Goal: Task Accomplishment & Management: Use online tool/utility

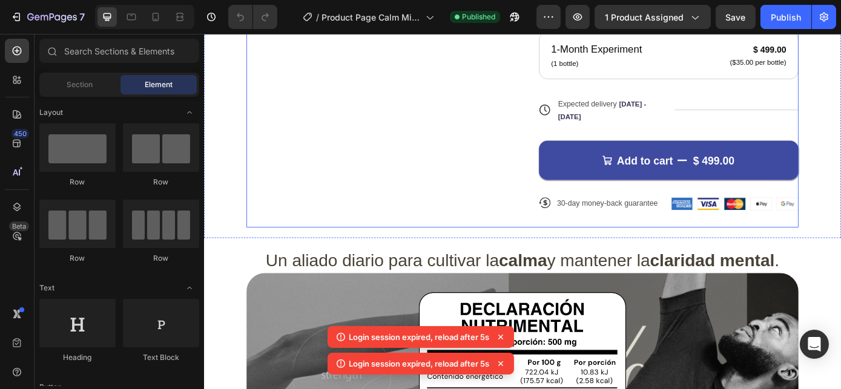
scroll to position [440, 0]
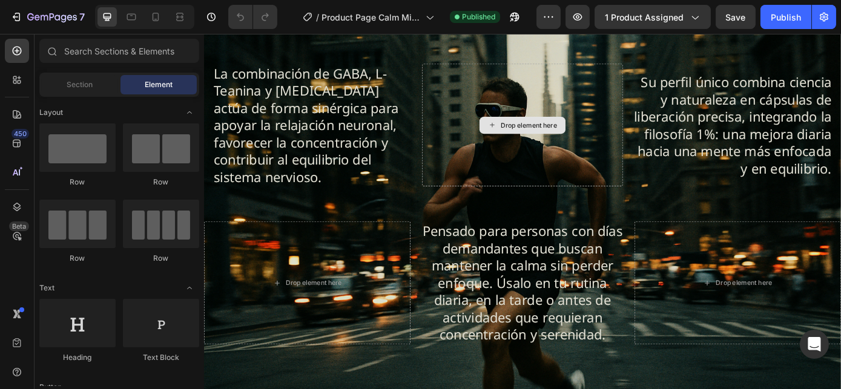
scroll to position [1430, 0]
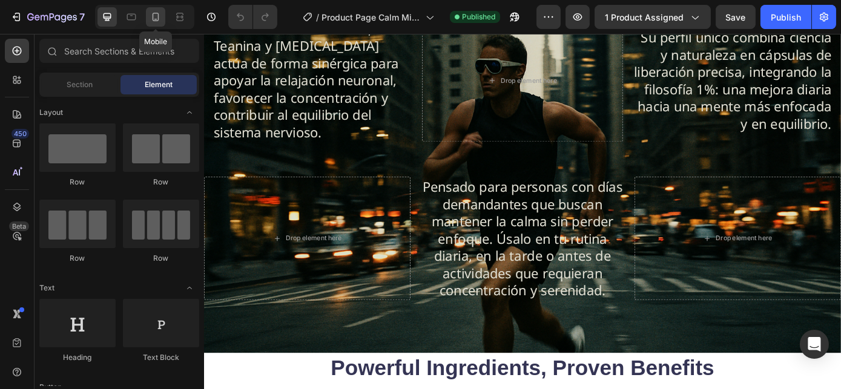
click at [158, 16] on icon at bounding box center [155, 17] width 7 height 8
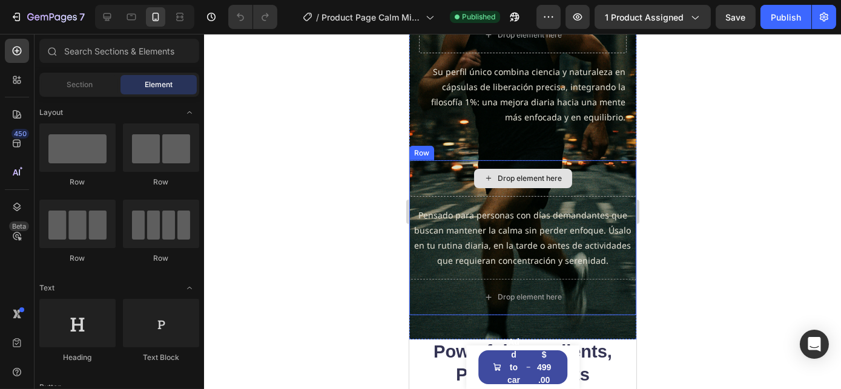
scroll to position [1130, 0]
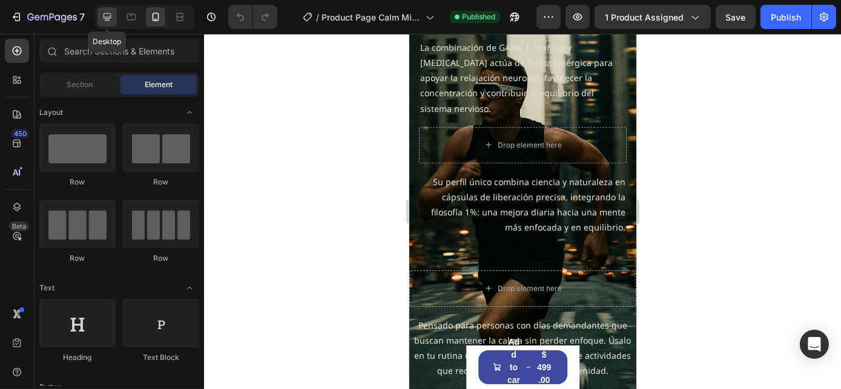
click at [105, 17] on icon at bounding box center [107, 17] width 8 height 8
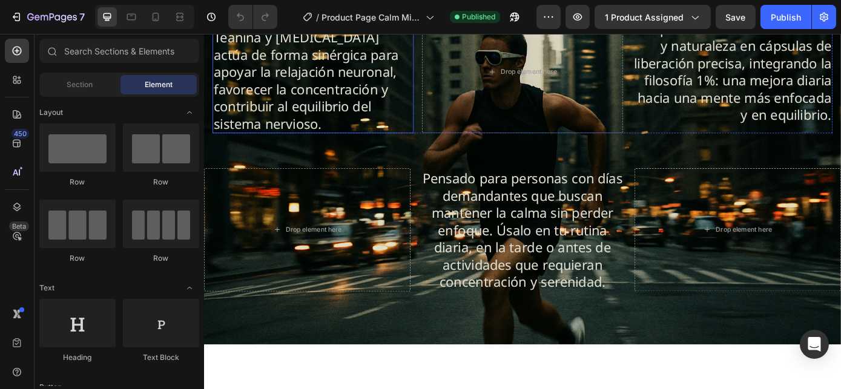
scroll to position [1185, 0]
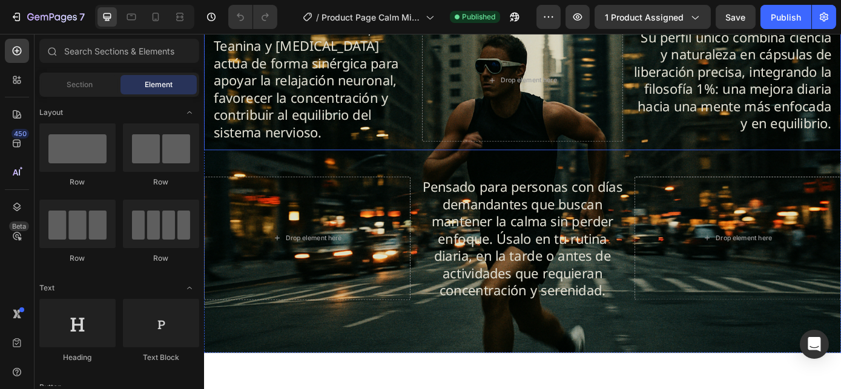
click at [287, 237] on div "La combinación de GABA, L-Teanina y [MEDICAL_DATA] actúa de forma sinérgica par…" at bounding box center [566, 187] width 726 height 421
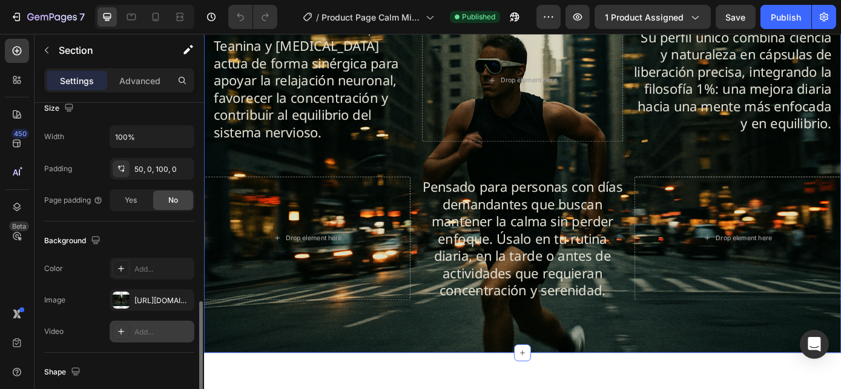
scroll to position [330, 0]
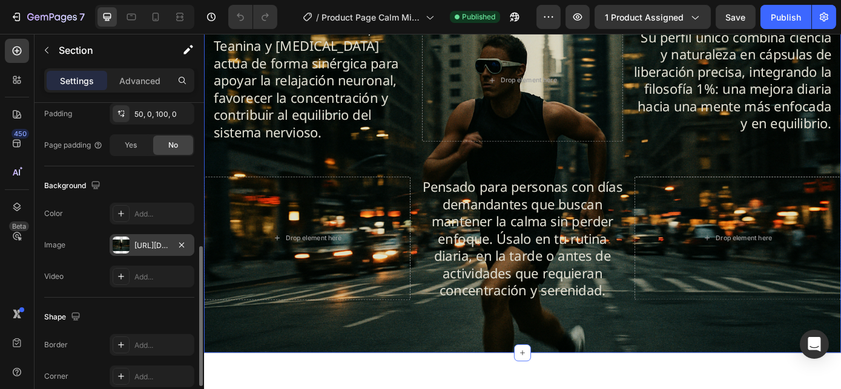
click at [145, 246] on div "[URL][DOMAIN_NAME]" at bounding box center [151, 245] width 35 height 11
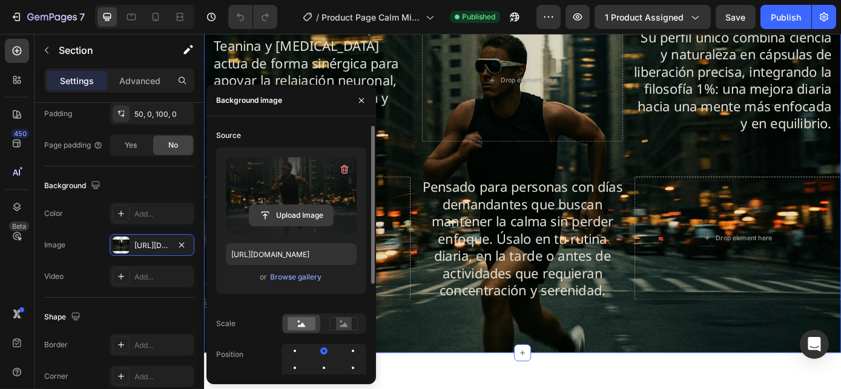
click at [289, 216] on input "file" at bounding box center [291, 215] width 84 height 21
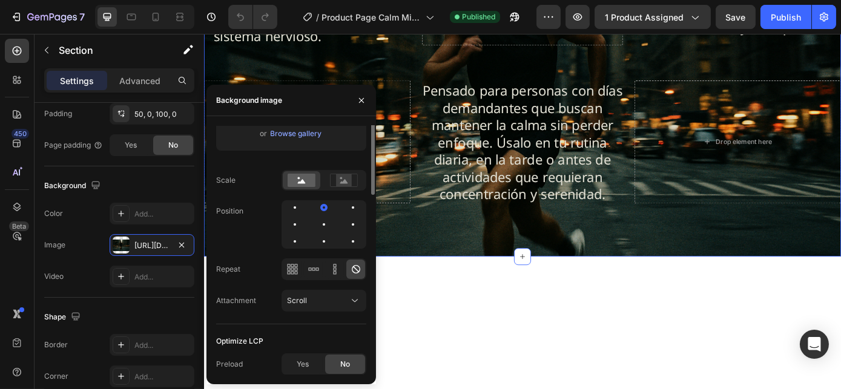
scroll to position [0, 0]
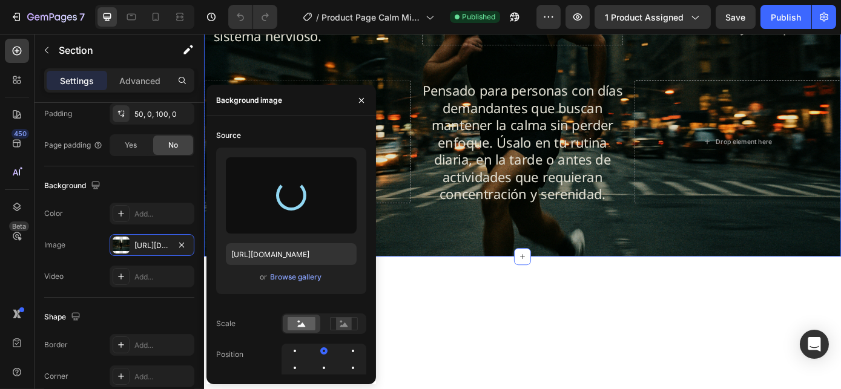
type input "[URL][DOMAIN_NAME]"
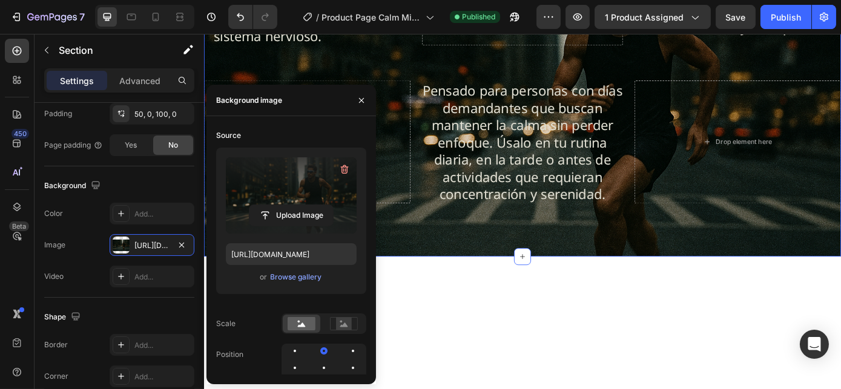
click at [457, 129] on div "La combinación de GABA, L-Teanina y [MEDICAL_DATA] actúa de forma sinérgica par…" at bounding box center [566, 77] width 726 height 421
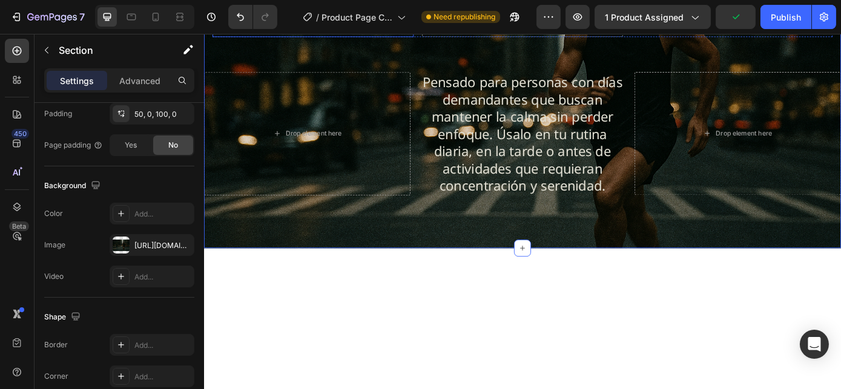
scroll to position [1296, 0]
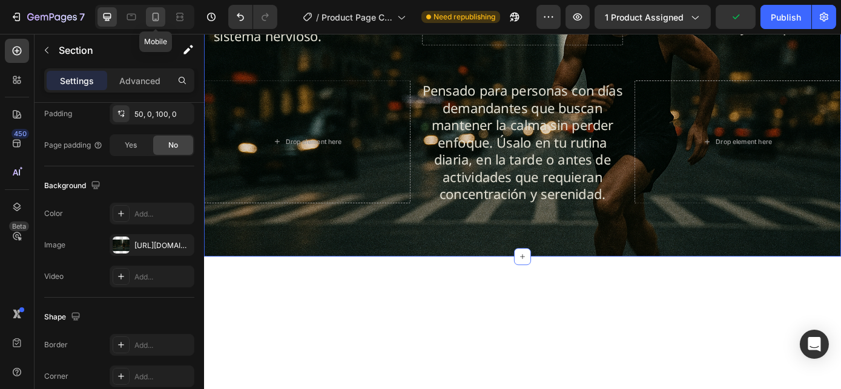
click at [156, 16] on icon at bounding box center [155, 17] width 12 height 12
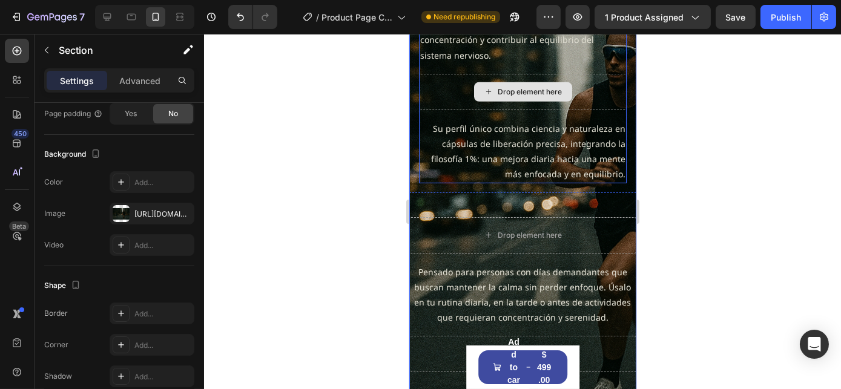
scroll to position [1176, 0]
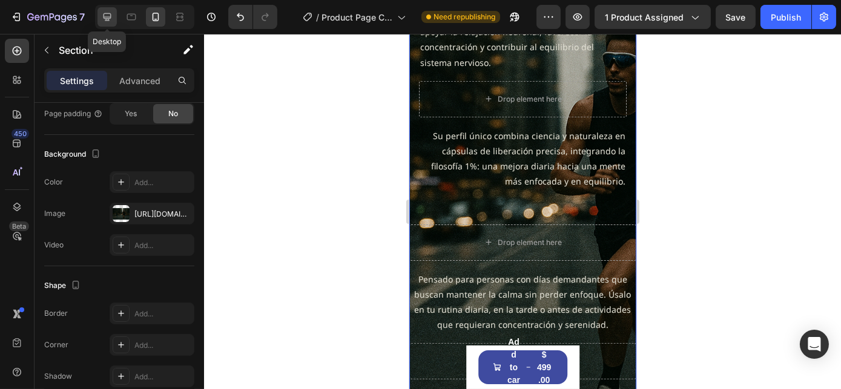
click at [114, 15] on div at bounding box center [106, 16] width 19 height 19
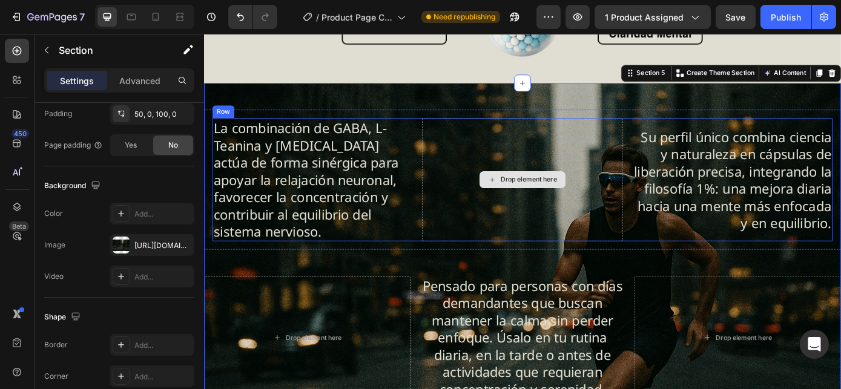
scroll to position [1385, 0]
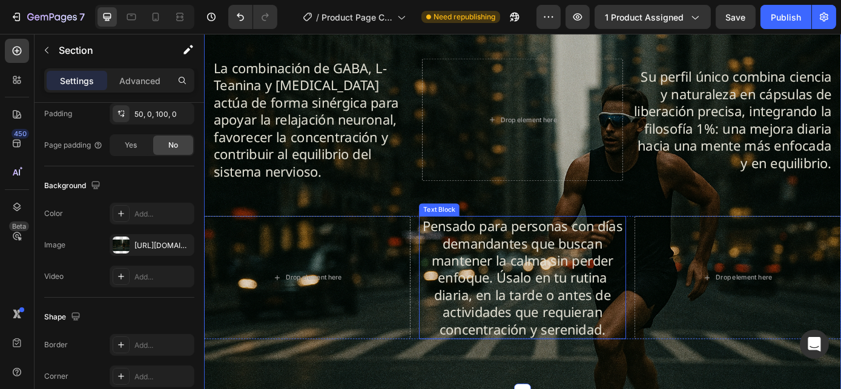
click at [568, 274] on p "Pensado para personas con días demandantes que buscan mantener la calma sin per…" at bounding box center [566, 312] width 233 height 138
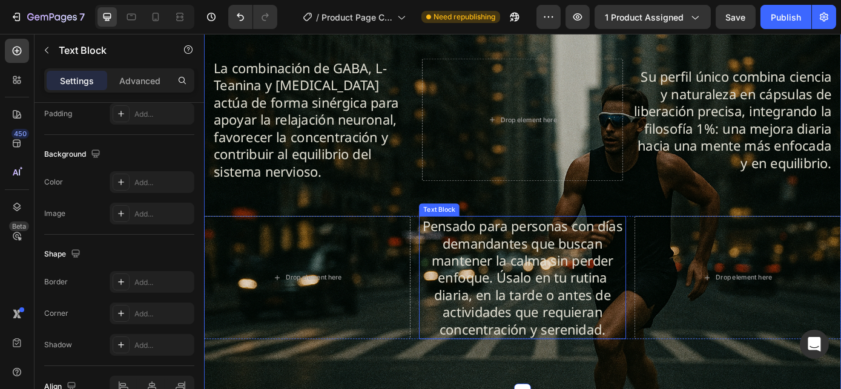
click at [568, 274] on p "Pensado para personas con días demandantes que buscan mantener la calma sin per…" at bounding box center [566, 312] width 233 height 138
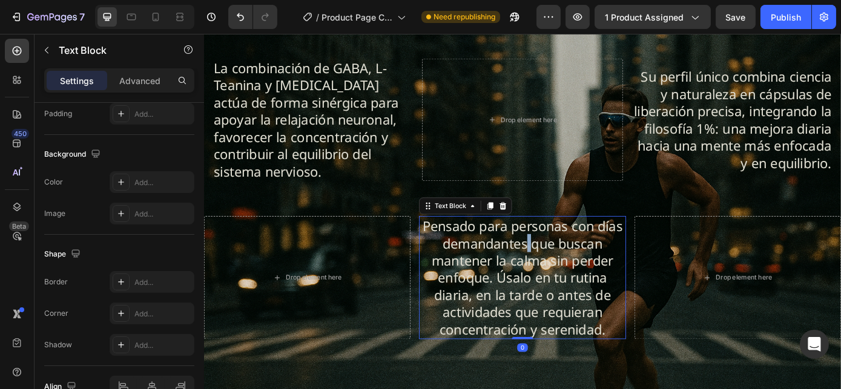
scroll to position [0, 0]
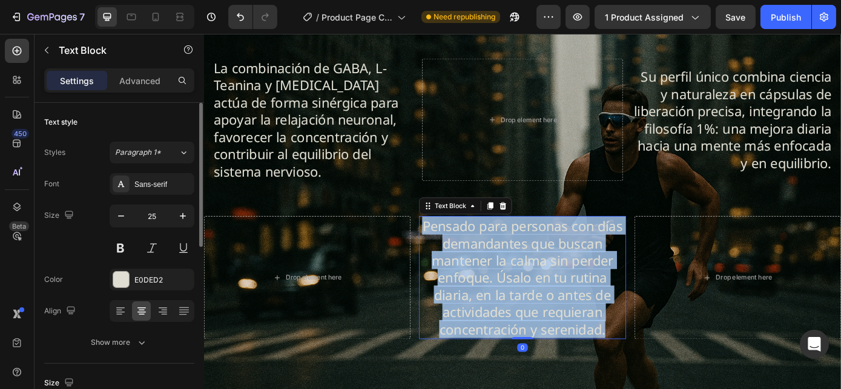
click at [568, 274] on p "Pensado para personas con días demandantes que buscan mantener la calma sin per…" at bounding box center [566, 312] width 233 height 138
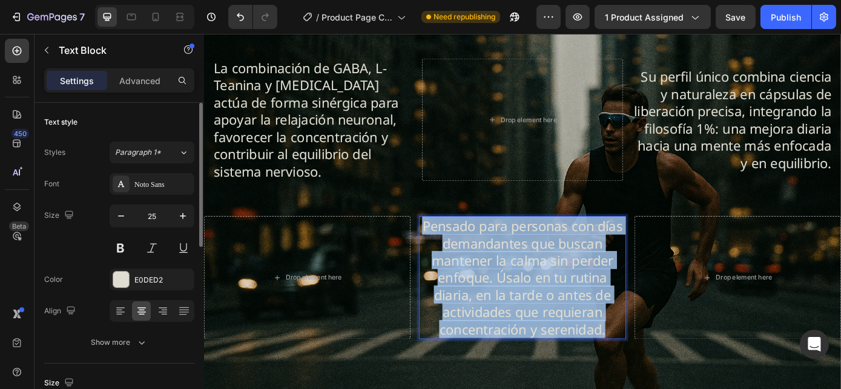
click at [568, 274] on p "Pensado para personas con días demandantes que buscan mantener la calma sin per…" at bounding box center [566, 312] width 233 height 138
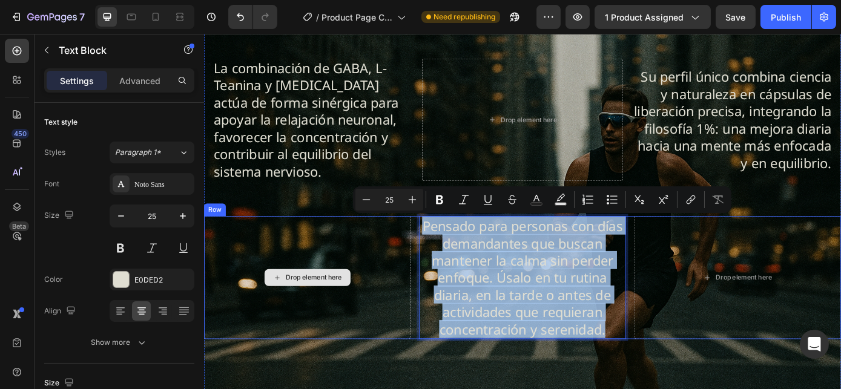
click at [297, 295] on div "Drop element here" at bounding box center [320, 311] width 235 height 140
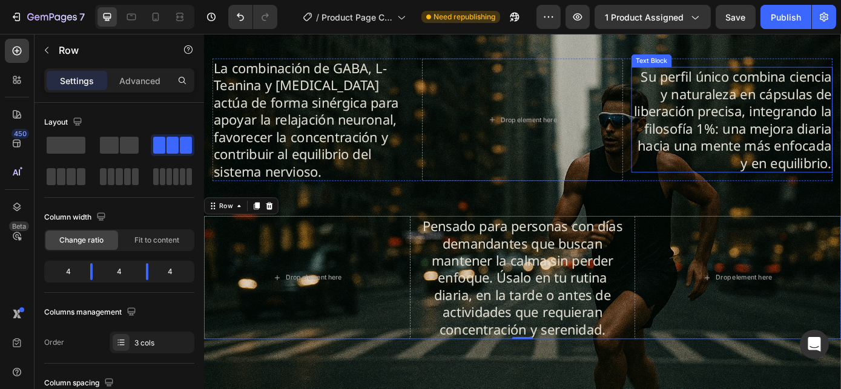
click at [840, 122] on p "Su perfil único combina ciencia y naturaleza en cápsulas de liberación precisa,…" at bounding box center [805, 132] width 227 height 118
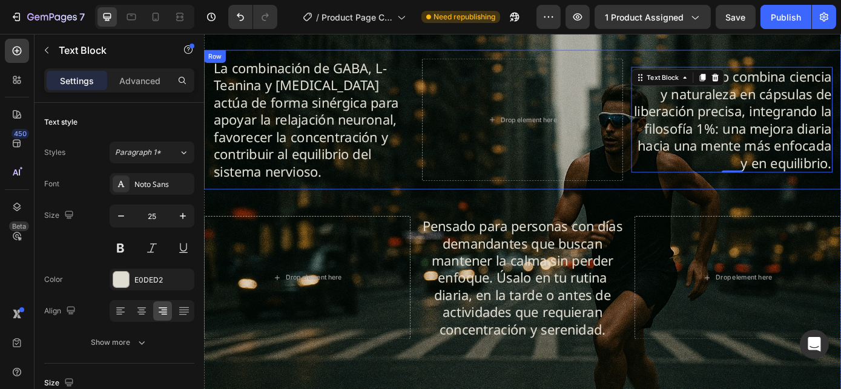
click at [777, 207] on div "La combinación de GABA, L-Teanina y [MEDICAL_DATA] actúa de forma sinérgica par…" at bounding box center [566, 132] width 726 height 160
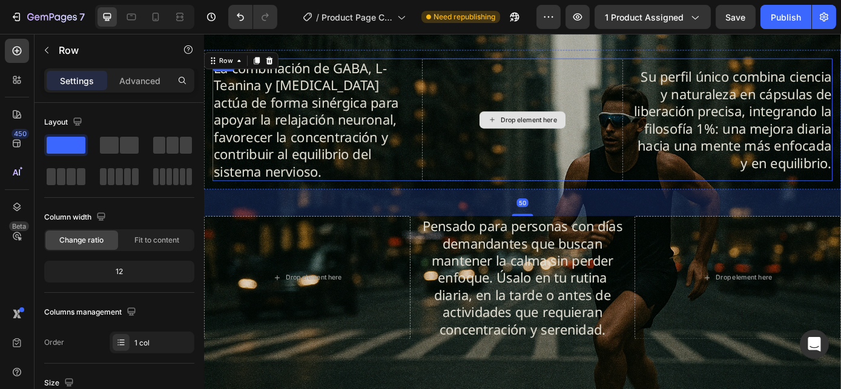
click at [614, 141] on div "Drop element here" at bounding box center [566, 132] width 229 height 140
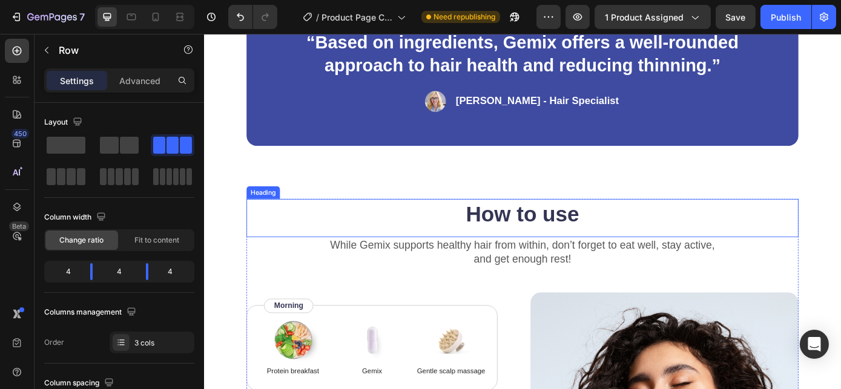
scroll to position [2840, 0]
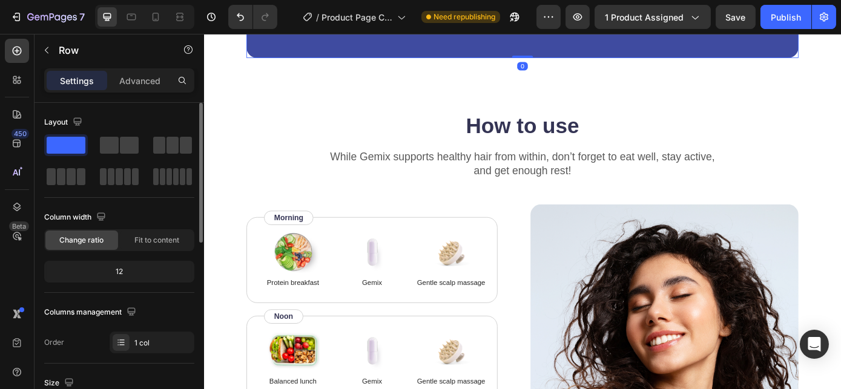
scroll to position [220, 0]
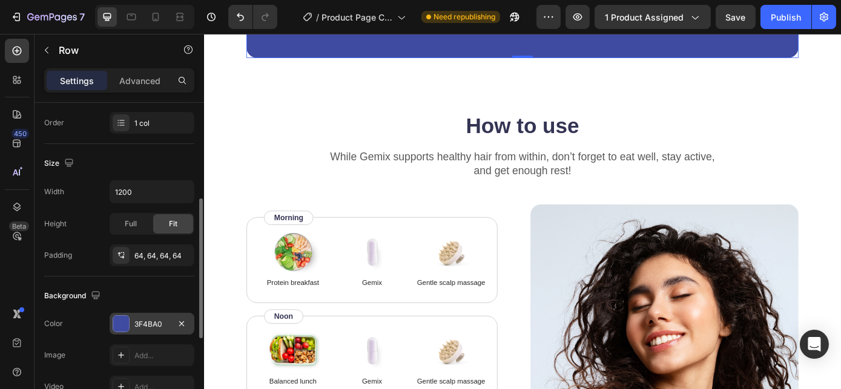
click at [136, 322] on div "3F4BA0" at bounding box center [151, 324] width 35 height 11
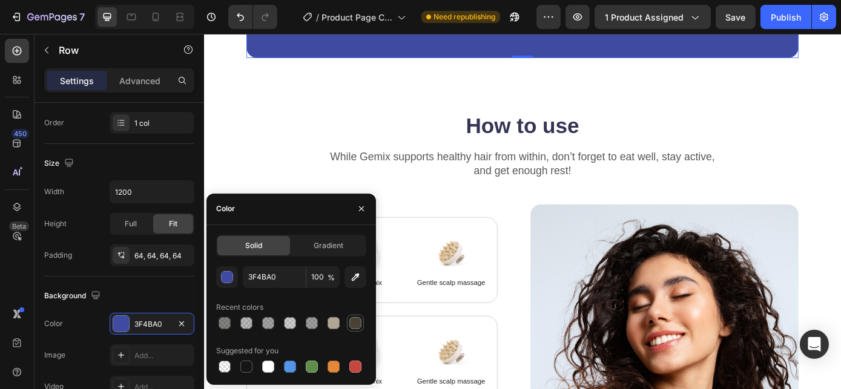
click at [355, 324] on div at bounding box center [355, 323] width 12 height 12
type input "494337"
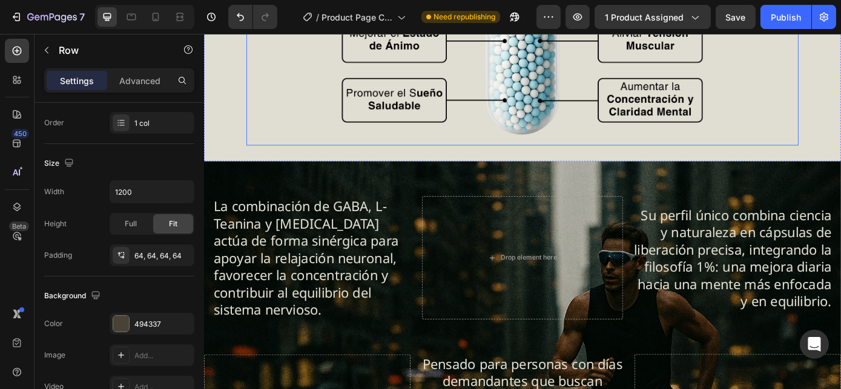
scroll to position [1355, 0]
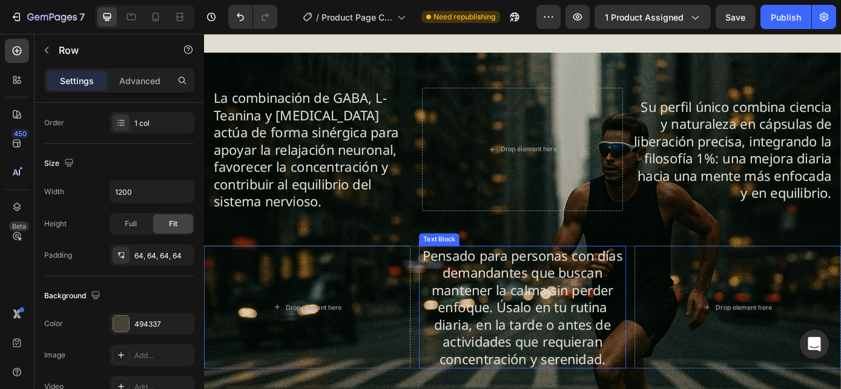
click at [584, 318] on p "Pensado para personas con días demandantes que buscan mantener la calma sin per…" at bounding box center [566, 346] width 233 height 138
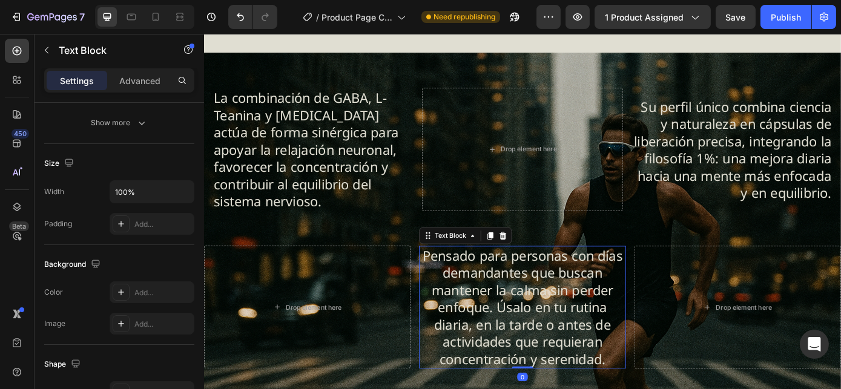
click at [584, 318] on p "Pensado para personas con días demandantes que buscan mantener la calma sin per…" at bounding box center [566, 346] width 233 height 138
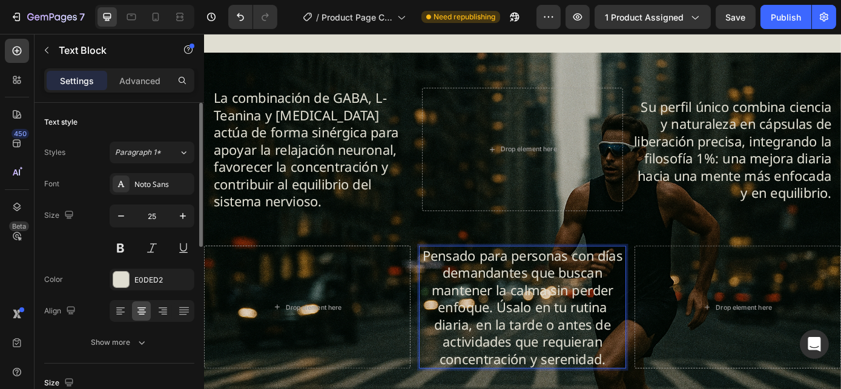
click at [533, 337] on p "Pensado para personas con días demandantes que buscan mantener la calma sin per…" at bounding box center [566, 346] width 233 height 138
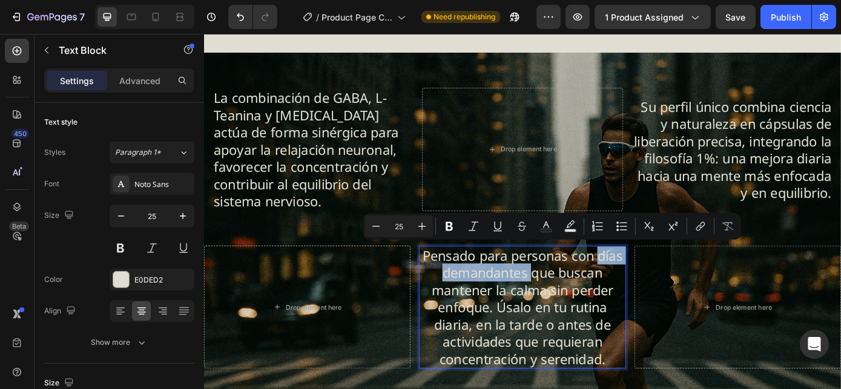
drag, startPoint x: 651, startPoint y: 283, endPoint x: 571, endPoint y: 300, distance: 81.1
click at [571, 300] on p "Pensado para personas con días demandantes que buscan mantener la calma sin per…" at bounding box center [566, 346] width 233 height 138
click at [562, 337] on p "Pensado para personas con días demandantes que buscan mantener la calma sin per…" at bounding box center [566, 346] width 233 height 138
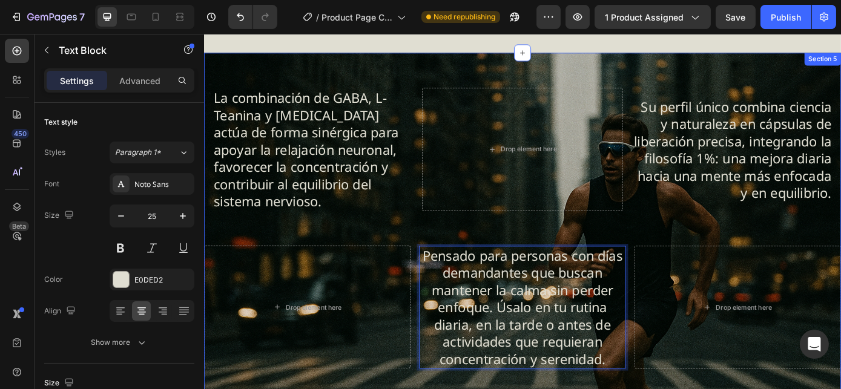
click at [575, 255] on div "La combinación de GABA, L-Teanina y [MEDICAL_DATA] actúa de forma sinérgica par…" at bounding box center [566, 250] width 726 height 330
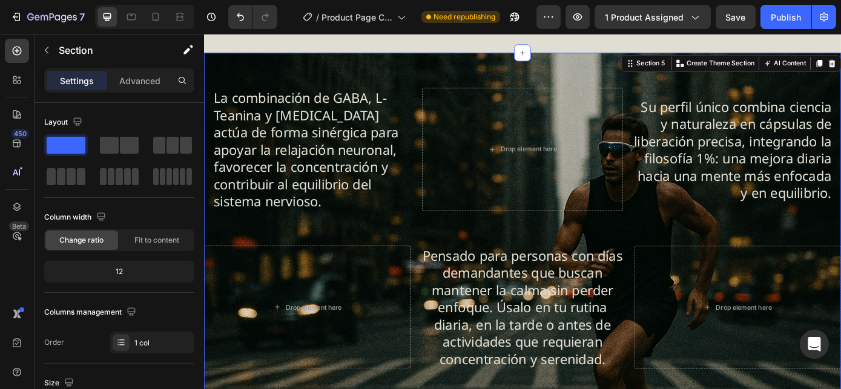
click at [263, 60] on div "La combinación de GABA, L-Teanina y [MEDICAL_DATA] actúa de forma sinérgica par…" at bounding box center [566, 265] width 726 height 421
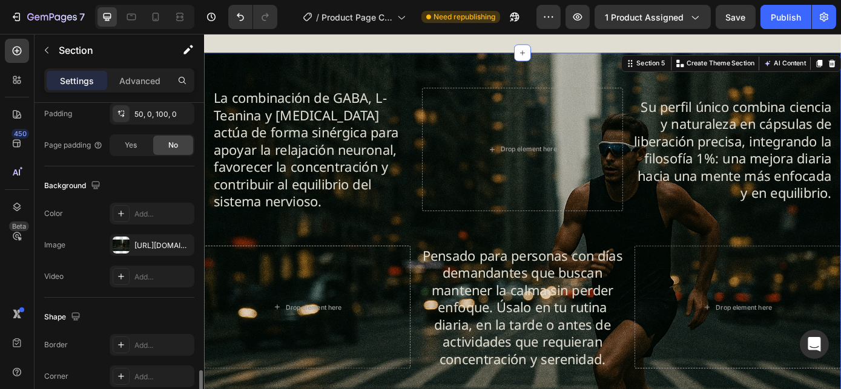
scroll to position [416, 0]
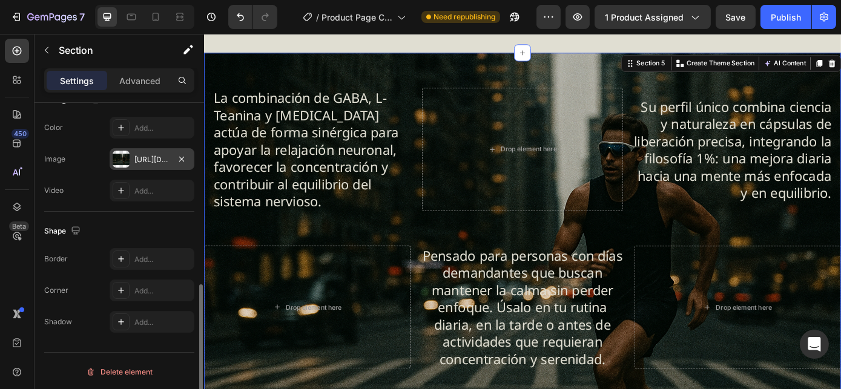
click at [134, 156] on div "[URL][DOMAIN_NAME]" at bounding box center [152, 159] width 85 height 22
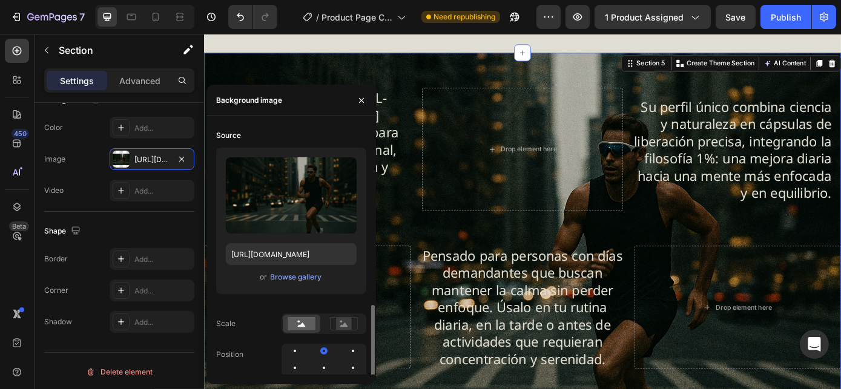
scroll to position [143, 0]
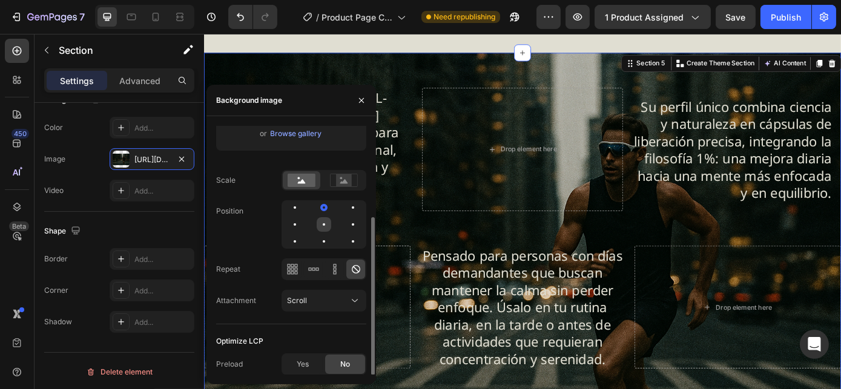
click at [346, 221] on div at bounding box center [353, 224] width 15 height 15
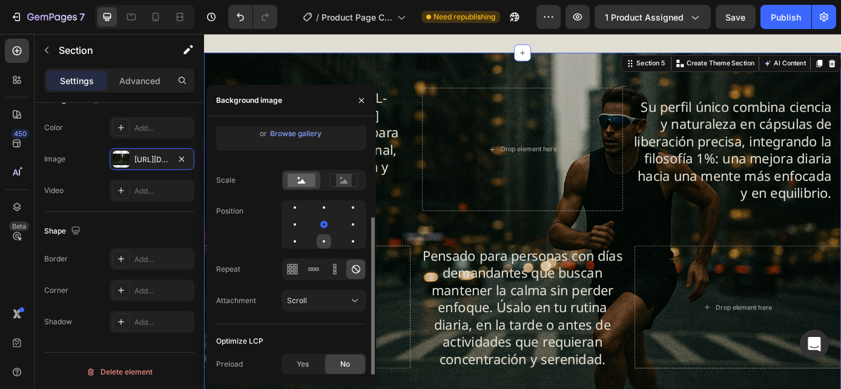
click at [346, 243] on div at bounding box center [353, 241] width 15 height 15
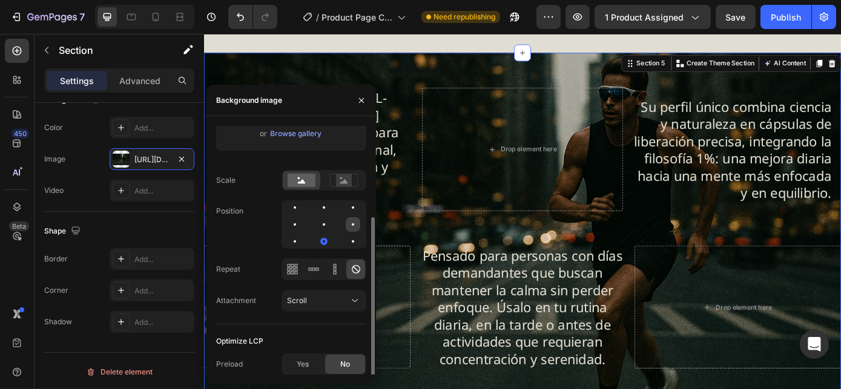
click at [352, 223] on div at bounding box center [353, 224] width 2 height 2
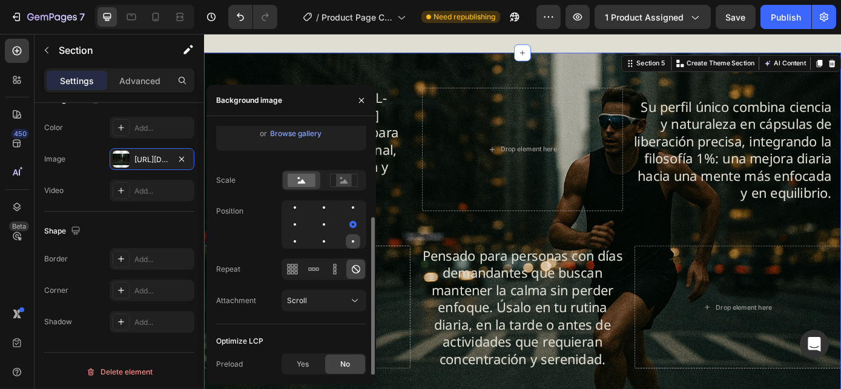
click at [353, 237] on div at bounding box center [353, 241] width 15 height 15
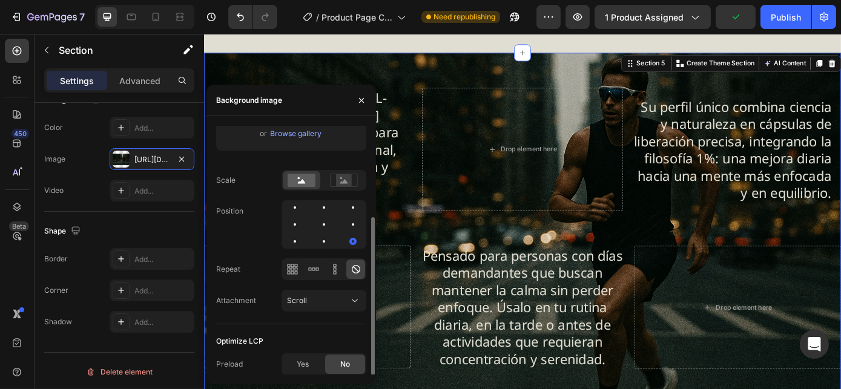
drag, startPoint x: 296, startPoint y: 226, endPoint x: 295, endPoint y: 232, distance: 6.2
click at [316, 226] on div at bounding box center [323, 224] width 15 height 15
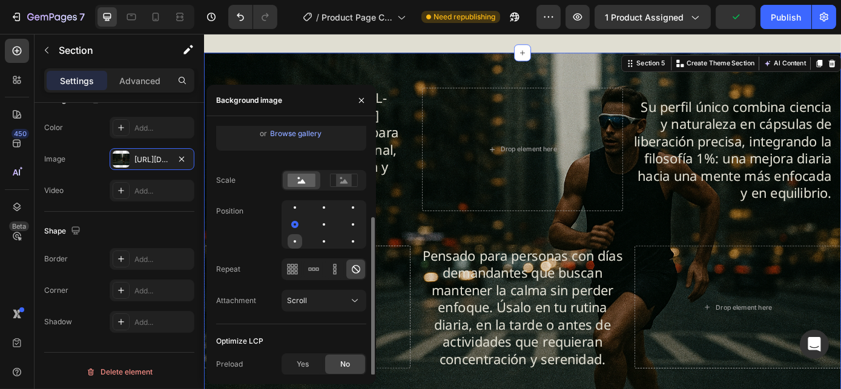
click at [316, 240] on div at bounding box center [323, 241] width 15 height 15
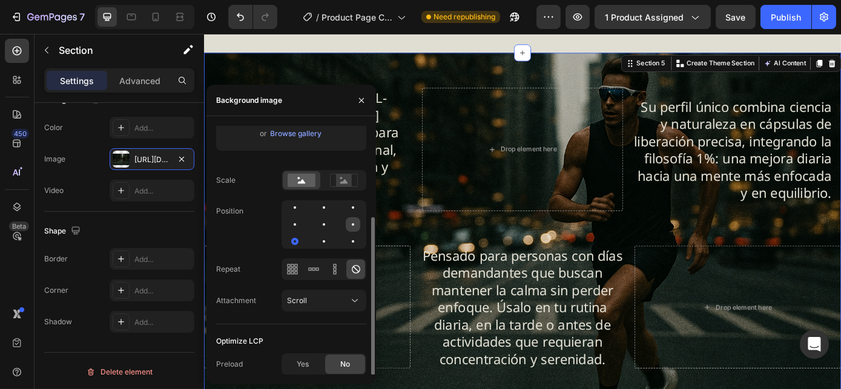
click at [302, 234] on div at bounding box center [294, 241] width 15 height 15
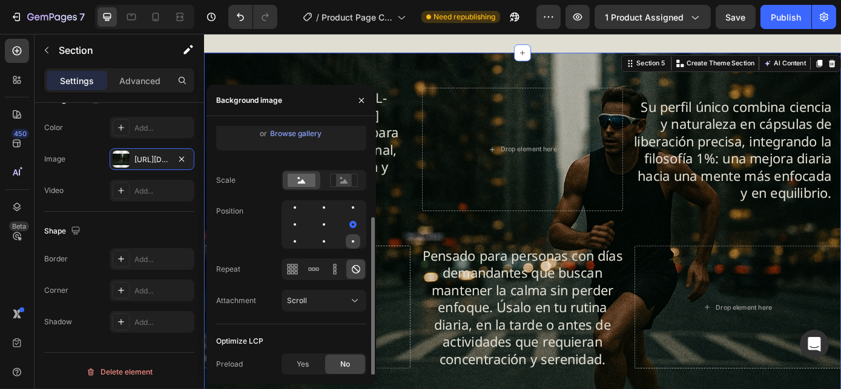
click at [302, 234] on div at bounding box center [294, 241] width 15 height 15
click at [358, 243] on div at bounding box center [353, 241] width 15 height 15
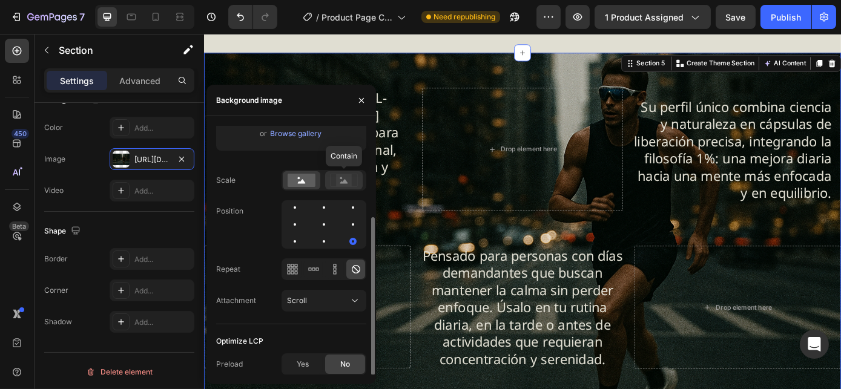
click at [349, 183] on rect at bounding box center [344, 180] width 16 height 12
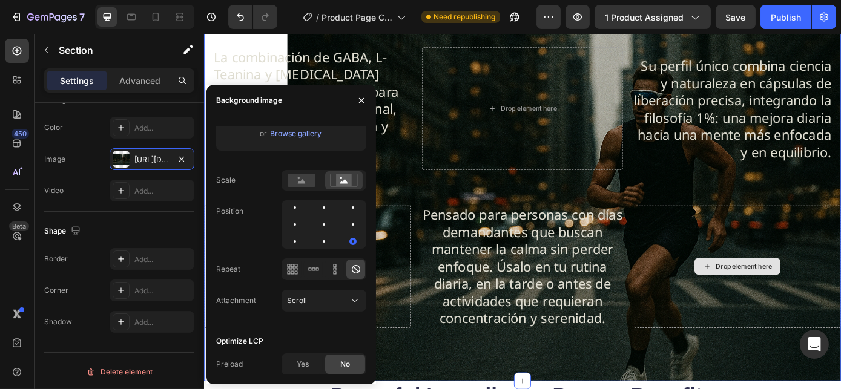
scroll to position [1465, 0]
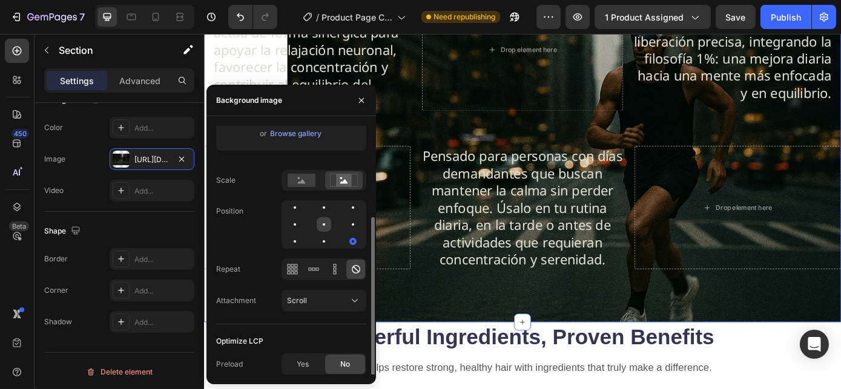
click at [346, 223] on div at bounding box center [353, 224] width 15 height 15
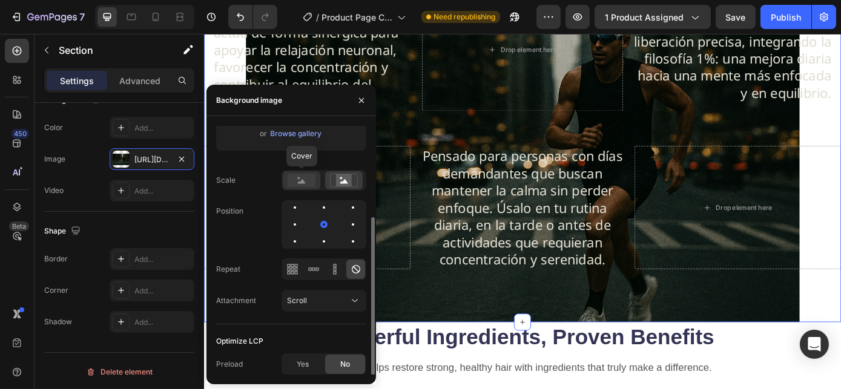
click at [302, 183] on icon at bounding box center [302, 181] width 8 height 4
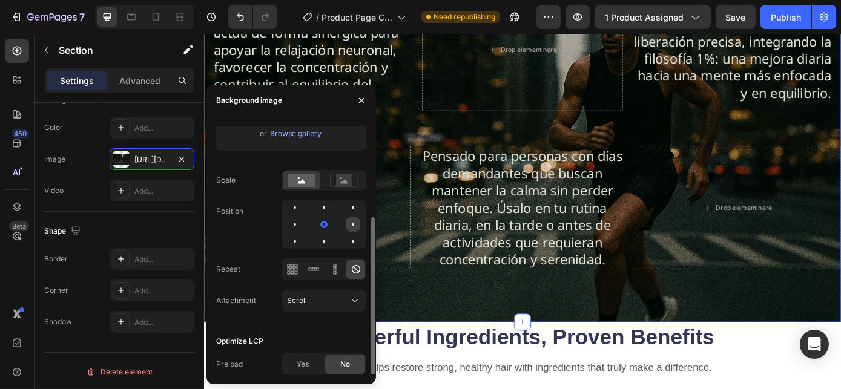
click at [302, 234] on div at bounding box center [294, 241] width 15 height 15
click at [355, 243] on div at bounding box center [353, 241] width 15 height 15
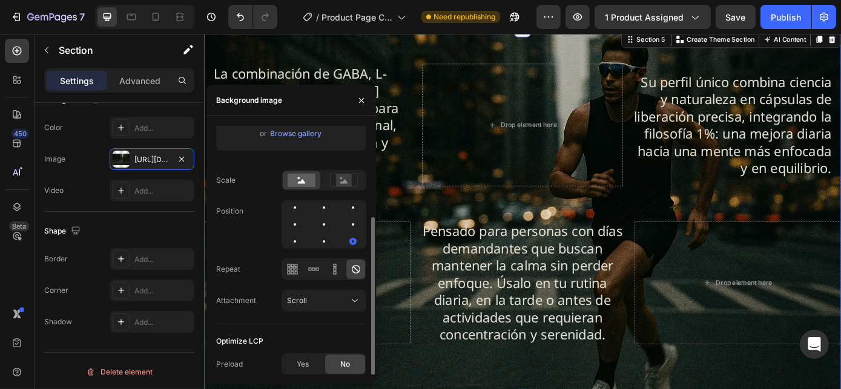
scroll to position [143, 0]
click at [296, 367] on div "Yes" at bounding box center [303, 364] width 40 height 19
click at [358, 99] on icon "button" at bounding box center [361, 101] width 10 height 10
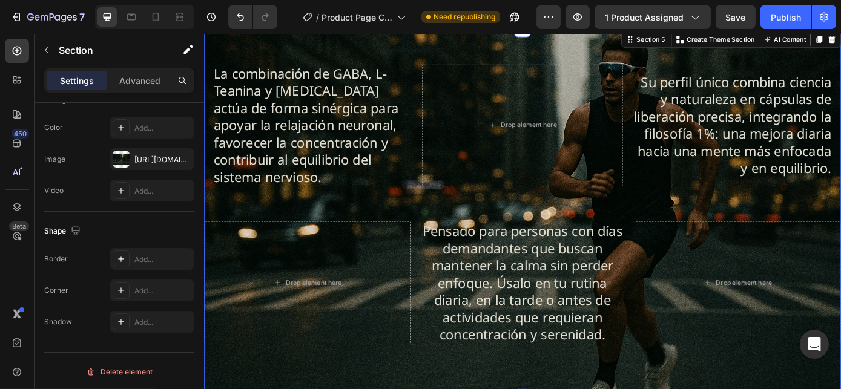
scroll to position [0, 0]
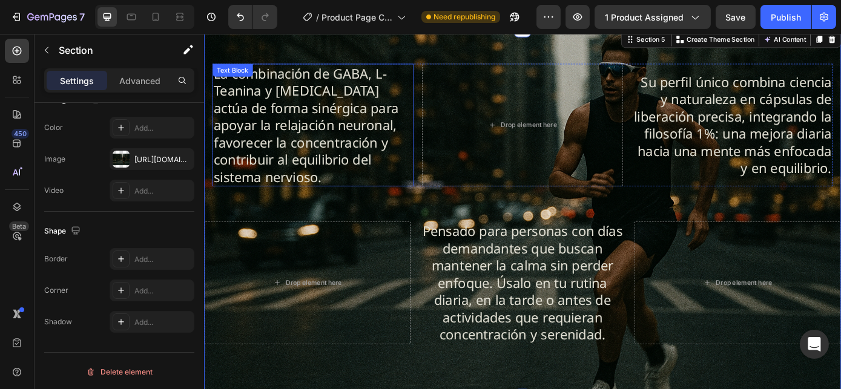
click at [364, 95] on p "La combinación de GABA, L-Teanina y [MEDICAL_DATA] actúa de forma sinérgica par…" at bounding box center [327, 138] width 227 height 138
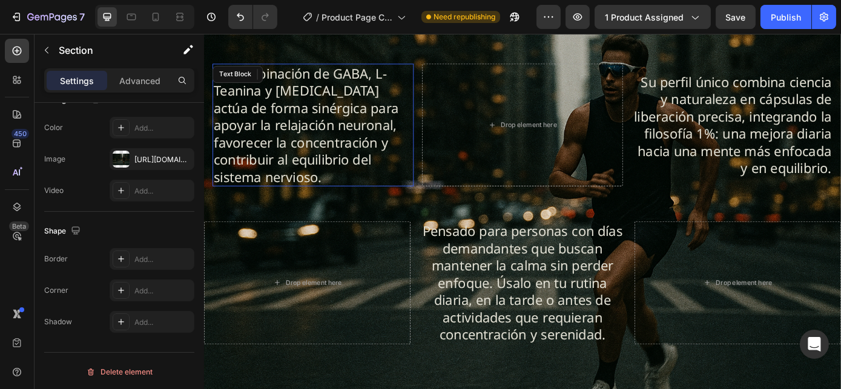
click at [364, 95] on p "La combinación de GABA, L-Teanina y [MEDICAL_DATA] actúa de forma sinérgica par…" at bounding box center [327, 138] width 227 height 138
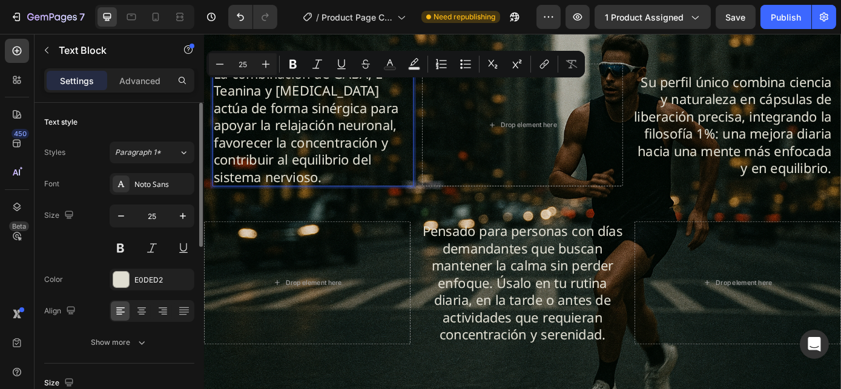
click at [353, 140] on p "La combinación de GABA, L-Teanina y [MEDICAL_DATA] actúa de forma sinérgica par…" at bounding box center [327, 138] width 227 height 138
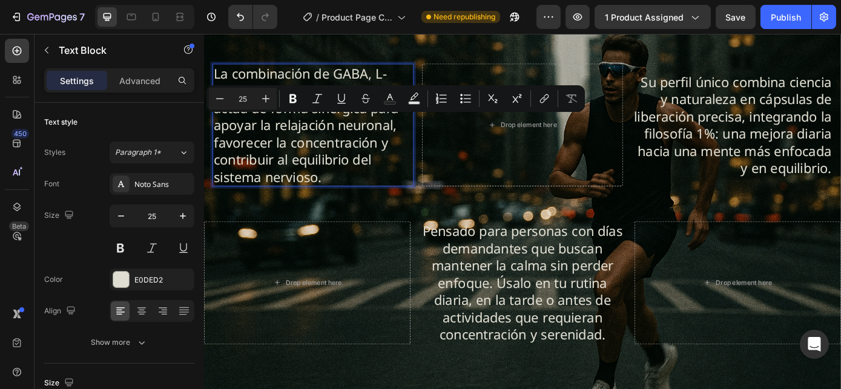
drag, startPoint x: 280, startPoint y: 137, endPoint x: 336, endPoint y: 192, distance: 79.2
click at [336, 192] on p "La combinación de GABA, L-Teanina y [MEDICAL_DATA] actúa de forma sinérgica par…" at bounding box center [327, 138] width 227 height 138
click at [293, 102] on icon "Editor contextual toolbar" at bounding box center [292, 98] width 7 height 9
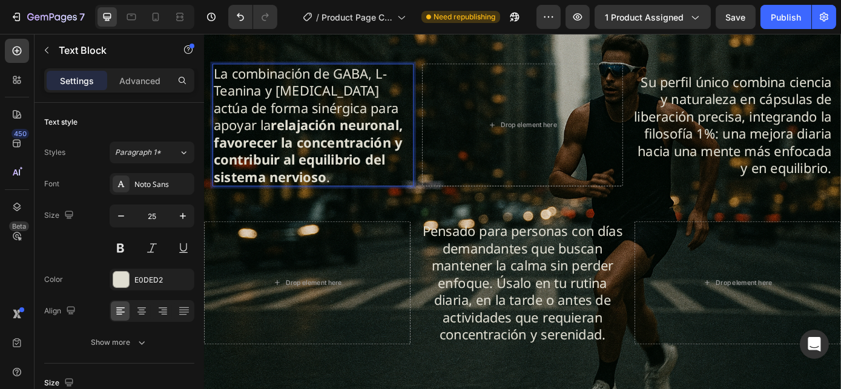
click at [361, 162] on strong "relajación neuronal, favorecer la concentración y contribuir al equilibrio del …" at bounding box center [321, 167] width 215 height 80
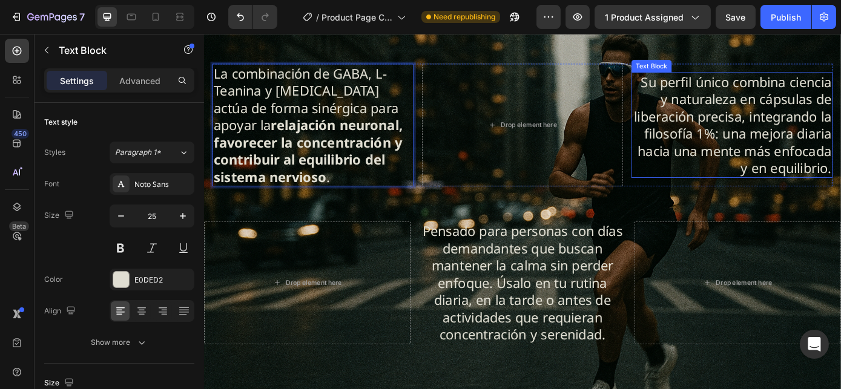
click at [840, 150] on p "Su perfil único combina ciencia y naturaleza en cápsulas de liberación precisa,…" at bounding box center [805, 138] width 227 height 118
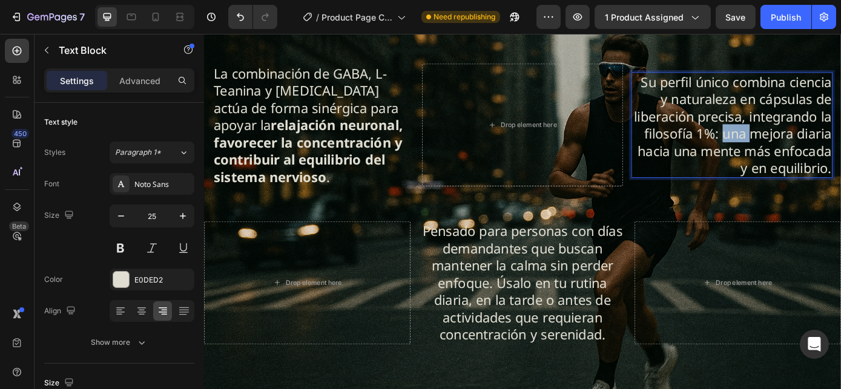
click at [840, 150] on p "Su perfil único combina ciencia y naturaleza en cápsulas de liberación precisa,…" at bounding box center [805, 138] width 227 height 118
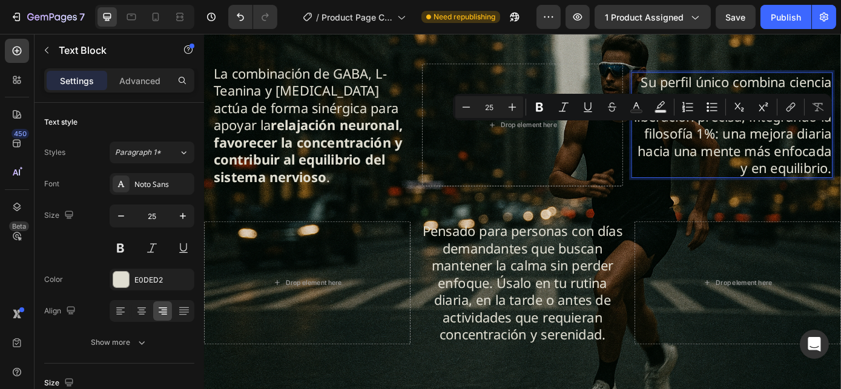
click at [834, 169] on p "Su perfil único combina ciencia y naturaleza en cápsulas de liberación precisa,…" at bounding box center [805, 138] width 227 height 118
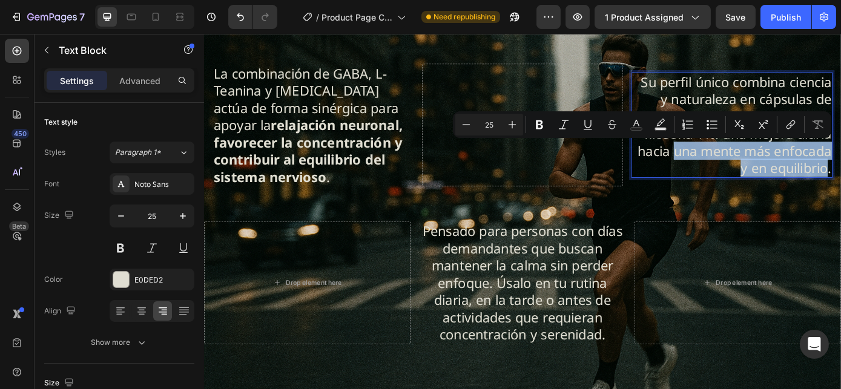
drag, startPoint x: 802, startPoint y: 166, endPoint x: 907, endPoint y: 186, distance: 106.5
click at [840, 186] on p "Su perfil único combina ciencia y naturaleza en cápsulas de liberación precisa,…" at bounding box center [805, 138] width 227 height 118
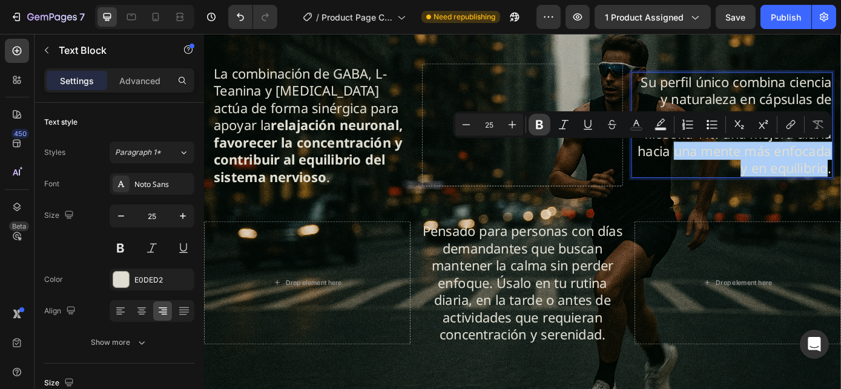
click at [539, 126] on icon "Editor contextual toolbar" at bounding box center [539, 125] width 12 height 12
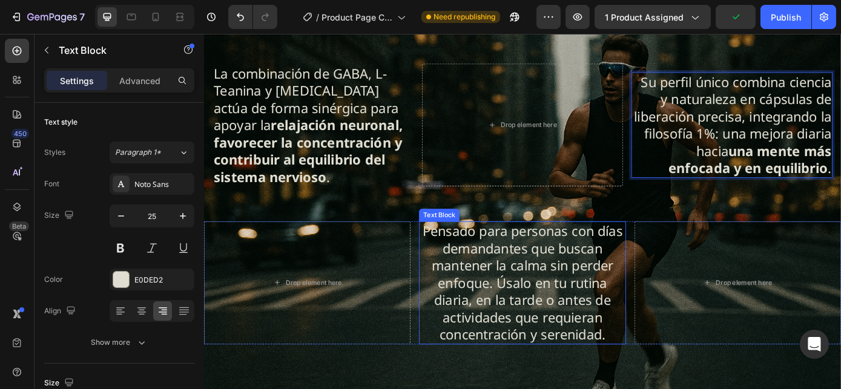
scroll to position [1190, 0]
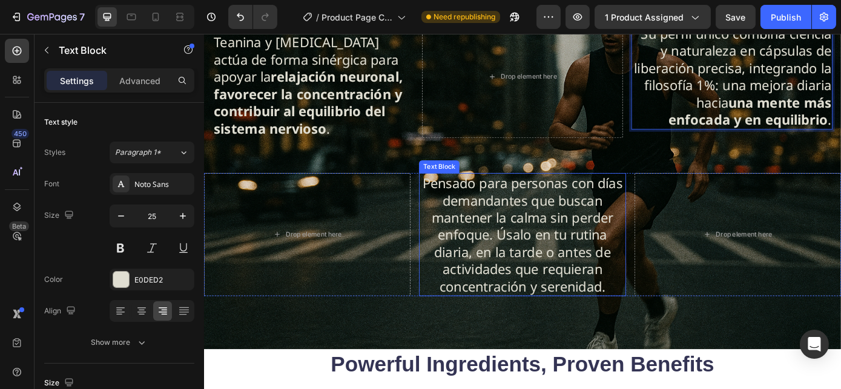
click at [583, 232] on p "Pensado para personas con días demandantes que buscan mantener la calma sin per…" at bounding box center [566, 263] width 233 height 138
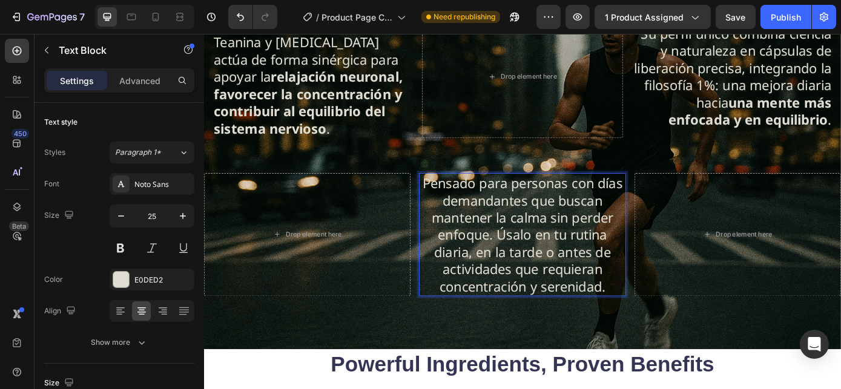
click at [533, 250] on p "Pensado para personas con días demandantes que buscan mantener la calma sin per…" at bounding box center [566, 263] width 233 height 138
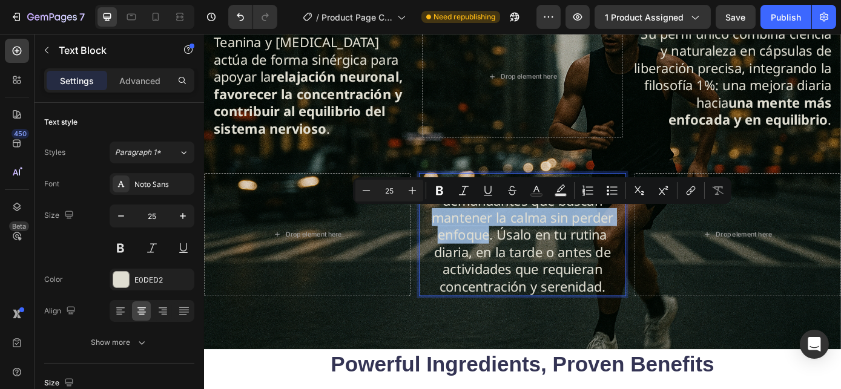
drag, startPoint x: 459, startPoint y: 243, endPoint x: 525, endPoint y: 266, distance: 70.6
click at [525, 266] on p "Pensado para personas con días demandantes que buscan mantener la calma sin per…" at bounding box center [566, 263] width 233 height 138
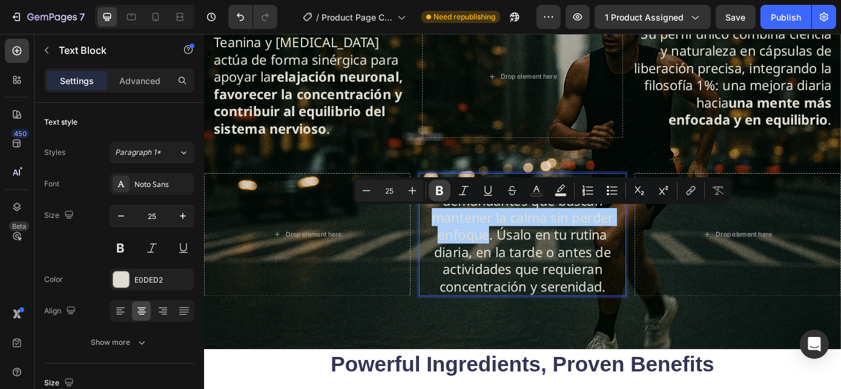
drag, startPoint x: 436, startPoint y: 191, endPoint x: 442, endPoint y: 195, distance: 7.4
click at [436, 191] on icon "Editor contextual toolbar" at bounding box center [439, 191] width 12 height 12
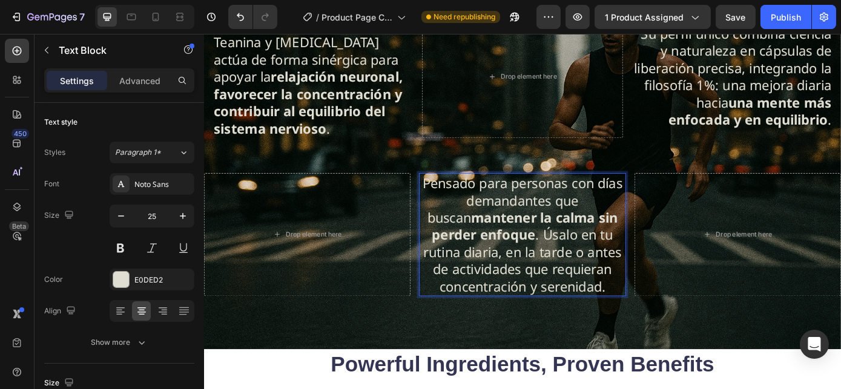
click at [572, 284] on p "Pensado para personas con días demandantes que buscan mantener la calma sin per…" at bounding box center [566, 263] width 233 height 138
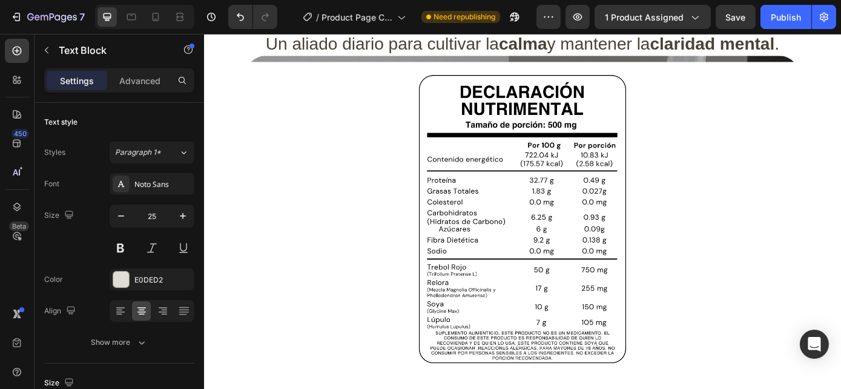
scroll to position [609, 0]
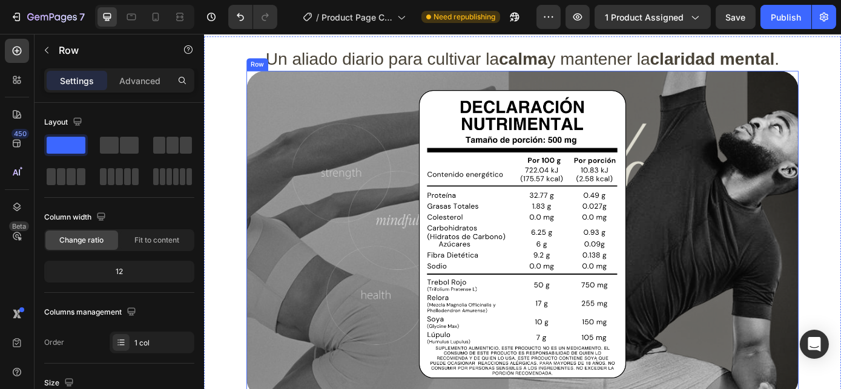
click at [254, 110] on div "Image Row" at bounding box center [566, 262] width 629 height 372
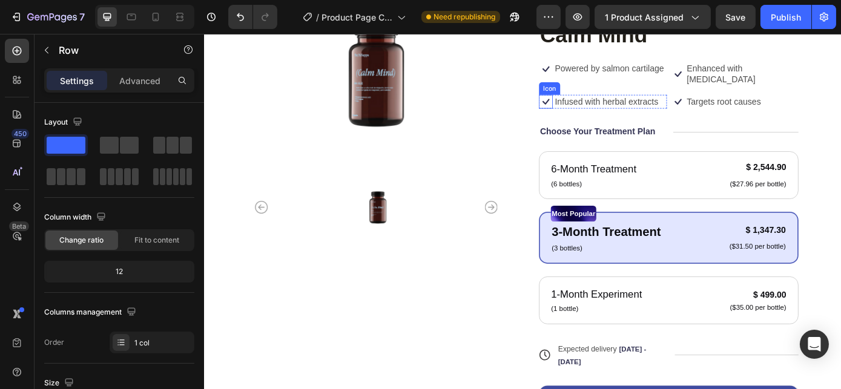
scroll to position [4, 0]
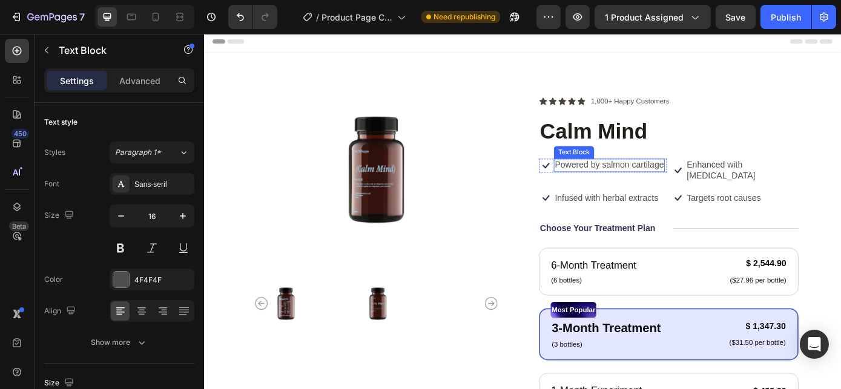
click at [634, 190] on p "Powered by salmon cartilage" at bounding box center [665, 183] width 124 height 13
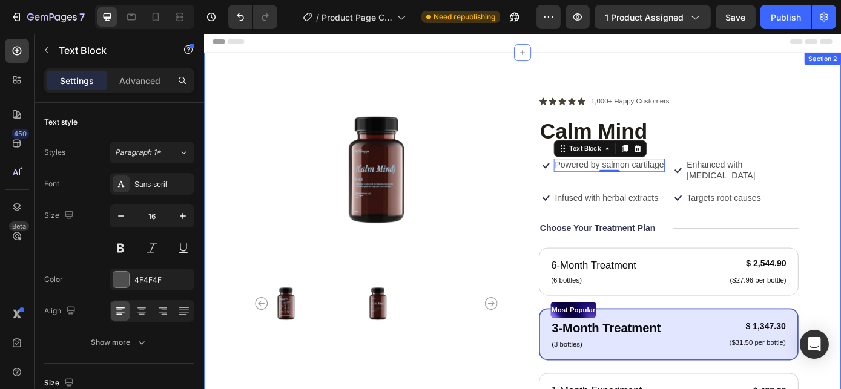
click at [840, 126] on div "Product Images Icon Icon Icon Icon Icon Icon List 1,000+ Happy Customers Text B…" at bounding box center [566, 348] width 726 height 587
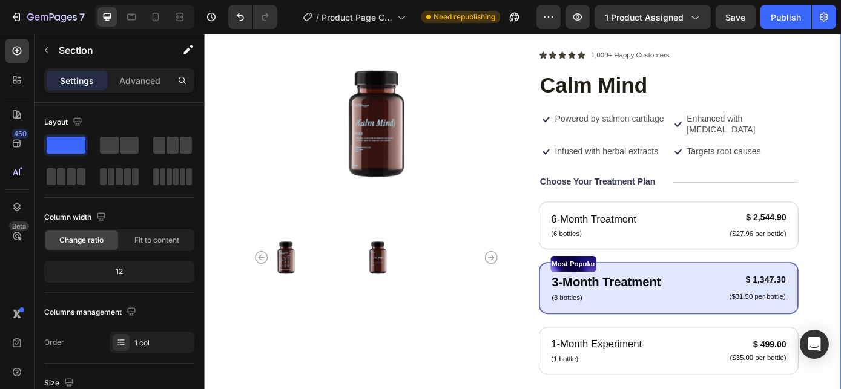
scroll to position [59, 0]
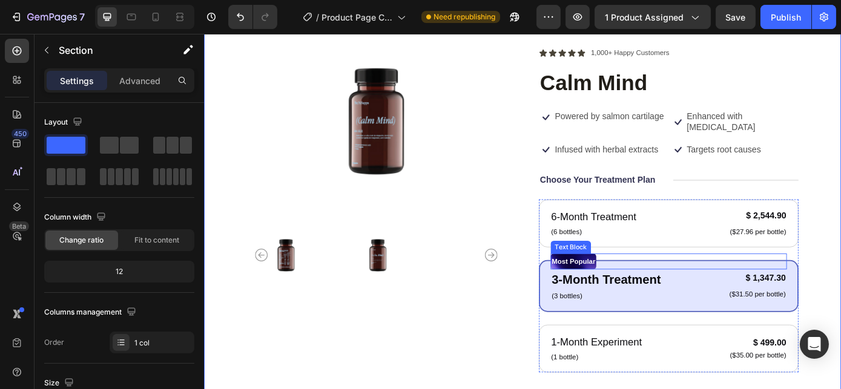
click at [673, 280] on div "6-Month Treatment Text Block (6 bottles) Text Block $ 2,544.90 Product Price Pr…" at bounding box center [733, 321] width 296 height 197
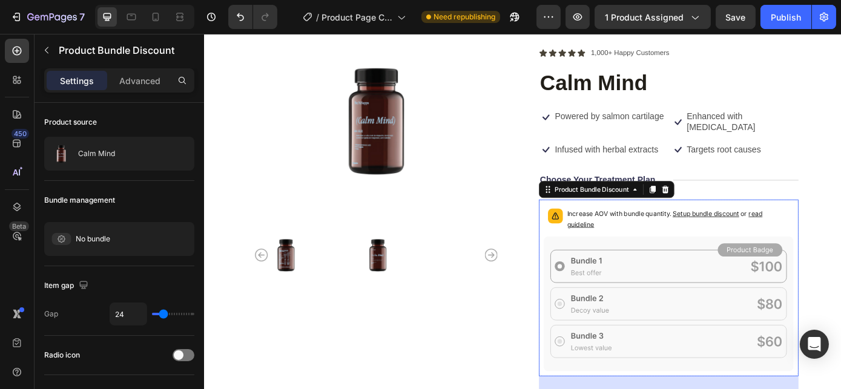
click at [609, 342] on rect at bounding box center [608, 341] width 11 height 11
click at [779, 240] on span "Setup bundle discount" at bounding box center [776, 238] width 76 height 9
click at [631, 213] on div "Product Bundle Discount" at bounding box center [645, 211] width 90 height 11
click at [664, 214] on div "Product Bundle Discount" at bounding box center [645, 211] width 90 height 11
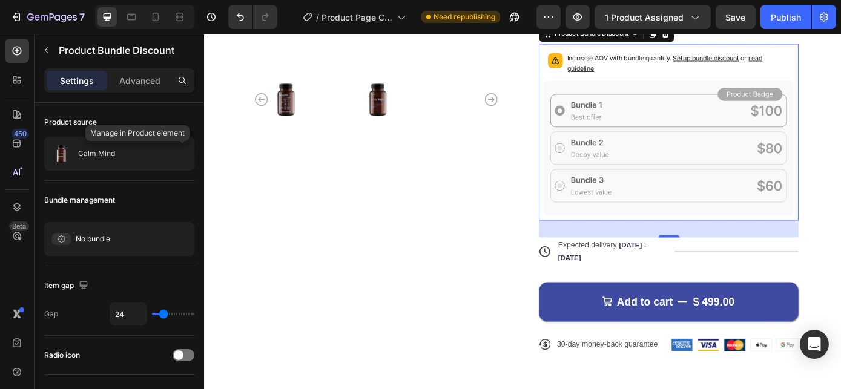
scroll to position [224, 0]
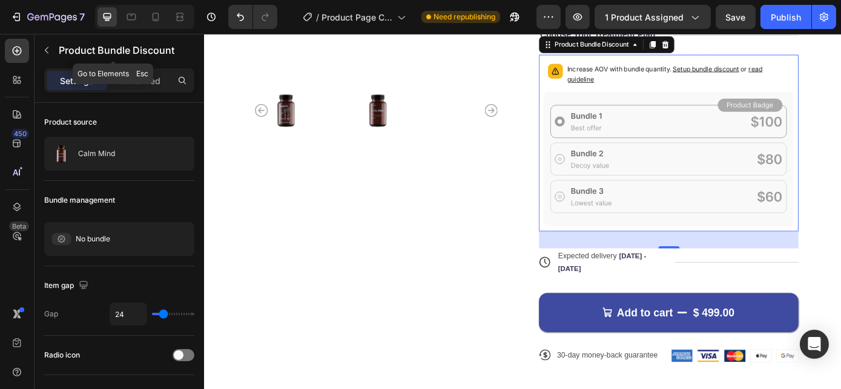
click at [47, 48] on icon "button" at bounding box center [47, 50] width 10 height 10
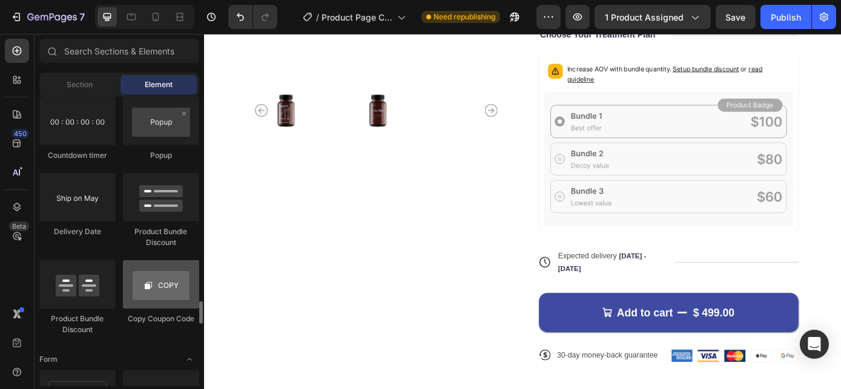
scroll to position [2640, 0]
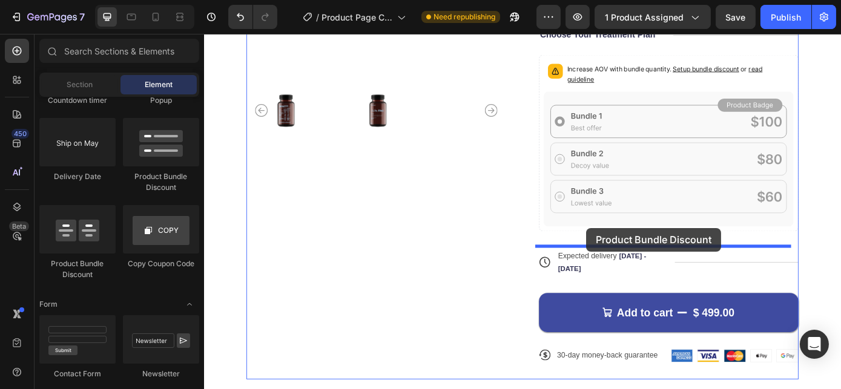
drag, startPoint x: 278, startPoint y: 269, endPoint x: 639, endPoint y: 255, distance: 361.5
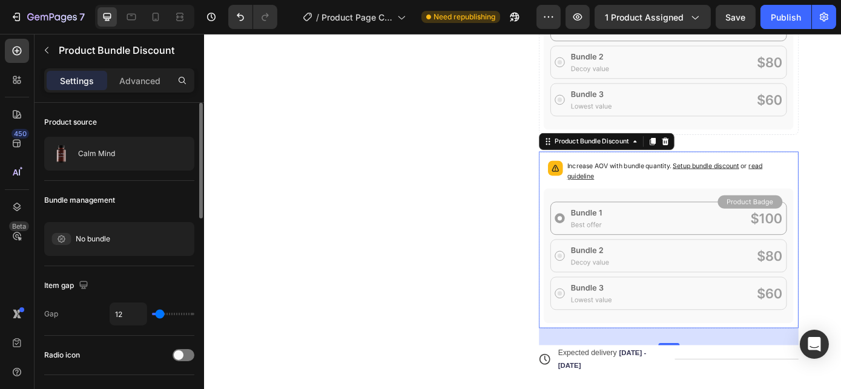
scroll to position [54, 0]
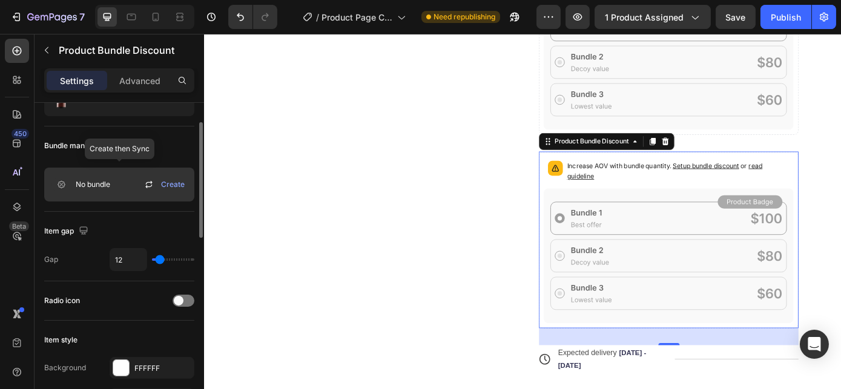
click at [103, 186] on span "No bundle" at bounding box center [93, 184] width 34 height 11
click at [64, 180] on icon at bounding box center [61, 185] width 20 height 12
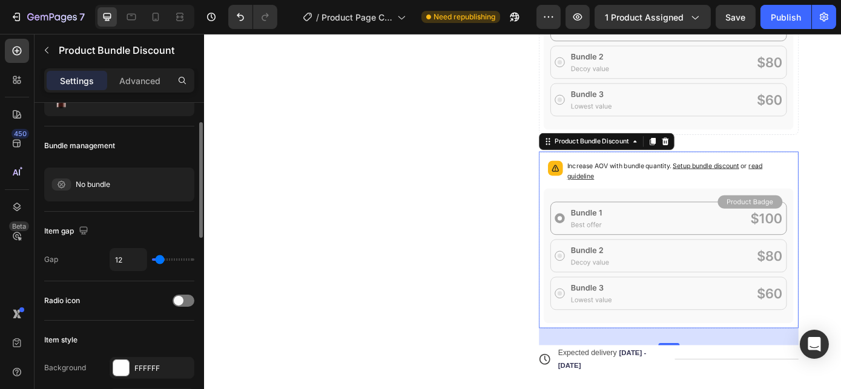
scroll to position [165, 0]
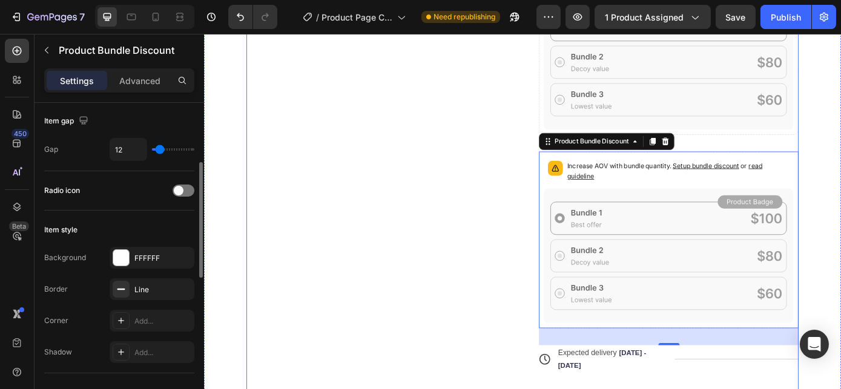
click at [514, 232] on div "Product Images" at bounding box center [400, 156] width 296 height 766
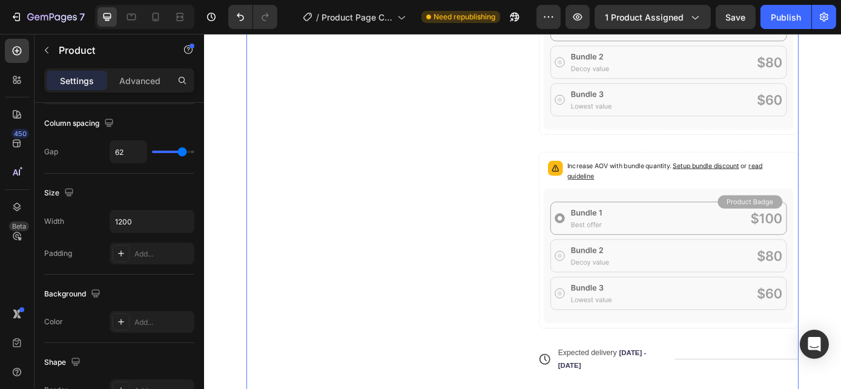
scroll to position [0, 0]
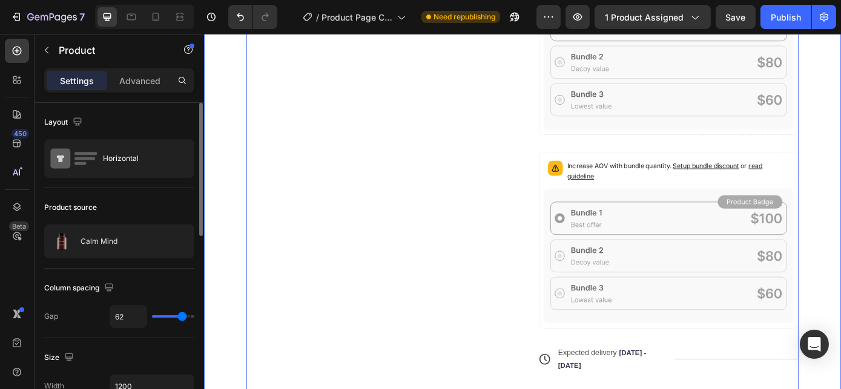
click at [840, 163] on div "Product Images Icon Icon Icon Icon Icon Icon List 1,000+ Happy Customers Text B…" at bounding box center [566, 138] width 726 height 827
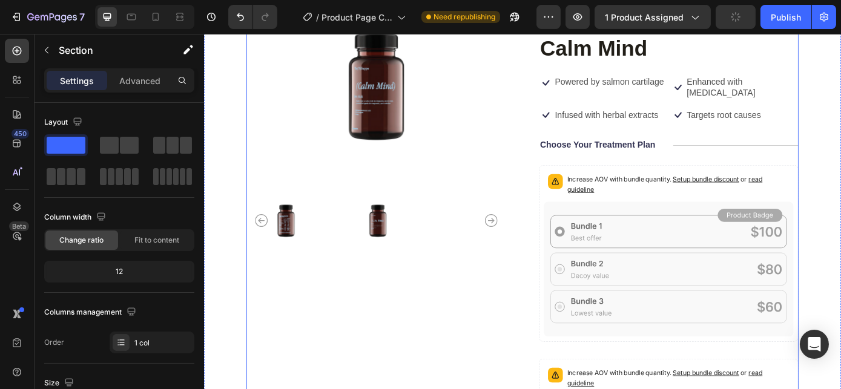
scroll to position [59, 0]
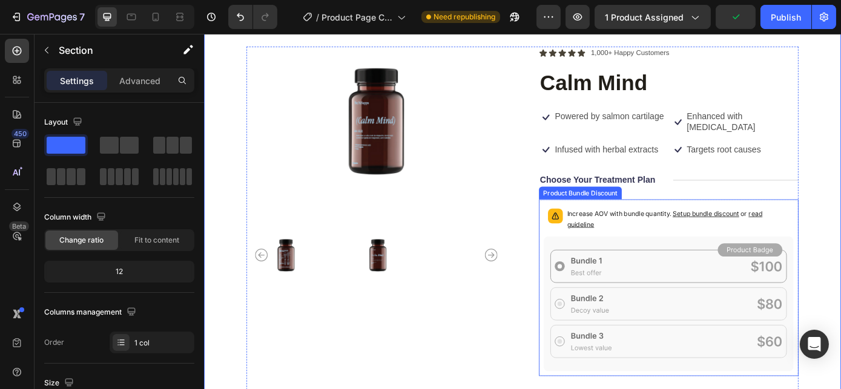
click at [600, 240] on icon at bounding box center [604, 241] width 12 height 12
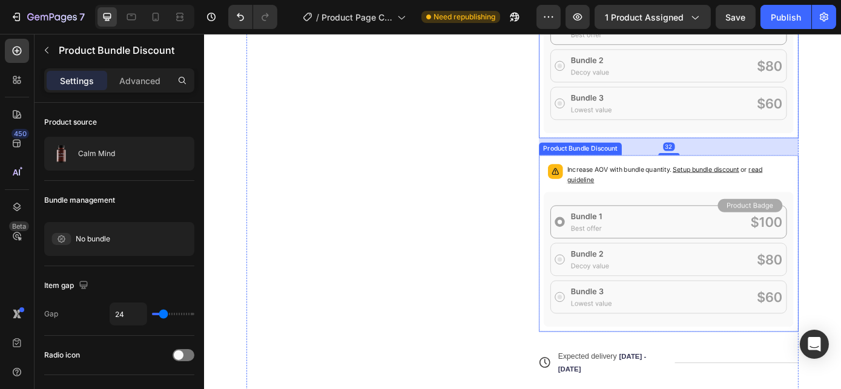
scroll to position [334, 0]
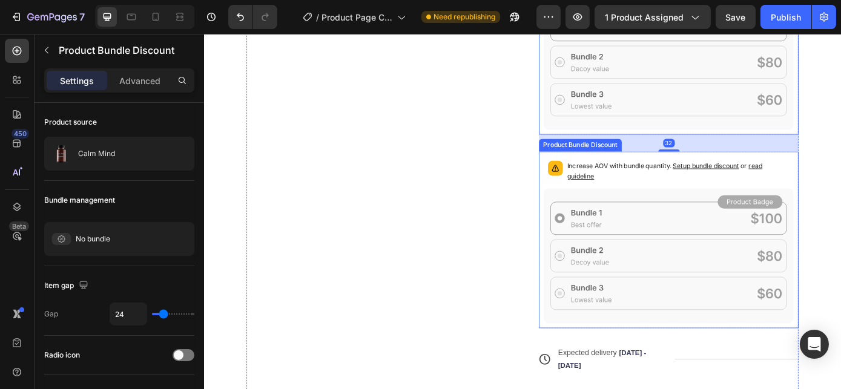
click at [632, 205] on div "Increase AOV with bundle quantity. Setup bundle discount or read guideline" at bounding box center [733, 192] width 285 height 36
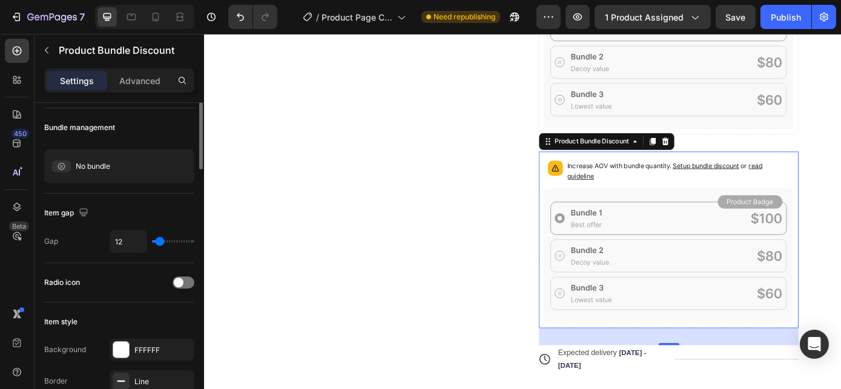
scroll to position [0, 0]
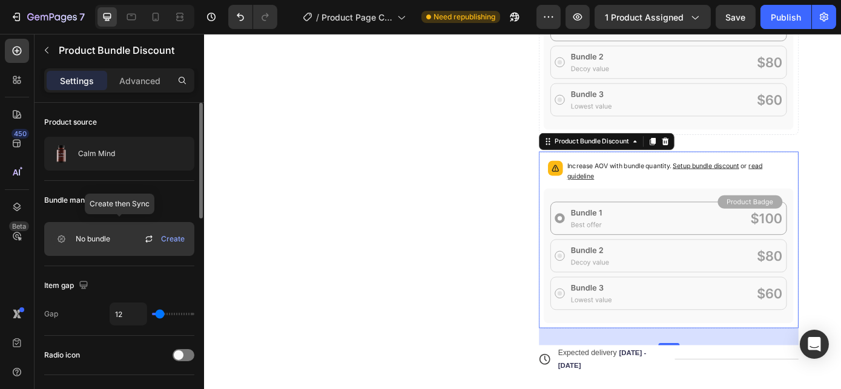
click at [148, 240] on icon at bounding box center [149, 239] width 15 height 15
click at [163, 237] on span "Create" at bounding box center [173, 239] width 24 height 11
click at [146, 238] on icon at bounding box center [149, 239] width 15 height 15
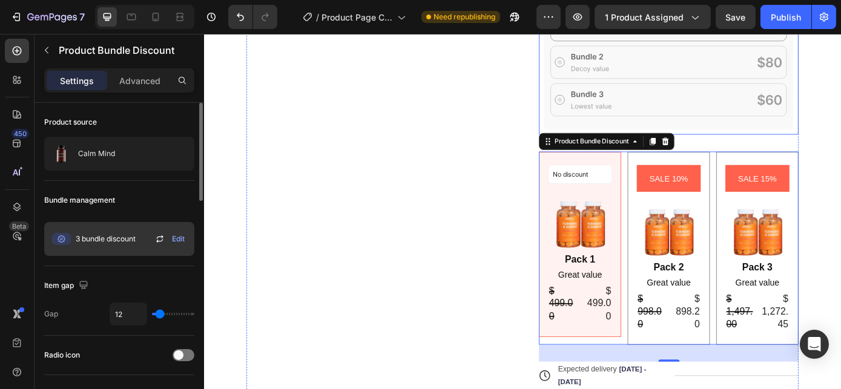
click at [741, 117] on icon at bounding box center [733, 67] width 285 height 154
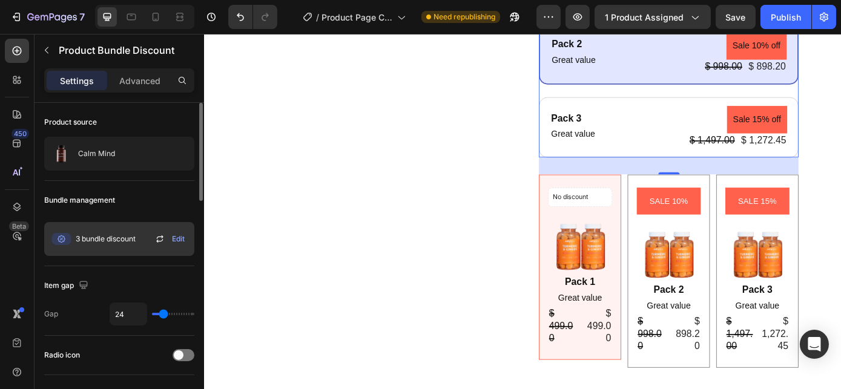
click at [157, 238] on icon at bounding box center [159, 239] width 15 height 15
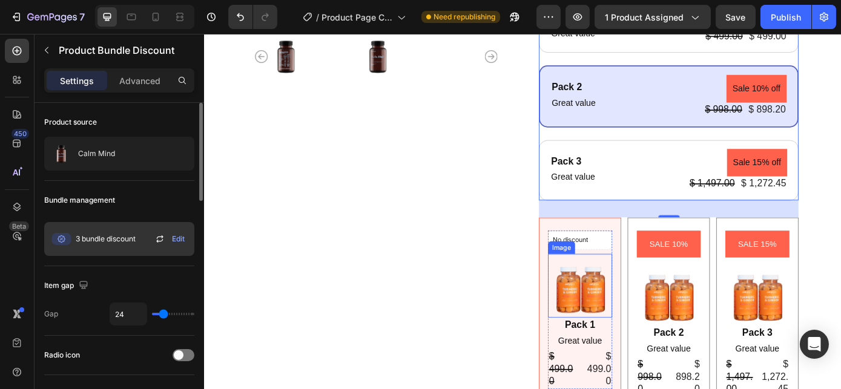
scroll to position [395, 0]
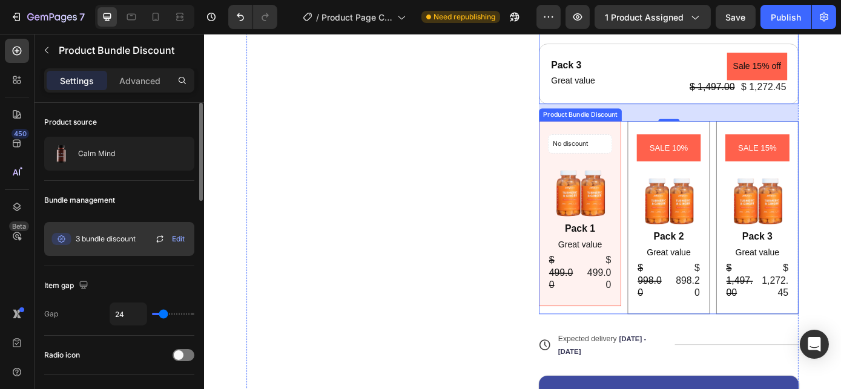
click at [686, 222] on div "SALE 10% Product Badge Image Pack 2 Text Block Great value Text Block $ 998.00 …" at bounding box center [733, 243] width 94 height 220
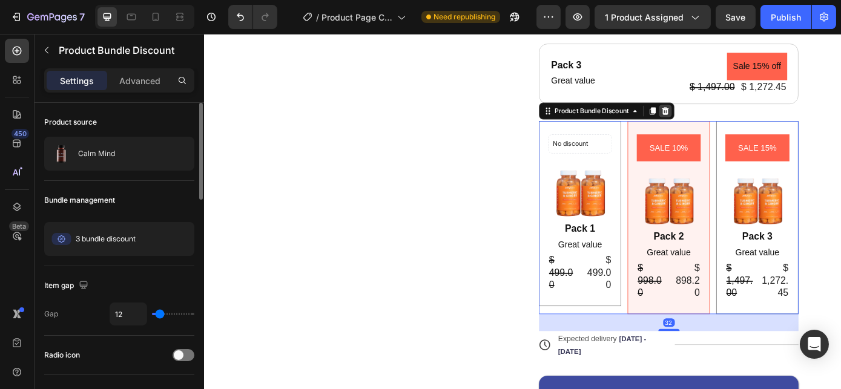
click at [724, 126] on div at bounding box center [729, 121] width 15 height 15
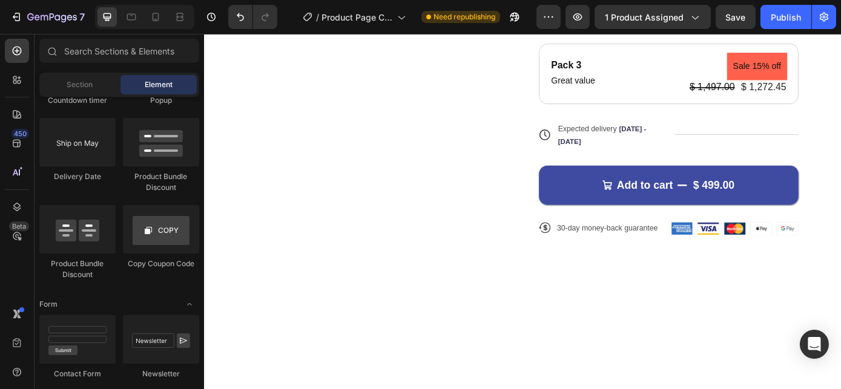
scroll to position [175, 0]
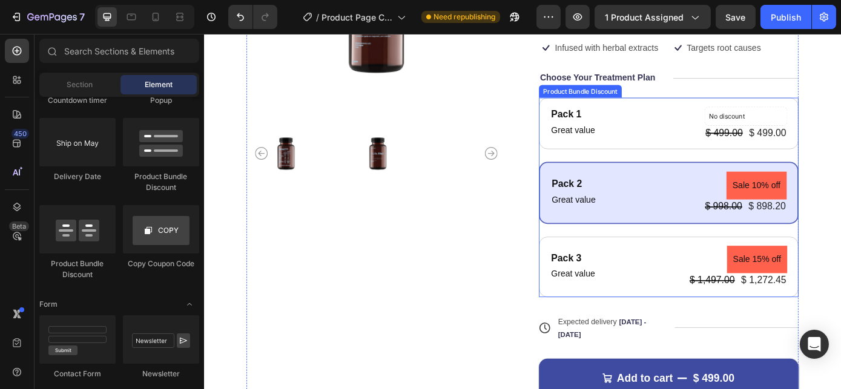
click at [628, 173] on div "Pack 1 Text Block Great value Text Block No discount Not be displayed when publ…" at bounding box center [733, 221] width 296 height 228
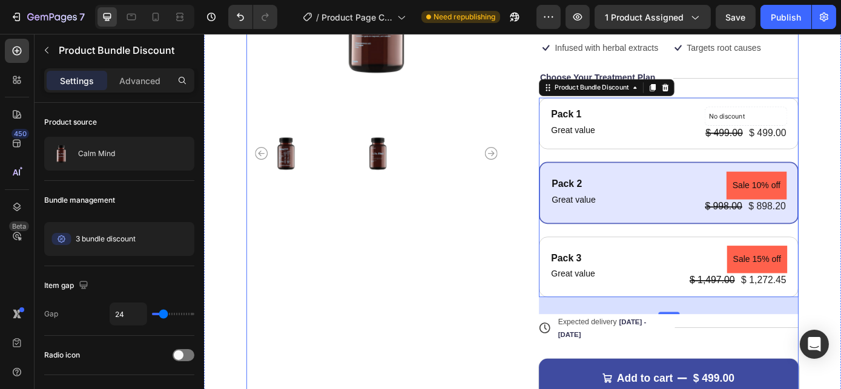
click at [426, 374] on div "Product Images" at bounding box center [400, 217] width 296 height 571
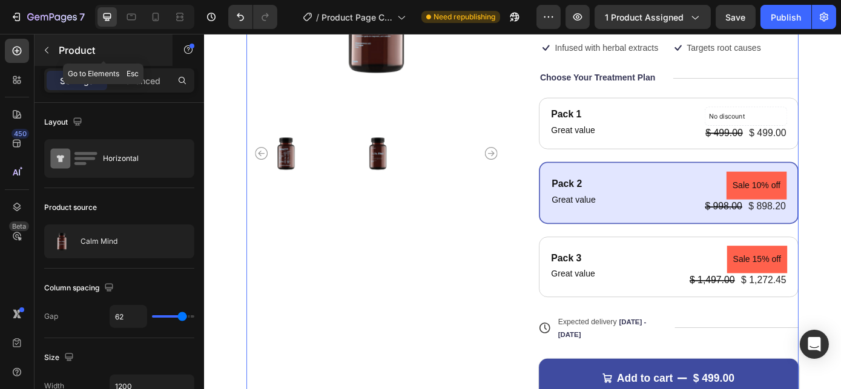
click at [45, 51] on icon "button" at bounding box center [47, 50] width 10 height 10
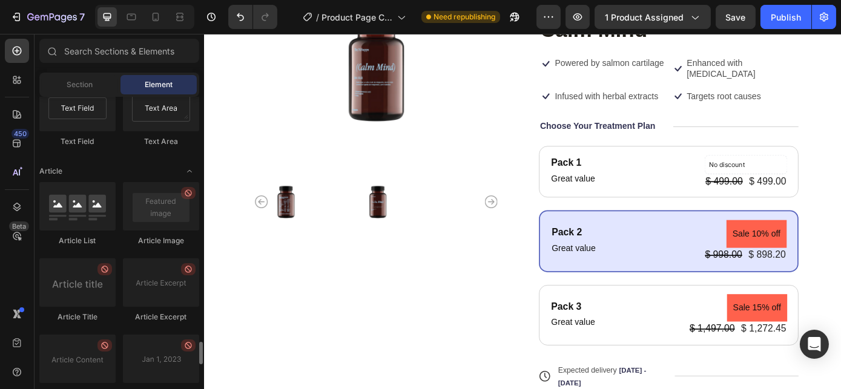
scroll to position [3046, 0]
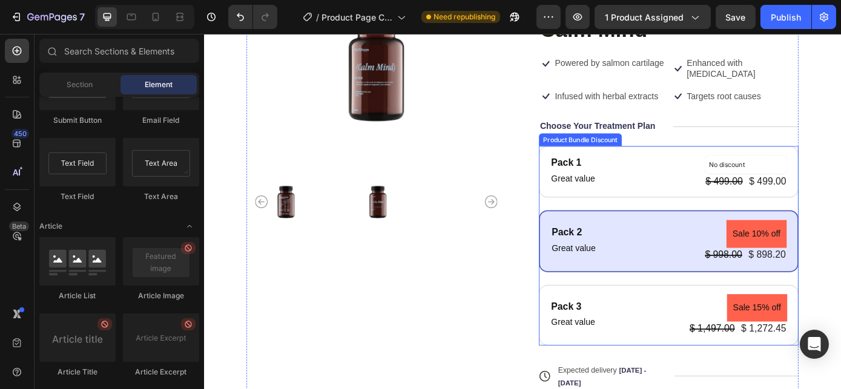
click at [659, 225] on div "Pack 1 Text Block Great value Text Block No discount Not be displayed when publ…" at bounding box center [733, 276] width 296 height 228
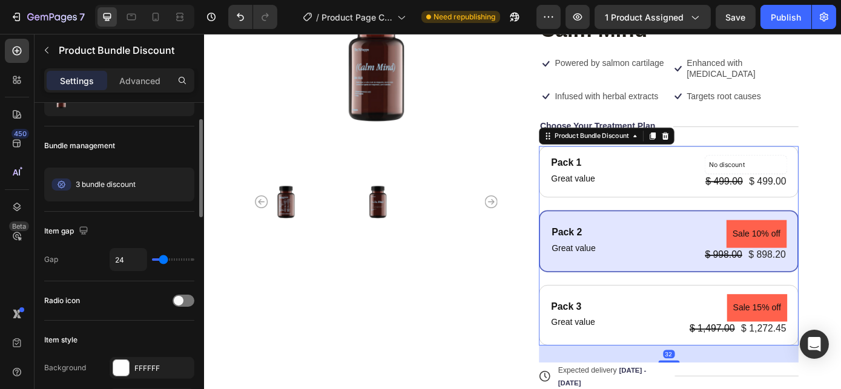
scroll to position [110, 0]
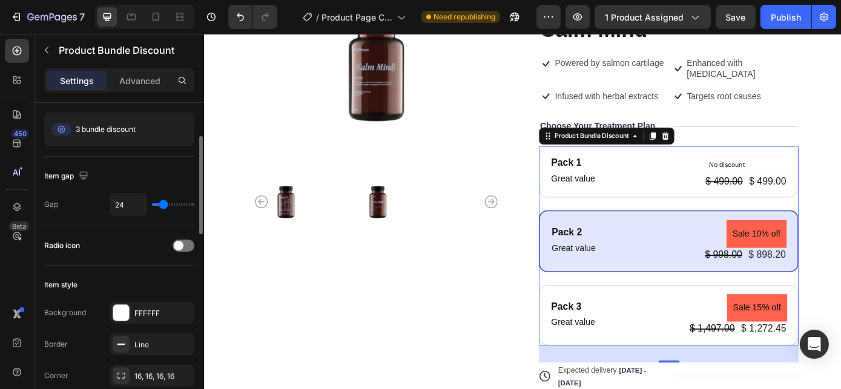
type input "10"
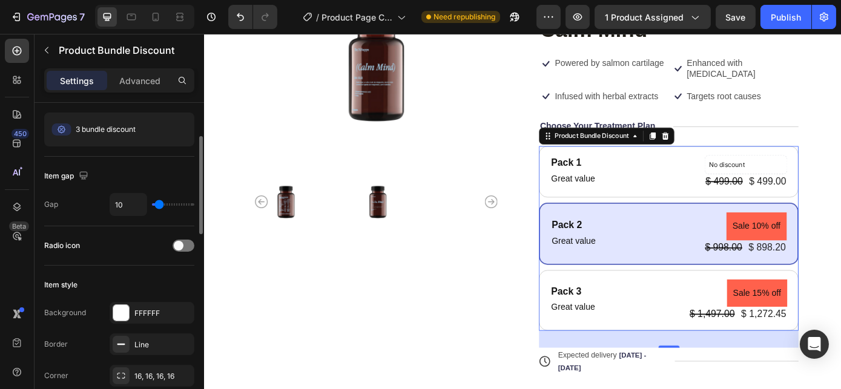
type input "9"
type input "3"
type input "1"
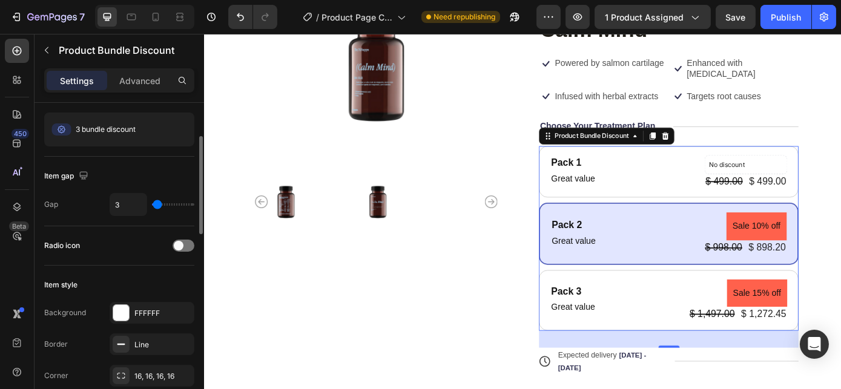
type input "1"
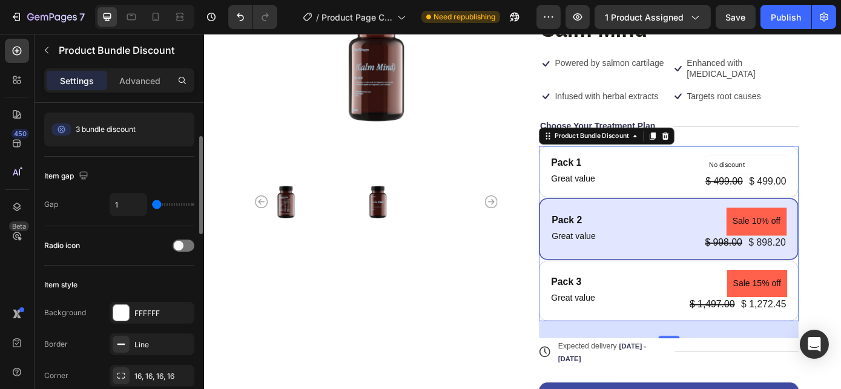
type input "6"
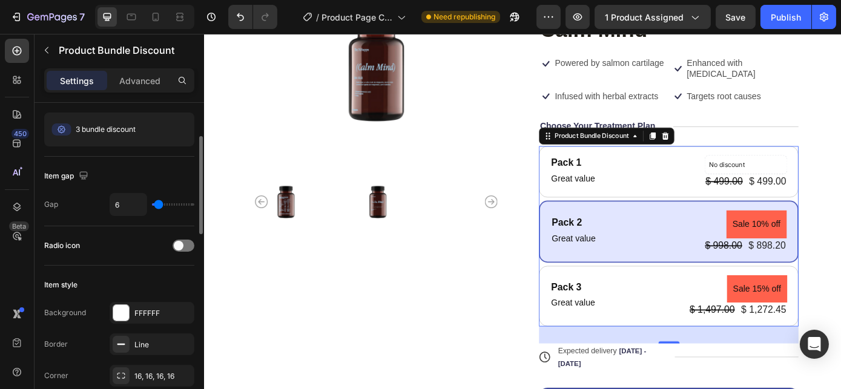
type input "8"
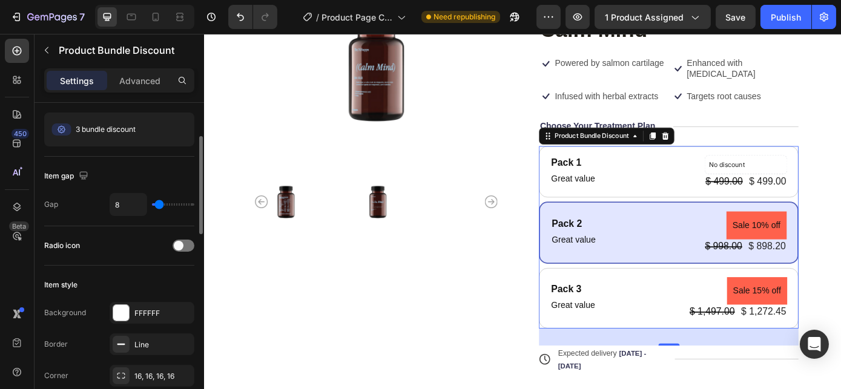
type input "8"
click at [159, 203] on input "range" at bounding box center [173, 204] width 42 height 2
click at [188, 243] on div at bounding box center [183, 246] width 22 height 12
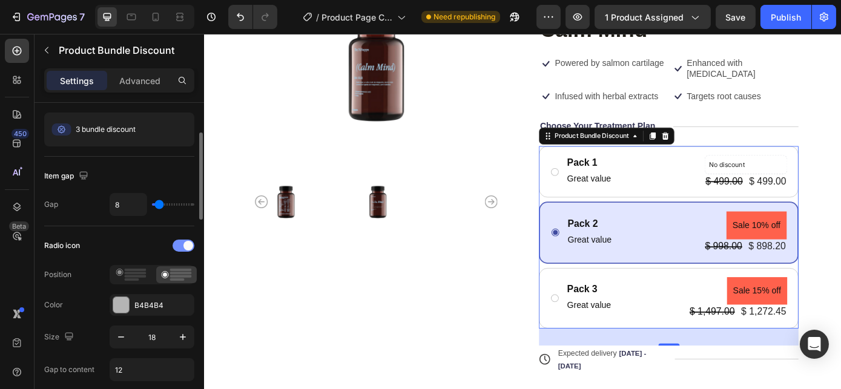
click at [188, 243] on span at bounding box center [188, 246] width 10 height 10
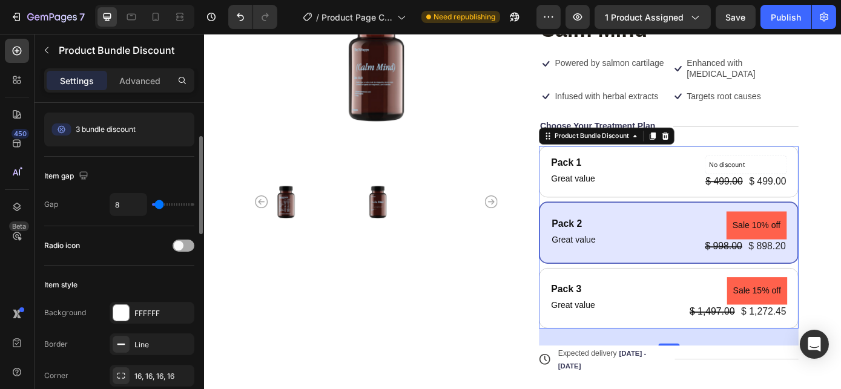
click at [186, 243] on div at bounding box center [183, 246] width 22 height 12
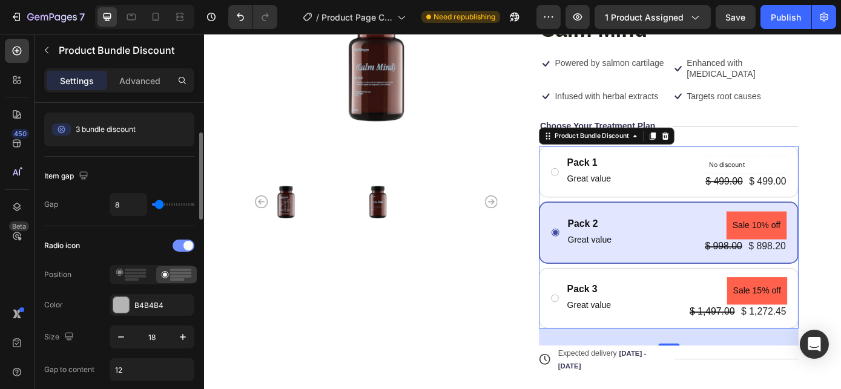
click at [186, 243] on span at bounding box center [188, 246] width 10 height 10
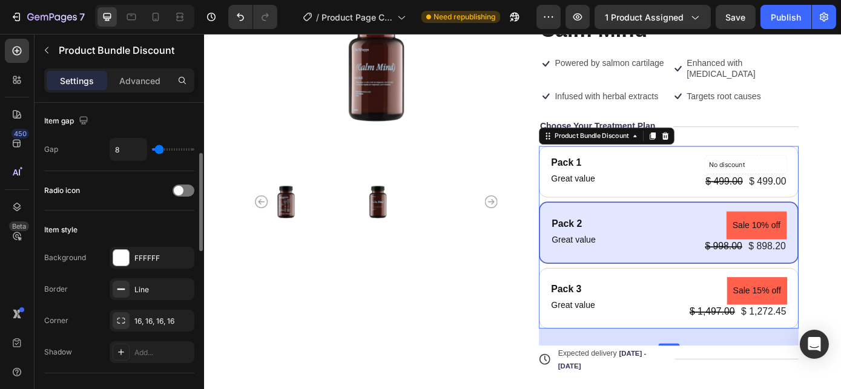
scroll to position [220, 0]
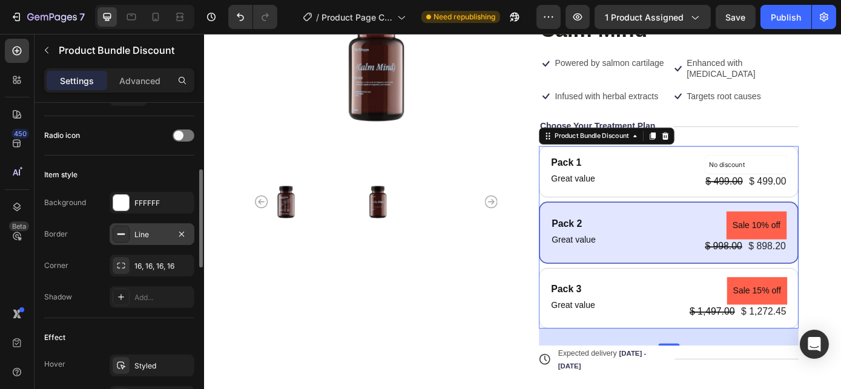
click at [143, 237] on div "Line" at bounding box center [151, 234] width 35 height 11
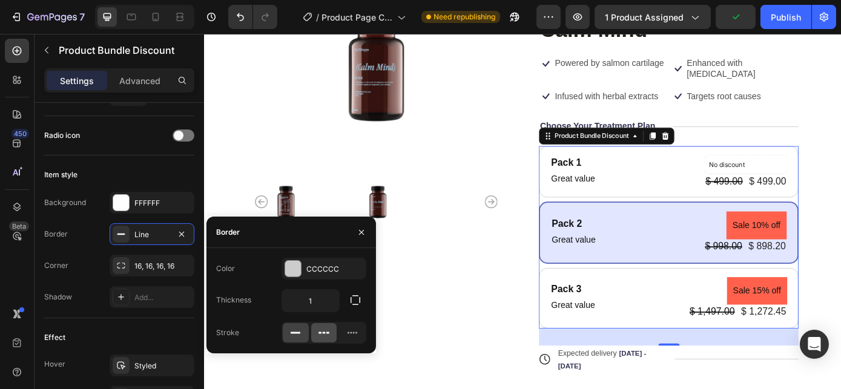
click at [323, 335] on icon at bounding box center [324, 333] width 12 height 12
click at [291, 333] on icon at bounding box center [295, 333] width 12 height 12
click at [90, 280] on div "Background FFFFFF Border Line Corner 16, 16, 16, 16 Shadow Add..." at bounding box center [119, 250] width 150 height 116
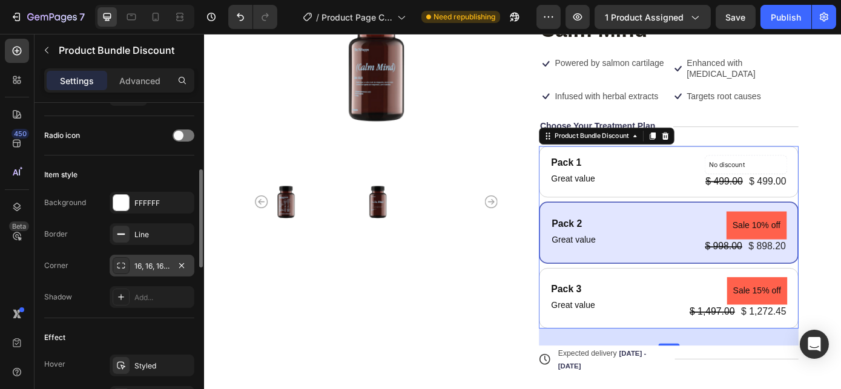
click at [146, 266] on div "16, 16, 16, 16" at bounding box center [151, 266] width 35 height 11
click at [92, 292] on div "Shadow Add..." at bounding box center [119, 297] width 150 height 22
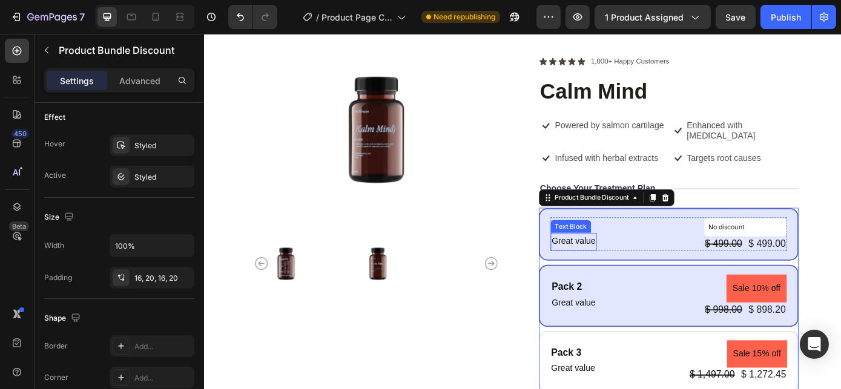
scroll to position [65, 0]
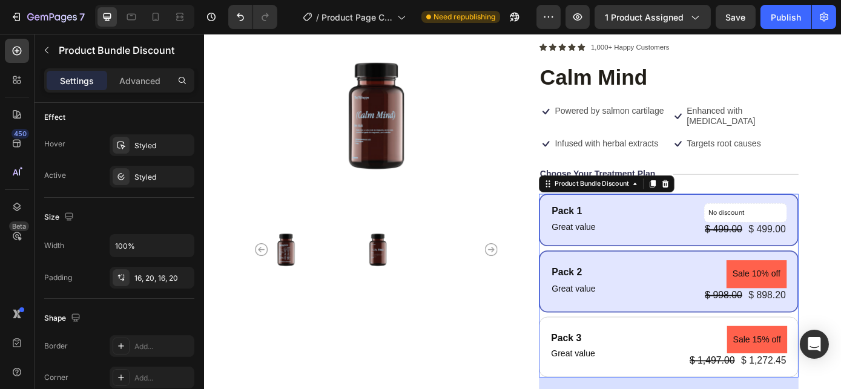
click at [669, 223] on div "Pack 1 Text Block Great value Text Block No discount Not be displayed when publ…" at bounding box center [733, 246] width 296 height 60
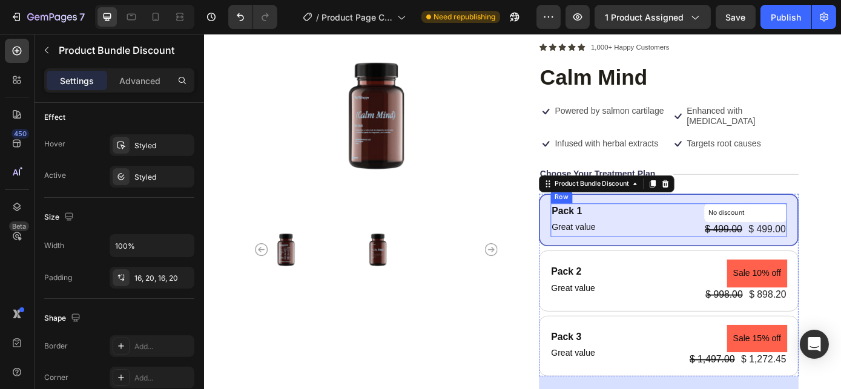
click at [659, 245] on div "Pack 1 Text Block Great value Text Block No discount Not be displayed when publ…" at bounding box center [732, 246] width 269 height 38
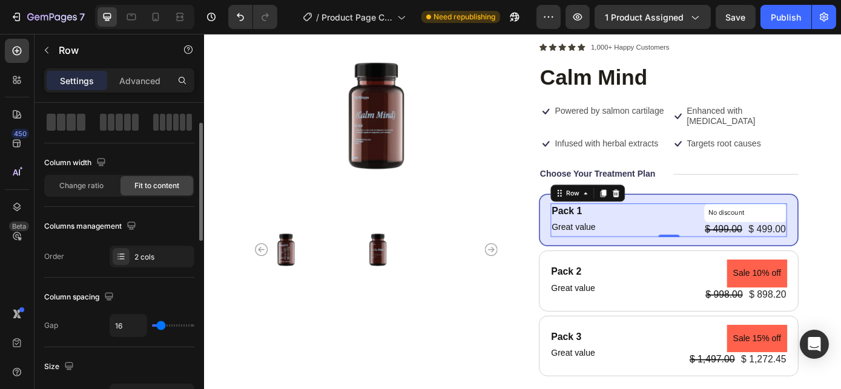
scroll to position [110, 0]
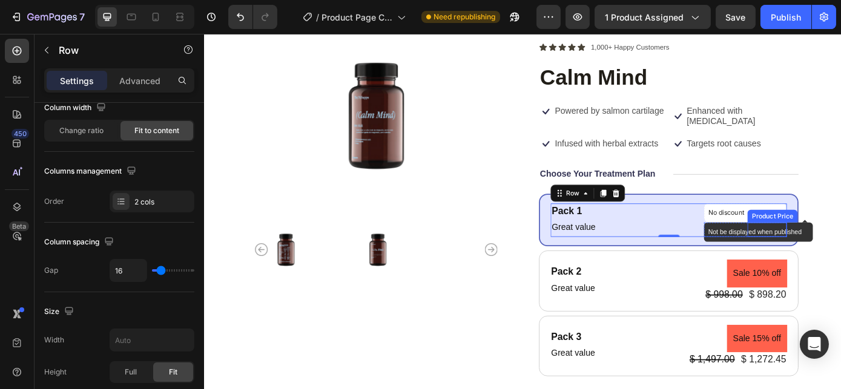
click at [797, 238] on p "No discount" at bounding box center [821, 237] width 84 height 11
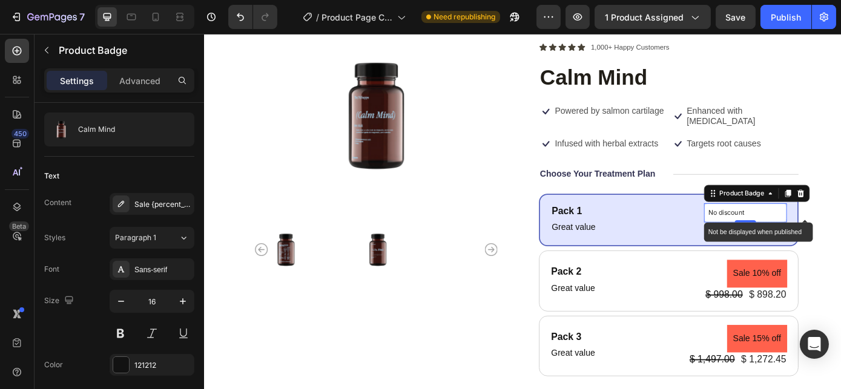
scroll to position [0, 0]
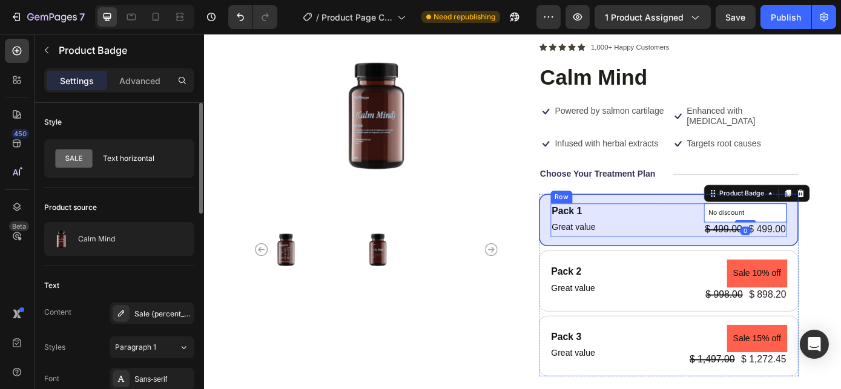
click at [614, 250] on p "Great value" at bounding box center [625, 255] width 50 height 18
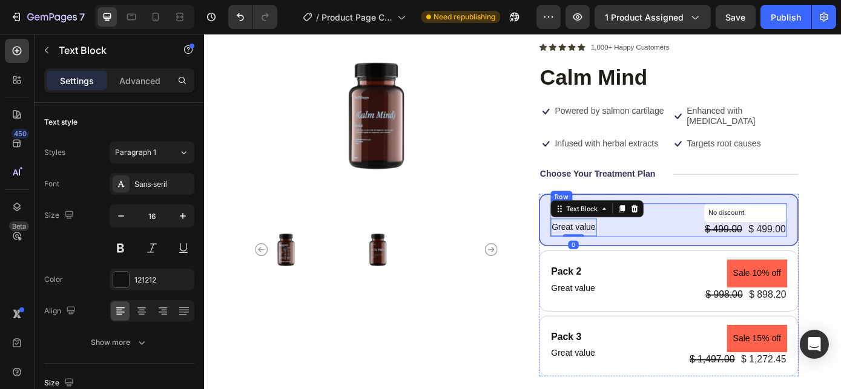
click at [697, 248] on div "Pack 1 Text Block Great value Text Block 0 No discount Not be displayed when pu…" at bounding box center [732, 246] width 269 height 38
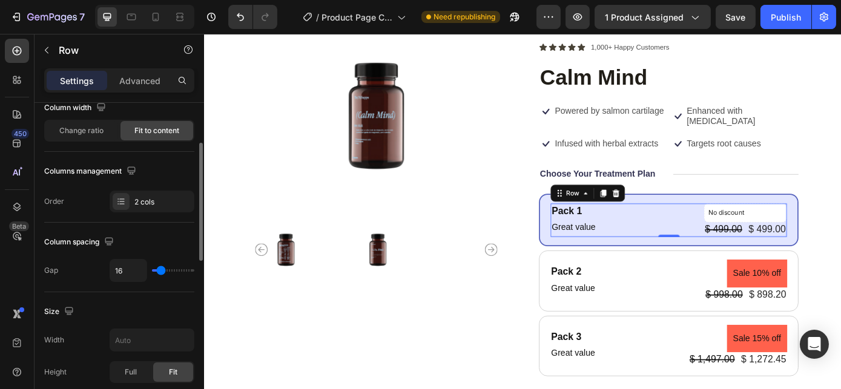
scroll to position [165, 0]
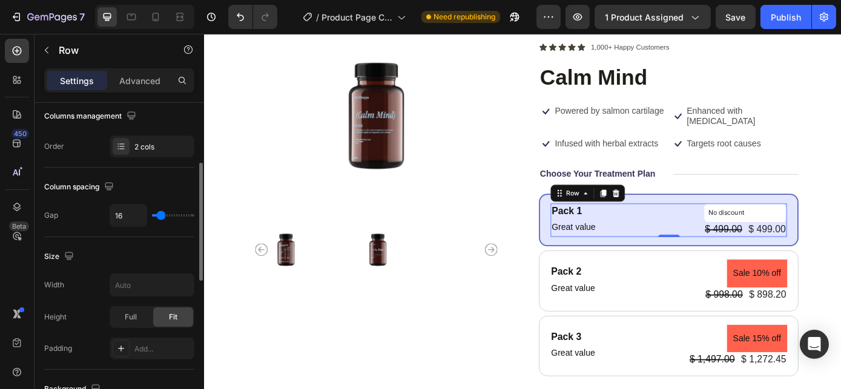
type input "9"
type input "5"
type input "4"
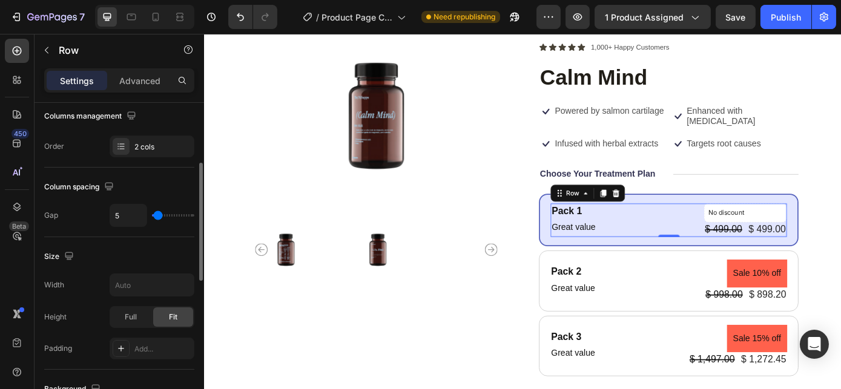
type input "4"
type input "0"
drag, startPoint x: 160, startPoint y: 215, endPoint x: 149, endPoint y: 217, distance: 11.0
type input "0"
click at [152, 217] on input "range" at bounding box center [173, 215] width 42 height 2
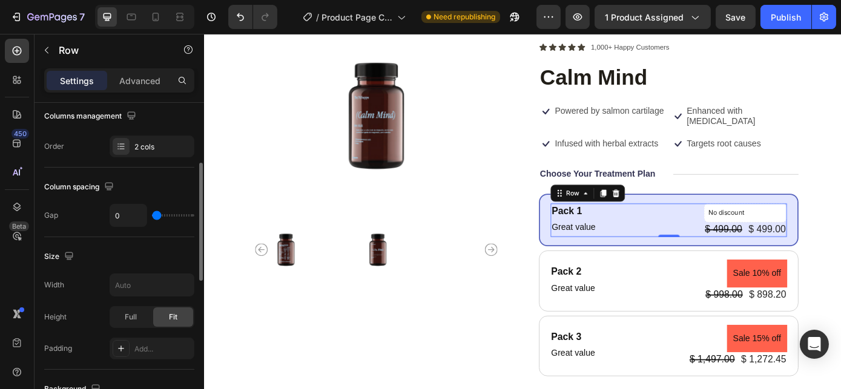
type input "23"
type input "25"
click at [163, 215] on input "range" at bounding box center [173, 215] width 42 height 2
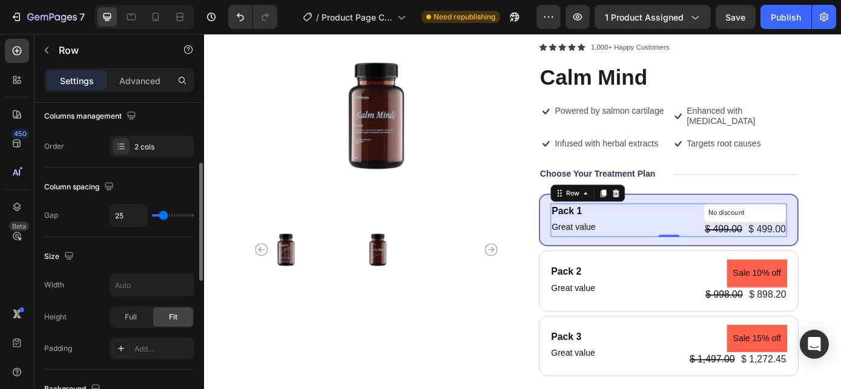
type input "38"
type input "53"
type input "72"
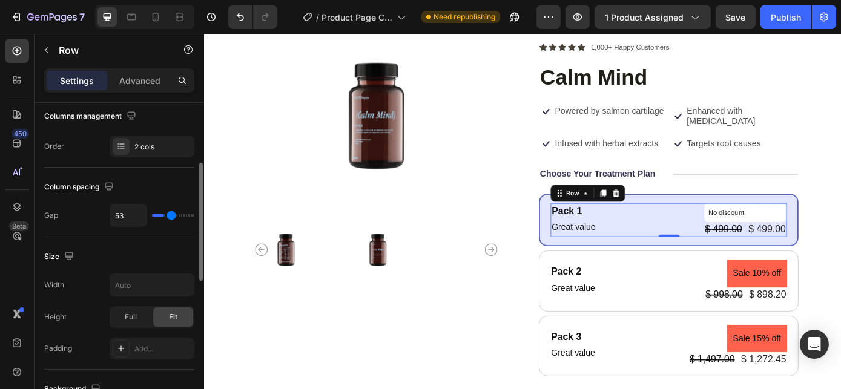
type input "72"
type input "91"
type input "97"
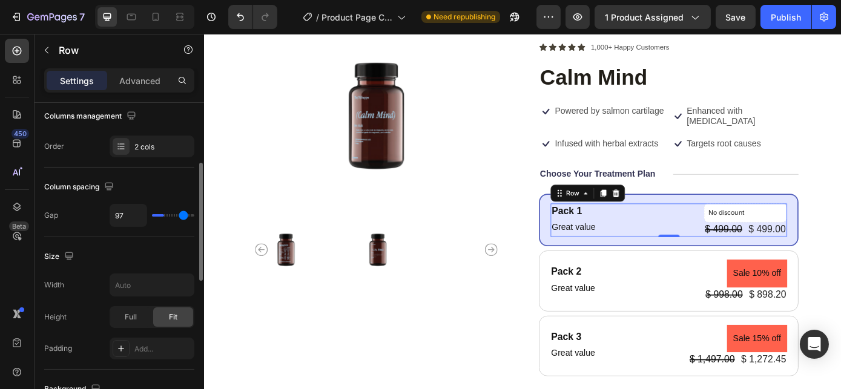
type input "98"
drag, startPoint x: 163, startPoint y: 215, endPoint x: 183, endPoint y: 213, distance: 19.4
type input "98"
click at [183, 214] on input "range" at bounding box center [173, 215] width 42 height 2
type input "105"
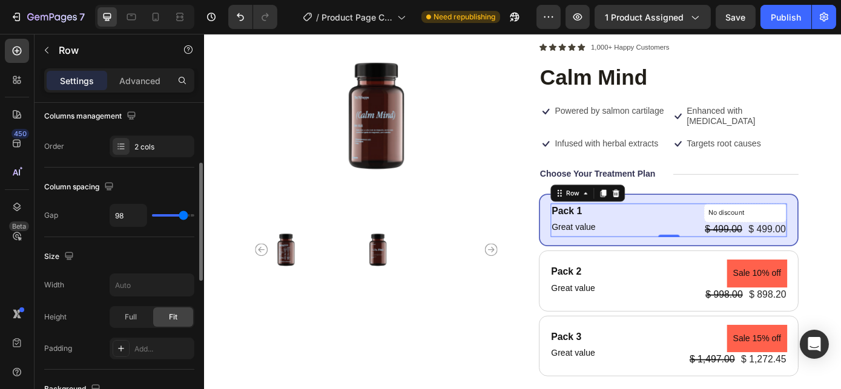
type input "105"
type input "120"
click at [194, 214] on input "range" at bounding box center [173, 215] width 42 height 2
type input "98"
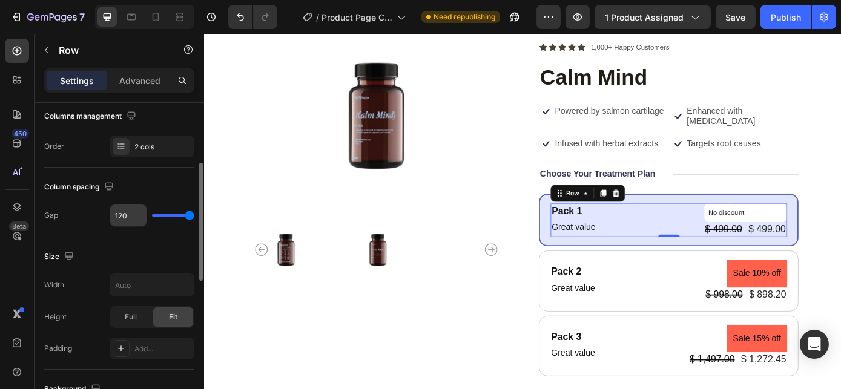
type input "98"
type input "25"
type input "0"
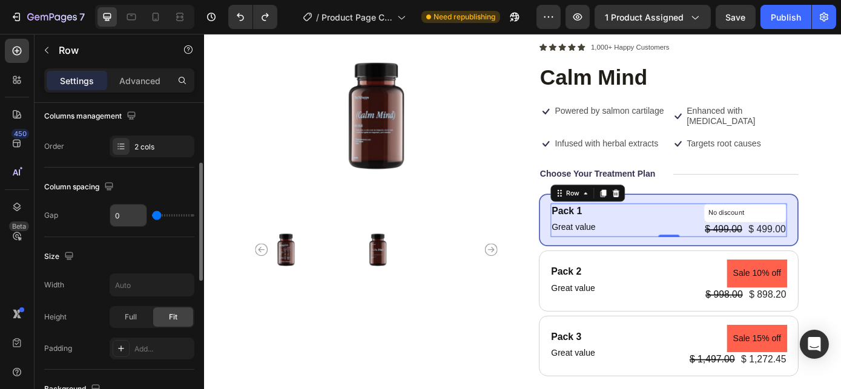
type input "16"
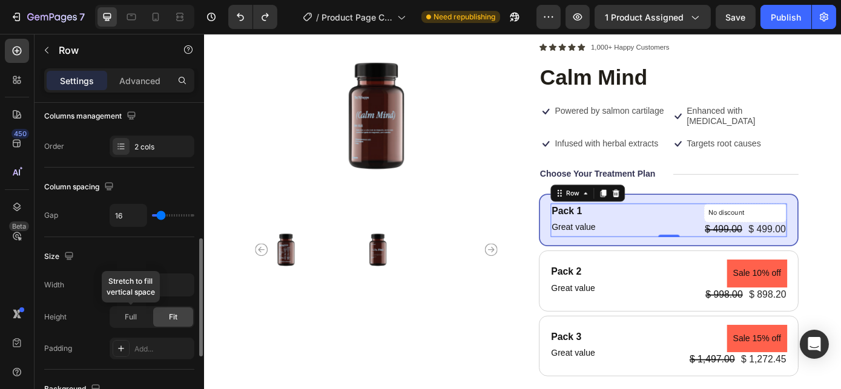
scroll to position [275, 0]
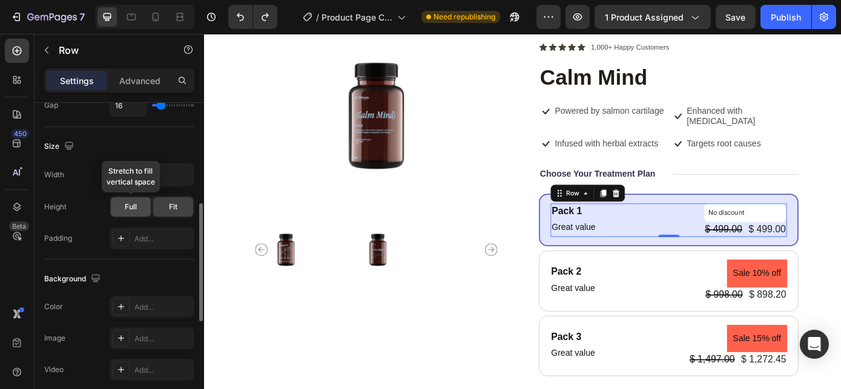
click at [132, 205] on span "Full" at bounding box center [131, 207] width 12 height 11
click at [169, 203] on span "Fit" at bounding box center [173, 207] width 8 height 11
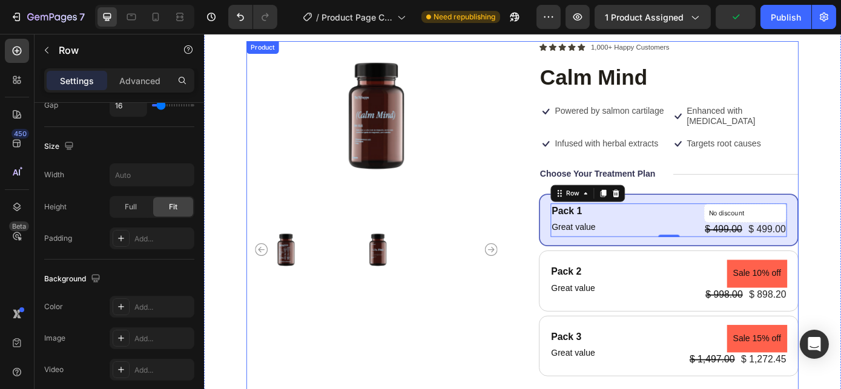
click at [558, 347] on div "Product Images Icon Icon Icon Icon Icon Icon List 1,000+ Happy Customers Text B…" at bounding box center [566, 317] width 629 height 551
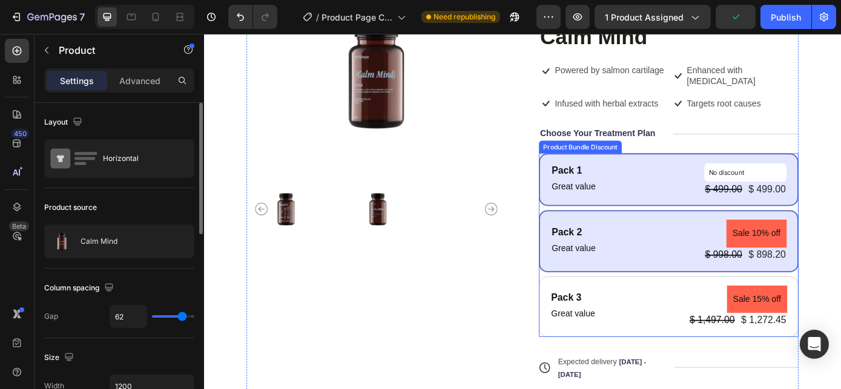
scroll to position [120, 0]
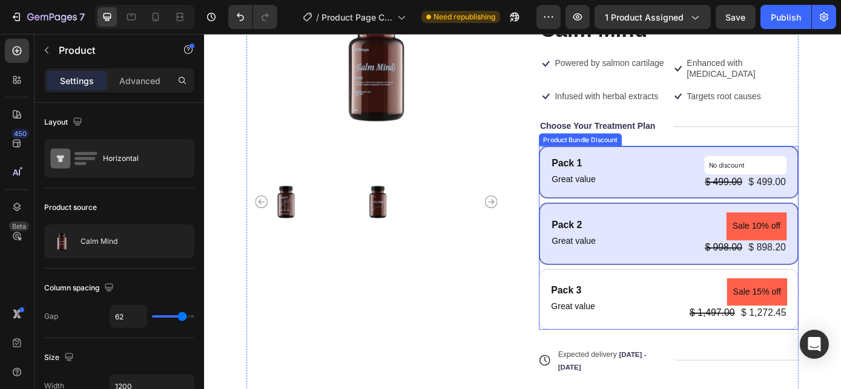
click at [748, 286] on div "Pack 2 Text Block Great value Text Block Sale 10% off Product Badge $ 998.00 Pr…" at bounding box center [733, 261] width 296 height 70
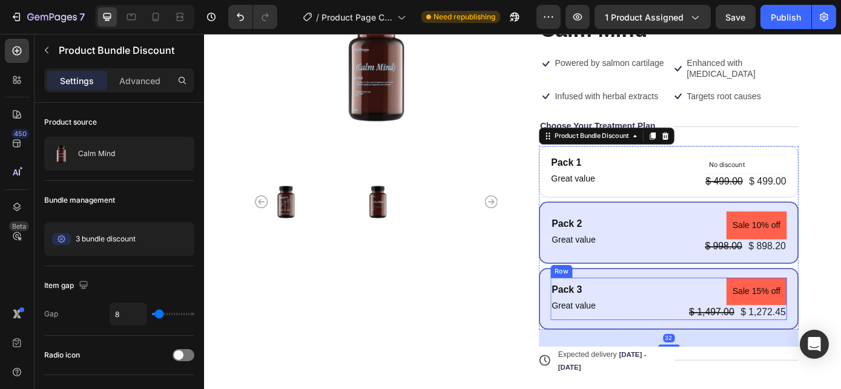
click at [707, 352] on div "Pack 3 Text Block Great value Text Block Sale 15% off Product Badge $ 1,497.00 …" at bounding box center [732, 336] width 269 height 48
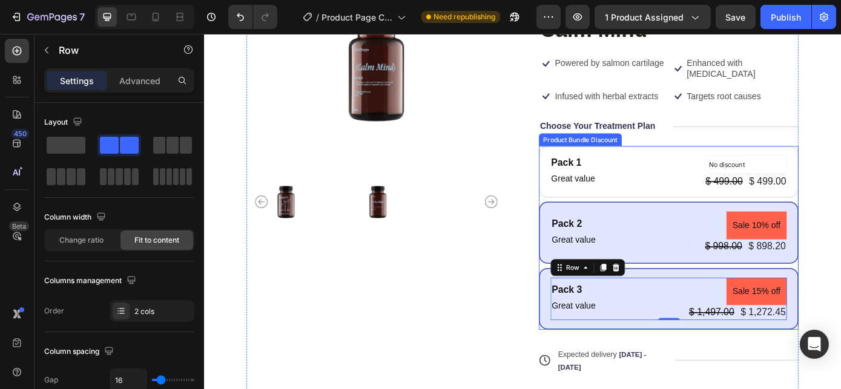
click at [683, 225] on div "Pack 2 Text Block Great value Text Block Sale 10% off Product Badge $ 998.00 Pr…" at bounding box center [733, 260] width 296 height 70
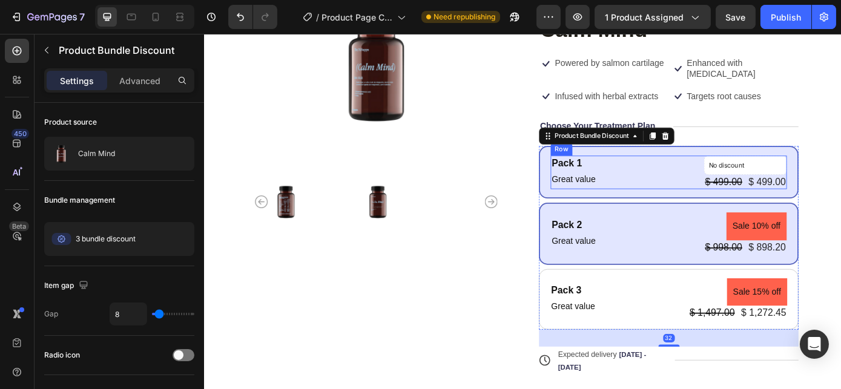
click at [672, 179] on div "Pack 1 Text Block Great value Text Block No discount Not be displayed when publ…" at bounding box center [732, 191] width 269 height 38
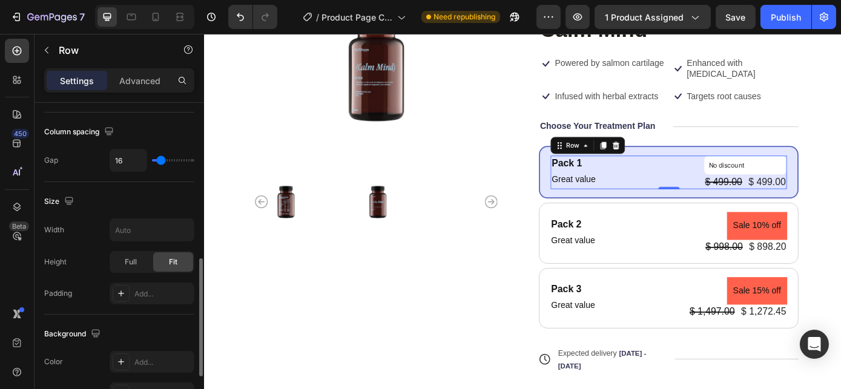
scroll to position [275, 0]
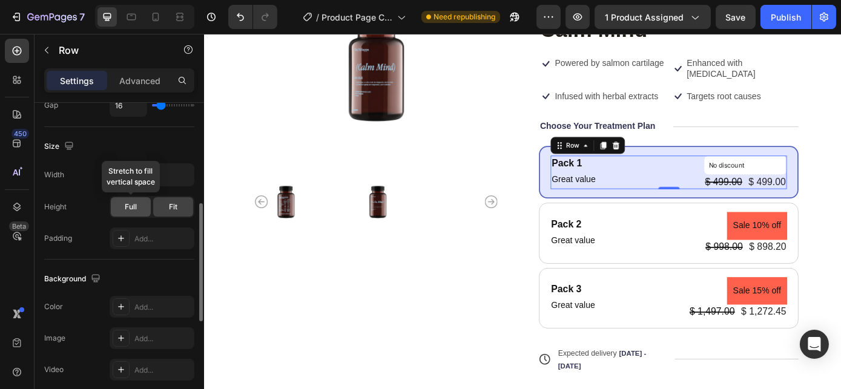
click at [132, 207] on span "Full" at bounding box center [131, 207] width 12 height 11
click at [165, 205] on div "Fit" at bounding box center [173, 206] width 40 height 19
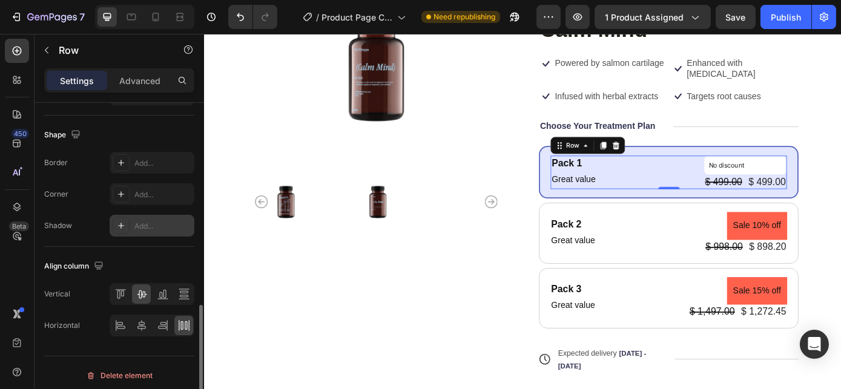
scroll to position [553, 0]
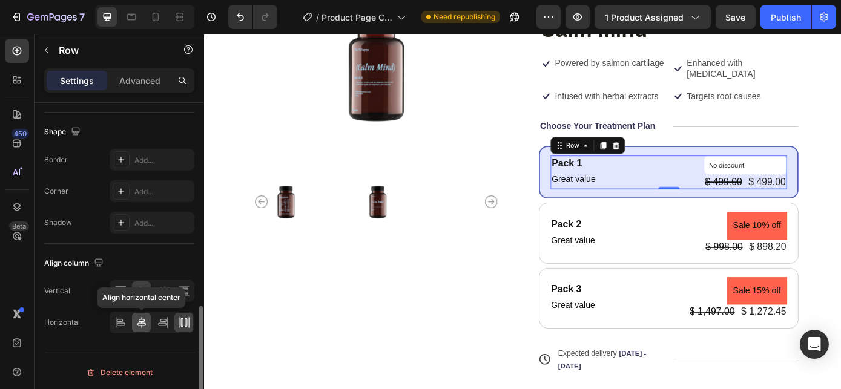
click at [140, 317] on icon at bounding box center [141, 322] width 8 height 11
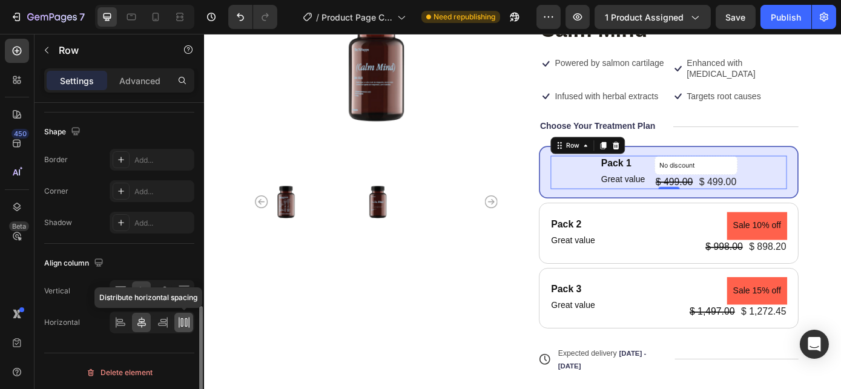
click at [184, 318] on icon at bounding box center [184, 322] width 12 height 12
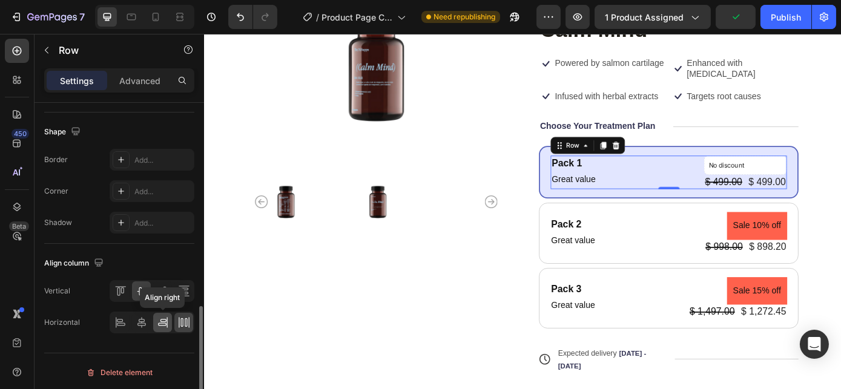
click at [163, 319] on icon at bounding box center [163, 320] width 6 height 3
click at [184, 318] on icon at bounding box center [184, 322] width 12 height 12
click at [126, 316] on div at bounding box center [120, 322] width 19 height 19
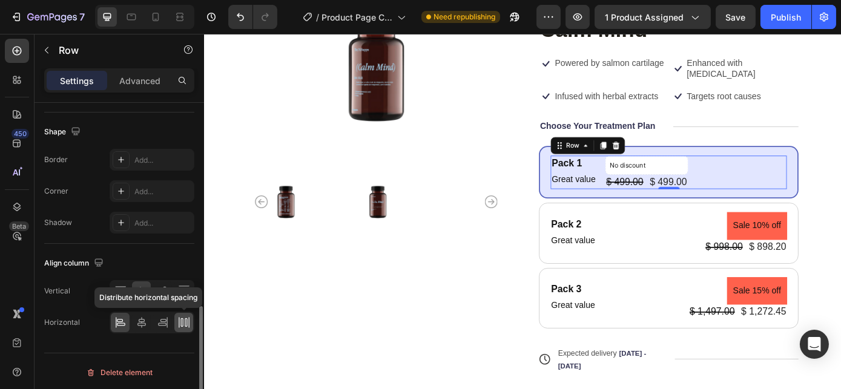
click at [182, 320] on icon at bounding box center [184, 322] width 12 height 12
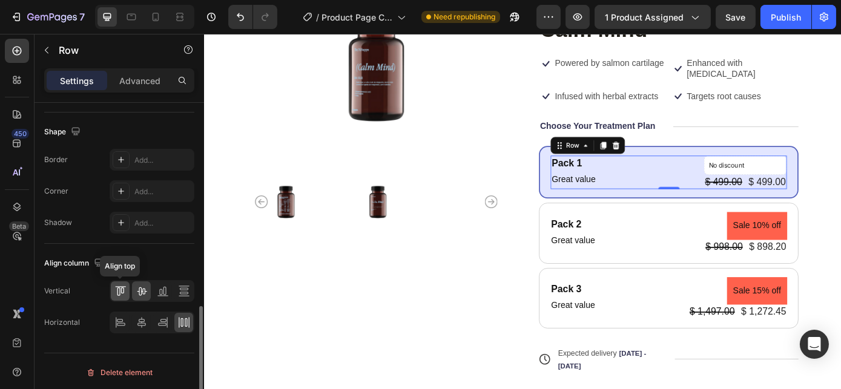
click at [123, 289] on icon at bounding box center [121, 290] width 3 height 6
click at [140, 288] on icon at bounding box center [142, 291] width 12 height 12
click at [184, 285] on icon at bounding box center [184, 291] width 12 height 12
click at [143, 288] on icon at bounding box center [142, 291] width 12 height 12
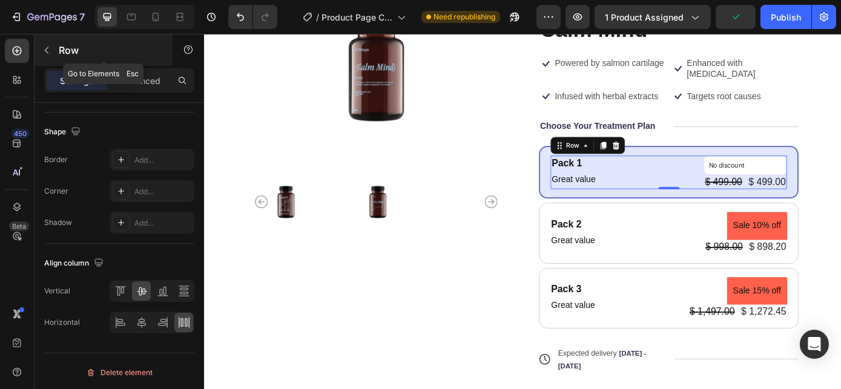
click at [51, 50] on icon "button" at bounding box center [47, 50] width 10 height 10
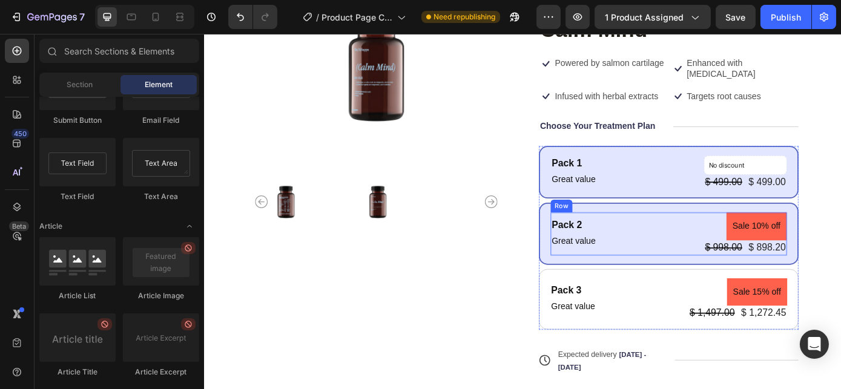
click at [687, 250] on div "Pack 2 Text Block Great value Text Block Sale 10% off Product Badge $ 998.00 Pr…" at bounding box center [732, 261] width 269 height 48
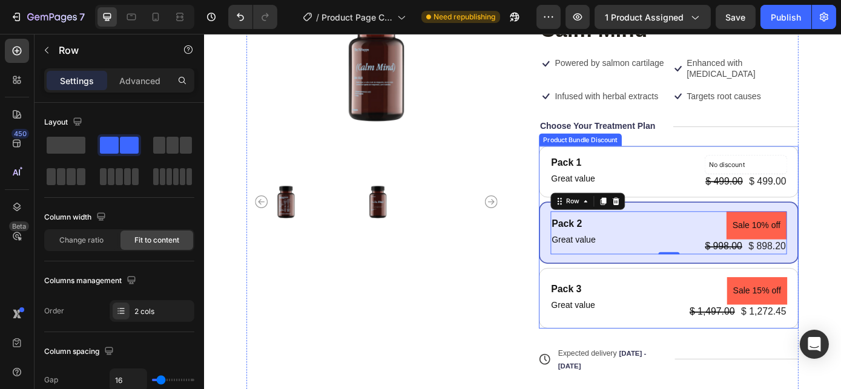
click at [704, 225] on div "Pack 2 Text Block Great value Text Block Sale 10% off Product Badge $ 998.00 Pr…" at bounding box center [733, 260] width 296 height 70
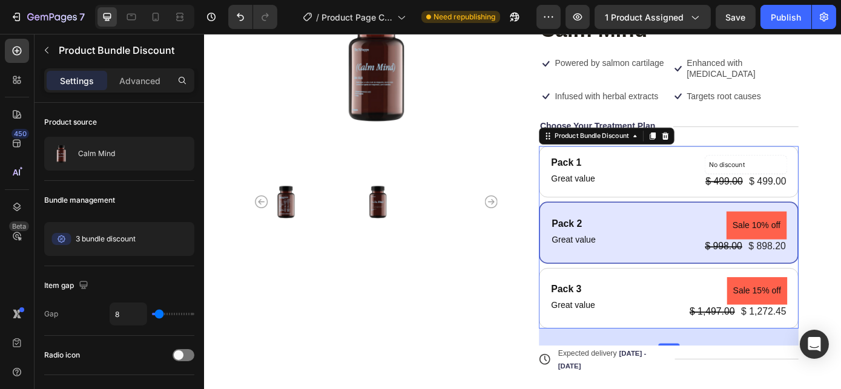
click at [608, 232] on div "Pack 2 Text Block Great value Text Block Sale 10% off Product Badge $ 998.00 Pr…" at bounding box center [733, 260] width 296 height 70
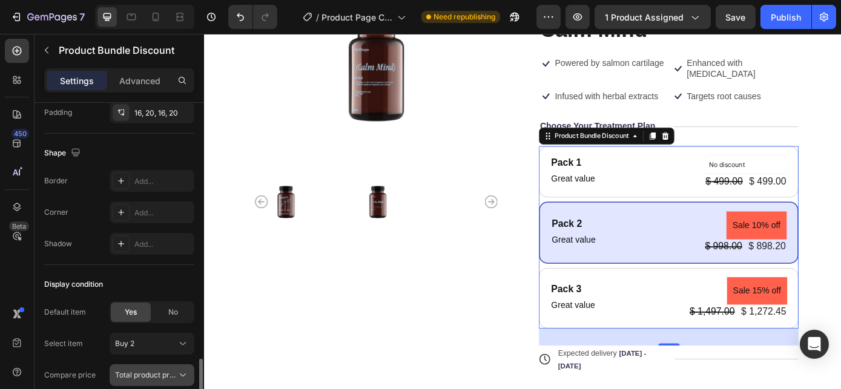
scroll to position [715, 0]
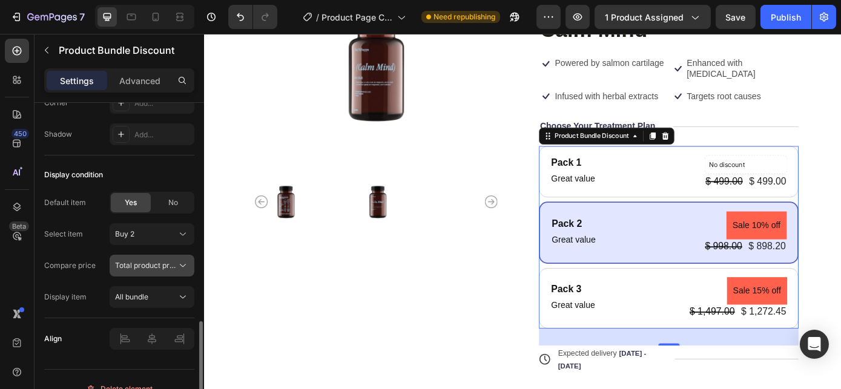
click at [157, 261] on span "Total product price" at bounding box center [147, 265] width 65 height 9
click at [158, 261] on span "Total product price" at bounding box center [147, 265] width 65 height 9
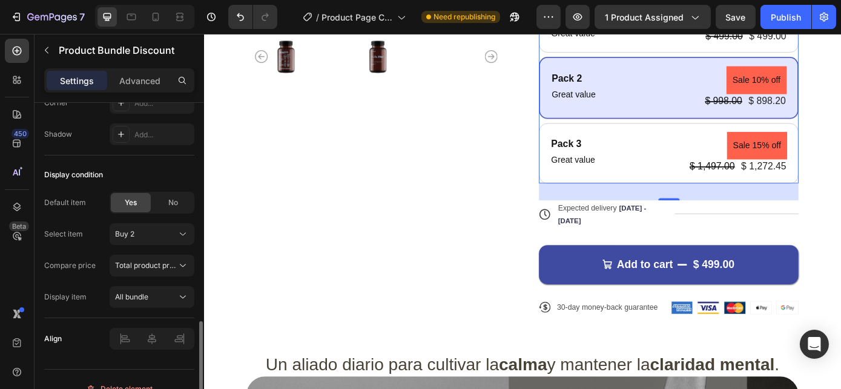
scroll to position [730, 0]
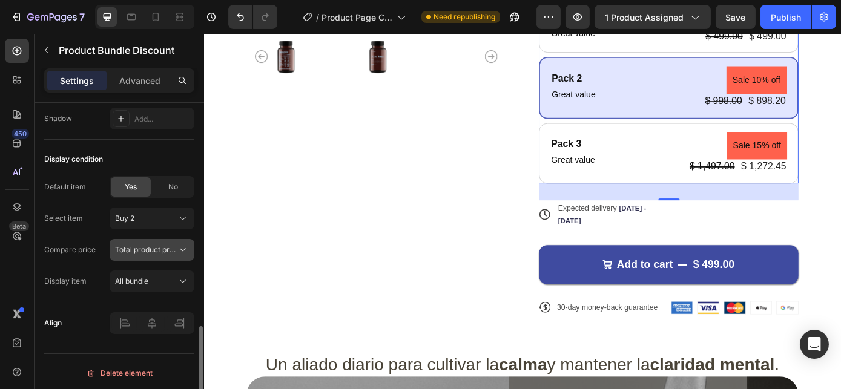
click at [148, 247] on span "Total product price" at bounding box center [147, 249] width 65 height 9
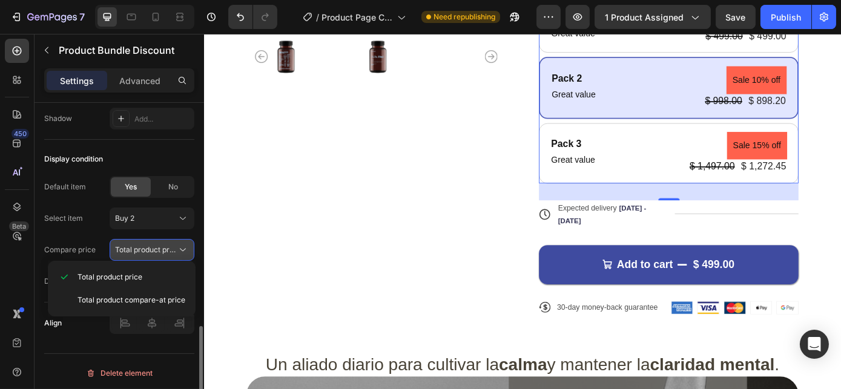
click at [146, 250] on span "Total product price" at bounding box center [147, 249] width 65 height 9
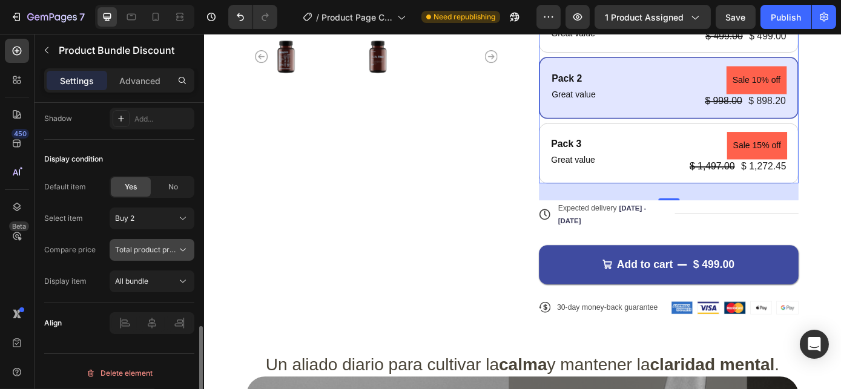
click at [150, 252] on span "Total product price" at bounding box center [146, 249] width 62 height 11
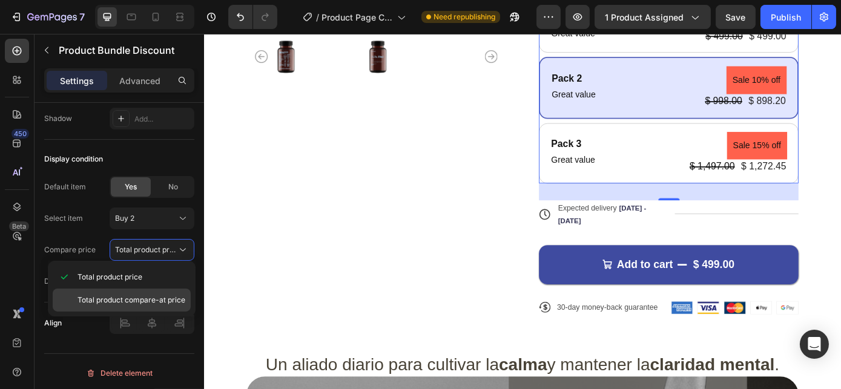
click at [151, 301] on span "Total product compare-at price" at bounding box center [131, 300] width 108 height 11
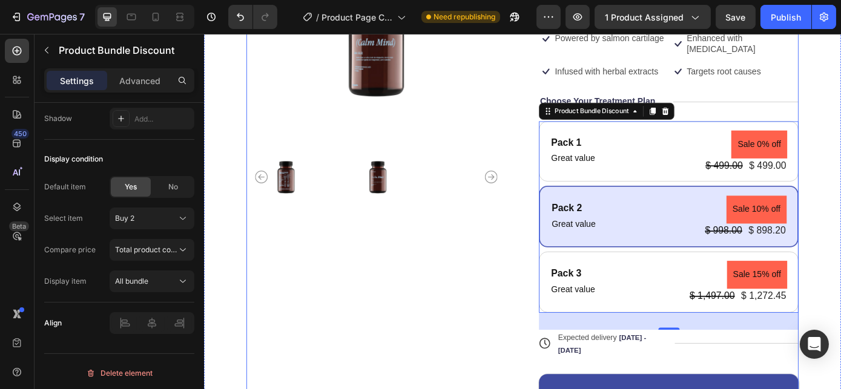
scroll to position [120, 0]
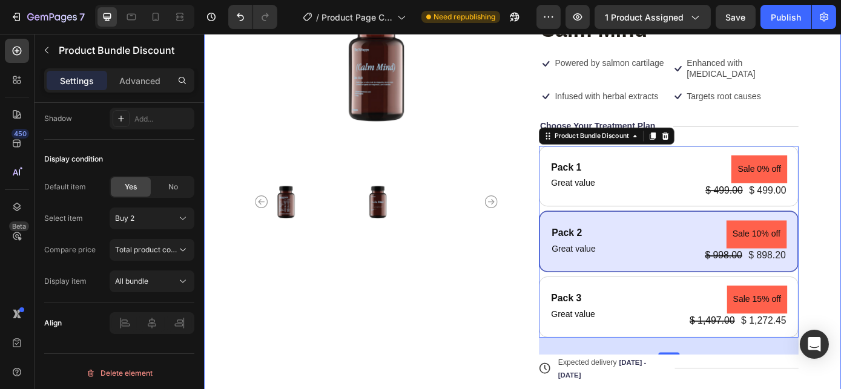
click at [840, 144] on div "Product Images Icon Icon Icon Icon Icon Icon List 1,000+ Happy Customers Text B…" at bounding box center [566, 250] width 726 height 622
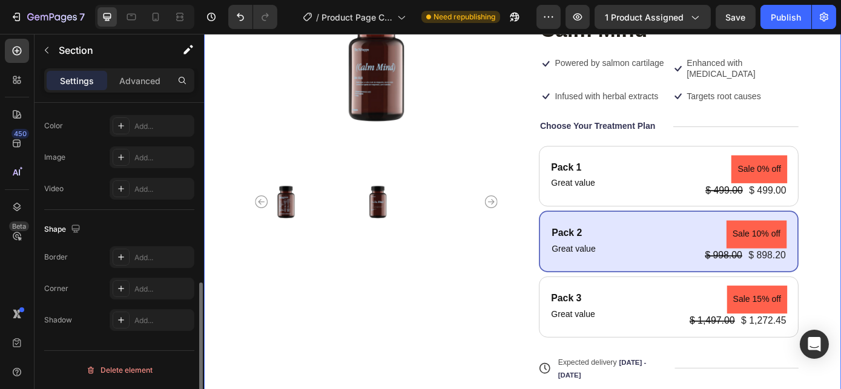
scroll to position [0, 0]
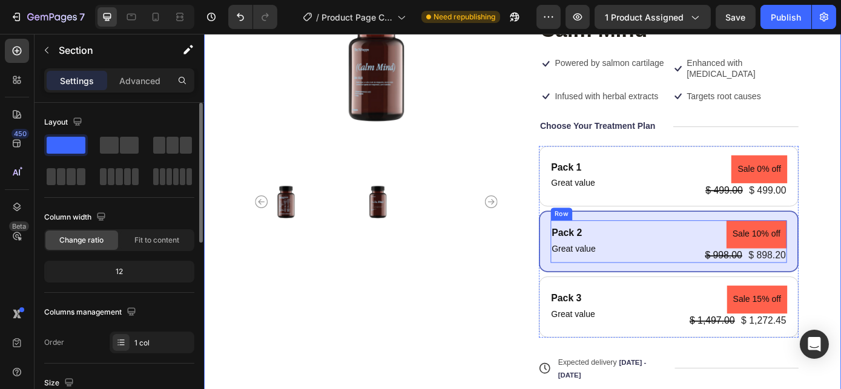
click at [670, 270] on div "Pack 2 Text Block Great value Text Block Sale 10% off Product Badge $ 998.00 Pr…" at bounding box center [732, 270] width 269 height 48
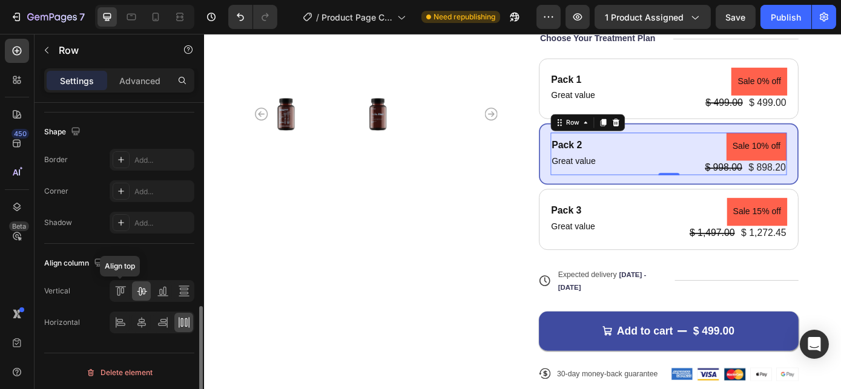
scroll to position [333, 0]
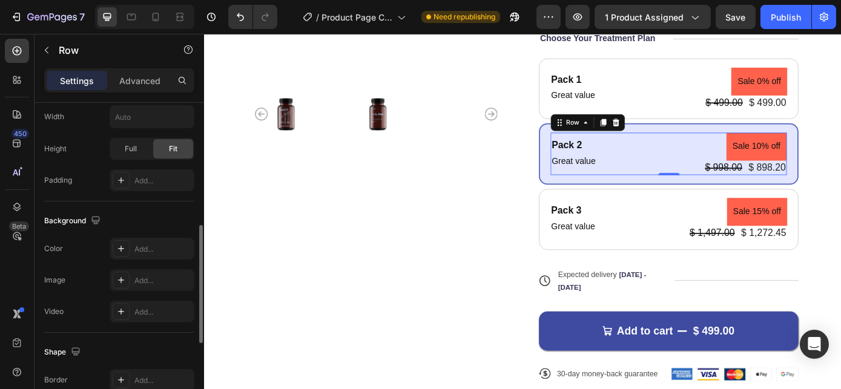
click at [654, 173] on div "Pack 2 Text Block Great value Text Block Sale 10% off Product Badge $ 998.00 Pr…" at bounding box center [732, 170] width 269 height 48
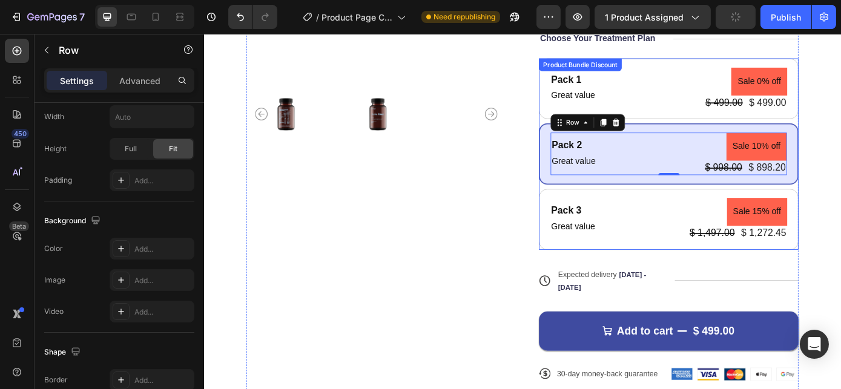
click at [590, 174] on div "Pack 2 Text Block Great value Text Block Sale 10% off Product Badge $ 998.00 Pr…" at bounding box center [733, 171] width 296 height 70
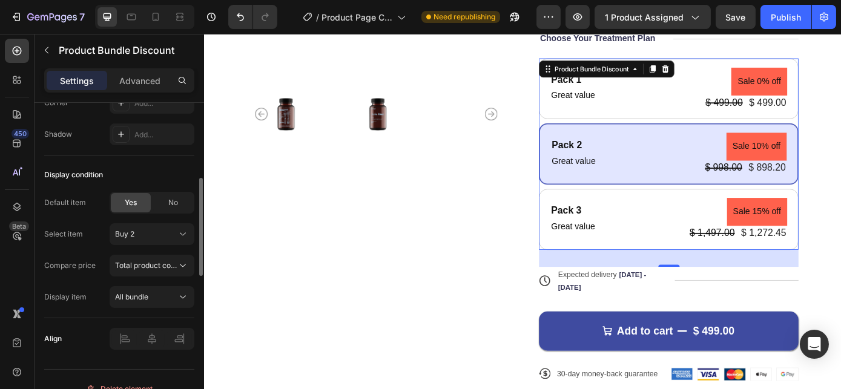
scroll to position [730, 0]
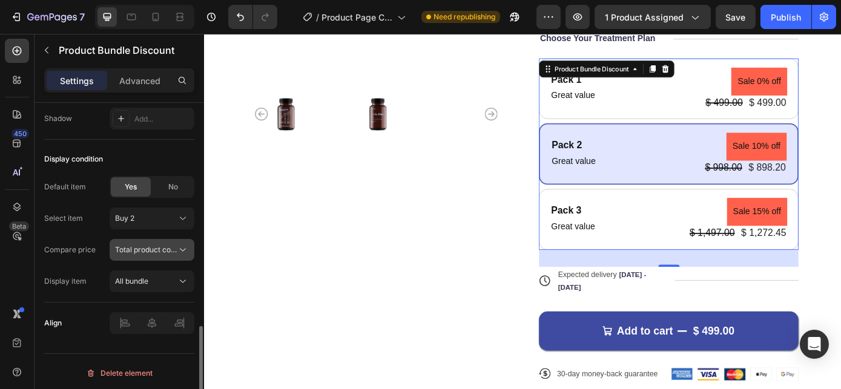
click at [145, 247] on span "Total product compare-at price" at bounding box center [169, 249] width 108 height 9
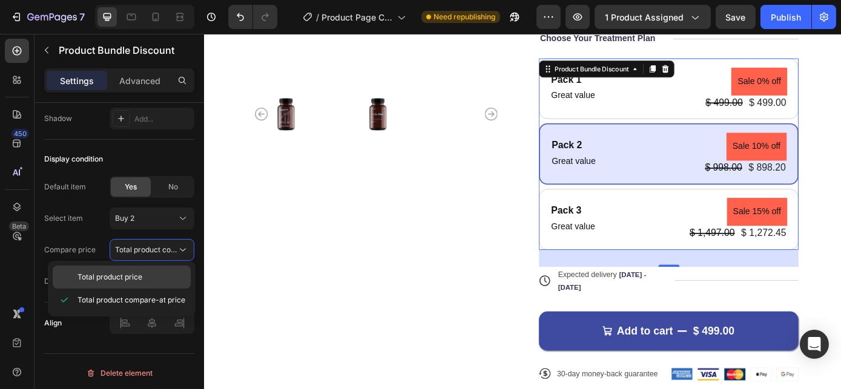
click at [146, 279] on p "Total product price" at bounding box center [131, 277] width 108 height 11
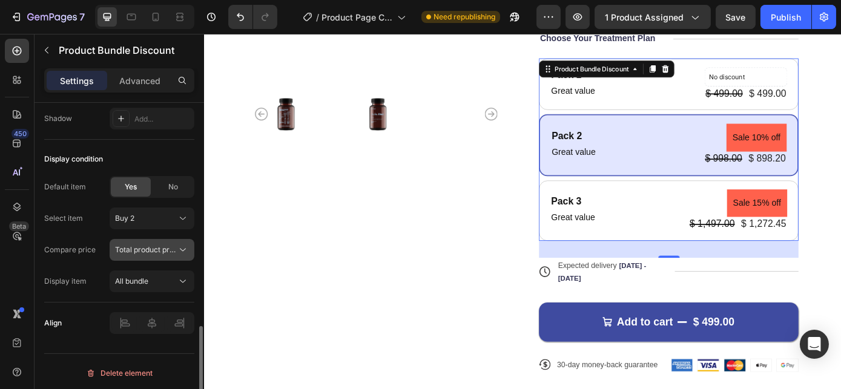
click at [139, 244] on span "Total product price" at bounding box center [146, 249] width 62 height 11
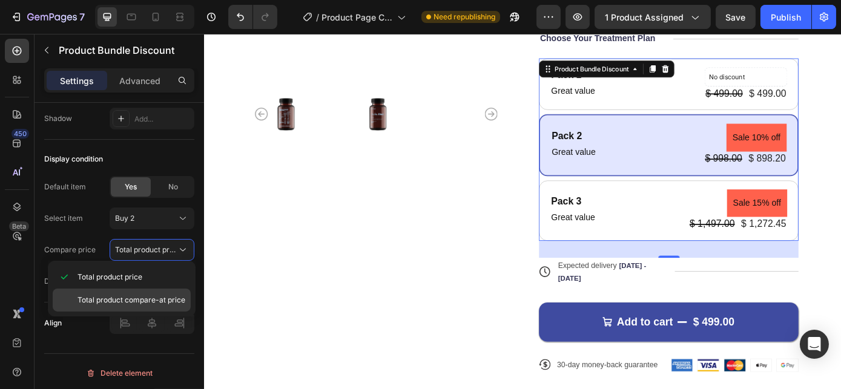
click at [136, 302] on span "Total product compare-at price" at bounding box center [131, 300] width 108 height 11
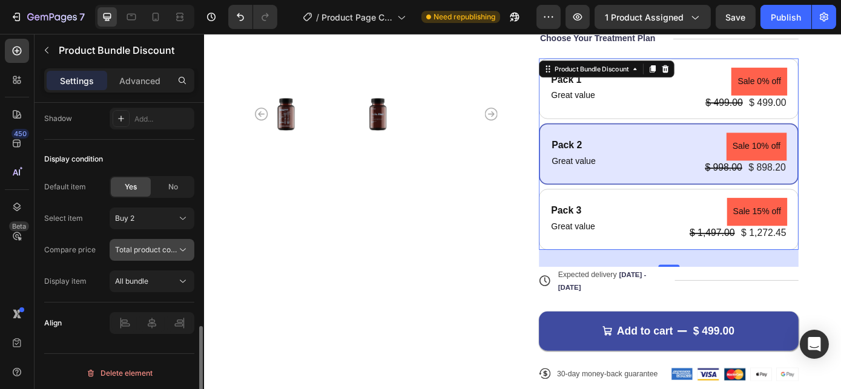
click at [159, 247] on span "Total product compare-at price" at bounding box center [169, 249] width 108 height 9
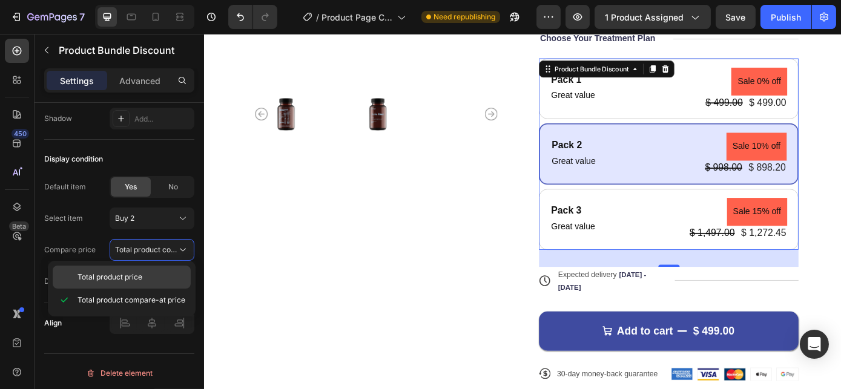
click at [151, 275] on p "Total product price" at bounding box center [131, 277] width 108 height 11
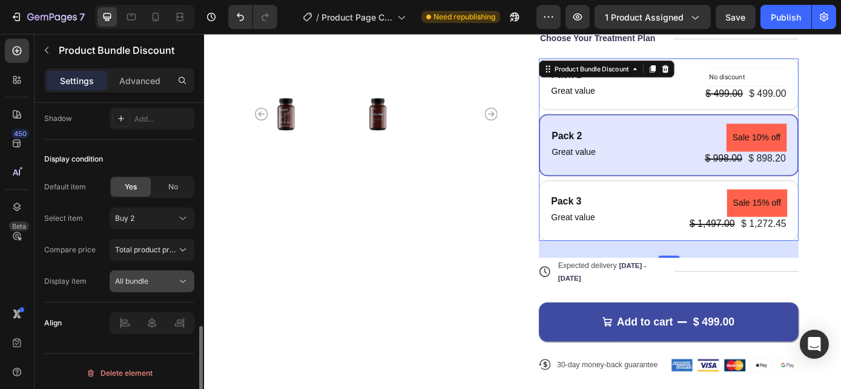
click at [136, 278] on span "All bundle" at bounding box center [131, 281] width 33 height 9
click at [86, 267] on div "Default item Yes No Select item Buy 2 Compare price Total product price Display…" at bounding box center [119, 234] width 150 height 116
click at [135, 284] on button "All bundle" at bounding box center [152, 281] width 85 height 22
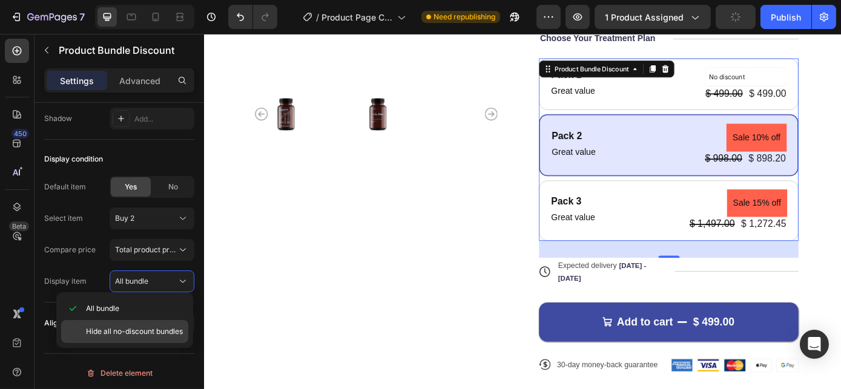
click at [134, 335] on span "Hide all no-discount bundles" at bounding box center [134, 331] width 97 height 11
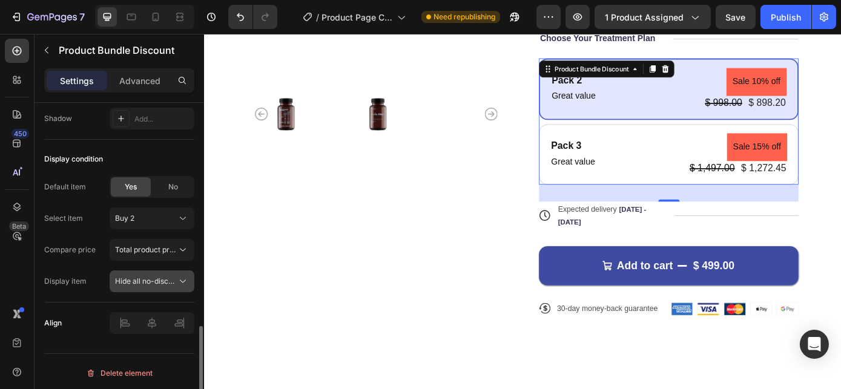
click at [136, 277] on span "Hide all no-discount bundles" at bounding box center [163, 281] width 97 height 9
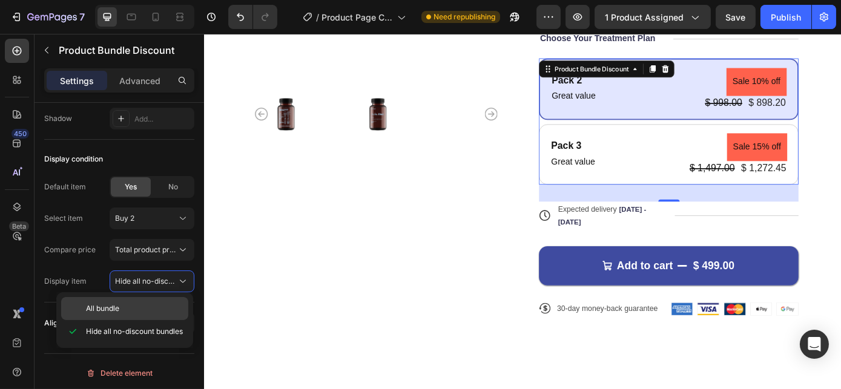
click at [140, 304] on p "All bundle" at bounding box center [134, 308] width 97 height 11
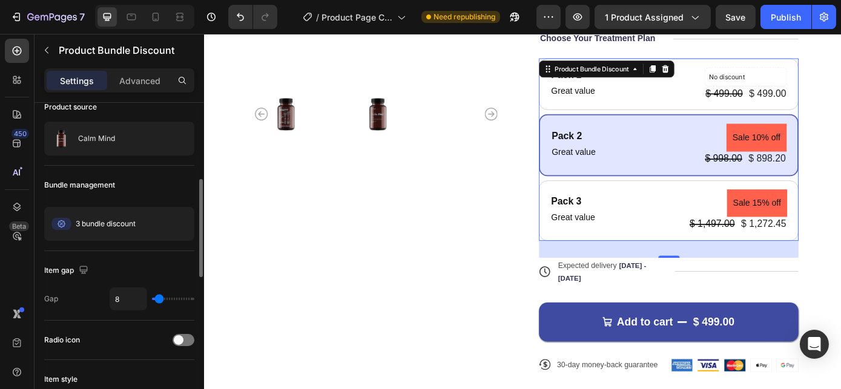
scroll to position [0, 0]
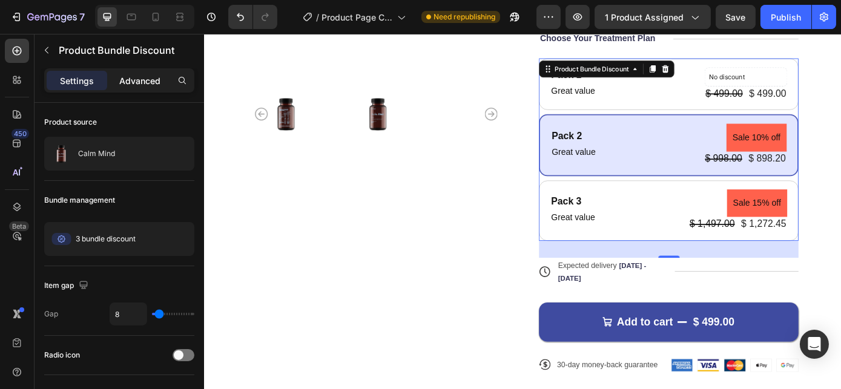
click at [136, 80] on p "Advanced" at bounding box center [139, 80] width 41 height 13
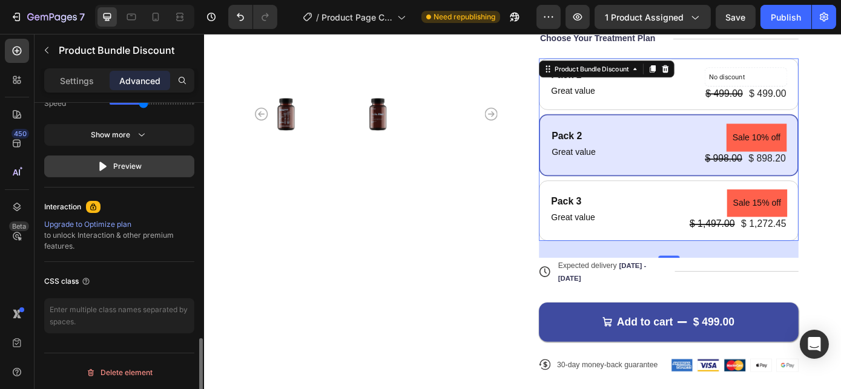
scroll to position [775, 0]
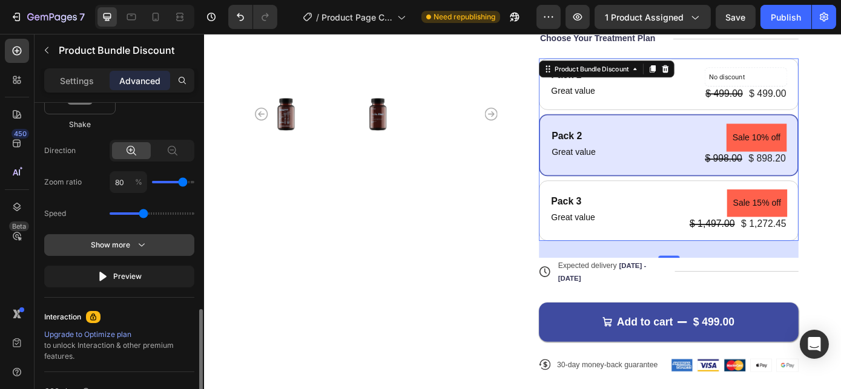
click at [116, 247] on div "Show more" at bounding box center [119, 245] width 56 height 12
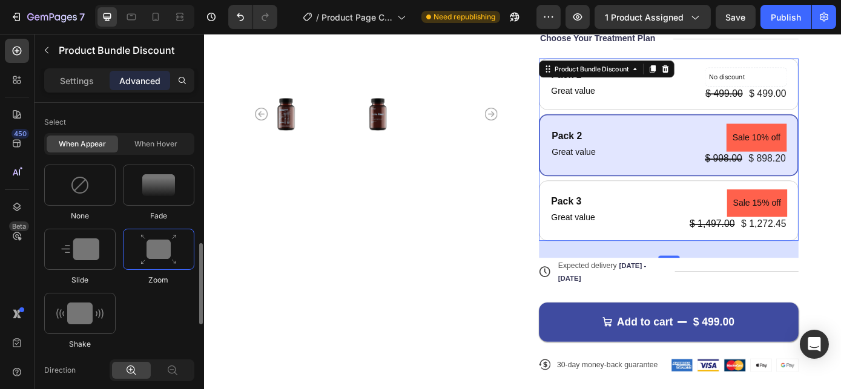
scroll to position [390, 0]
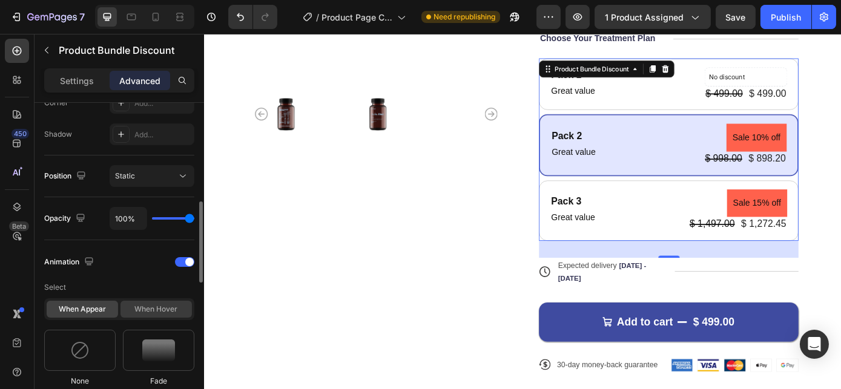
click at [149, 309] on div "When hover" at bounding box center [155, 309] width 71 height 17
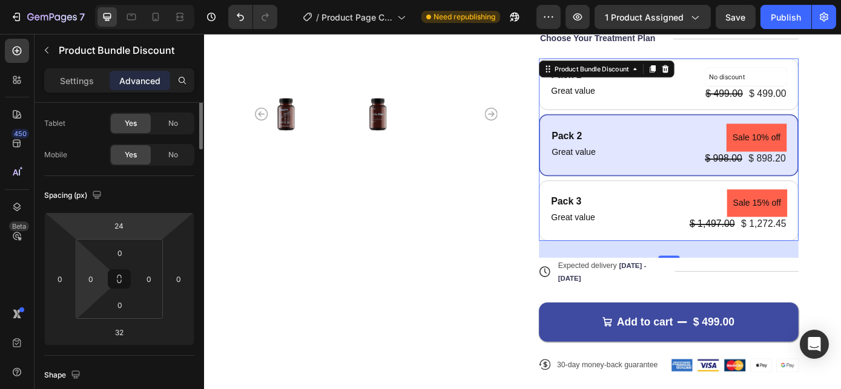
scroll to position [0, 0]
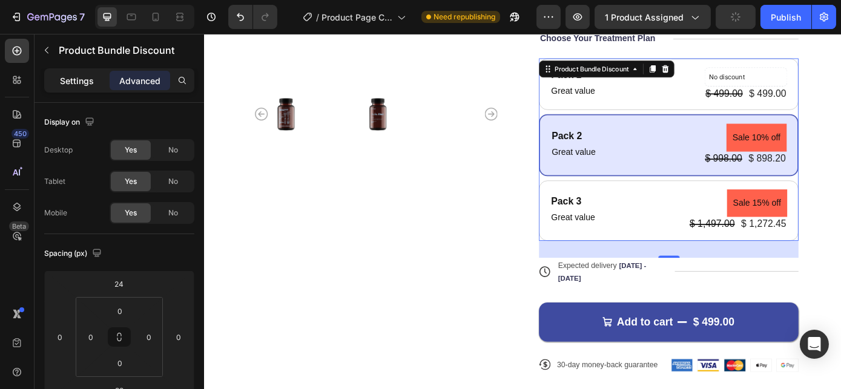
click at [91, 88] on div "Settings" at bounding box center [77, 80] width 61 height 19
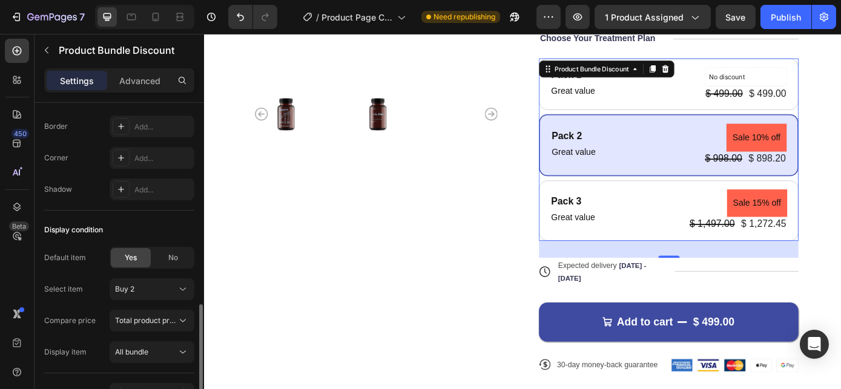
scroll to position [730, 0]
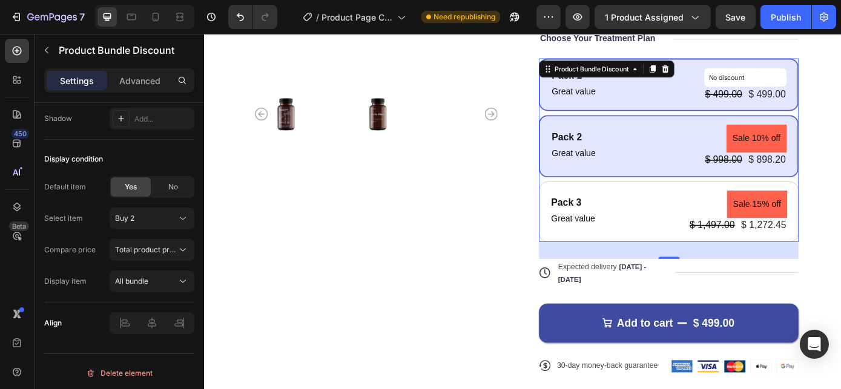
click at [608, 112] on div "Pack 1 Text Block Great value Text Block No discount Not be displayed when publ…" at bounding box center [733, 92] width 296 height 60
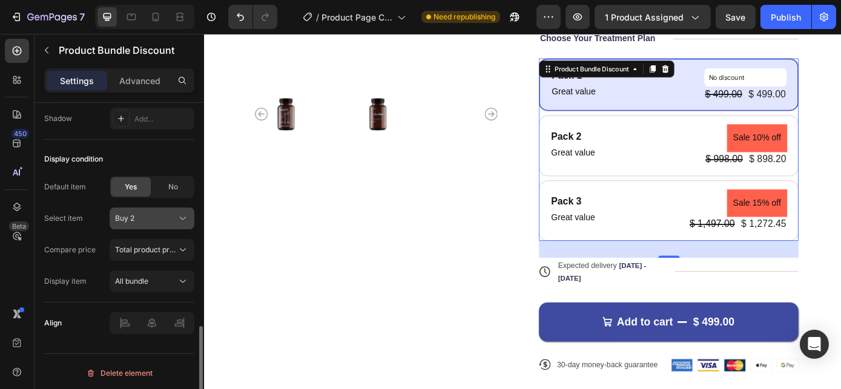
click at [148, 217] on div "Buy 2" at bounding box center [144, 218] width 59 height 11
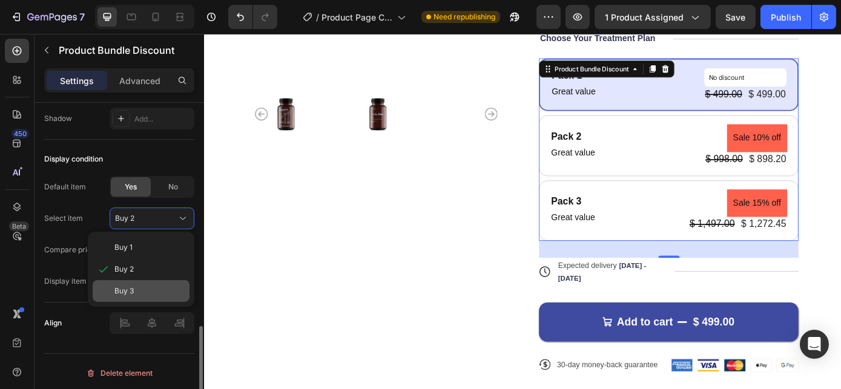
click at [147, 287] on div "Buy 3" at bounding box center [149, 291] width 70 height 11
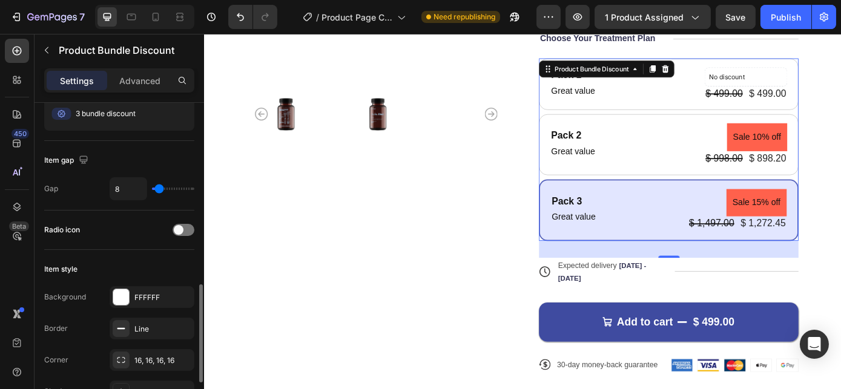
scroll to position [290, 0]
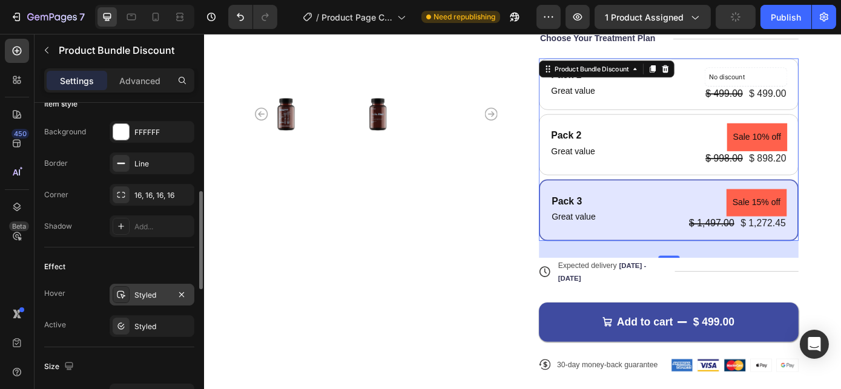
click at [148, 298] on div "Styled" at bounding box center [151, 295] width 35 height 11
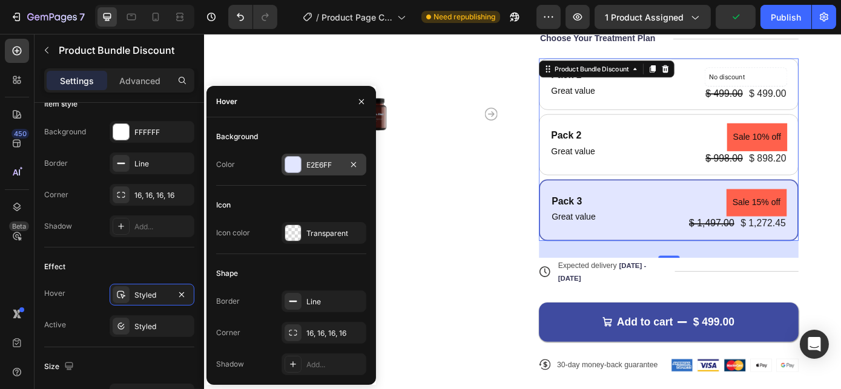
click at [321, 168] on div "E2E6FF" at bounding box center [323, 165] width 35 height 11
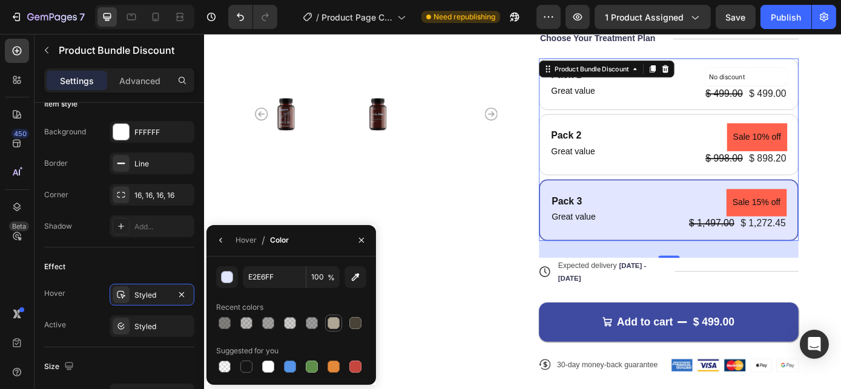
click at [335, 324] on div at bounding box center [333, 323] width 12 height 12
click at [102, 270] on div "Effect" at bounding box center [119, 266] width 150 height 19
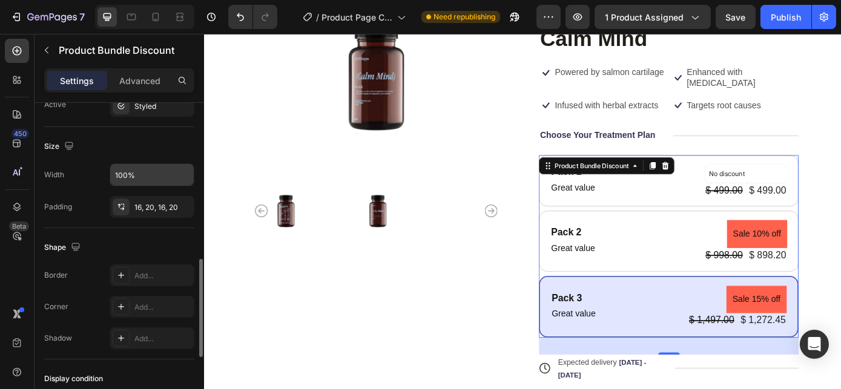
scroll to position [346, 0]
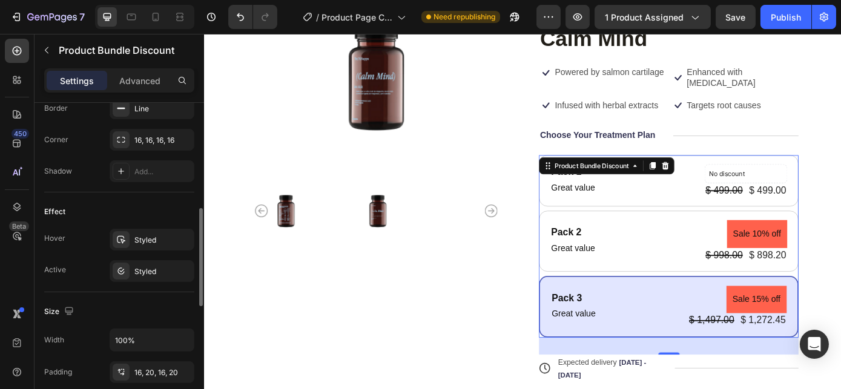
click at [141, 251] on div "Hover Styled Active Styled" at bounding box center [119, 255] width 150 height 53
click at [142, 240] on div "Styled" at bounding box center [151, 240] width 35 height 11
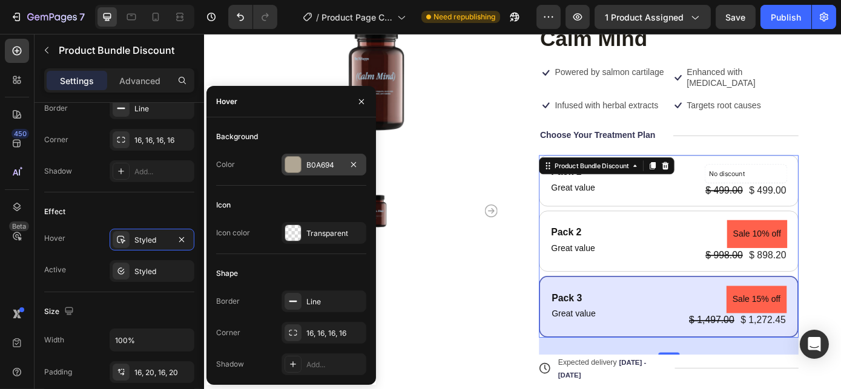
click at [307, 170] on div "B0A694" at bounding box center [323, 165] width 35 height 11
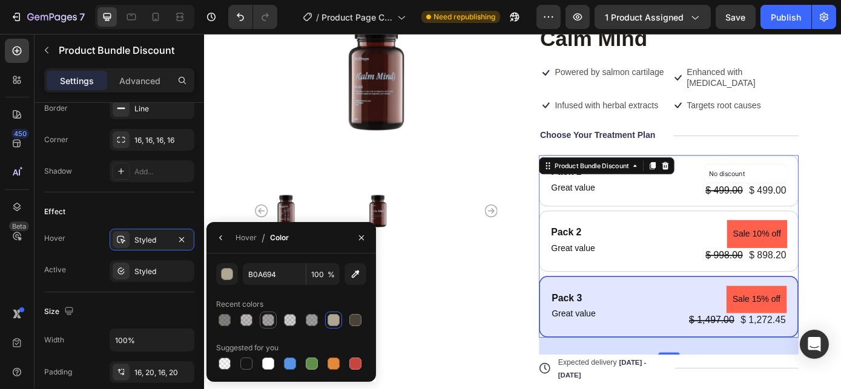
click at [266, 318] on div at bounding box center [268, 320] width 12 height 12
type input "211E18"
click at [269, 273] on input "211E18" at bounding box center [274, 274] width 63 height 22
click at [321, 277] on input "40" at bounding box center [322, 274] width 33 height 22
click at [273, 323] on div at bounding box center [268, 320] width 12 height 12
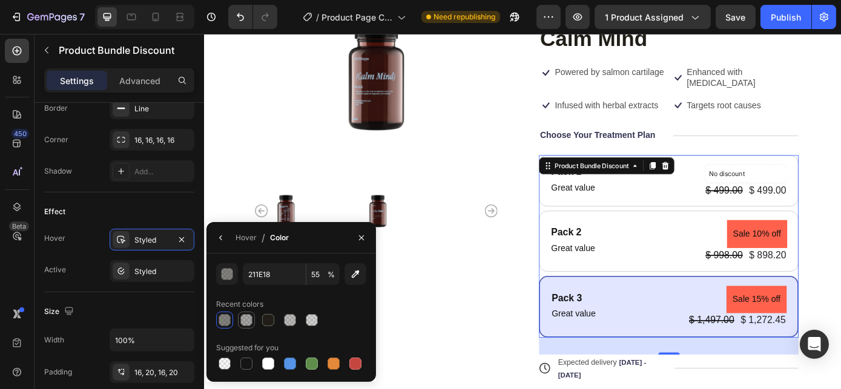
click at [245, 320] on div at bounding box center [246, 320] width 12 height 12
click at [289, 321] on div at bounding box center [290, 320] width 12 height 12
click at [270, 322] on div at bounding box center [268, 320] width 12 height 12
click at [247, 320] on div at bounding box center [246, 320] width 12 height 12
click at [229, 316] on div at bounding box center [224, 320] width 12 height 12
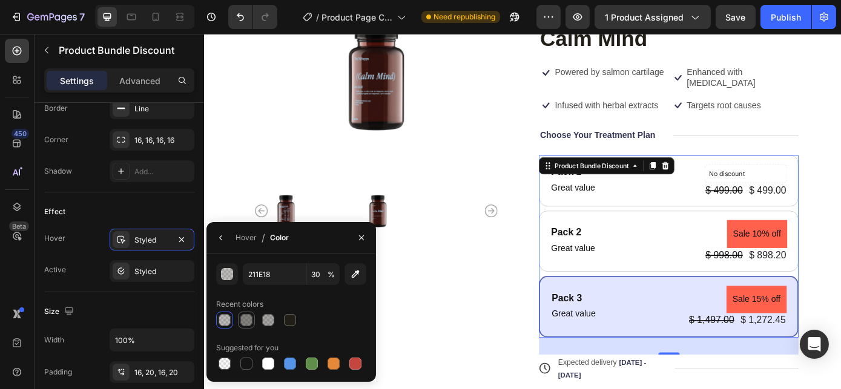
click at [245, 317] on div at bounding box center [246, 320] width 12 height 12
click at [264, 319] on div at bounding box center [268, 320] width 12 height 12
click at [248, 320] on div at bounding box center [246, 320] width 12 height 12
click at [263, 321] on div at bounding box center [268, 320] width 12 height 12
click at [247, 322] on div at bounding box center [246, 320] width 12 height 12
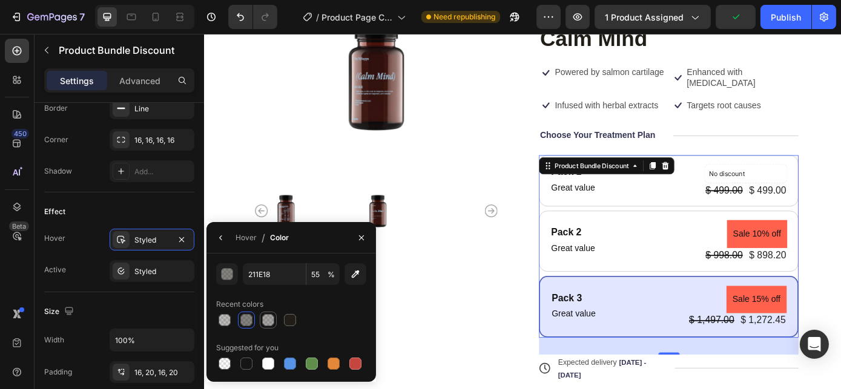
click at [272, 325] on div at bounding box center [268, 320] width 12 height 12
click at [241, 322] on div at bounding box center [246, 320] width 12 height 12
click at [221, 318] on div at bounding box center [224, 320] width 12 height 12
click at [286, 316] on div at bounding box center [290, 320] width 12 height 12
click at [223, 322] on div at bounding box center [224, 320] width 12 height 12
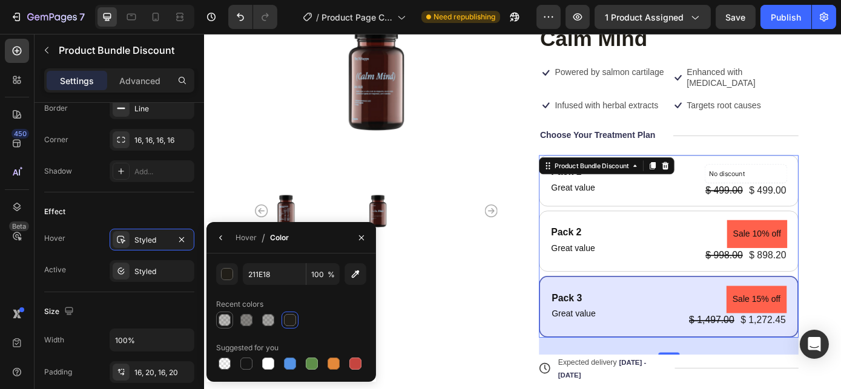
type input "30"
click at [269, 271] on input "211E18" at bounding box center [274, 274] width 63 height 22
type input "E0D"
type input "100"
type input "E"
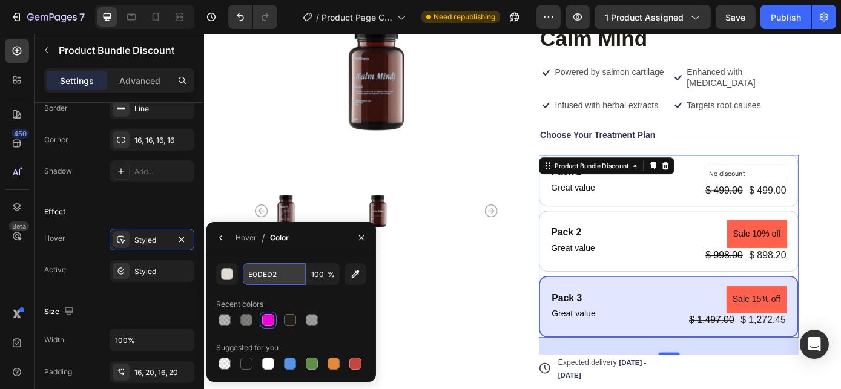
type input "E0DED2"
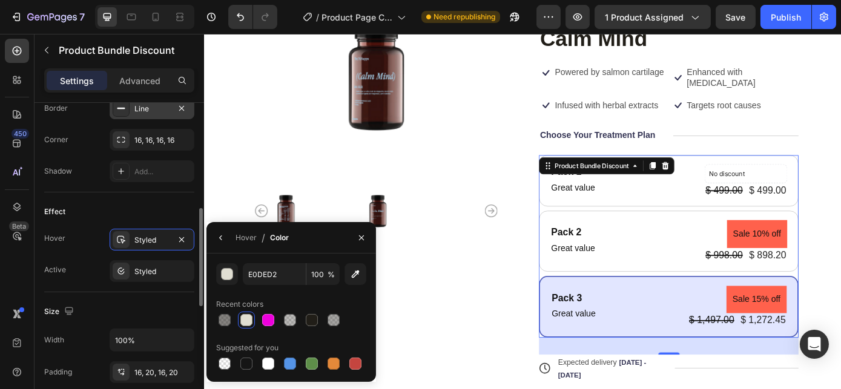
click at [159, 115] on div "Line" at bounding box center [152, 108] width 85 height 22
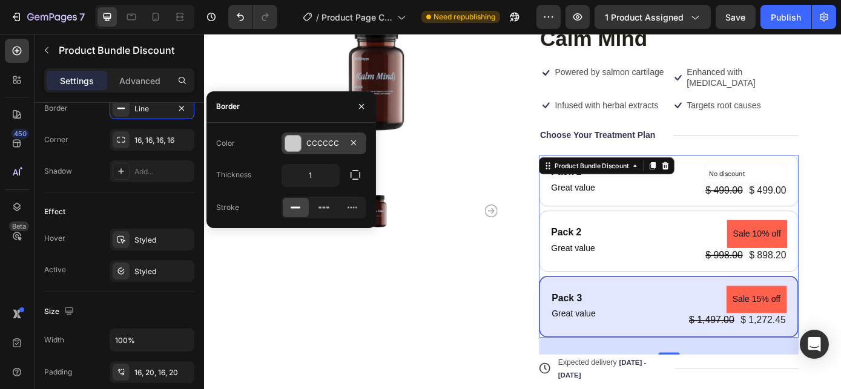
click at [320, 153] on div "CCCCCC" at bounding box center [323, 144] width 85 height 22
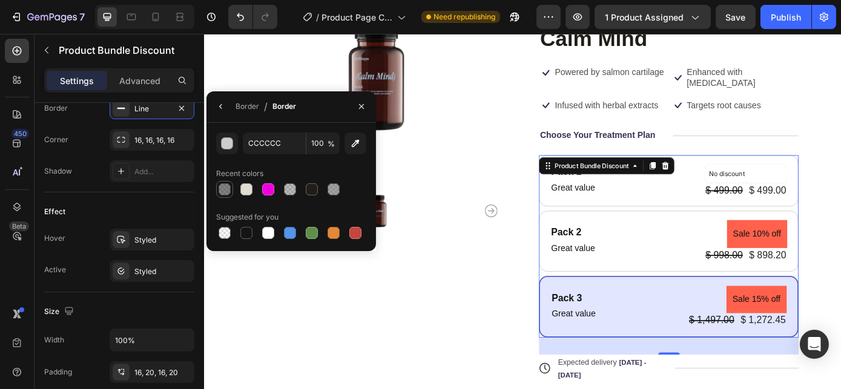
click at [228, 191] on div at bounding box center [224, 189] width 12 height 12
type input "211E18"
type input "55"
click at [0, 0] on input "211E18" at bounding box center [0, 0] width 0 height 0
type input "B0A"
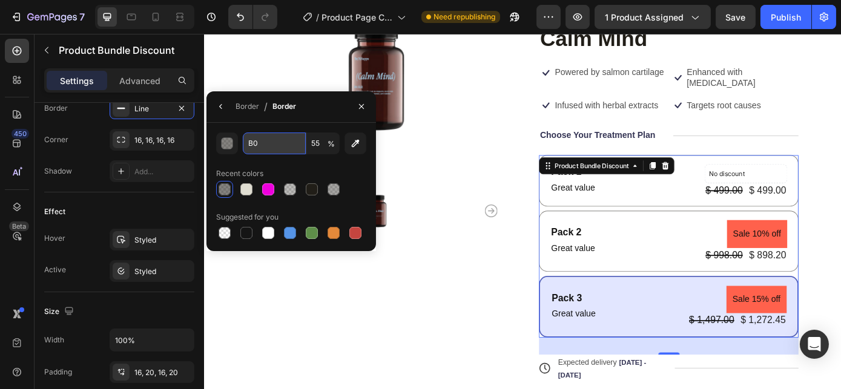
type input "100"
type input "B0A694"
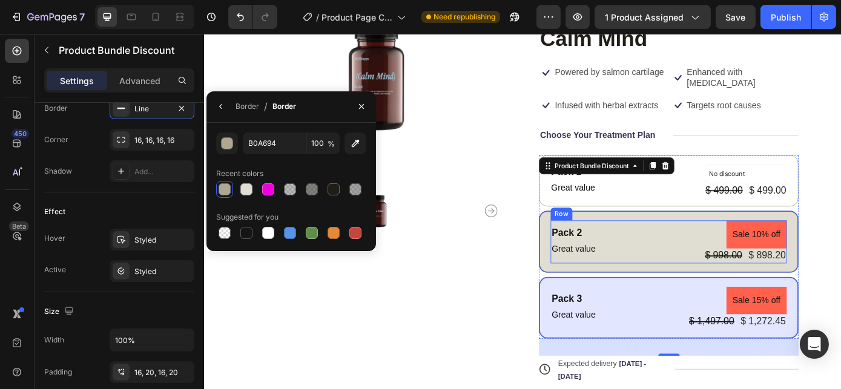
click at [695, 246] on div "Pack 2 Text Block Great value Text Block Sale 10% off Product Badge $ 998.00 Pr…" at bounding box center [732, 270] width 269 height 48
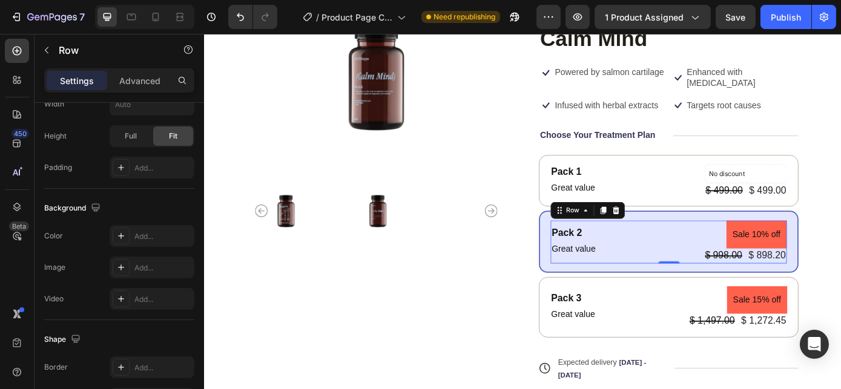
scroll to position [0, 0]
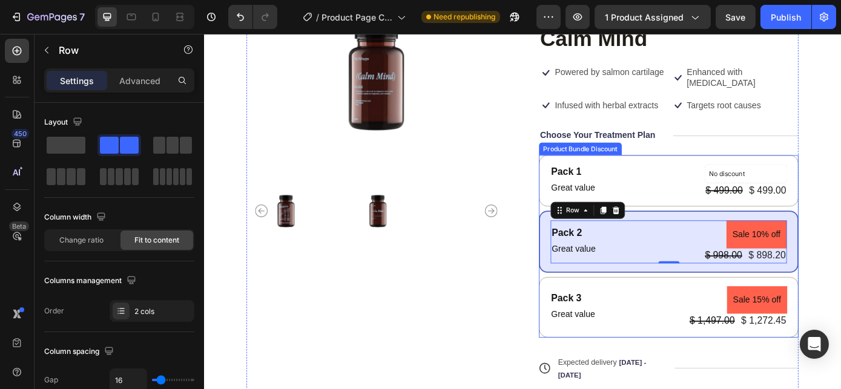
click at [647, 300] on div "Pack 2 Text Block Great value Text Block Sale 10% off Product Badge $ 998.00 Pr…" at bounding box center [733, 270] width 296 height 70
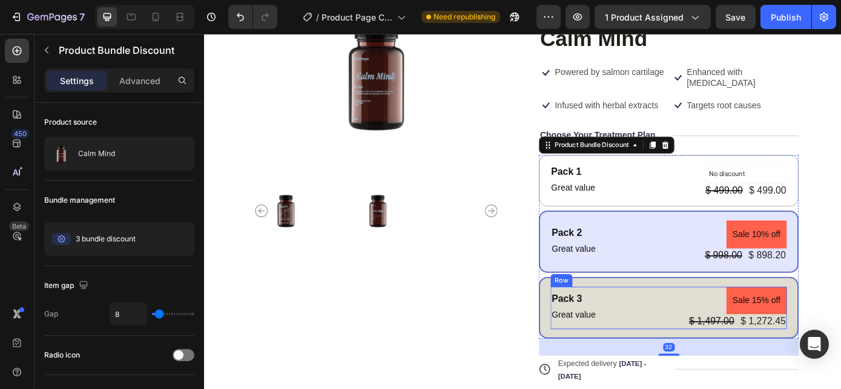
click at [670, 336] on div "Pack 3 Text Block Great value Text Block Sale 15% off Product Badge $ 1,497.00 …" at bounding box center [732, 346] width 269 height 48
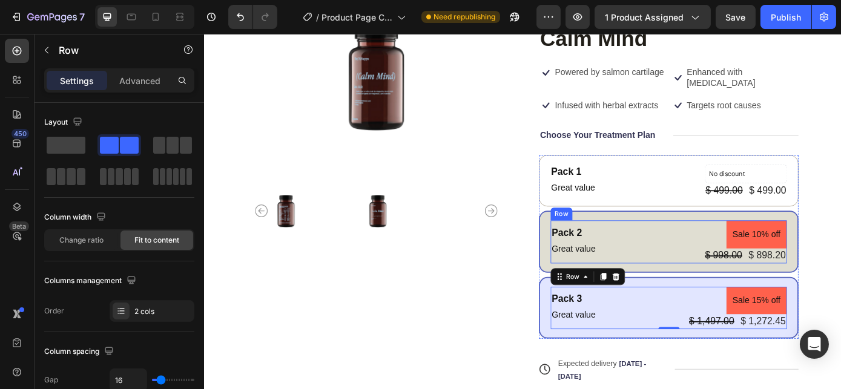
click at [721, 265] on div "Pack 2 Text Block Great value Text Block Sale 10% off Product Badge $ 998.00 Pr…" at bounding box center [732, 270] width 269 height 48
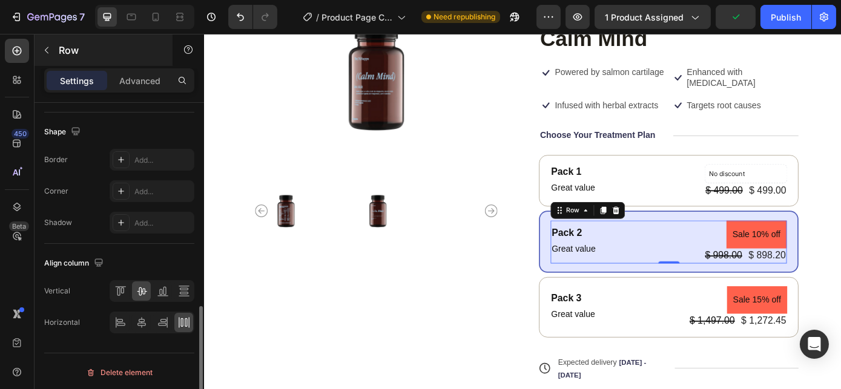
scroll to position [498, 0]
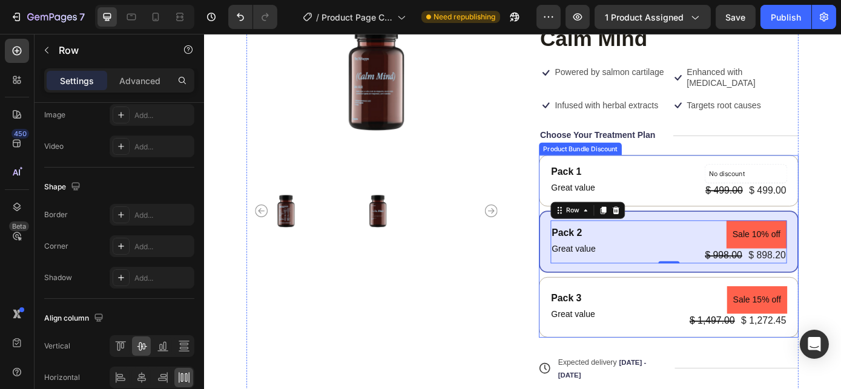
click at [666, 165] on div "Product Bundle Discount" at bounding box center [633, 164] width 90 height 11
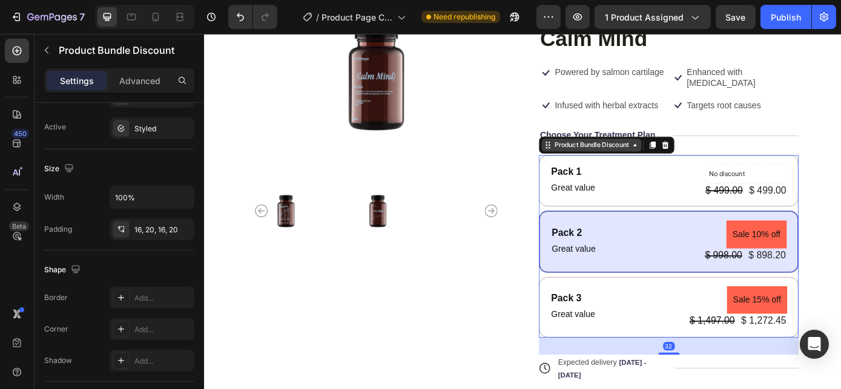
scroll to position [0, 0]
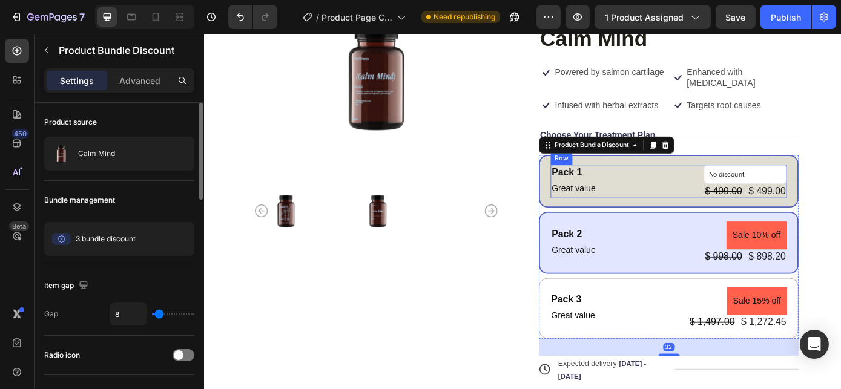
click at [658, 192] on div "Pack 1 Text Block Great value Text Block No discount Not be displayed when publ…" at bounding box center [732, 202] width 269 height 38
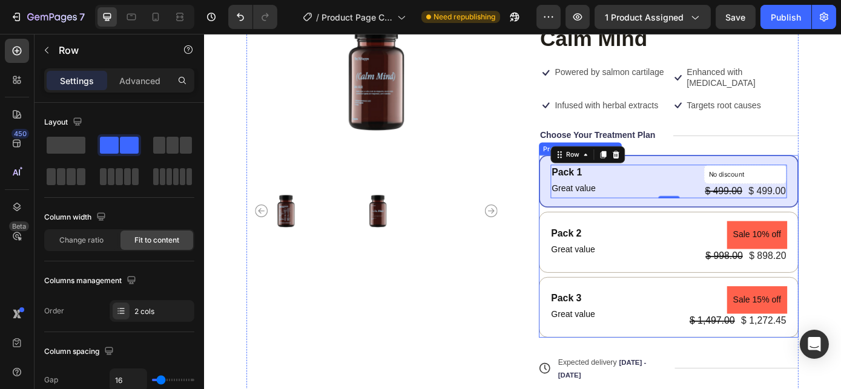
click at [586, 233] on div "Pack 1 Text Block Great value Text Block No discount Not be displayed when publ…" at bounding box center [733, 276] width 296 height 208
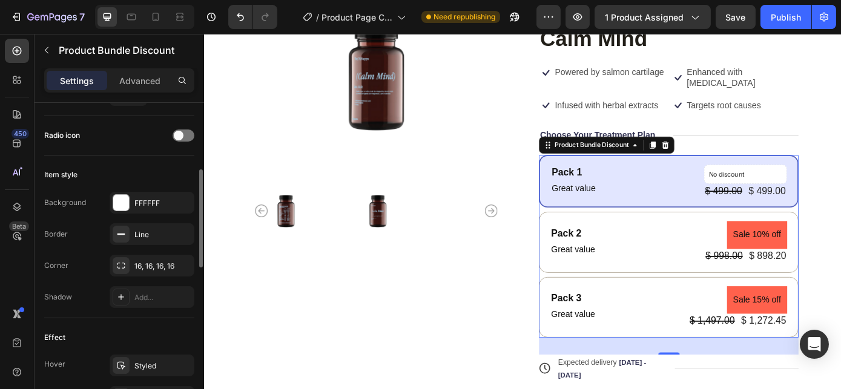
scroll to position [330, 0]
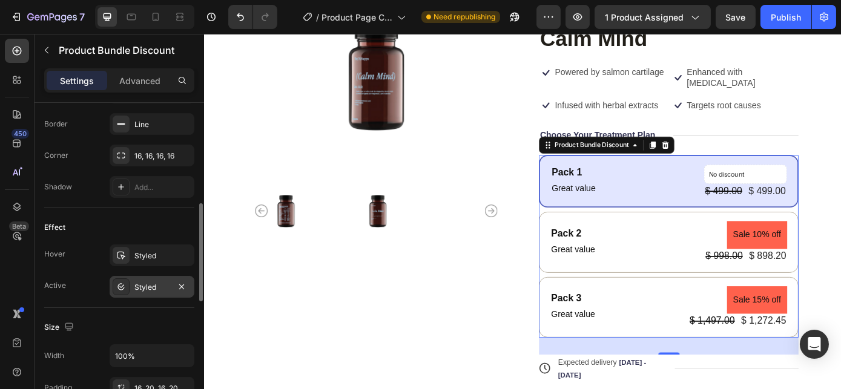
click at [146, 284] on div "Styled" at bounding box center [151, 287] width 35 height 11
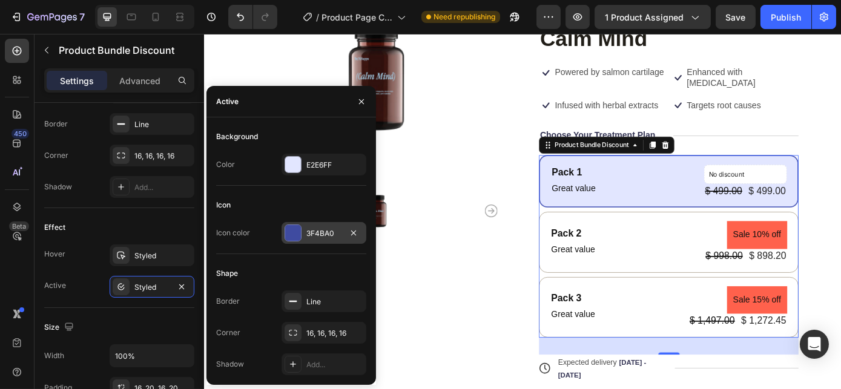
click at [303, 225] on div "3F4BA0" at bounding box center [323, 233] width 85 height 22
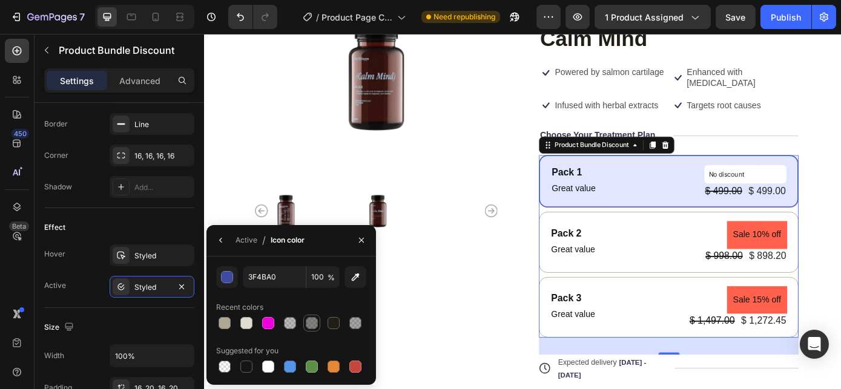
click at [310, 323] on div at bounding box center [312, 323] width 12 height 12
type input "211E18"
click at [316, 277] on input "55" at bounding box center [322, 277] width 33 height 22
type input "100"
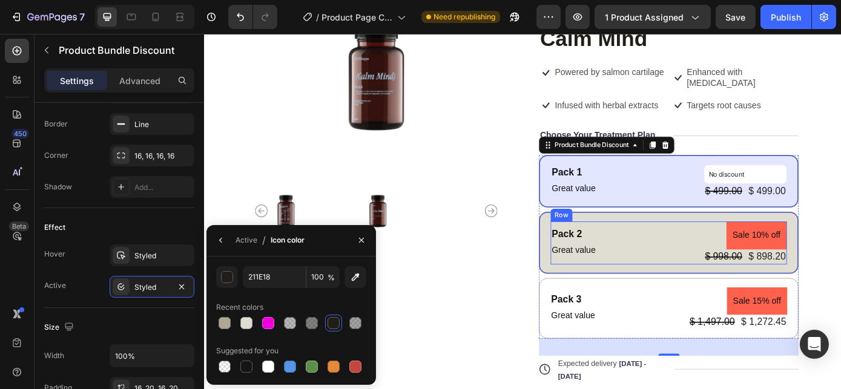
click at [730, 283] on div "Pack 2 Text Block Great value Text Block Sale 10% off Product Badge $ 998.00 Pr…" at bounding box center [732, 271] width 269 height 48
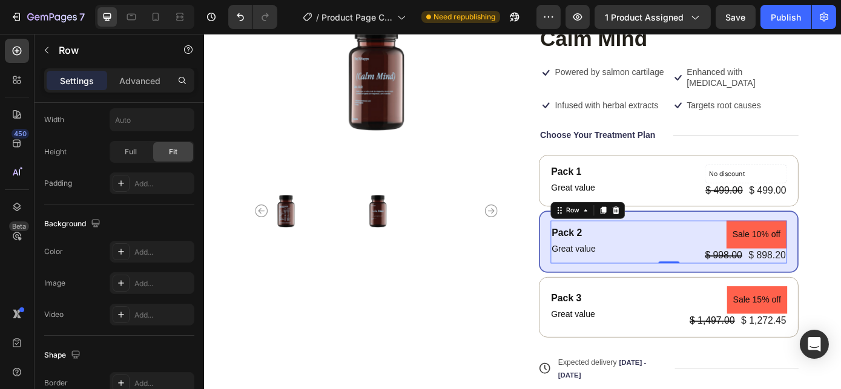
scroll to position [0, 0]
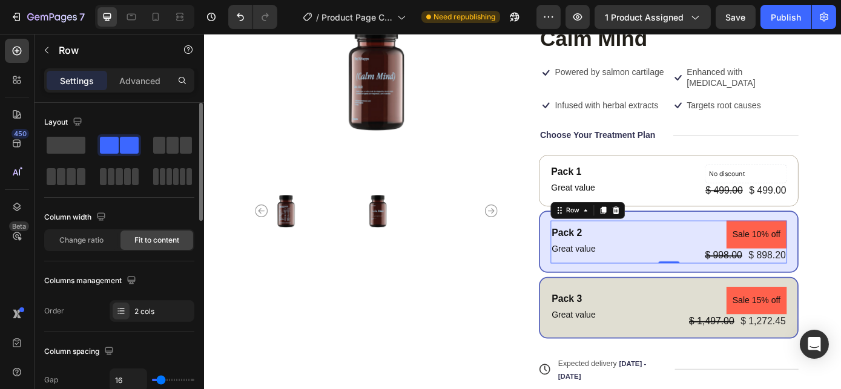
click at [712, 338] on div "Pack 3 Text Block Great value Text Block Sale 15% off Product Badge $ 1,497.00 …" at bounding box center [732, 346] width 269 height 48
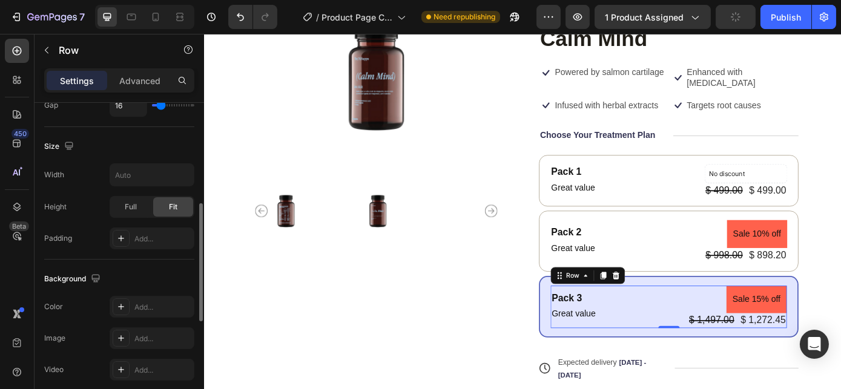
scroll to position [495, 0]
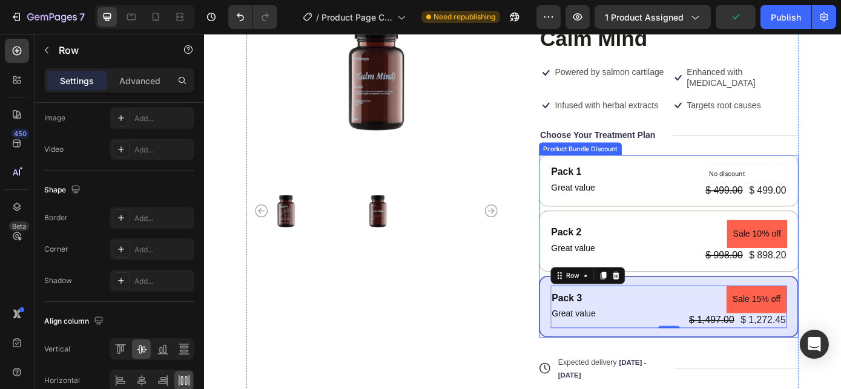
click at [592, 232] on div "Pack 1 Text Block Great value Text Block No discount Not be displayed when publ…" at bounding box center [733, 276] width 296 height 208
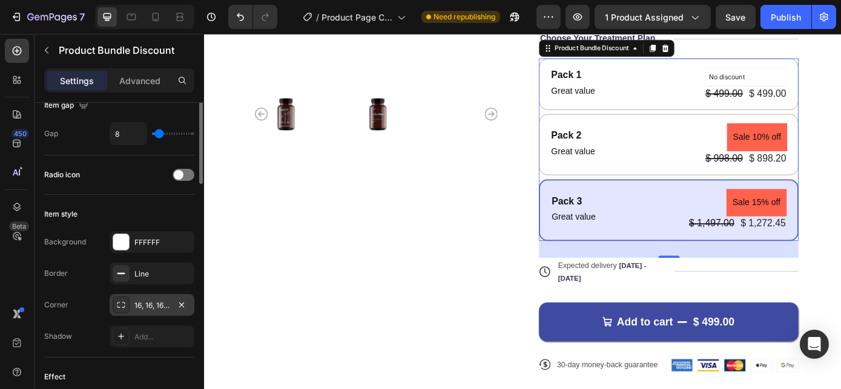
scroll to position [70, 0]
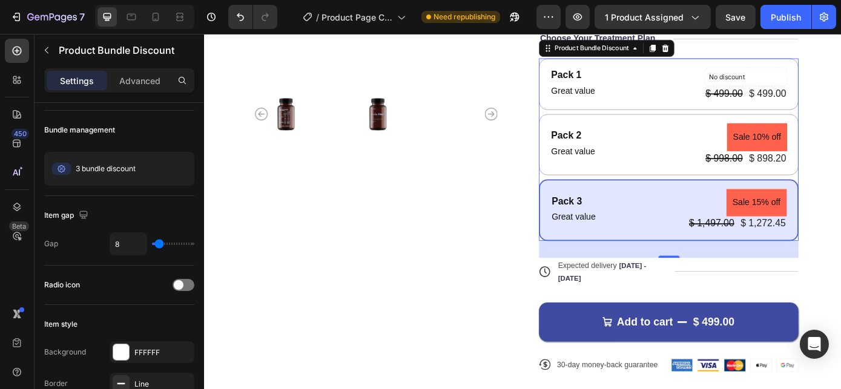
click at [604, 197] on div "Pack 1 Text Block Great value Text Block No discount Not be displayed when publ…" at bounding box center [733, 166] width 296 height 208
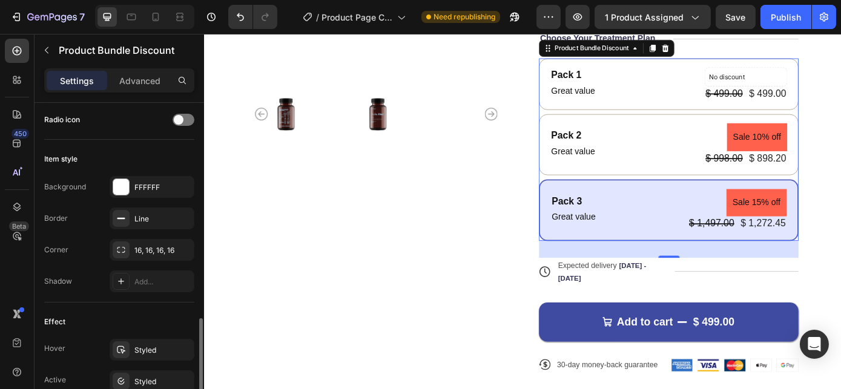
scroll to position [346, 0]
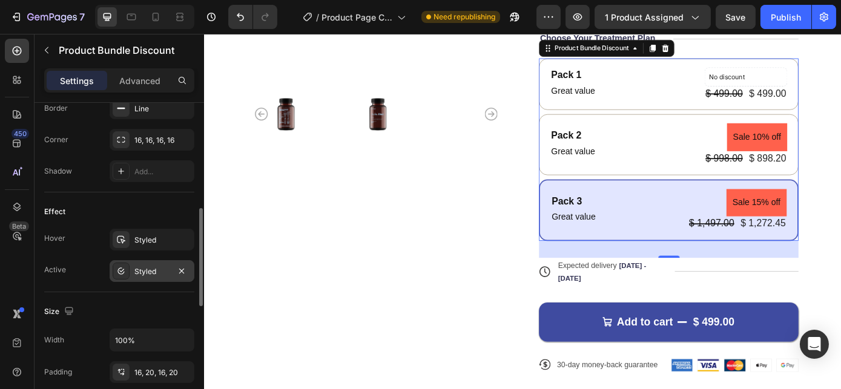
click at [144, 270] on div "Styled" at bounding box center [151, 271] width 35 height 11
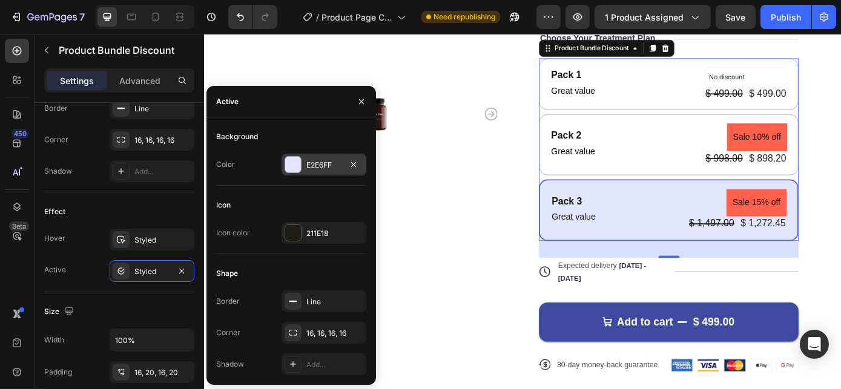
click at [307, 171] on div "E2E6FF" at bounding box center [323, 165] width 85 height 22
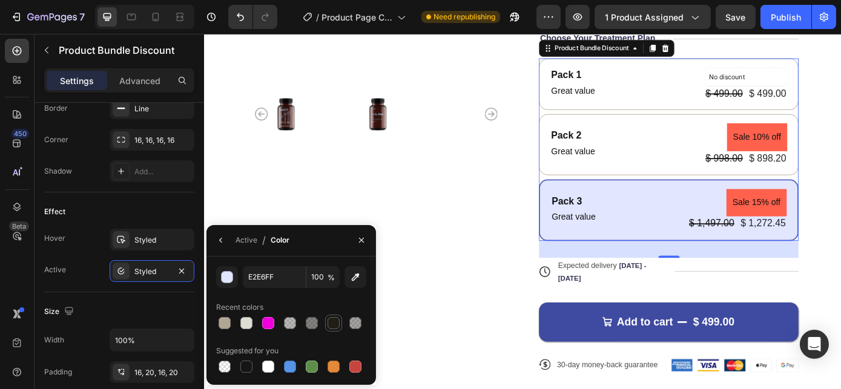
click at [333, 322] on div at bounding box center [333, 323] width 12 height 12
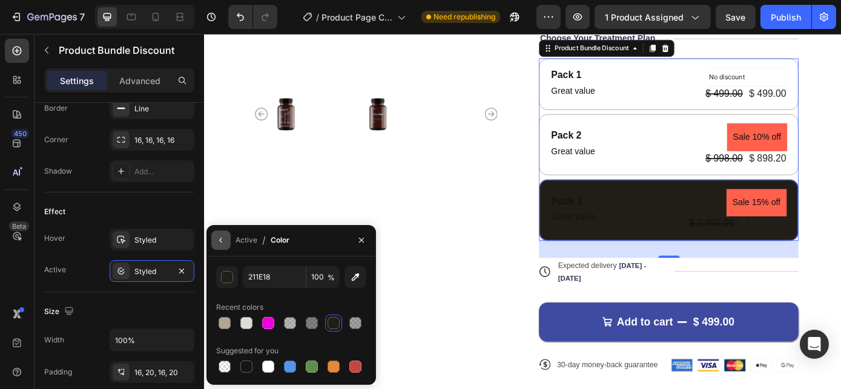
click at [221, 235] on button "button" at bounding box center [220, 240] width 19 height 19
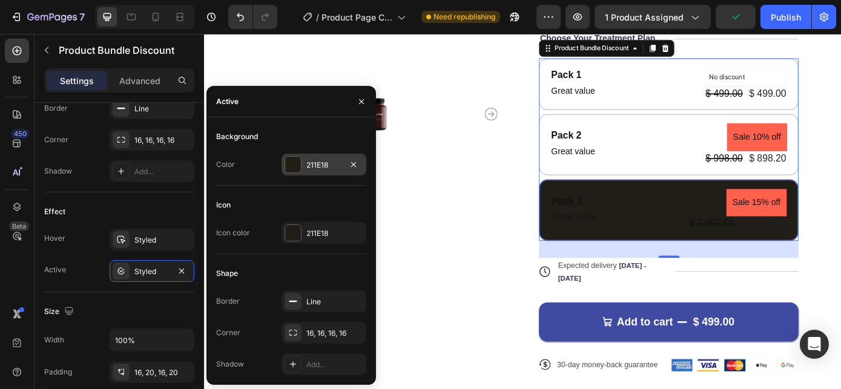
click at [313, 165] on div "211E18" at bounding box center [323, 165] width 35 height 11
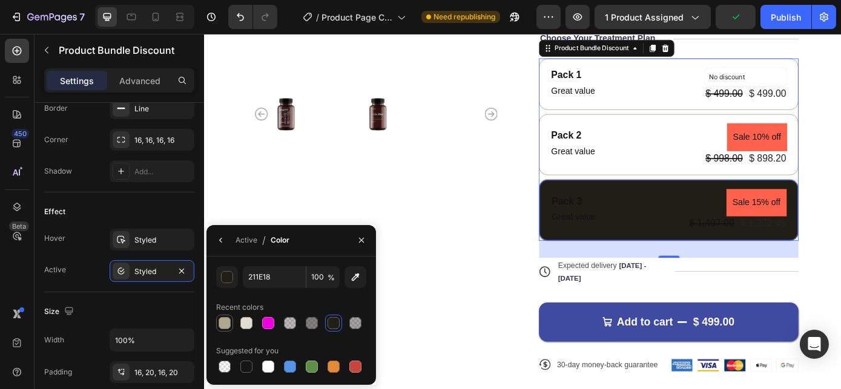
click at [224, 324] on div at bounding box center [224, 323] width 12 height 12
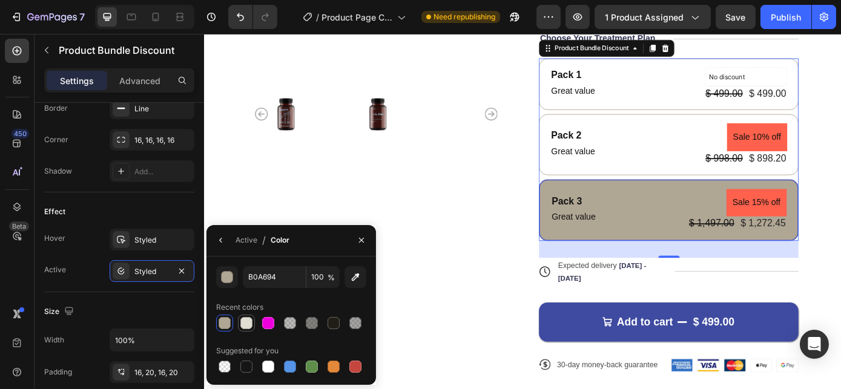
click at [247, 324] on div at bounding box center [246, 323] width 12 height 12
type input "E0DED2"
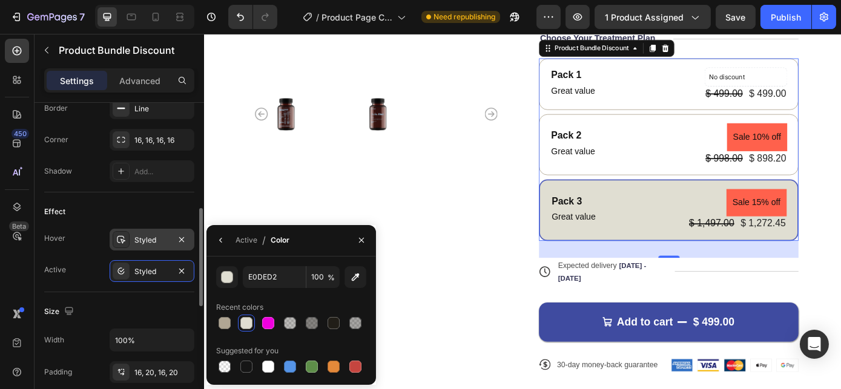
click at [148, 243] on div "Styled" at bounding box center [151, 240] width 35 height 11
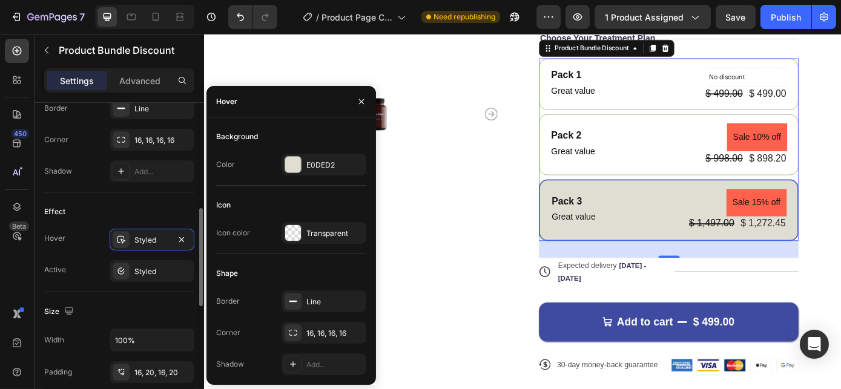
click at [111, 286] on div "Effect Hover Styled Active Styled" at bounding box center [119, 242] width 150 height 100
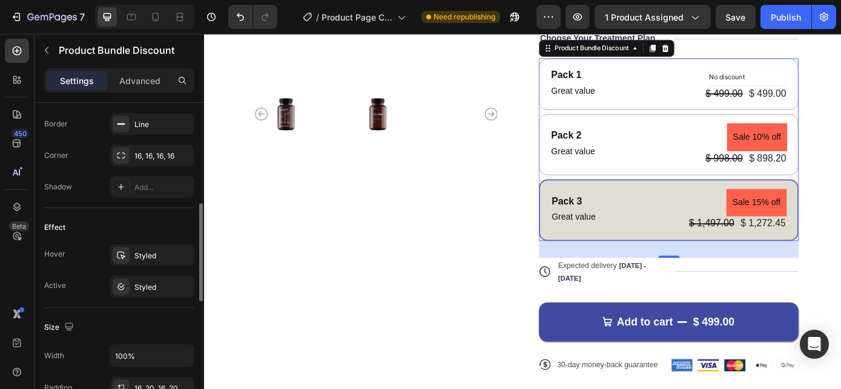
scroll to position [385, 0]
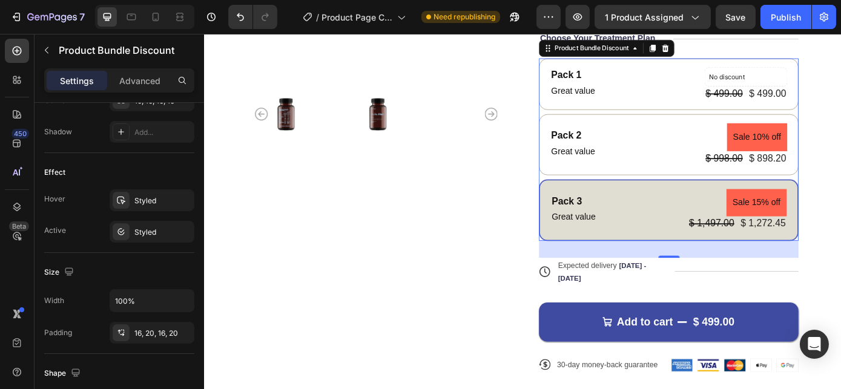
click at [599, 200] on div "Pack 3 Text Block Great value Text Block Sale 15% off Product Badge $ 1,497.00 …" at bounding box center [733, 235] width 296 height 70
click at [147, 202] on div "Styled" at bounding box center [151, 200] width 35 height 11
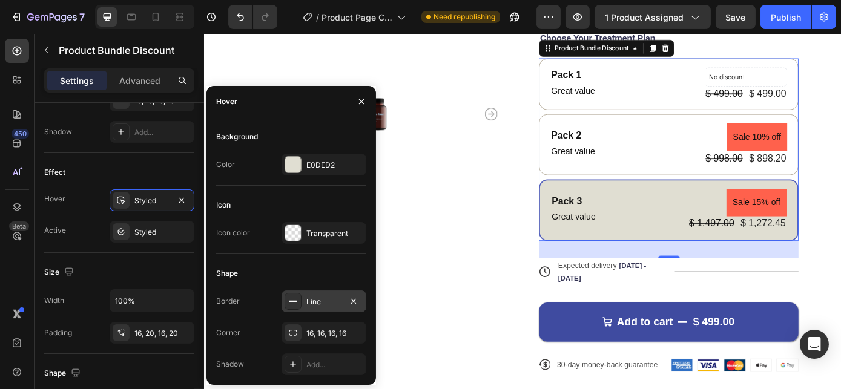
click at [308, 301] on div "Line" at bounding box center [323, 302] width 35 height 11
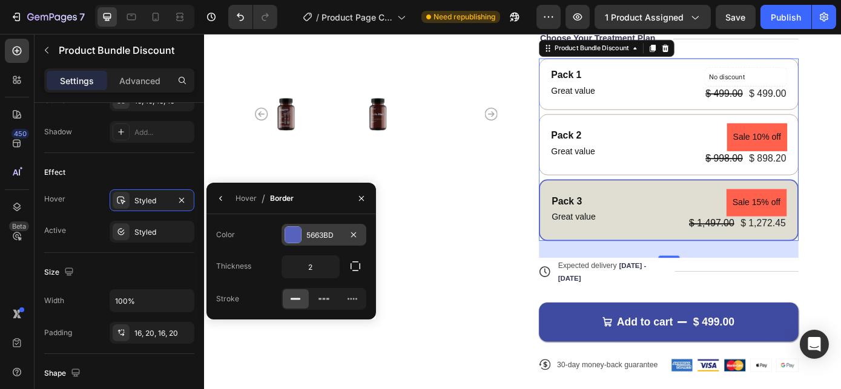
click at [298, 233] on div at bounding box center [293, 235] width 16 height 16
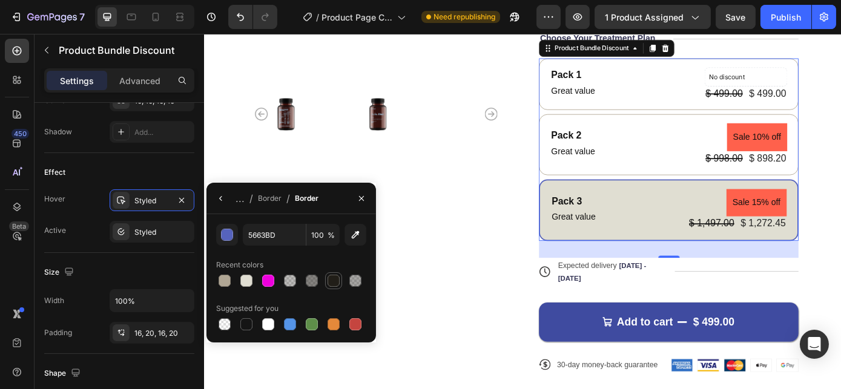
click at [338, 277] on div at bounding box center [333, 281] width 12 height 12
type input "211E18"
click at [220, 197] on icon "button" at bounding box center [221, 199] width 10 height 10
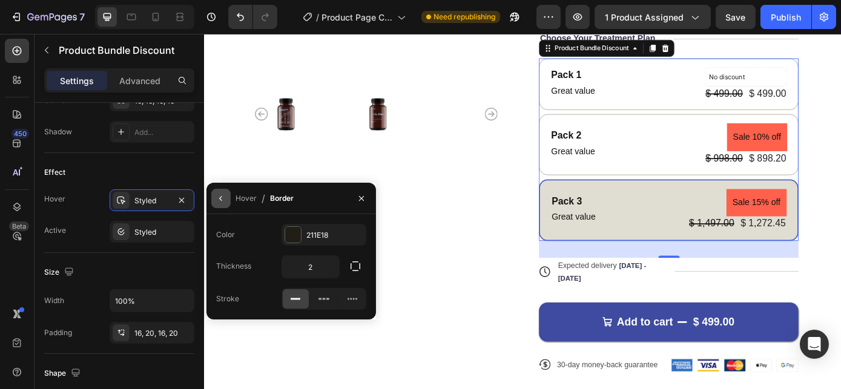
click at [219, 198] on icon "button" at bounding box center [221, 199] width 10 height 10
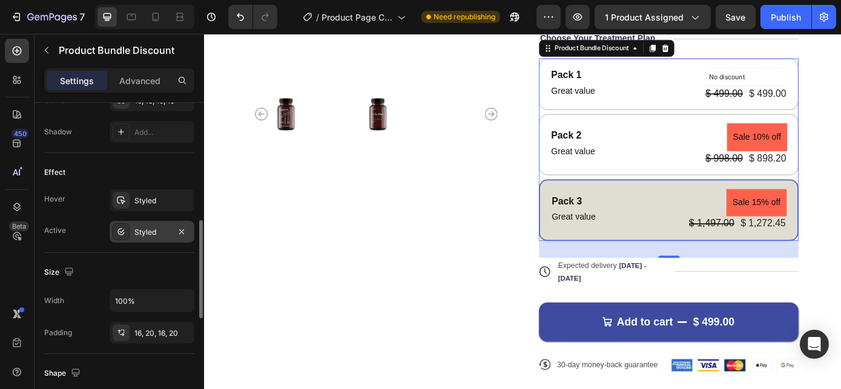
click at [146, 227] on div "Styled" at bounding box center [151, 232] width 35 height 11
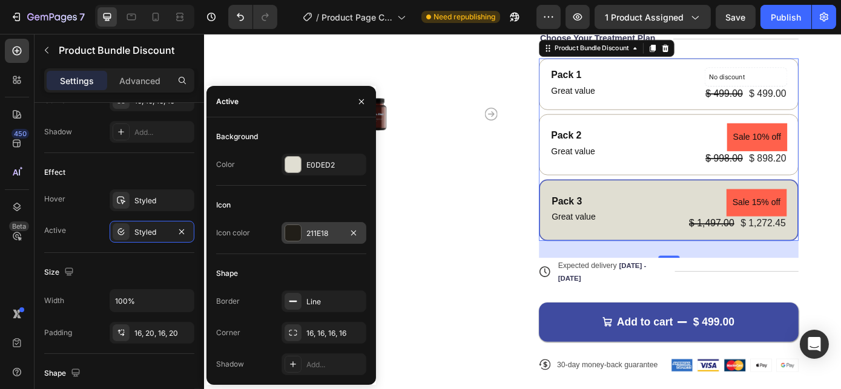
click at [301, 235] on div "211E18" at bounding box center [323, 233] width 85 height 22
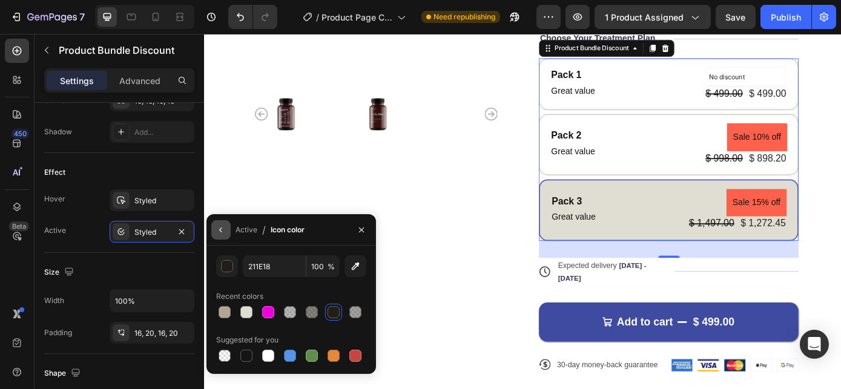
click at [224, 230] on icon "button" at bounding box center [221, 230] width 10 height 10
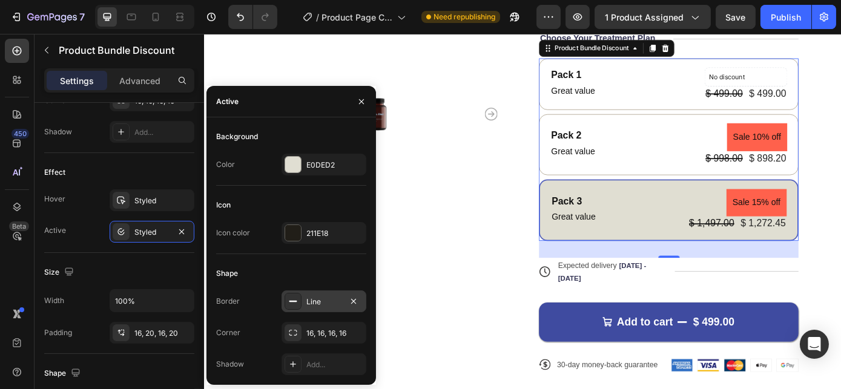
click at [307, 306] on div "Line" at bounding box center [323, 302] width 35 height 11
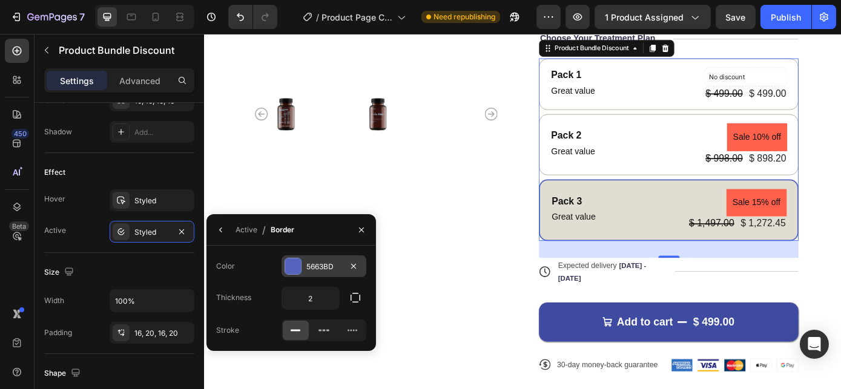
click at [299, 269] on div at bounding box center [293, 266] width 16 height 16
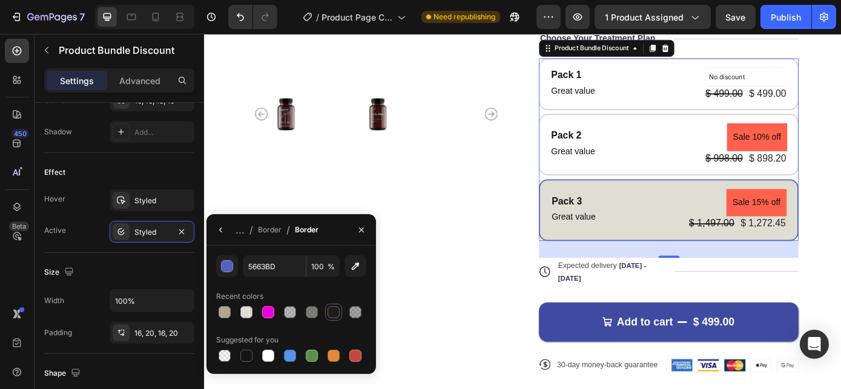
click at [331, 310] on div at bounding box center [333, 312] width 12 height 12
type input "211E18"
click at [226, 231] on button "button" at bounding box center [220, 229] width 19 height 19
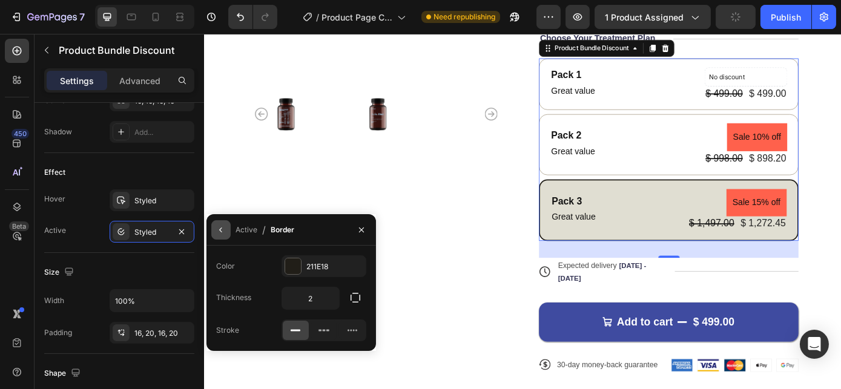
click at [223, 226] on icon "button" at bounding box center [221, 230] width 10 height 10
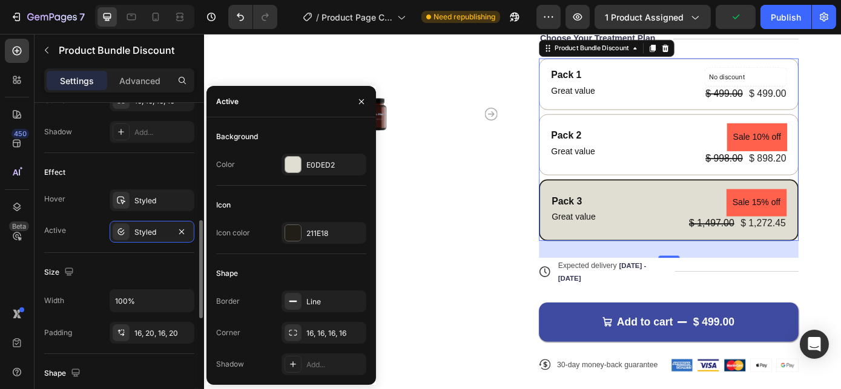
drag, startPoint x: 176, startPoint y: 255, endPoint x: 188, endPoint y: 252, distance: 11.9
click at [177, 255] on div "Size Width 100% Padding 16, 20, 16, 20" at bounding box center [119, 303] width 150 height 101
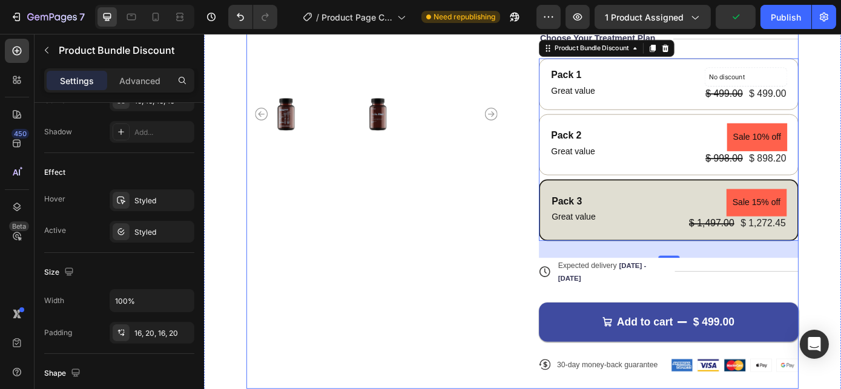
scroll to position [110, 0]
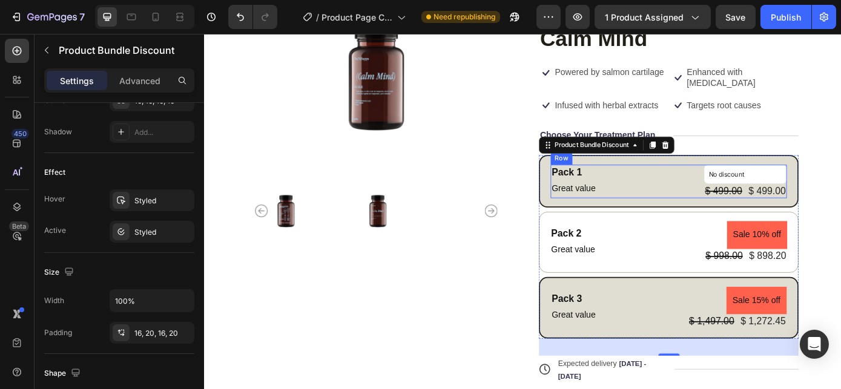
click at [674, 205] on div "Pack 1 Text Block Great value Text Block No discount Not be displayed when publ…" at bounding box center [732, 202] width 269 height 38
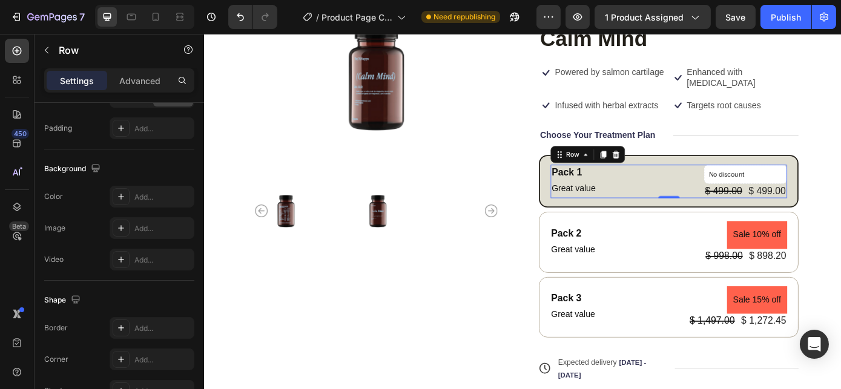
scroll to position [0, 0]
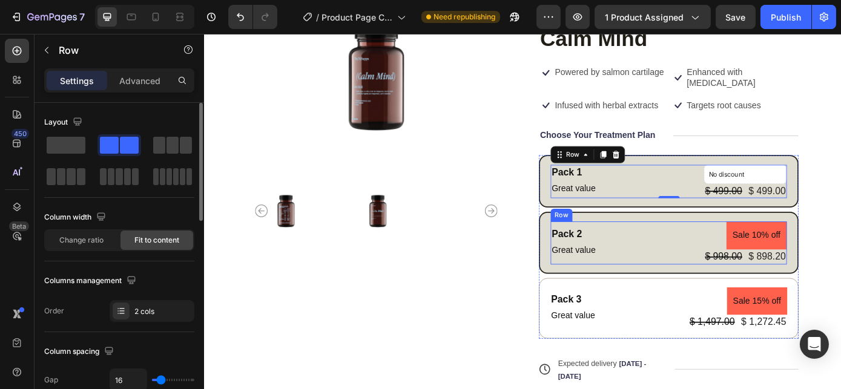
click at [707, 276] on div "Pack 2 Text Block Great value Text Block Sale 10% off Product Badge $ 998.00 Pr…" at bounding box center [732, 271] width 269 height 48
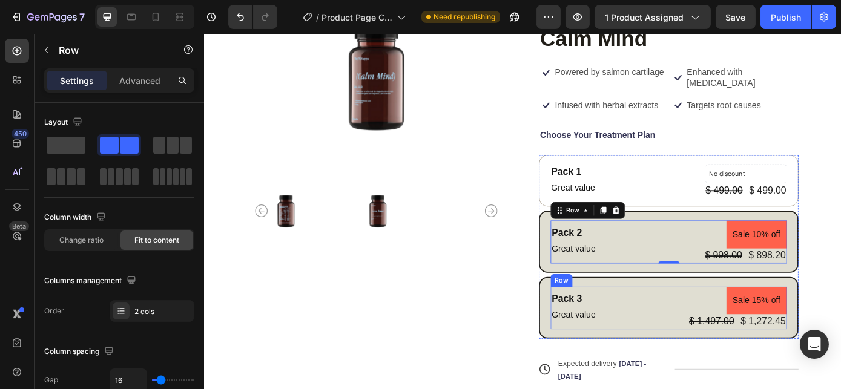
click at [700, 343] on div "Pack 3 Text Block Great value Text Block Sale 15% off Product Badge $ 1,497.00 …" at bounding box center [732, 346] width 269 height 48
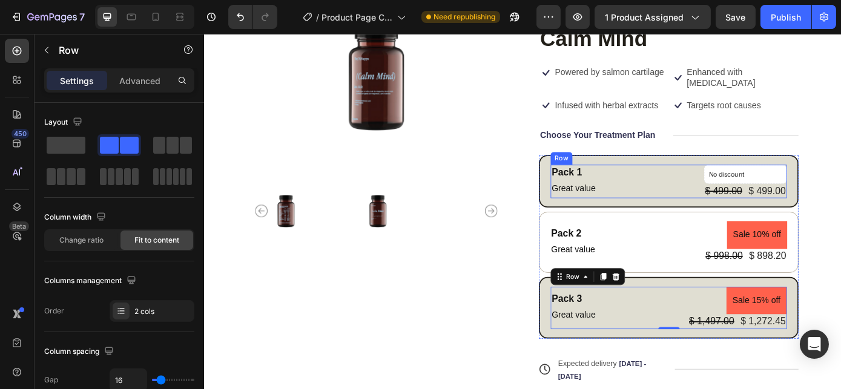
click at [716, 206] on div "Pack 1 Text Block Great value Text Block No discount Not be displayed when publ…" at bounding box center [732, 202] width 269 height 38
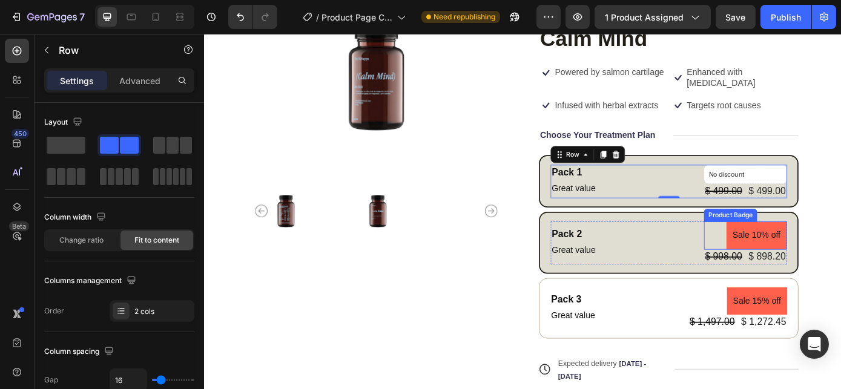
click at [821, 263] on pre "Sale 10% off" at bounding box center [833, 263] width 69 height 32
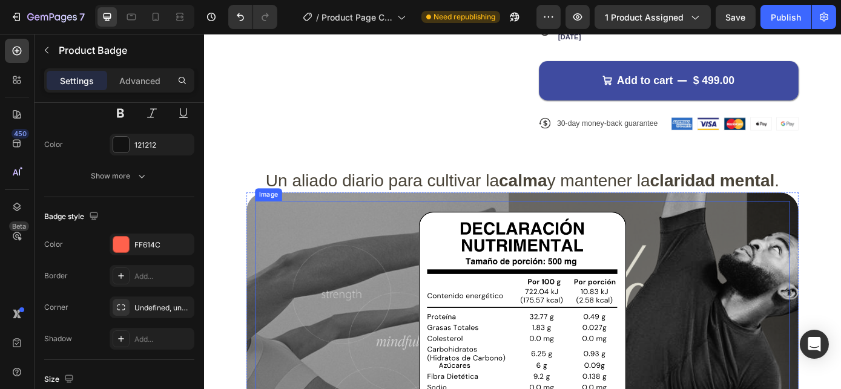
scroll to position [275, 0]
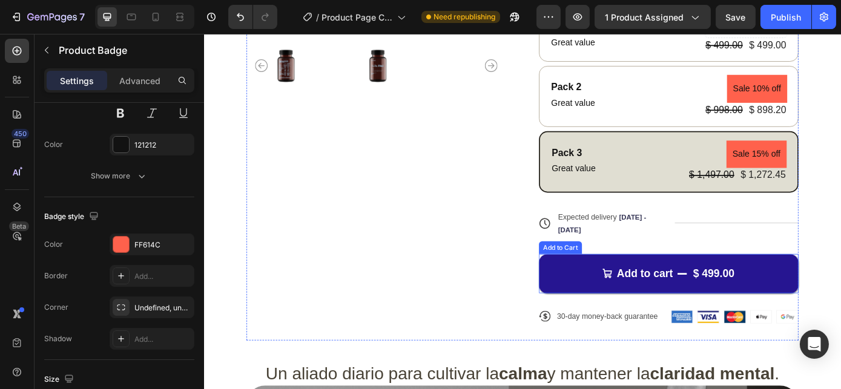
click at [610, 300] on button "Add to cart $ 499.00" at bounding box center [733, 307] width 296 height 45
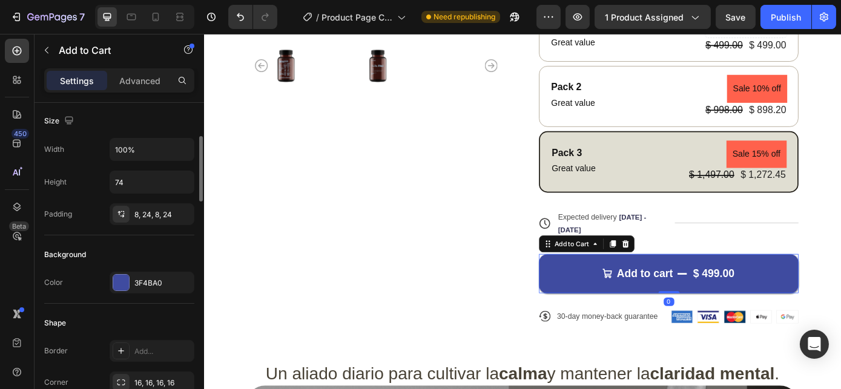
scroll to position [220, 0]
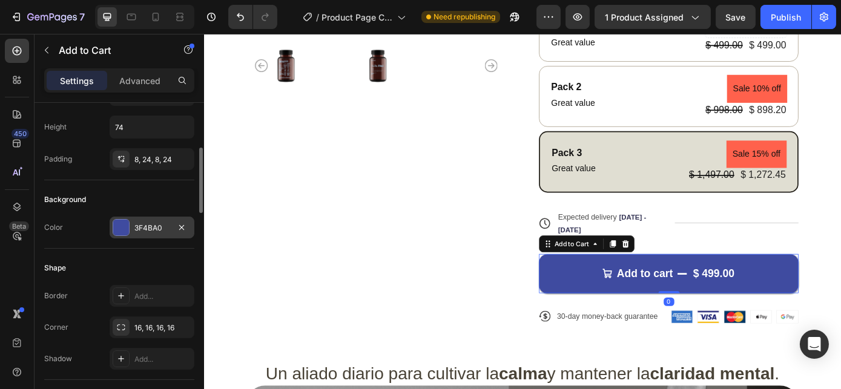
click at [131, 229] on div "3F4BA0" at bounding box center [152, 228] width 85 height 22
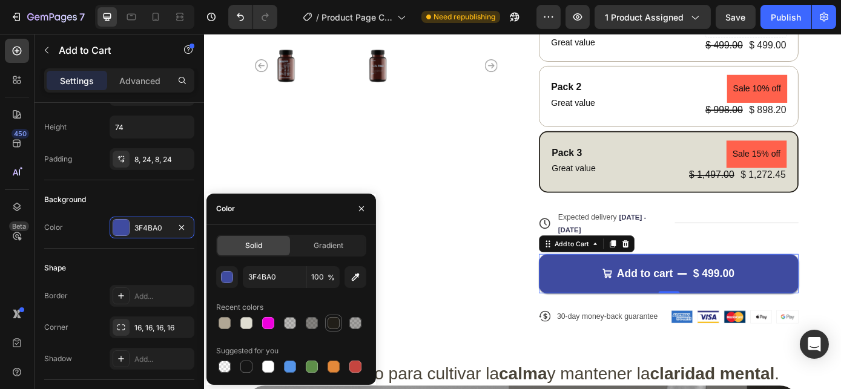
click at [335, 322] on div at bounding box center [333, 323] width 12 height 12
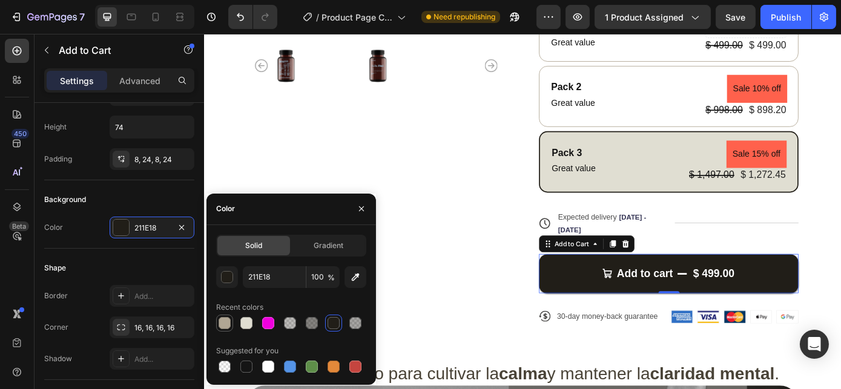
click at [230, 324] on div at bounding box center [224, 323] width 12 height 12
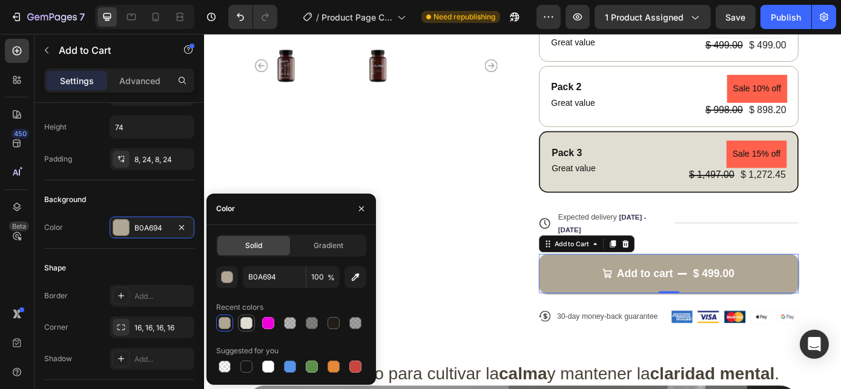
click at [245, 321] on div at bounding box center [246, 323] width 12 height 12
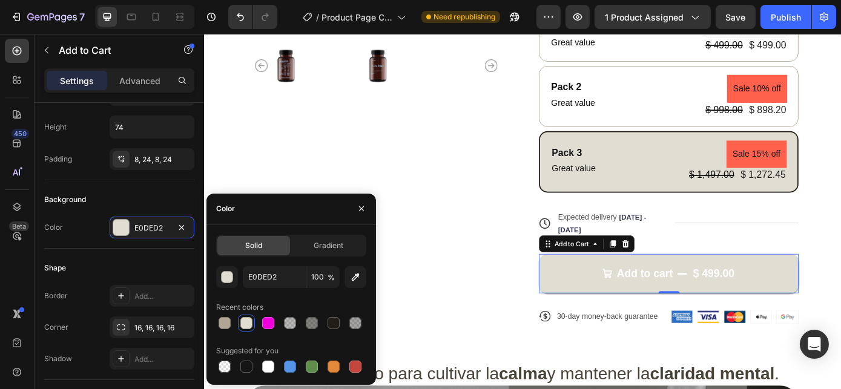
click at [228, 318] on div at bounding box center [224, 323] width 12 height 12
type input "B0A694"
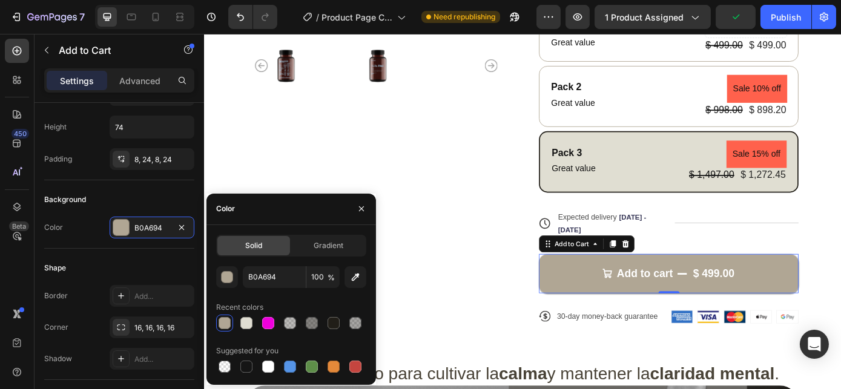
click at [312, 323] on div at bounding box center [312, 323] width 12 height 12
type input "211E18"
type input "55"
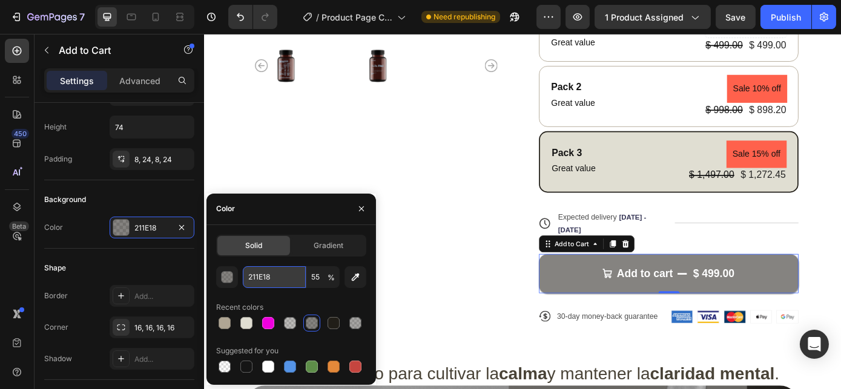
click at [268, 272] on input "211E18" at bounding box center [274, 277] width 63 height 22
type input "494"
type input "100"
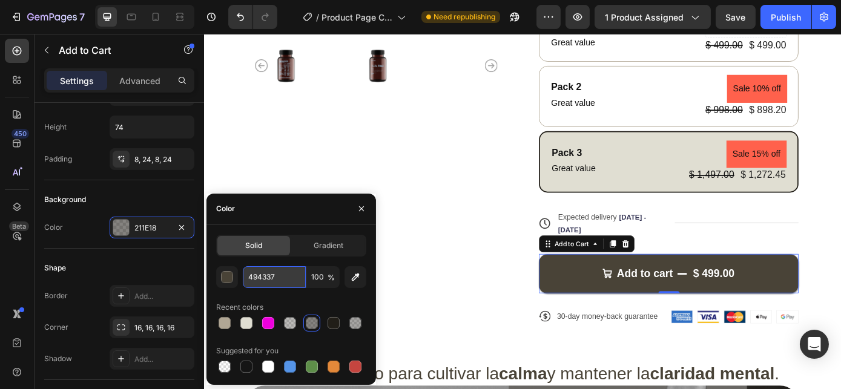
type input "494337"
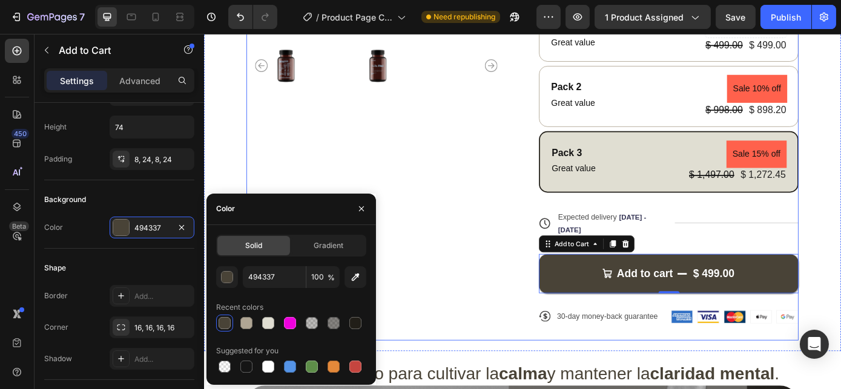
click at [456, 266] on div "Product Images" at bounding box center [400, 107] width 296 height 551
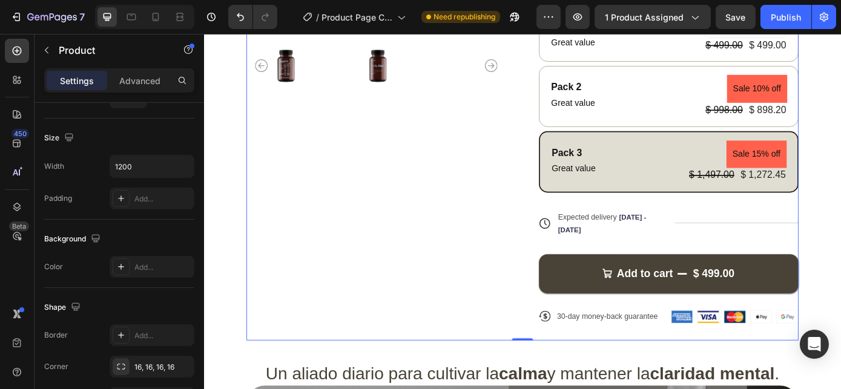
scroll to position [0, 0]
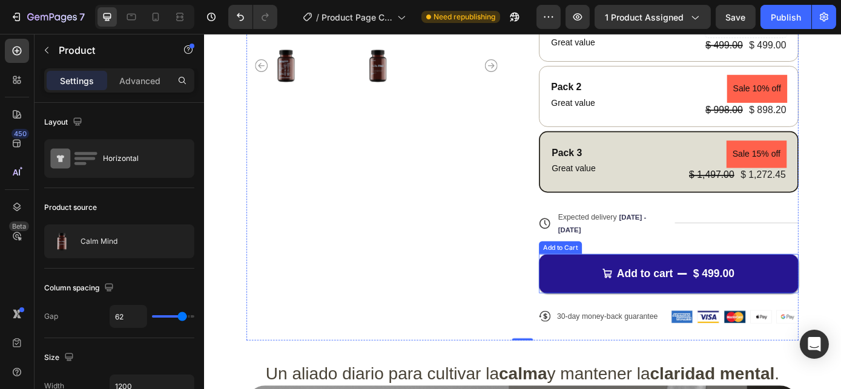
click at [617, 312] on button "Add to cart $ 499.00" at bounding box center [733, 307] width 296 height 45
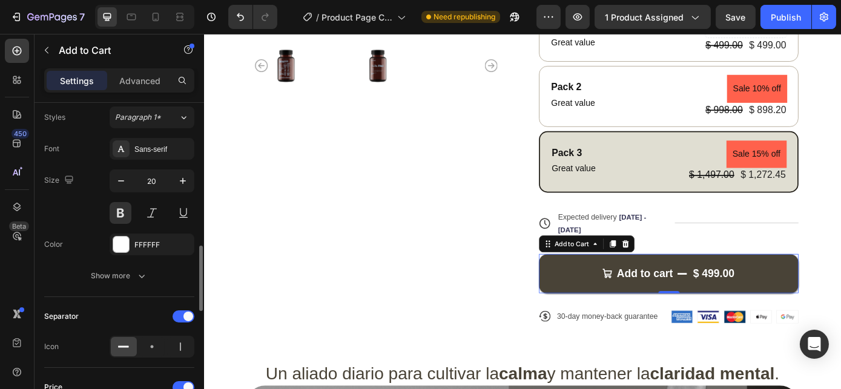
scroll to position [586, 0]
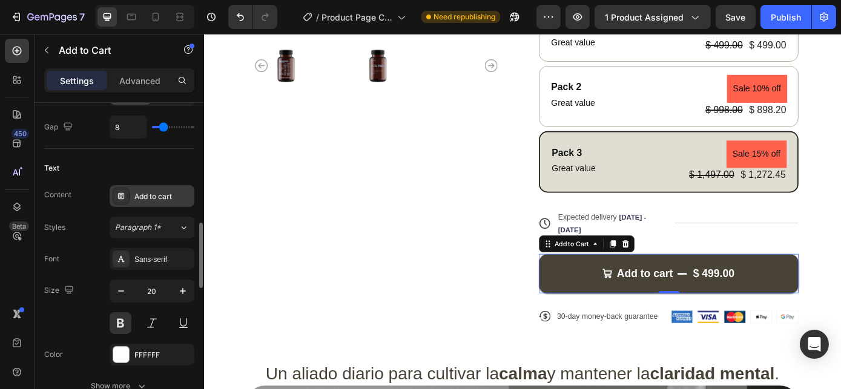
click at [150, 202] on div "Add to cart" at bounding box center [152, 196] width 85 height 22
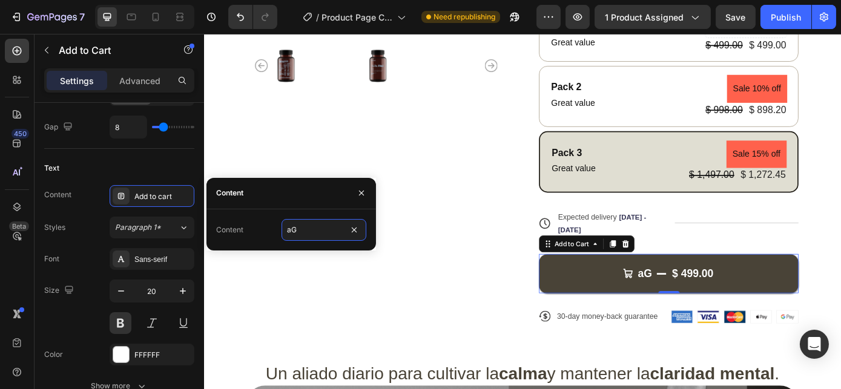
type input "a"
type input "Agregar a Carrito"
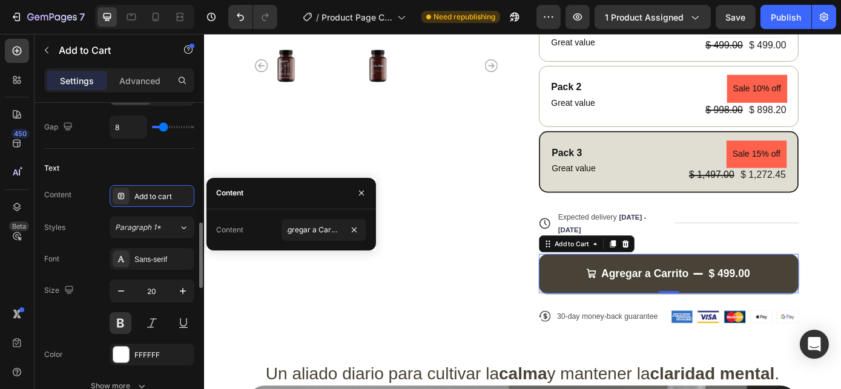
click at [93, 210] on div "Content Add to cart Styles Paragraph 1* Font Sans-serif Size 20 Color FFFFFF Sh…" at bounding box center [119, 291] width 150 height 212
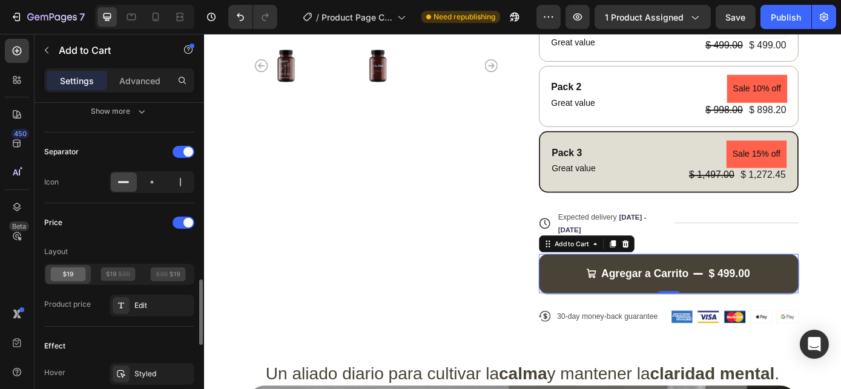
scroll to position [916, 0]
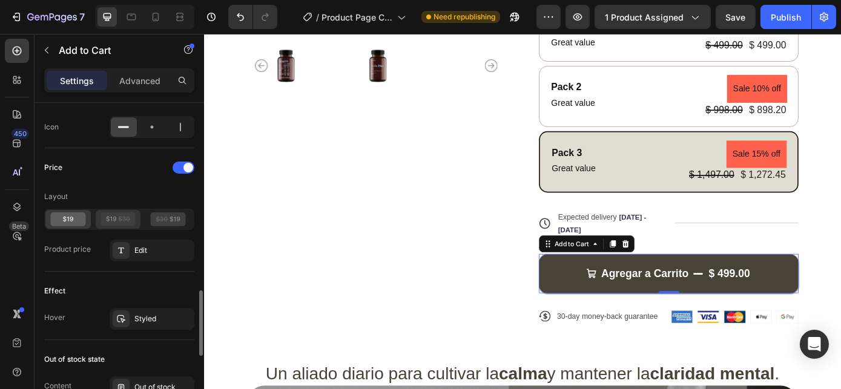
click at [123, 218] on icon at bounding box center [117, 219] width 35 height 14
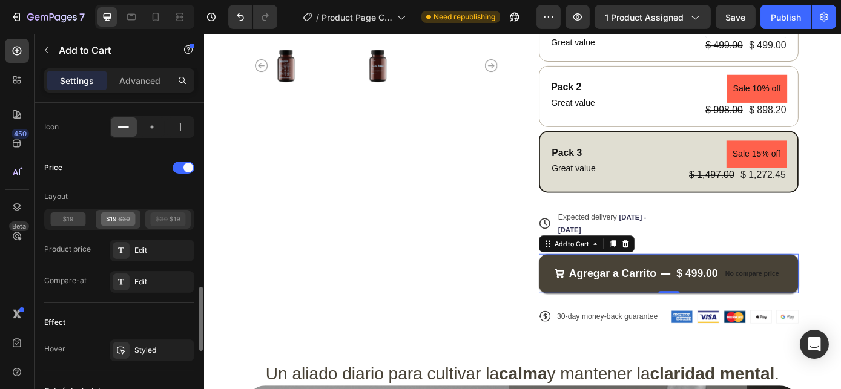
click at [159, 218] on icon at bounding box center [168, 219] width 35 height 14
click at [126, 217] on icon at bounding box center [117, 219] width 35 height 14
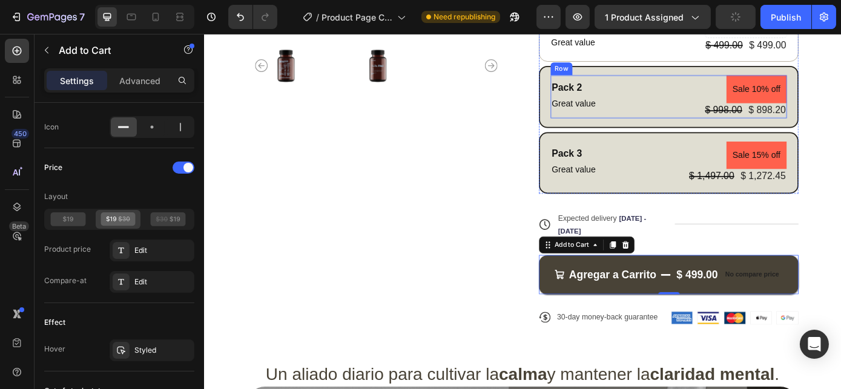
click at [711, 117] on div "Pack 2 Text Block Great value Text Block Sale 10% off Product Badge $ 998.00 Pr…" at bounding box center [732, 105] width 269 height 48
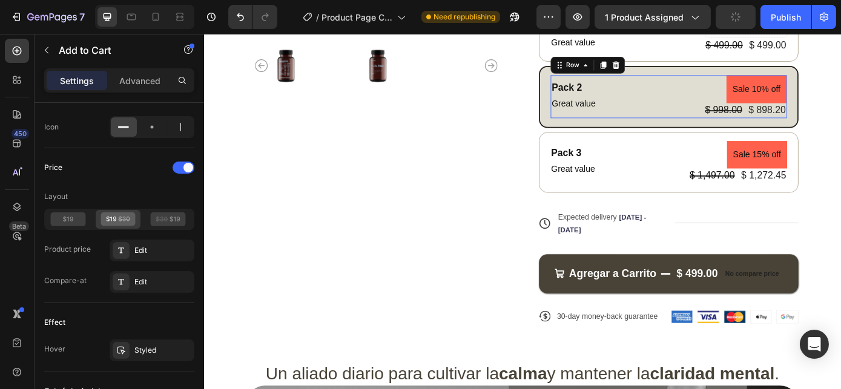
scroll to position [0, 0]
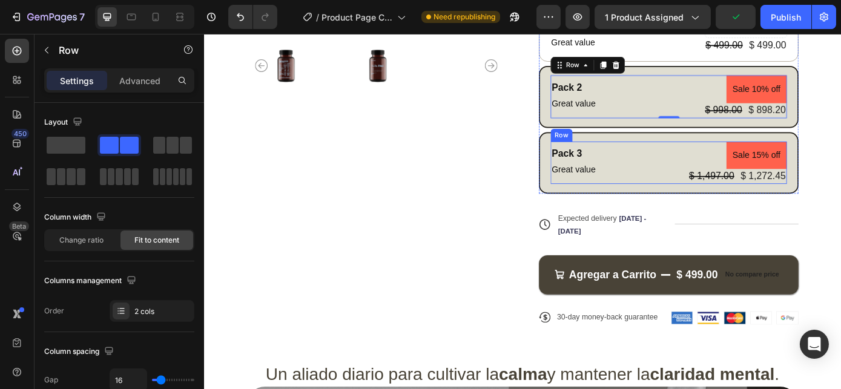
click at [713, 178] on div "Pack 3 Text Block Great value Text Block Sale 15% off Product Badge $ 1,497.00 …" at bounding box center [732, 181] width 269 height 48
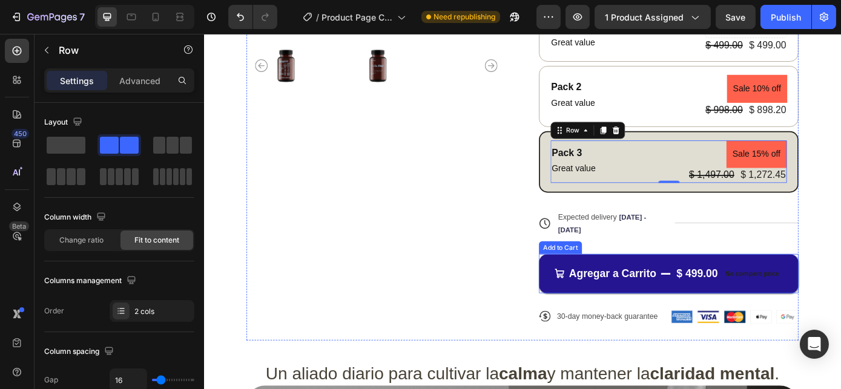
click at [722, 320] on button "Agregar a Carrito $ 499.00 No compare price" at bounding box center [733, 307] width 296 height 45
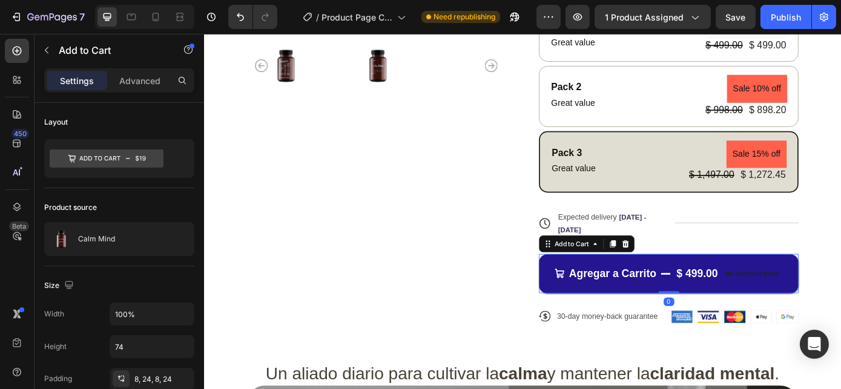
click at [626, 322] on button "Agregar a Carrito $ 499.00 No compare price" at bounding box center [733, 307] width 296 height 45
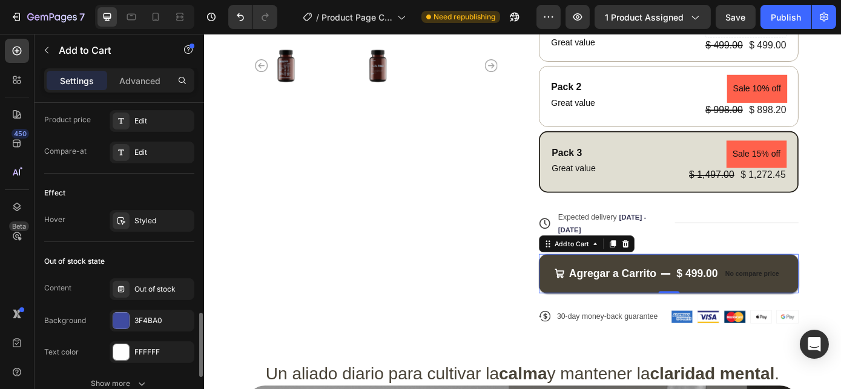
scroll to position [935, 0]
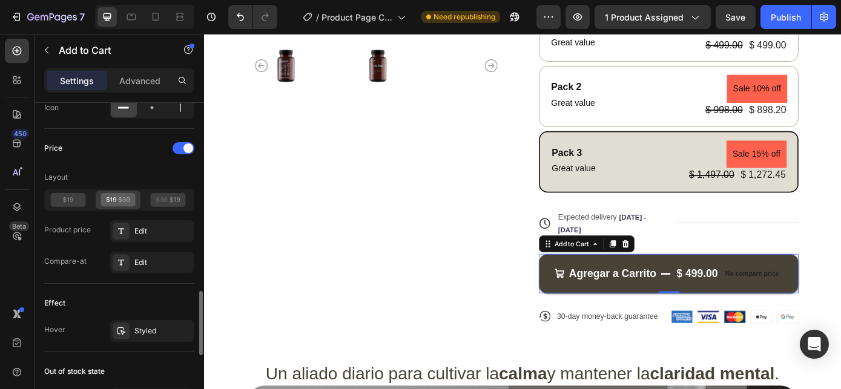
click at [75, 203] on div at bounding box center [67, 200] width 45 height 19
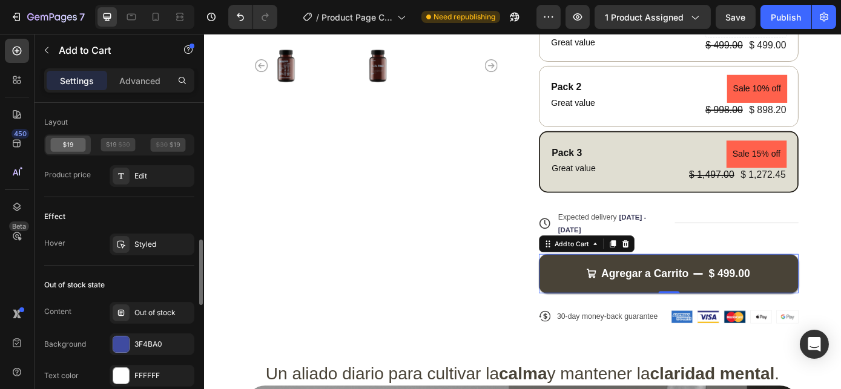
scroll to position [1045, 0]
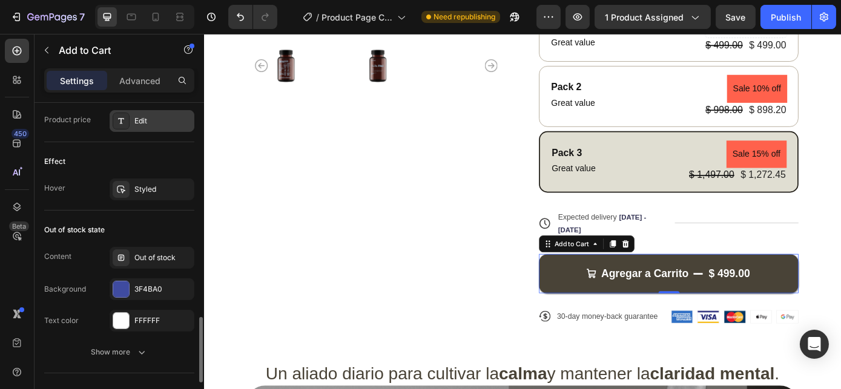
click at [149, 126] on div "Edit" at bounding box center [152, 121] width 85 height 22
click at [98, 157] on div "Effect" at bounding box center [119, 161] width 150 height 19
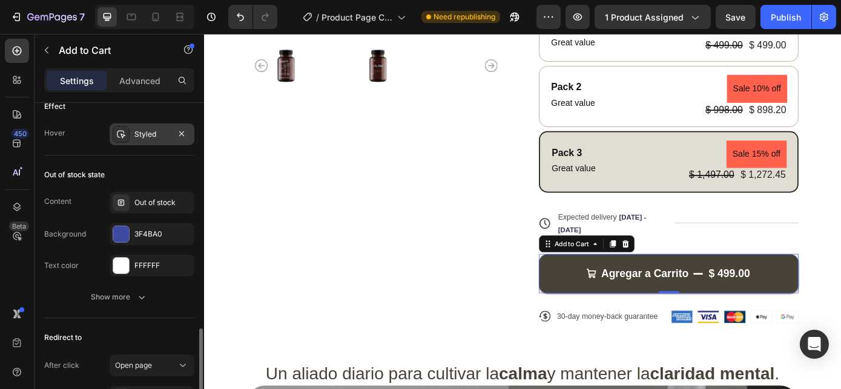
click at [149, 131] on div "Styled" at bounding box center [151, 134] width 35 height 11
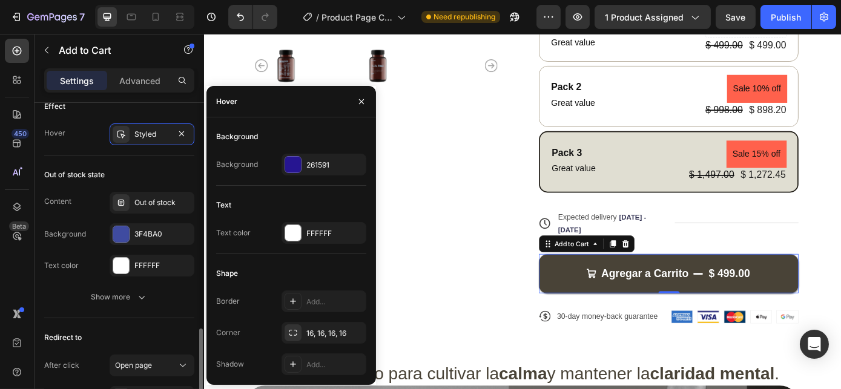
click at [82, 232] on div "Background" at bounding box center [65, 234] width 42 height 11
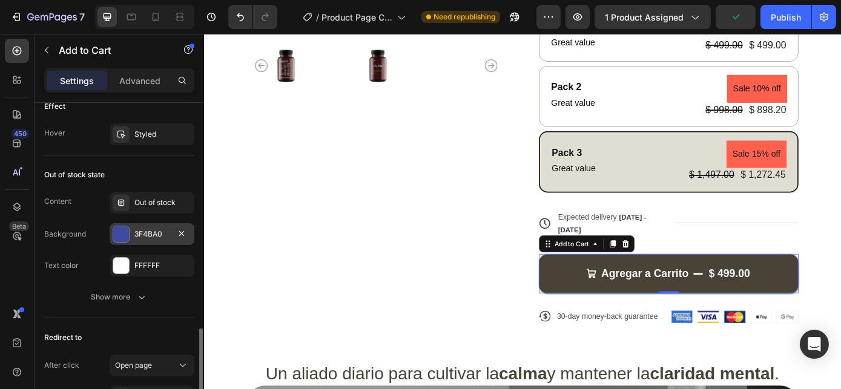
click at [153, 233] on div "3F4BA0" at bounding box center [151, 234] width 35 height 11
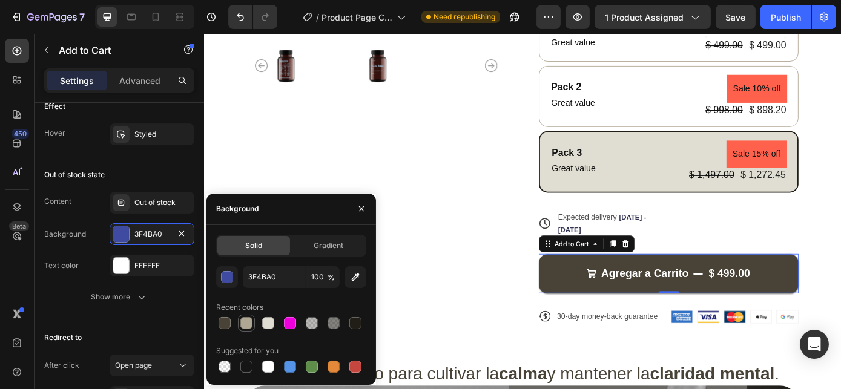
click at [241, 321] on div at bounding box center [246, 323] width 12 height 12
type input "B0A694"
click at [76, 202] on div "Content Out of stock" at bounding box center [119, 203] width 150 height 22
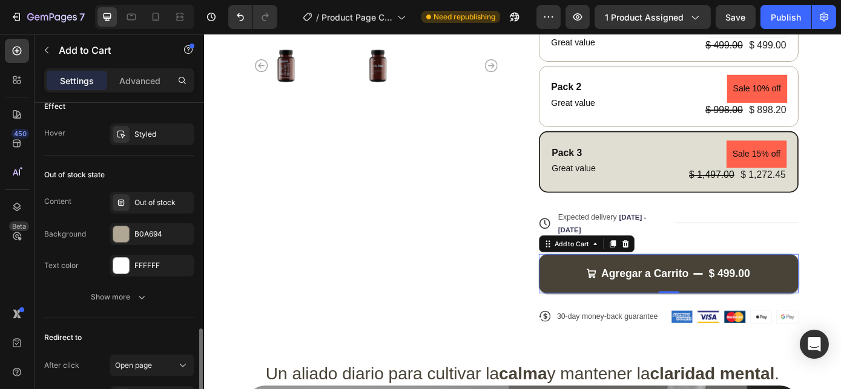
scroll to position [1045, 0]
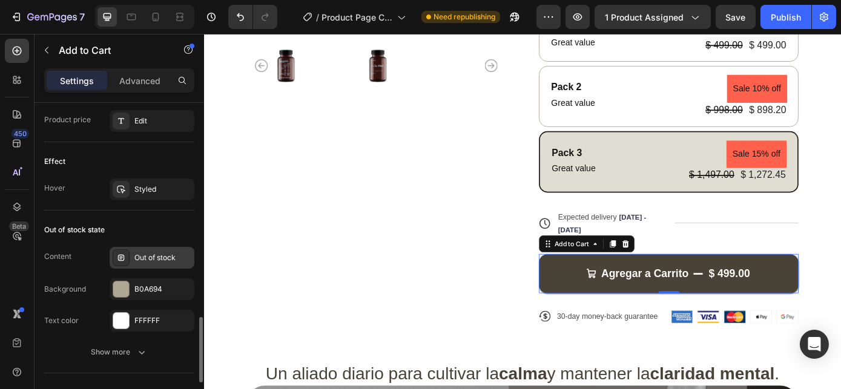
click at [164, 257] on div "Out of stock" at bounding box center [162, 257] width 57 height 11
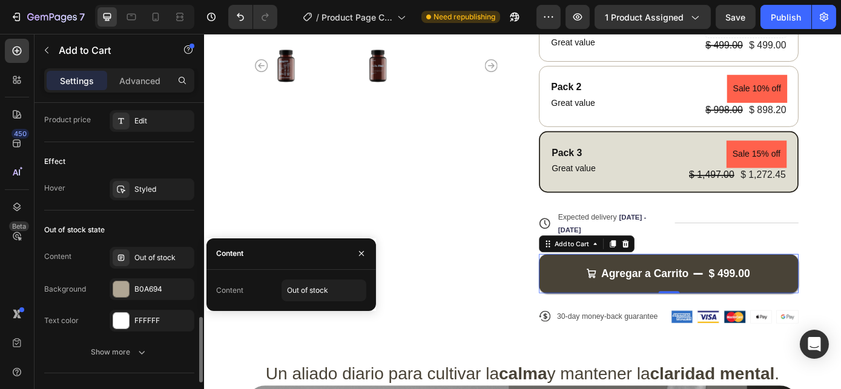
click at [155, 221] on div "Out of stock state" at bounding box center [119, 229] width 150 height 19
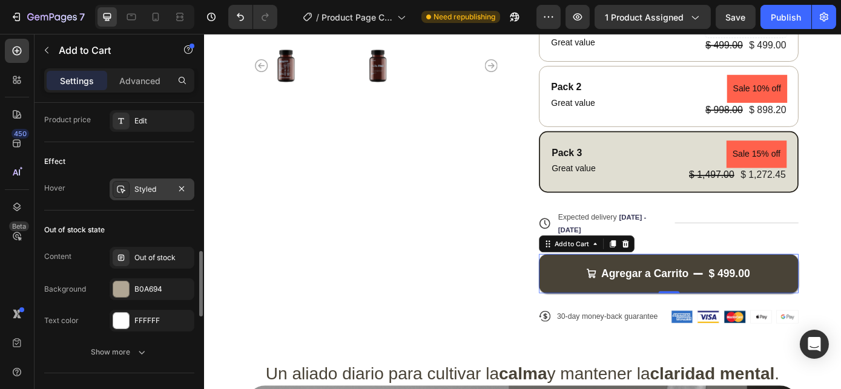
scroll to position [990, 0]
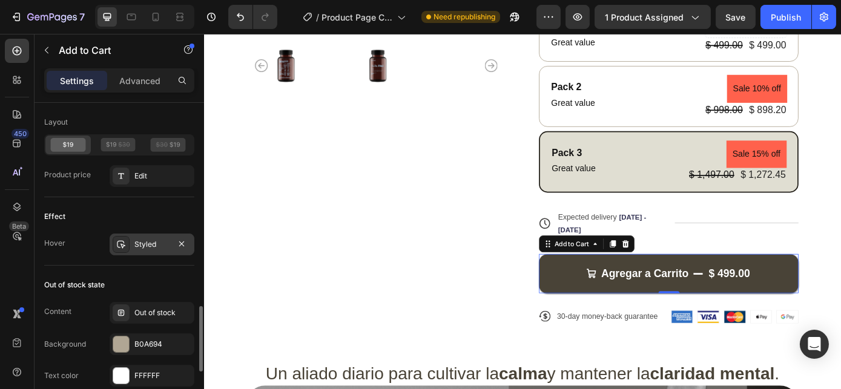
click at [145, 240] on div "Styled" at bounding box center [151, 244] width 35 height 11
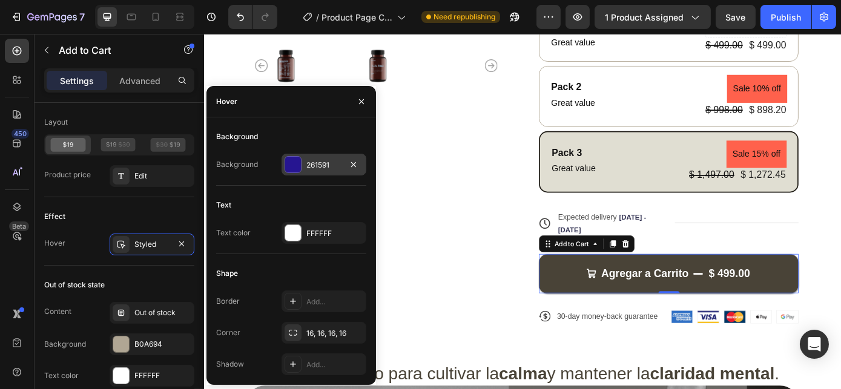
click at [293, 160] on div at bounding box center [293, 165] width 16 height 16
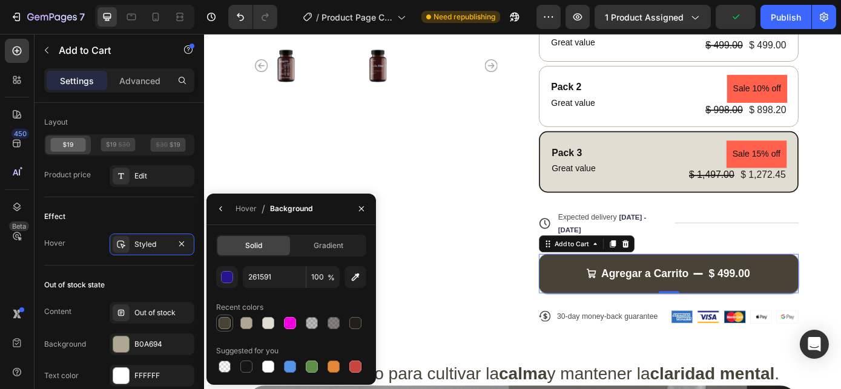
click at [229, 323] on div at bounding box center [224, 323] width 12 height 12
click at [359, 321] on div at bounding box center [355, 323] width 12 height 12
type input "211E18"
click at [129, 208] on div "Effect" at bounding box center [119, 216] width 150 height 19
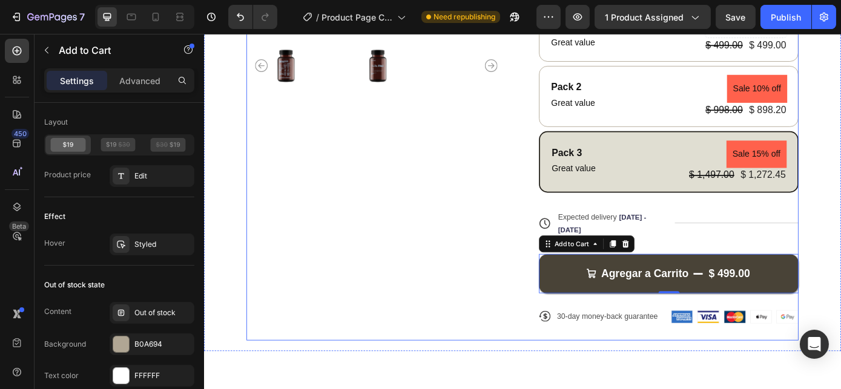
scroll to position [165, 0]
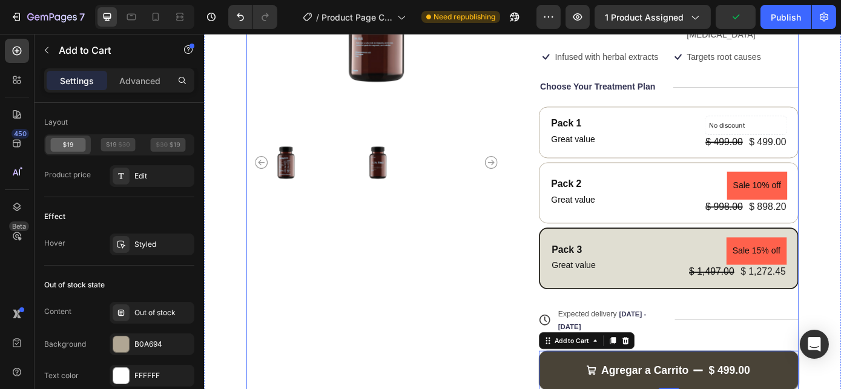
click at [482, 323] on div "Product Images" at bounding box center [400, 218] width 296 height 551
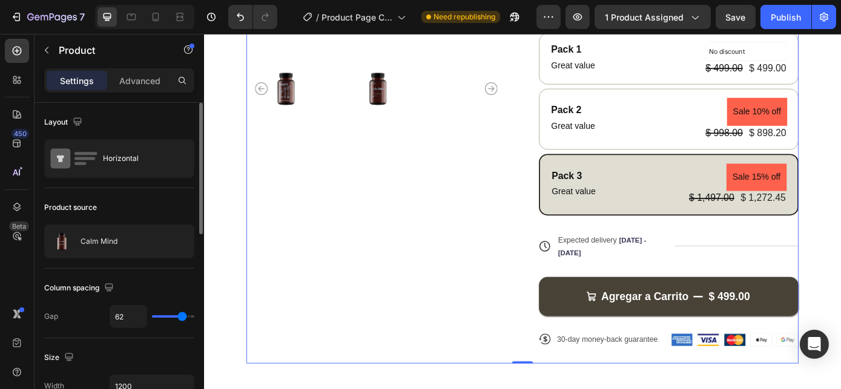
scroll to position [385, 0]
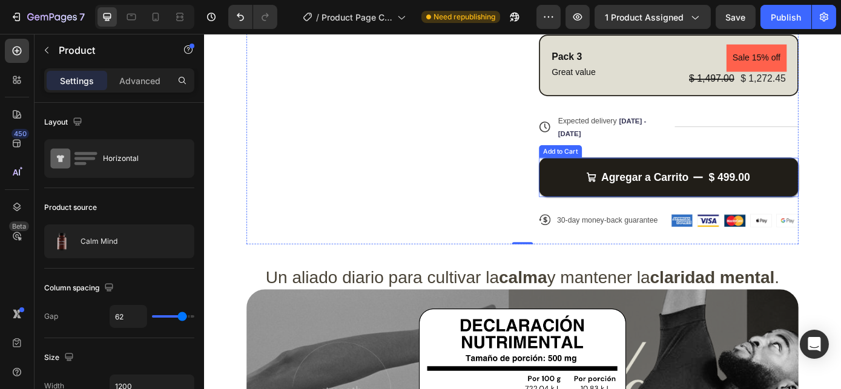
click at [610, 205] on button "Agregar a Carrito $ 499.00" at bounding box center [733, 197] width 296 height 45
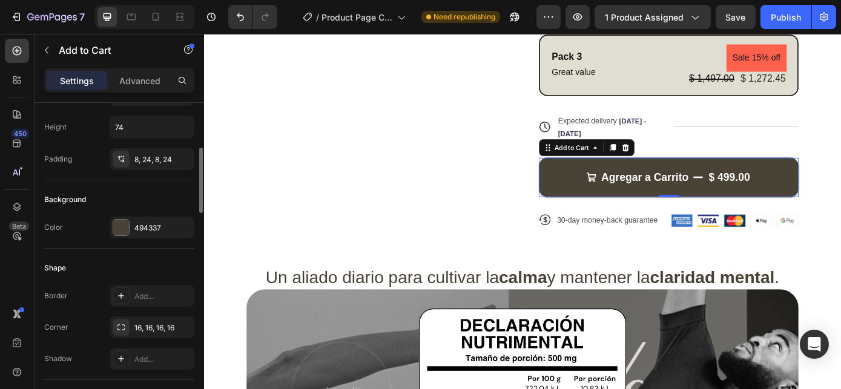
scroll to position [275, 0]
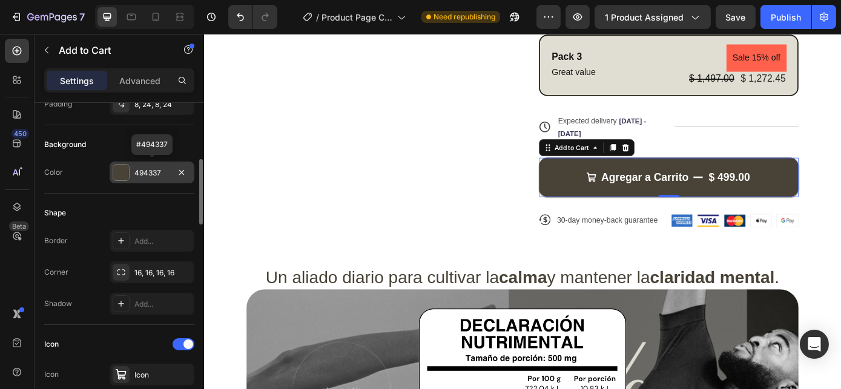
click at [131, 172] on div "494337" at bounding box center [152, 173] width 85 height 22
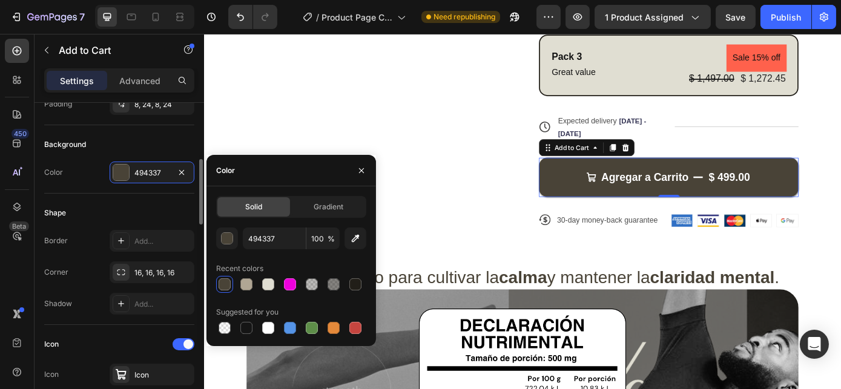
click at [82, 214] on div "Shape" at bounding box center [119, 212] width 150 height 19
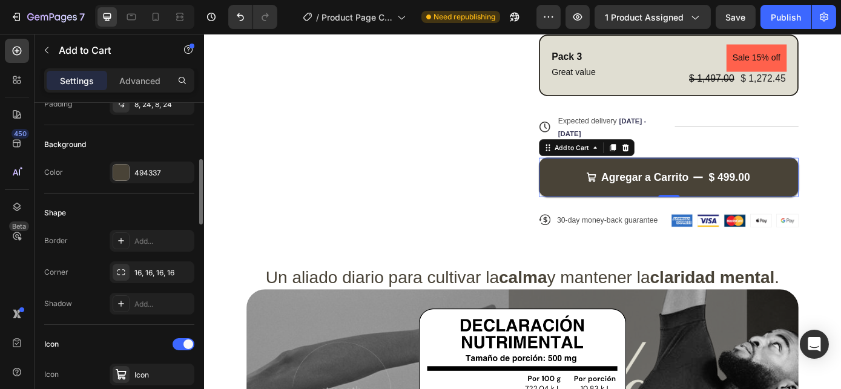
scroll to position [330, 0]
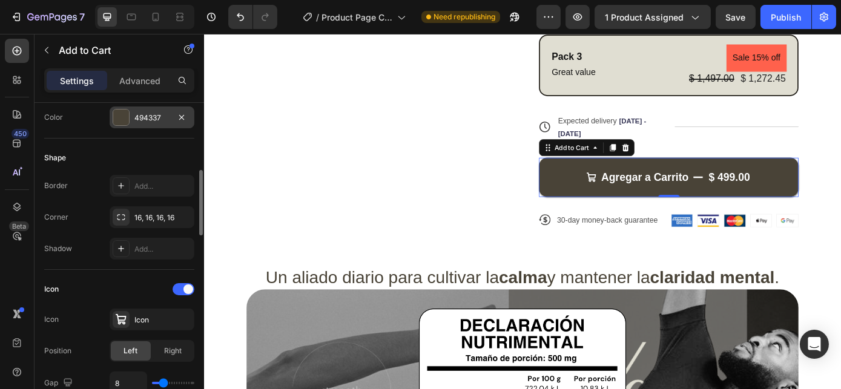
click at [133, 116] on div "494337" at bounding box center [152, 118] width 85 height 22
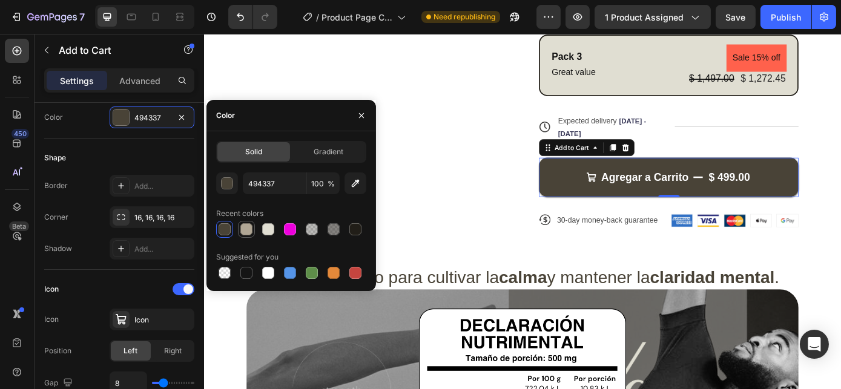
click at [241, 228] on div at bounding box center [246, 229] width 12 height 12
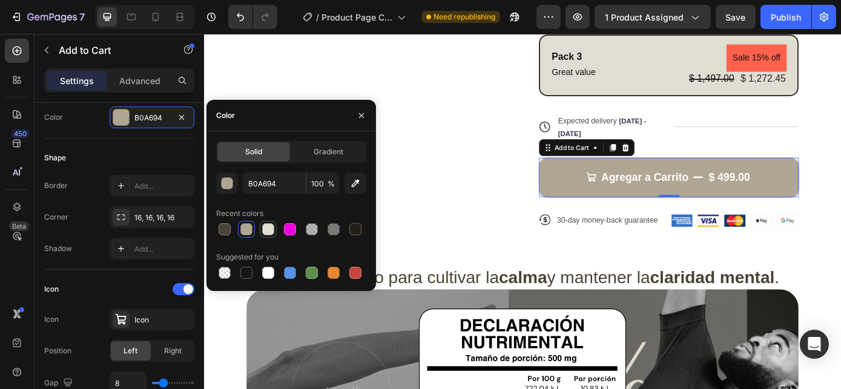
click at [270, 231] on div at bounding box center [268, 229] width 12 height 12
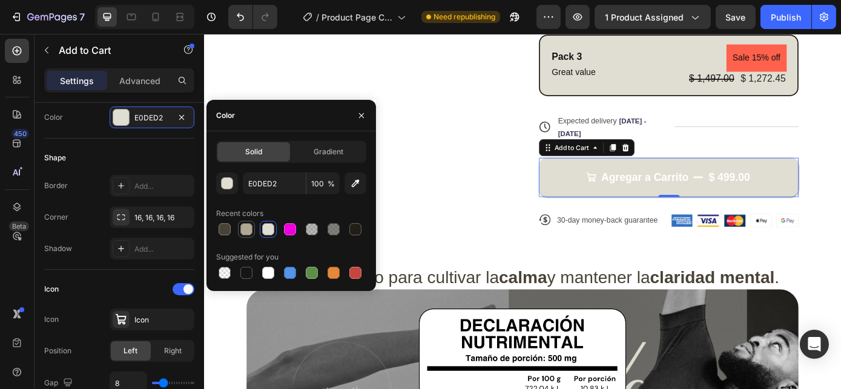
click at [244, 229] on div at bounding box center [246, 229] width 12 height 12
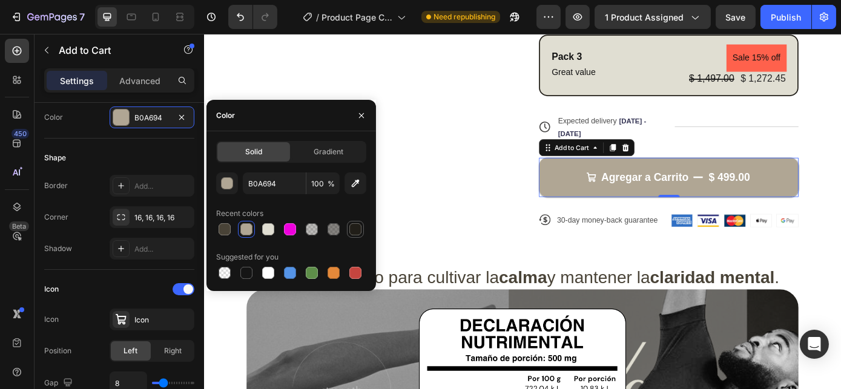
click at [355, 230] on div at bounding box center [355, 229] width 12 height 12
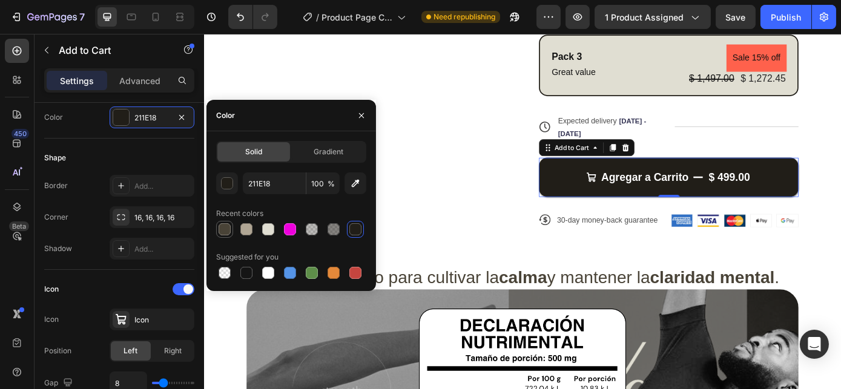
click at [224, 226] on div at bounding box center [224, 229] width 12 height 12
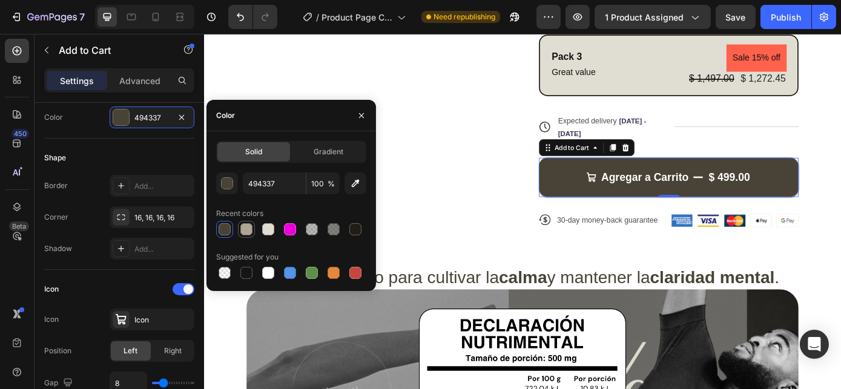
click at [240, 231] on div at bounding box center [246, 229] width 12 height 12
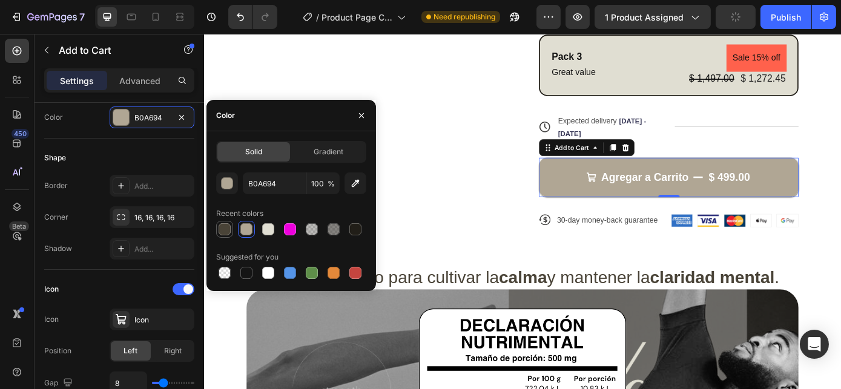
click at [227, 231] on div at bounding box center [224, 229] width 12 height 12
type input "494337"
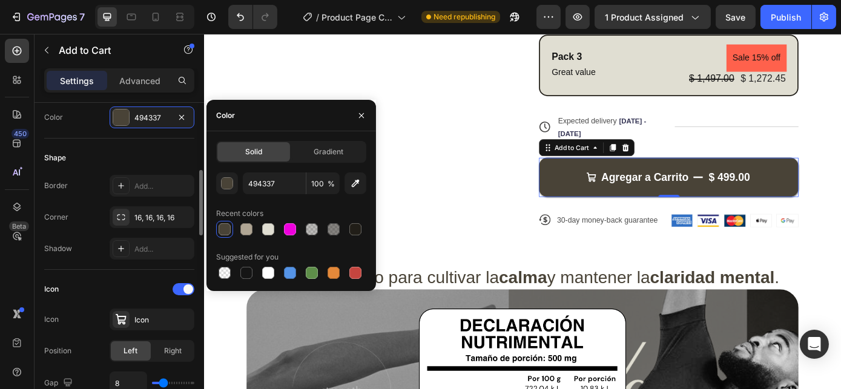
click at [98, 145] on div "Shape Border Add... Corner 16, 16, 16, 16 Shadow Add..." at bounding box center [119, 204] width 150 height 131
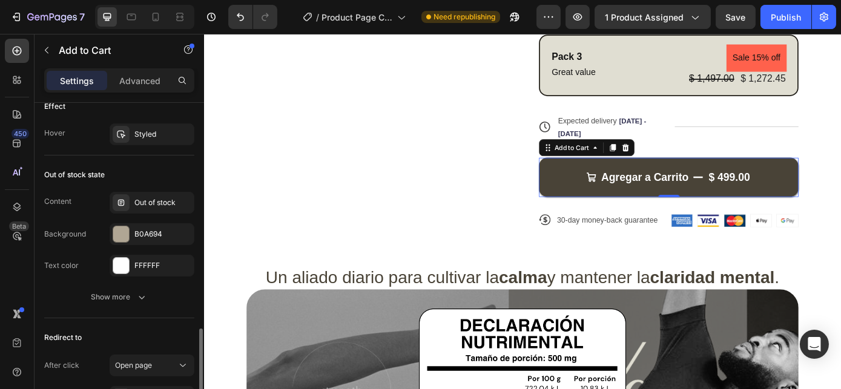
scroll to position [1246, 0]
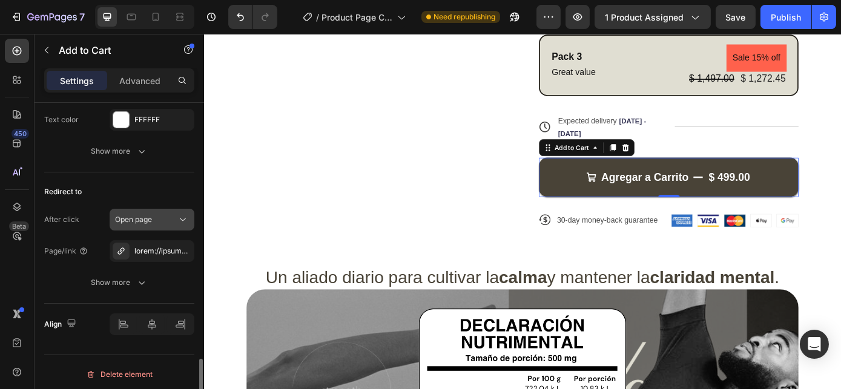
click at [140, 223] on button "Open page" at bounding box center [152, 220] width 85 height 22
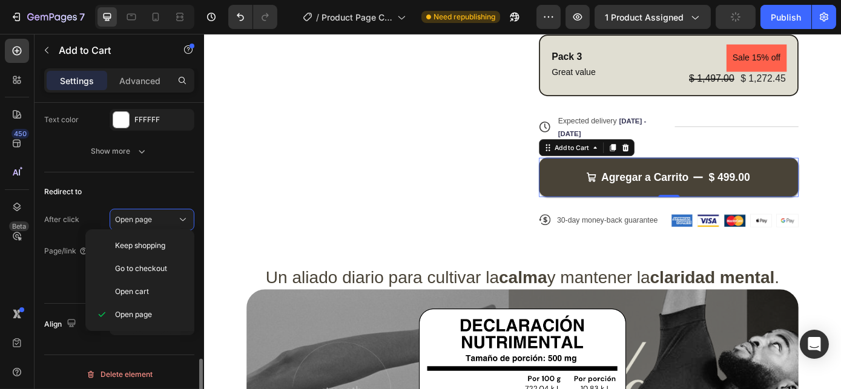
click at [144, 183] on div "Redirect to" at bounding box center [119, 191] width 150 height 19
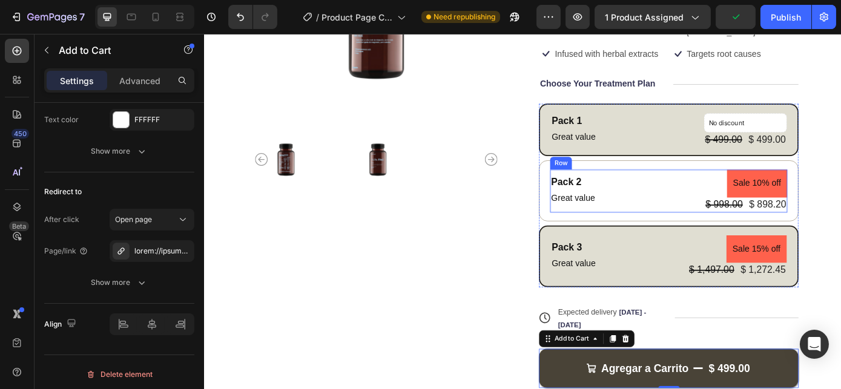
scroll to position [165, 0]
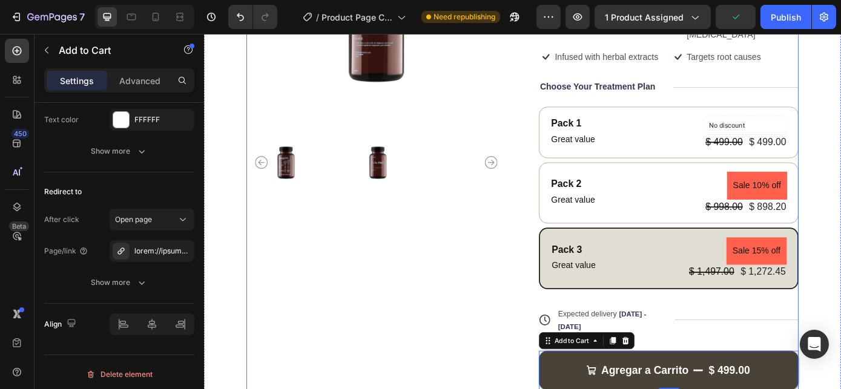
click at [840, 93] on div "Product Images Icon Icon Icon Icon Icon Icon List 1,000+ Happy Customers Text B…" at bounding box center [566, 200] width 726 height 612
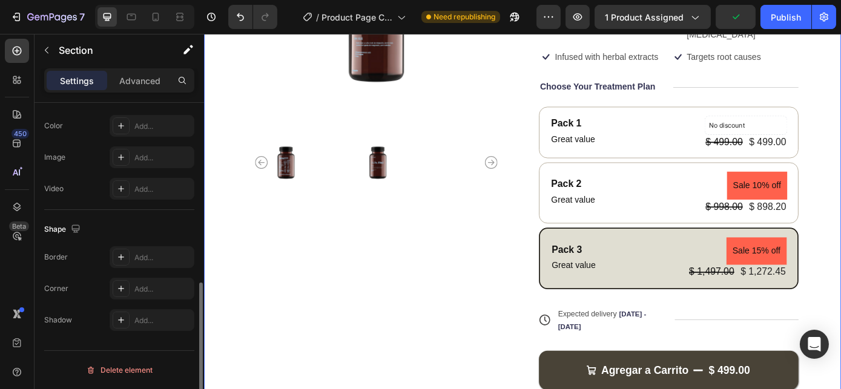
scroll to position [0, 0]
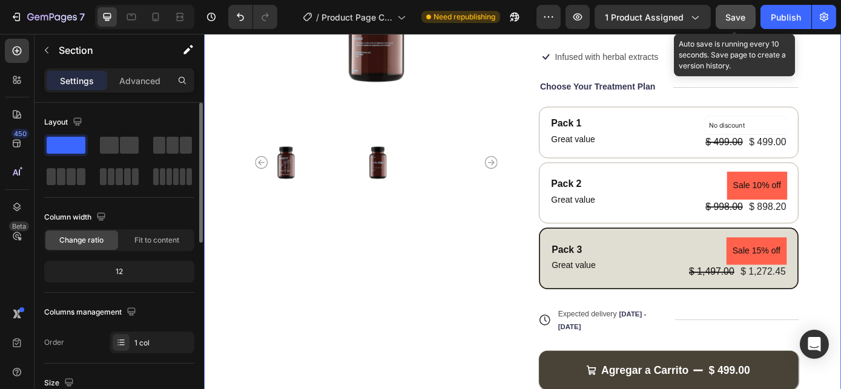
click at [736, 16] on span "Save" at bounding box center [736, 17] width 20 height 10
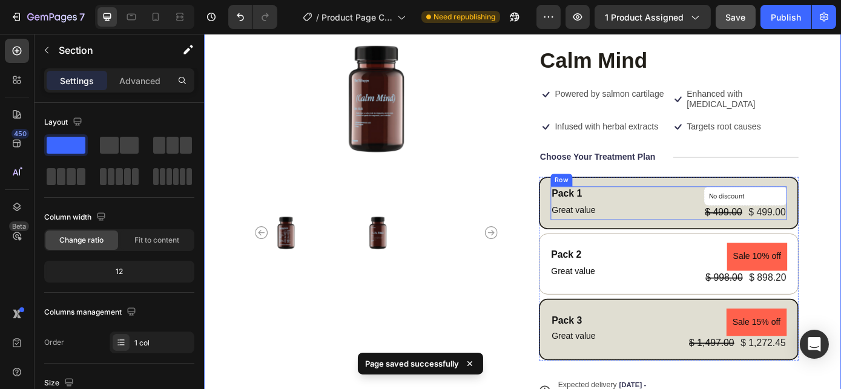
scroll to position [110, 0]
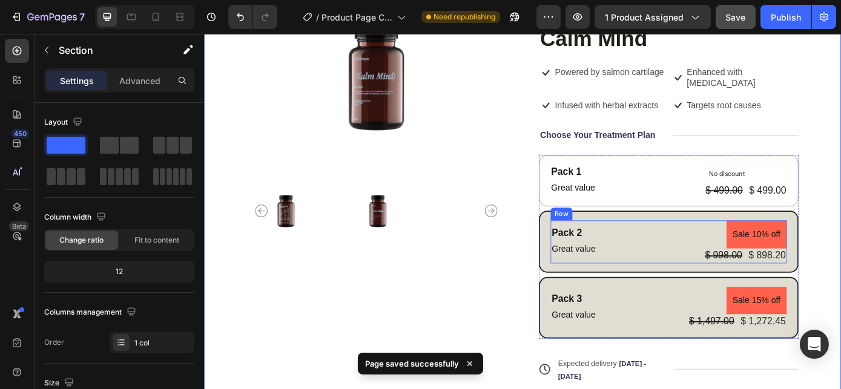
click at [680, 260] on div "Pack 2 Text Block Great value Text Block Sale 10% off Product Badge $ 998.00 Pr…" at bounding box center [732, 270] width 269 height 48
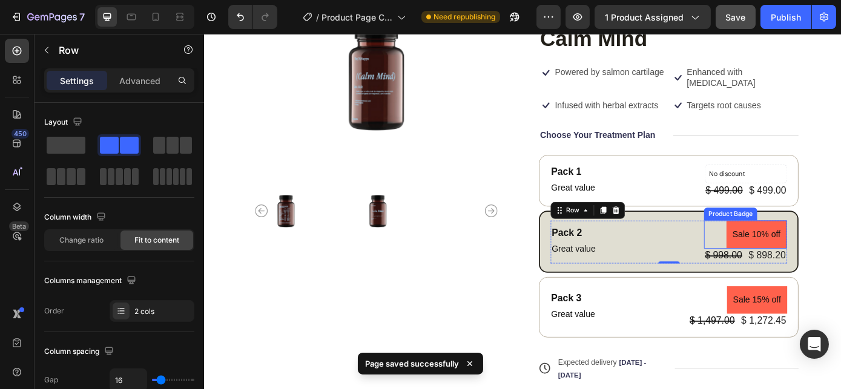
click at [822, 254] on pre "Sale 10% off" at bounding box center [833, 262] width 69 height 32
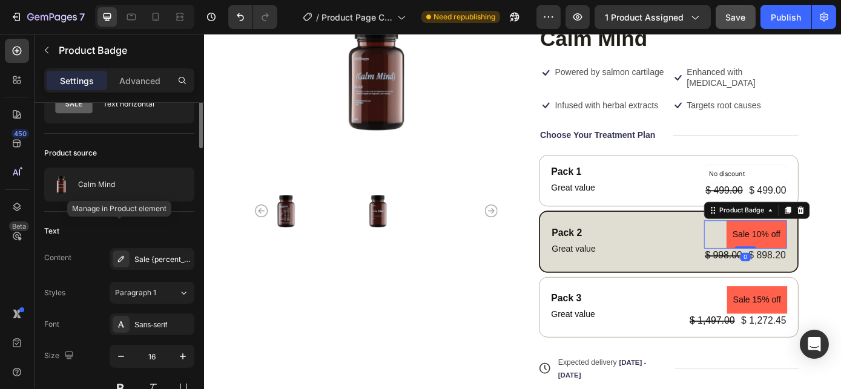
scroll to position [0, 0]
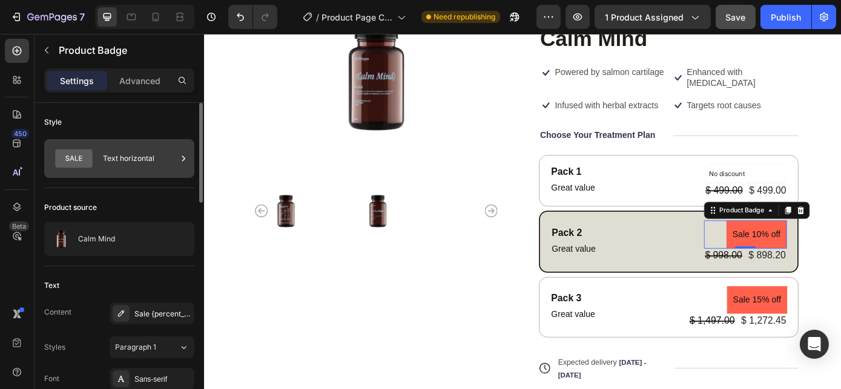
click at [160, 161] on div "Text horizontal" at bounding box center [140, 159] width 74 height 28
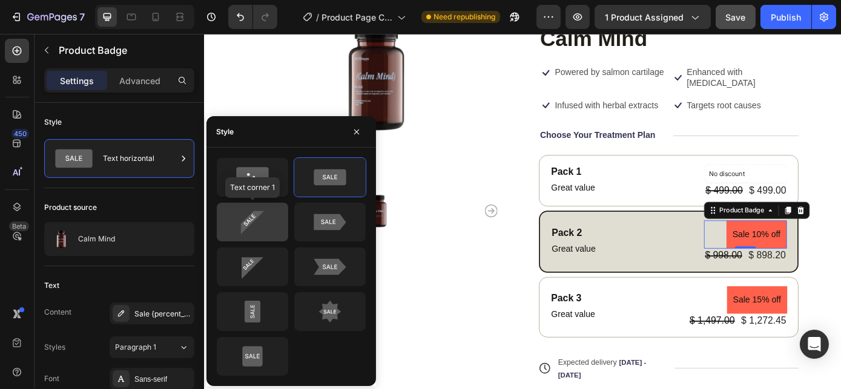
click at [250, 227] on icon at bounding box center [252, 222] width 57 height 24
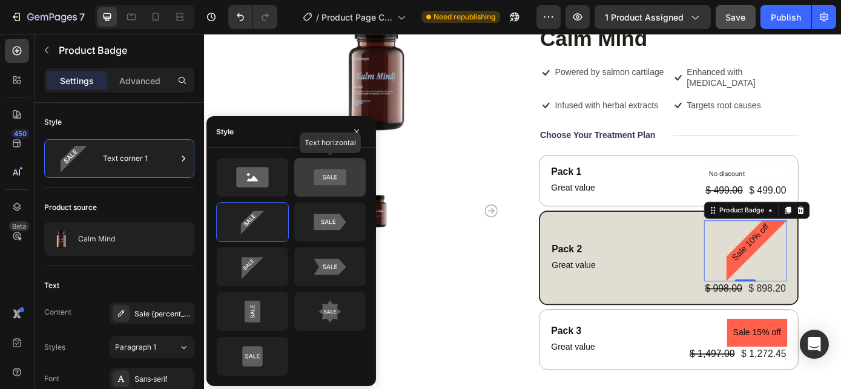
click at [327, 188] on icon at bounding box center [329, 177] width 57 height 24
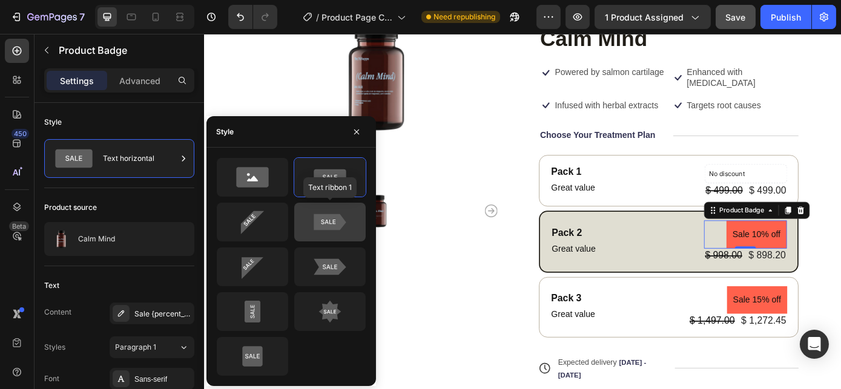
click at [330, 220] on icon at bounding box center [329, 222] width 32 height 16
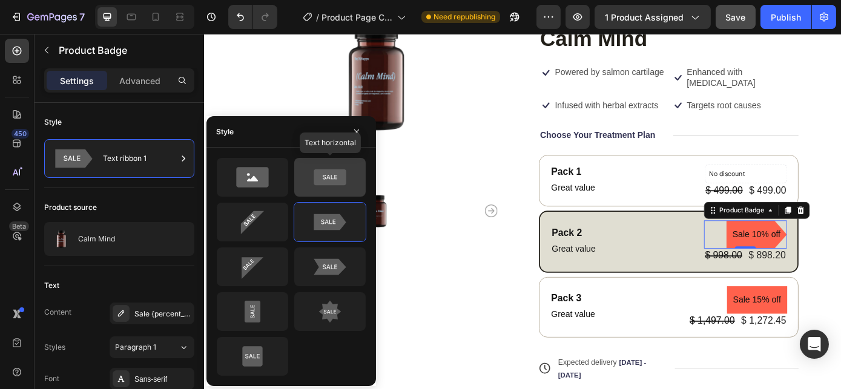
click at [330, 185] on icon at bounding box center [329, 177] width 32 height 16
click at [320, 169] on icon at bounding box center [329, 177] width 57 height 24
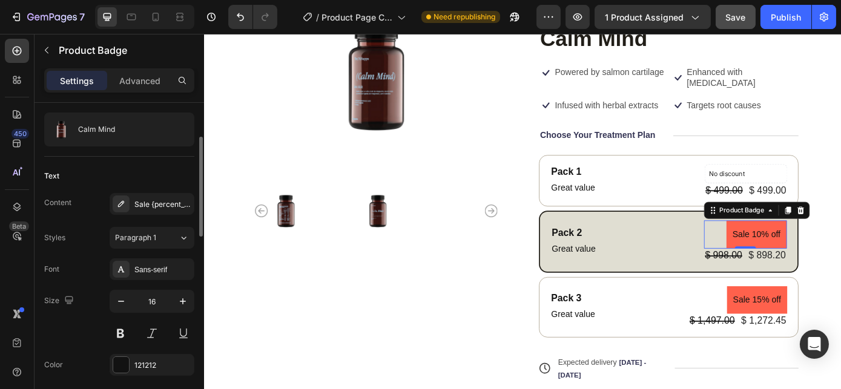
scroll to position [165, 0]
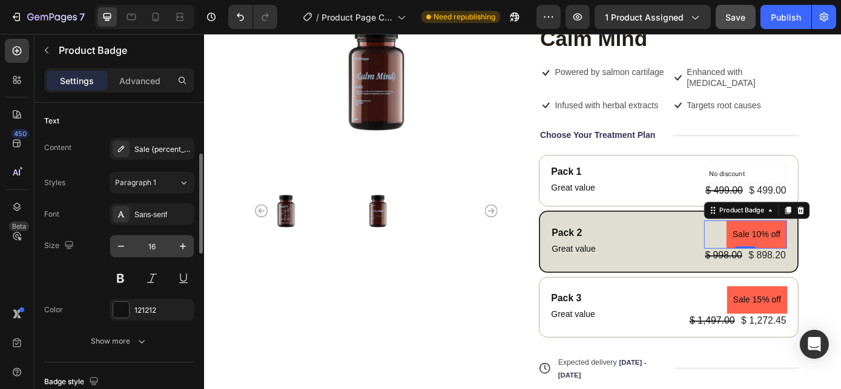
click at [155, 246] on input "16" at bounding box center [152, 246] width 40 height 22
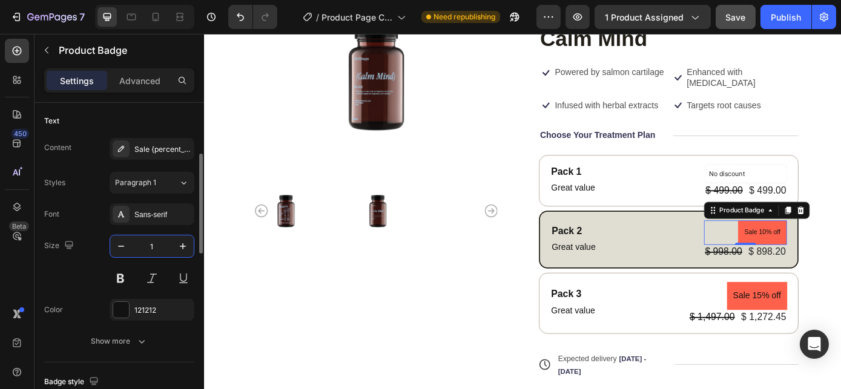
type input "16"
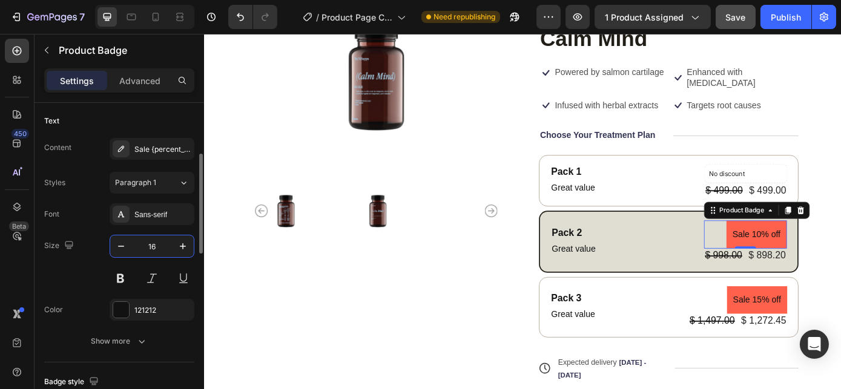
click at [88, 281] on div "Size 16" at bounding box center [119, 262] width 150 height 54
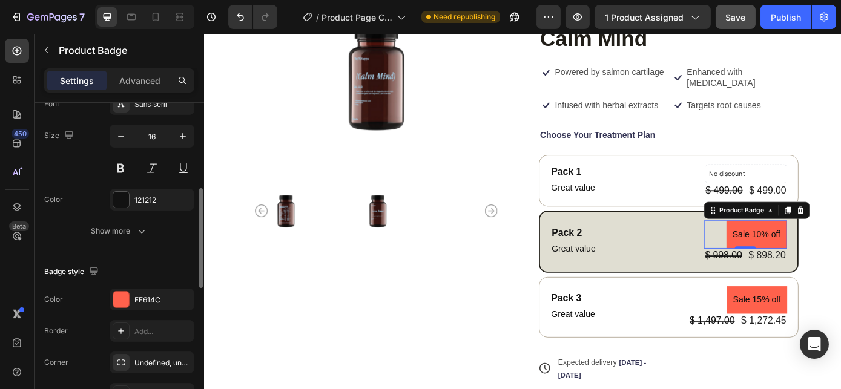
scroll to position [330, 0]
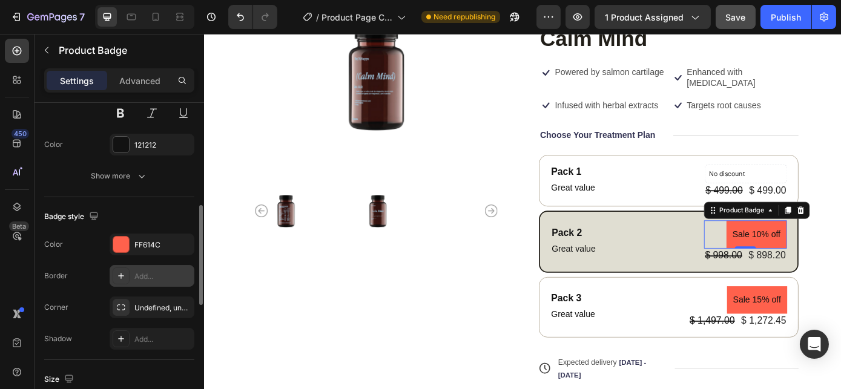
click at [161, 278] on div "Add..." at bounding box center [162, 276] width 57 height 11
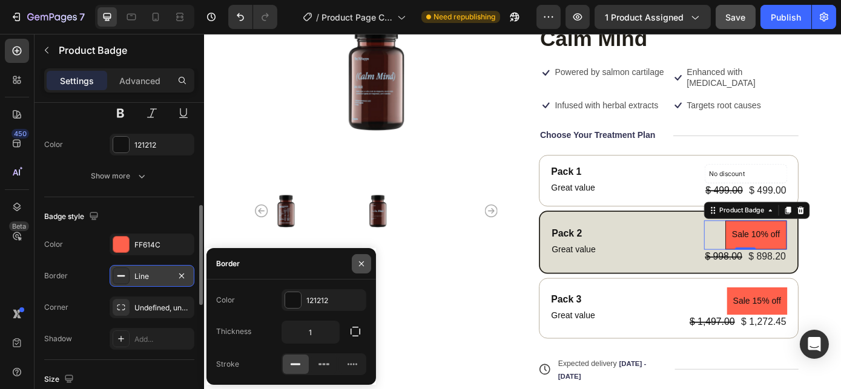
drag, startPoint x: 359, startPoint y: 263, endPoint x: 49, endPoint y: 261, distance: 309.8
click at [359, 263] on icon "button" at bounding box center [361, 264] width 10 height 10
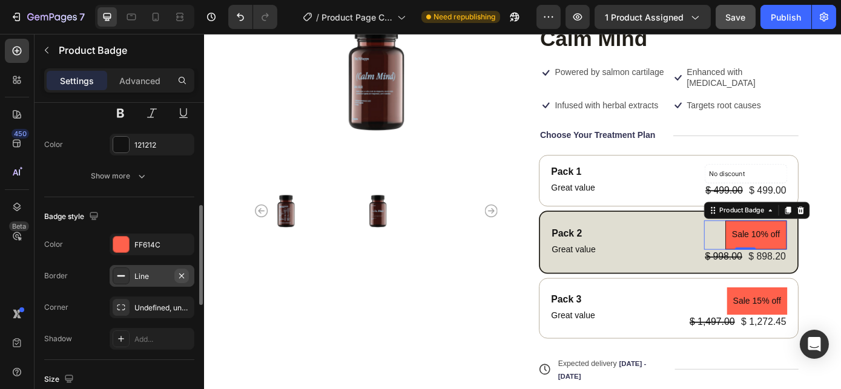
click at [182, 272] on icon "button" at bounding box center [182, 276] width 10 height 10
click at [148, 307] on div "Undefined, undefined, undefined, undefined" at bounding box center [151, 308] width 35 height 11
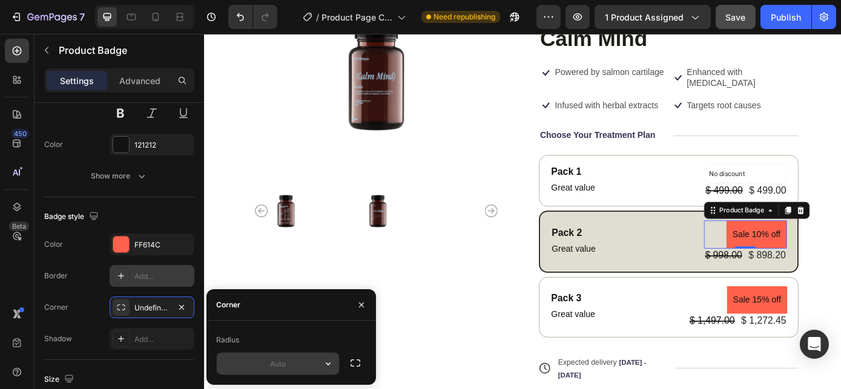
click at [308, 367] on input "text" at bounding box center [278, 364] width 122 height 22
type input "2"
type input "10"
click at [88, 289] on div "Color FF614C Border Add... Corner Undefined, undefined, undefined, undefined Sh…" at bounding box center [119, 292] width 150 height 116
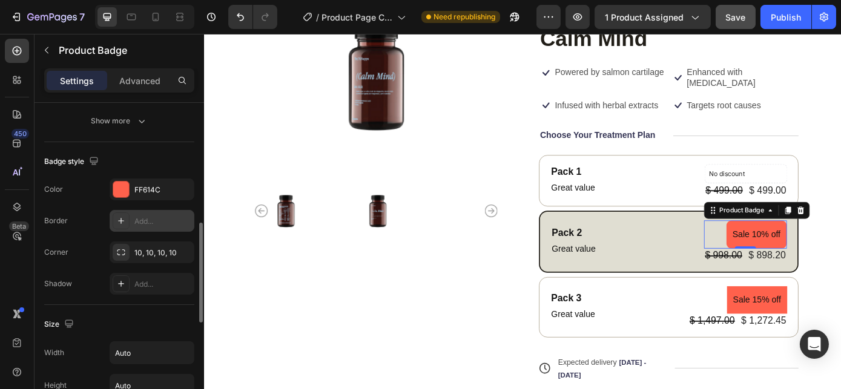
scroll to position [495, 0]
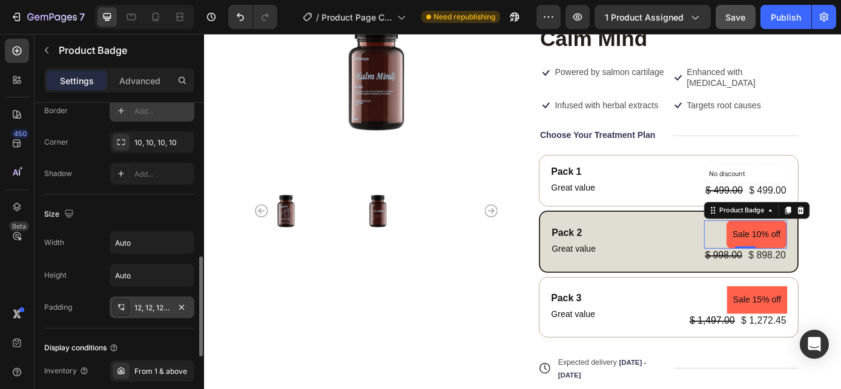
click at [153, 310] on div "12, 12, 12, 12" at bounding box center [151, 308] width 35 height 11
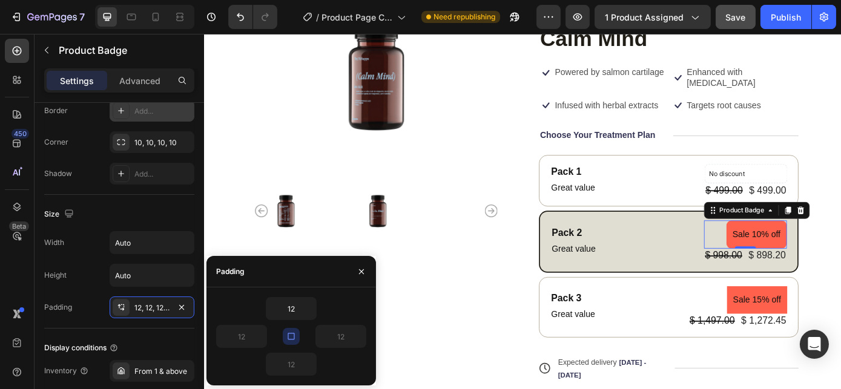
click at [291, 336] on icon "button" at bounding box center [291, 337] width 10 height 10
click at [292, 333] on icon "button" at bounding box center [291, 337] width 10 height 10
click at [291, 306] on input "12" at bounding box center [291, 309] width 50 height 22
type input "5"
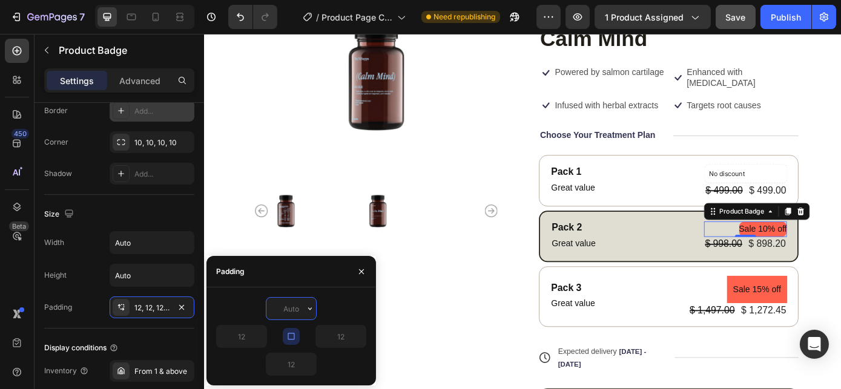
type input "7"
click at [336, 298] on div at bounding box center [291, 308] width 150 height 23
type input "0"
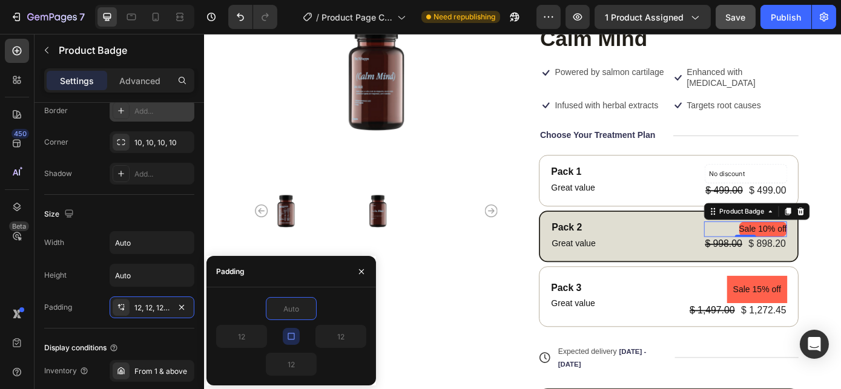
type input "0"
click at [296, 335] on button "button" at bounding box center [291, 336] width 17 height 17
click at [258, 336] on icon "button" at bounding box center [260, 337] width 10 height 10
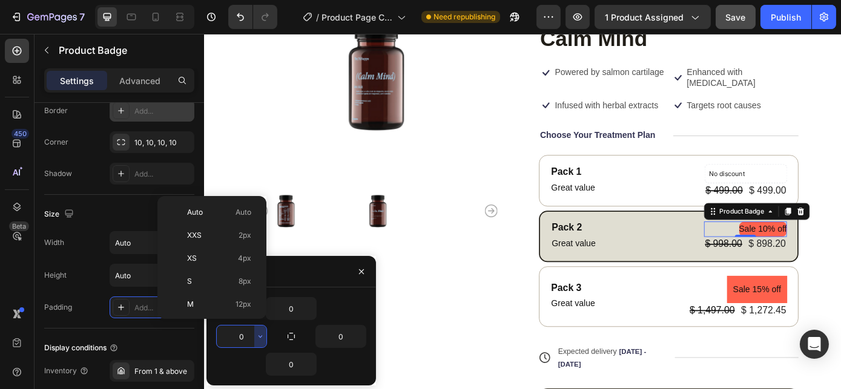
click at [252, 336] on input "0" at bounding box center [242, 337] width 50 height 22
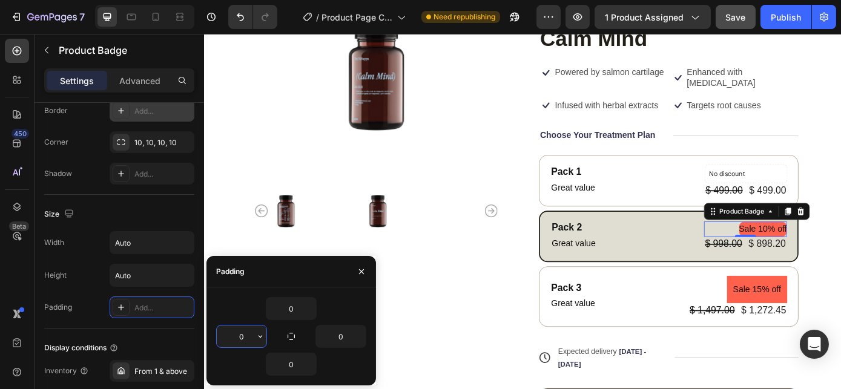
type input "5"
type input "10"
click at [335, 337] on input "0" at bounding box center [341, 337] width 50 height 22
type input "10"
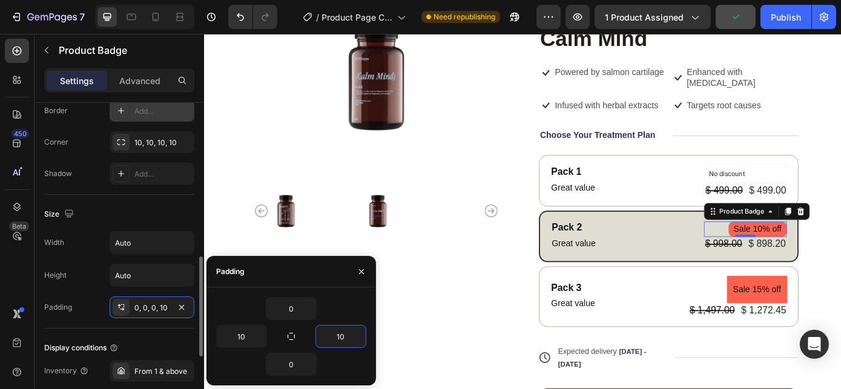
click at [141, 344] on div "Display conditions" at bounding box center [119, 347] width 150 height 19
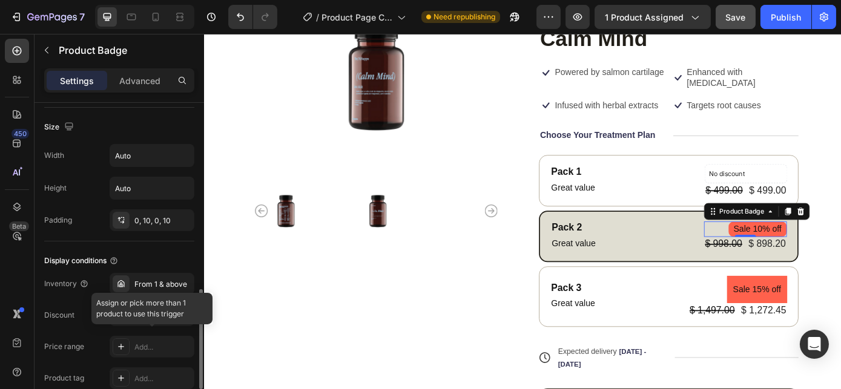
scroll to position [586, 0]
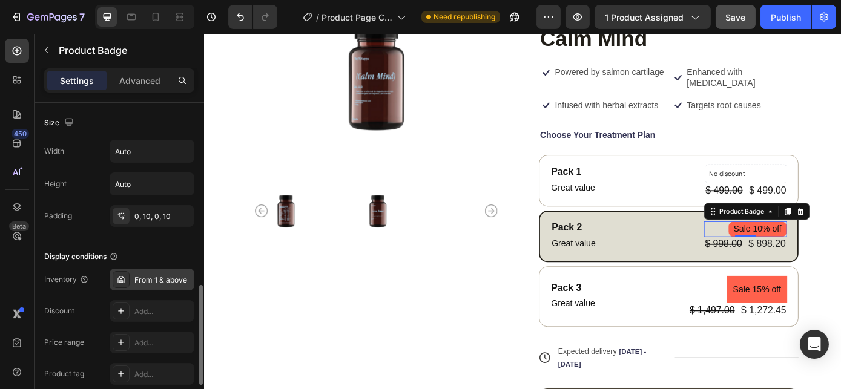
click at [145, 281] on div "From 1 & above" at bounding box center [162, 280] width 57 height 11
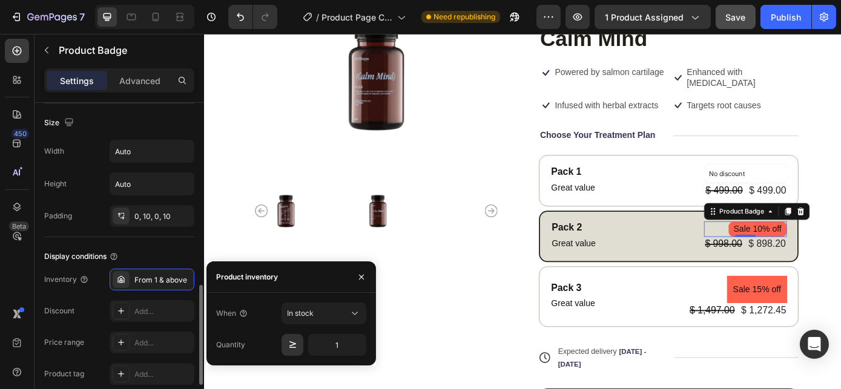
click at [82, 295] on div "Inventory From 1 & above Discount Add... Price range Add... Product tag Add... …" at bounding box center [119, 343] width 150 height 148
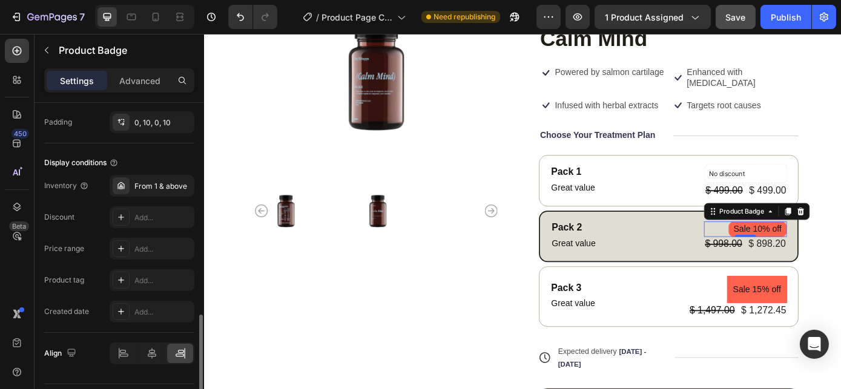
scroll to position [680, 0]
click at [122, 217] on div at bounding box center [152, 218] width 85 height 22
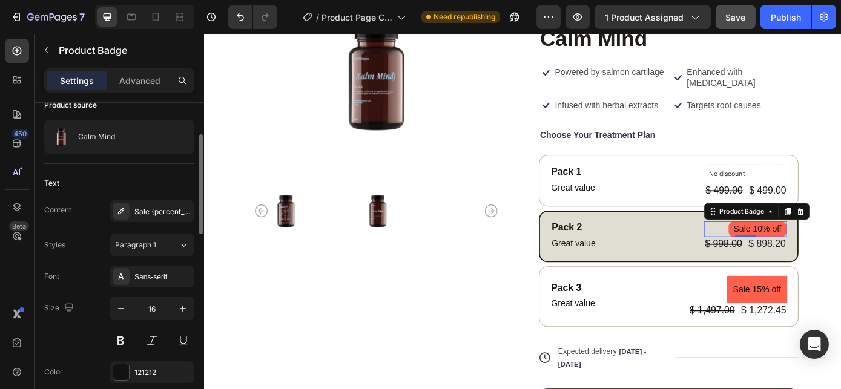
scroll to position [413, 0]
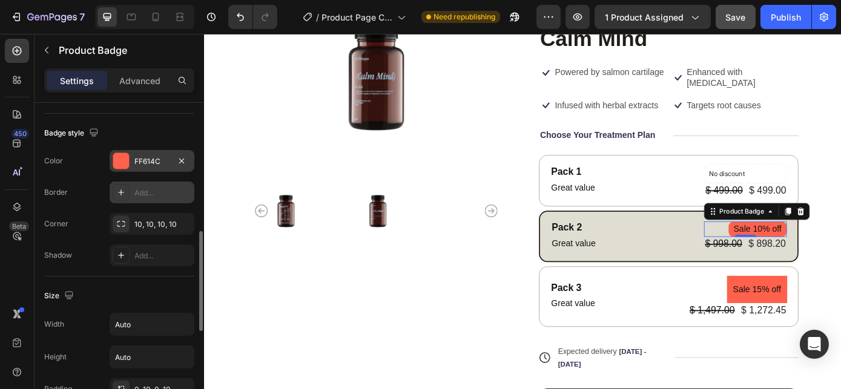
click at [130, 157] on div "FF614C" at bounding box center [152, 161] width 85 height 22
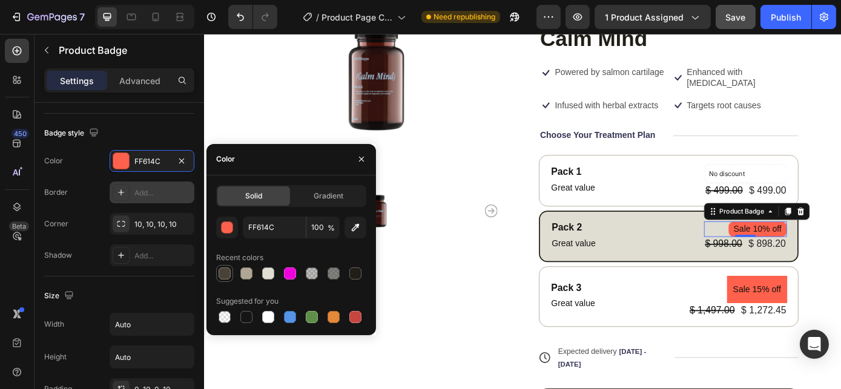
click at [227, 272] on div at bounding box center [224, 273] width 12 height 12
click at [317, 318] on div at bounding box center [312, 317] width 12 height 12
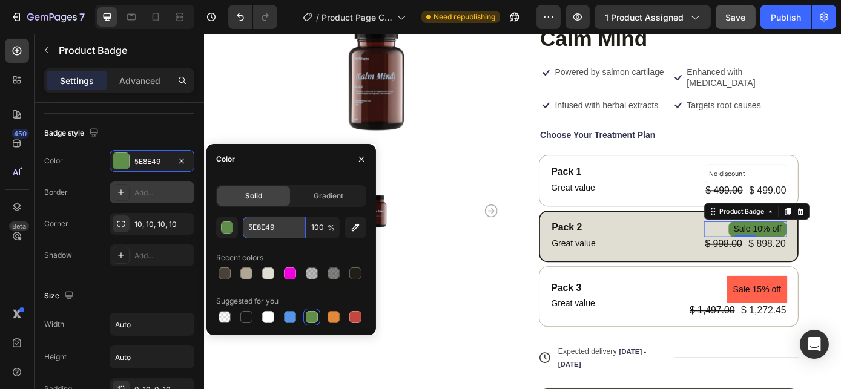
click at [285, 225] on input "5E8E49" at bounding box center [274, 228] width 63 height 22
click at [230, 230] on div "button" at bounding box center [227, 228] width 12 height 12
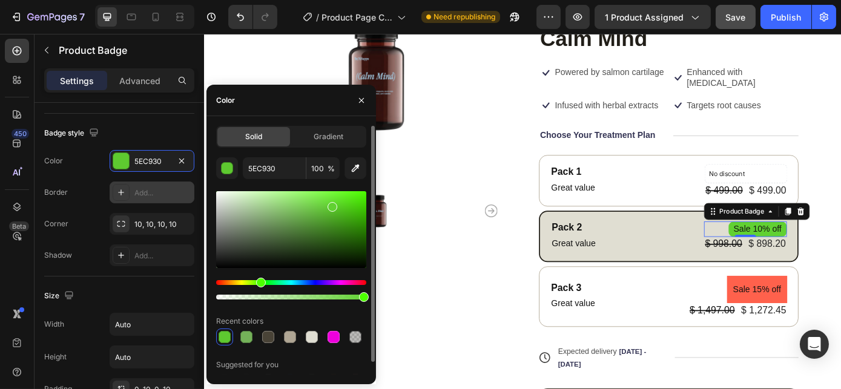
type input "61D132"
drag, startPoint x: 289, startPoint y: 229, endPoint x: 330, endPoint y: 205, distance: 48.6
click at [330, 205] on div at bounding box center [332, 207] width 10 height 10
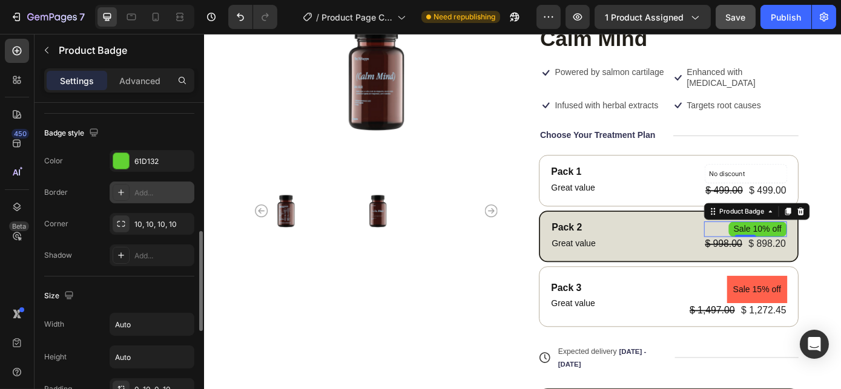
click at [182, 129] on div "Badge style" at bounding box center [119, 132] width 150 height 19
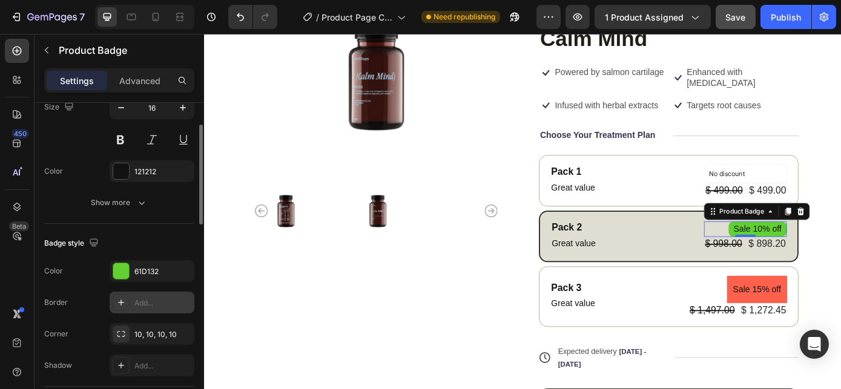
scroll to position [193, 0]
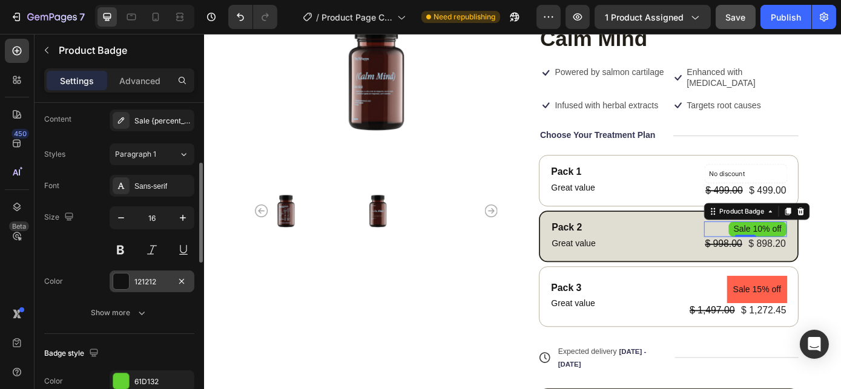
click at [132, 279] on div "121212" at bounding box center [152, 281] width 85 height 22
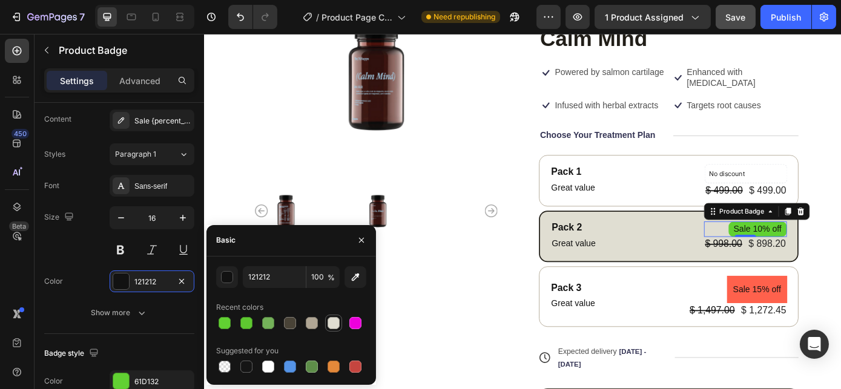
click at [331, 323] on div at bounding box center [333, 323] width 12 height 12
click at [312, 322] on div at bounding box center [312, 323] width 12 height 12
click at [290, 323] on div at bounding box center [290, 323] width 12 height 12
click at [311, 324] on div at bounding box center [312, 323] width 12 height 12
click at [295, 324] on div at bounding box center [290, 323] width 12 height 12
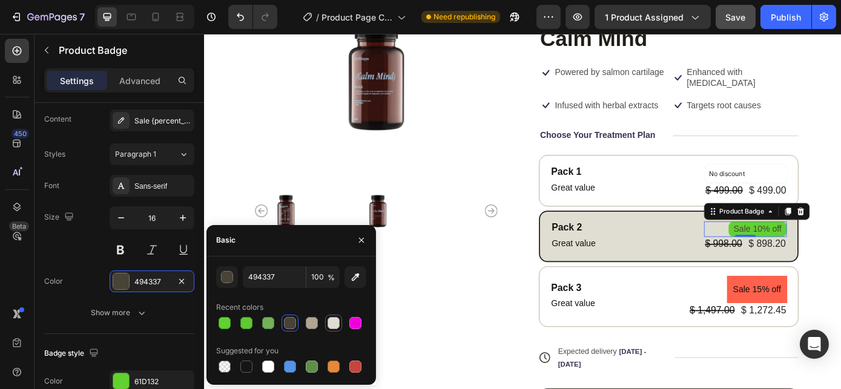
click at [329, 323] on div at bounding box center [333, 323] width 12 height 12
type input "E0DED2"
click at [516, 299] on div "Product Images" at bounding box center [400, 267] width 296 height 539
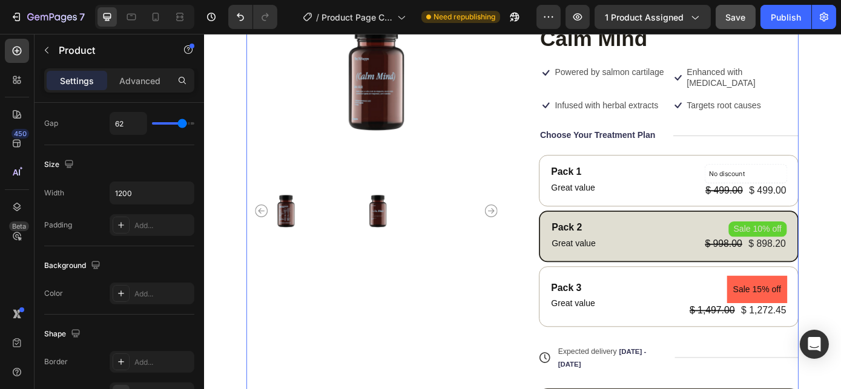
scroll to position [0, 0]
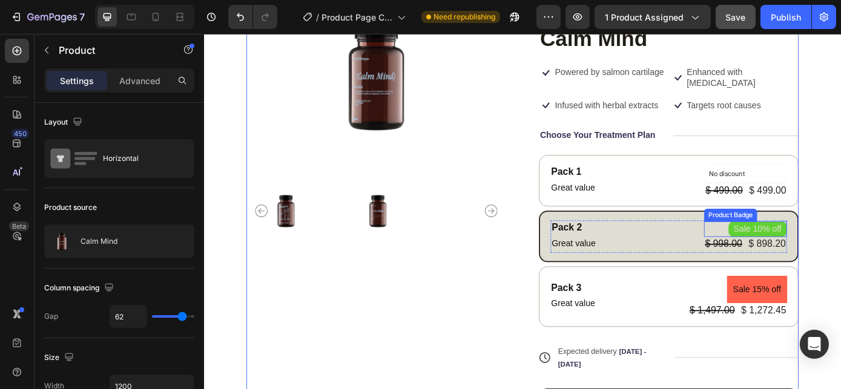
click at [833, 256] on pre "Sale 10% off" at bounding box center [834, 256] width 67 height 18
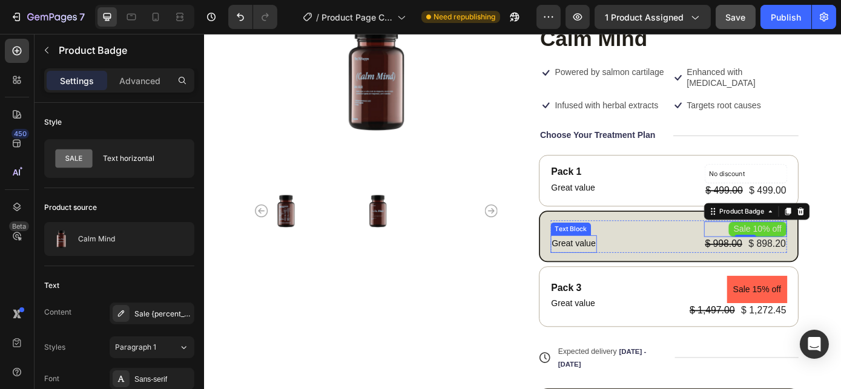
click at [607, 271] on p "Great value" at bounding box center [625, 273] width 50 height 18
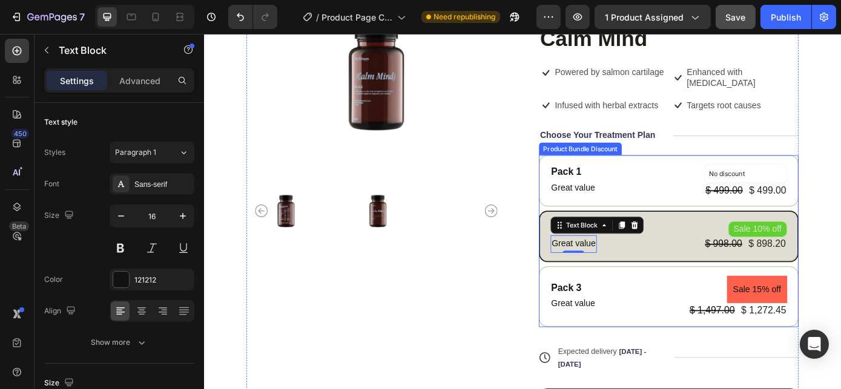
click at [654, 234] on div "Pack 1 Text Block Great value Text Block No discount Not be displayed when publ…" at bounding box center [733, 270] width 296 height 196
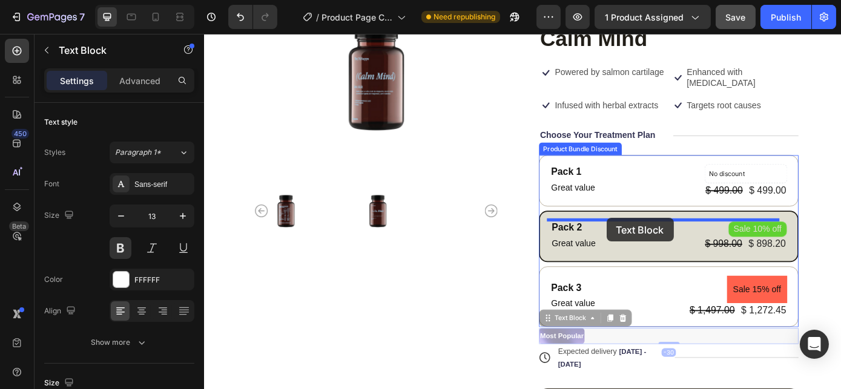
drag, startPoint x: 656, startPoint y: 377, endPoint x: 662, endPoint y: 244, distance: 133.3
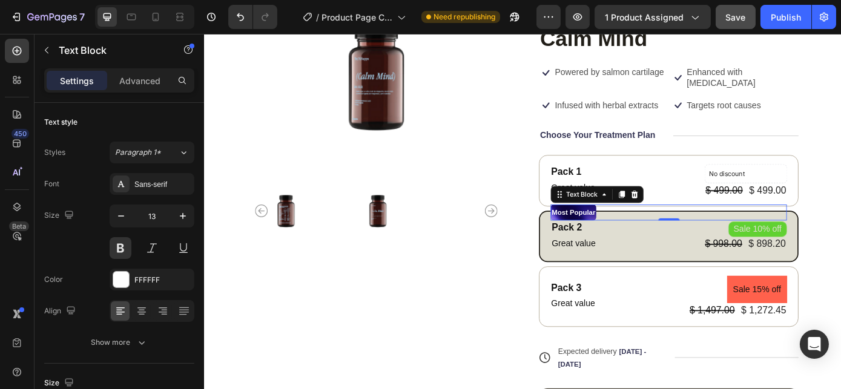
click at [611, 238] on p "Most Popular" at bounding box center [625, 237] width 50 height 16
click at [620, 237] on p "Most Popular" at bounding box center [625, 237] width 50 height 16
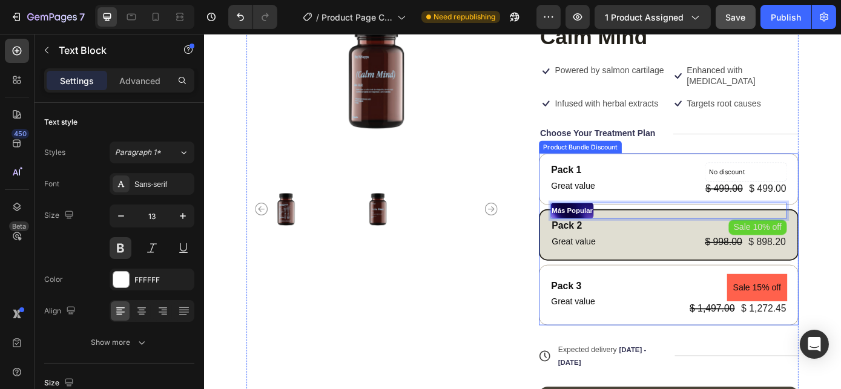
scroll to position [110, 0]
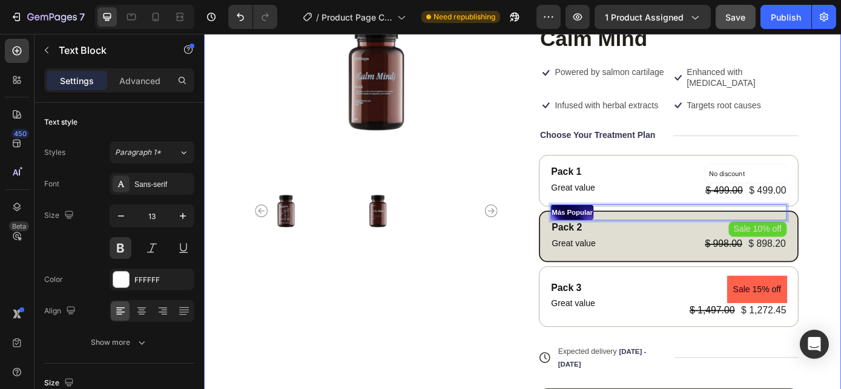
click at [840, 246] on div "Product Images Icon Icon Icon Icon Icon Icon List 1,000+ Happy Customers Text B…" at bounding box center [566, 249] width 726 height 600
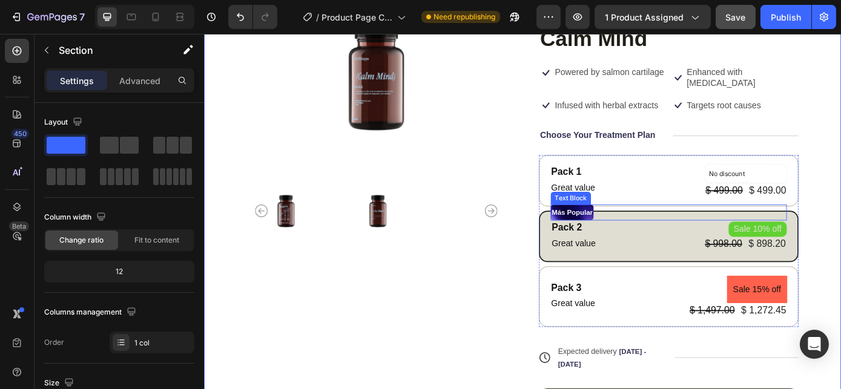
click at [621, 242] on p "Más Popular" at bounding box center [623, 237] width 47 height 16
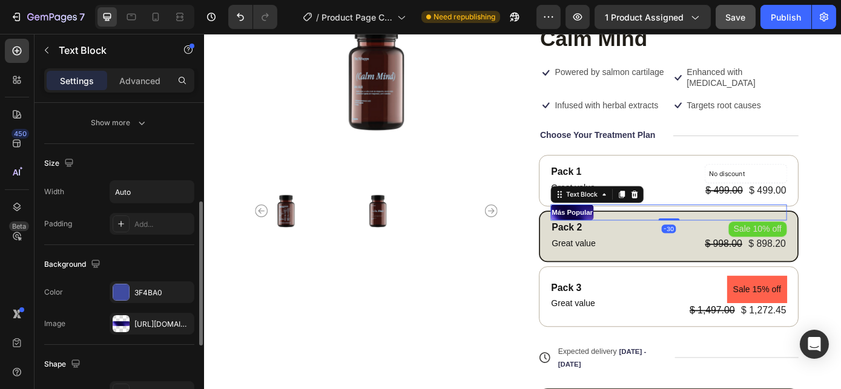
scroll to position [385, 0]
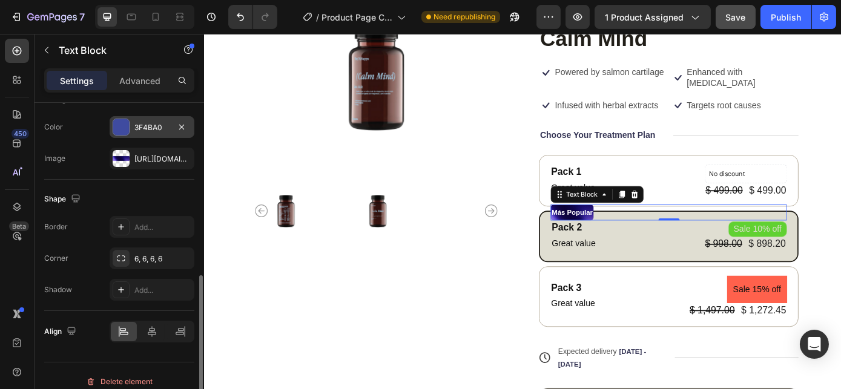
click at [142, 125] on div "3F4BA0" at bounding box center [151, 127] width 35 height 11
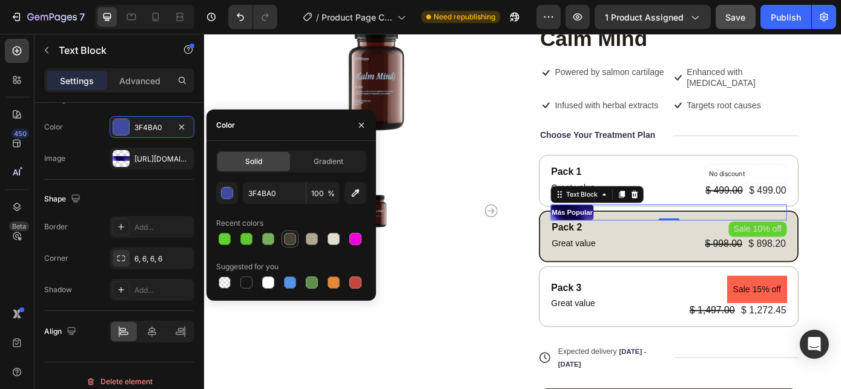
click at [290, 240] on div at bounding box center [290, 239] width 12 height 12
click at [310, 240] on div at bounding box center [312, 239] width 12 height 12
click at [182, 156] on icon "button" at bounding box center [181, 158] width 5 height 5
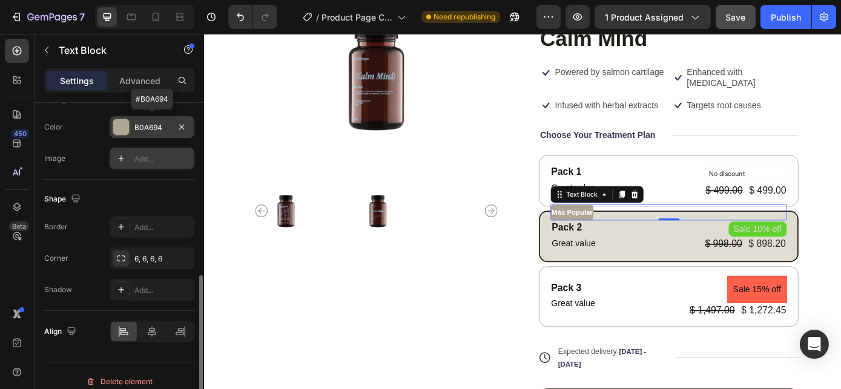
click at [149, 123] on div "B0A694" at bounding box center [151, 127] width 35 height 11
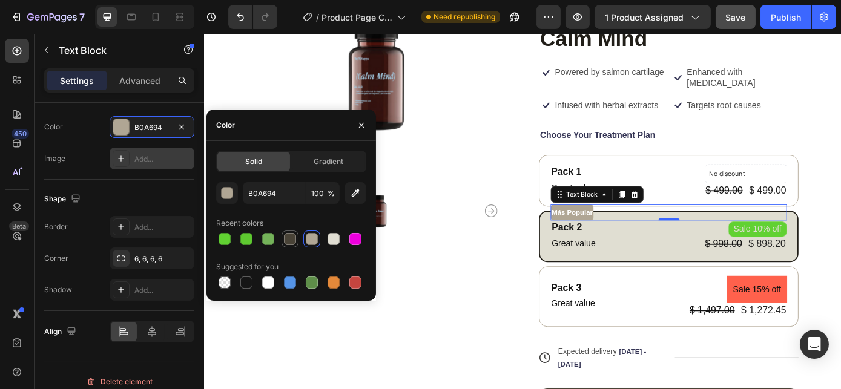
click at [284, 237] on div at bounding box center [290, 239] width 12 height 12
type input "494337"
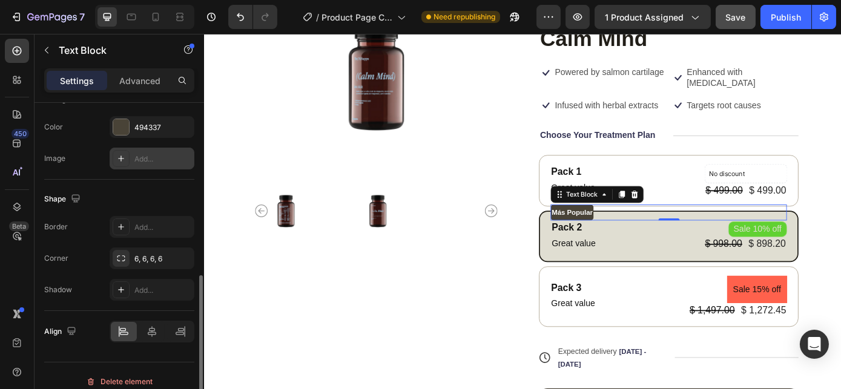
click at [132, 197] on div "Shape" at bounding box center [119, 198] width 150 height 19
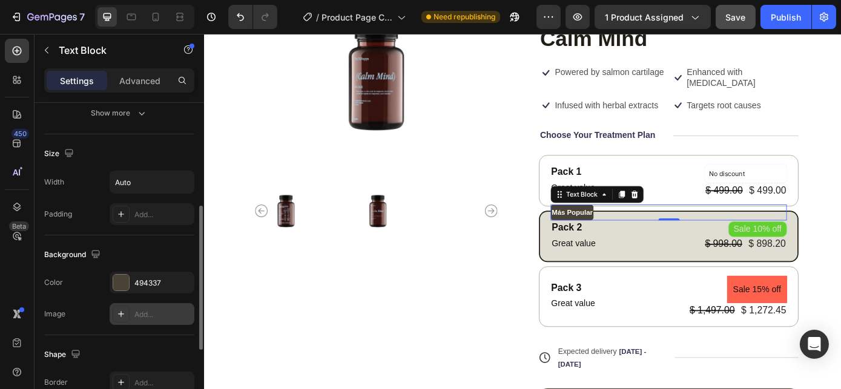
scroll to position [119, 0]
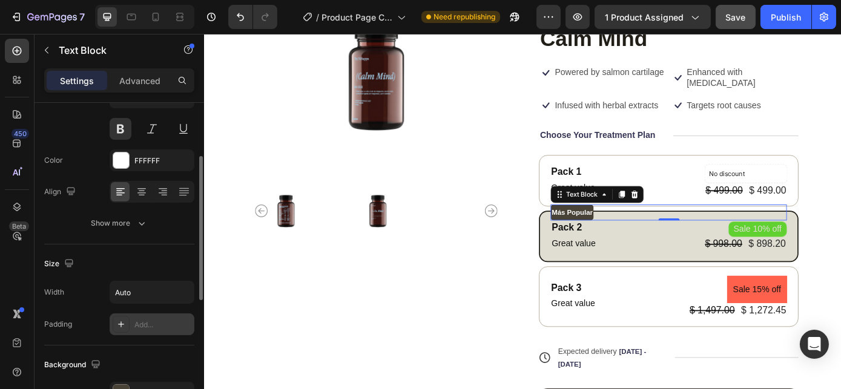
click at [151, 320] on div "Add..." at bounding box center [162, 325] width 57 height 11
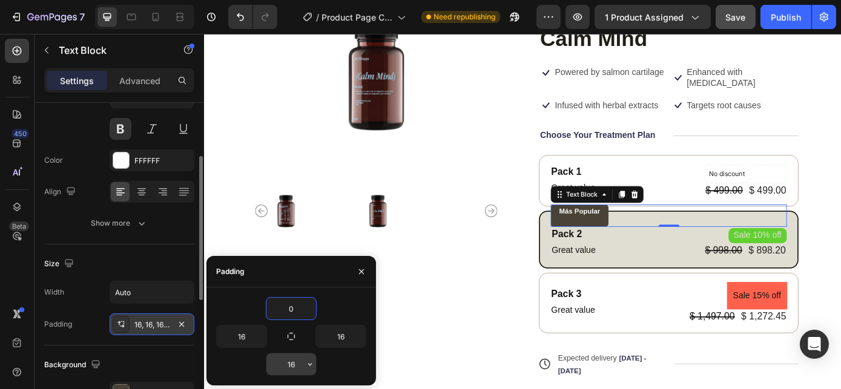
type input "0"
click at [296, 359] on input "16" at bounding box center [291, 364] width 50 height 22
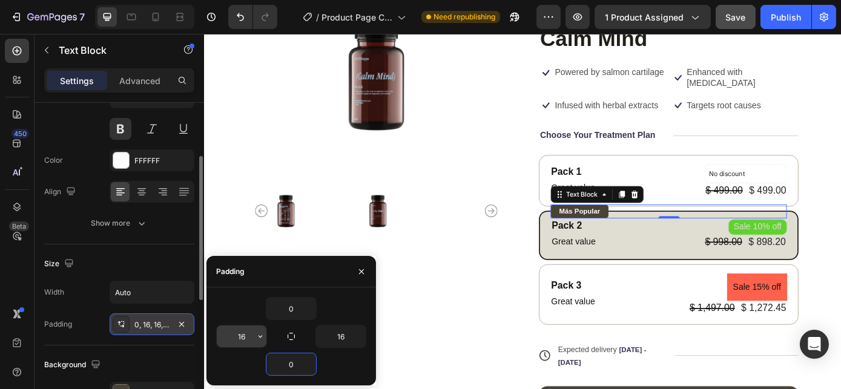
type input "0"
click at [240, 336] on input "16" at bounding box center [242, 337] width 50 height 22
type input "7"
click at [333, 344] on input "16" at bounding box center [341, 337] width 50 height 22
type input "7"
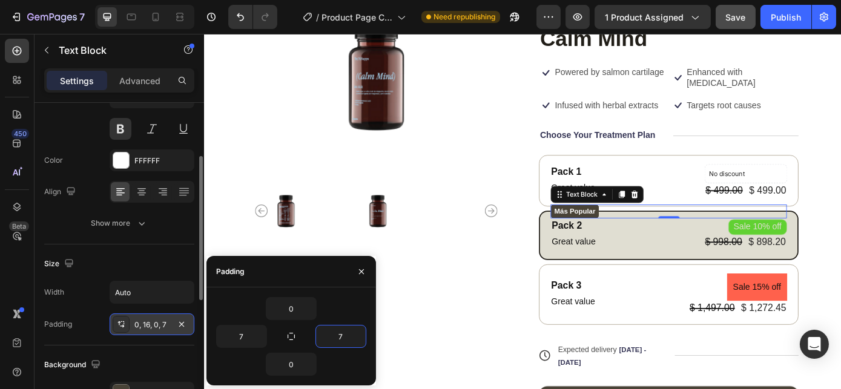
click at [180, 254] on div "Size" at bounding box center [119, 263] width 150 height 19
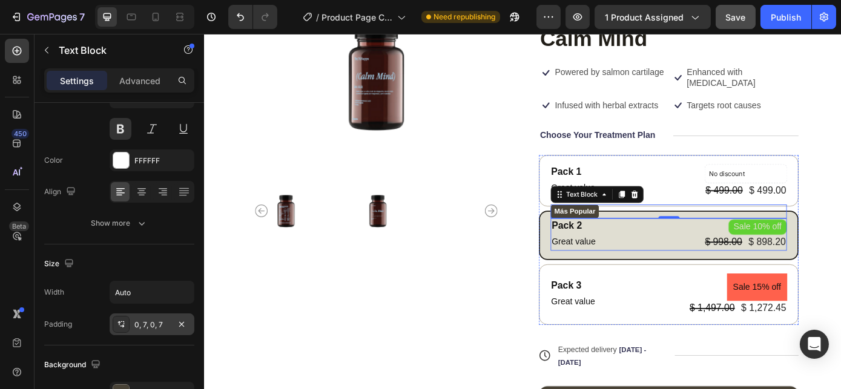
click at [667, 254] on div "Pack 2 Text Block Great value Text Block Sale 10% off Product Badge $ 998.00 Pr…" at bounding box center [732, 262] width 269 height 36
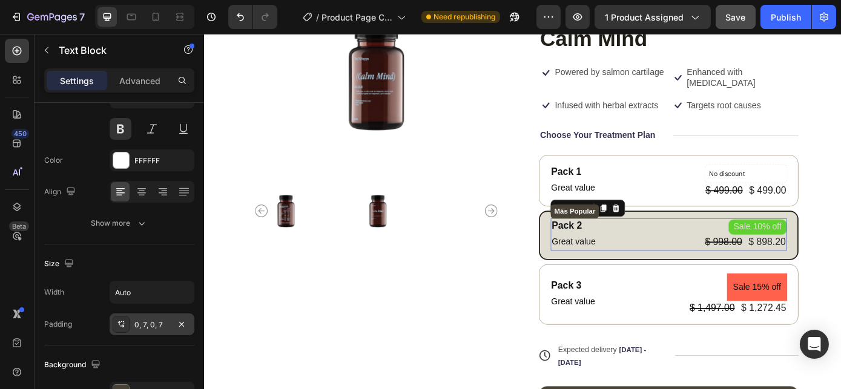
scroll to position [0, 0]
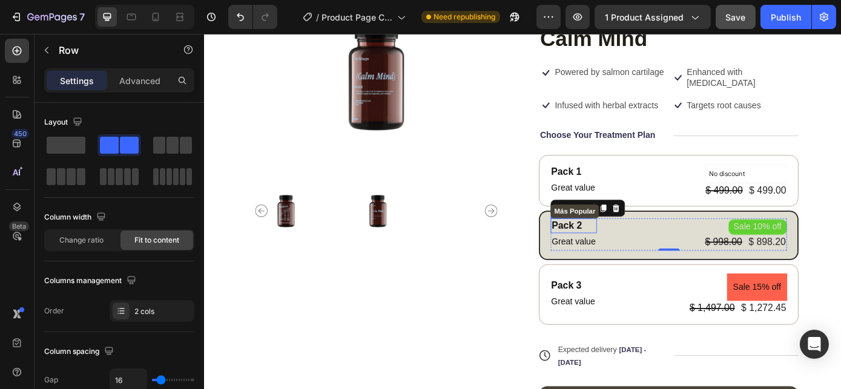
click at [628, 247] on div "Pack 2" at bounding box center [624, 252] width 53 height 16
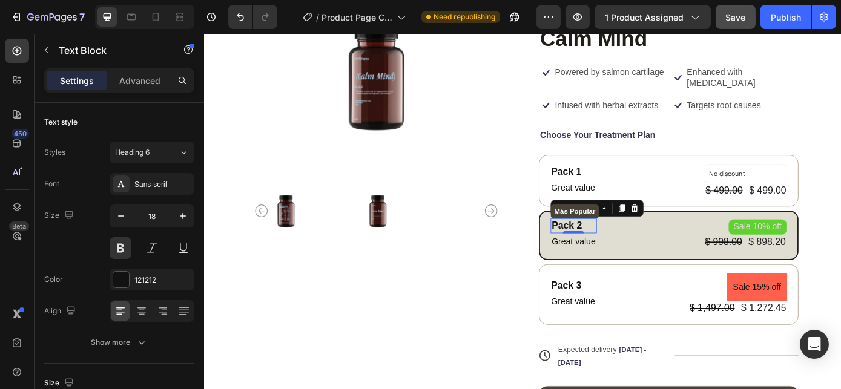
click at [628, 247] on div "Pack 2" at bounding box center [624, 252] width 53 height 16
click at [628, 247] on p "Pack 2" at bounding box center [625, 252] width 50 height 14
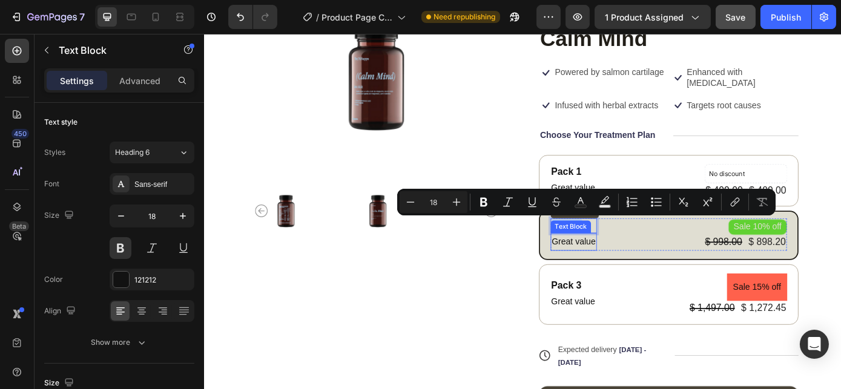
click at [630, 266] on p "Great value" at bounding box center [625, 271] width 50 height 18
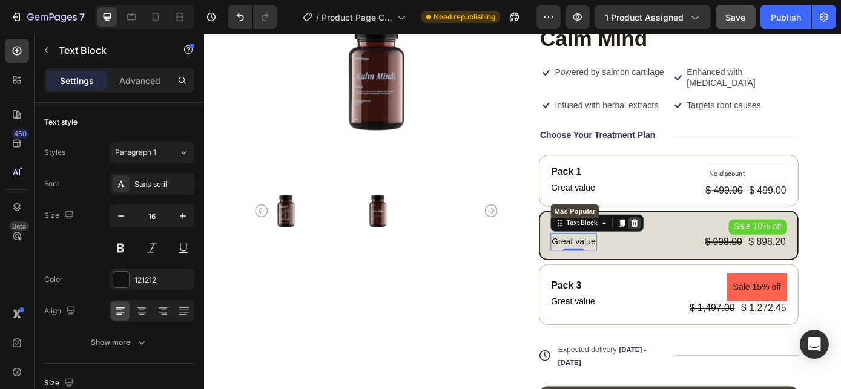
click at [692, 249] on icon at bounding box center [694, 249] width 8 height 8
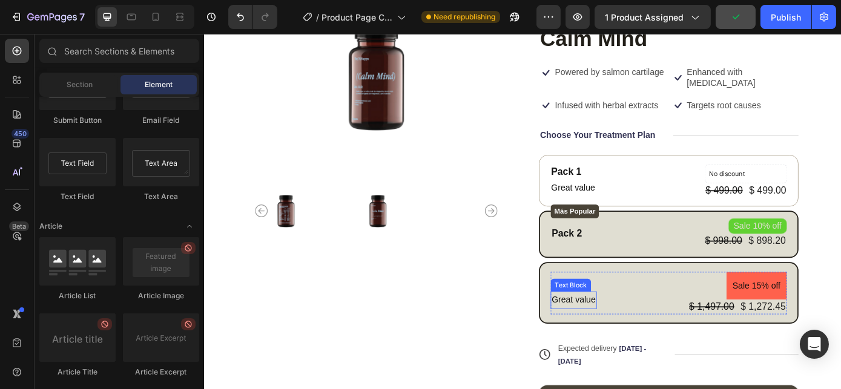
click at [614, 335] on p "Great value" at bounding box center [625, 338] width 50 height 18
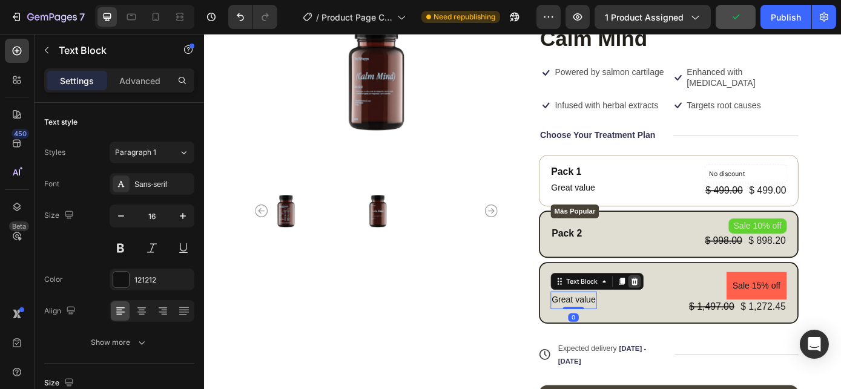
click at [689, 312] on icon at bounding box center [694, 316] width 10 height 10
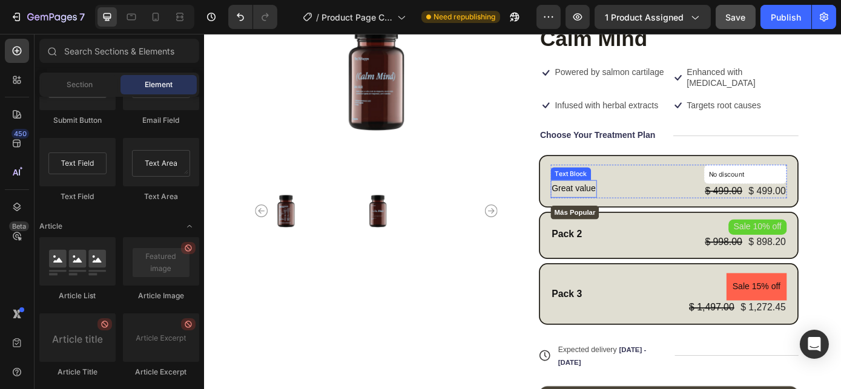
click at [630, 212] on p "Great value" at bounding box center [625, 211] width 50 height 18
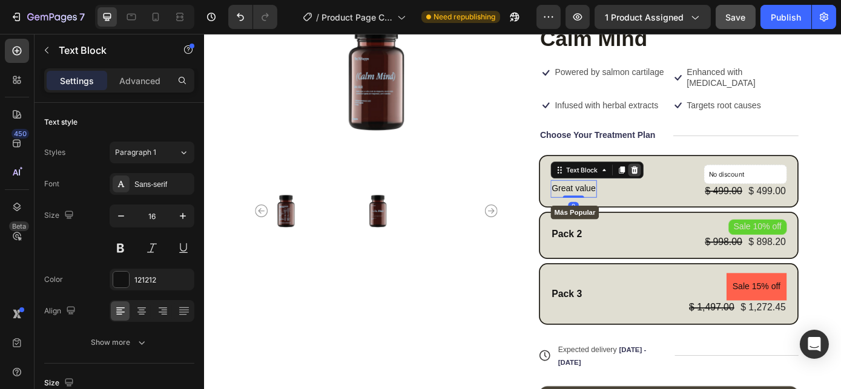
click at [690, 185] on icon at bounding box center [694, 189] width 8 height 8
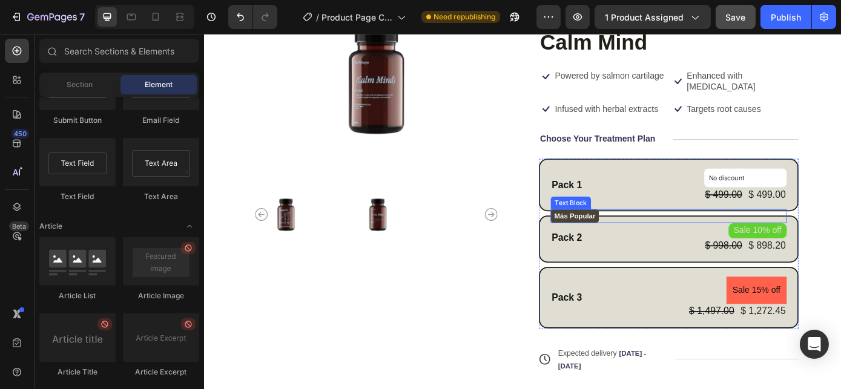
scroll to position [178, 0]
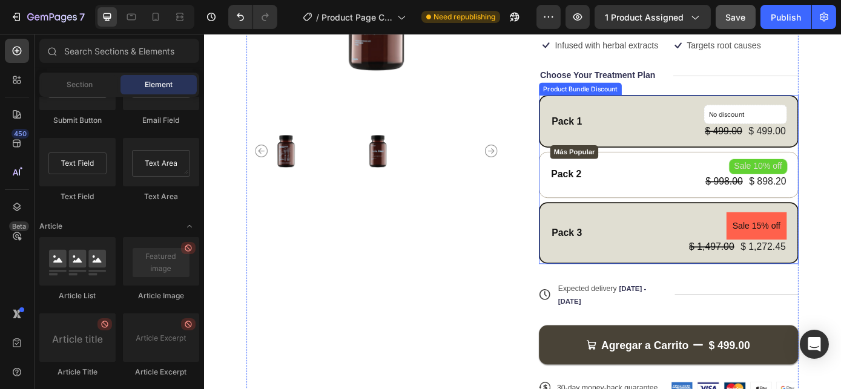
click at [697, 111] on div "Pack 1 Text Block No discount Not be displayed when published Product Badge $ 4…" at bounding box center [733, 133] width 296 height 60
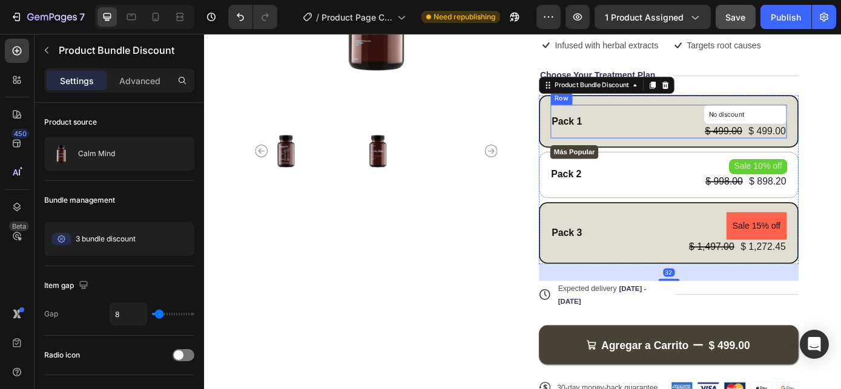
click at [680, 124] on div "Pack 1 Text Block No discount Not be displayed when published Product Badge $ 4…" at bounding box center [732, 133] width 269 height 38
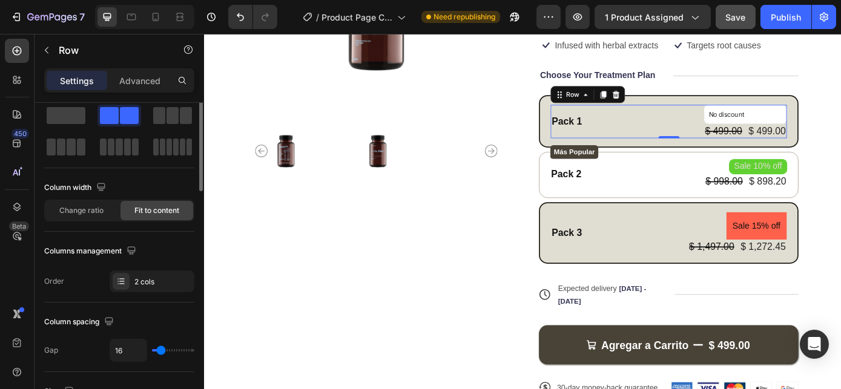
scroll to position [0, 0]
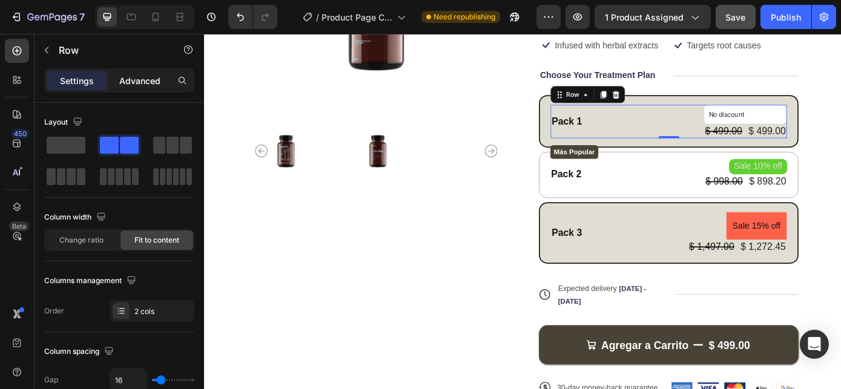
click at [140, 79] on p "Advanced" at bounding box center [139, 80] width 41 height 13
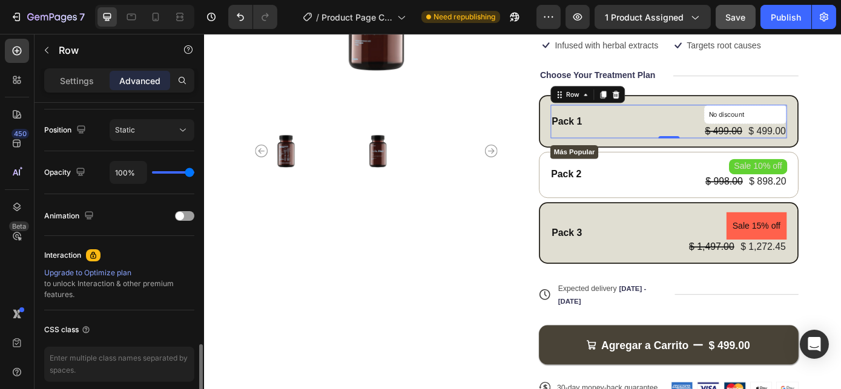
scroll to position [484, 0]
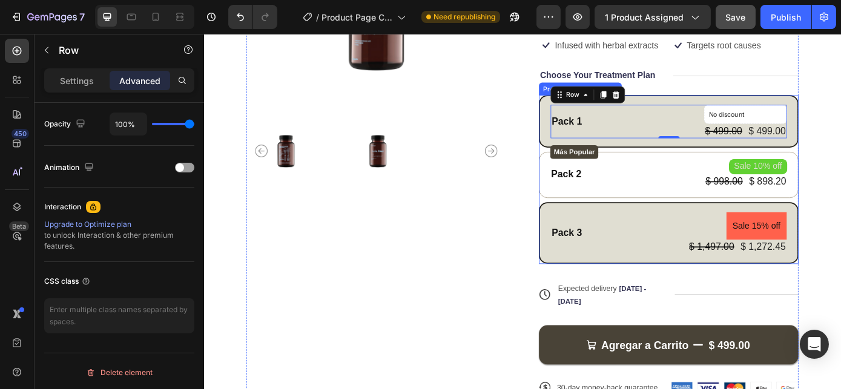
click at [591, 143] on div "Pack 1 Text Block No discount Not be displayed when published Product Badge $ 4…" at bounding box center [733, 133] width 296 height 60
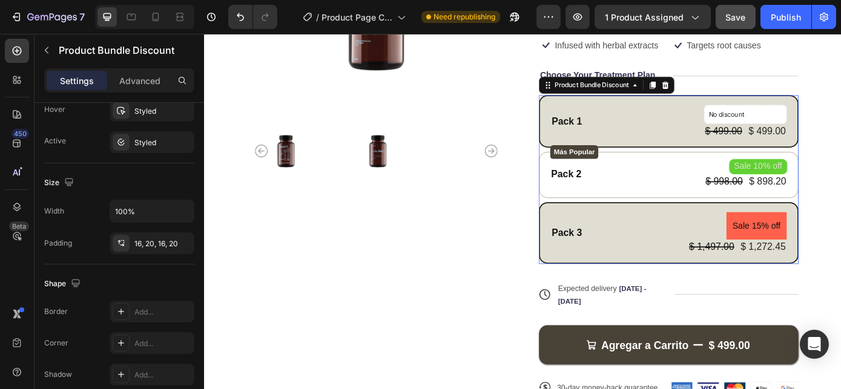
scroll to position [0, 0]
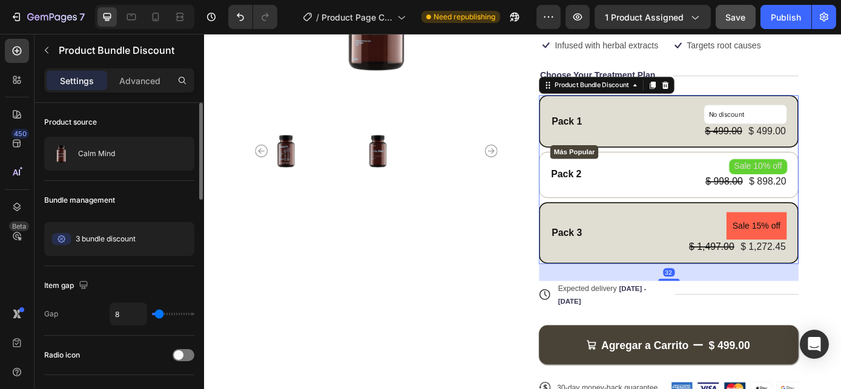
click at [591, 143] on div "Pack 1 Text Block No discount Not be displayed when published Product Badge $ 4…" at bounding box center [733, 133] width 296 height 60
click at [609, 154] on div "Pack 1 Text Block No discount Not be displayed when published Product Badge $ 4…" at bounding box center [733, 133] width 296 height 60
click at [600, 105] on div "Pack 1 Text Block No discount Not be displayed when published Product Badge $ 4…" at bounding box center [733, 133] width 296 height 60
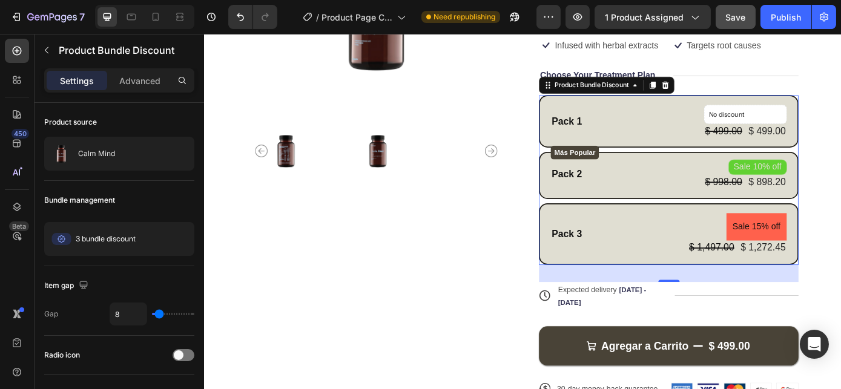
click at [591, 172] on div "Más Popular Text Block Pack 2 Text Block Sale 10% off Product Badge $ 998.00 Pr…" at bounding box center [733, 194] width 296 height 53
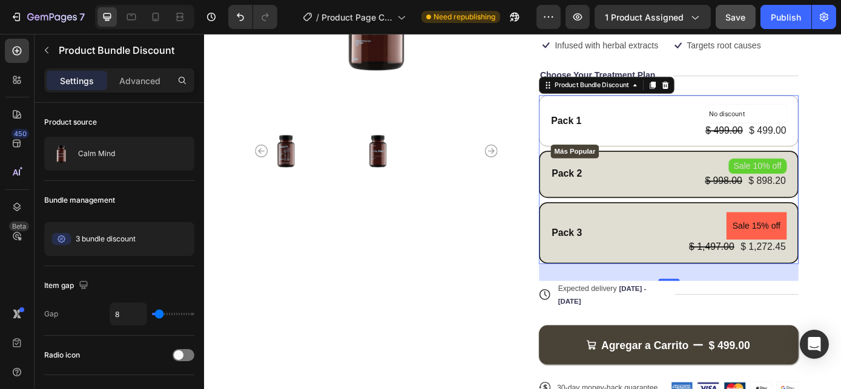
click at [719, 232] on div "Pack 3 Text Block Sale 15% off Product Badge $ 1,497.00 Product Price Product P…" at bounding box center [733, 261] width 296 height 70
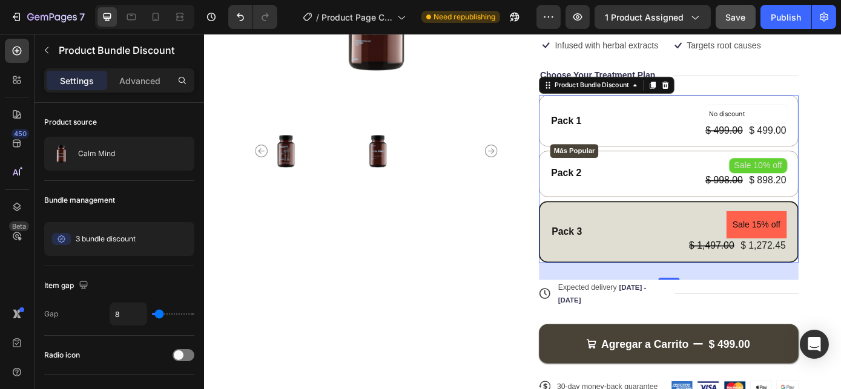
click at [719, 232] on div "Pack 3 Text Block Sale 15% off Product Badge $ 1,497.00 Product Price Product P…" at bounding box center [733, 260] width 296 height 70
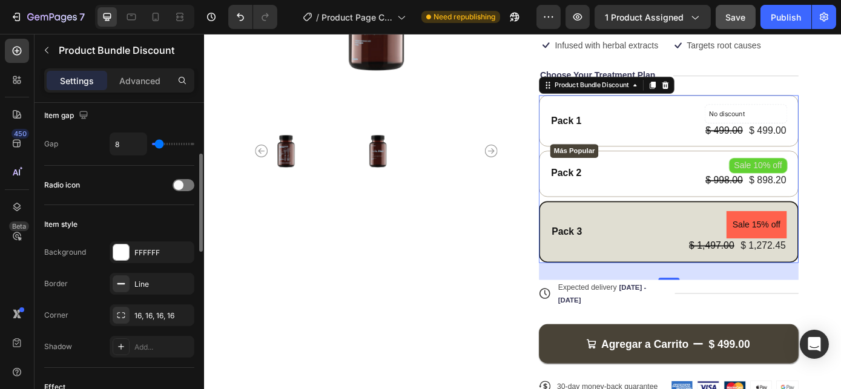
click at [136, 279] on div "Line" at bounding box center [162, 284] width 57 height 11
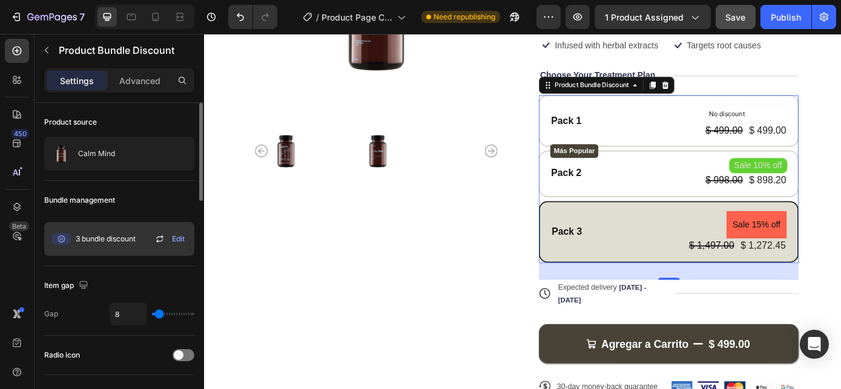
click at [182, 238] on span "Edit" at bounding box center [178, 239] width 13 height 11
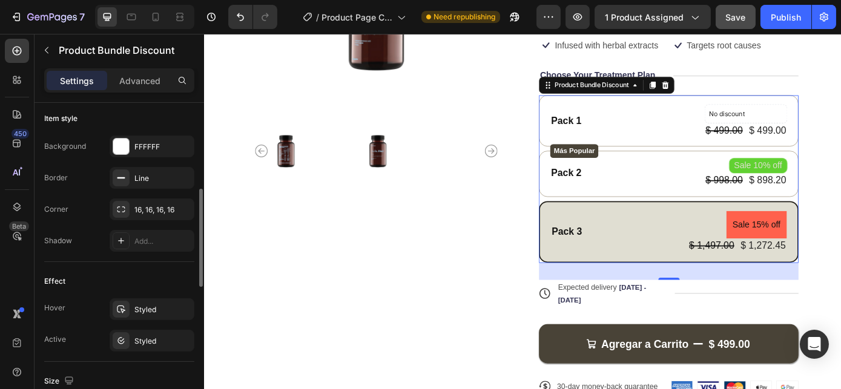
scroll to position [277, 0]
click at [153, 174] on div "Line" at bounding box center [151, 177] width 35 height 11
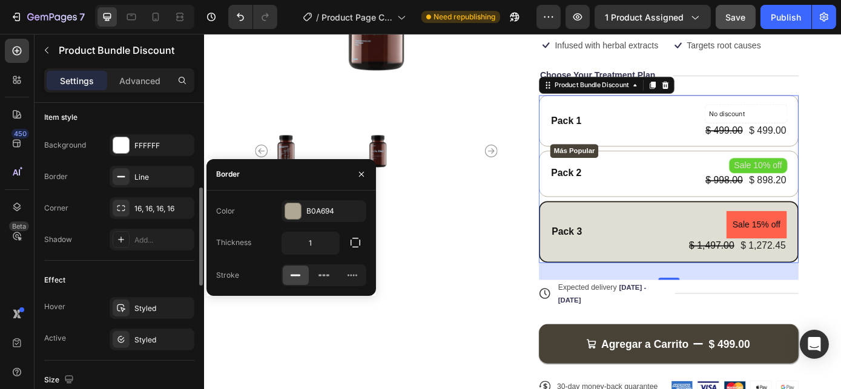
click at [88, 265] on div "Effect Hover Styled Active Styled" at bounding box center [119, 311] width 150 height 100
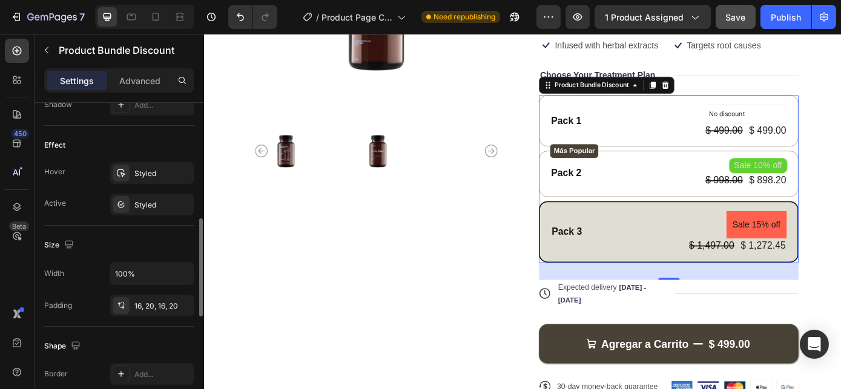
scroll to position [418, 0]
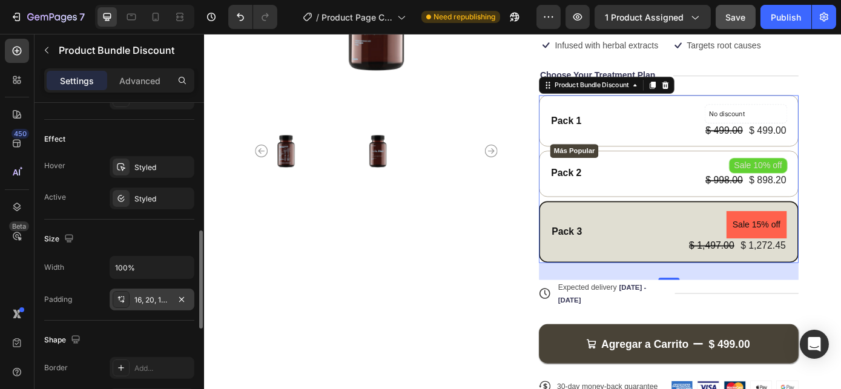
click at [149, 295] on div "16, 20, 16, 20" at bounding box center [151, 300] width 35 height 11
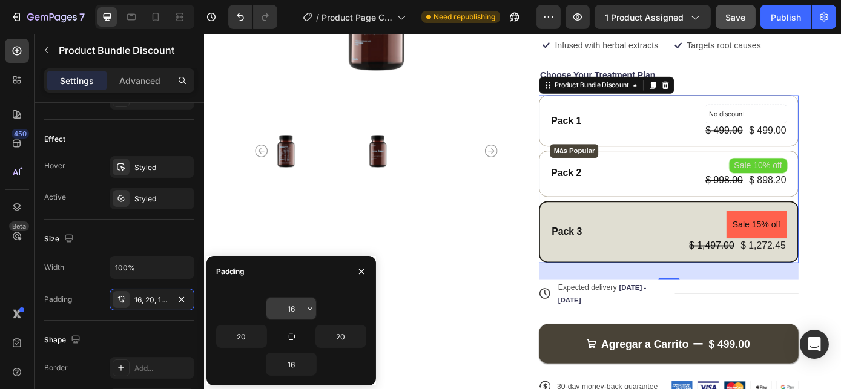
click at [288, 309] on input "16" at bounding box center [291, 309] width 50 height 22
type input "0"
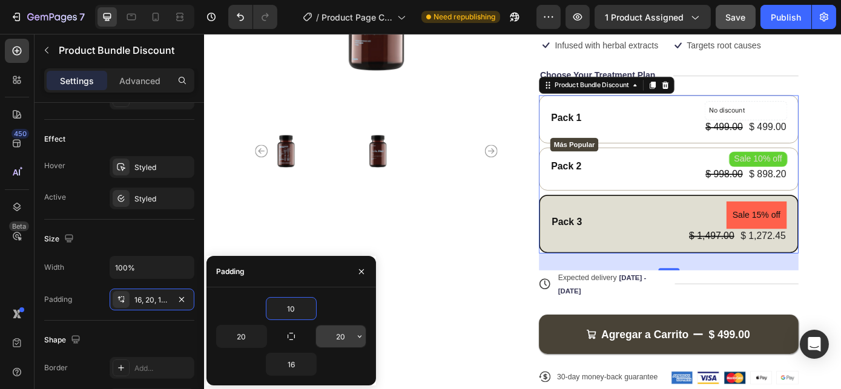
type input "1"
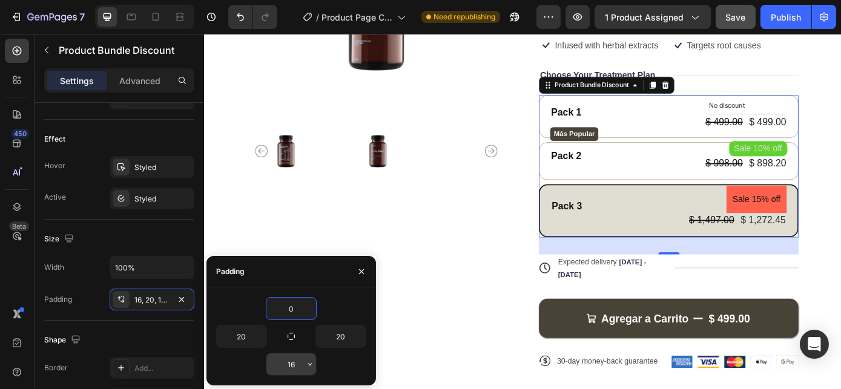
type input "0"
click at [286, 360] on input "16" at bounding box center [291, 364] width 50 height 22
type input "0"
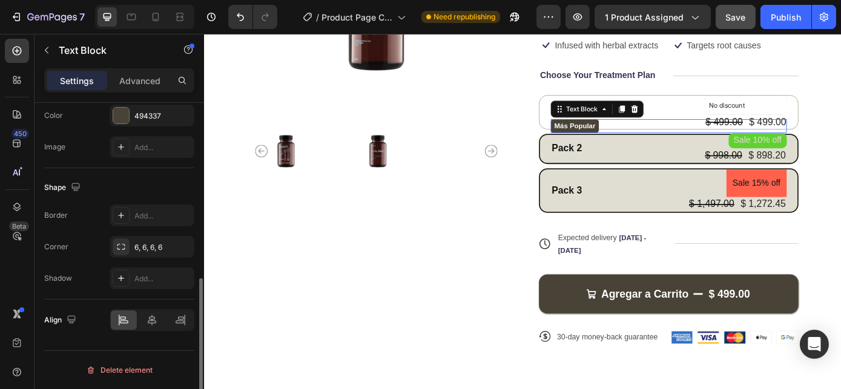
scroll to position [0, 0]
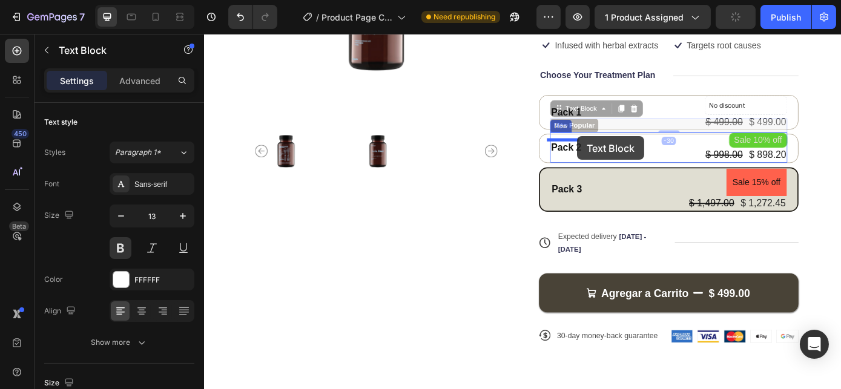
drag, startPoint x: 630, startPoint y: 137, endPoint x: 629, endPoint y: 151, distance: 13.4
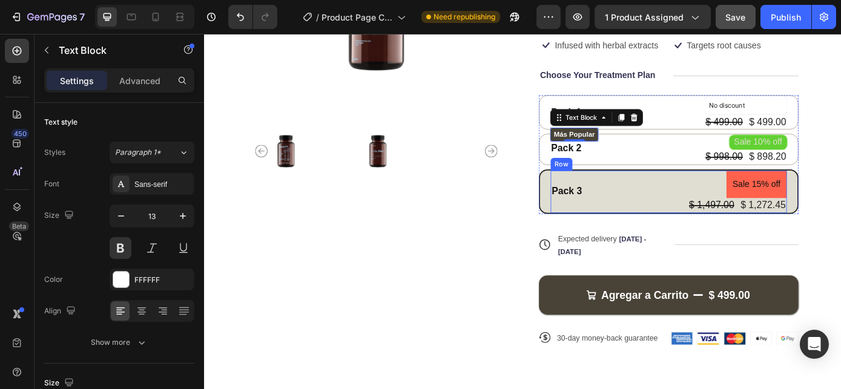
click at [662, 189] on div "Pack 3 Text Block Sale 15% off Product Badge $ 1,497.00 Product Price Product P…" at bounding box center [732, 213] width 269 height 48
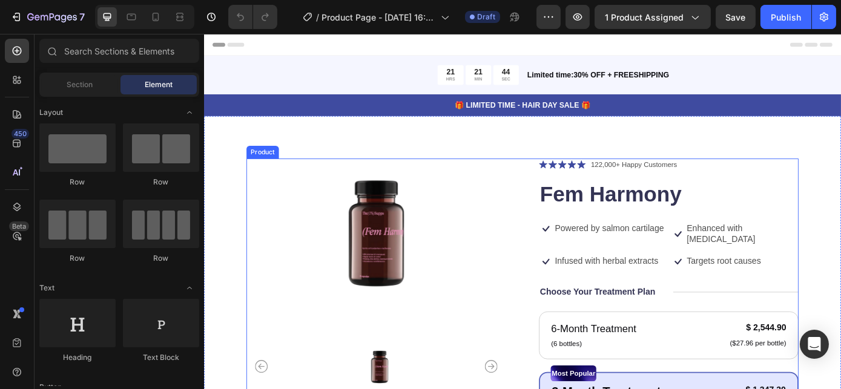
scroll to position [165, 0]
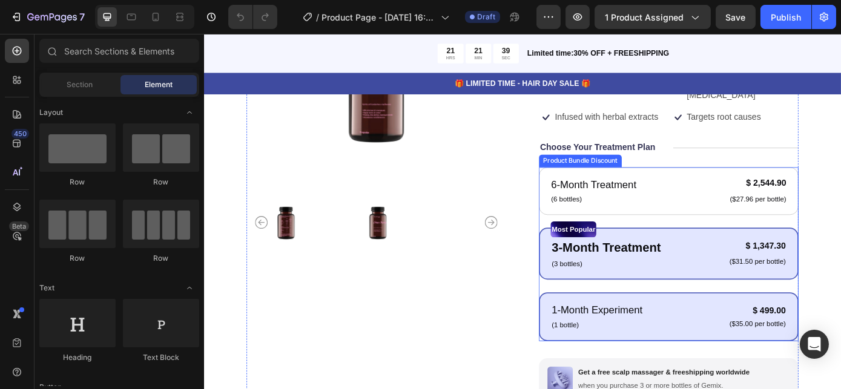
click at [749, 332] on div "1-Month Experiment Text Block (1 bottle) Text Block $ 499.00 Product Price Prod…" at bounding box center [733, 357] width 296 height 56
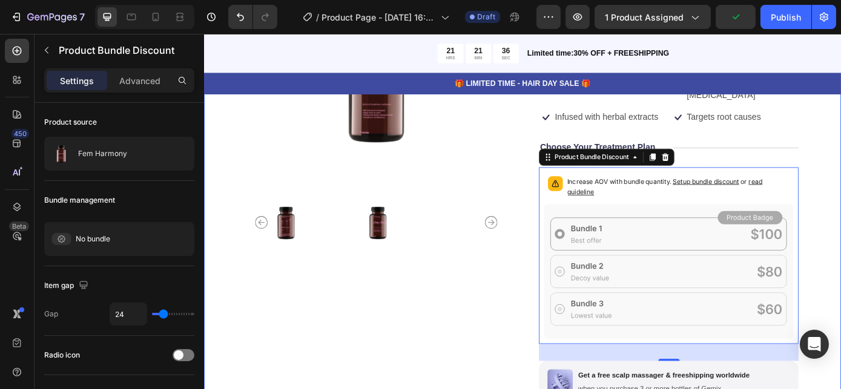
click at [840, 202] on div "Product Images Icon Icon Icon Icon Icon Icon List 122,000+ Happy Customers Text…" at bounding box center [566, 316] width 726 height 707
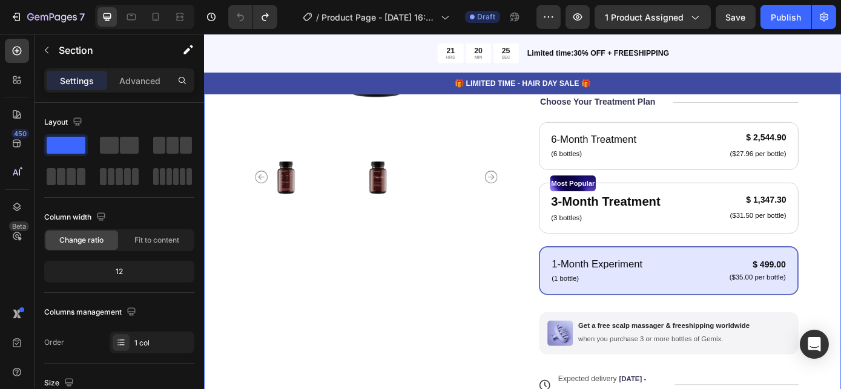
scroll to position [220, 0]
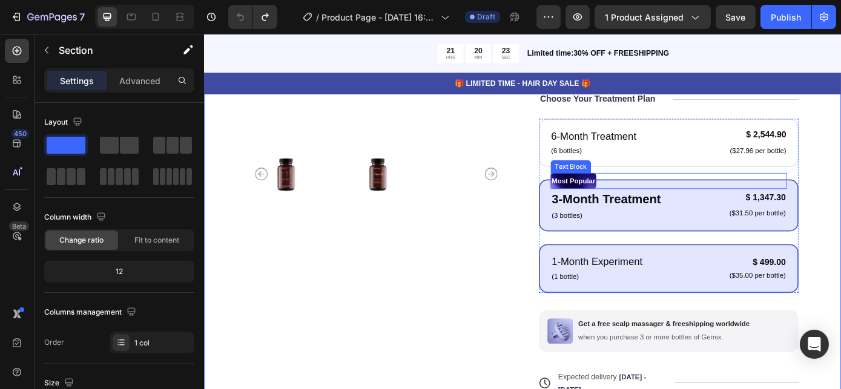
click at [623, 196] on p "Most Popular" at bounding box center [625, 202] width 50 height 16
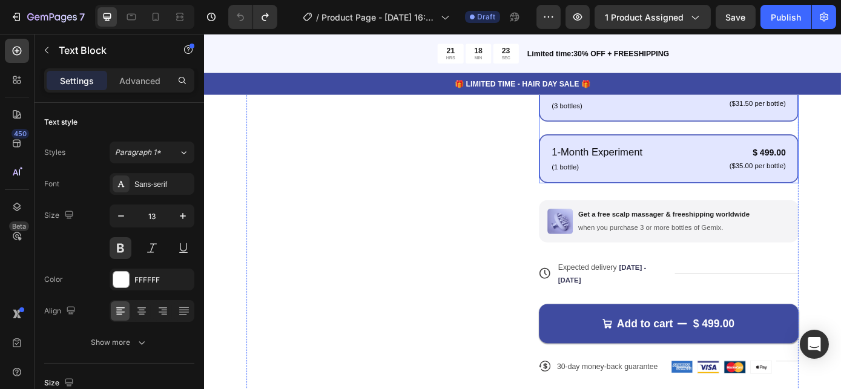
scroll to position [243, 0]
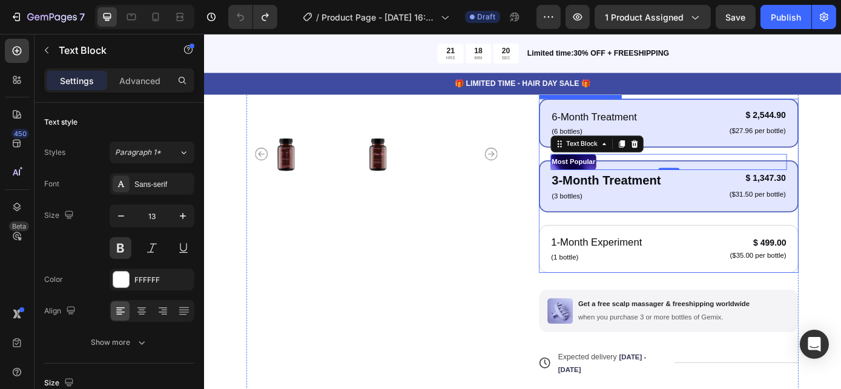
click at [729, 112] on div "6-Month Treatment Text Block (6 bottles) Text Block $ 2,544.90 Product Price Pr…" at bounding box center [733, 136] width 296 height 56
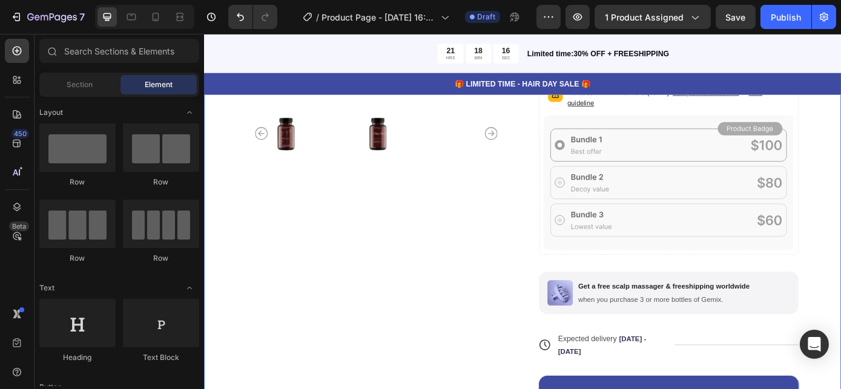
scroll to position [266, 0]
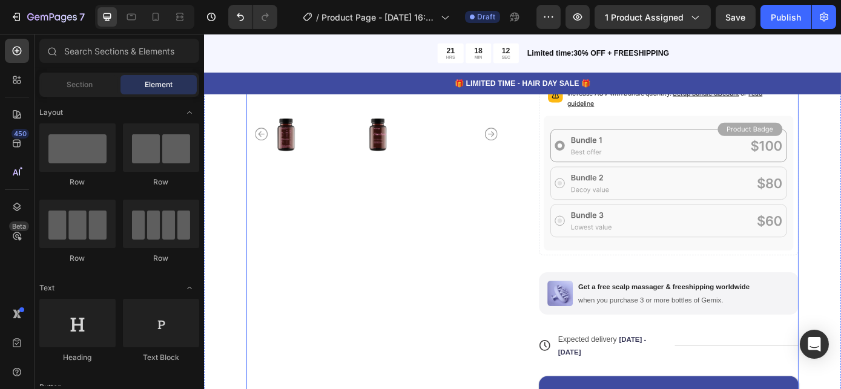
click at [502, 266] on div "Product Images" at bounding box center [400, 216] width 296 height 612
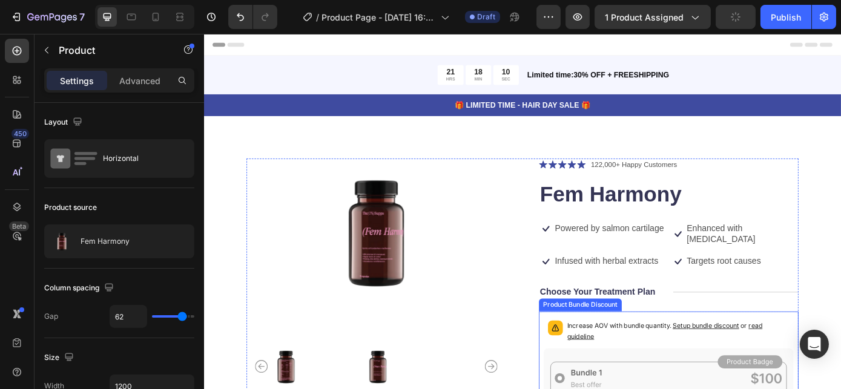
scroll to position [161, 0]
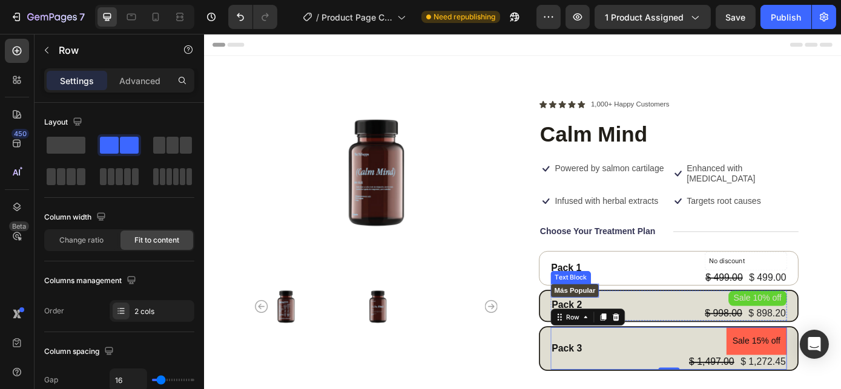
scroll to position [178, 0]
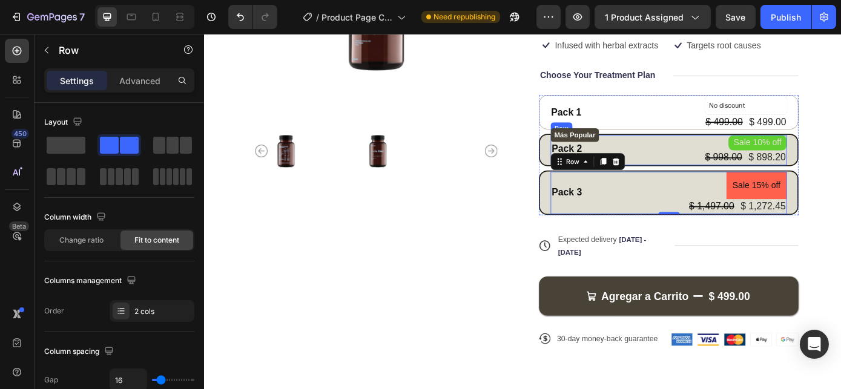
click at [733, 156] on div "Más Popular Text Block Pack 2 Text Block Sale 10% off Product Badge $ 998.00 Pr…" at bounding box center [732, 166] width 269 height 34
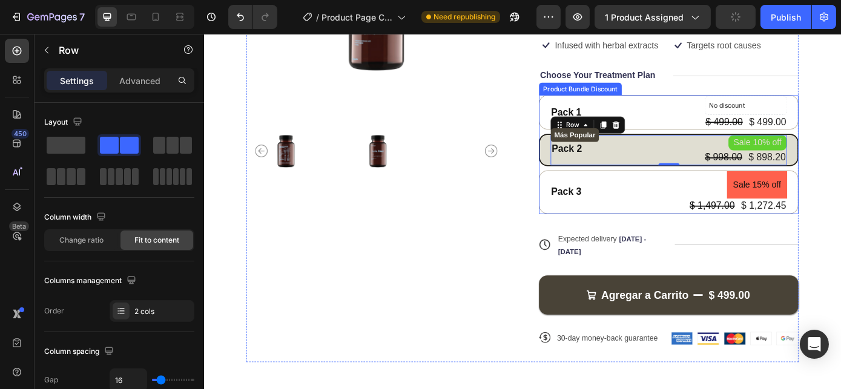
click at [840, 159] on div "Más Popular Text Block Pack 2 Text Block Sale 10% off Product Badge $ 998.00 Pr…" at bounding box center [733, 166] width 296 height 36
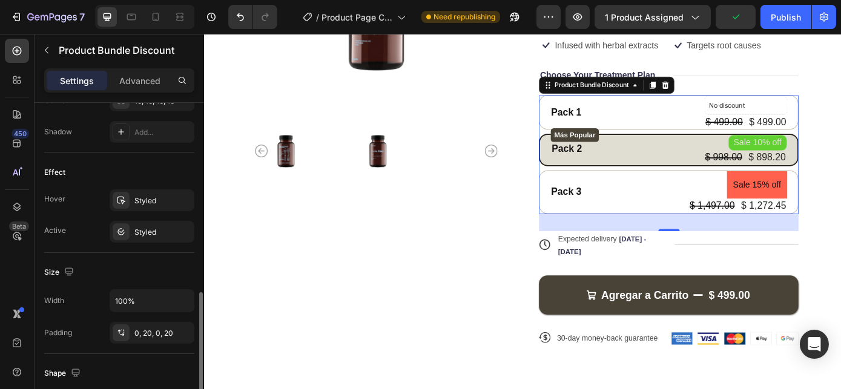
scroll to position [495, 0]
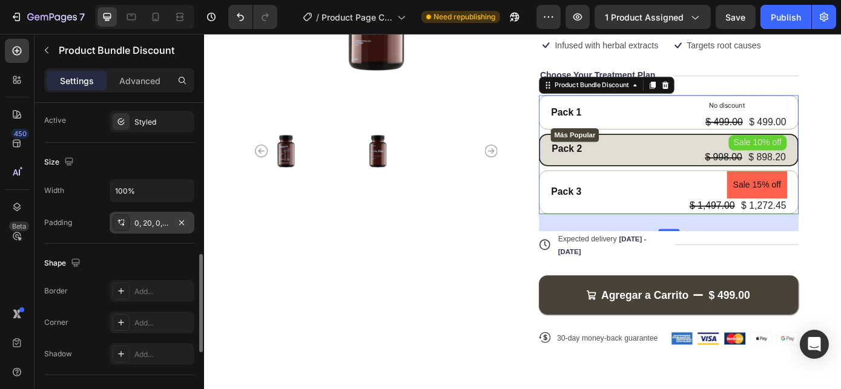
click at [157, 222] on div "0, 20, 0, 20" at bounding box center [151, 223] width 35 height 11
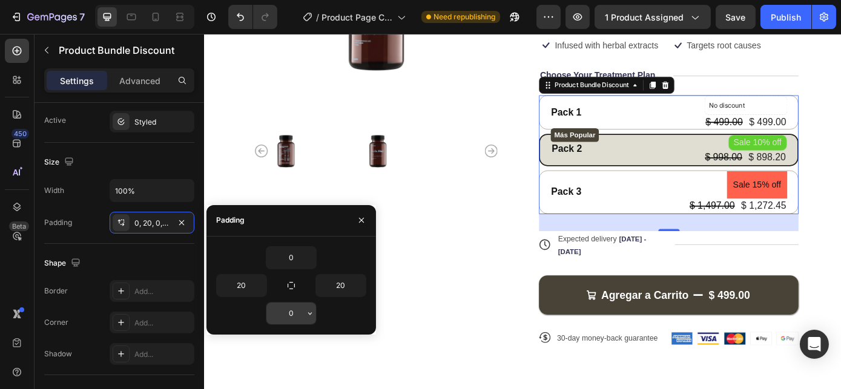
click at [298, 307] on input "0" at bounding box center [291, 314] width 50 height 22
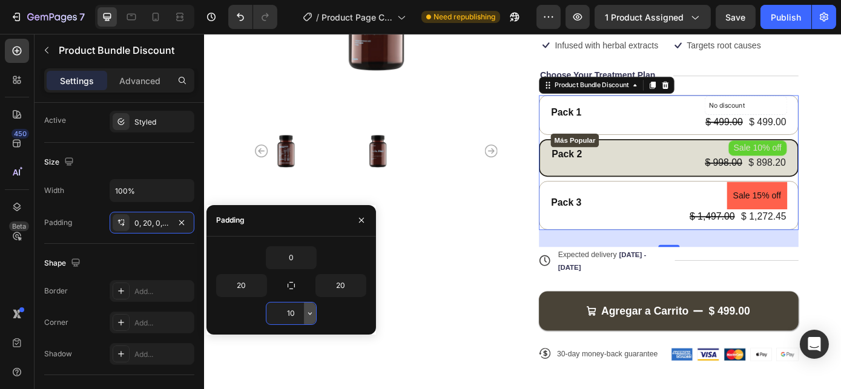
type input "1"
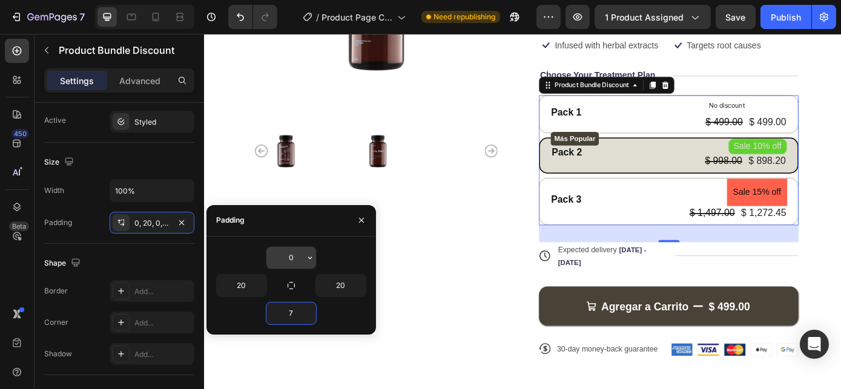
type input "7"
click at [295, 257] on input "0" at bounding box center [291, 258] width 50 height 22
type input "7"
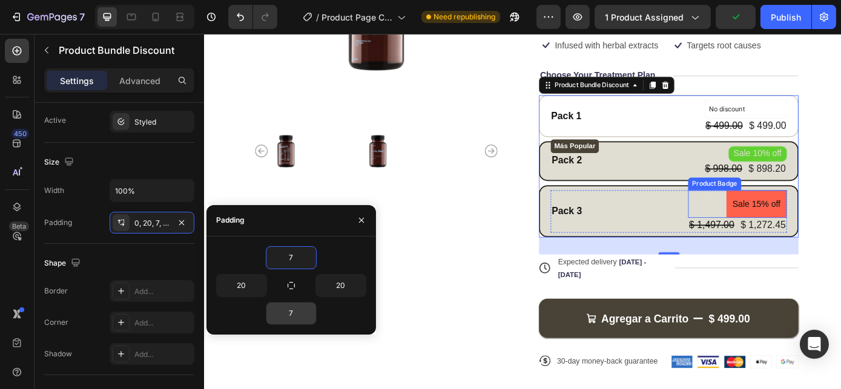
click at [833, 218] on pre "Sale 15% off" at bounding box center [833, 228] width 69 height 32
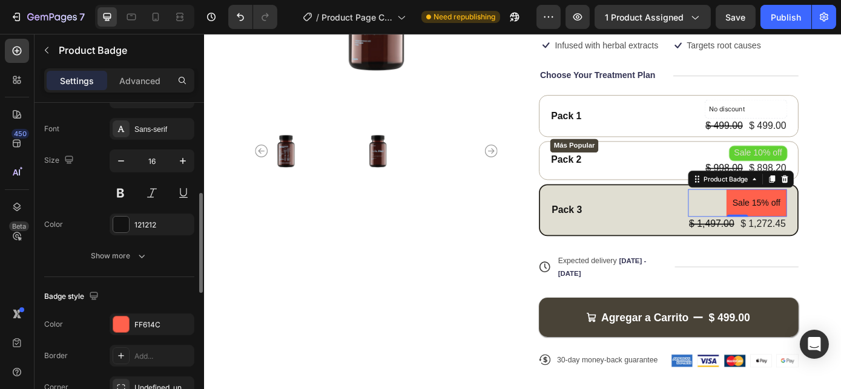
scroll to position [260, 0]
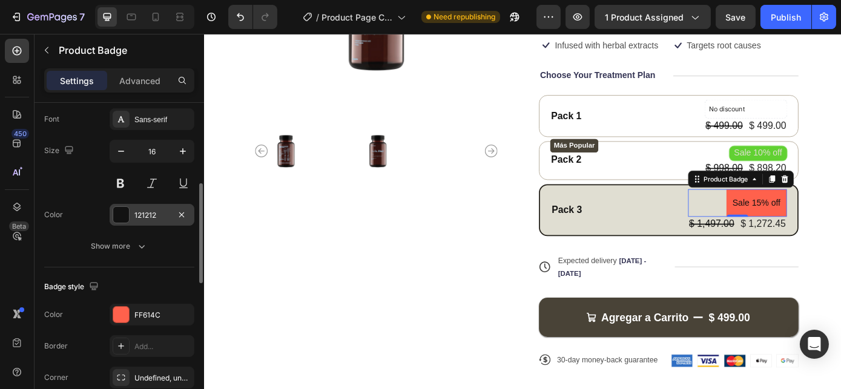
click at [157, 207] on div "121212" at bounding box center [152, 215] width 85 height 22
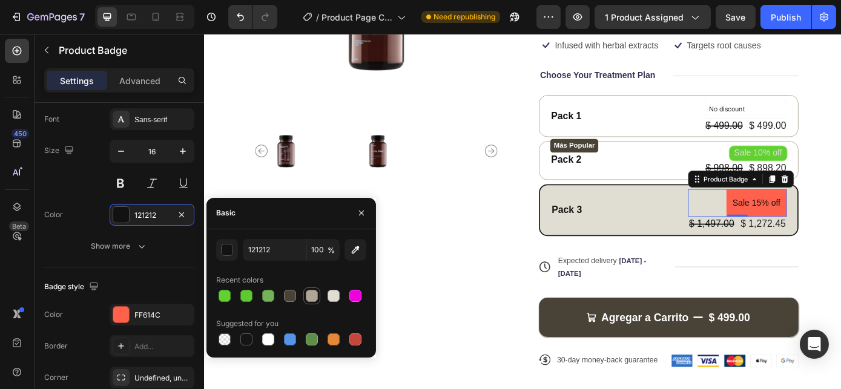
click at [313, 295] on div at bounding box center [312, 296] width 12 height 12
type input "B0A694"
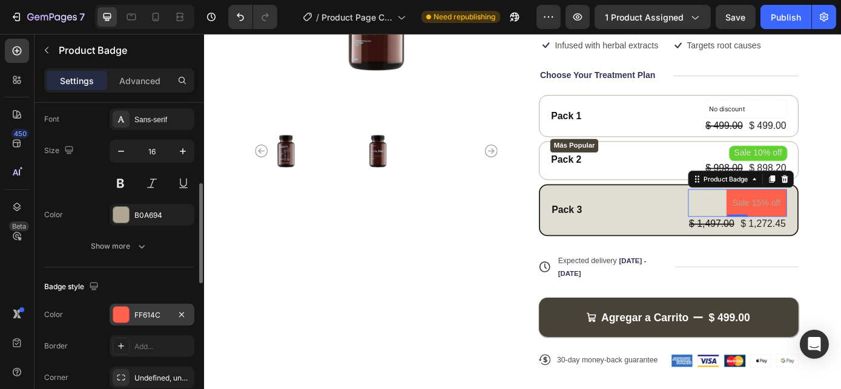
click at [148, 310] on div "FF614C" at bounding box center [151, 315] width 35 height 11
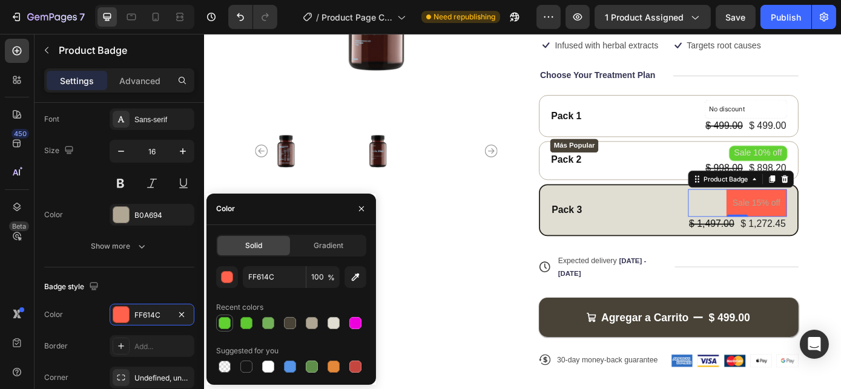
click at [226, 319] on div at bounding box center [224, 323] width 12 height 12
type input "61D132"
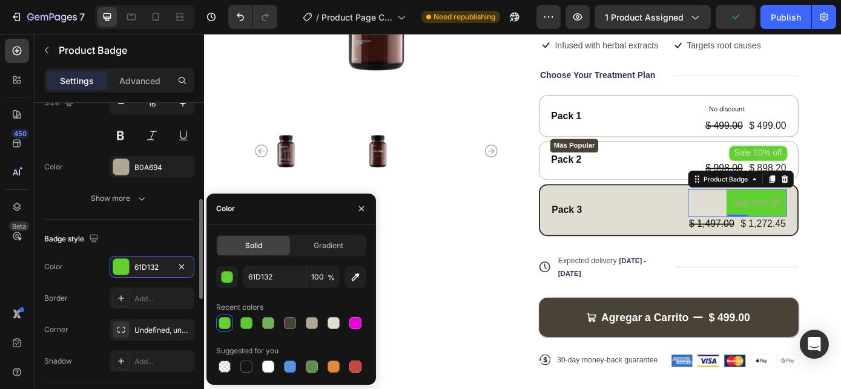
scroll to position [314, 0]
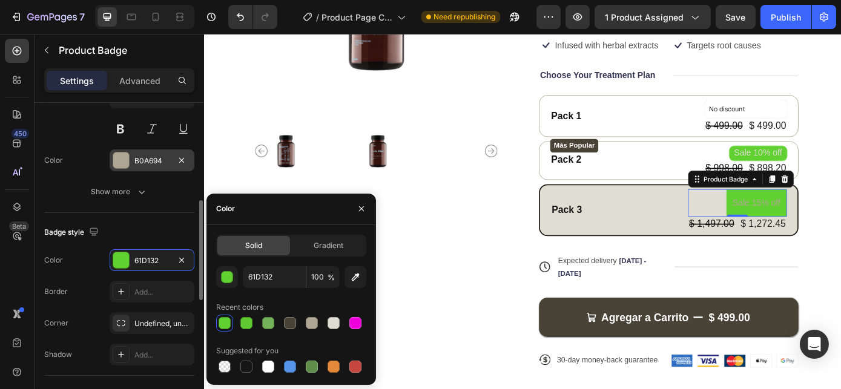
click at [139, 157] on div "B0A694" at bounding box center [151, 161] width 35 height 11
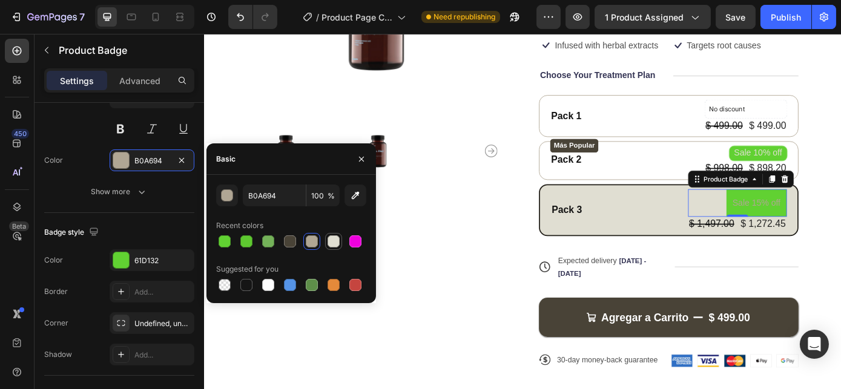
click at [331, 238] on div at bounding box center [333, 241] width 12 height 12
type input "E0DED2"
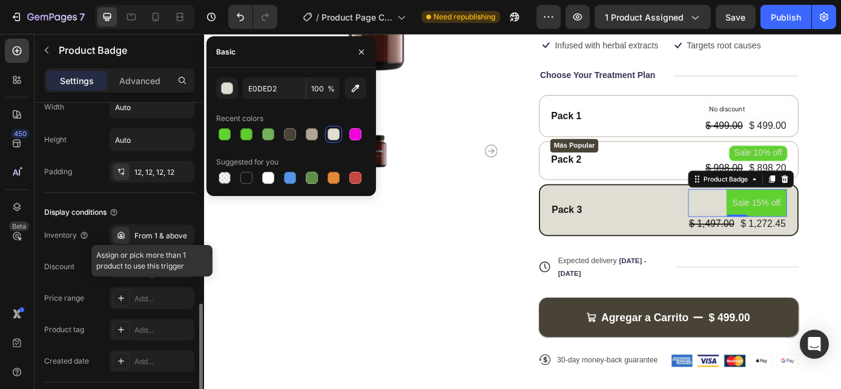
scroll to position [634, 0]
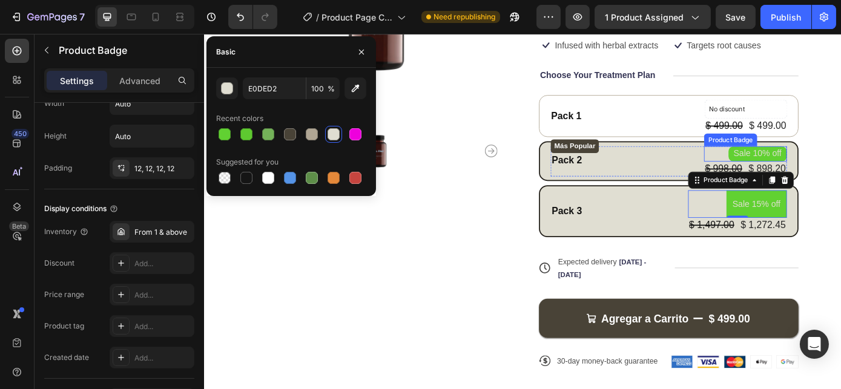
click at [805, 165] on pre "Sale 10% off" at bounding box center [834, 171] width 67 height 18
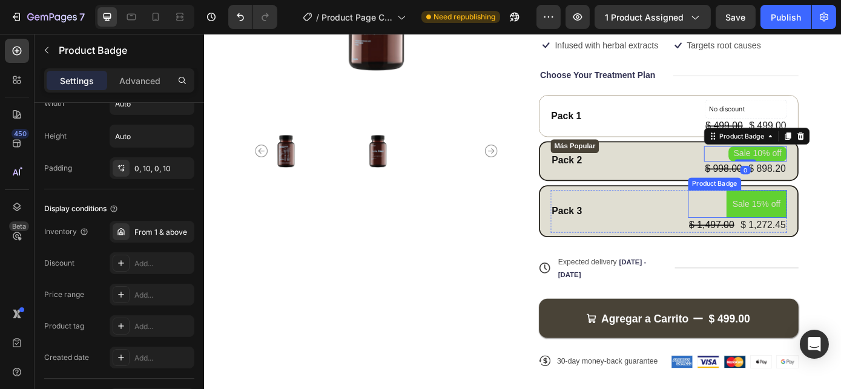
click at [817, 226] on pre "Sale 15% off" at bounding box center [833, 228] width 69 height 32
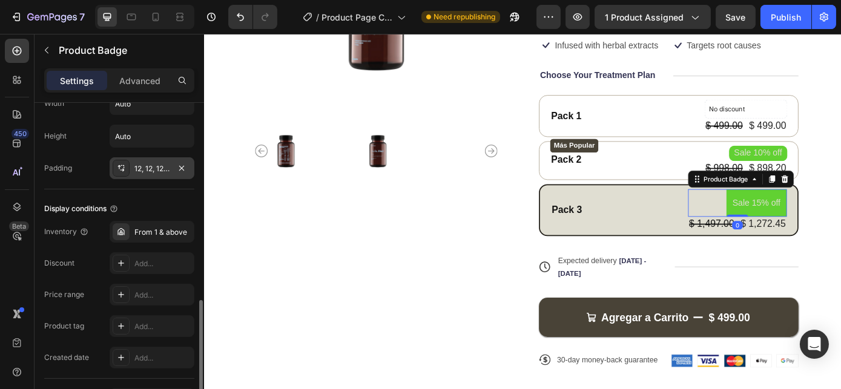
click at [149, 163] on div "12, 12, 12, 12" at bounding box center [151, 168] width 35 height 11
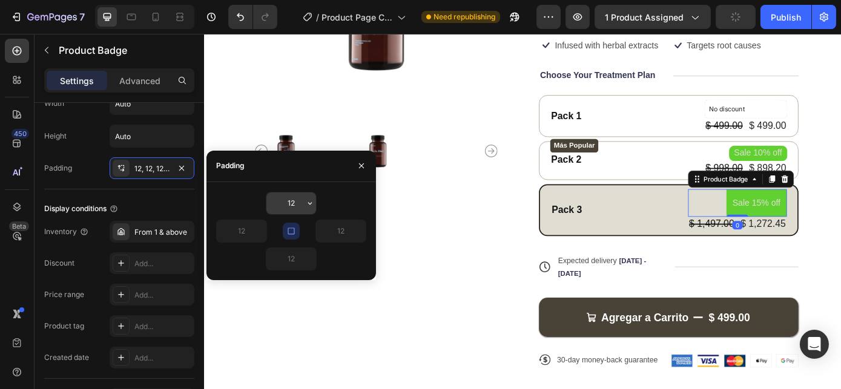
click at [298, 206] on input "12" at bounding box center [291, 203] width 50 height 22
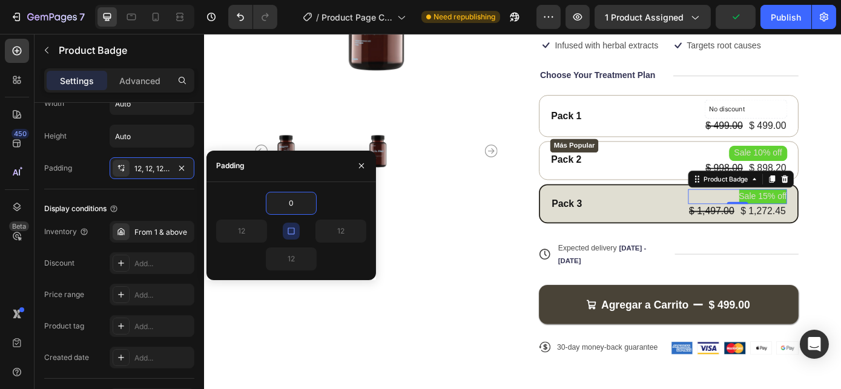
type input "0"
click at [289, 233] on icon "button" at bounding box center [290, 231] width 7 height 7
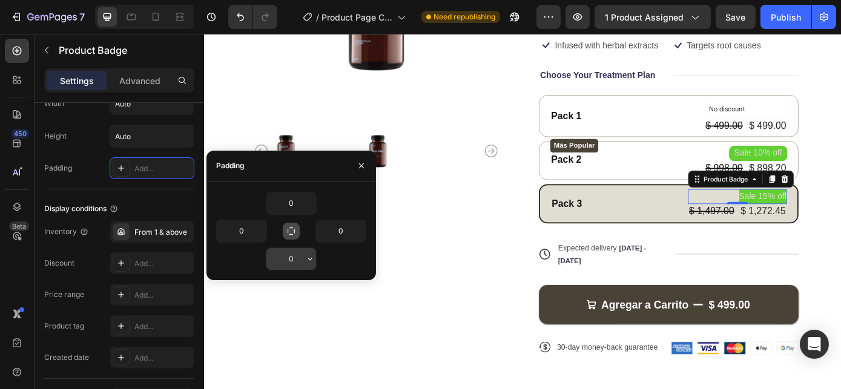
click at [290, 255] on input "0" at bounding box center [291, 259] width 50 height 22
click at [241, 232] on input "0" at bounding box center [242, 231] width 50 height 22
type input "10"
click at [338, 227] on input "0" at bounding box center [341, 231] width 50 height 22
type input "10"
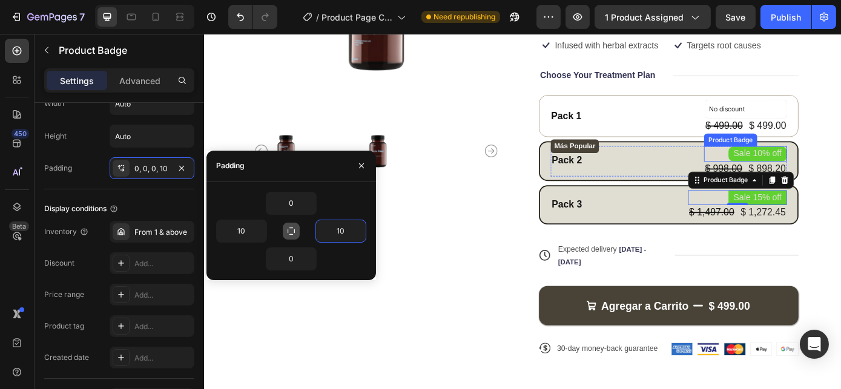
click at [837, 169] on pre "Sale 10% off" at bounding box center [834, 171] width 67 height 18
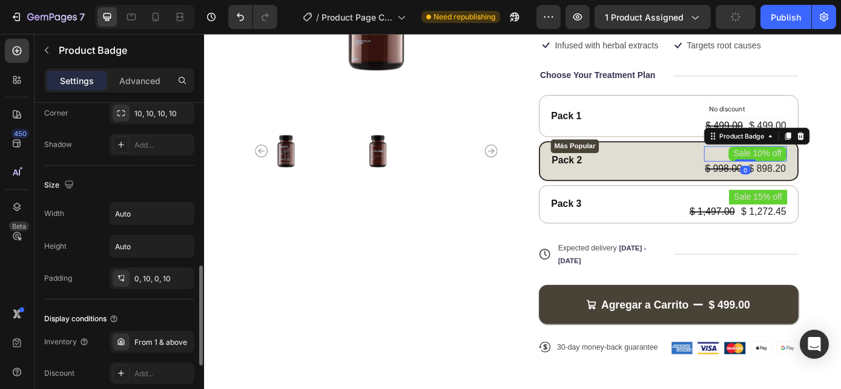
scroll to position [469, 0]
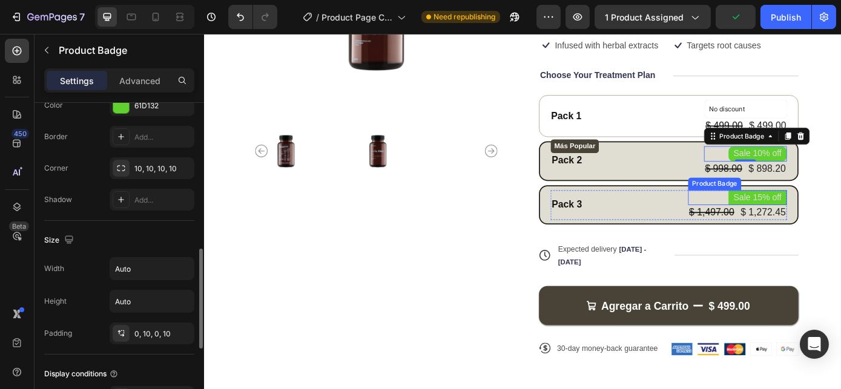
click at [820, 214] on pre "Sale 15% off" at bounding box center [834, 221] width 67 height 18
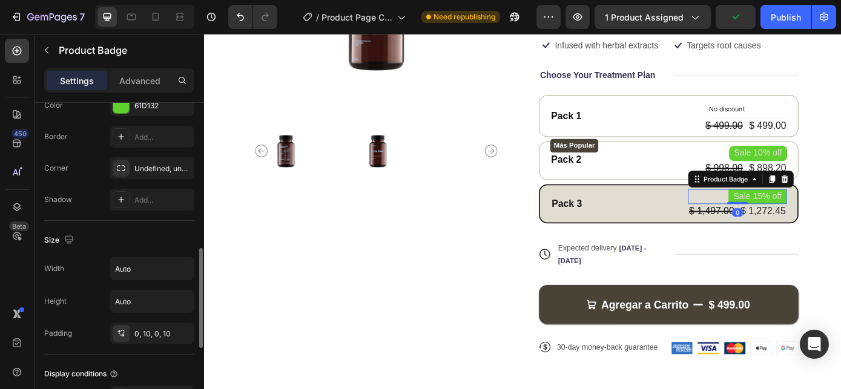
scroll to position [468, 0]
click at [146, 171] on div "Undefined, undefined, undefined, undefined" at bounding box center [151, 169] width 35 height 11
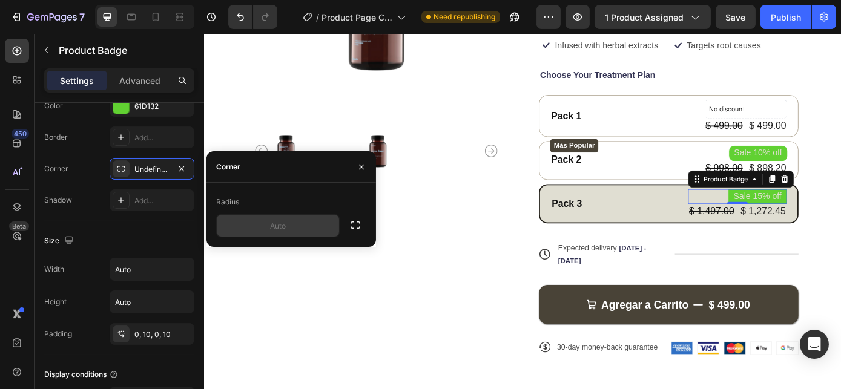
click at [293, 225] on input "text" at bounding box center [278, 226] width 122 height 22
type input "10"
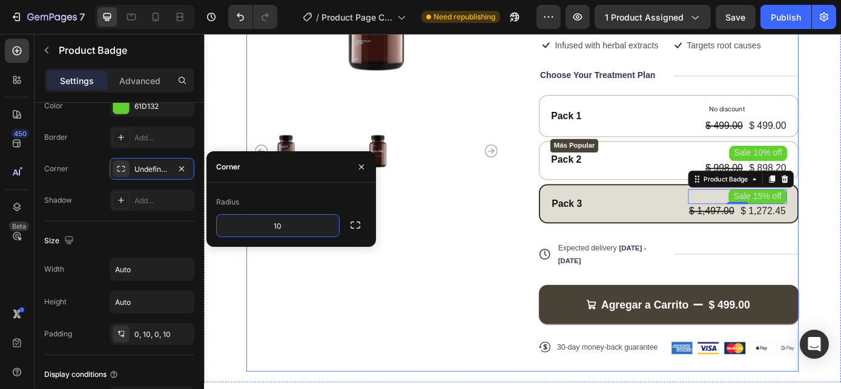
click at [500, 287] on div "Product Images" at bounding box center [400, 174] width 296 height 490
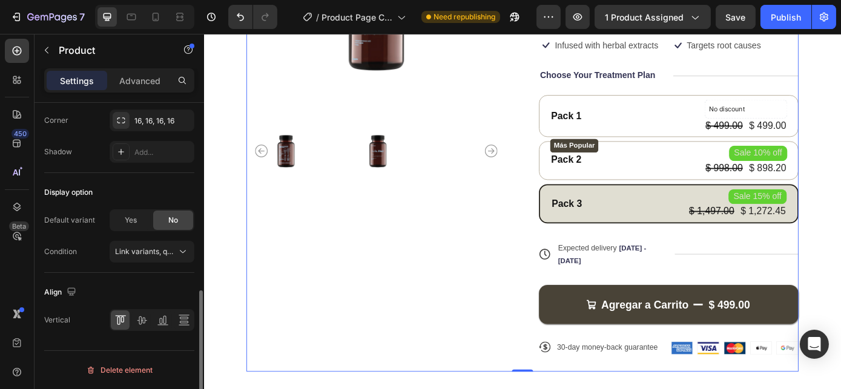
scroll to position [0, 0]
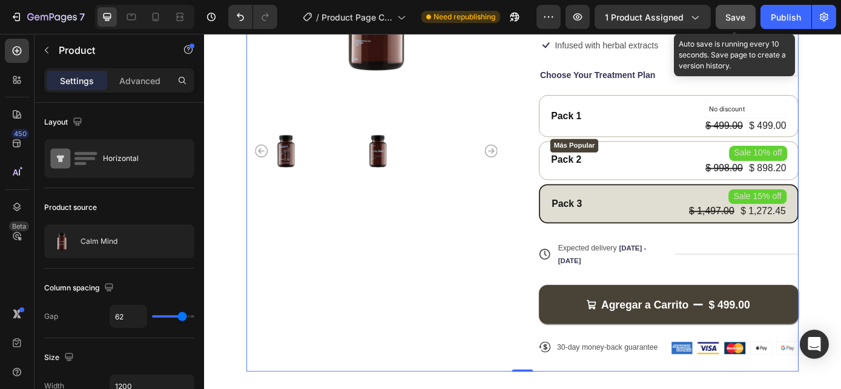
click at [744, 19] on span "Save" at bounding box center [736, 17] width 20 height 10
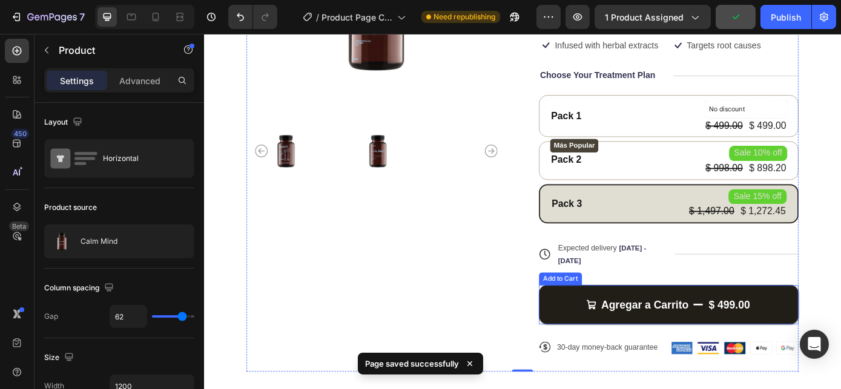
click at [697, 323] on button "Agregar a Carrito $ 499.00" at bounding box center [733, 342] width 296 height 45
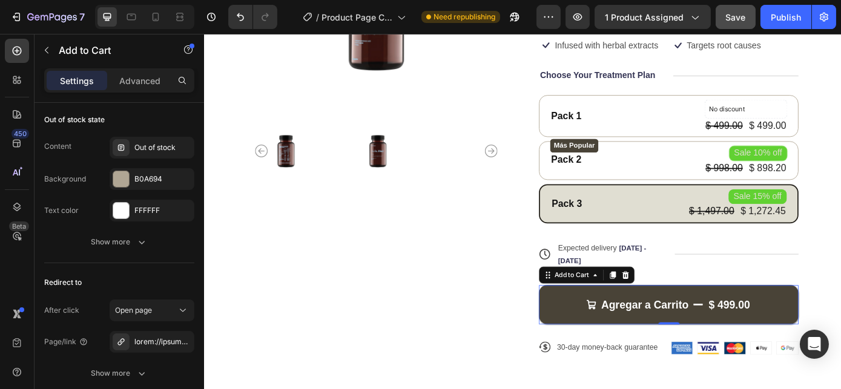
scroll to position [1246, 0]
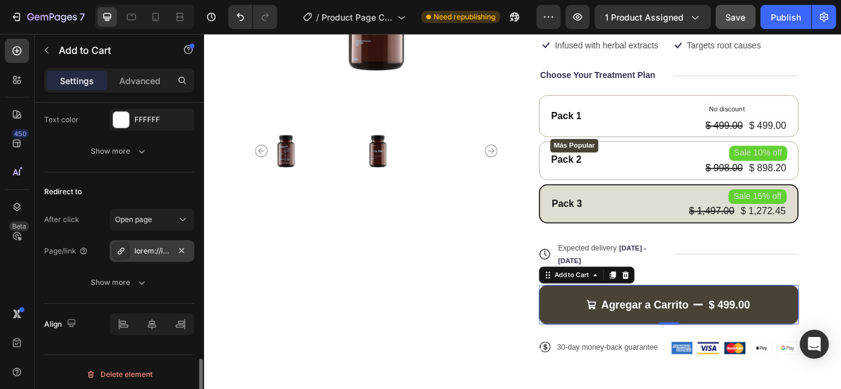
click at [155, 250] on div at bounding box center [151, 251] width 35 height 11
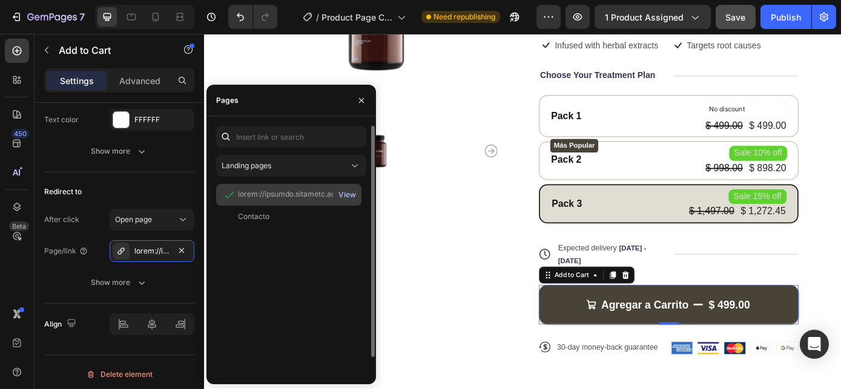
click at [344, 194] on div "View" at bounding box center [347, 194] width 18 height 11
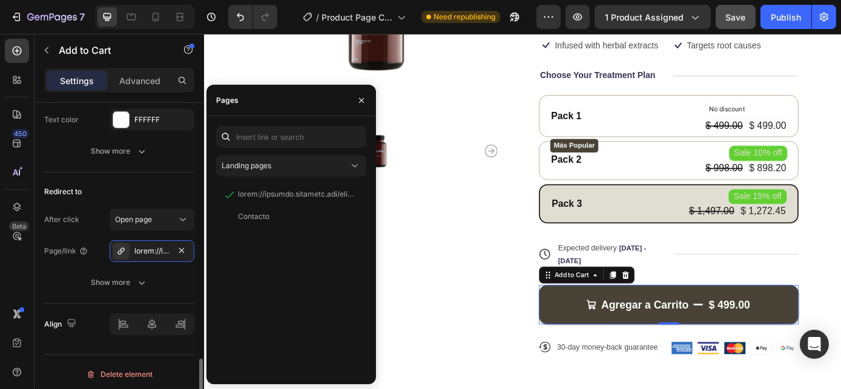
click at [76, 259] on div "Page/link Show more" at bounding box center [119, 266] width 150 height 53
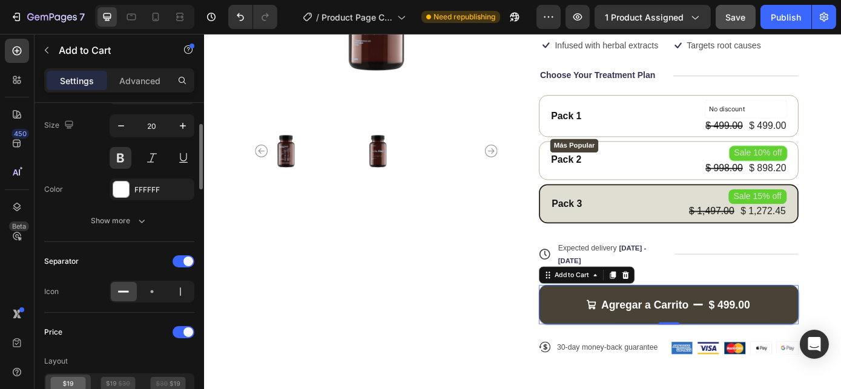
scroll to position [641, 0]
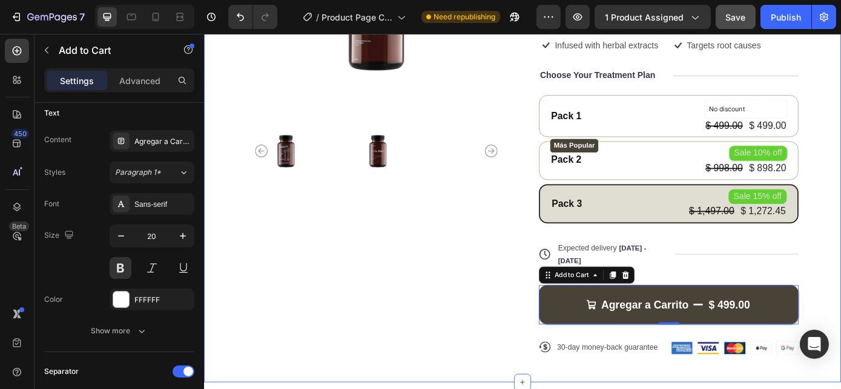
click at [840, 168] on div "Product Images Icon Icon Icon Icon Icon Icon List 1,000+ Happy Customers Text B…" at bounding box center [566, 156] width 726 height 550
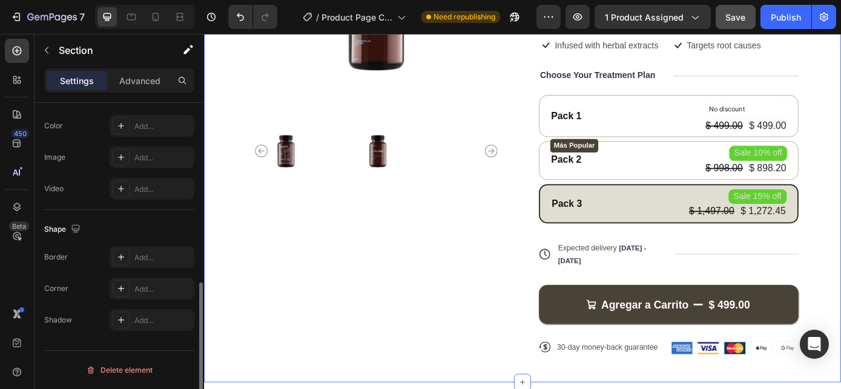
scroll to position [0, 0]
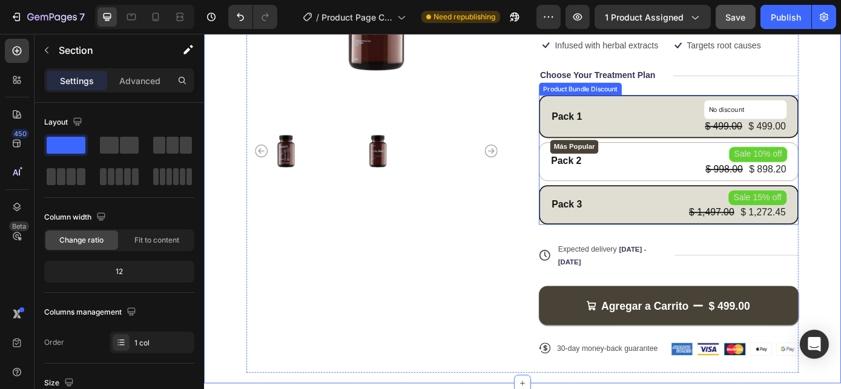
click at [713, 148] on div "Pack 1 Text Block No discount Not be displayed when published Product Badge $ 4…" at bounding box center [733, 127] width 296 height 49
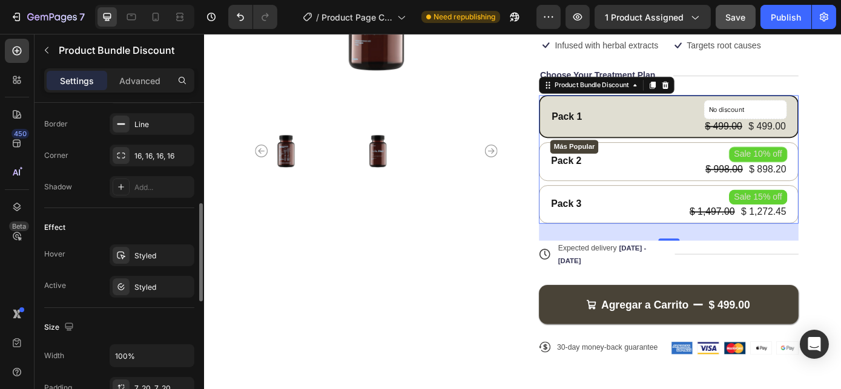
scroll to position [440, 0]
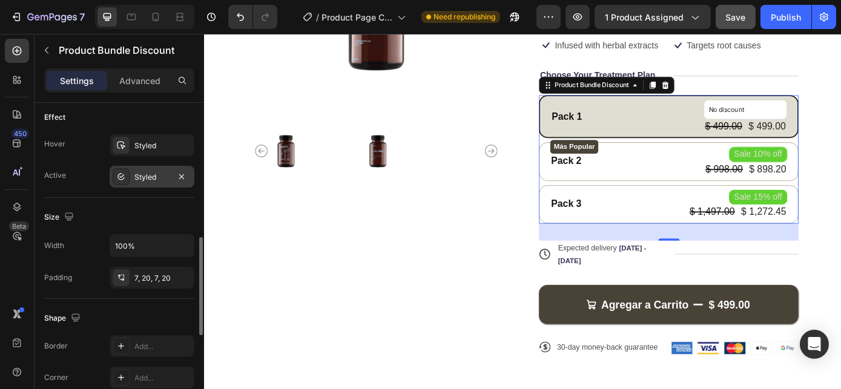
click at [138, 174] on div "Styled" at bounding box center [151, 177] width 35 height 11
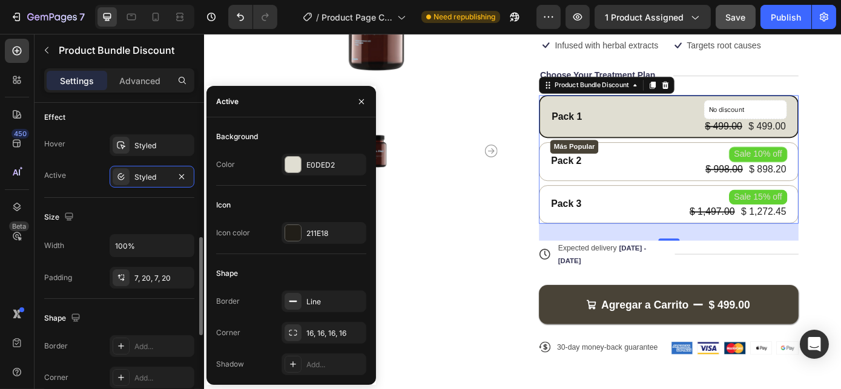
click at [98, 204] on div "Size Width 100% Padding 7, 20, 7, 20" at bounding box center [119, 248] width 150 height 101
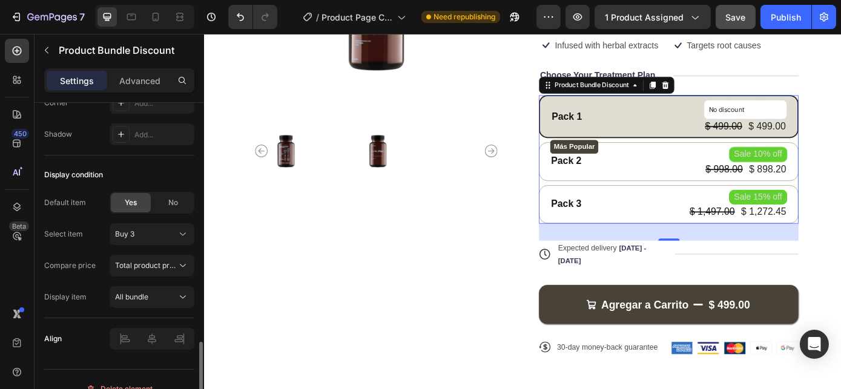
scroll to position [730, 0]
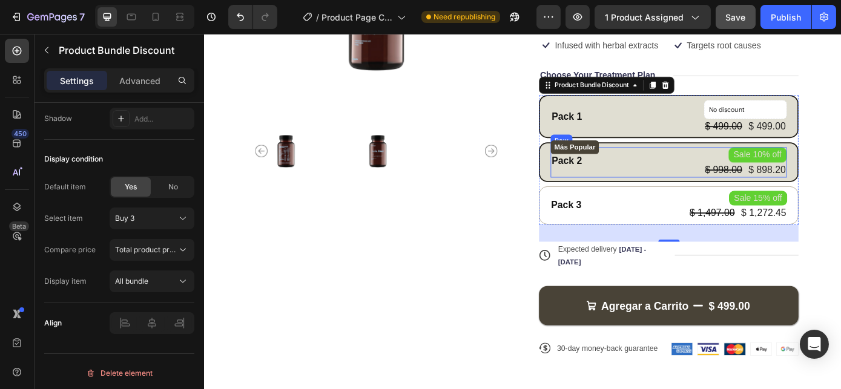
click at [675, 193] on div "Más Popular Text Block Pack 2 Text Block Sale 10% off Product Badge $ 998.00 Pr…" at bounding box center [732, 180] width 269 height 34
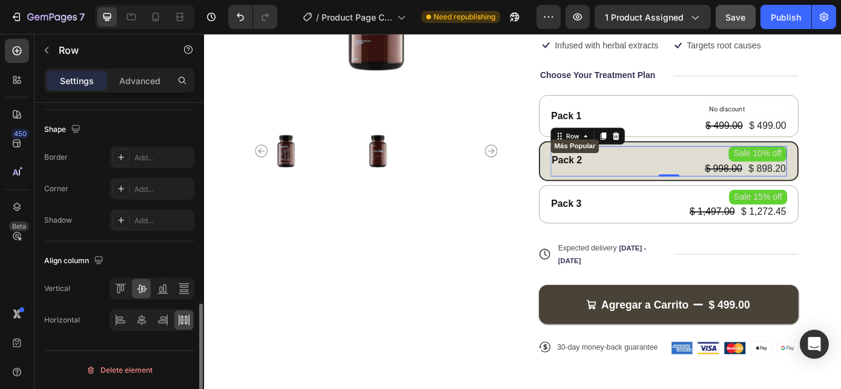
scroll to position [0, 0]
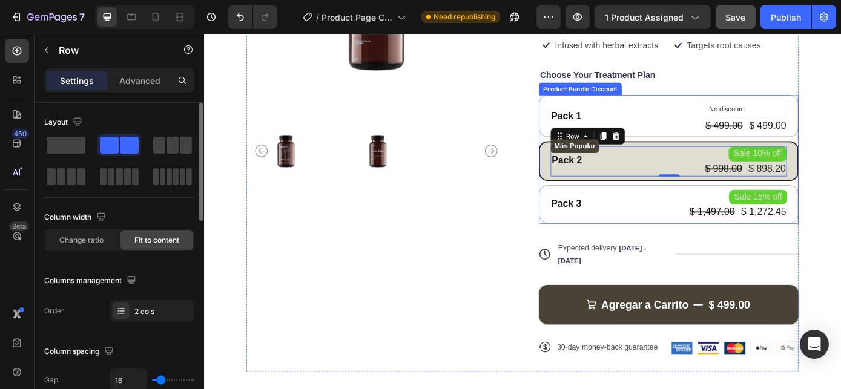
click at [677, 194] on div "Más Popular Text Block Pack 2 Text Block Sale 10% off Product Badge $ 998.00 Pr…" at bounding box center [733, 178] width 296 height 45
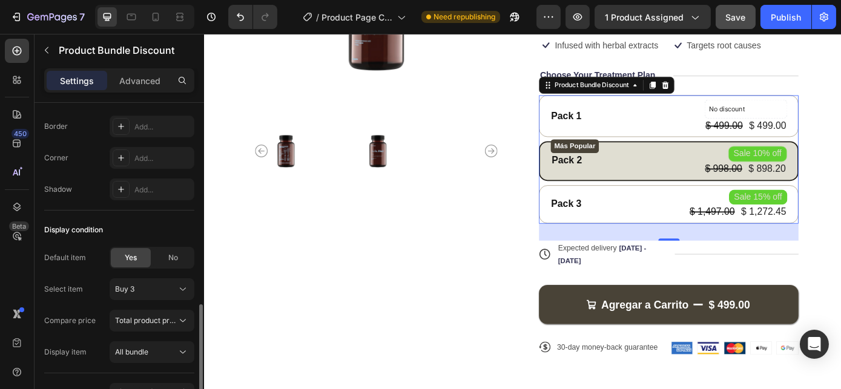
scroll to position [730, 0]
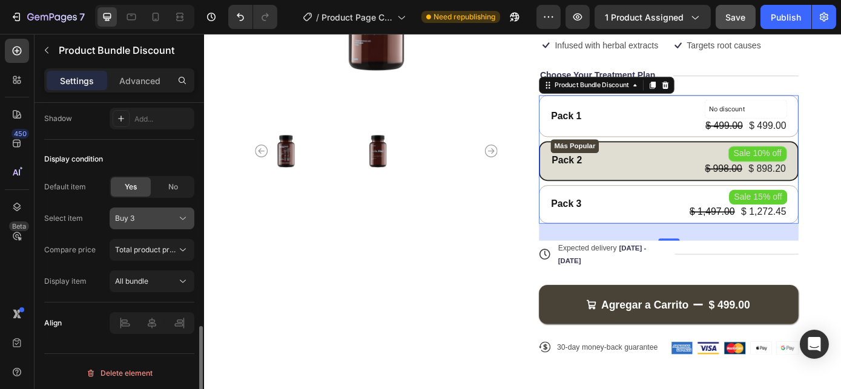
click at [147, 221] on div "Buy 3" at bounding box center [144, 218] width 59 height 11
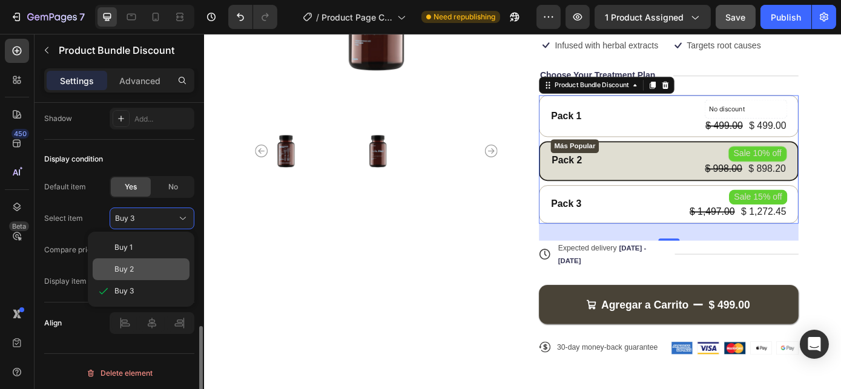
click at [147, 271] on div "Buy 2" at bounding box center [149, 269] width 70 height 11
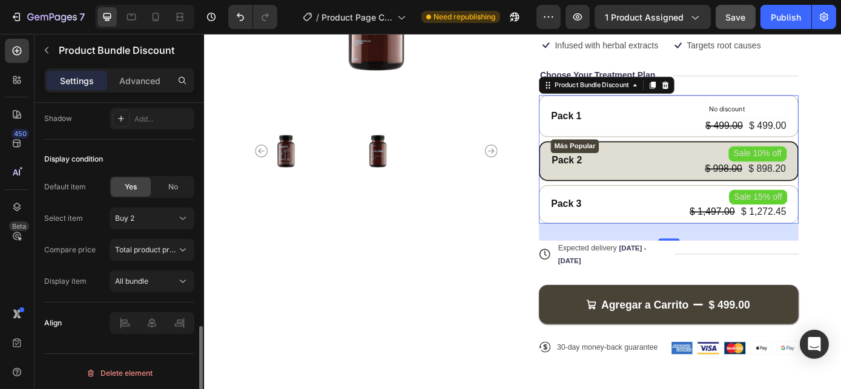
click at [69, 259] on div "Default item Yes No Select item Buy 2 Compare price Total product price Display…" at bounding box center [119, 234] width 150 height 116
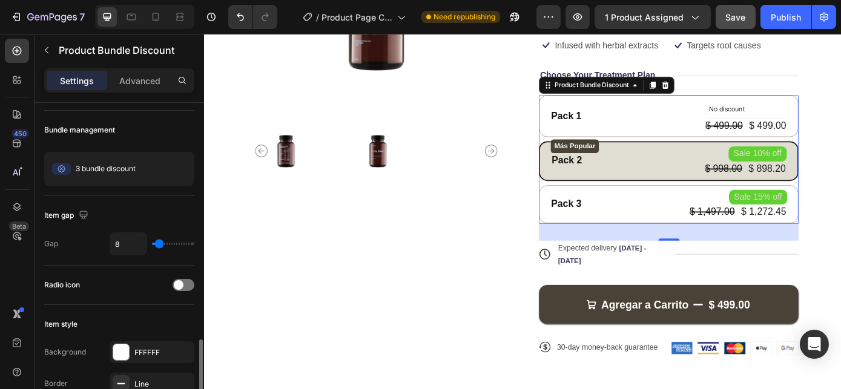
scroll to position [0, 0]
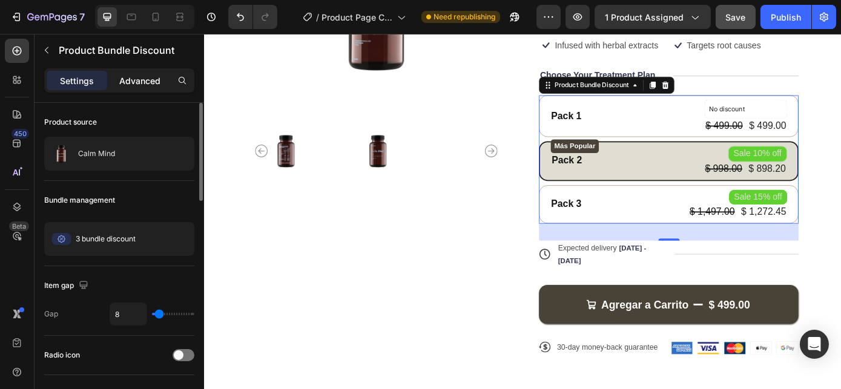
click at [139, 83] on p "Advanced" at bounding box center [139, 80] width 41 height 13
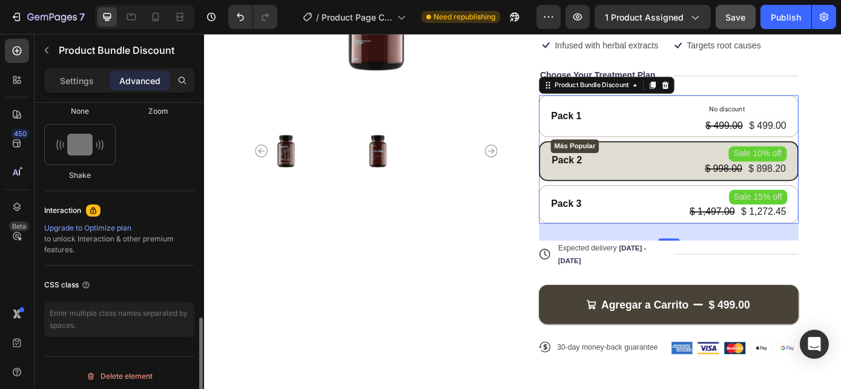
scroll to position [663, 0]
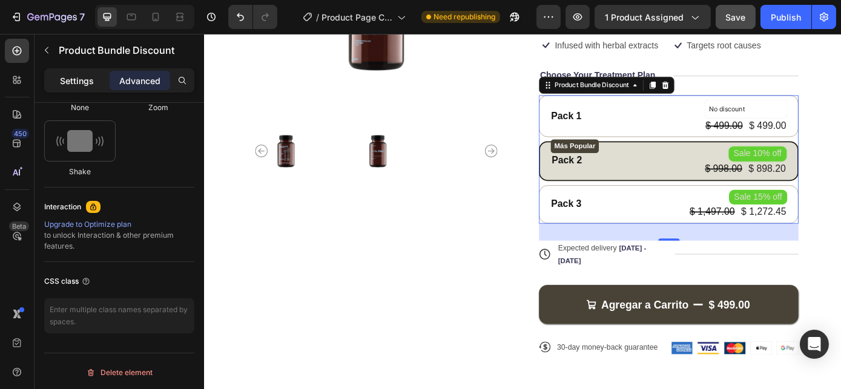
click at [85, 85] on p "Settings" at bounding box center [77, 80] width 34 height 13
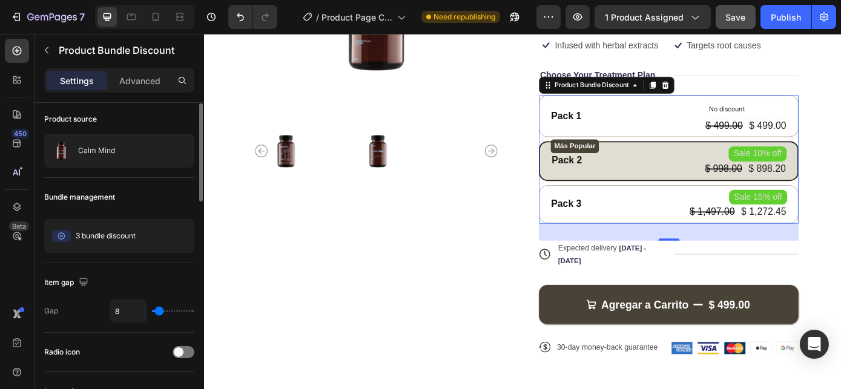
scroll to position [0, 0]
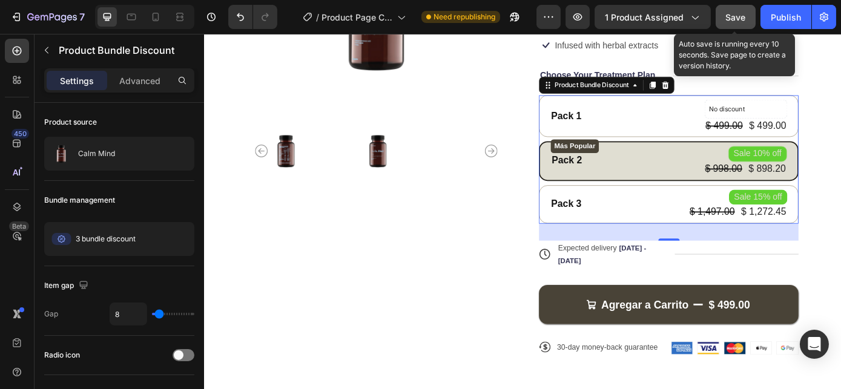
click at [724, 18] on button "Save" at bounding box center [735, 17] width 40 height 24
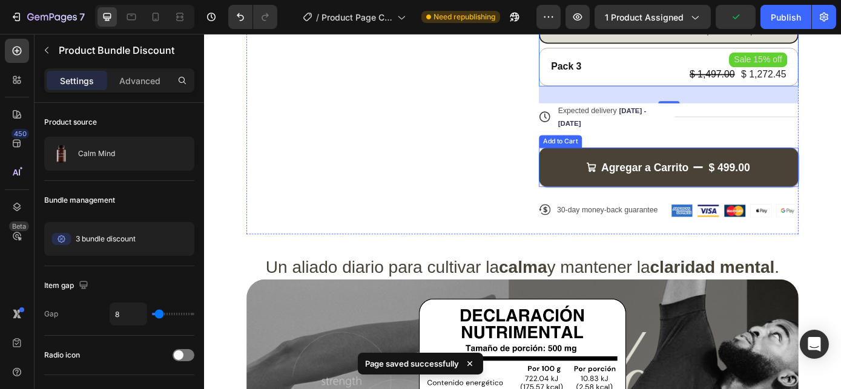
scroll to position [343, 0]
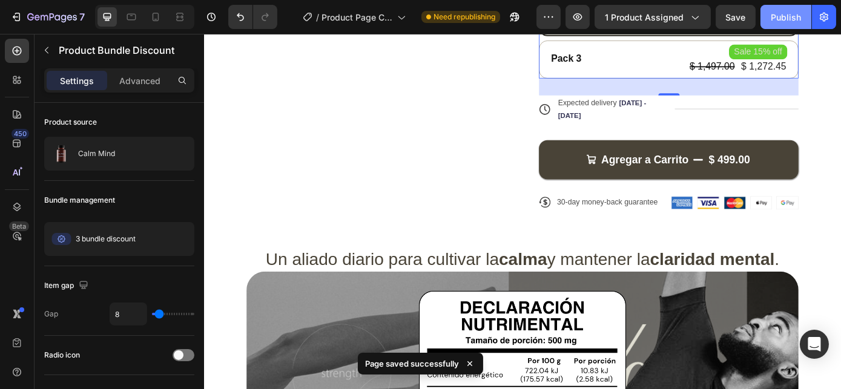
click at [798, 25] on button "Publish" at bounding box center [785, 17] width 51 height 24
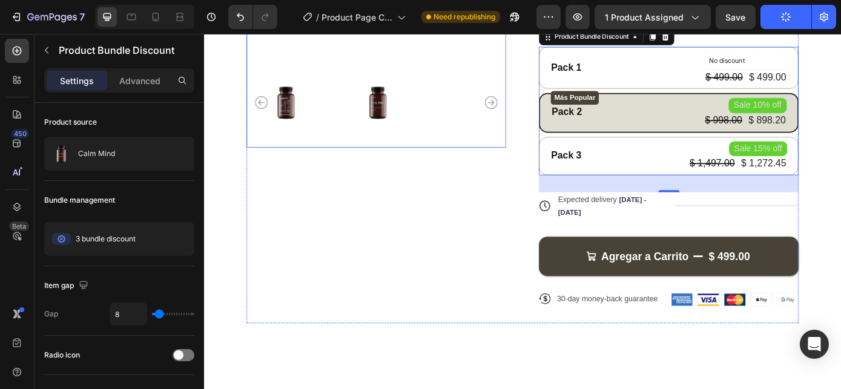
scroll to position [0, 0]
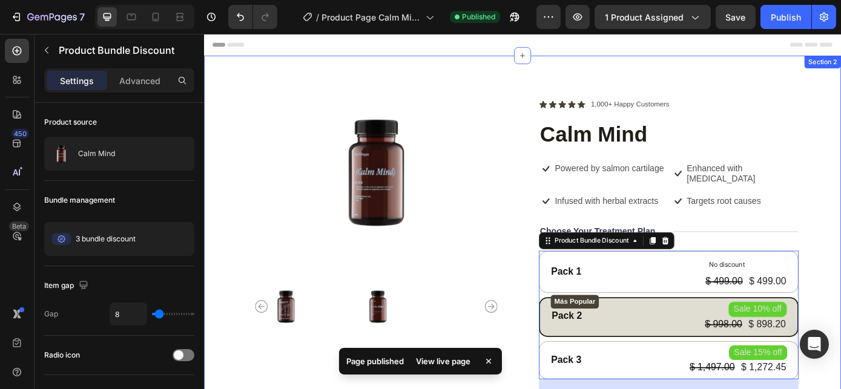
click at [231, 372] on div "Product Images Icon Icon Icon Icon Icon Icon List 1,000+ Happy Customers Text B…" at bounding box center [566, 334] width 726 height 550
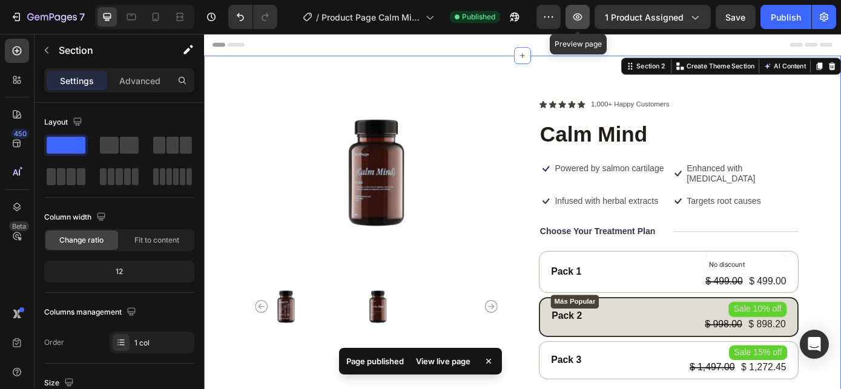
click at [582, 15] on icon "button" at bounding box center [577, 16] width 9 height 7
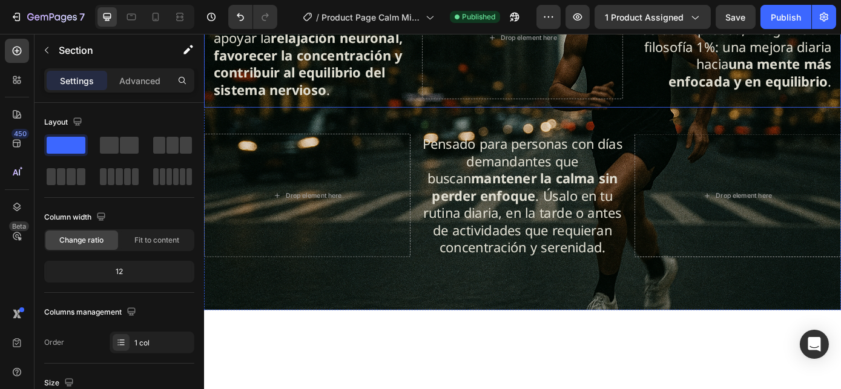
scroll to position [1182, 0]
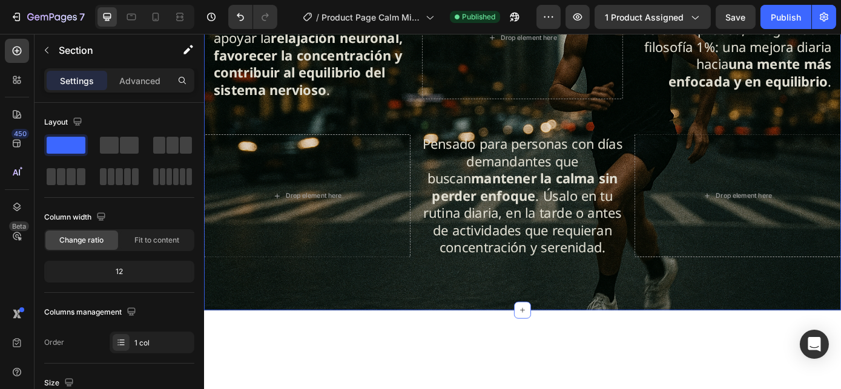
click at [295, 189] on div "La combinación de GABA, L-Teanina y citrato de magnesio actúa de forma sinérgic…" at bounding box center [566, 139] width 726 height 421
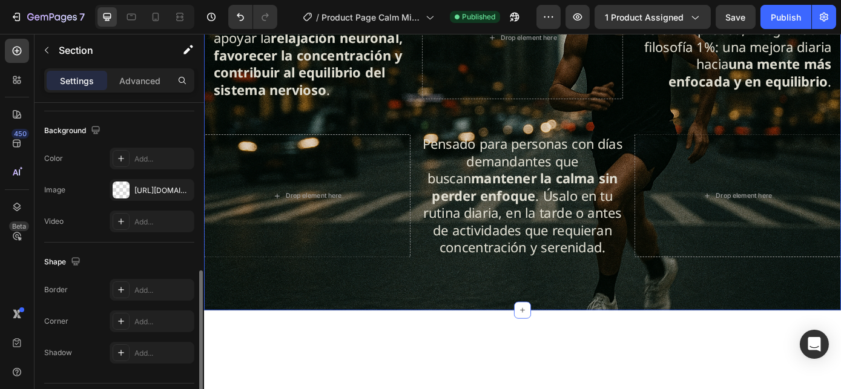
scroll to position [416, 0]
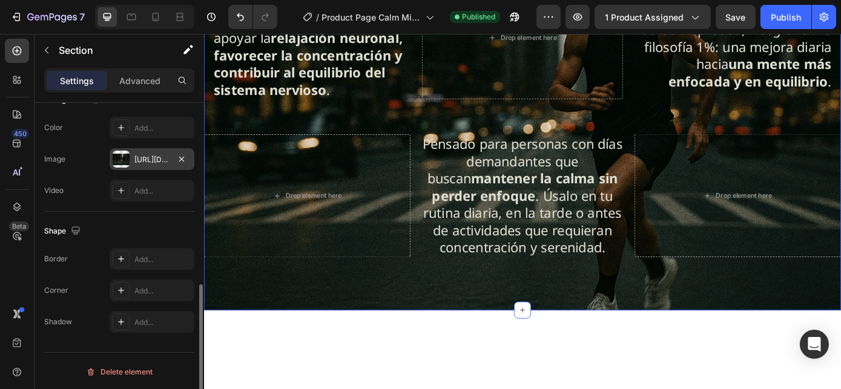
click at [130, 154] on div "[URL][DOMAIN_NAME]" at bounding box center [152, 159] width 85 height 22
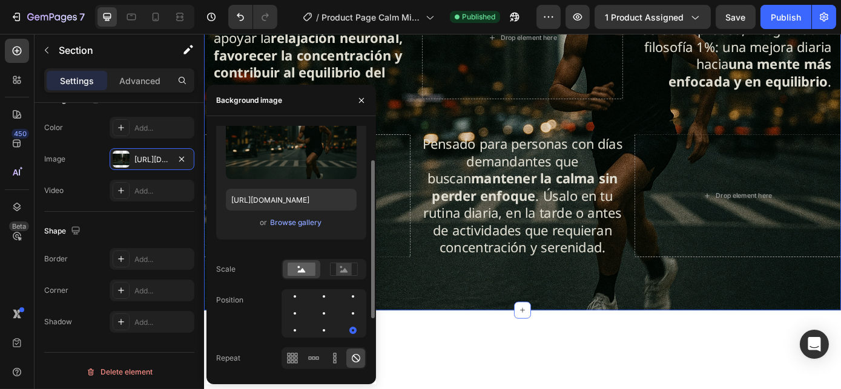
scroll to position [110, 0]
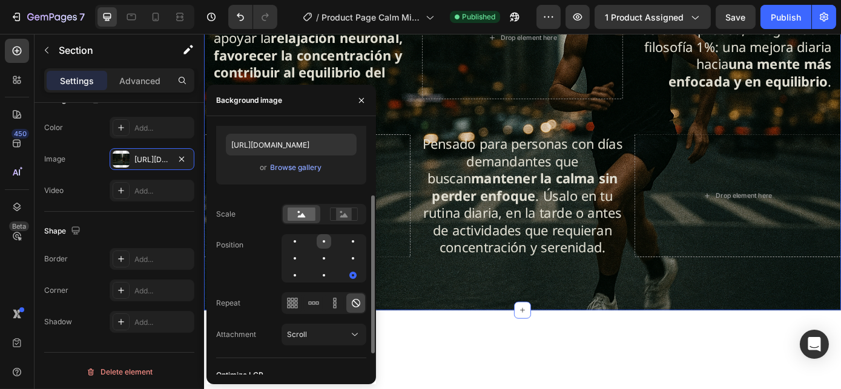
click at [346, 238] on div at bounding box center [353, 241] width 15 height 15
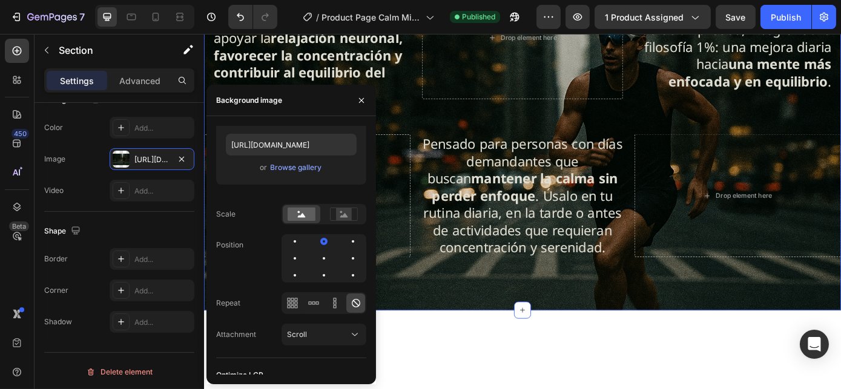
click at [488, 179] on div "La combinación de GABA, L-Teanina y citrato de magnesio actúa de forma sinérgic…" at bounding box center [566, 139] width 726 height 421
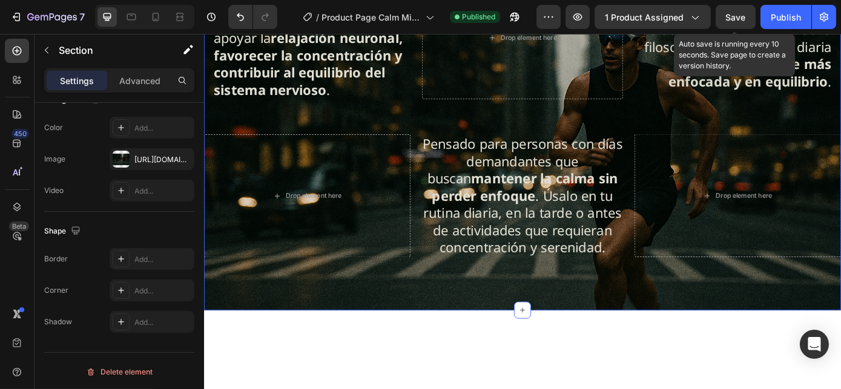
click at [735, 16] on span "Save" at bounding box center [736, 17] width 20 height 10
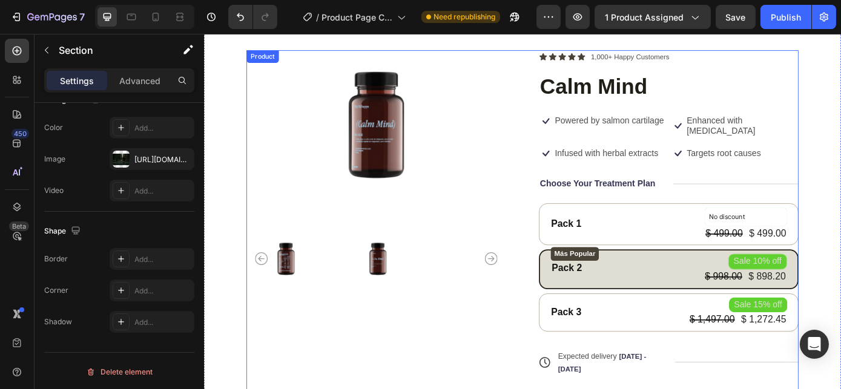
scroll to position [220, 0]
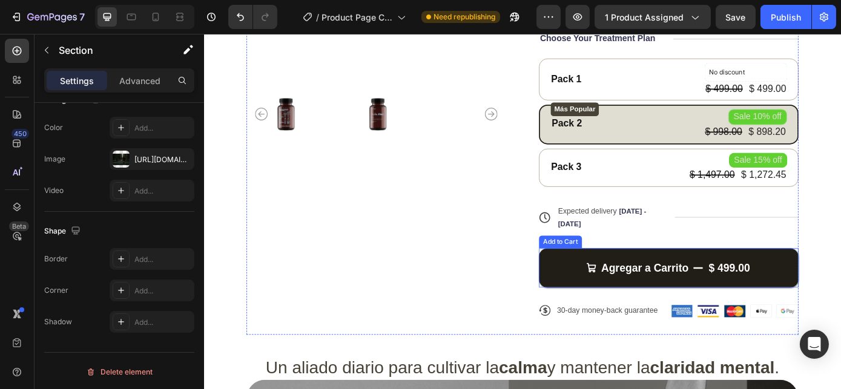
click at [611, 278] on button "Agregar a Carrito $ 499.00" at bounding box center [733, 300] width 296 height 45
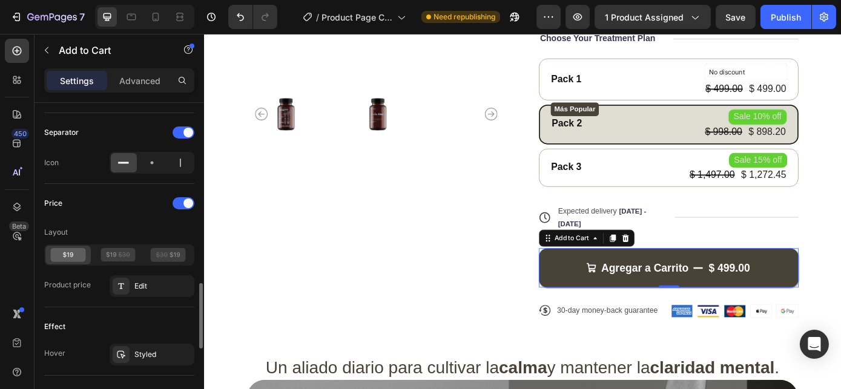
scroll to position [935, 0]
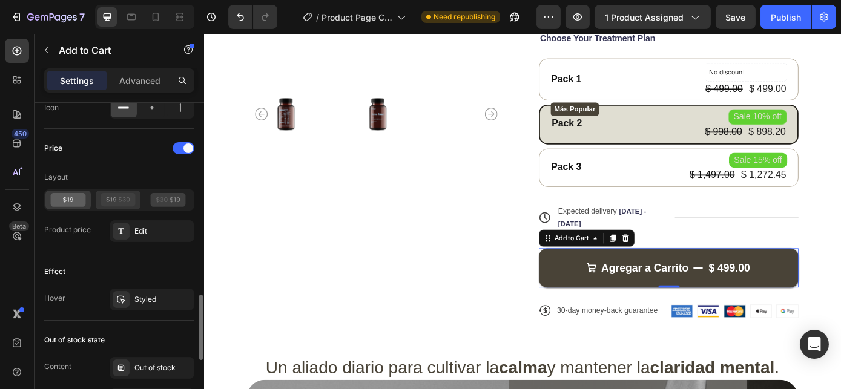
click at [117, 200] on icon at bounding box center [117, 200] width 35 height 14
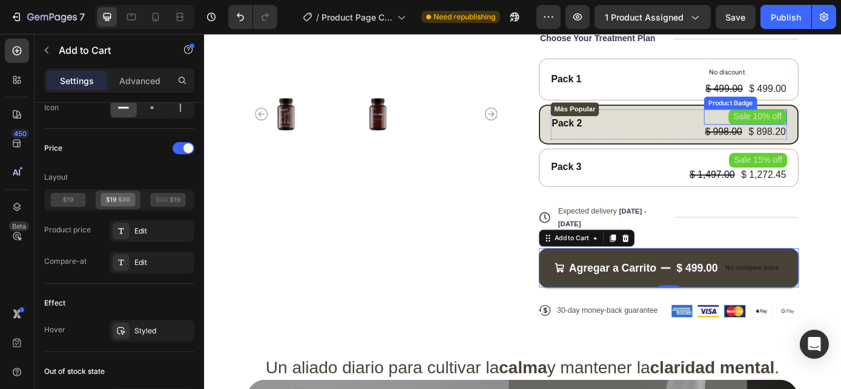
click at [809, 129] on pre "Sale 10% off" at bounding box center [834, 129] width 67 height 18
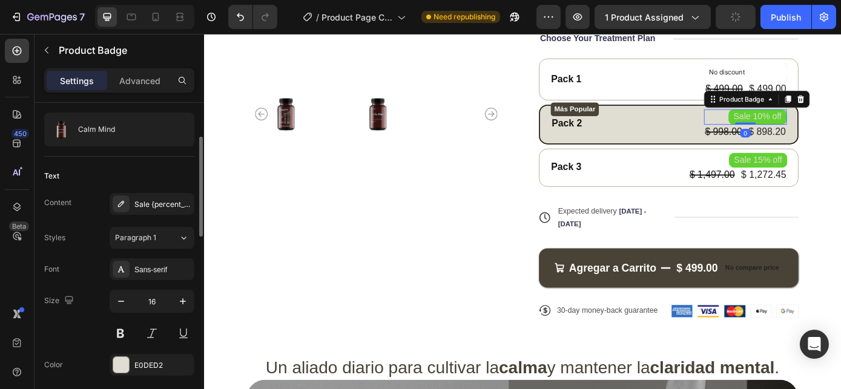
scroll to position [220, 0]
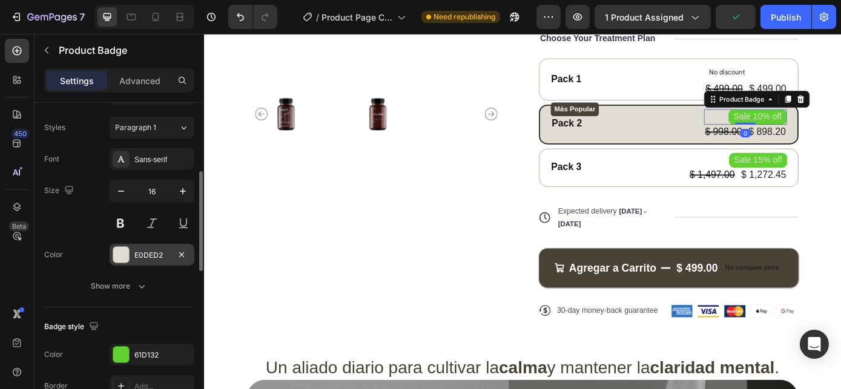
click at [145, 251] on div "E0DED2" at bounding box center [151, 255] width 35 height 11
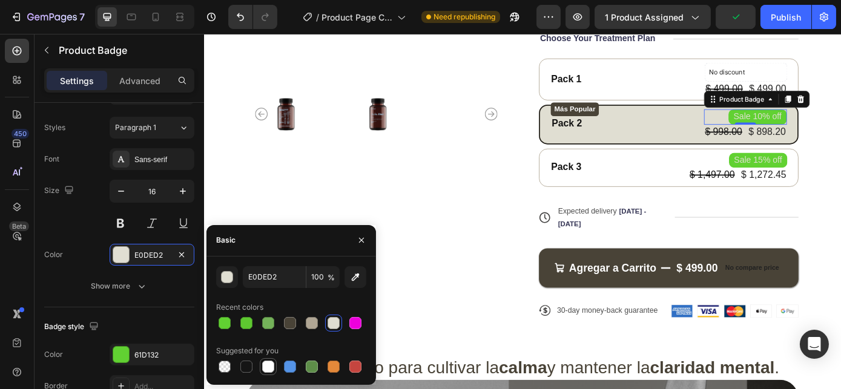
click at [264, 366] on div at bounding box center [268, 367] width 12 height 12
type input "FFFFFF"
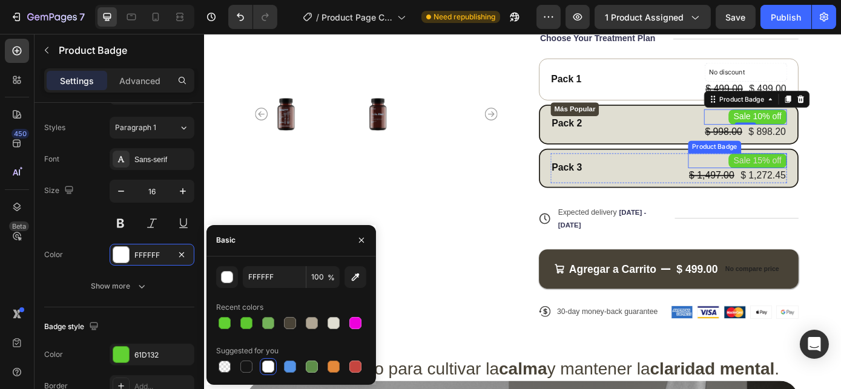
click at [833, 172] on pre "Sale 15% off" at bounding box center [834, 179] width 67 height 18
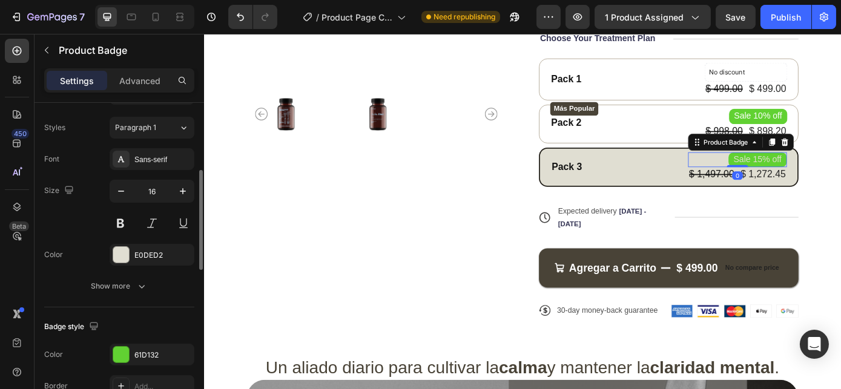
scroll to position [219, 0]
click at [122, 252] on div at bounding box center [121, 255] width 16 height 16
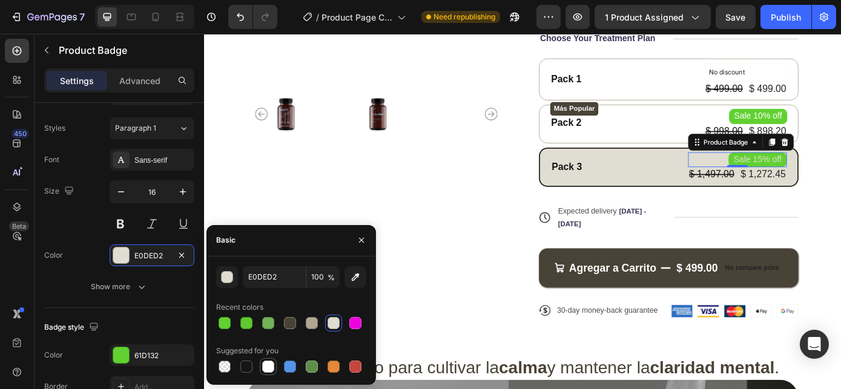
click at [260, 364] on div at bounding box center [268, 366] width 17 height 17
type input "FFFFFF"
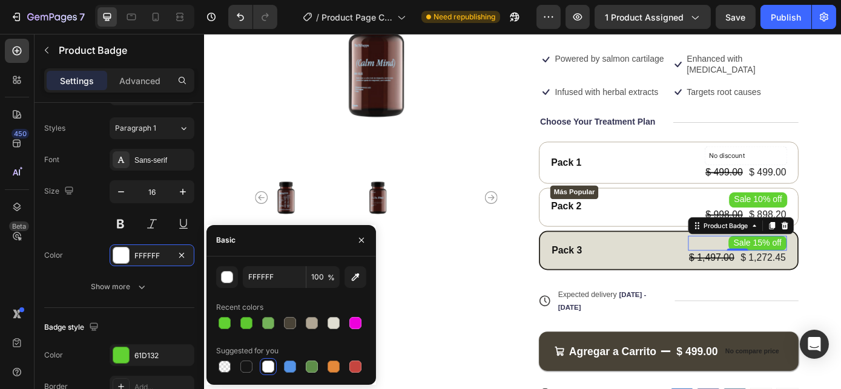
scroll to position [54, 0]
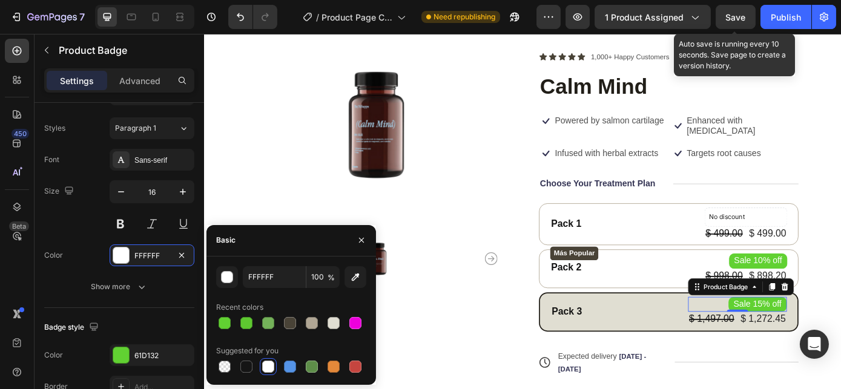
click at [740, 15] on span "Save" at bounding box center [736, 17] width 20 height 10
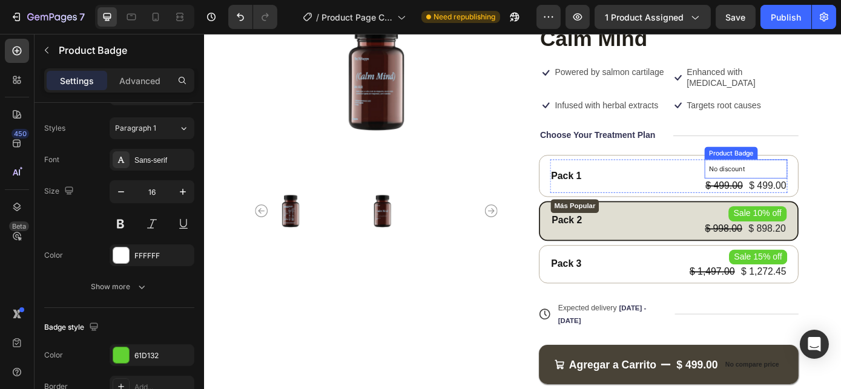
scroll to position [0, 0]
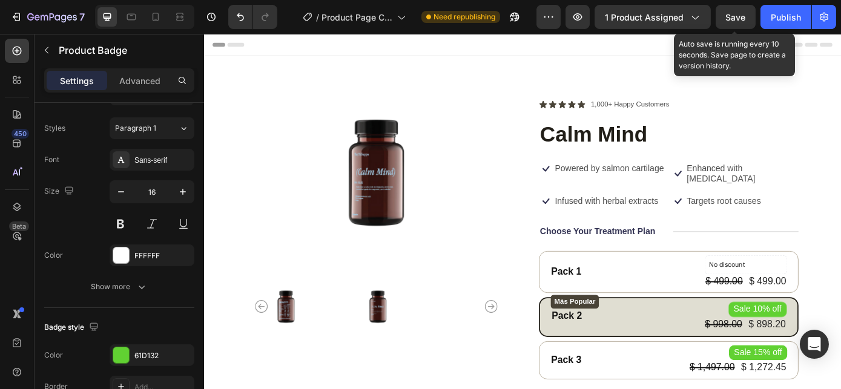
click at [738, 15] on span "Save" at bounding box center [736, 17] width 20 height 10
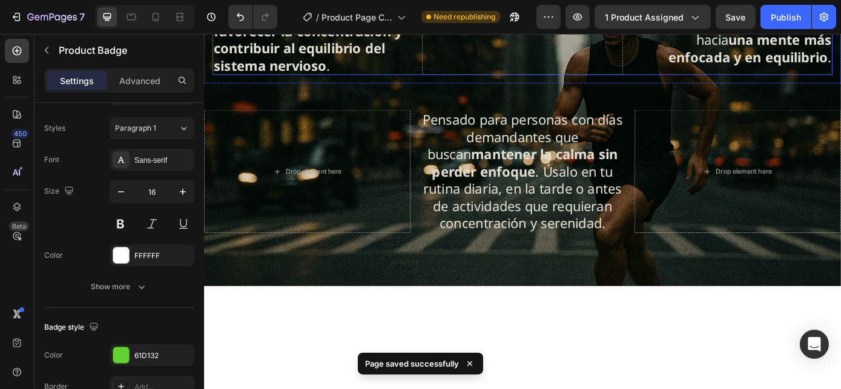
scroll to position [1485, 0]
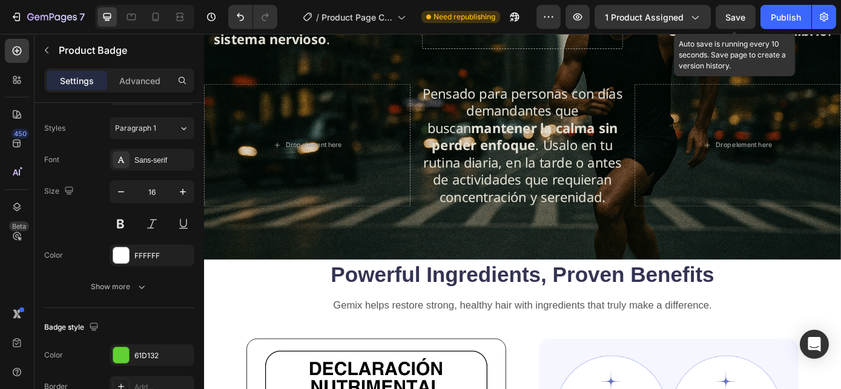
click at [736, 12] on span "Save" at bounding box center [736, 17] width 20 height 10
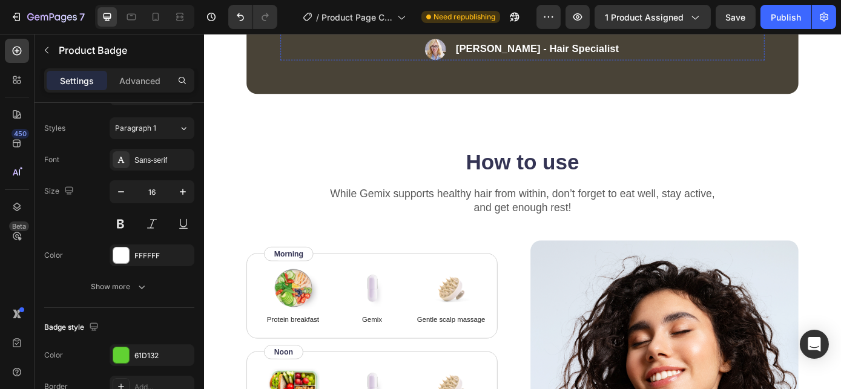
scroll to position [2750, 0]
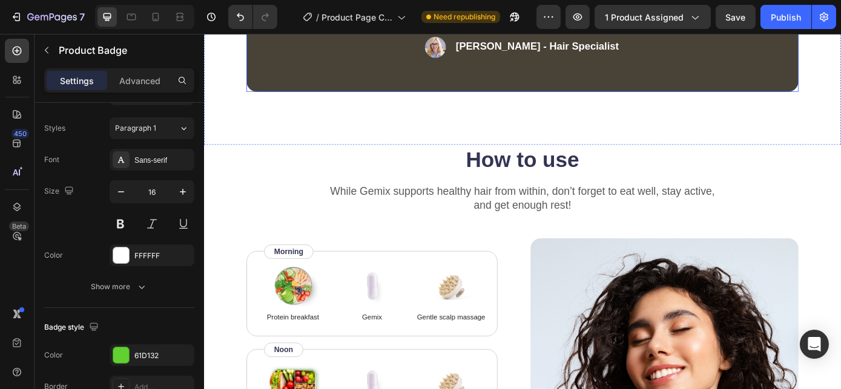
click at [447, 160] on div "“Based on ingredients, Gemix offers a well-rounded approach to hair health and …" at bounding box center [566, 15] width 726 height 292
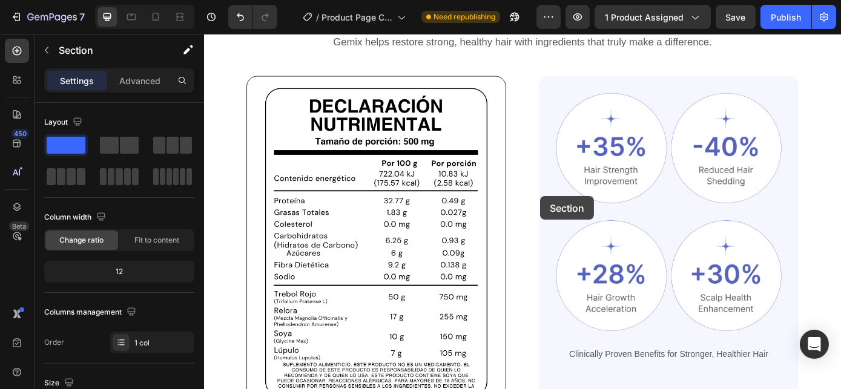
scroll to position [1540, 0]
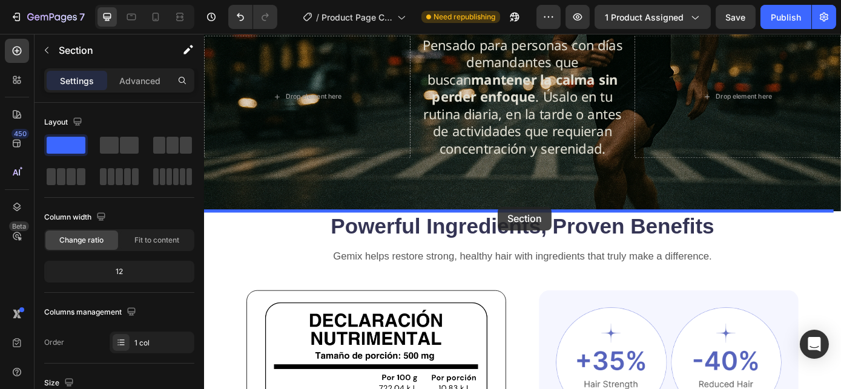
drag, startPoint x: 707, startPoint y: 124, endPoint x: 538, endPoint y: 231, distance: 200.5
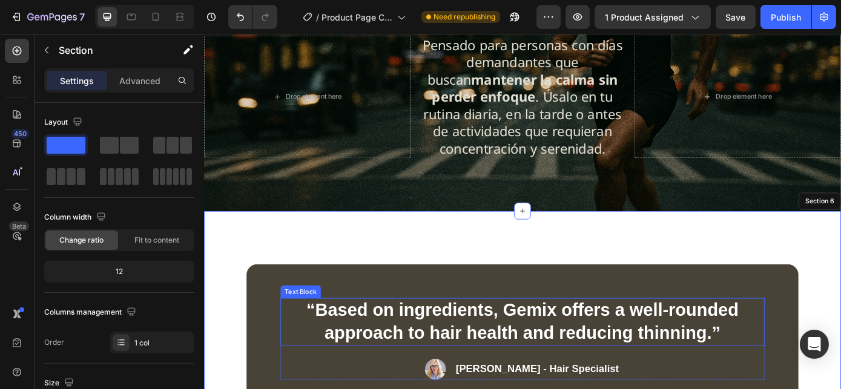
scroll to position [1705, 0]
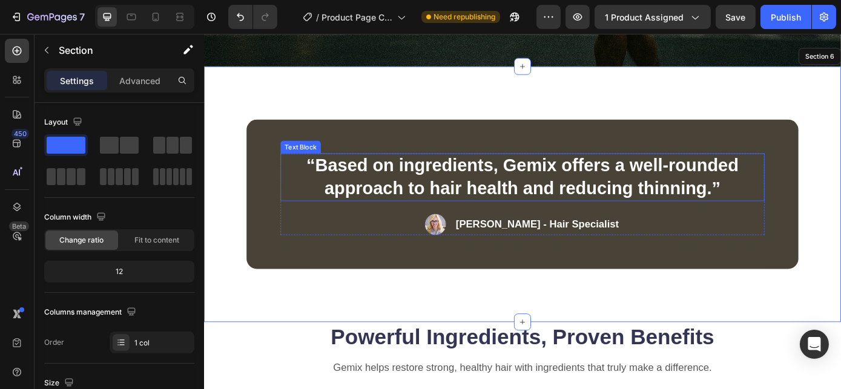
click at [577, 196] on p "“Based on ingredients, Gemix offers a well-rounded approach to hair health and …" at bounding box center [566, 197] width 549 height 52
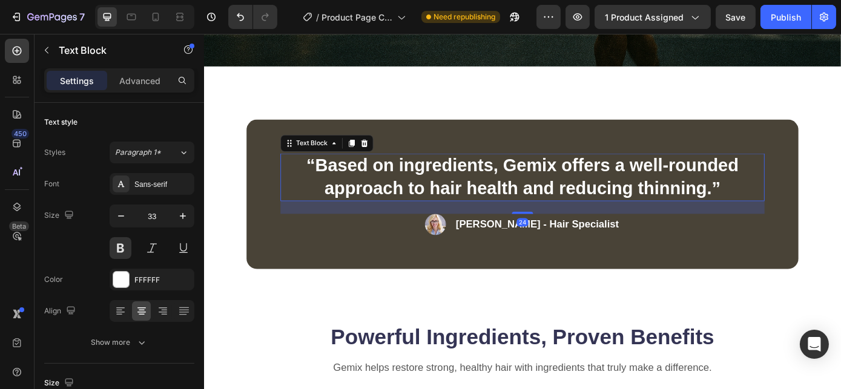
click at [577, 196] on p "“Based on ingredients, Gemix offers a well-rounded approach to hair health and …" at bounding box center [566, 197] width 549 height 52
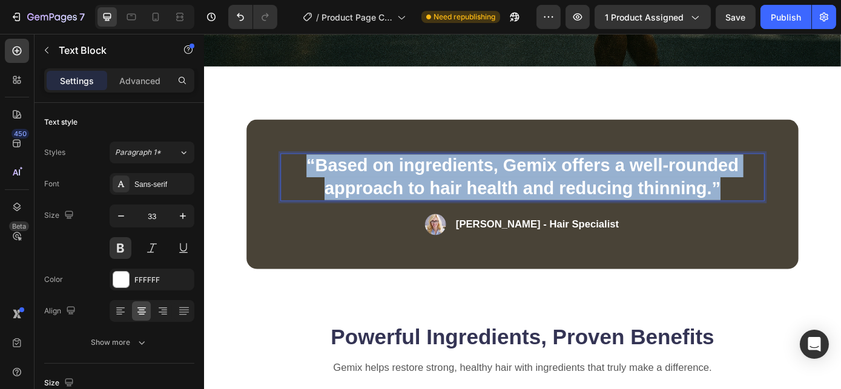
click at [577, 196] on p "“Based on ingredients, Gemix offers a well-rounded approach to hair health and …" at bounding box center [566, 197] width 549 height 52
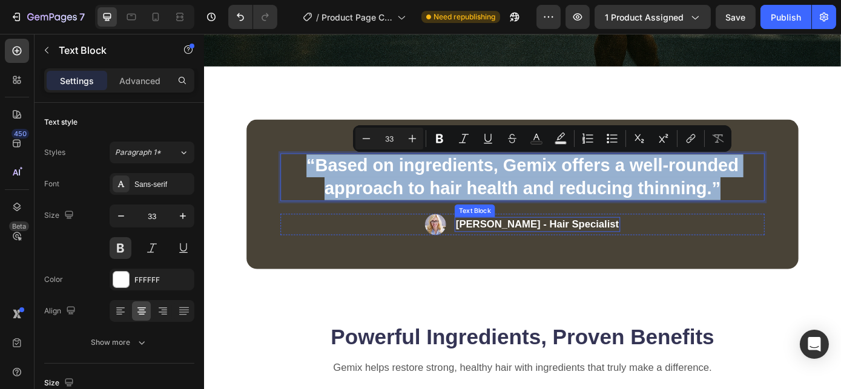
click at [574, 250] on p "[PERSON_NAME] - Hair Specialist" at bounding box center [583, 251] width 186 height 15
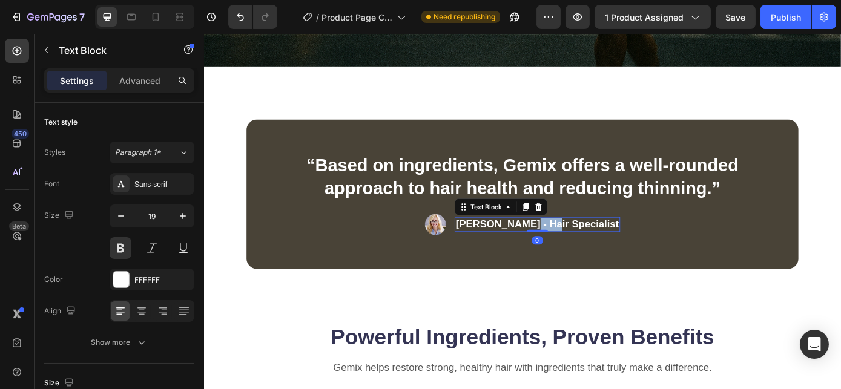
click at [574, 250] on p "[PERSON_NAME] - Hair Specialist" at bounding box center [583, 251] width 186 height 15
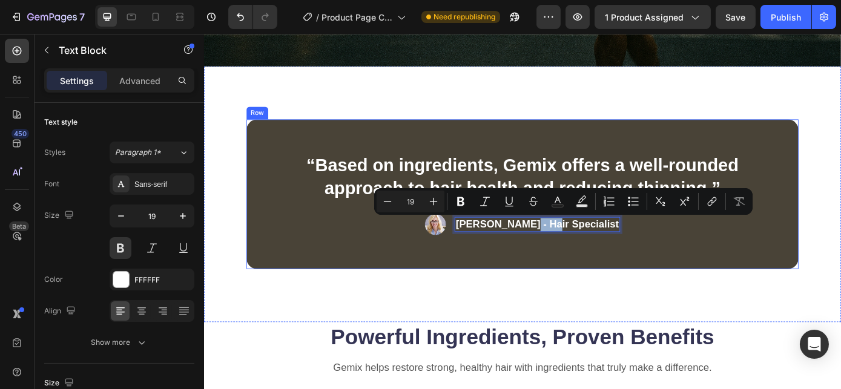
click at [434, 284] on div "“Based on ingredients, Gemix offers a well-rounded approach to hair health and …" at bounding box center [566, 216] width 629 height 171
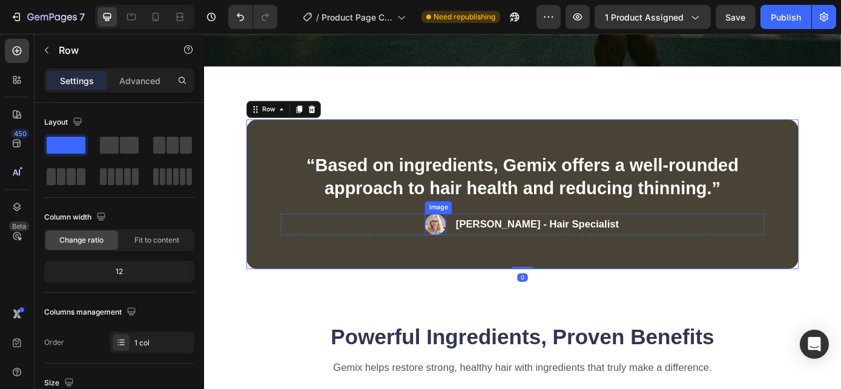
click at [479, 251] on img at bounding box center [467, 251] width 24 height 24
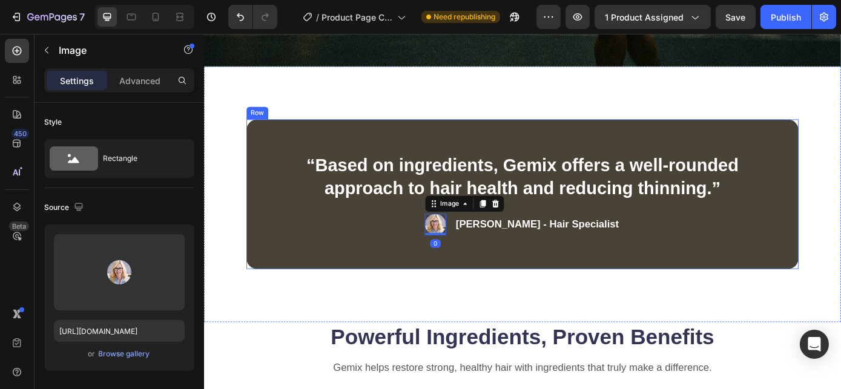
click at [364, 274] on div "“Based on ingredients, Gemix offers a well-rounded approach to hair health and …" at bounding box center [566, 216] width 629 height 171
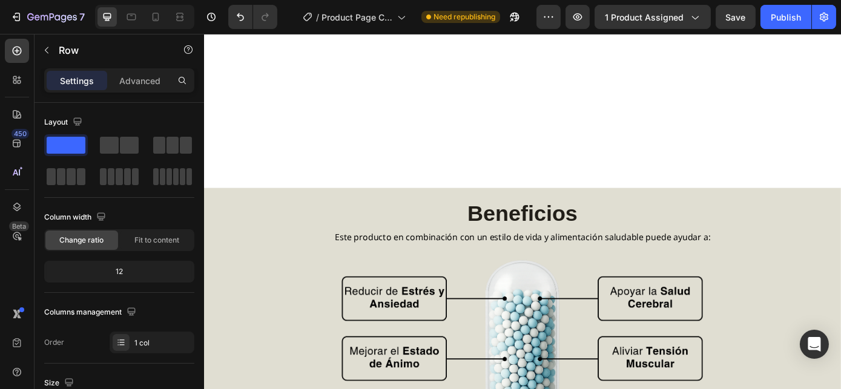
scroll to position [1024, 0]
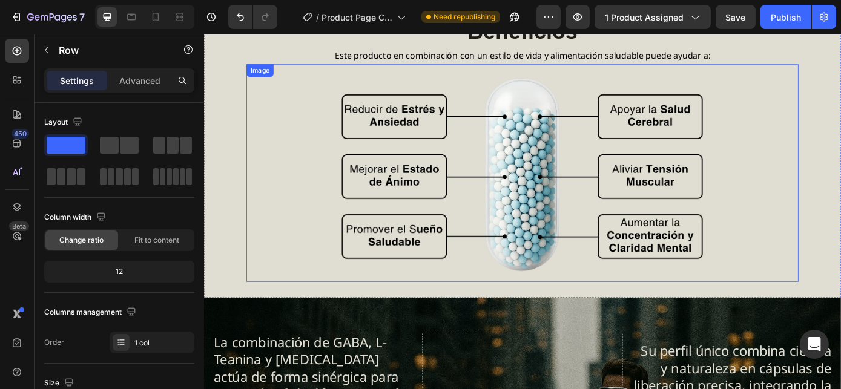
click at [323, 119] on div at bounding box center [566, 192] width 629 height 248
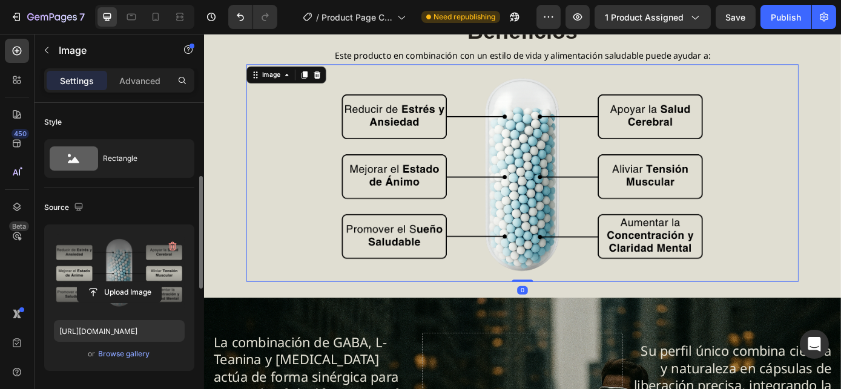
scroll to position [110, 0]
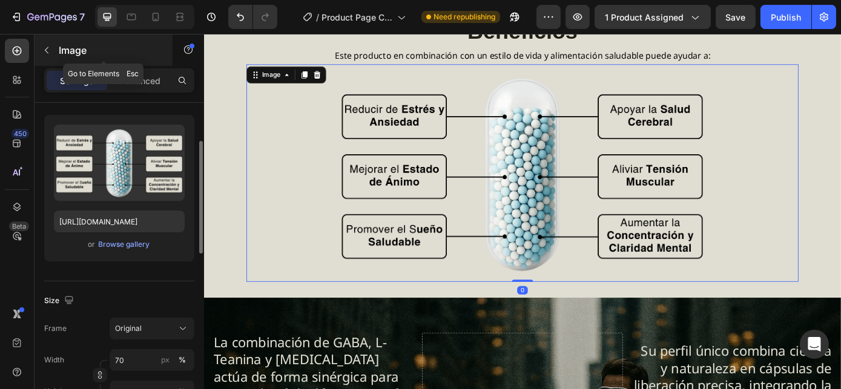
click at [45, 47] on icon "button" at bounding box center [47, 50] width 10 height 10
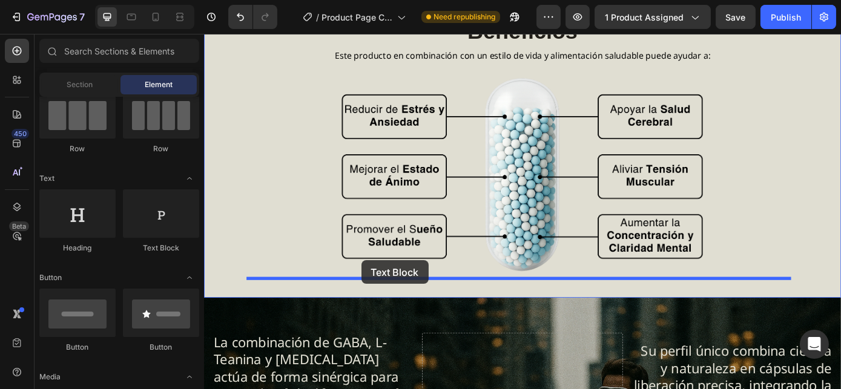
drag, startPoint x: 372, startPoint y: 254, endPoint x: 384, endPoint y: 293, distance: 41.0
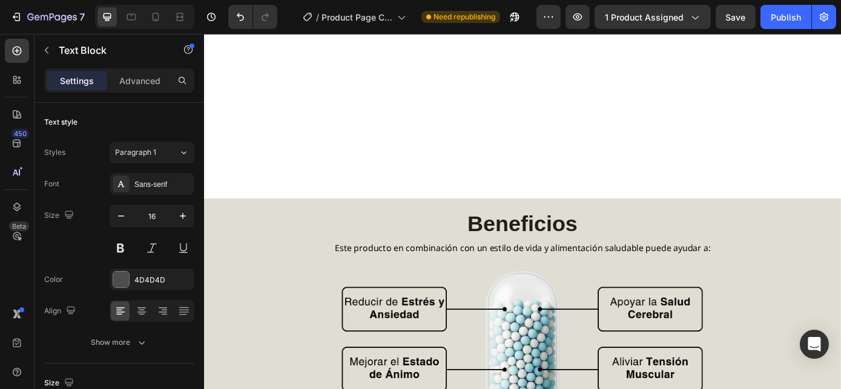
scroll to position [1024, 0]
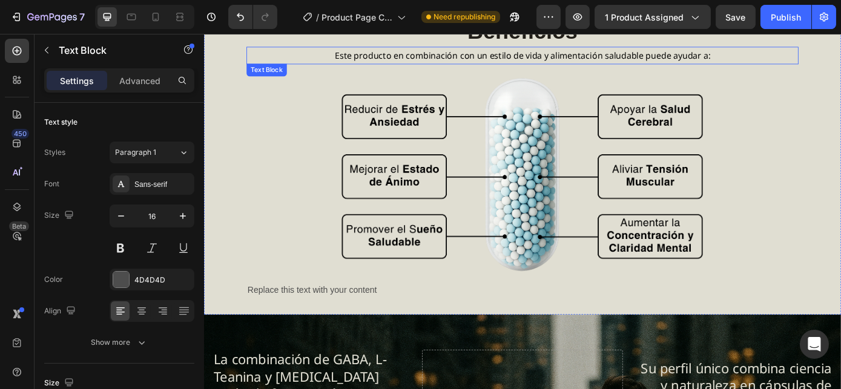
click at [462, 54] on span "Este producto en combinación con un estilo de vida y alimentación saludable pue…" at bounding box center [566, 57] width 428 height 13
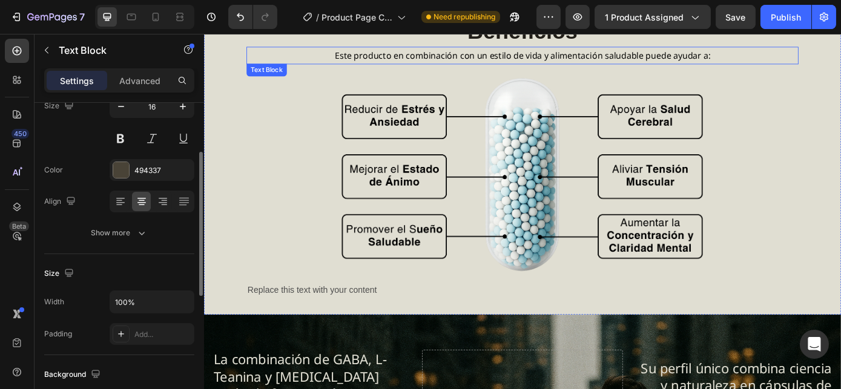
click at [462, 54] on span "Este producto en combinación con un estilo de vida y alimentación saludable pue…" at bounding box center [566, 57] width 428 height 13
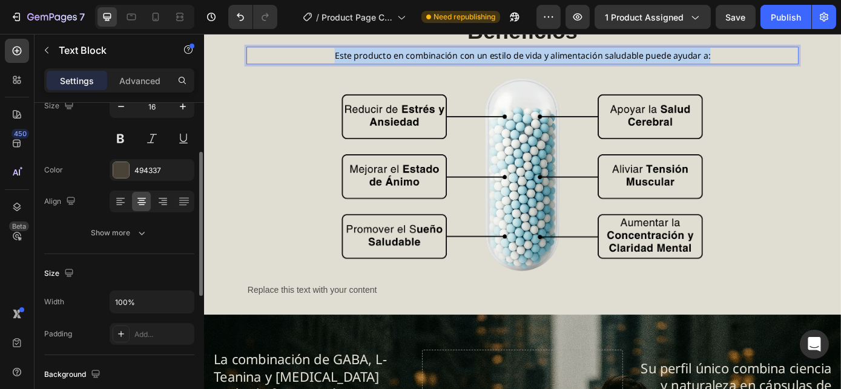
click at [462, 54] on span "Este producto en combinación con un estilo de vida y alimentación saludable pue…" at bounding box center [566, 57] width 428 height 13
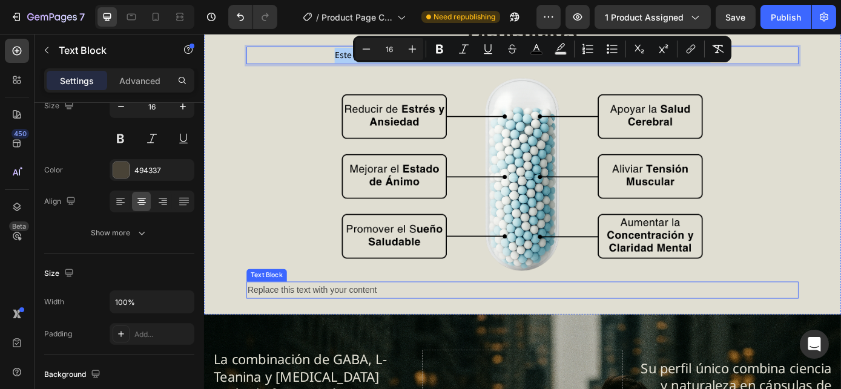
click at [322, 321] on div "Replace this text with your content" at bounding box center [566, 326] width 629 height 20
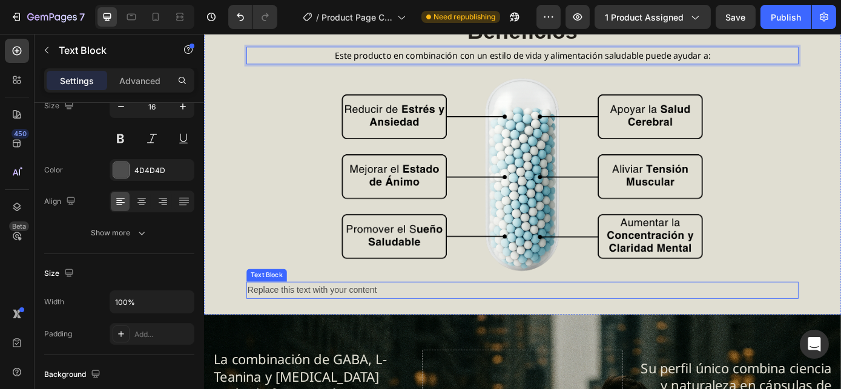
click at [322, 321] on div "Replace this text with your content" at bounding box center [566, 326] width 629 height 20
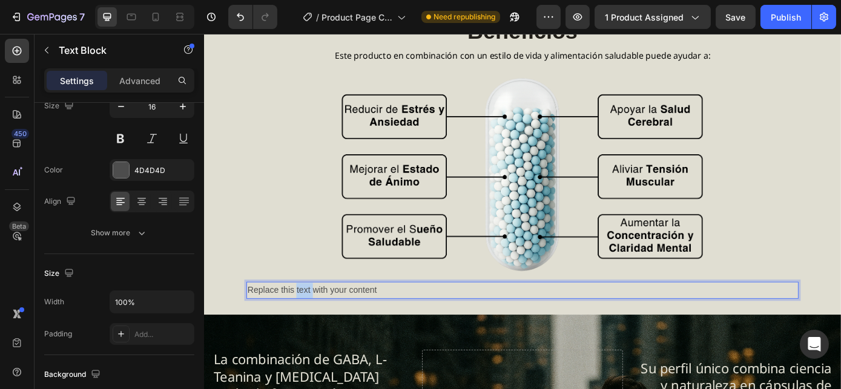
click at [322, 321] on p "Replace this text with your content" at bounding box center [566, 327] width 627 height 18
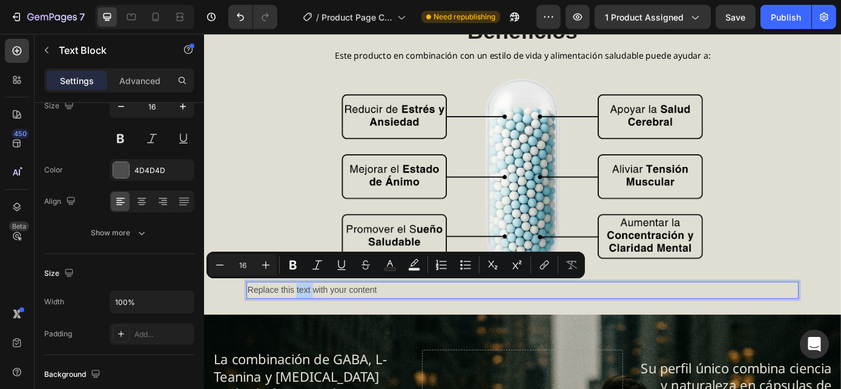
click at [322, 321] on p "Replace this text with your content" at bounding box center [566, 327] width 627 height 18
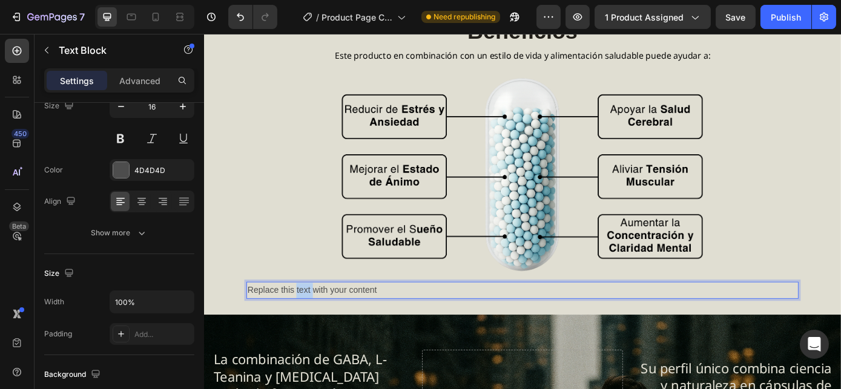
click at [322, 321] on p "Replace this text with your content" at bounding box center [566, 327] width 627 height 18
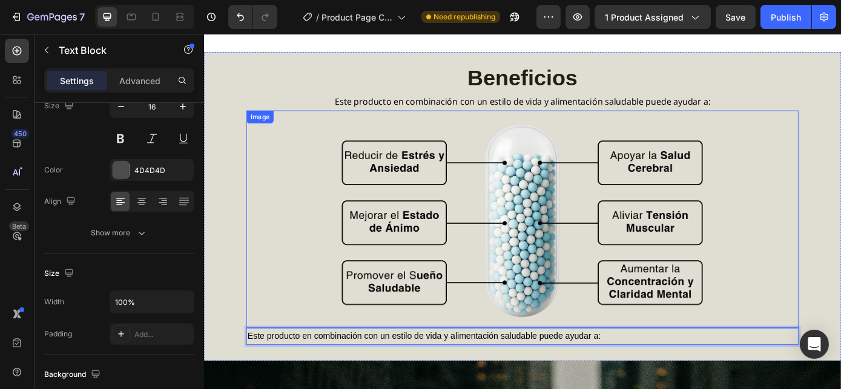
scroll to position [969, 0]
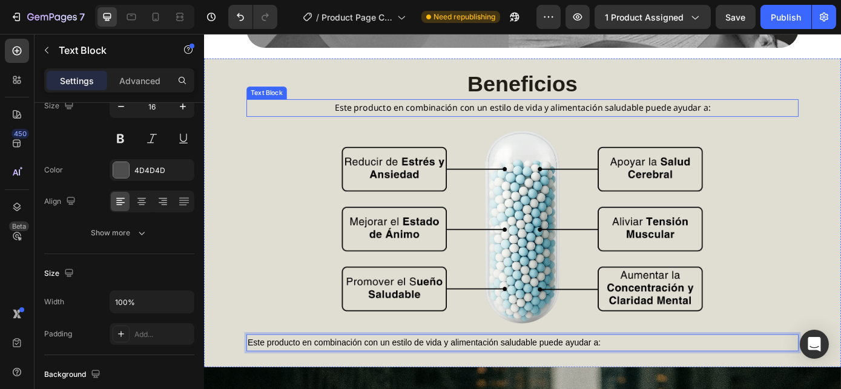
click at [442, 110] on p "Este producto en combinación con un estilo de vida y alimentación saludable pue…" at bounding box center [566, 119] width 627 height 18
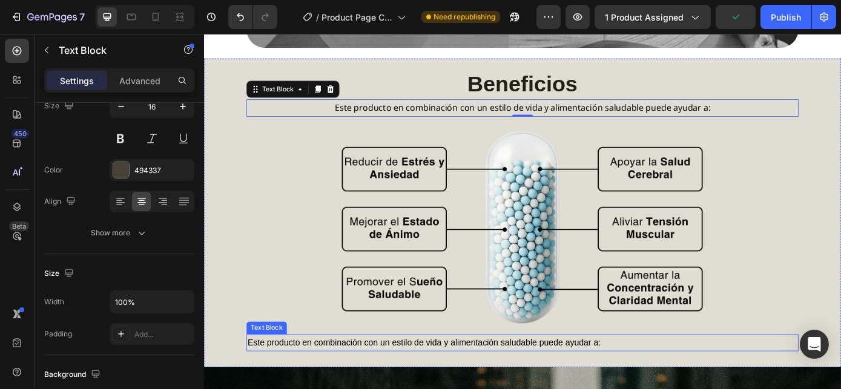
click at [311, 381] on span "Este producto en combinación con un estilo de vida y alimentación saludable pue…" at bounding box center [454, 386] width 402 height 10
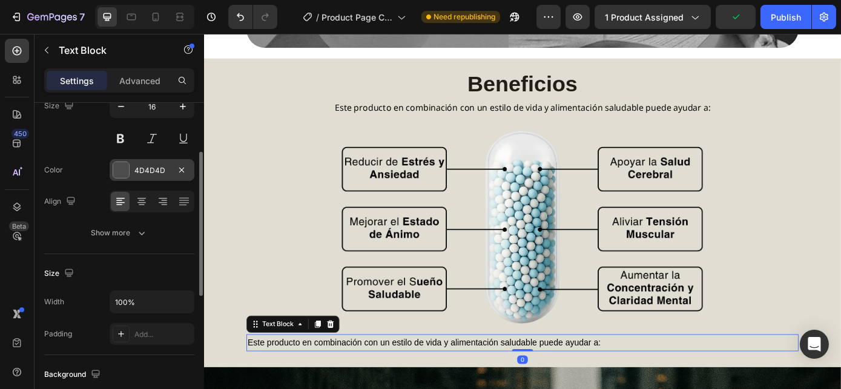
click at [146, 170] on div "4D4D4D" at bounding box center [151, 170] width 35 height 11
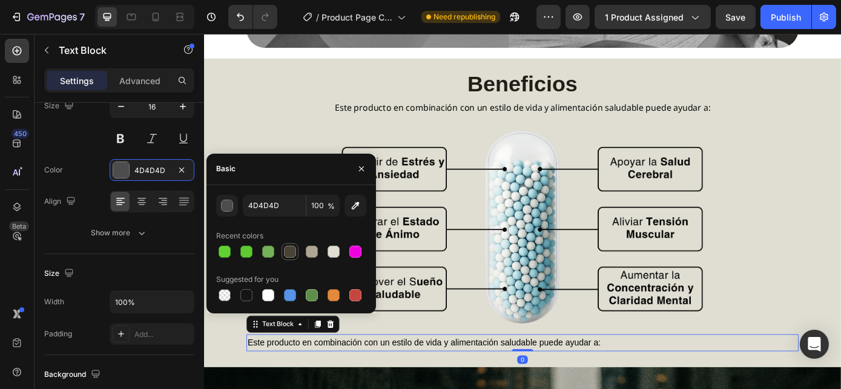
drag, startPoint x: 285, startPoint y: 251, endPoint x: 290, endPoint y: 259, distance: 9.6
click at [285, 252] on div at bounding box center [290, 252] width 12 height 12
type input "494337"
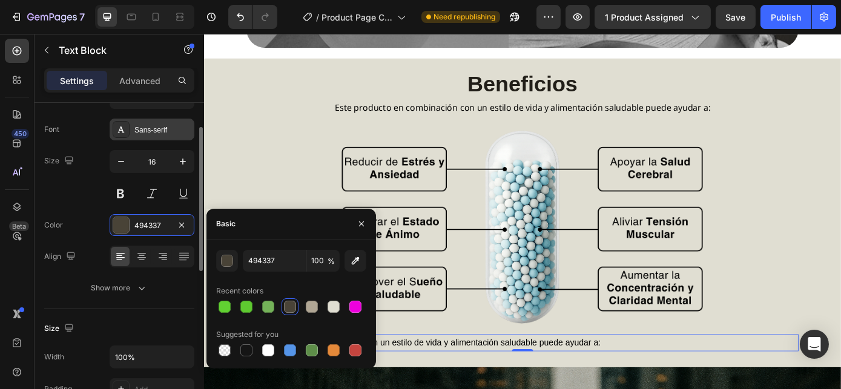
scroll to position [0, 0]
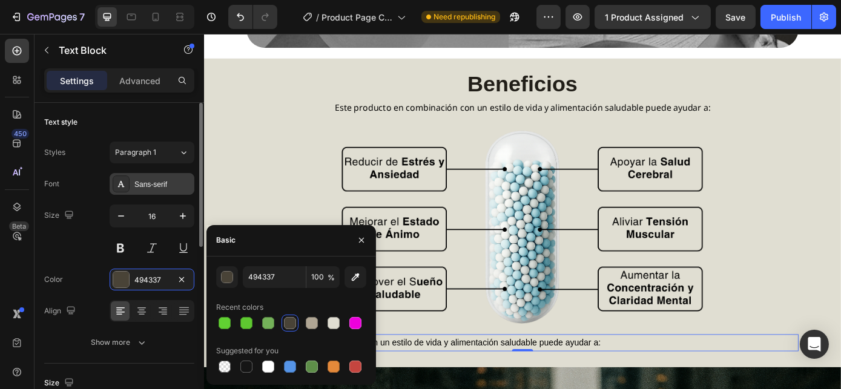
click at [139, 188] on div "Sans-serif" at bounding box center [162, 184] width 57 height 11
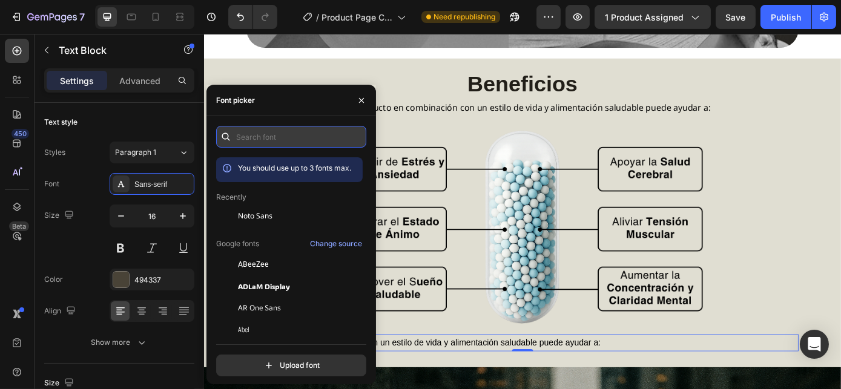
click at [281, 136] on input "text" at bounding box center [291, 137] width 150 height 22
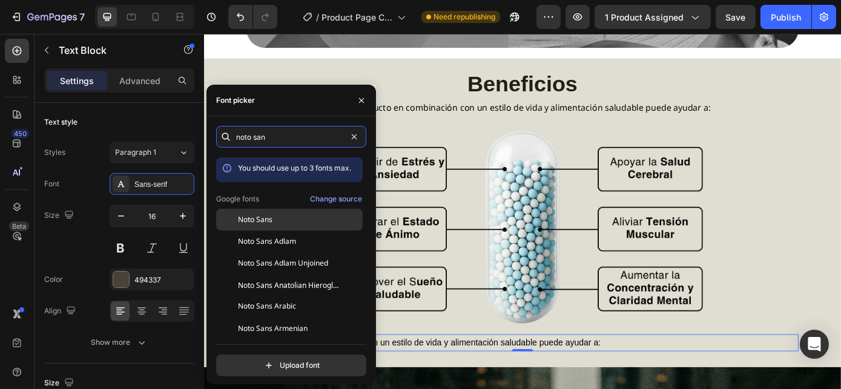
type input "noto san"
click at [249, 222] on span "Noto Sans" at bounding box center [255, 219] width 34 height 11
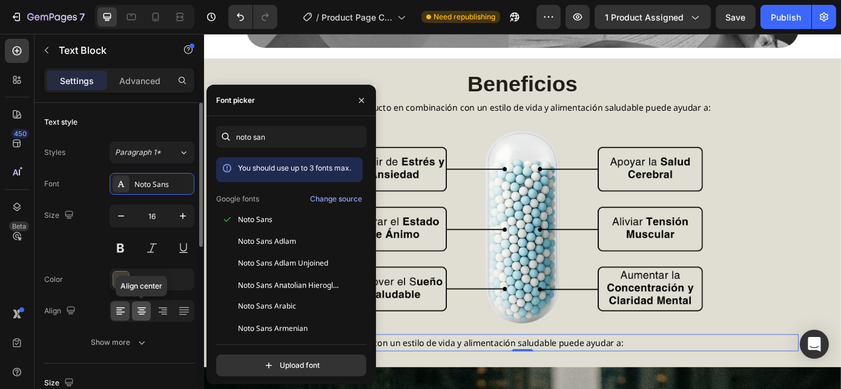
click at [145, 309] on icon at bounding box center [142, 311] width 12 height 12
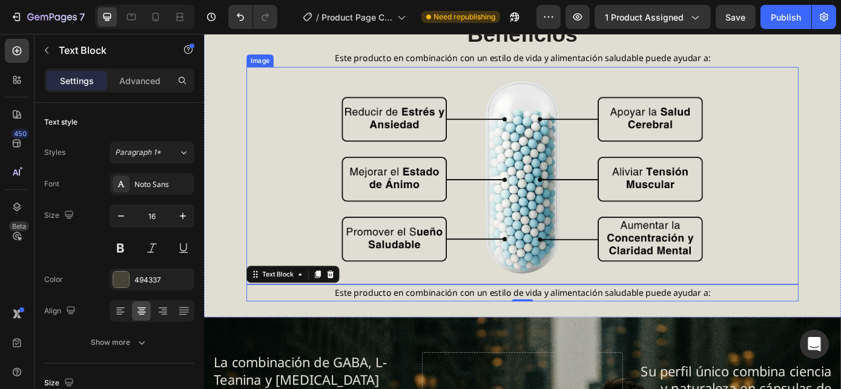
scroll to position [1024, 0]
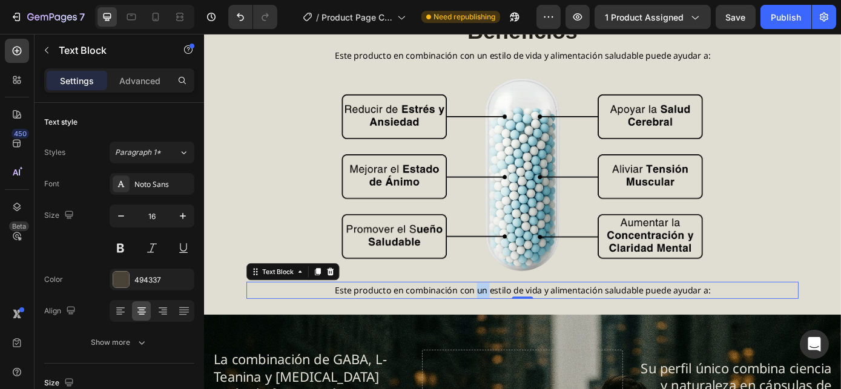
click at [508, 320] on span "Este producto en combinación con un estilo de vida y alimentación saludable pue…" at bounding box center [566, 326] width 428 height 13
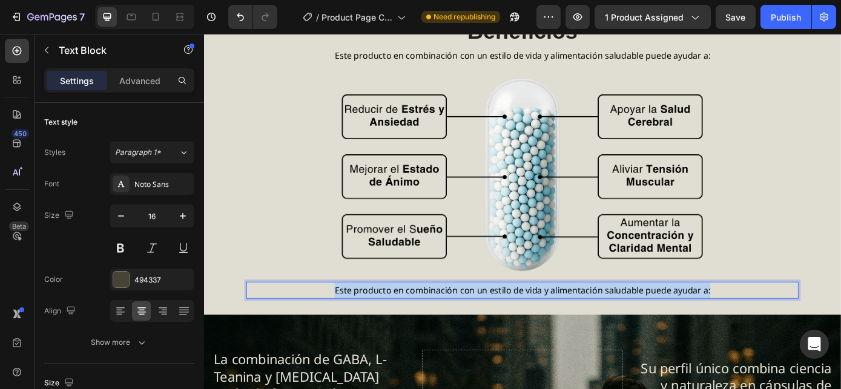
click at [508, 320] on span "Este producto en combinación con un estilo de vida y alimentación saludable pue…" at bounding box center [566, 326] width 428 height 13
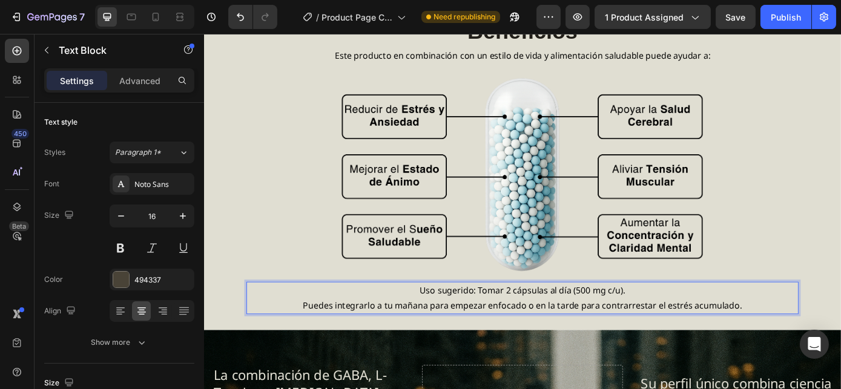
click at [462, 321] on span "Uso sugerido: Tomar 2 cápsulas al día (500 mg c/u)." at bounding box center [566, 326] width 235 height 13
click at [464, 321] on span "Uso sugerido: Tomar 2 cápsulas al día (500 mg c/u)." at bounding box center [566, 326] width 235 height 13
click at [673, 336] on span "Puedes integrarlo a tu mañana para empezar enfocado o en la tarde para contrarr…" at bounding box center [566, 342] width 500 height 13
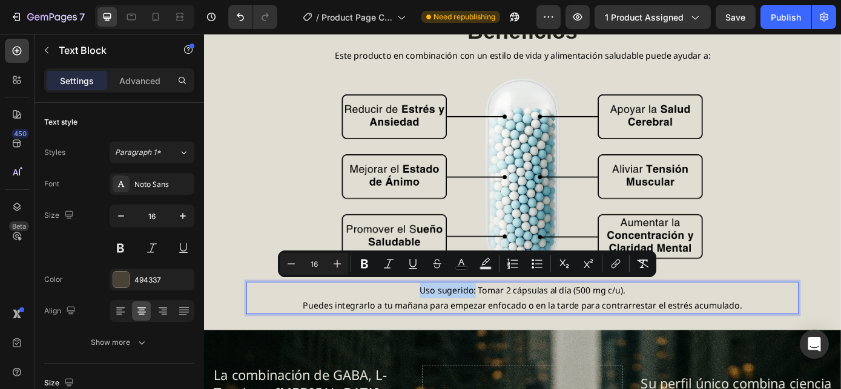
drag, startPoint x: 446, startPoint y: 321, endPoint x: 508, endPoint y: 323, distance: 62.4
click at [365, 263] on icon "Editor contextual toolbar" at bounding box center [364, 264] width 7 height 9
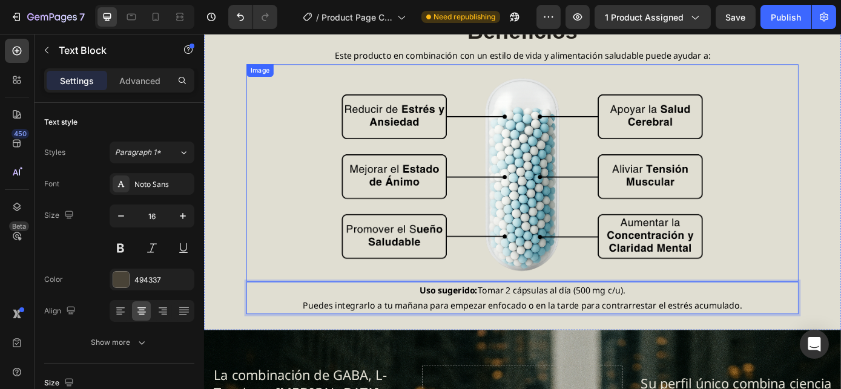
click at [840, 217] on div at bounding box center [566, 192] width 629 height 248
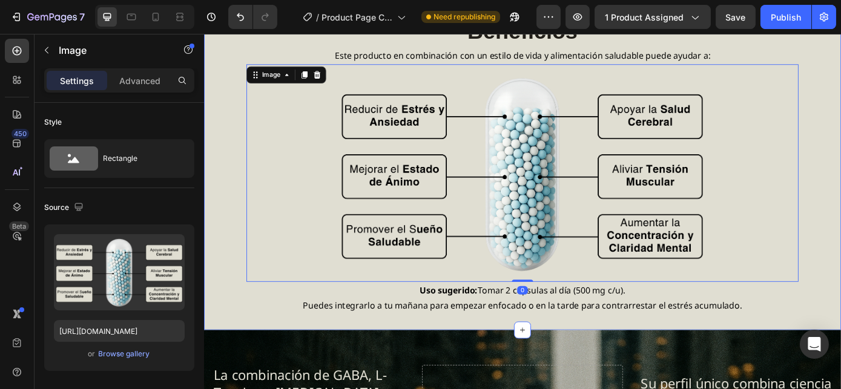
click at [840, 236] on div "Beneficios Heading Este producto en combinación con un estilo de vida y aliment…" at bounding box center [566, 187] width 726 height 370
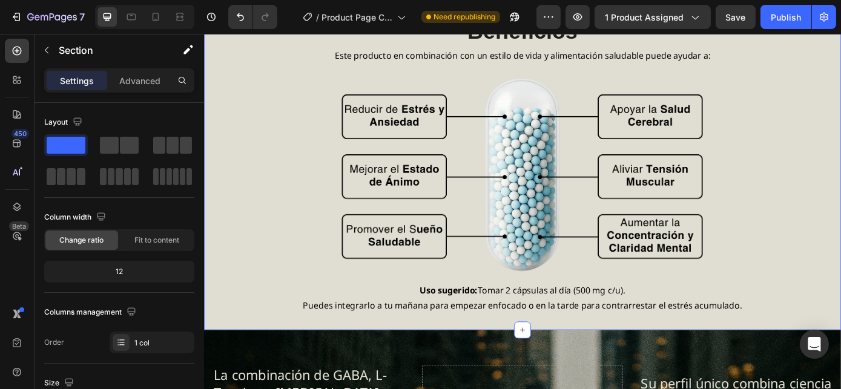
click at [251, 329] on div "Beneficios Heading Este producto en combinación con un estilo de vida y aliment…" at bounding box center [566, 187] width 726 height 370
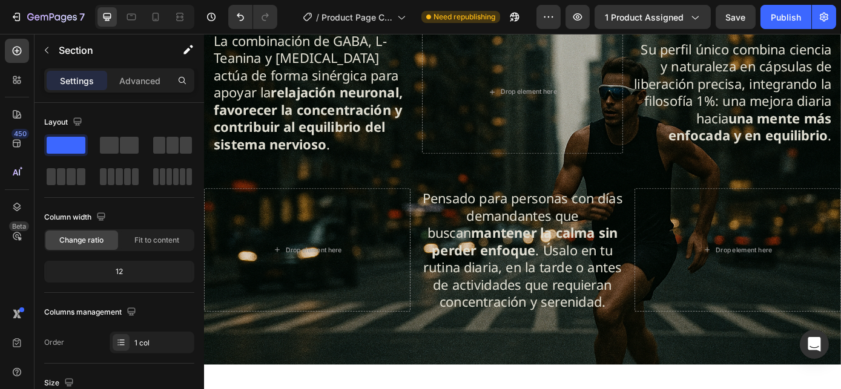
scroll to position [1403, 0]
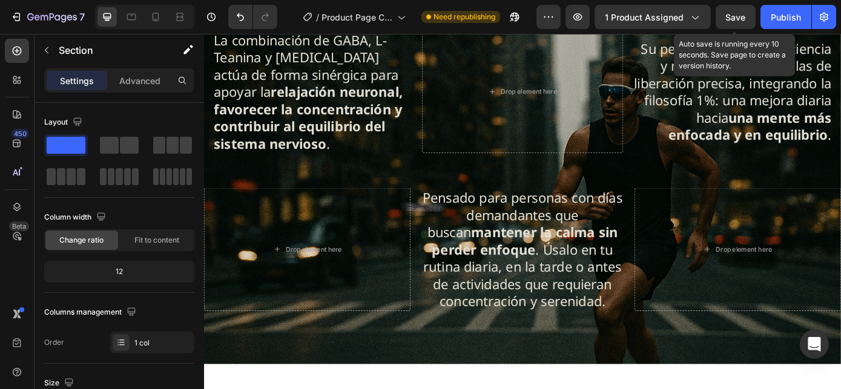
click at [731, 20] on span "Save" at bounding box center [736, 17] width 20 height 10
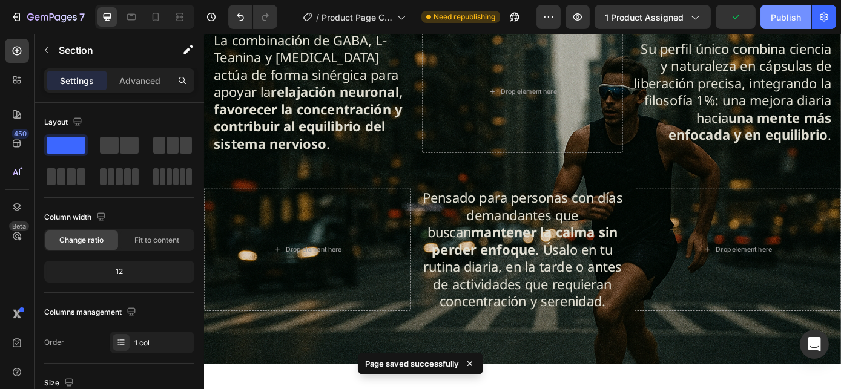
click at [793, 16] on div "Publish" at bounding box center [785, 17] width 30 height 13
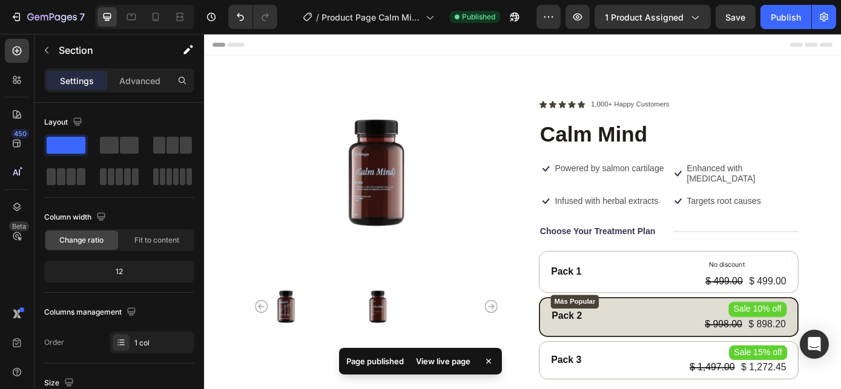
scroll to position [206, 0]
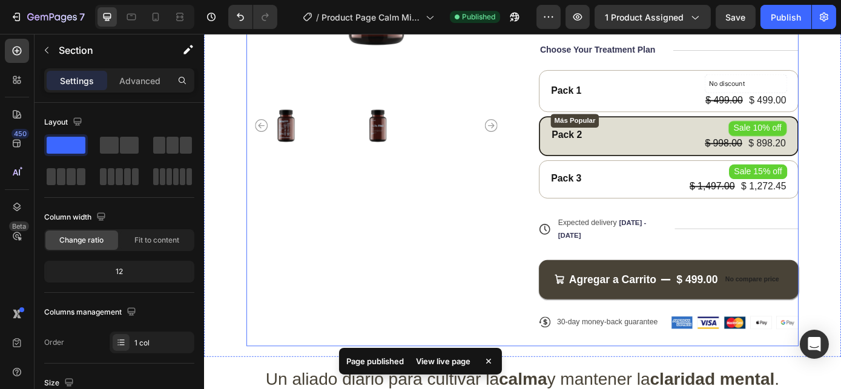
click at [462, 275] on div "Product Images" at bounding box center [400, 146] width 296 height 490
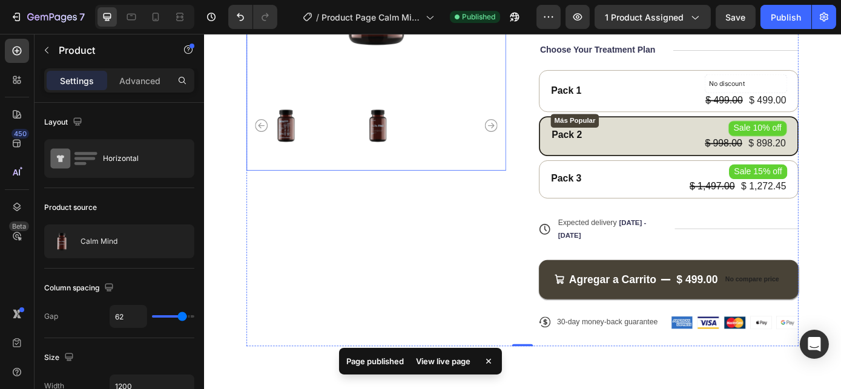
scroll to position [29, 0]
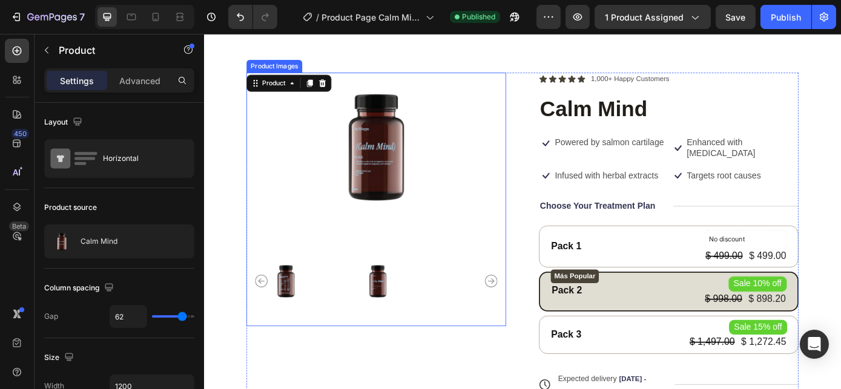
click at [527, 152] on img at bounding box center [400, 161] width 296 height 166
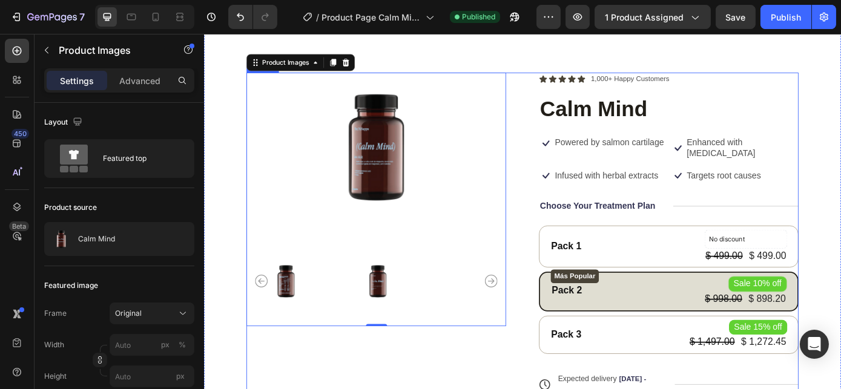
click at [552, 198] on div "Product Images 0 Icon Icon Icon Icon Icon Icon List 1,000+ Happy Customers Text…" at bounding box center [566, 323] width 629 height 490
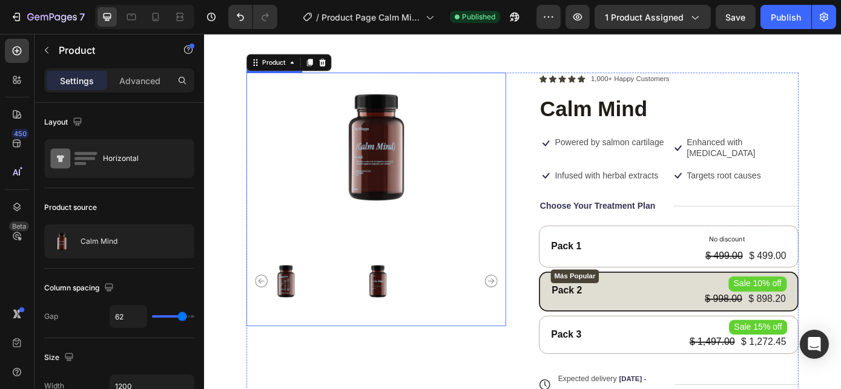
click at [473, 171] on img at bounding box center [400, 161] width 296 height 166
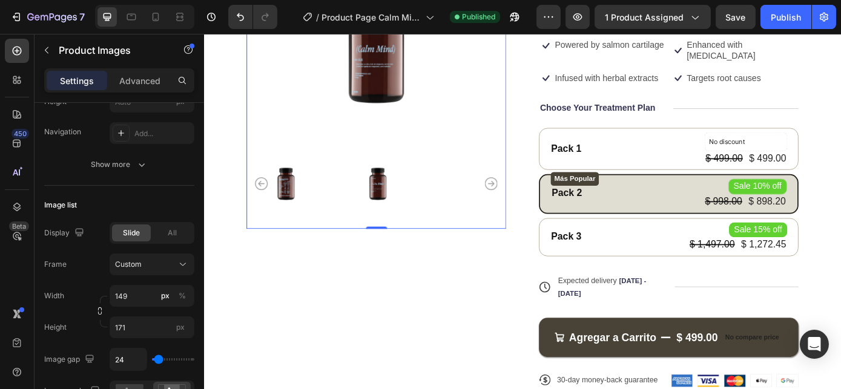
scroll to position [249, 0]
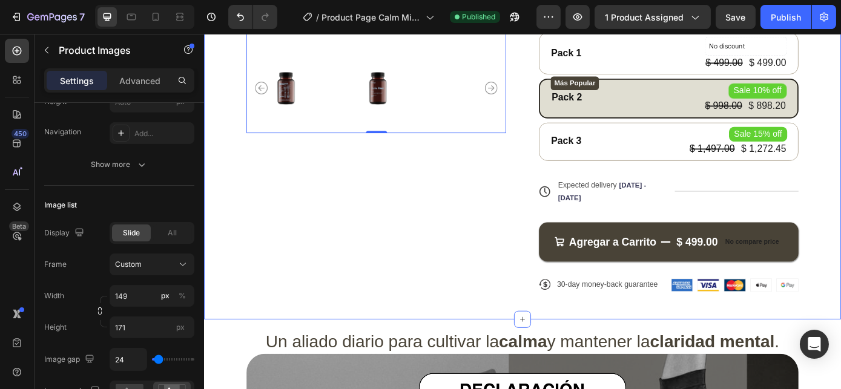
click at [840, 218] on div "Product Images 0 Icon Icon Icon Icon Icon Icon List 1,000+ Happy Customers Text…" at bounding box center [566, 84] width 726 height 550
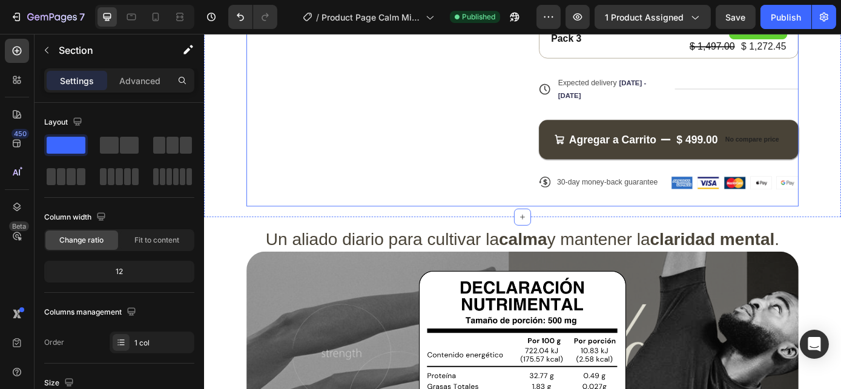
scroll to position [267, 0]
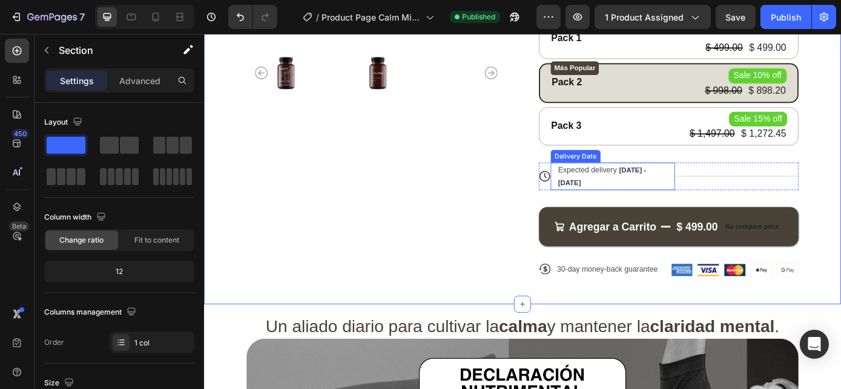
click at [646, 194] on div "Expected delivery Aug 28 - Aug 31" at bounding box center [663, 195] width 115 height 31
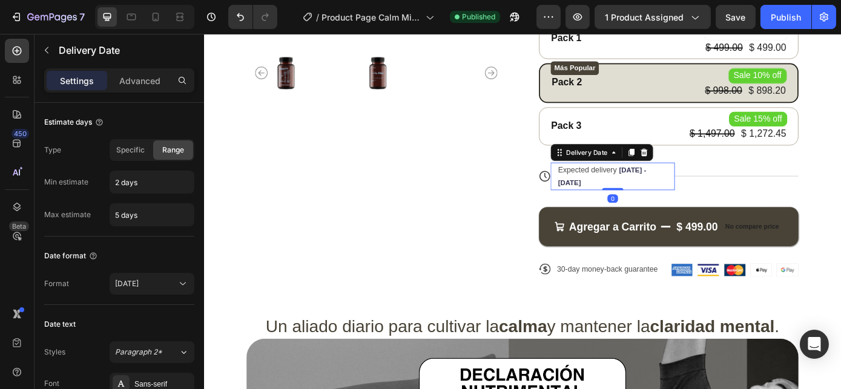
click at [638, 188] on span "Expected delivery" at bounding box center [640, 189] width 67 height 10
click at [785, 195] on div "Title Line" at bounding box center [811, 195] width 142 height 31
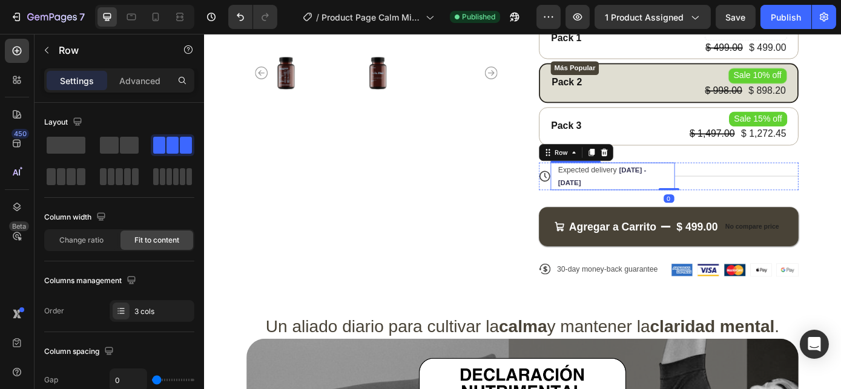
click at [713, 197] on div "Expected delivery Aug 28 - Aug 31" at bounding box center [663, 195] width 115 height 31
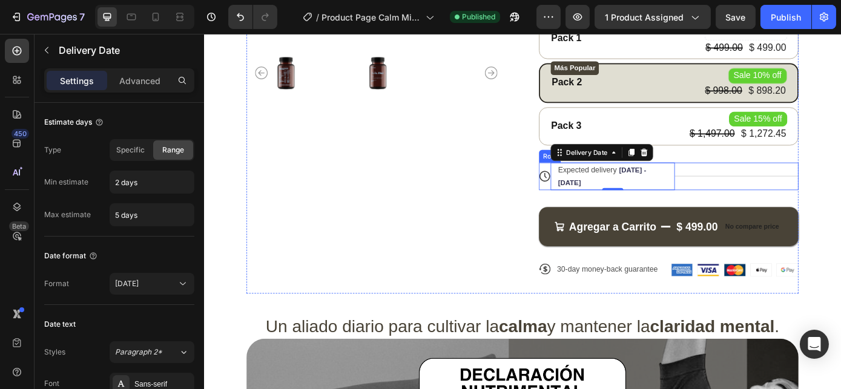
click at [747, 180] on div "Title Line" at bounding box center [811, 195] width 142 height 31
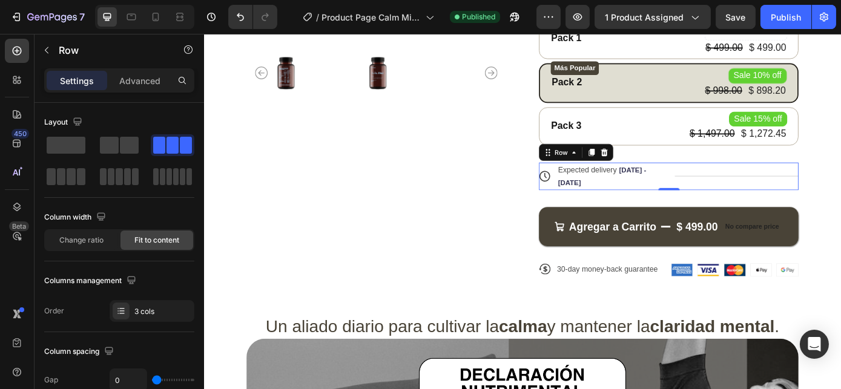
click at [740, 195] on div "Title Line" at bounding box center [811, 195] width 142 height 31
click at [748, 192] on div "Title Line" at bounding box center [811, 195] width 142 height 31
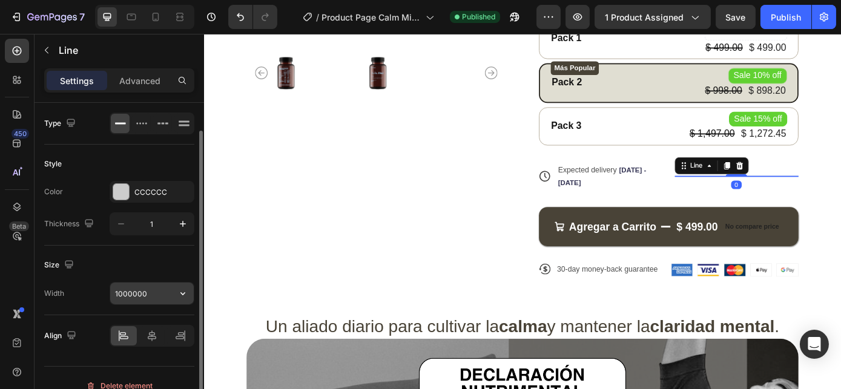
scroll to position [14, 0]
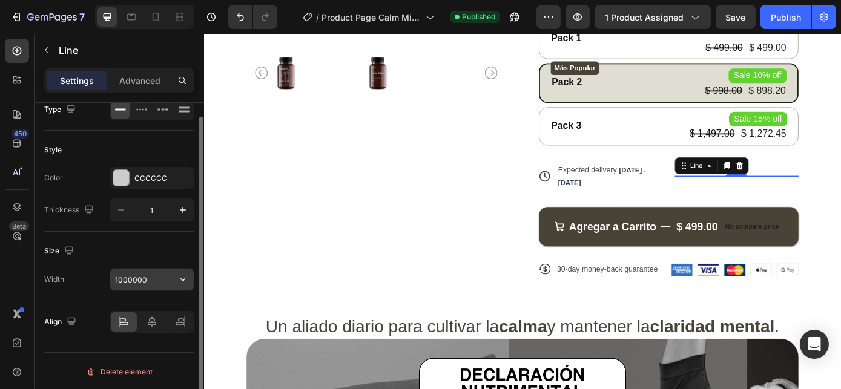
click at [140, 282] on input "1000000" at bounding box center [152, 280] width 84 height 22
click at [186, 277] on icon "button" at bounding box center [183, 280] width 12 height 12
click at [148, 280] on input "1000000" at bounding box center [152, 280] width 84 height 22
click at [157, 277] on input "1000000" at bounding box center [152, 280] width 84 height 22
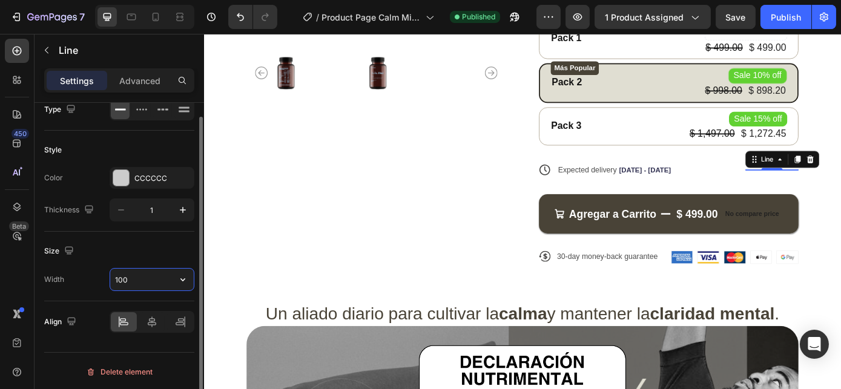
click at [142, 275] on input "100" at bounding box center [152, 280] width 84 height 22
click at [118, 277] on input "100" at bounding box center [152, 280] width 84 height 22
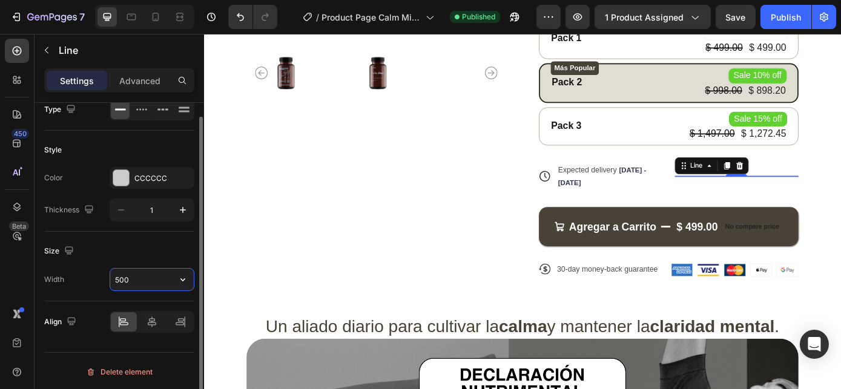
click at [118, 277] on input "500" at bounding box center [152, 280] width 84 height 22
type input "300"
click at [123, 248] on div "Size" at bounding box center [119, 250] width 150 height 19
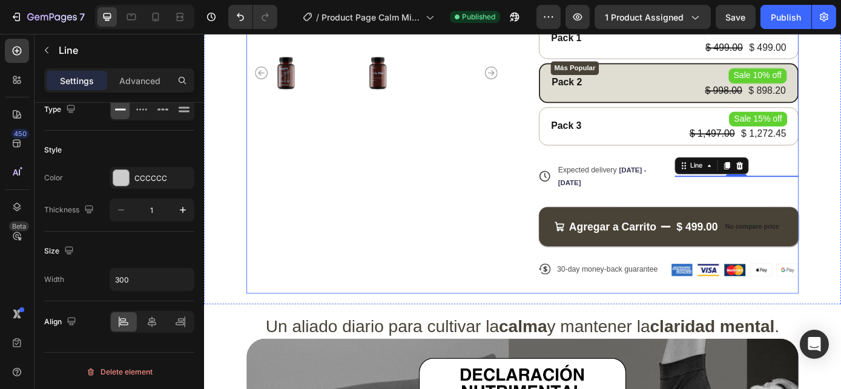
click at [559, 249] on div "Product Images Icon Icon Icon Icon Icon Icon List 1,000+ Happy Customers Text B…" at bounding box center [566, 85] width 629 height 490
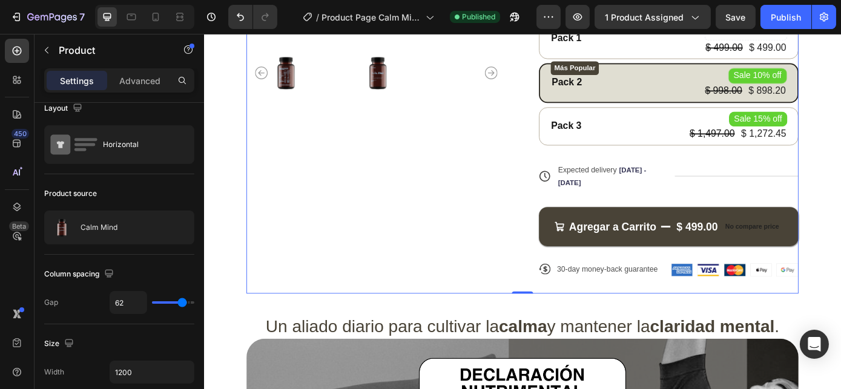
scroll to position [0, 0]
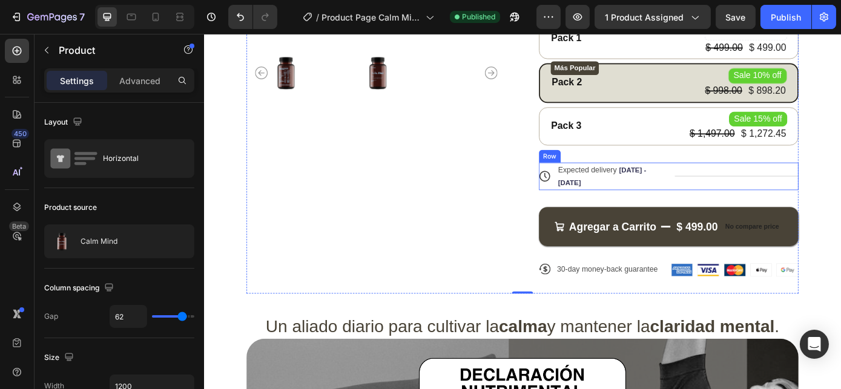
click at [758, 195] on div "Title Line" at bounding box center [811, 195] width 142 height 31
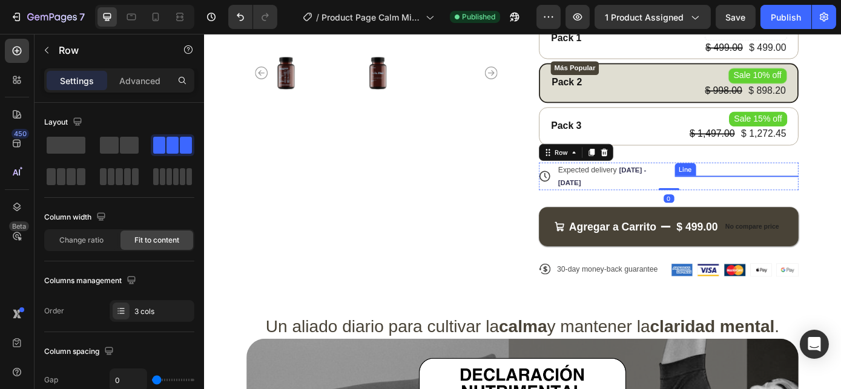
click at [751, 194] on div "Title Line" at bounding box center [811, 195] width 142 height 31
click at [752, 191] on div "Line" at bounding box center [752, 188] width 24 height 15
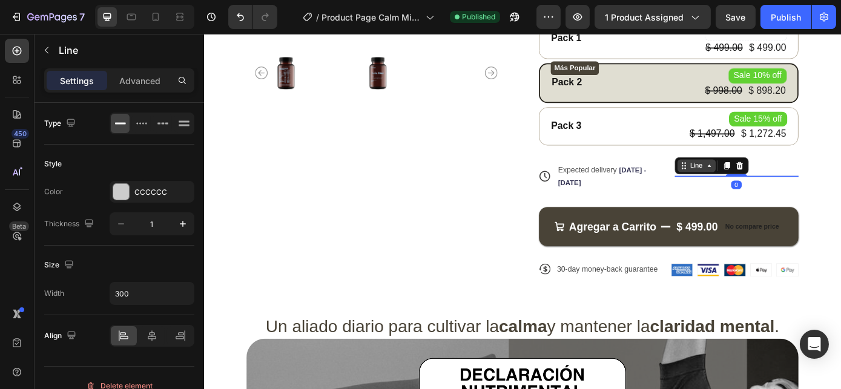
click at [752, 191] on div "Line" at bounding box center [782, 183] width 84 height 19
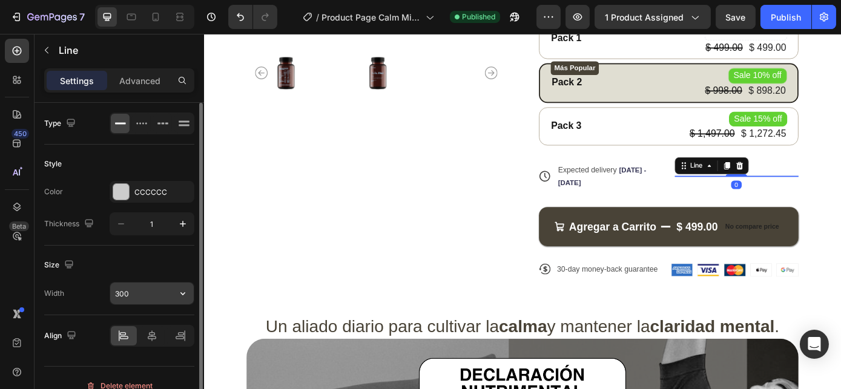
click at [116, 293] on input "300" at bounding box center [152, 294] width 84 height 22
click at [120, 291] on input "300" at bounding box center [152, 294] width 84 height 22
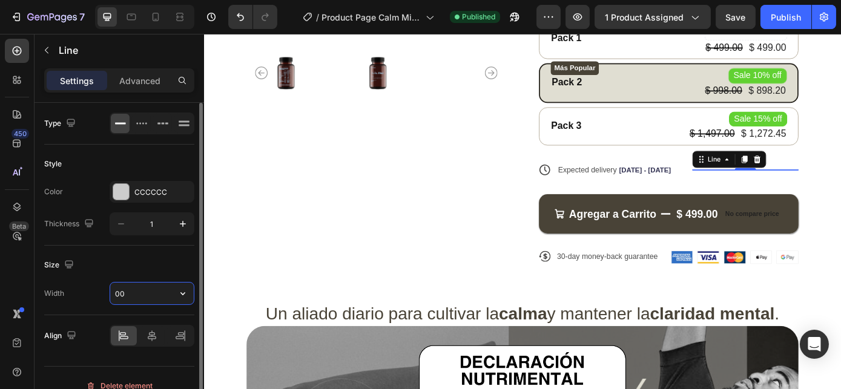
type input "100"
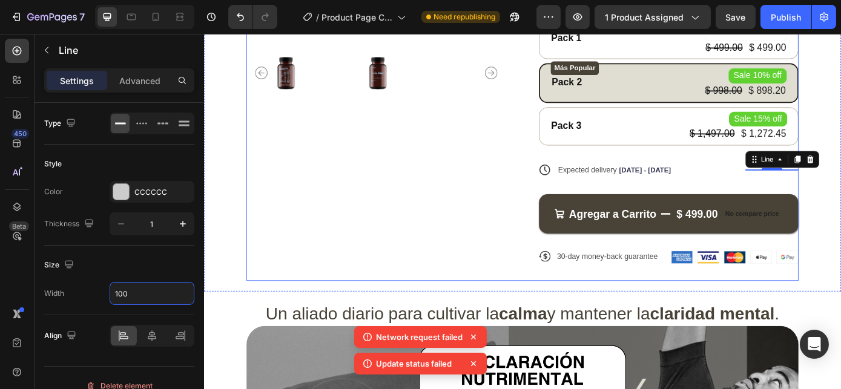
click at [388, 198] on div "Product Images" at bounding box center [400, 77] width 296 height 475
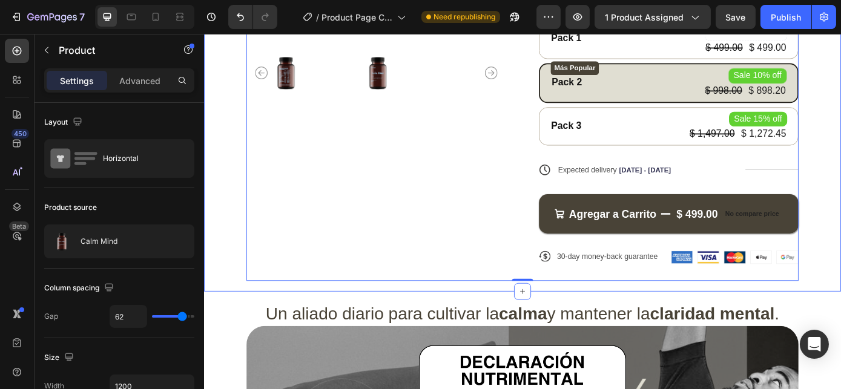
click at [234, 299] on div "Product Images Icon Icon Icon Icon Icon Icon List 1,000+ Happy Customers Text B…" at bounding box center [566, 60] width 726 height 536
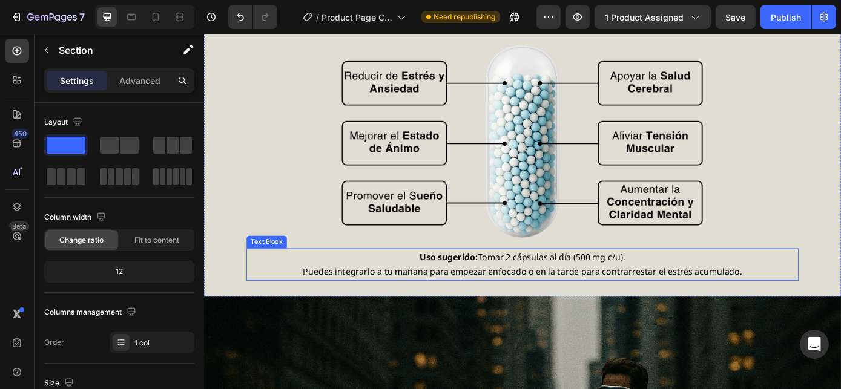
scroll to position [879, 0]
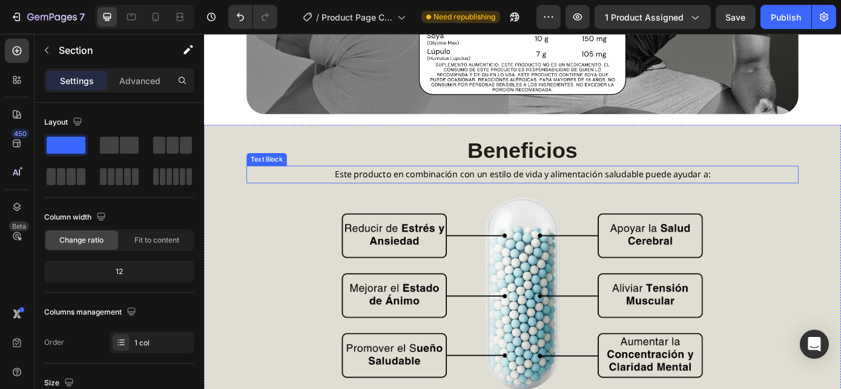
click at [452, 187] on span "Este producto en combinación con un estilo de vida y alimentación saludable pue…" at bounding box center [566, 193] width 428 height 13
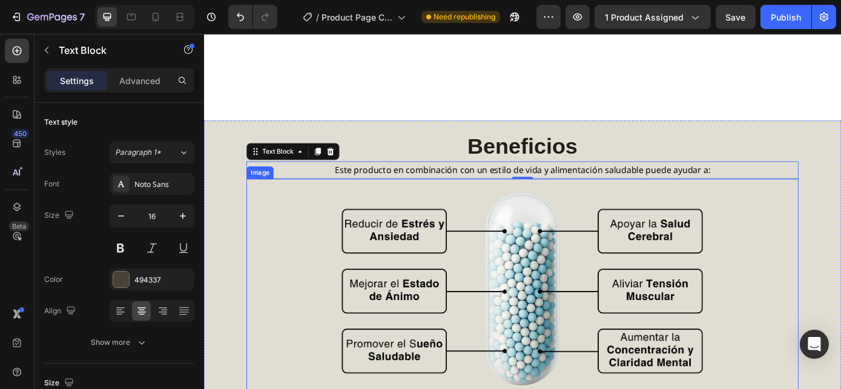
scroll to position [1057, 0]
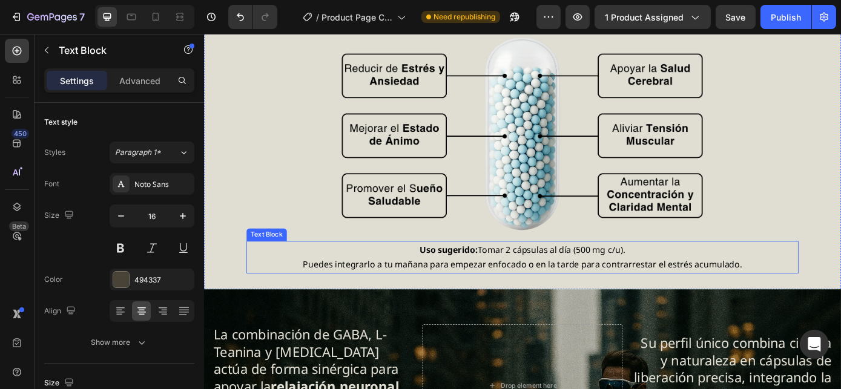
click at [412, 291] on span "Puedes integrarlo a tu mañana para empezar enfocado o en la tarde para contrarr…" at bounding box center [566, 296] width 500 height 13
click at [232, 283] on div "Beneficios Heading Este producto en combinación con un estilo de vida y aliment…" at bounding box center [566, 140] width 726 height 370
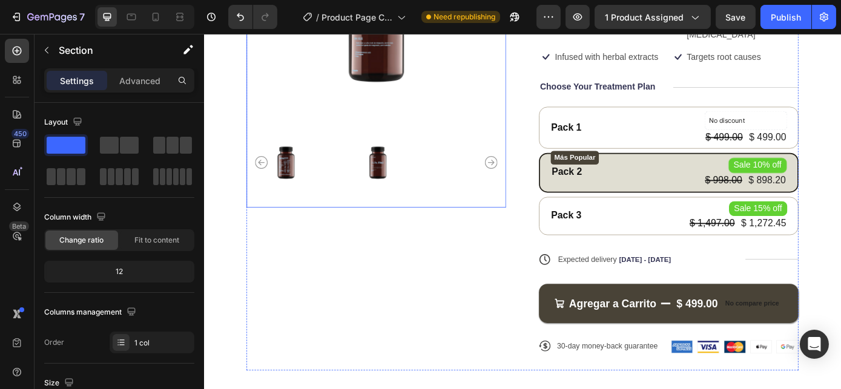
scroll to position [0, 0]
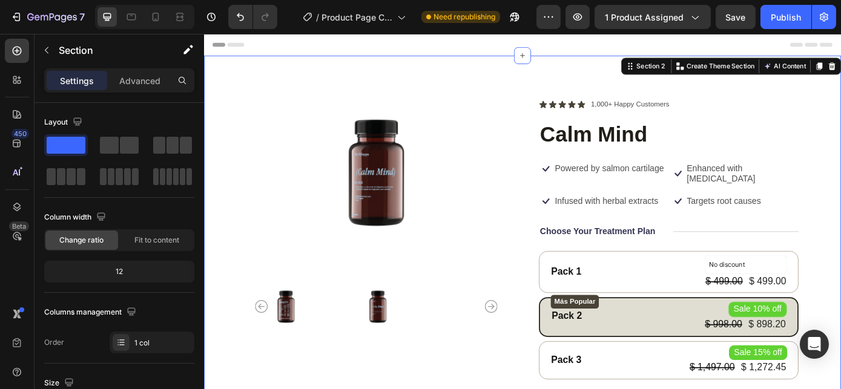
click at [532, 82] on div "Product Images Icon Icon Icon Icon Icon Icon List 1,000+ Happy Customers Text B…" at bounding box center [566, 327] width 726 height 536
click at [553, 89] on div "Product Images Icon Icon Icon Icon Icon Icon List 1,000+ Happy Customers Text B…" at bounding box center [566, 327] width 726 height 536
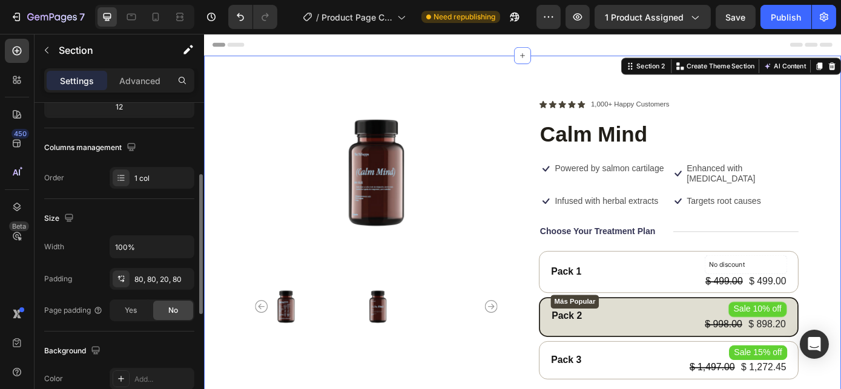
scroll to position [220, 0]
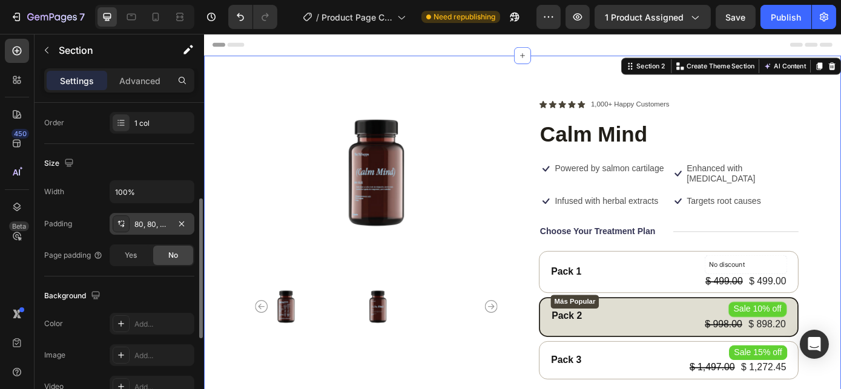
click at [151, 228] on div "80, 80, 20, 80" at bounding box center [152, 224] width 85 height 22
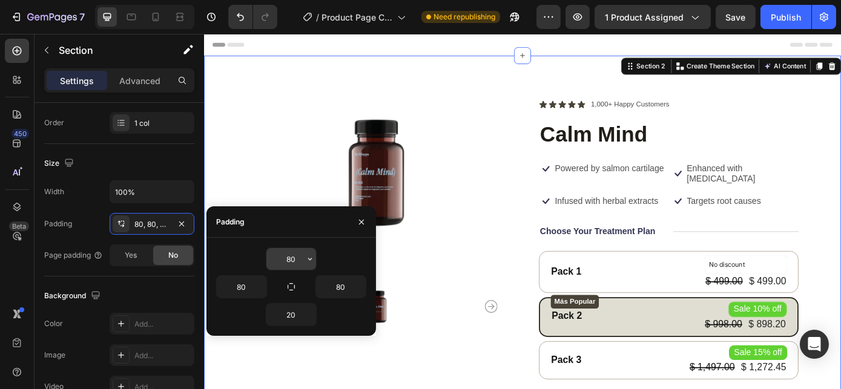
click at [294, 261] on input "80" at bounding box center [291, 259] width 50 height 22
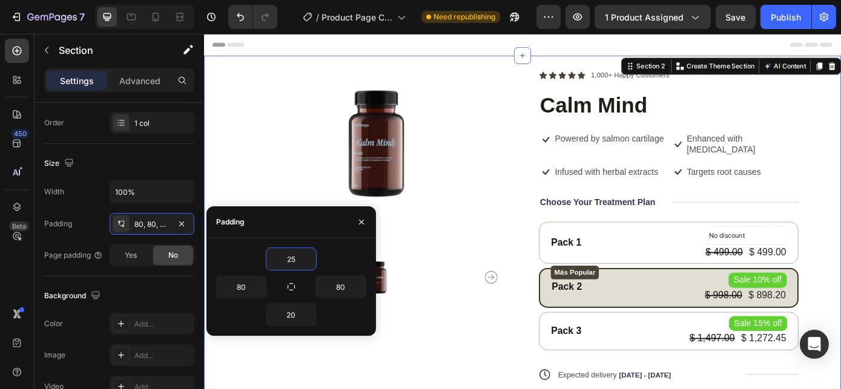
type input "2"
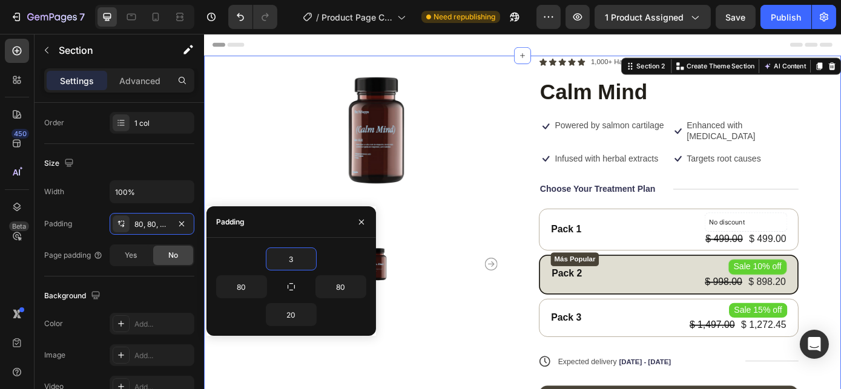
type input "30"
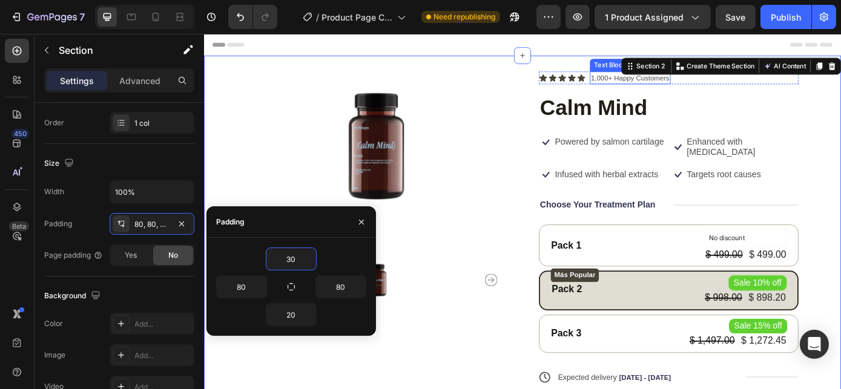
click at [688, 87] on p "1,000+ Happy Customers" at bounding box center [689, 84] width 90 height 12
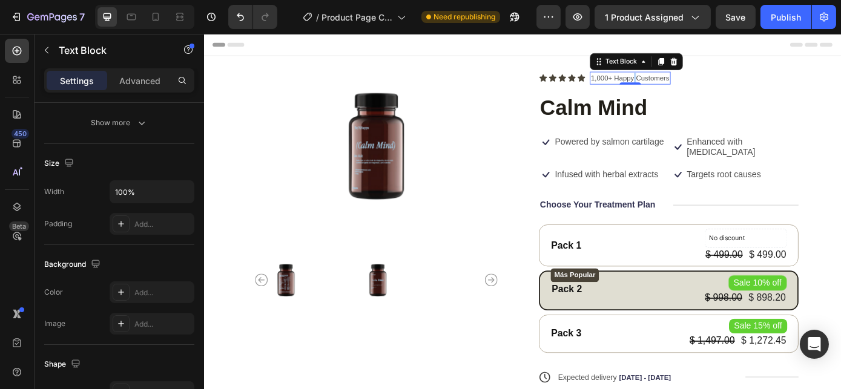
scroll to position [0, 0]
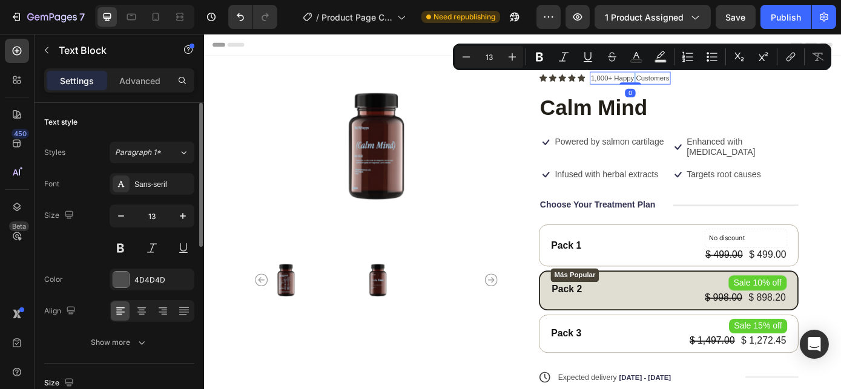
click at [688, 87] on p "1,000+ Happy Customers" at bounding box center [689, 84] width 90 height 12
click at [689, 85] on p "1,000+ Happy Customers" at bounding box center [689, 84] width 90 height 12
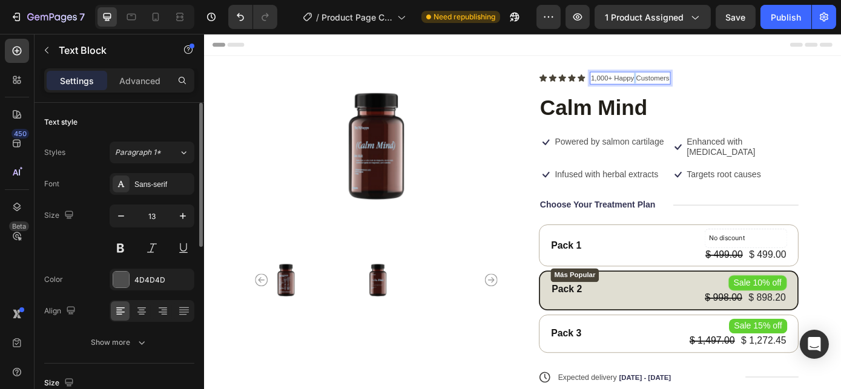
click at [689, 85] on p "1,000+ Happy Customers" at bounding box center [689, 84] width 90 height 12
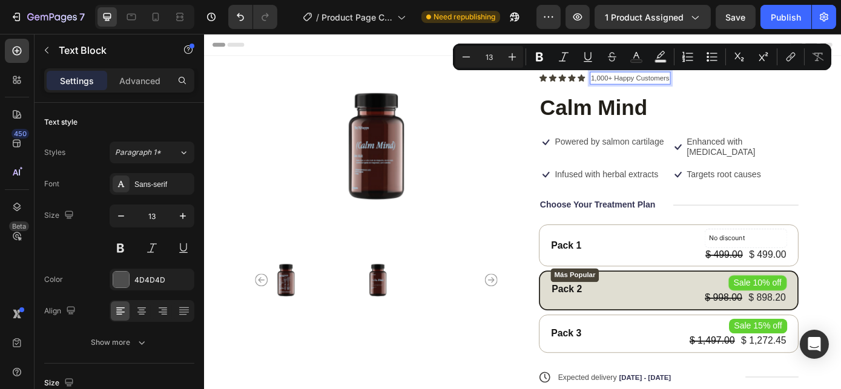
click at [670, 82] on p "1,000+ Happy Customers" at bounding box center [689, 84] width 90 height 12
drag, startPoint x: 667, startPoint y: 84, endPoint x: 729, endPoint y: 82, distance: 61.1
click at [729, 82] on p "1,000+ Happy Customers" at bounding box center [689, 84] width 90 height 12
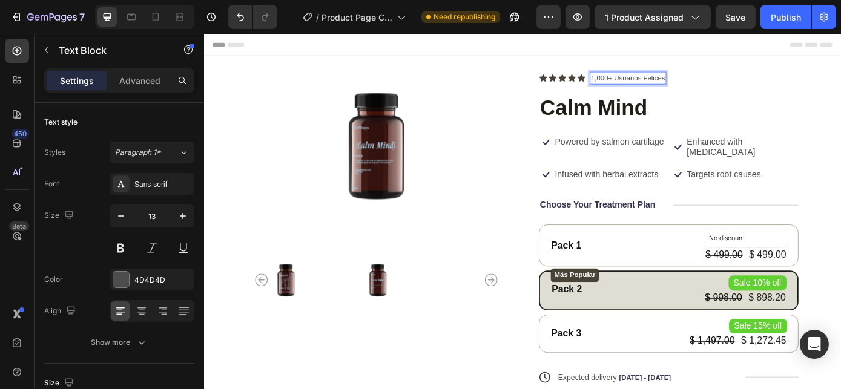
click at [681, 83] on p "1,000+ Usuarios Felices" at bounding box center [686, 84] width 85 height 12
click at [681, 177] on div "Icon Icon Icon Icon Icon Icon List 1,000+ Personas Felices Text Block 0 Row Cal…" at bounding box center [733, 314] width 296 height 475
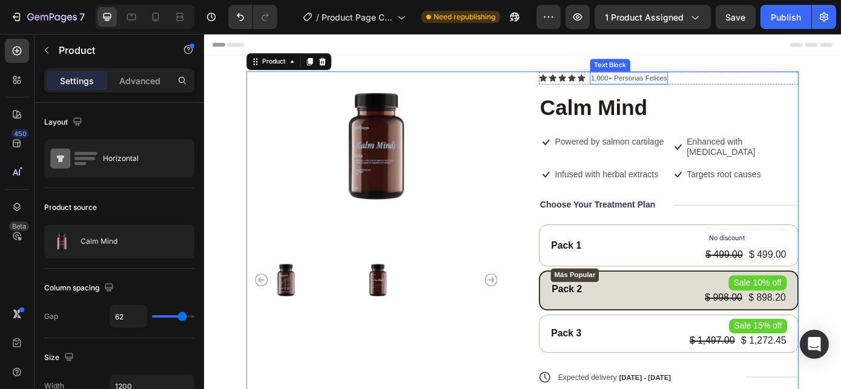
click at [654, 87] on p "1,000+ Personas Felices" at bounding box center [687, 84] width 87 height 12
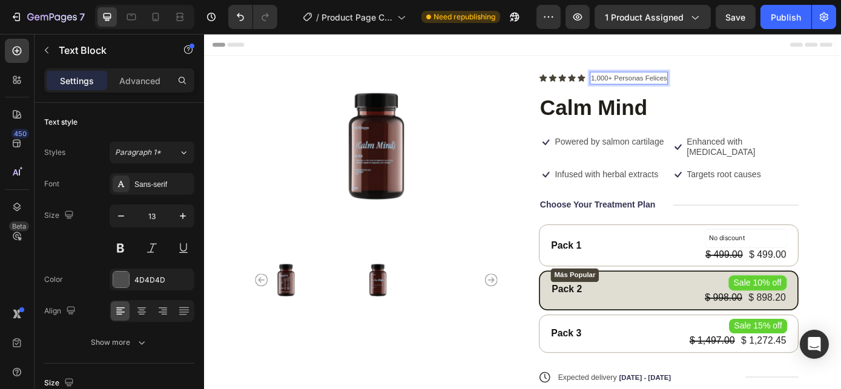
click at [657, 83] on p "1,000+ Personas Felices" at bounding box center [687, 84] width 87 height 12
click at [698, 163] on p "Powered by salmon cartilage" at bounding box center [665, 157] width 124 height 13
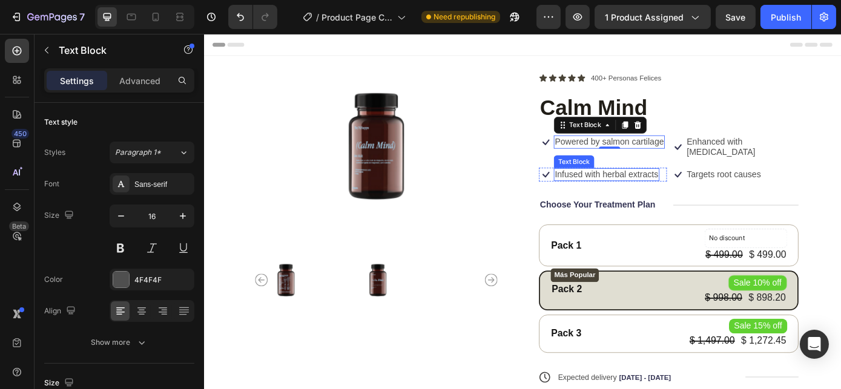
click at [655, 194] on p "Infused with herbal extracts" at bounding box center [662, 194] width 118 height 13
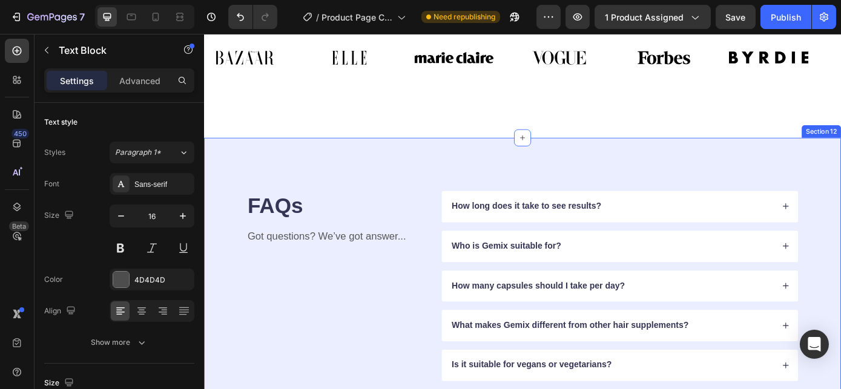
scroll to position [4016, 0]
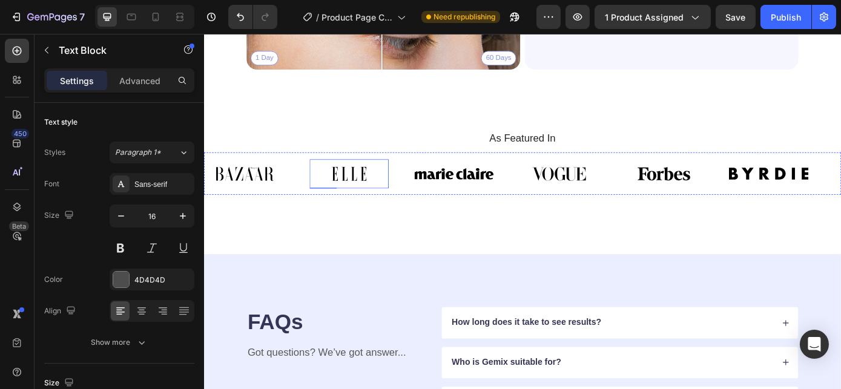
click at [414, 197] on img at bounding box center [369, 193] width 91 height 33
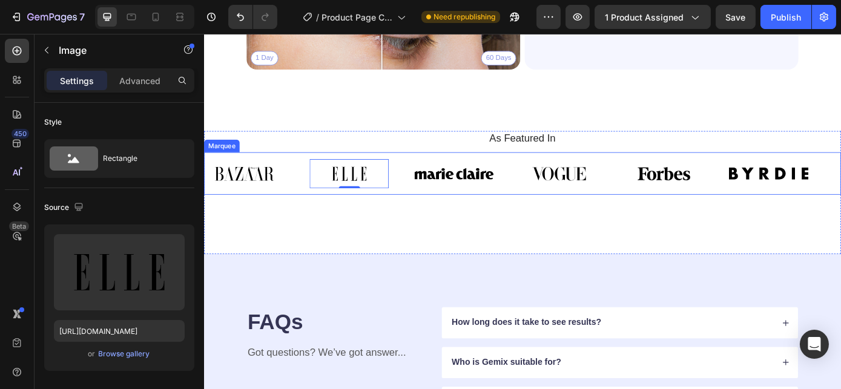
click at [425, 201] on div "Image 0" at bounding box center [384, 193] width 120 height 33
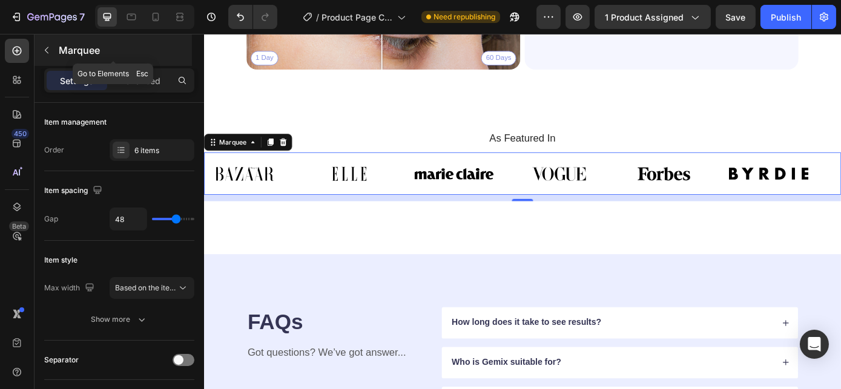
click at [48, 51] on icon "button" at bounding box center [47, 50] width 10 height 10
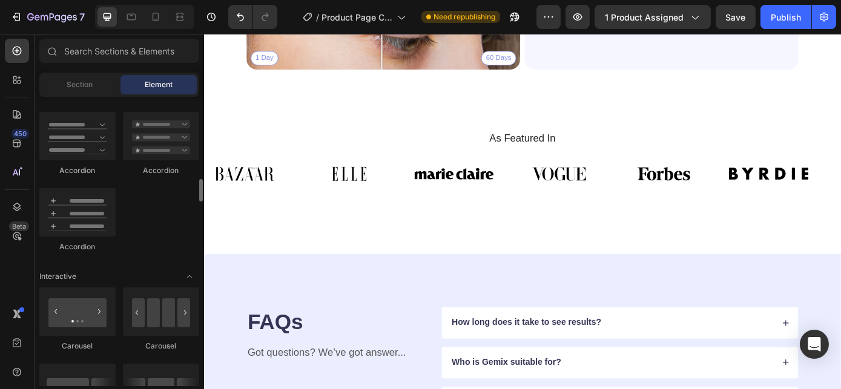
scroll to position [990, 0]
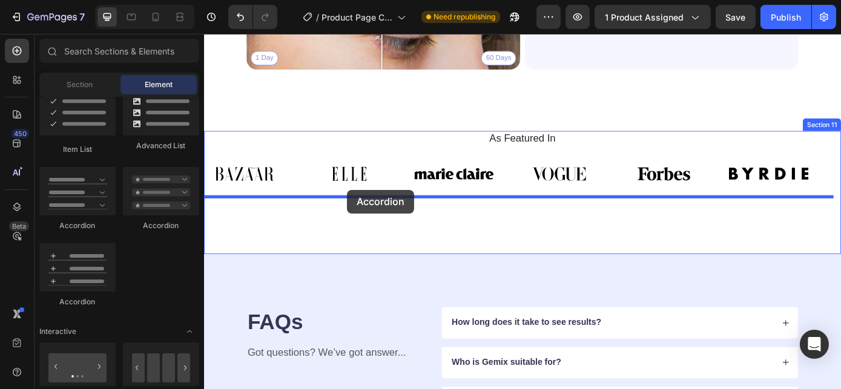
drag, startPoint x: 353, startPoint y: 225, endPoint x: 384, endPoint y: 215, distance: 32.7
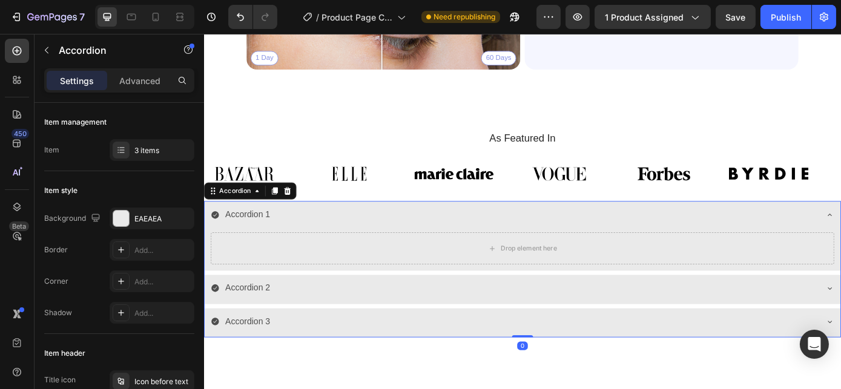
click at [256, 235] on div "Accordion 1" at bounding box center [253, 239] width 55 height 21
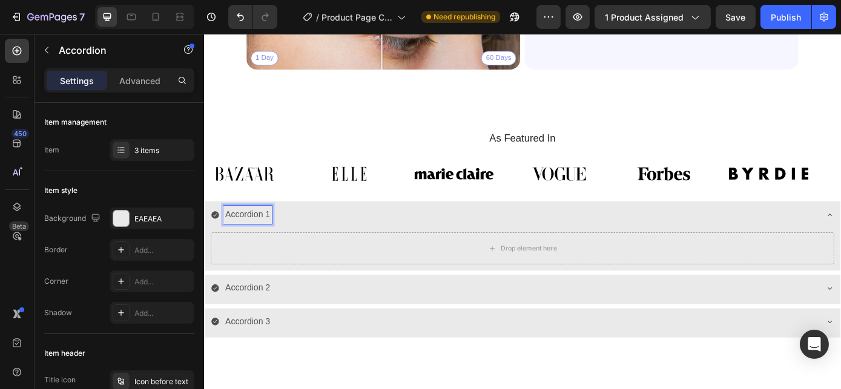
click at [362, 237] on div "Accordion 1" at bounding box center [556, 239] width 691 height 21
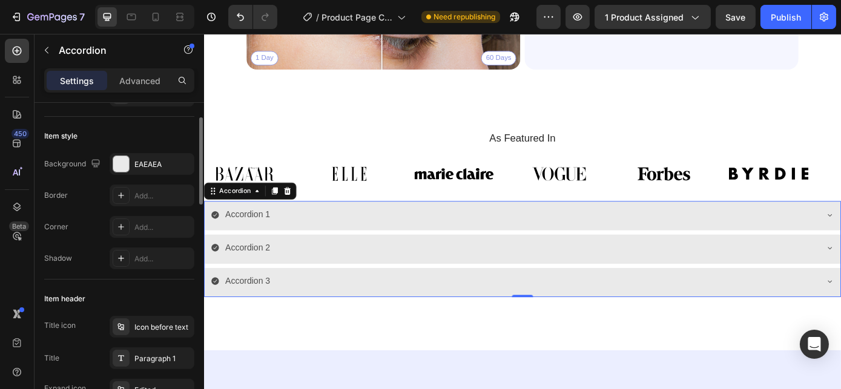
scroll to position [4071, 0]
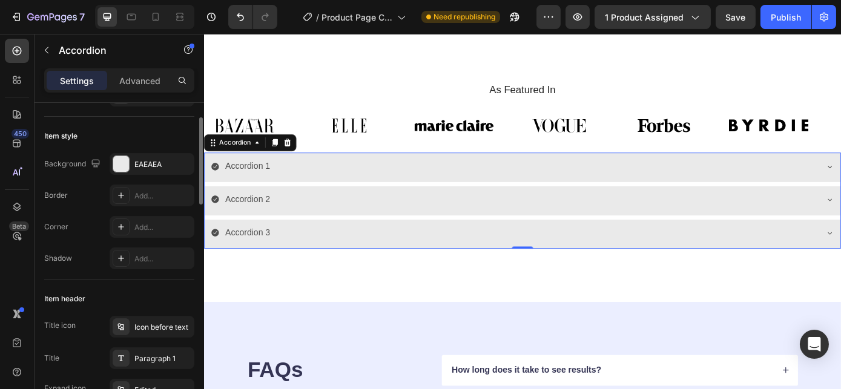
click at [300, 154] on icon at bounding box center [299, 158] width 8 height 8
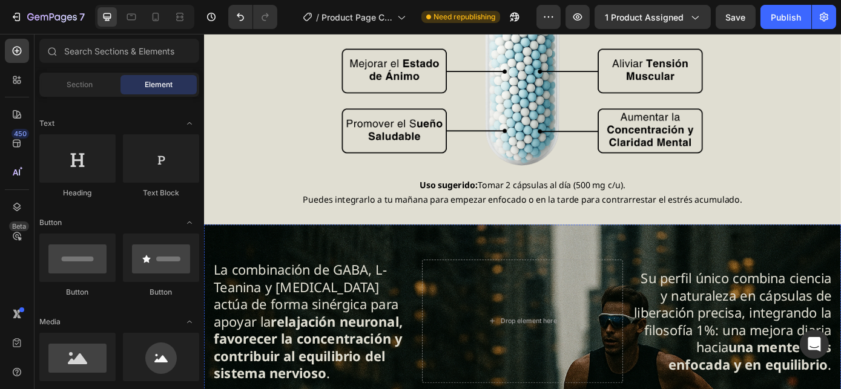
scroll to position [1100, 0]
click at [152, 22] on icon at bounding box center [155, 17] width 12 height 12
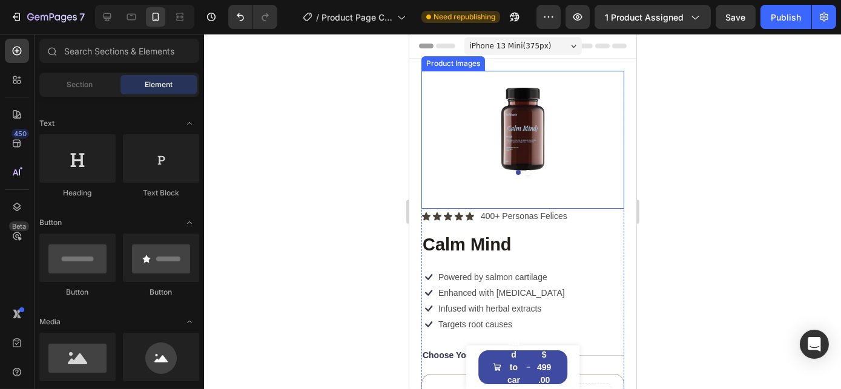
click at [525, 170] on button "Dot" at bounding box center [527, 172] width 5 height 5
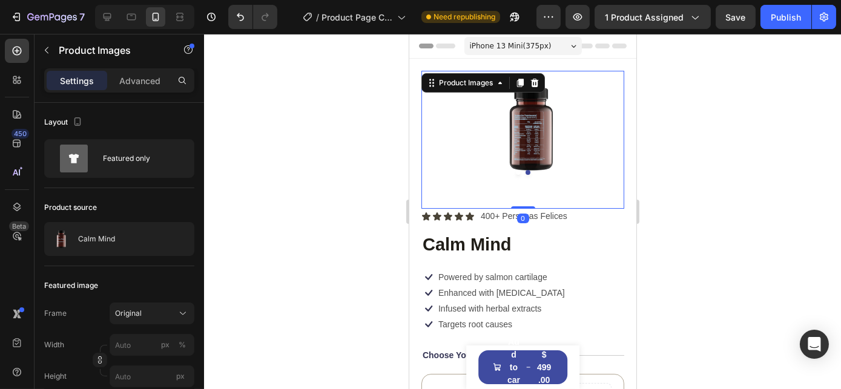
click at [543, 46] on div "iPhone 13 Mini ( 375 px)" at bounding box center [522, 46] width 117 height 18
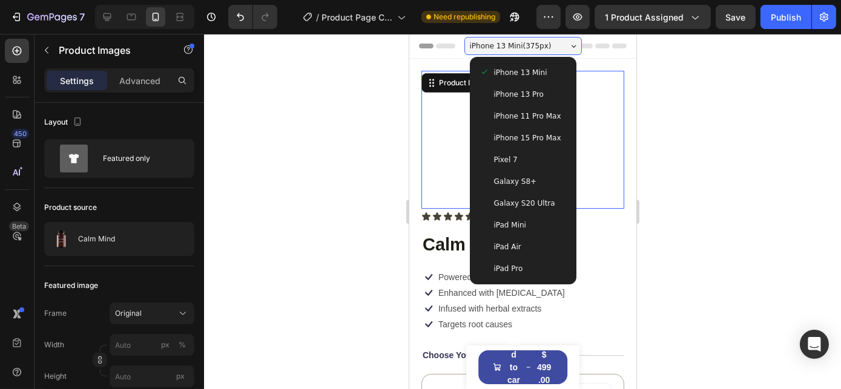
click at [515, 140] on span "iPhone 15 Pro Max" at bounding box center [526, 138] width 67 height 12
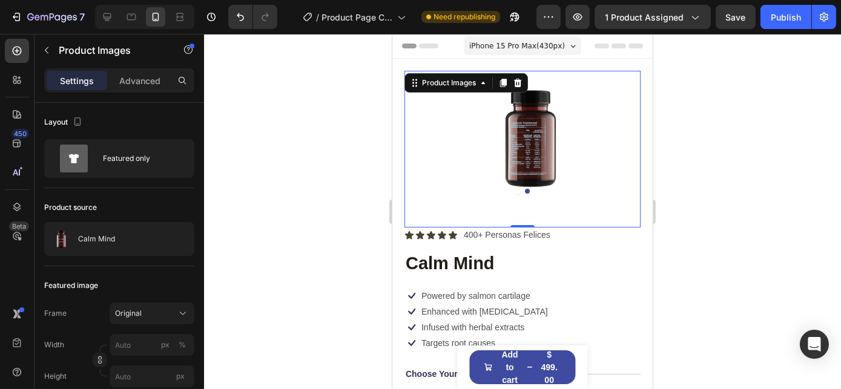
click at [526, 189] on div at bounding box center [522, 191] width 236 height 5
click at [524, 189] on button "Dot" at bounding box center [526, 191] width 5 height 5
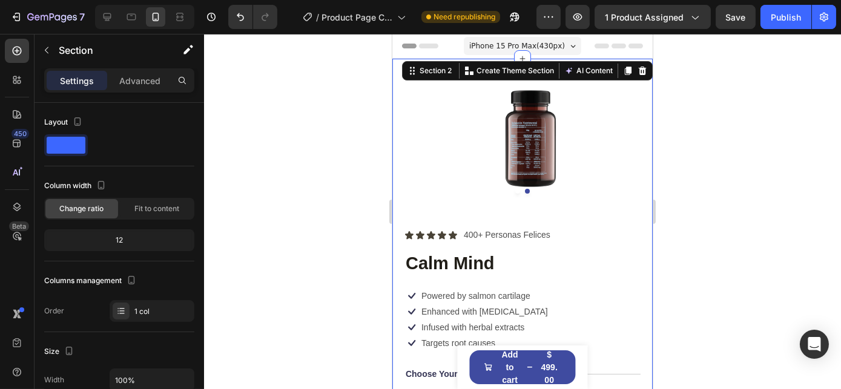
click at [453, 59] on div "Product Images Icon Icon Icon Icon Icon Icon List 400+ Personas Felices Text Bl…" at bounding box center [522, 385] width 260 height 653
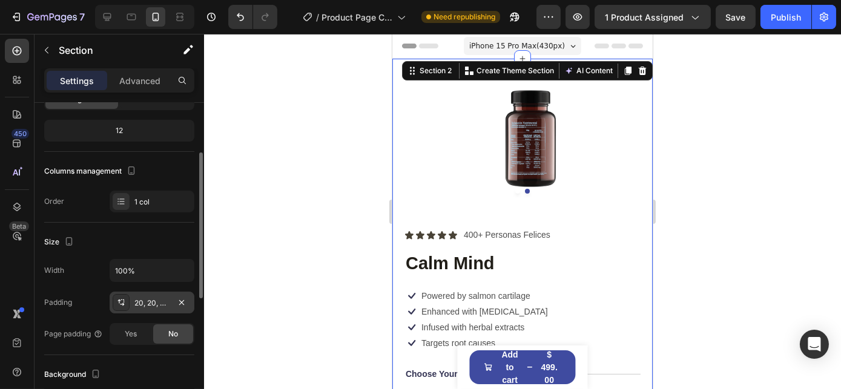
scroll to position [165, 0]
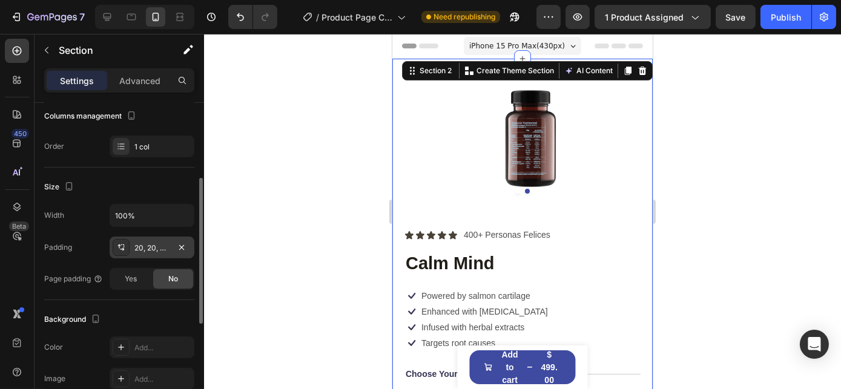
click at [154, 247] on div "20, 20, 20, 20" at bounding box center [151, 248] width 35 height 11
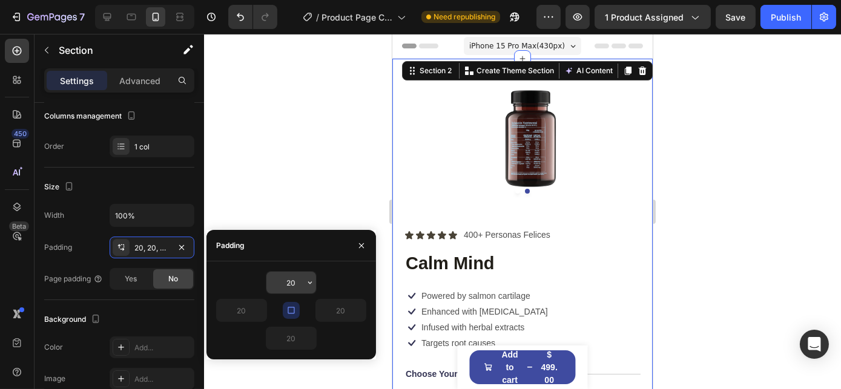
click at [288, 284] on input "20" at bounding box center [291, 283] width 50 height 22
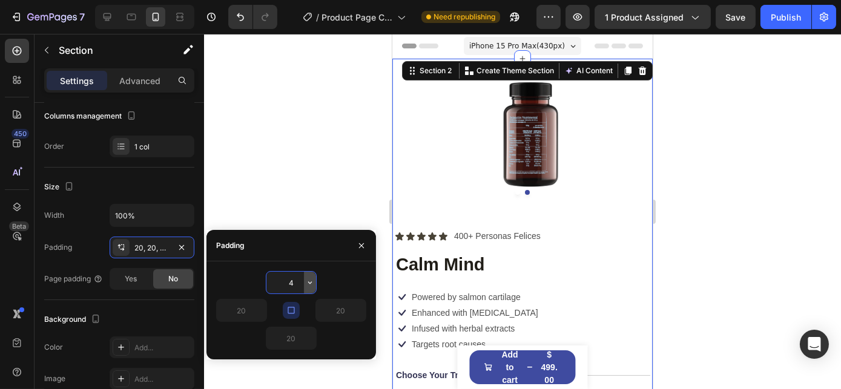
type input "45"
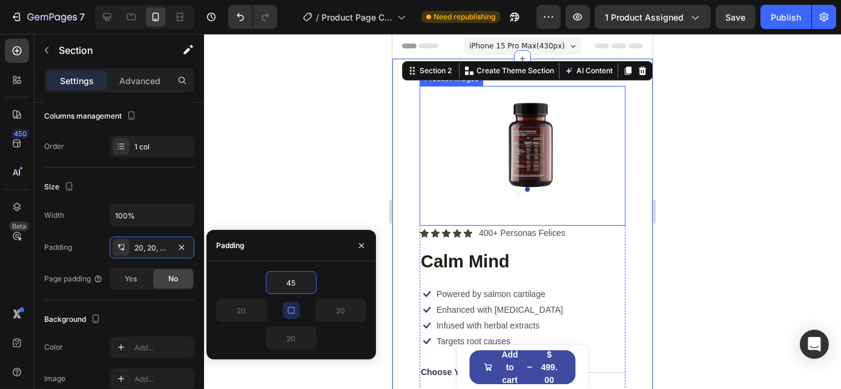
click at [524, 187] on button "Dot" at bounding box center [526, 189] width 5 height 5
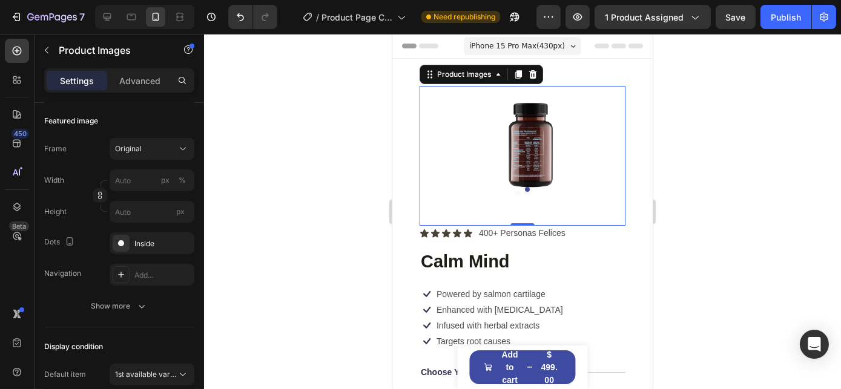
scroll to position [0, 0]
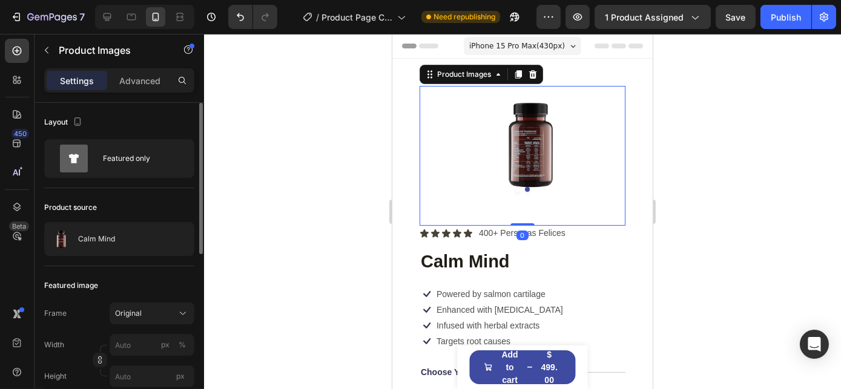
click at [493, 179] on img at bounding box center [530, 144] width 206 height 116
click at [517, 187] on div at bounding box center [522, 189] width 206 height 5
click at [508, 187] on img at bounding box center [530, 144] width 206 height 116
click at [514, 187] on button "Dot" at bounding box center [516, 189] width 5 height 5
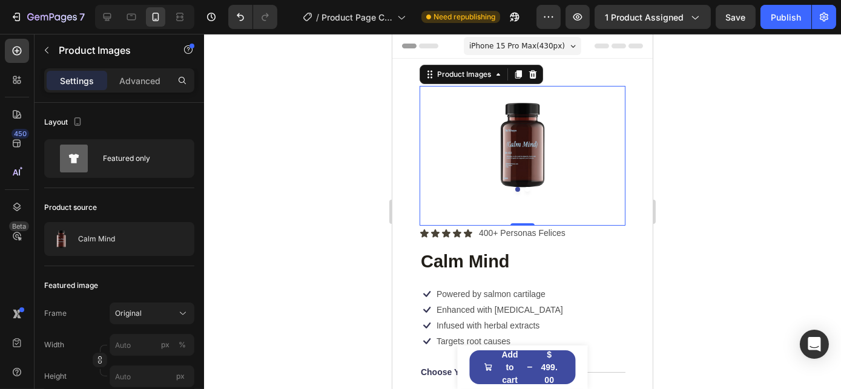
click at [524, 187] on button "Dot" at bounding box center [526, 189] width 5 height 5
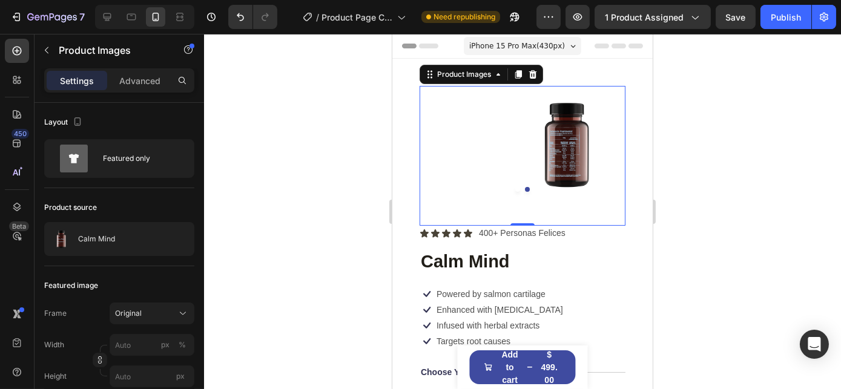
click at [485, 163] on img at bounding box center [566, 144] width 206 height 116
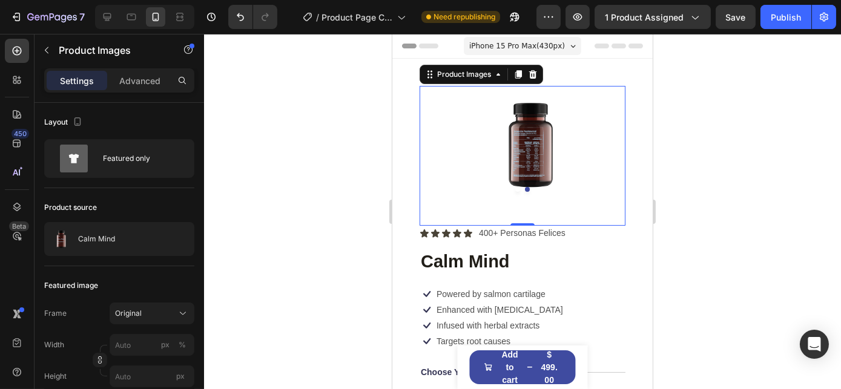
click at [549, 141] on img at bounding box center [530, 144] width 206 height 116
click at [574, 140] on img at bounding box center [530, 144] width 206 height 116
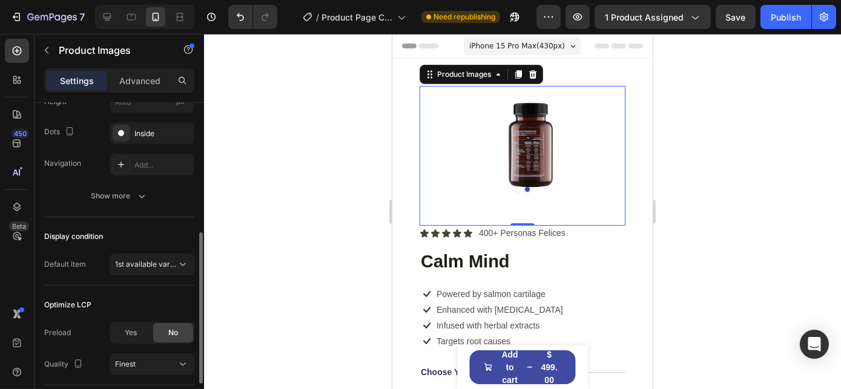
scroll to position [359, 0]
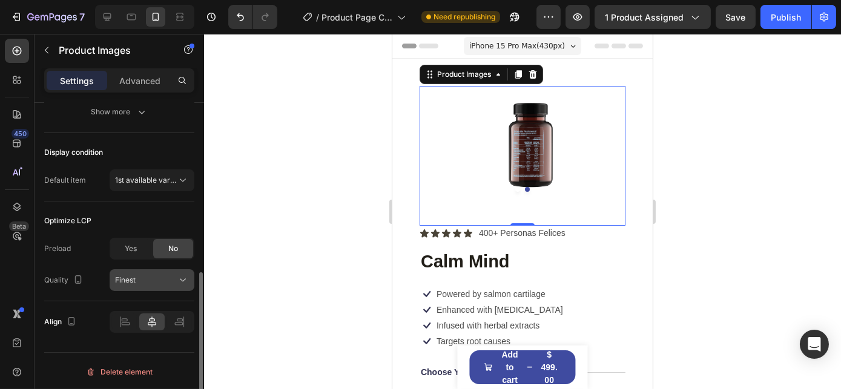
click at [136, 279] on div "Finest" at bounding box center [146, 280] width 62 height 11
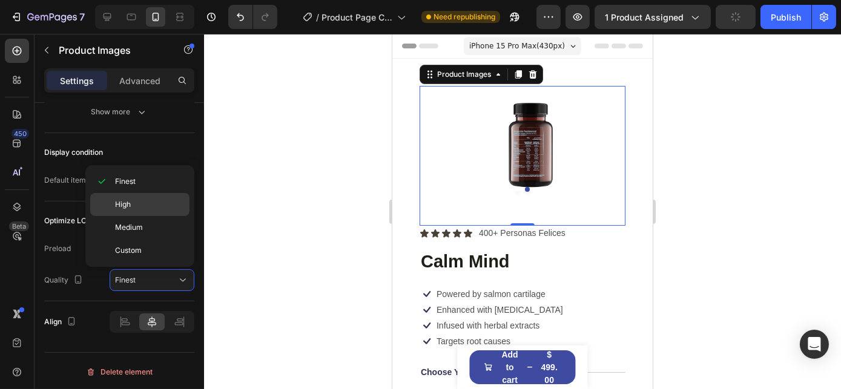
click at [129, 205] on span "High" at bounding box center [123, 204] width 16 height 11
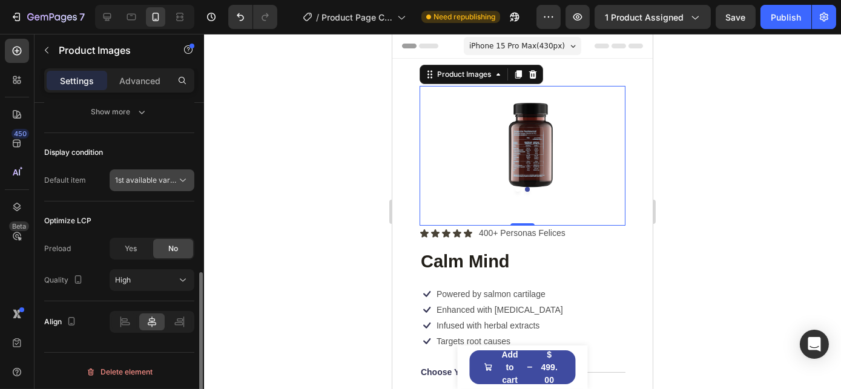
click at [134, 179] on span "1st available variant" at bounding box center [149, 179] width 68 height 9
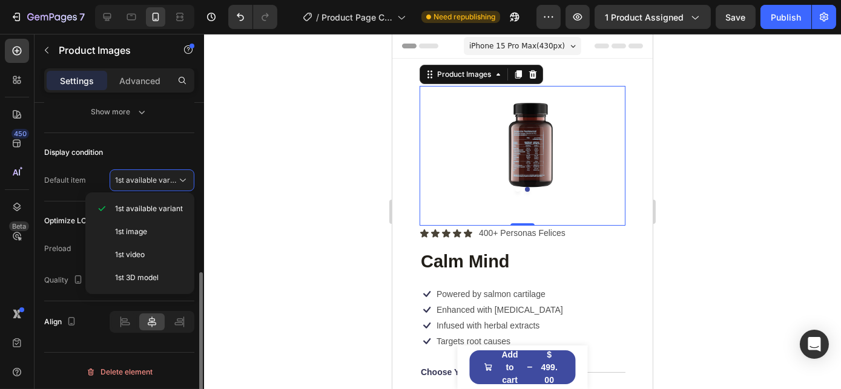
click at [68, 175] on div "Default item" at bounding box center [65, 180] width 42 height 11
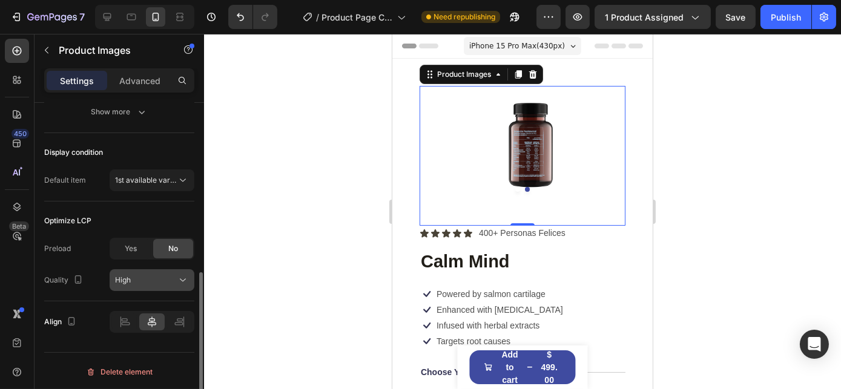
click at [159, 279] on div "High" at bounding box center [146, 280] width 62 height 11
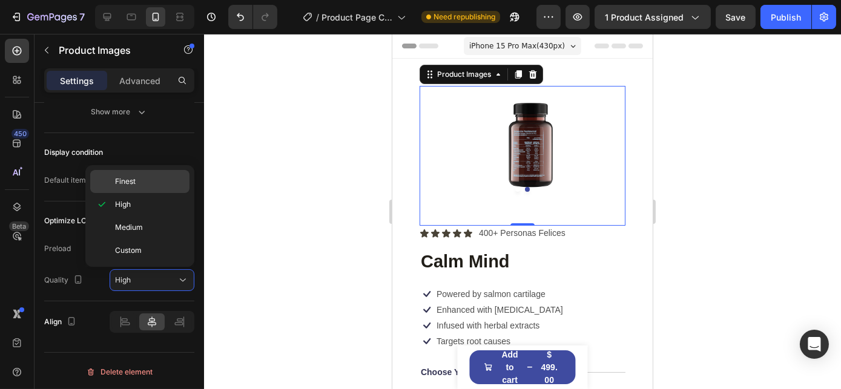
click at [0, 0] on div "Finest" at bounding box center [0, 0] width 0 height 0
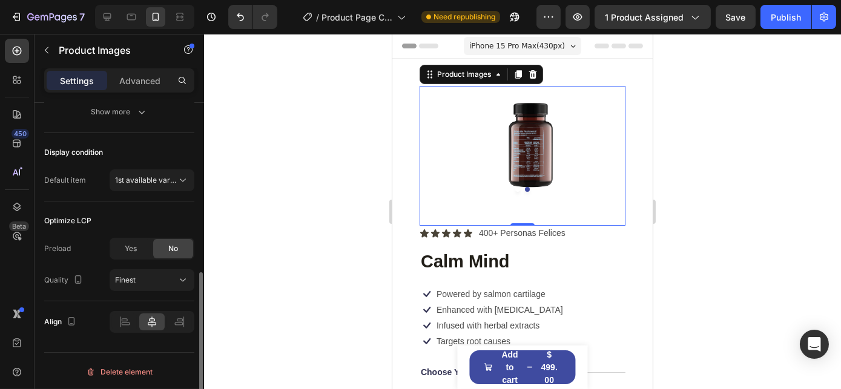
drag, startPoint x: 91, startPoint y: 212, endPoint x: 120, endPoint y: 204, distance: 30.1
click at [92, 211] on div "Optimize LCP" at bounding box center [119, 220] width 150 height 19
click at [140, 180] on span "1st available variant" at bounding box center [149, 179] width 68 height 9
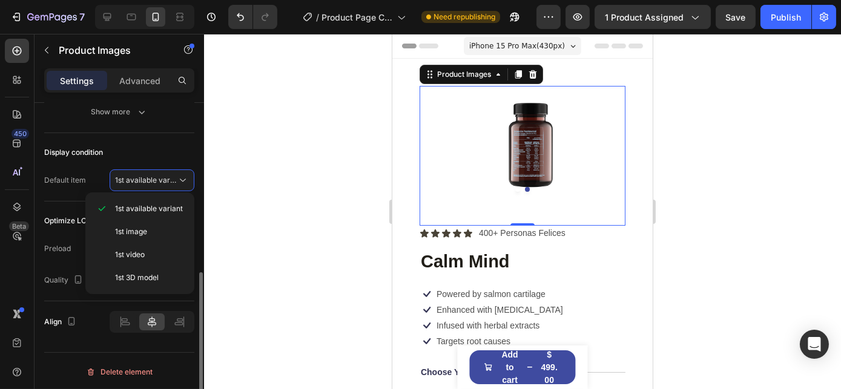
click at [92, 174] on div "Default item 1st available variant" at bounding box center [119, 180] width 150 height 22
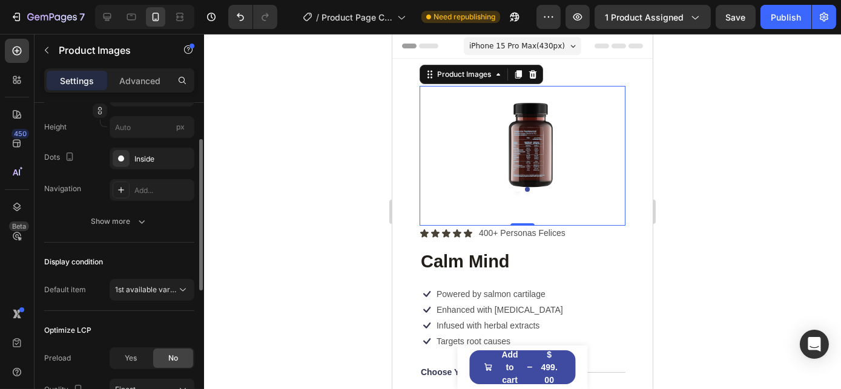
scroll to position [194, 0]
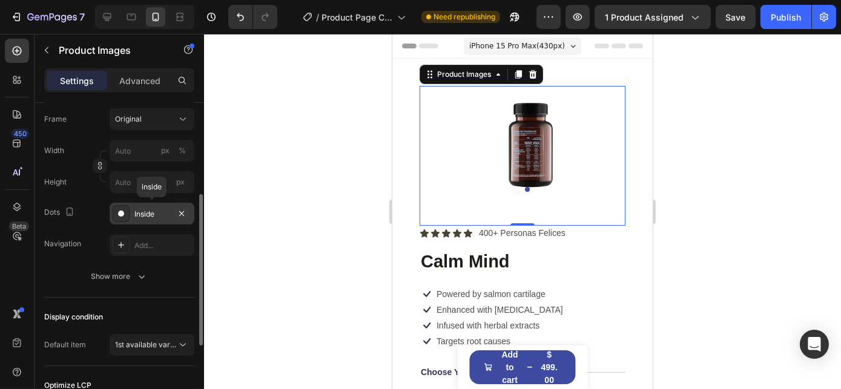
click at [131, 214] on div "Inside" at bounding box center [152, 214] width 85 height 22
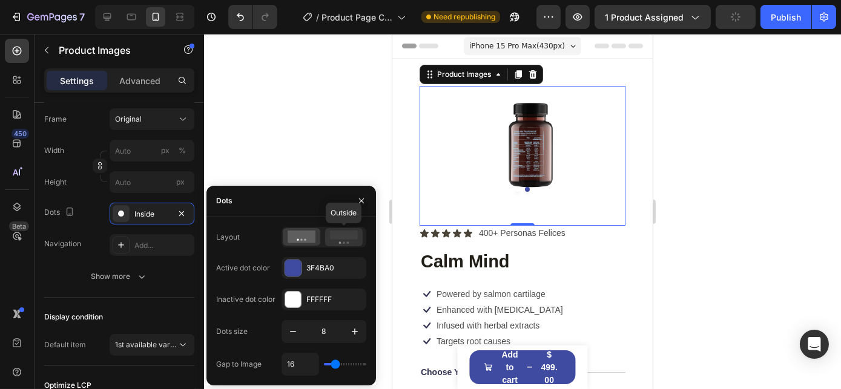
click at [332, 241] on icon at bounding box center [344, 237] width 28 height 13
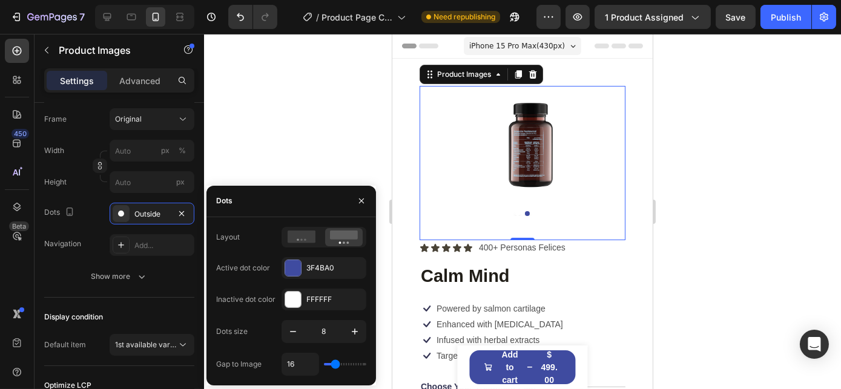
click at [514, 211] on button "Dot" at bounding box center [516, 213] width 5 height 5
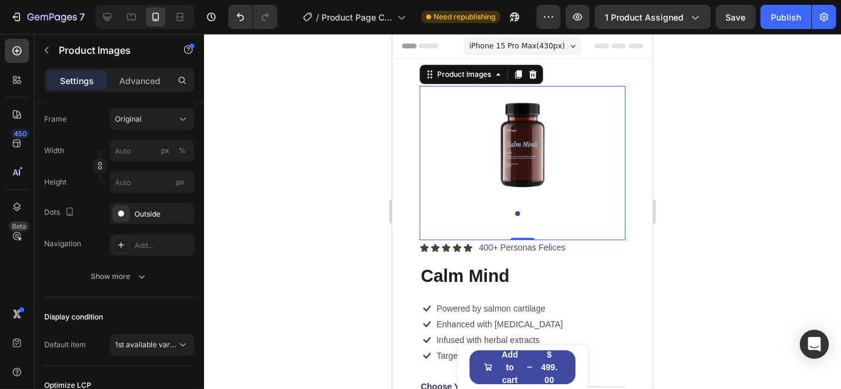
click at [524, 211] on button "Dot" at bounding box center [526, 213] width 5 height 5
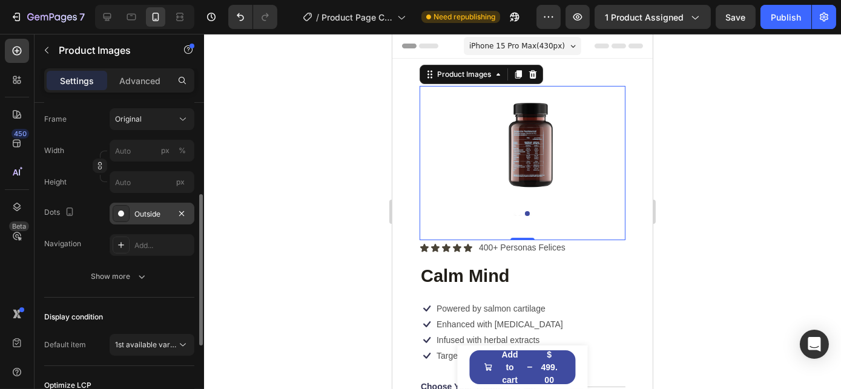
click at [144, 209] on div "Outside" at bounding box center [151, 214] width 35 height 11
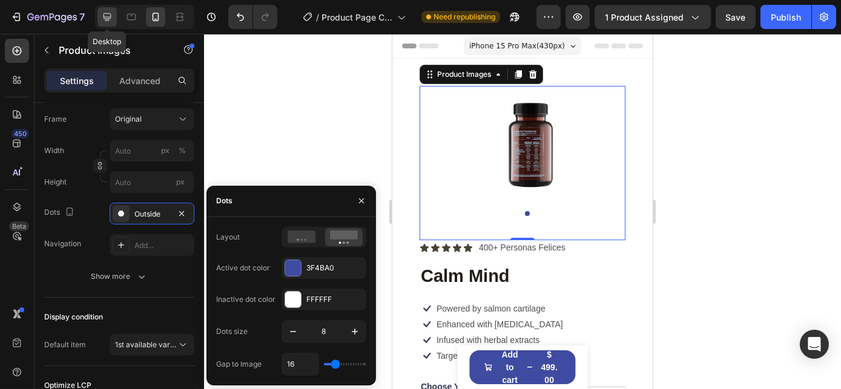
click at [111, 16] on icon at bounding box center [107, 17] width 12 height 12
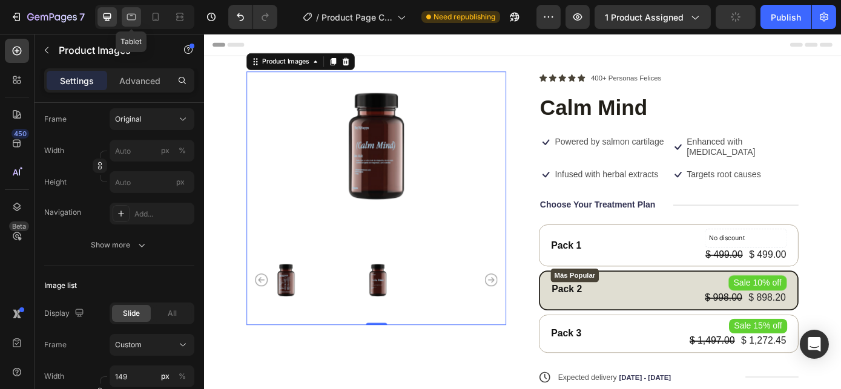
click at [131, 15] on icon at bounding box center [131, 17] width 9 height 7
type input "14"
type input "28"
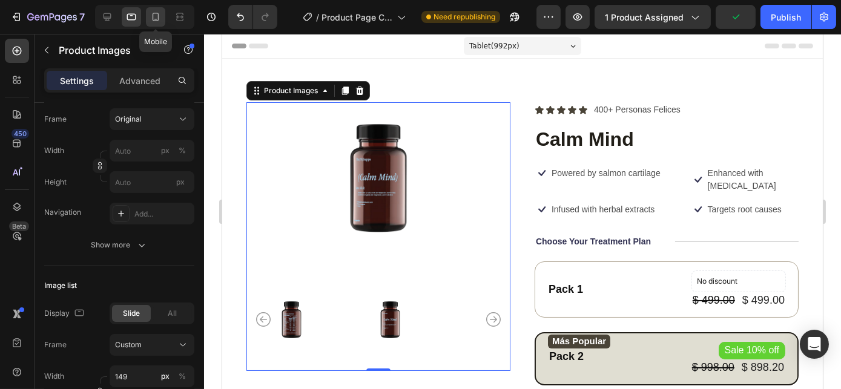
click at [156, 16] on icon at bounding box center [155, 17] width 12 height 12
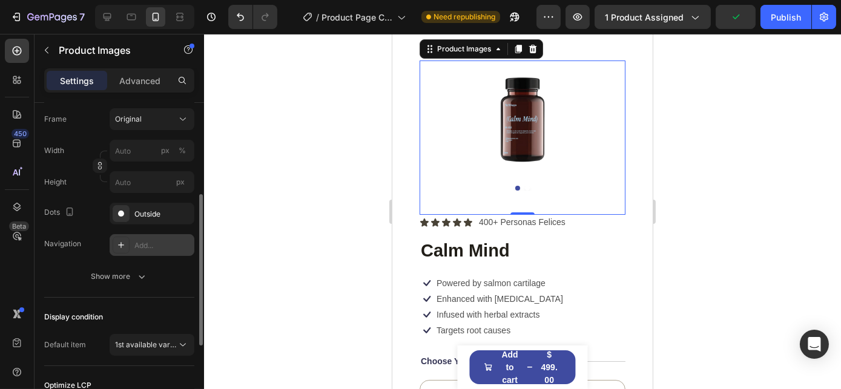
scroll to position [9, 0]
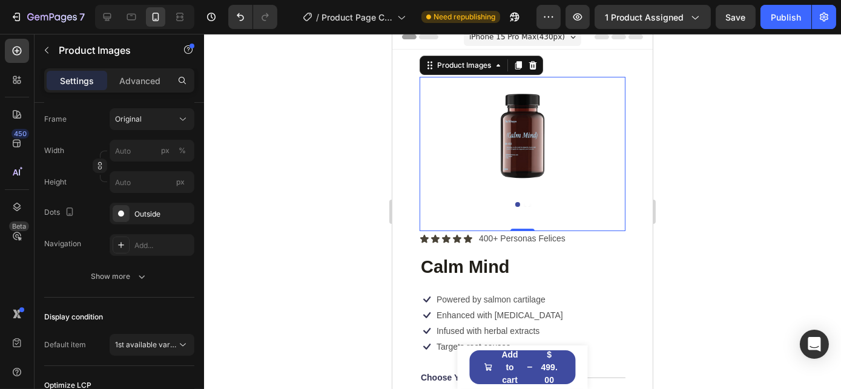
click at [522, 142] on img at bounding box center [522, 135] width 206 height 116
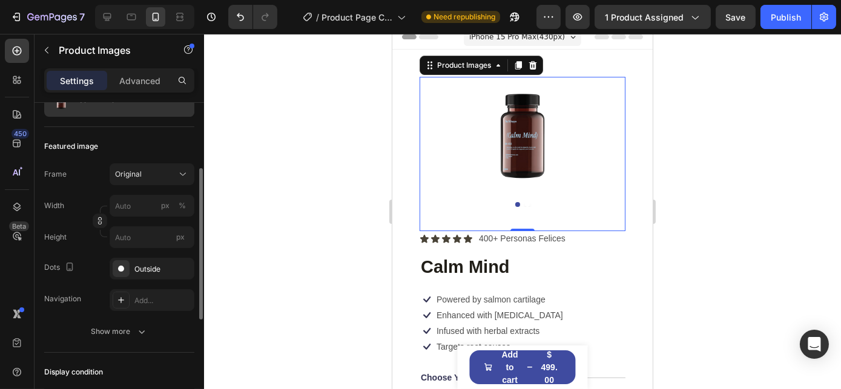
scroll to position [29, 0]
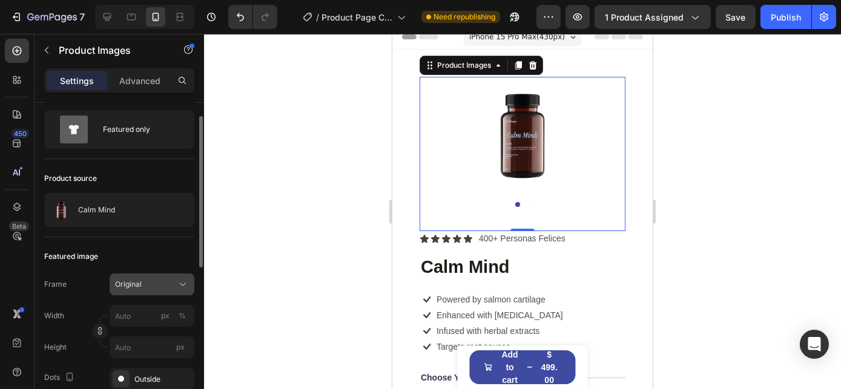
click at [137, 280] on span "Original" at bounding box center [128, 284] width 27 height 11
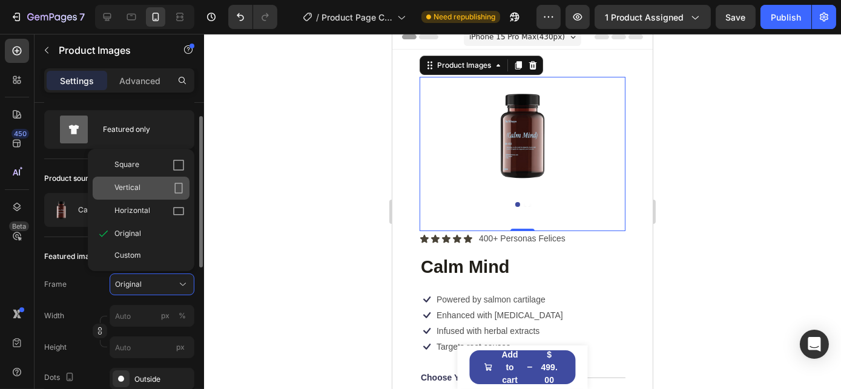
click at [137, 186] on span "Vertical" at bounding box center [127, 188] width 26 height 12
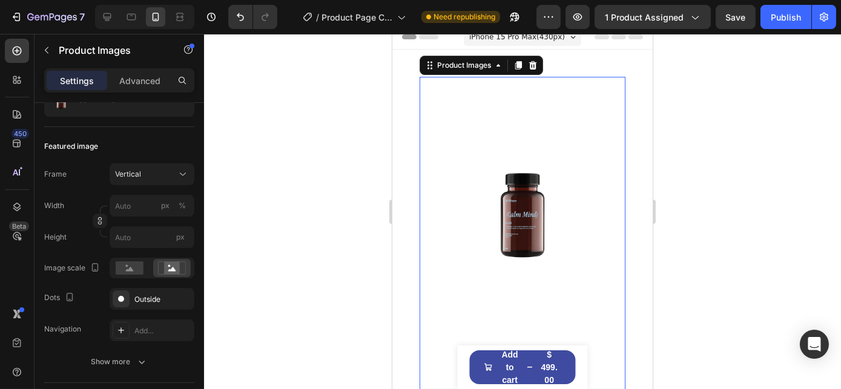
scroll to position [119, 0]
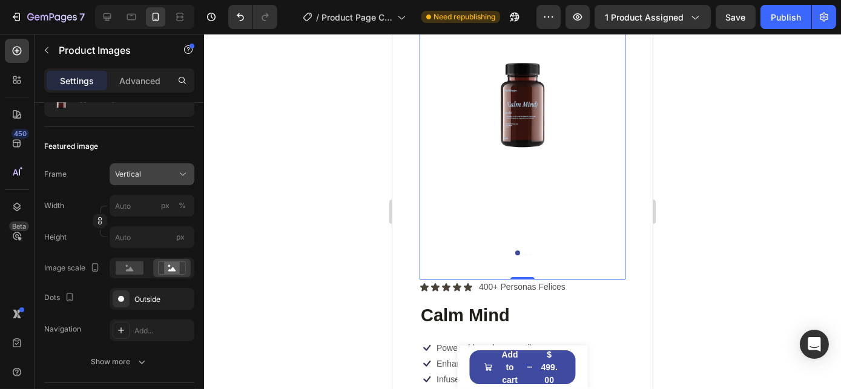
click at [132, 170] on span "Vertical" at bounding box center [128, 174] width 26 height 11
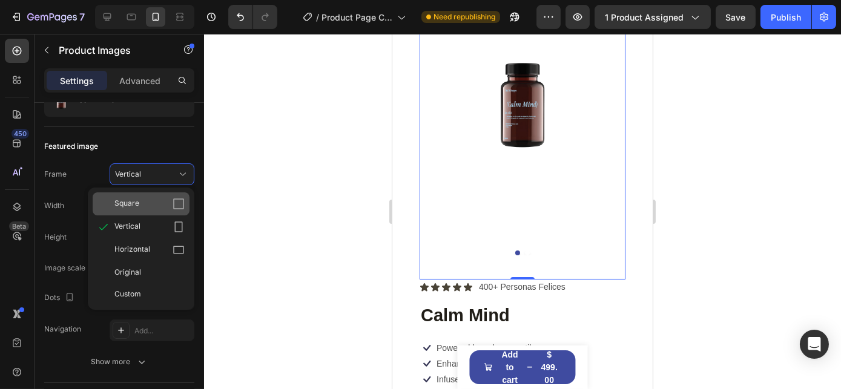
click at [146, 203] on div "Square" at bounding box center [149, 204] width 70 height 12
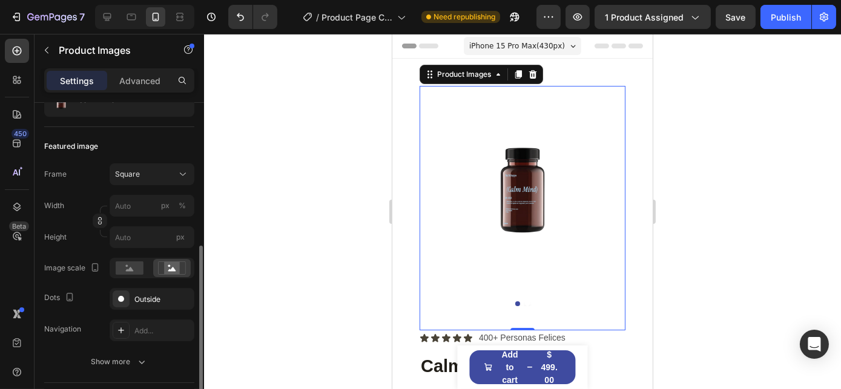
scroll to position [194, 0]
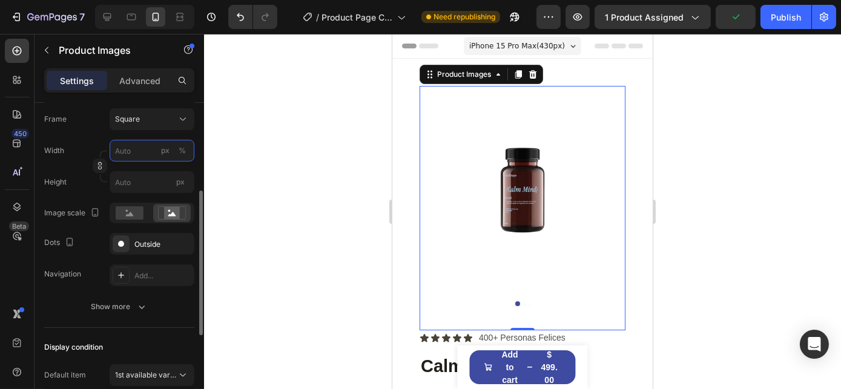
click at [127, 152] on input "px %" at bounding box center [152, 151] width 85 height 22
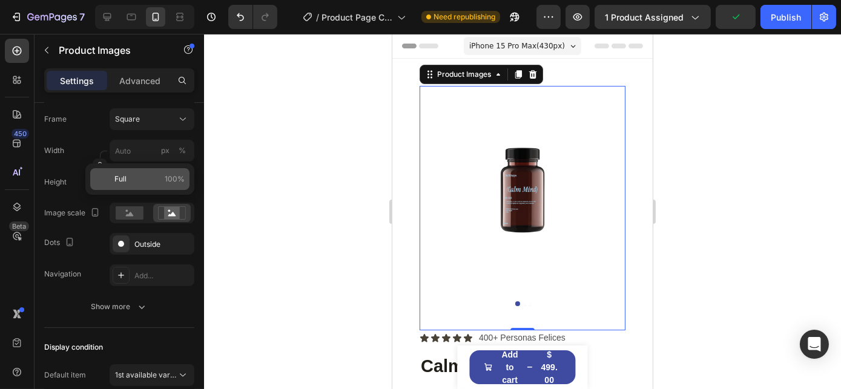
click at [136, 182] on p "Full 100%" at bounding box center [149, 179] width 70 height 11
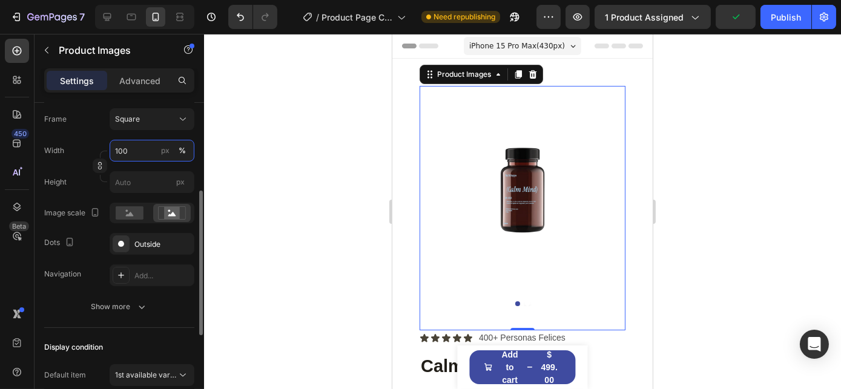
click at [137, 149] on input "100" at bounding box center [152, 151] width 85 height 22
click at [120, 149] on input "100" at bounding box center [152, 151] width 85 height 22
click at [76, 137] on div "Frame Square Width 2000 px % Height px" at bounding box center [119, 150] width 150 height 85
click at [131, 151] on input "2000" at bounding box center [152, 151] width 85 height 22
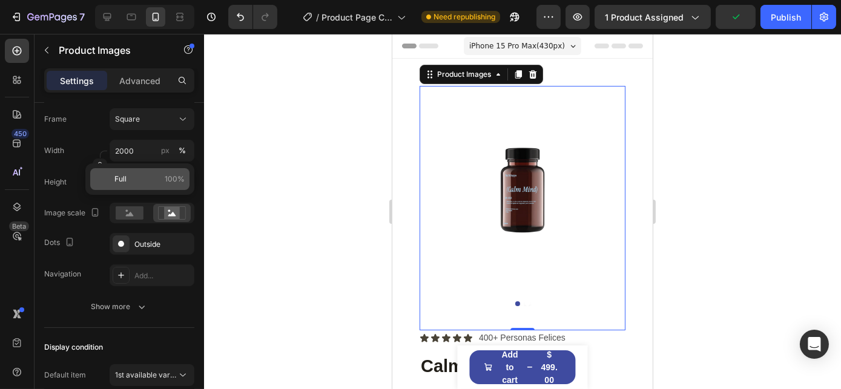
click at [159, 176] on p "Full 100%" at bounding box center [149, 179] width 70 height 11
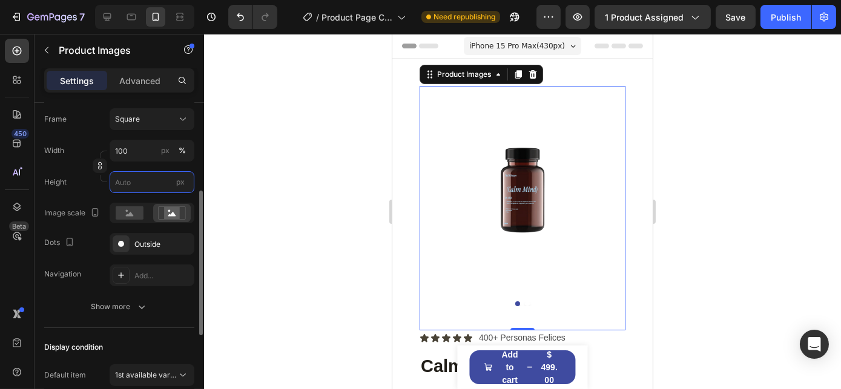
click at [136, 184] on input "px" at bounding box center [152, 182] width 85 height 22
type input "2"
type input "20"
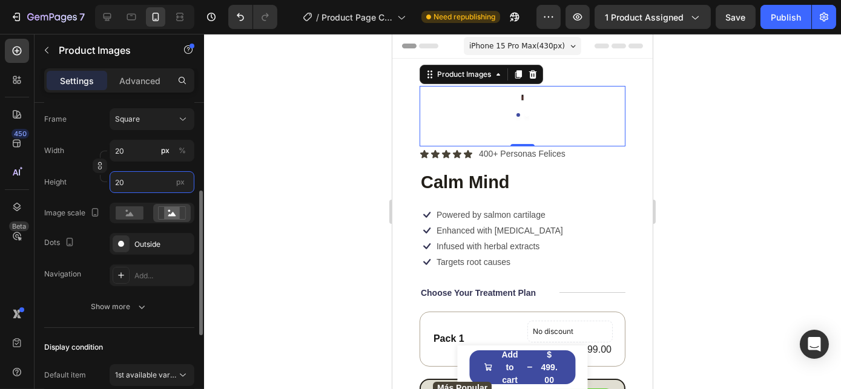
type input "200"
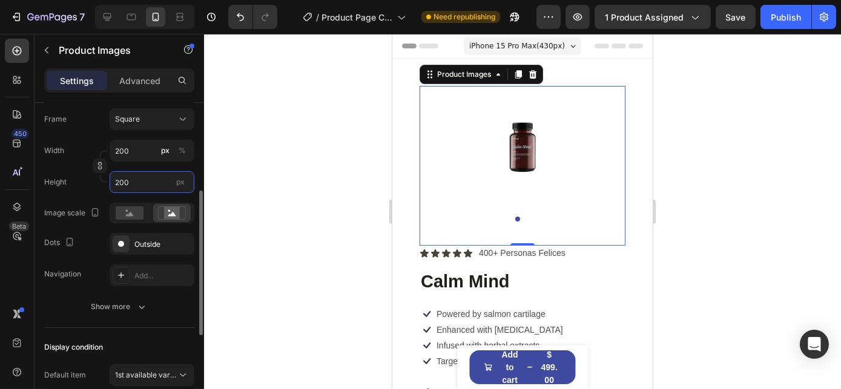
click at [190, 185] on input "200" at bounding box center [152, 182] width 85 height 22
type input "200"
click at [180, 182] on span "px" at bounding box center [180, 181] width 8 height 9
click at [180, 182] on input "200" at bounding box center [152, 182] width 85 height 22
click at [151, 183] on input "200" at bounding box center [152, 182] width 85 height 22
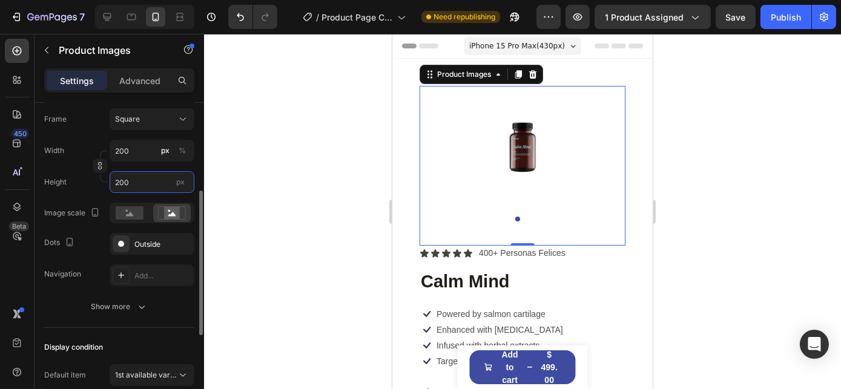
type input "2000"
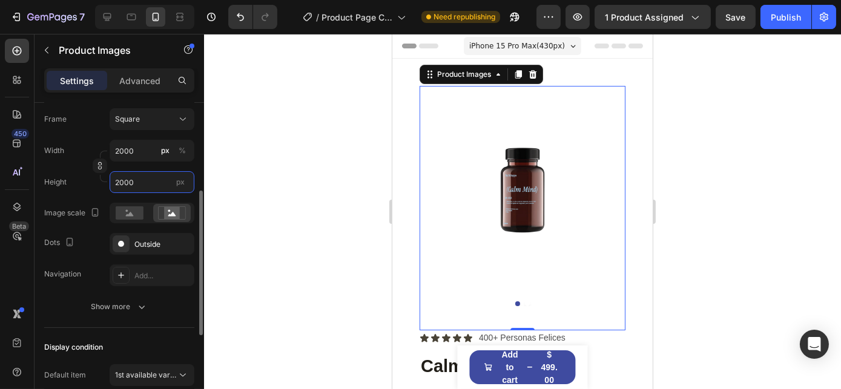
type input "20000"
click at [139, 148] on input "20000" at bounding box center [152, 151] width 85 height 22
click at [64, 182] on label "Height" at bounding box center [55, 182] width 22 height 11
click at [100, 168] on icon "button" at bounding box center [100, 166] width 8 height 8
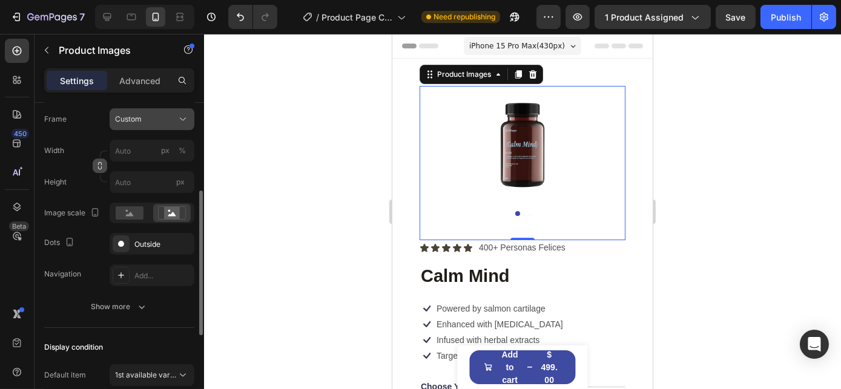
click at [133, 122] on span "Custom" at bounding box center [128, 119] width 27 height 11
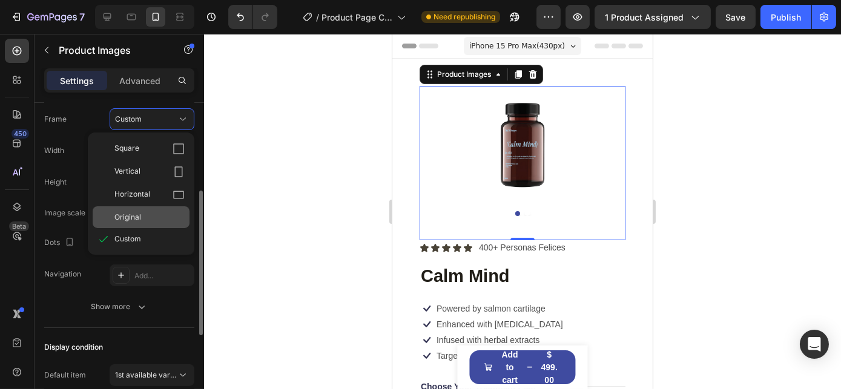
click at [128, 218] on span "Original" at bounding box center [127, 217] width 27 height 11
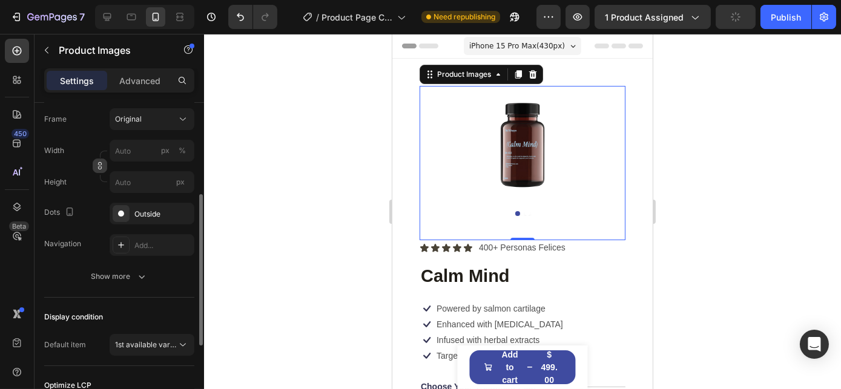
click at [102, 169] on button "button" at bounding box center [100, 166] width 15 height 15
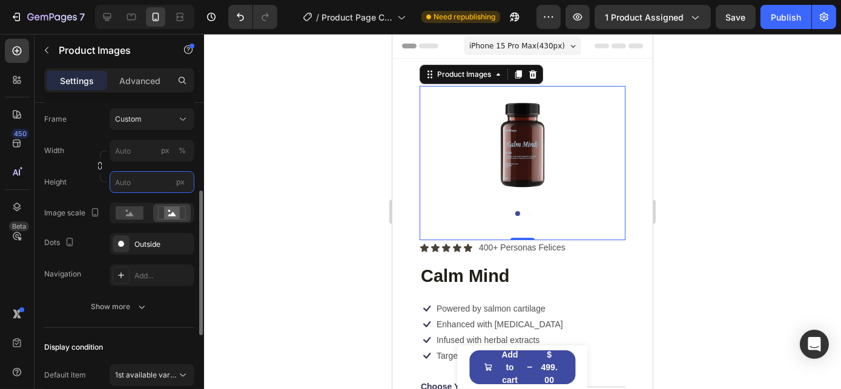
click at [133, 186] on input "px" at bounding box center [152, 182] width 85 height 22
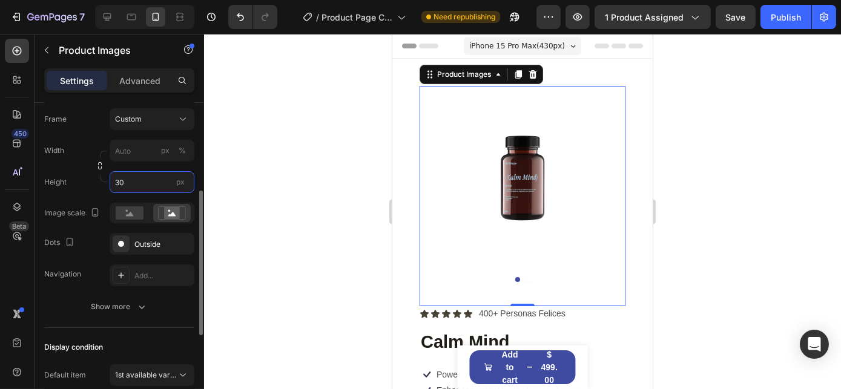
type input "3"
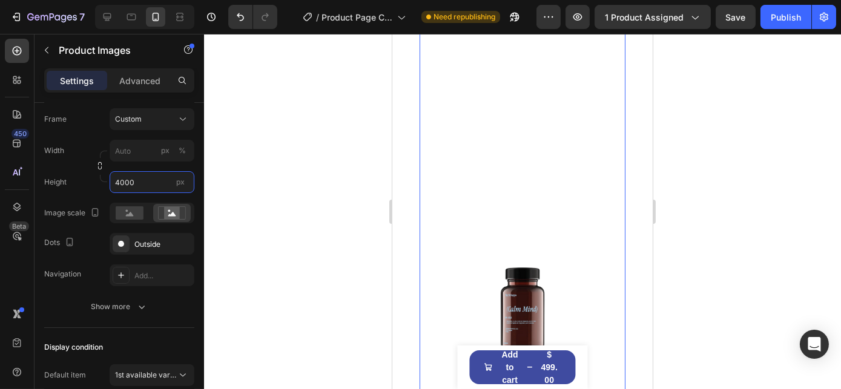
scroll to position [975, 0]
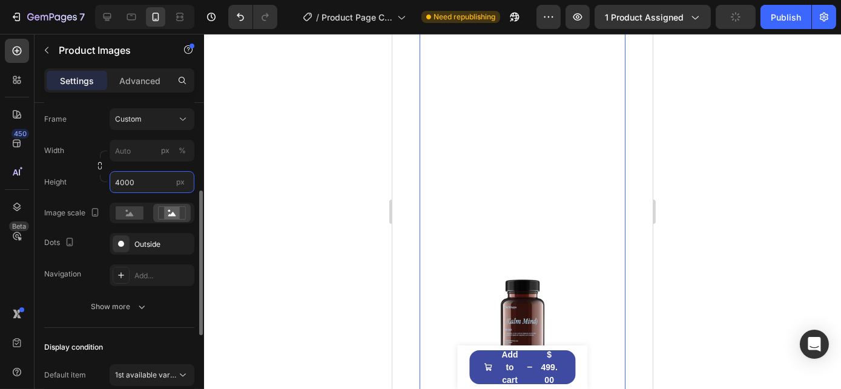
type input "4000"
click at [99, 164] on icon "button" at bounding box center [100, 166] width 8 height 8
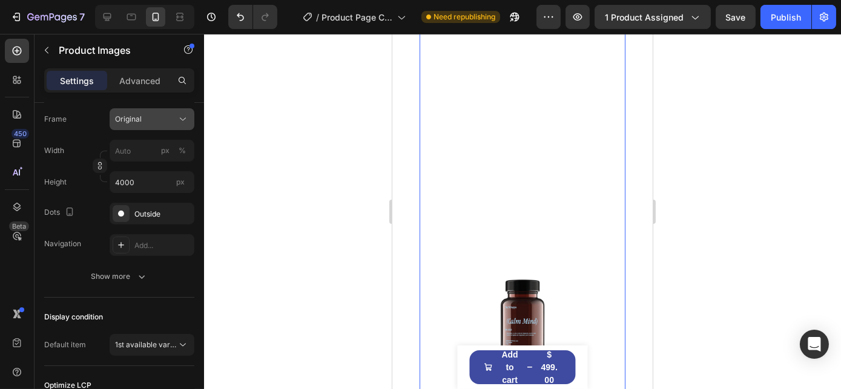
click at [139, 118] on span "Original" at bounding box center [128, 119] width 27 height 11
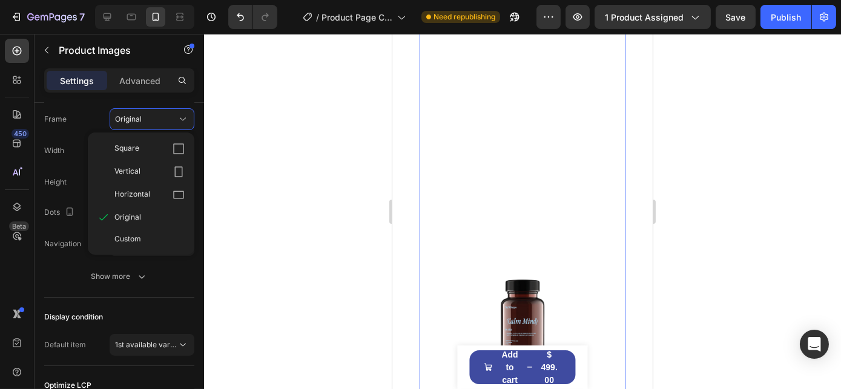
click at [62, 188] on div "Height" at bounding box center [55, 182] width 22 height 22
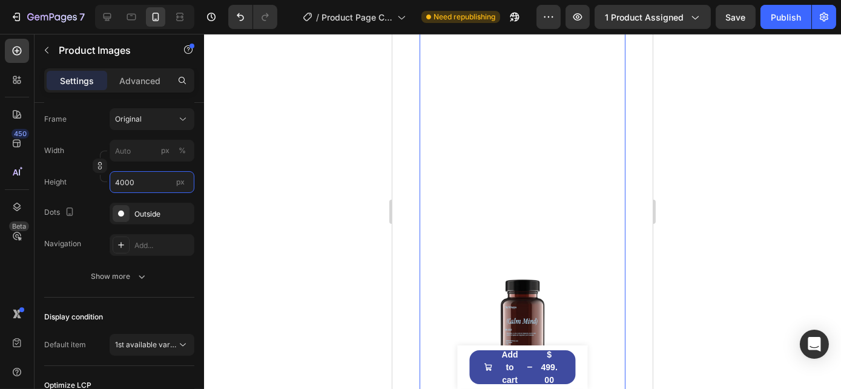
click at [146, 186] on input "4000" at bounding box center [152, 182] width 85 height 22
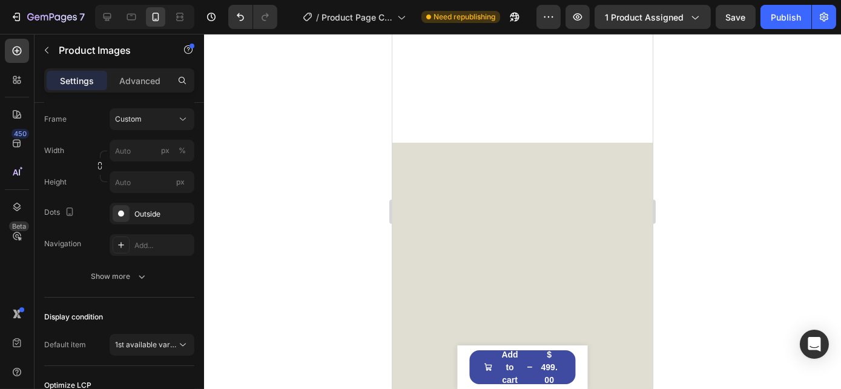
click at [78, 125] on div "Frame Custom" at bounding box center [119, 119] width 150 height 22
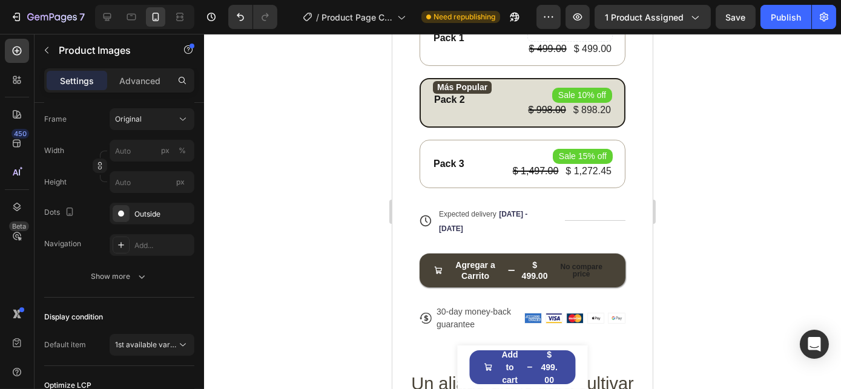
scroll to position [0, 0]
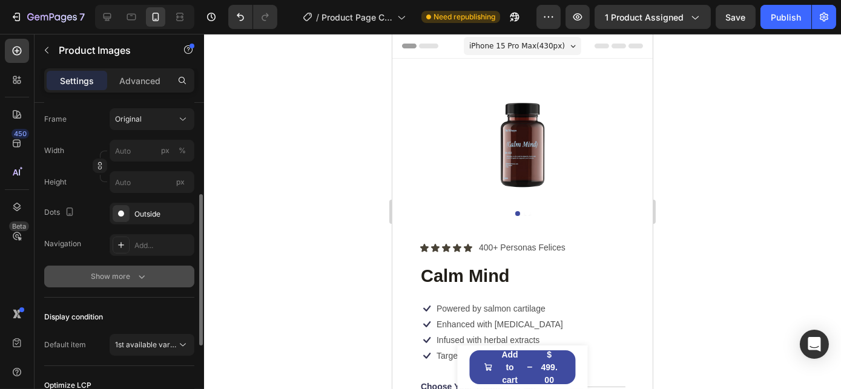
click at [114, 274] on div "Show more" at bounding box center [119, 276] width 56 height 12
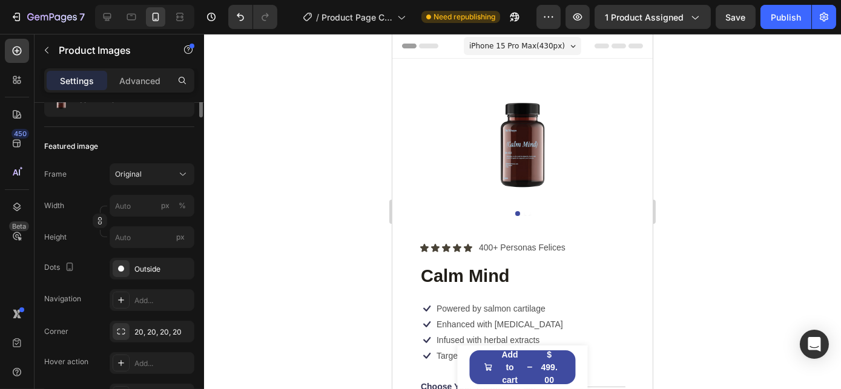
scroll to position [29, 0]
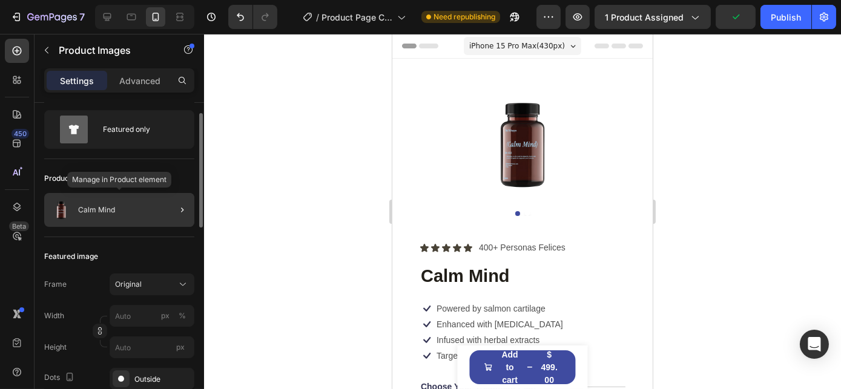
click at [111, 209] on p "Calm Mind" at bounding box center [96, 210] width 37 height 8
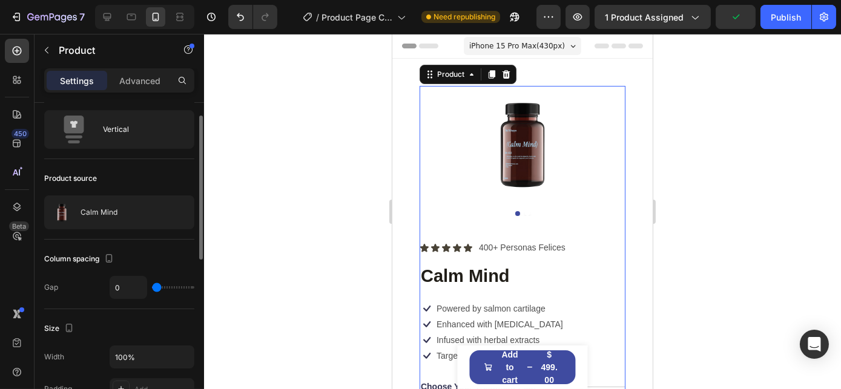
scroll to position [0, 0]
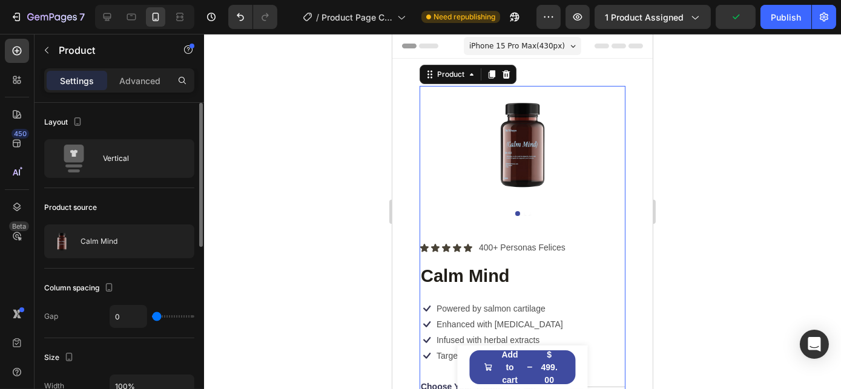
click at [126, 198] on div "Product source" at bounding box center [119, 207] width 150 height 19
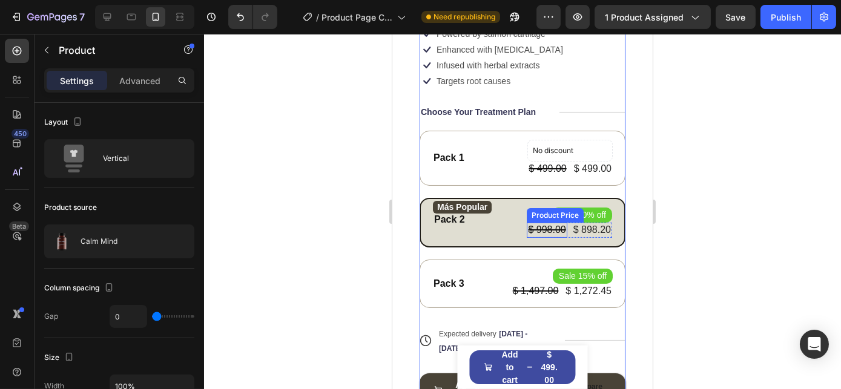
scroll to position [440, 0]
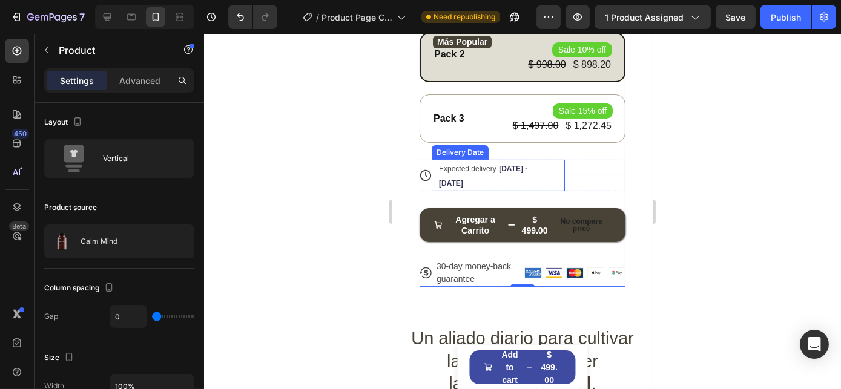
click at [467, 165] on span "Expected delivery" at bounding box center [466, 169] width 57 height 8
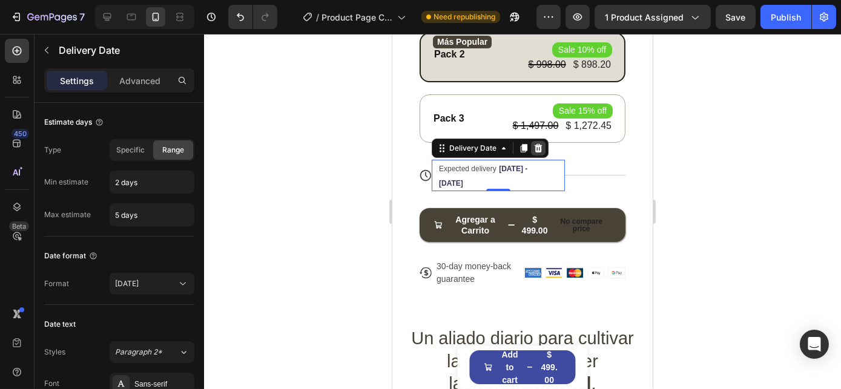
click at [537, 145] on icon at bounding box center [538, 148] width 8 height 8
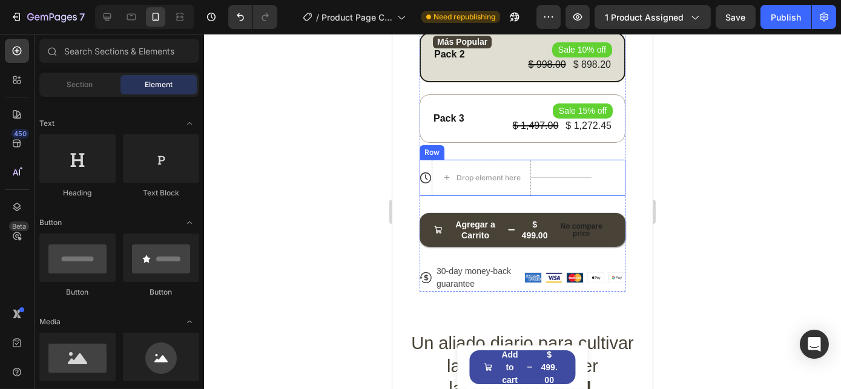
click at [545, 171] on div "Title Line" at bounding box center [560, 178] width 61 height 36
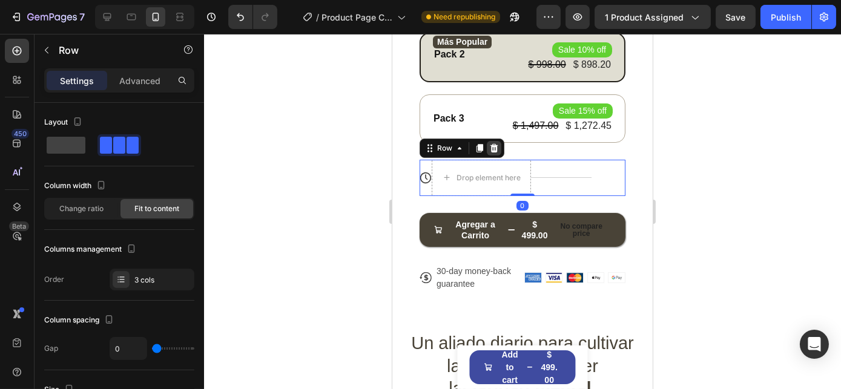
click at [494, 144] on icon at bounding box center [494, 148] width 8 height 8
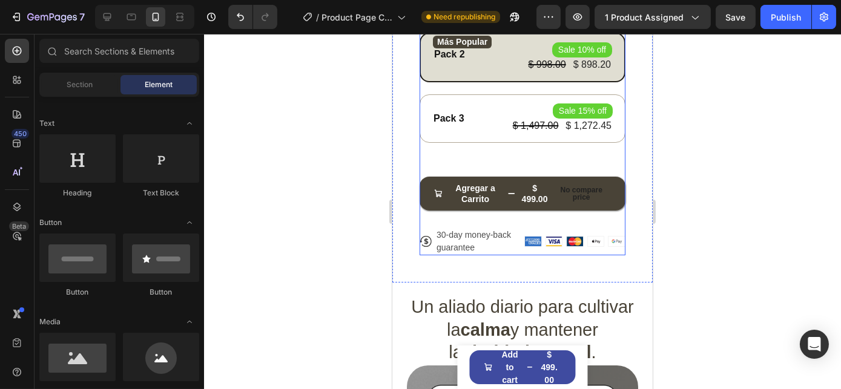
click at [509, 149] on div "Icon Icon Icon Icon Icon Icon List 400+ Personas Felices Text Block Row Calm Mi…" at bounding box center [522, 27] width 206 height 455
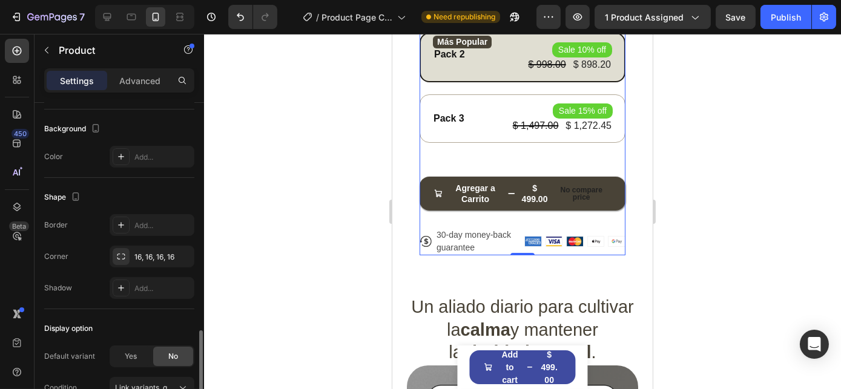
scroll to position [395, 0]
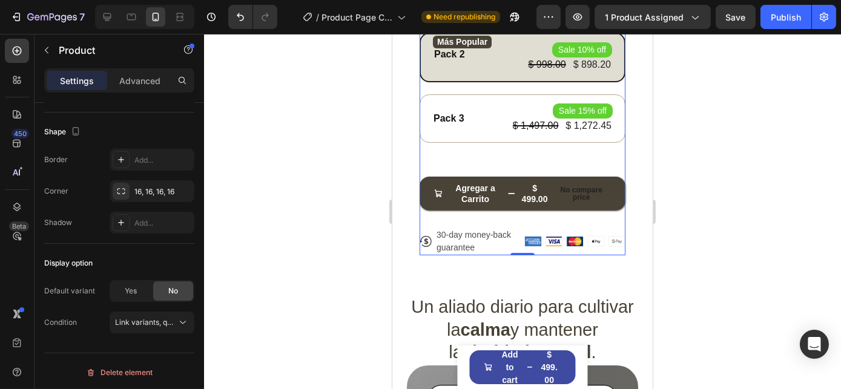
click at [479, 151] on div "Icon Icon Icon Icon Icon Icon List 400+ Personas Felices Text Block Row Calm Mi…" at bounding box center [522, 27] width 206 height 455
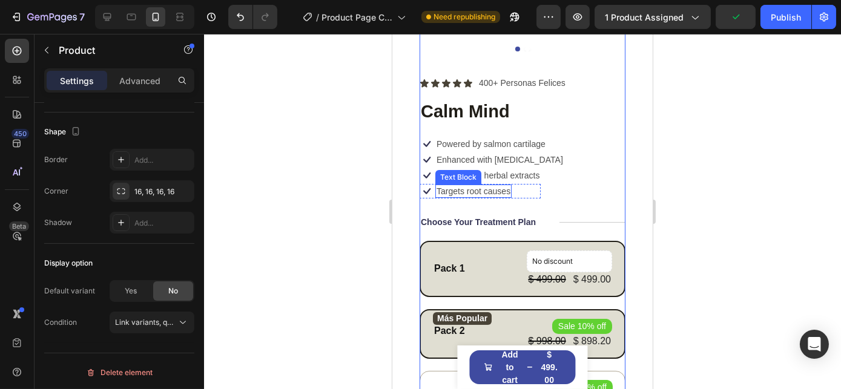
scroll to position [275, 0]
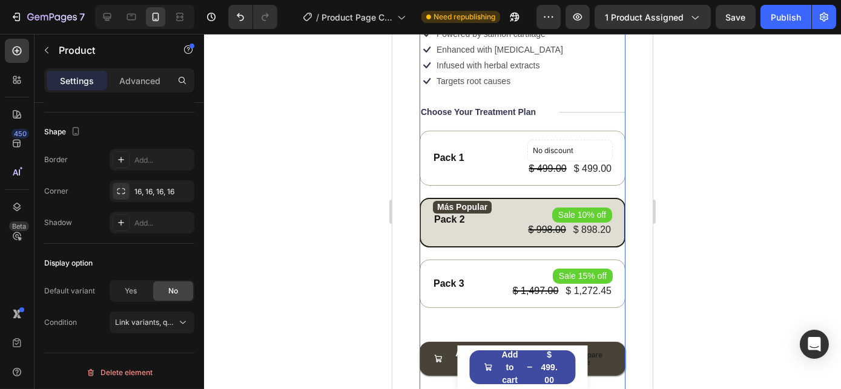
click at [561, 120] on div "Icon Icon Icon Icon Icon Icon List 400+ Personas Felices Text Block Row Calm Mi…" at bounding box center [522, 193] width 206 height 455
click at [468, 121] on div "Product Bundle Discount" at bounding box center [466, 123] width 94 height 15
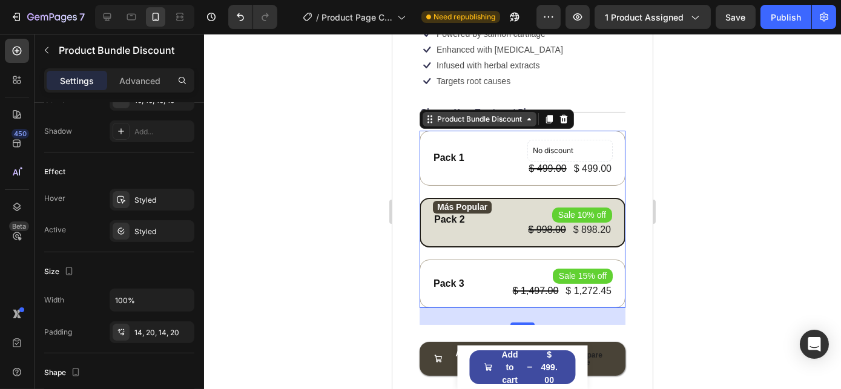
scroll to position [0, 0]
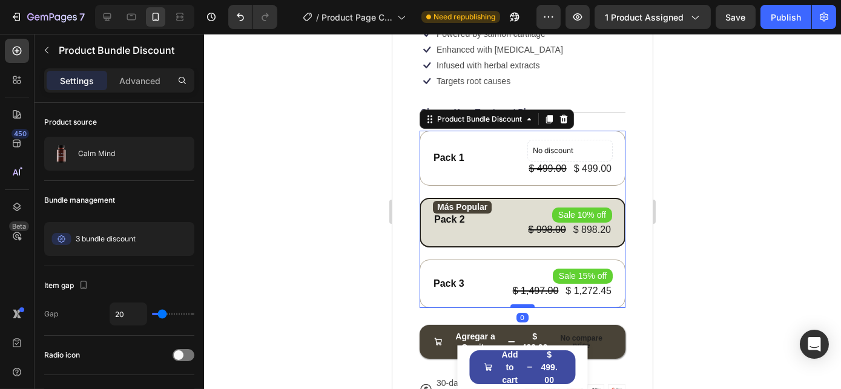
drag, startPoint x: 516, startPoint y: 315, endPoint x: 516, endPoint y: 299, distance: 15.7
click at [516, 304] on div at bounding box center [522, 306] width 24 height 4
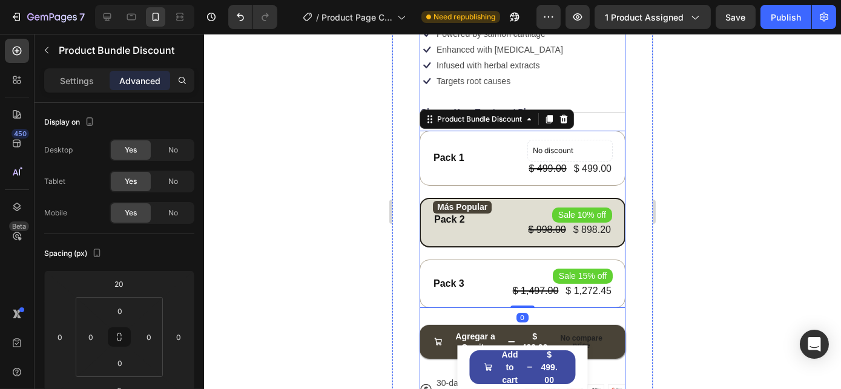
click at [571, 310] on div "Agregar a Carrito $ 499.00 No compare price Add to Cart" at bounding box center [522, 333] width 206 height 51
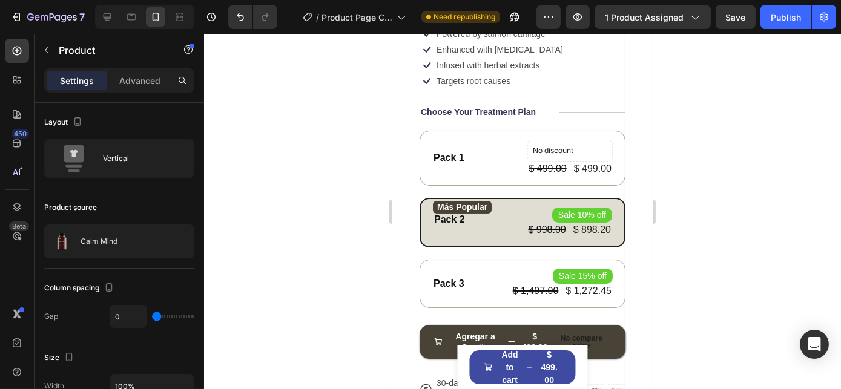
scroll to position [440, 0]
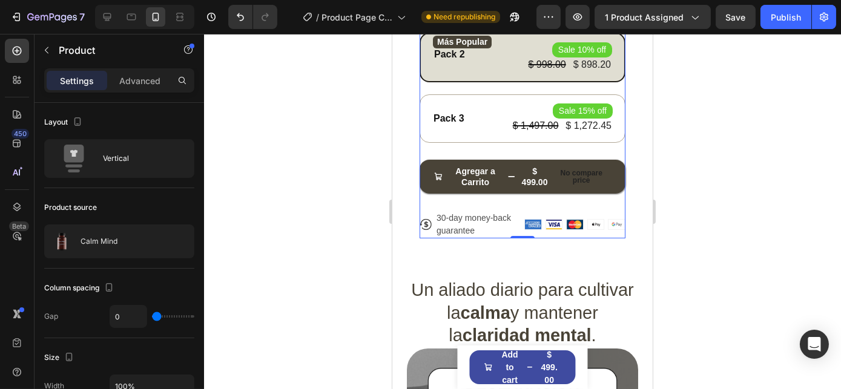
click at [427, 198] on div "Icon Icon Icon Icon Icon Icon List 400+ Personas Felices Text Block Row Calm Mi…" at bounding box center [522, 19] width 206 height 438
click at [471, 218] on p "30-day money-back guarantee" at bounding box center [477, 224] width 83 height 25
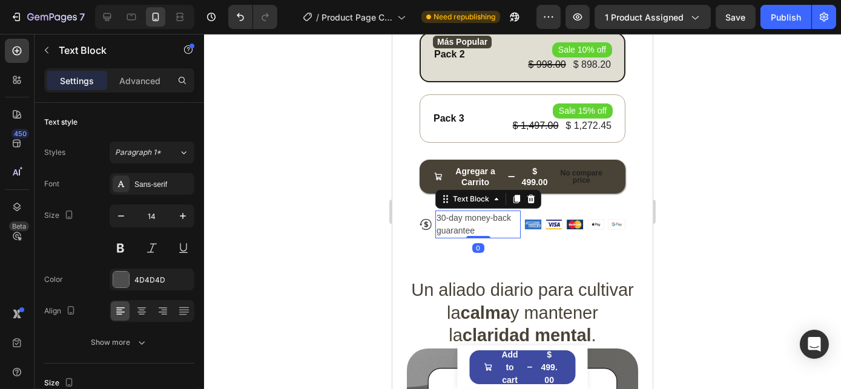
click at [471, 218] on p "30-day money-back guarantee" at bounding box center [477, 224] width 83 height 25
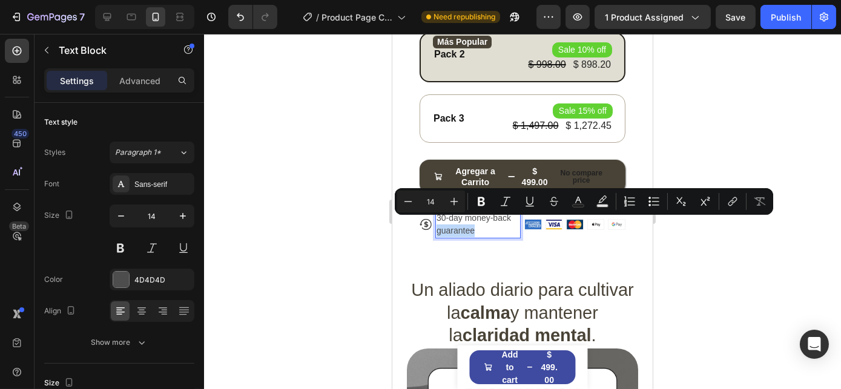
click at [485, 223] on p "30-day money-back guarantee" at bounding box center [477, 224] width 83 height 25
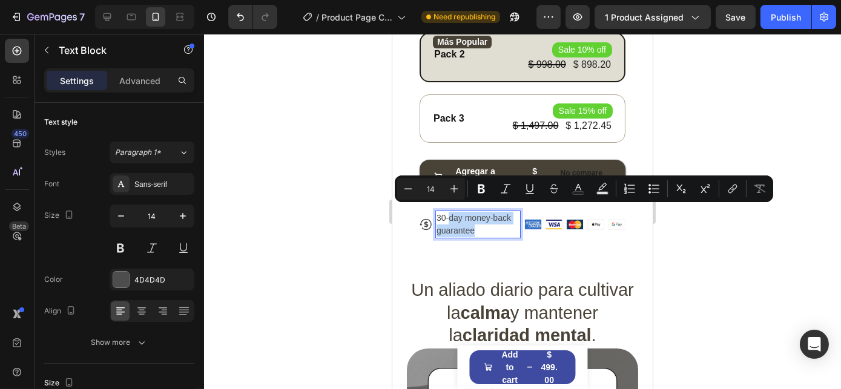
drag, startPoint x: 477, startPoint y: 223, endPoint x: 450, endPoint y: 211, distance: 29.8
click at [450, 212] on p "30-day money-back guarantee" at bounding box center [477, 224] width 83 height 25
click at [465, 223] on p "30-day money-back guarantee" at bounding box center [477, 224] width 83 height 25
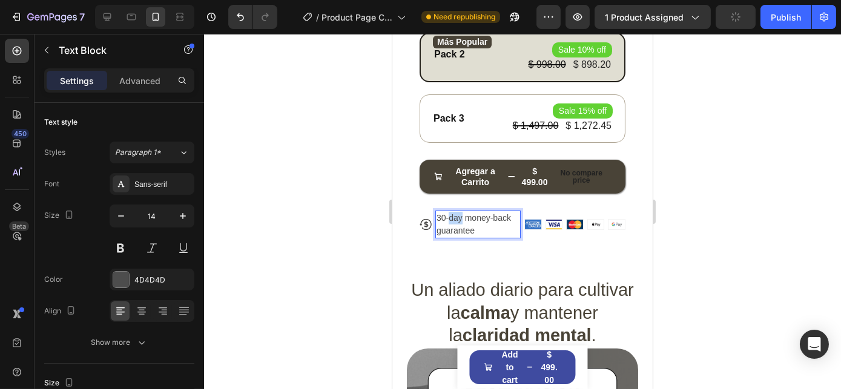
drag, startPoint x: 461, startPoint y: 208, endPoint x: 450, endPoint y: 212, distance: 12.3
click at [450, 212] on p "30-day money-back guarantee" at bounding box center [477, 224] width 83 height 25
click at [473, 217] on p "30-días money-back guarantee" at bounding box center [477, 224] width 83 height 25
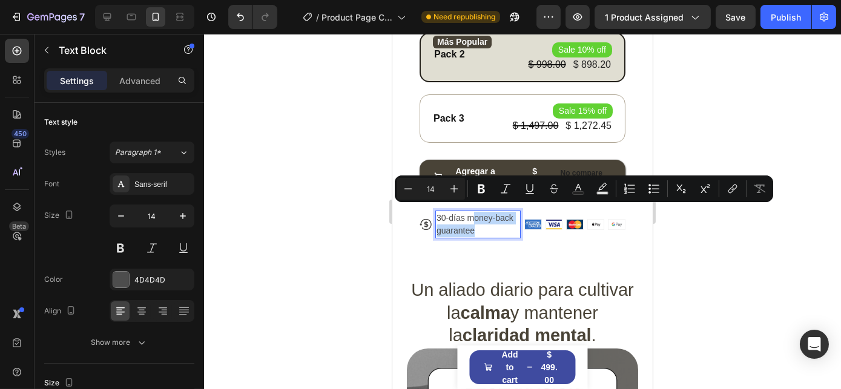
click at [470, 216] on p "30-días money-back guarantee" at bounding box center [477, 224] width 83 height 25
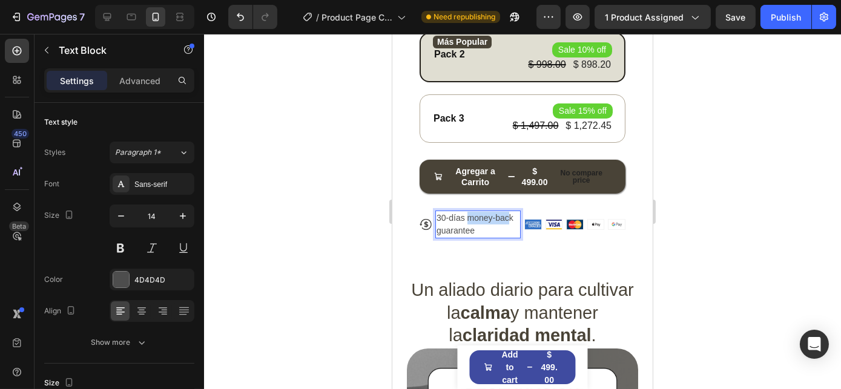
drag, startPoint x: 466, startPoint y: 211, endPoint x: 507, endPoint y: 211, distance: 41.1
click at [507, 212] on p "30-días money-back guarantee" at bounding box center [477, 224] width 83 height 25
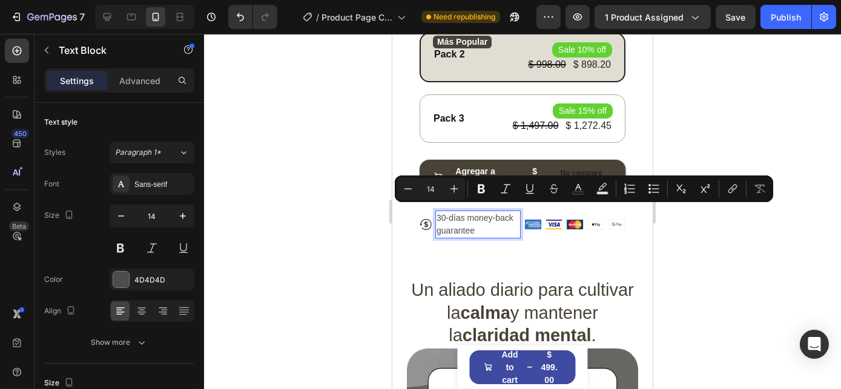
click at [488, 223] on p "30-días money-back guarantee" at bounding box center [477, 224] width 83 height 25
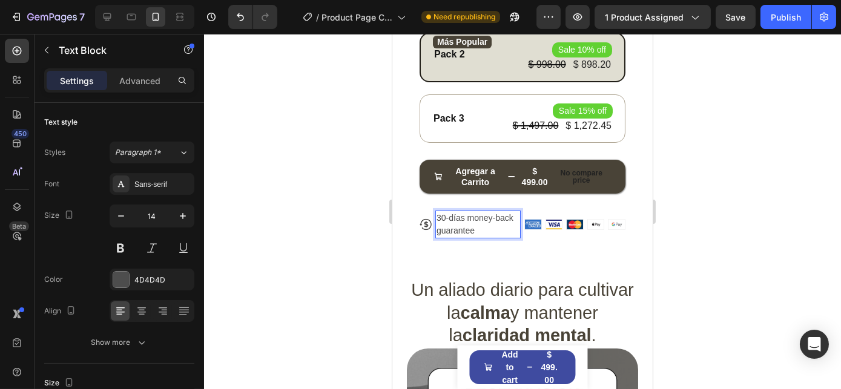
click at [488, 223] on p "30-días money-back guarantee" at bounding box center [477, 224] width 83 height 25
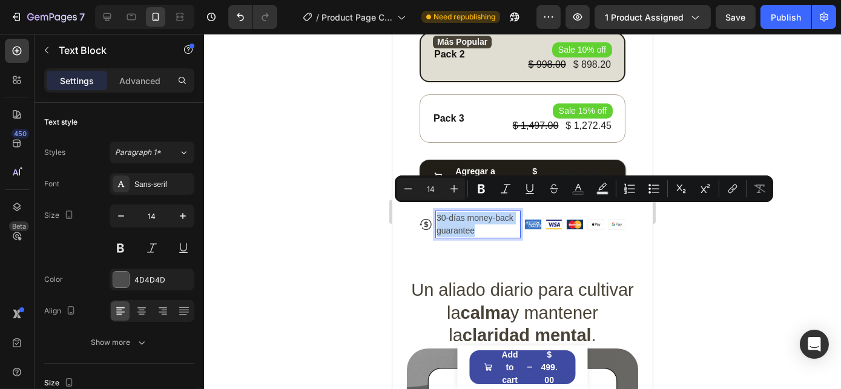
copy p "30-días money-back guarantee"
drag, startPoint x: 474, startPoint y: 215, endPoint x: 480, endPoint y: 220, distance: 7.7
click at [474, 215] on p "30-días money-back guarantee" at bounding box center [477, 224] width 83 height 25
click at [482, 224] on p "30-días money-back guarantee" at bounding box center [477, 224] width 83 height 25
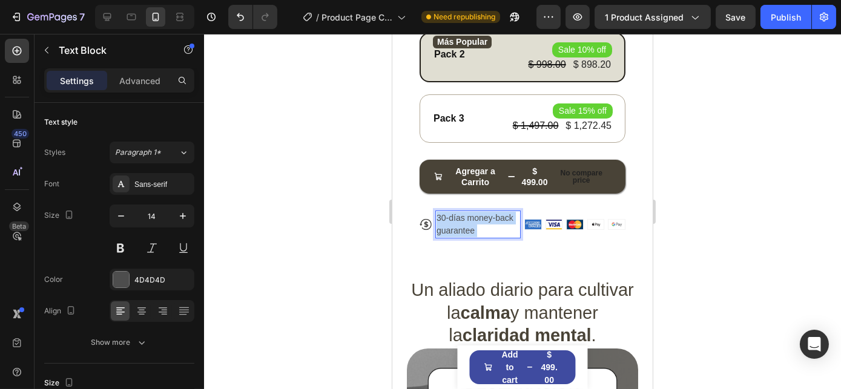
drag, startPoint x: 478, startPoint y: 223, endPoint x: 467, endPoint y: 212, distance: 16.3
click at [467, 212] on p "30-días money-back guarantee" at bounding box center [477, 224] width 83 height 25
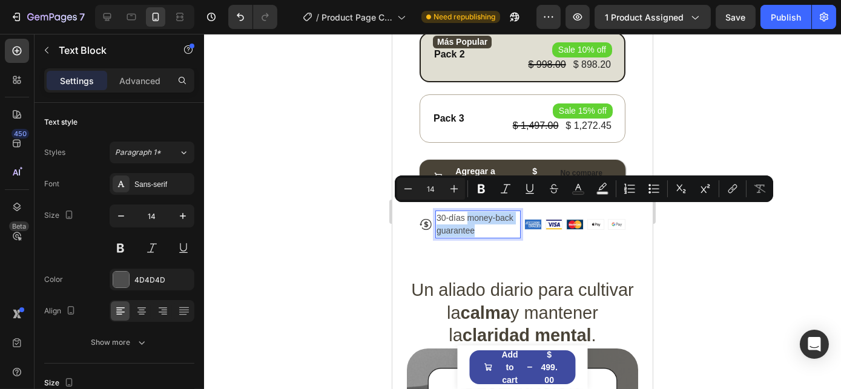
drag, startPoint x: 467, startPoint y: 209, endPoint x: 482, endPoint y: 223, distance: 20.5
click at [482, 223] on p "30-días money-back guarantee" at bounding box center [477, 224] width 83 height 25
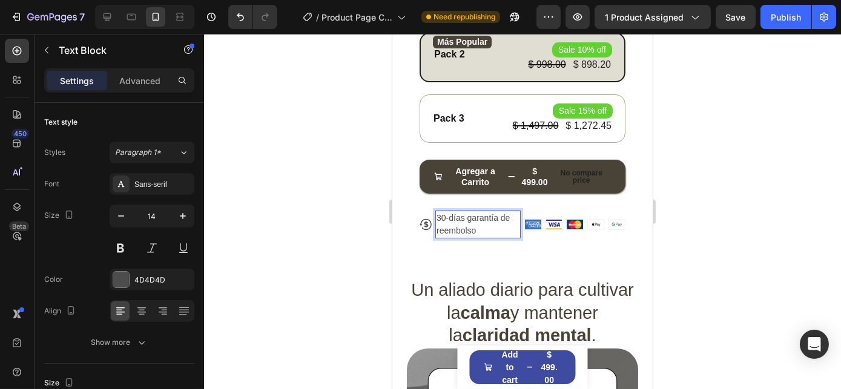
click at [720, 206] on div at bounding box center [522, 211] width 637 height 355
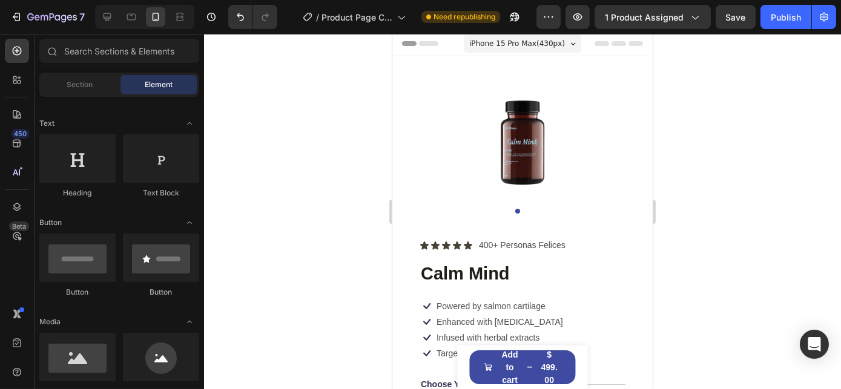
scroll to position [0, 0]
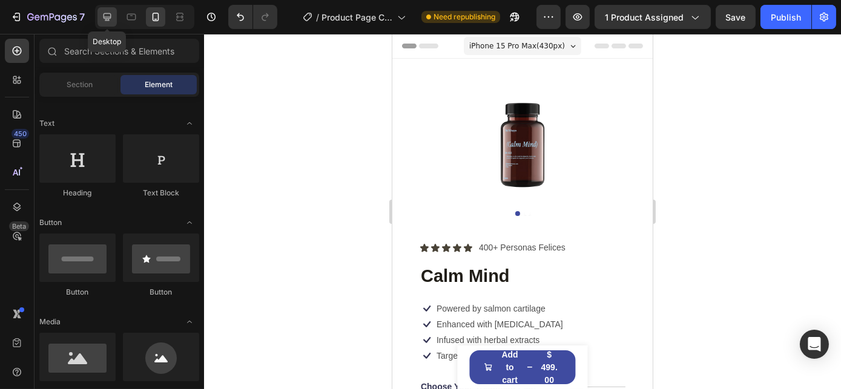
click at [108, 16] on icon at bounding box center [107, 17] width 12 height 12
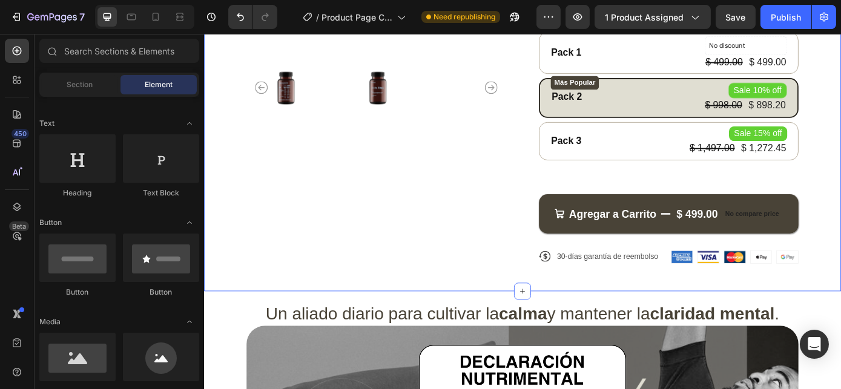
scroll to position [110, 0]
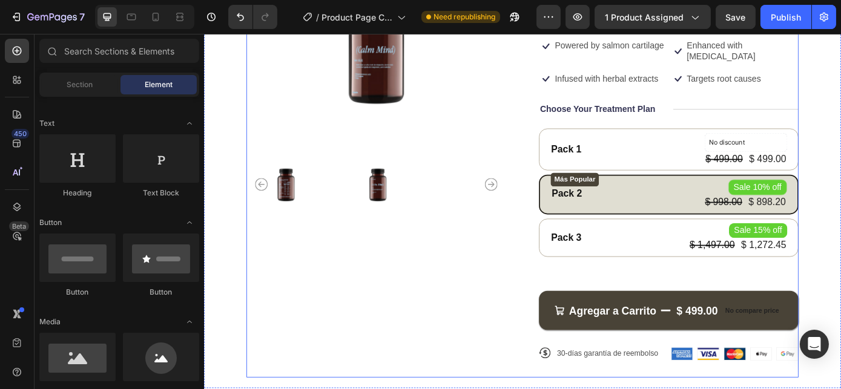
click at [676, 304] on div "Icon Icon Icon Icon Icon Icon List 400+ Personas Felices Text Block Row Calm Mi…" at bounding box center [733, 196] width 296 height 458
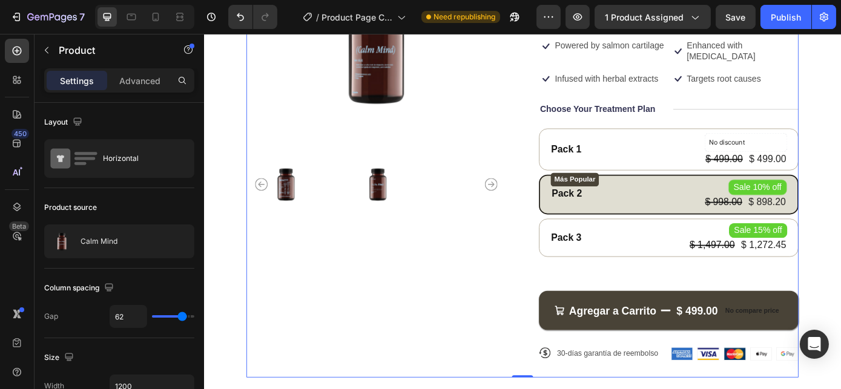
click at [695, 140] on div "Icon Icon Icon Icon Icon Icon List 400+ Personas Felices Text Block Row Calm Mi…" at bounding box center [733, 196] width 296 height 458
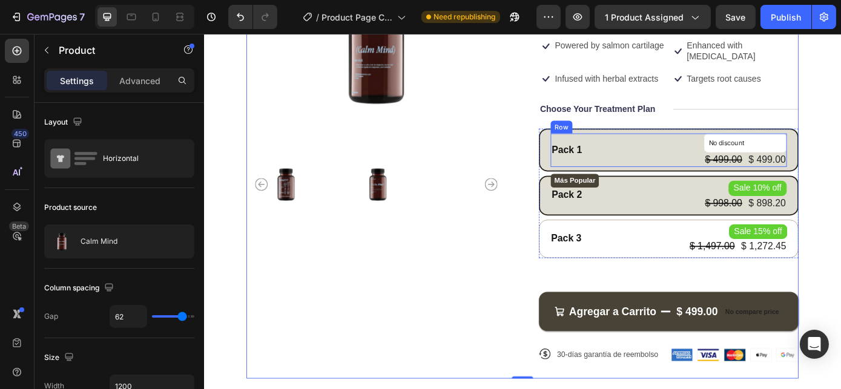
click at [679, 156] on div "Pack 1 Text Block No discount Not be displayed when published Product Badge $ 4…" at bounding box center [732, 166] width 269 height 38
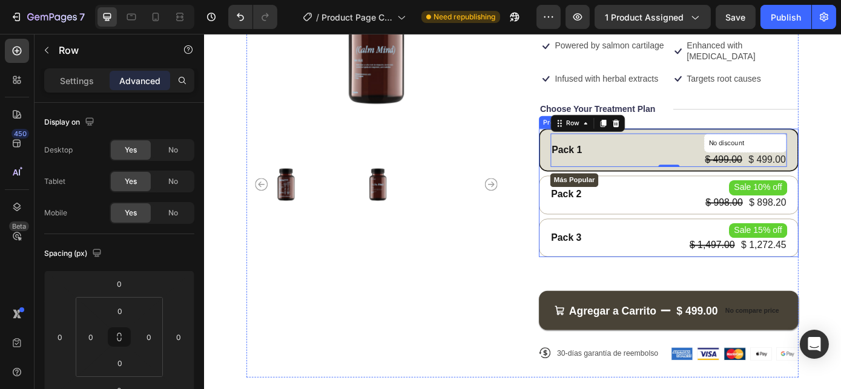
click at [586, 191] on div "Pack 1 Text Block No discount Not be displayed when published Product Badge $ 4…" at bounding box center [733, 215] width 296 height 146
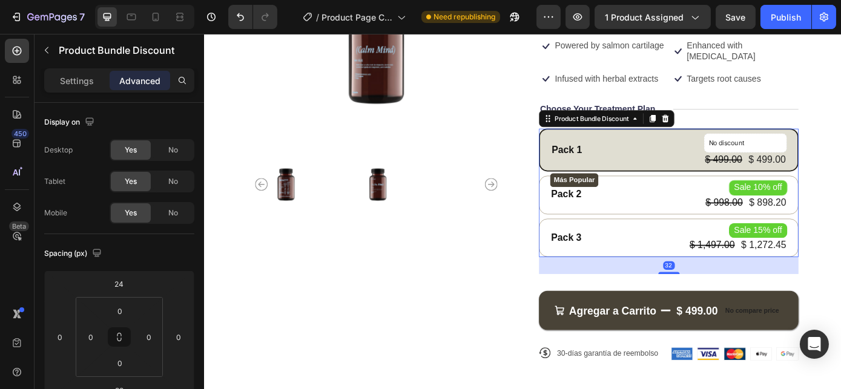
click at [726, 301] on div "32" at bounding box center [733, 297] width 296 height 19
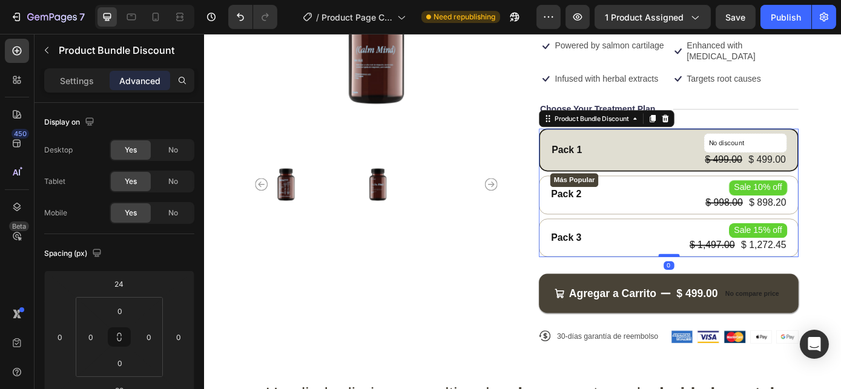
drag, startPoint x: 726, startPoint y: 303, endPoint x: 729, endPoint y: 282, distance: 21.3
click at [729, 284] on div at bounding box center [733, 286] width 24 height 4
type input "0"
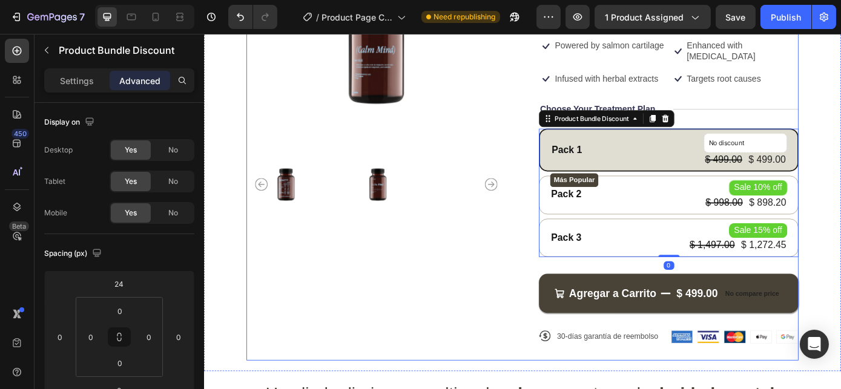
click at [494, 342] on div "Product Images" at bounding box center [400, 186] width 296 height 439
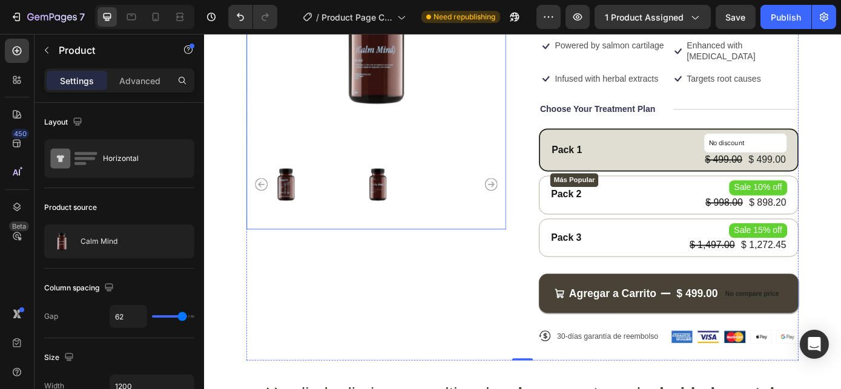
click at [433, 237] on img at bounding box center [401, 204] width 90 height 103
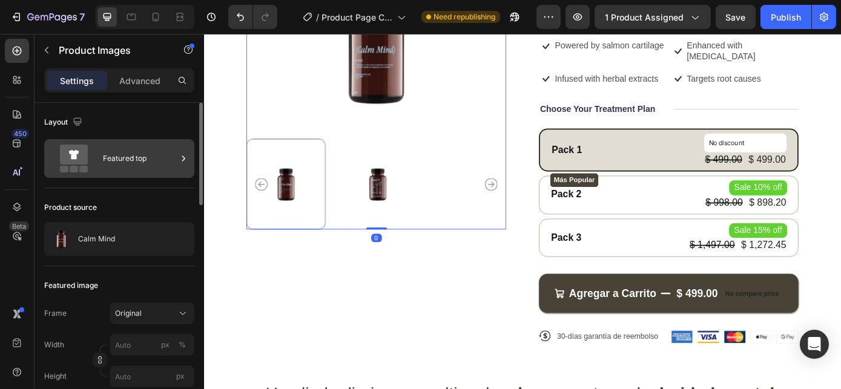
click at [116, 159] on div "Featured top" at bounding box center [140, 159] width 74 height 28
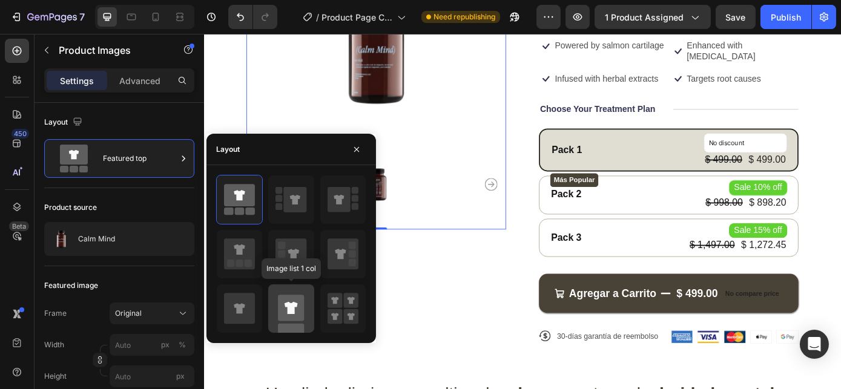
click at [287, 312] on icon at bounding box center [290, 308] width 13 height 12
type input "100"
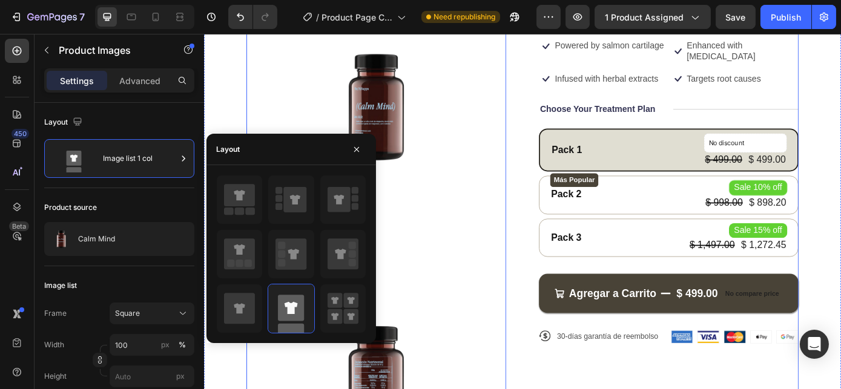
click at [549, 229] on div "Product Images 0 Icon Icon Icon Icon Icon Icon List 400+ Personas Felices Text …" at bounding box center [566, 270] width 629 height 606
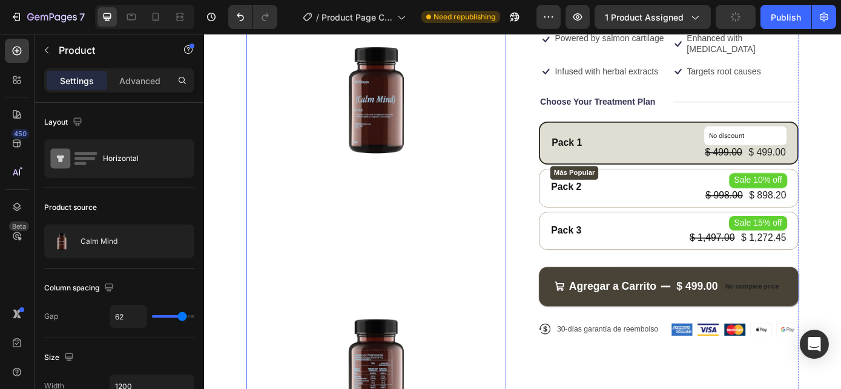
scroll to position [54, 0]
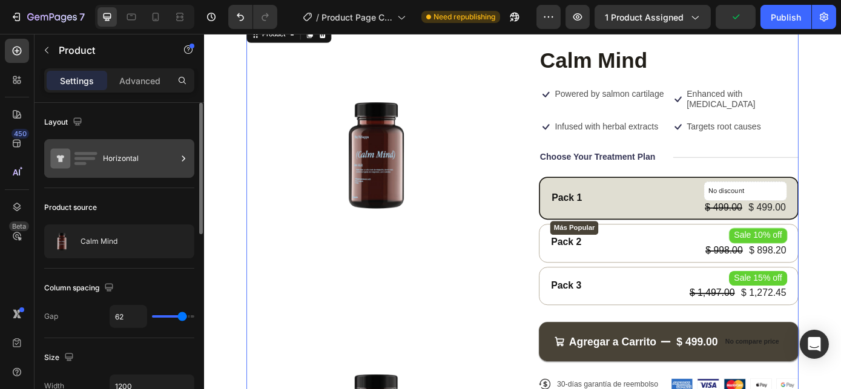
click at [125, 171] on div "Horizontal" at bounding box center [140, 159] width 74 height 28
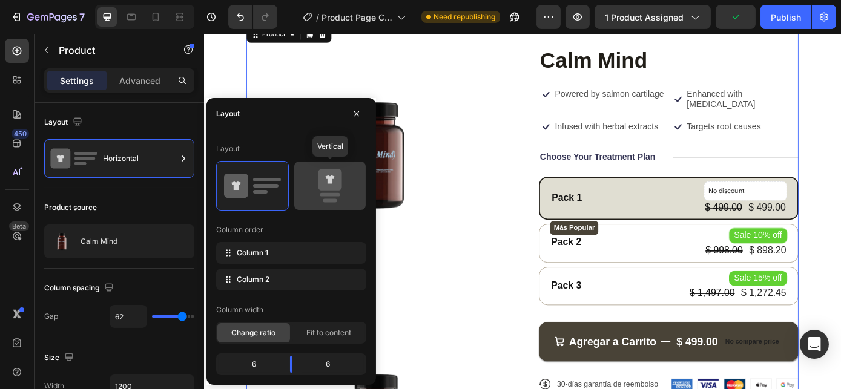
click at [320, 190] on icon at bounding box center [330, 179] width 24 height 21
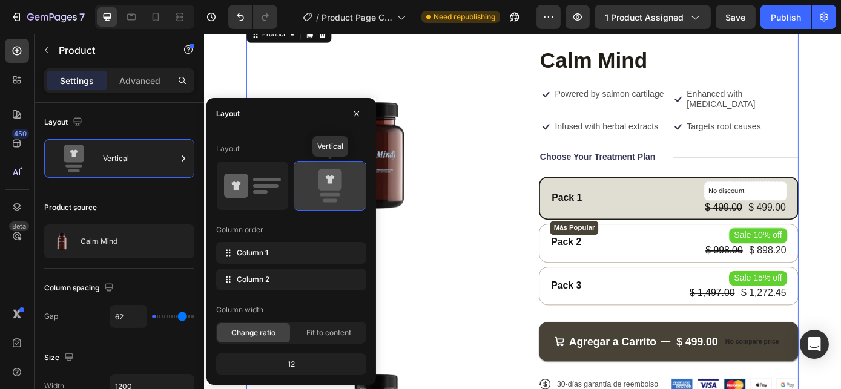
type input "0"
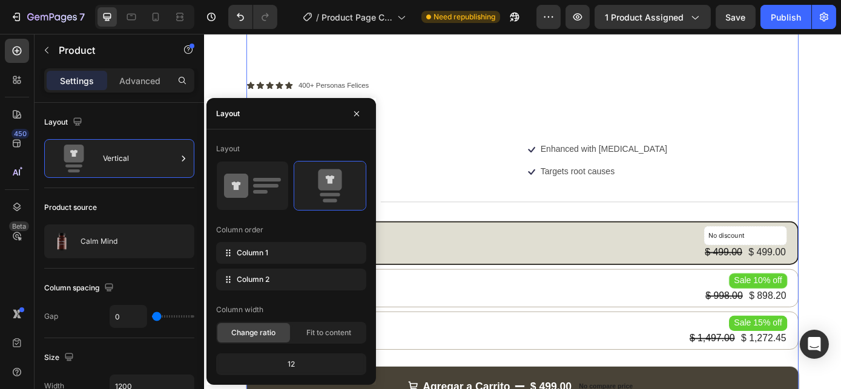
click at [237, 196] on icon at bounding box center [236, 186] width 24 height 24
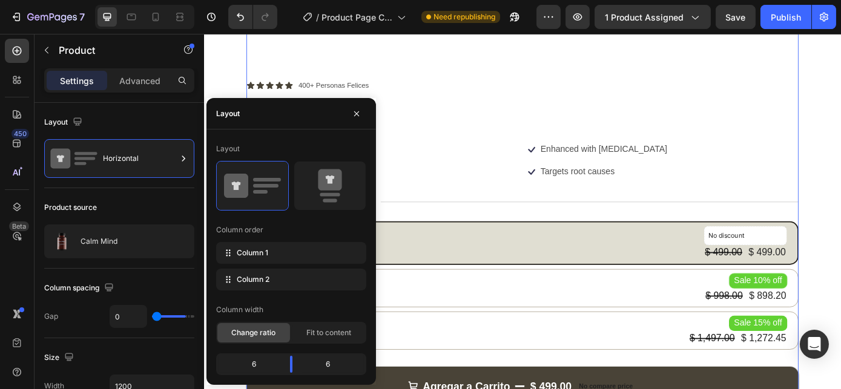
type input "62"
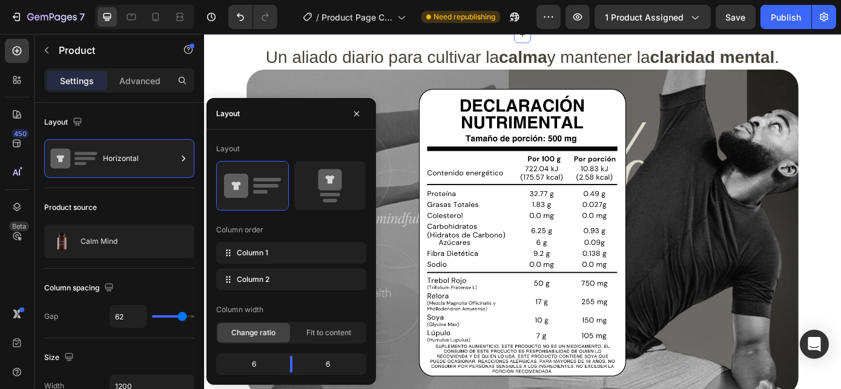
scroll to position [0, 0]
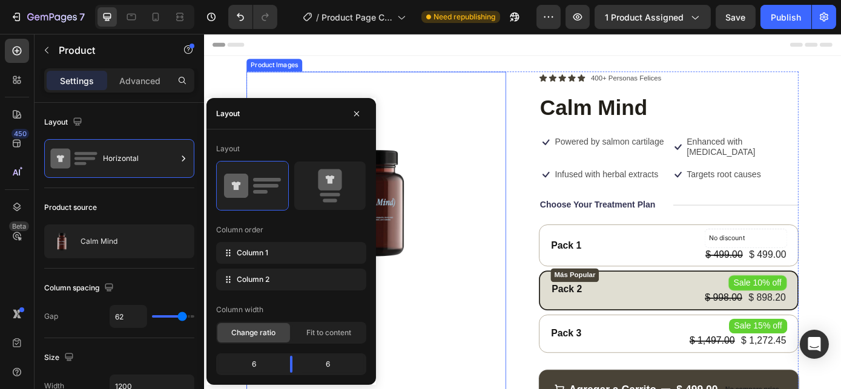
click at [453, 125] on img at bounding box center [400, 225] width 296 height 296
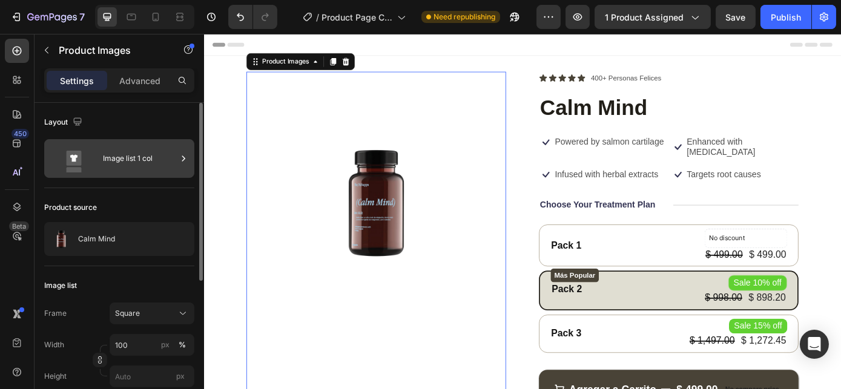
click at [100, 168] on div "Image list 1 col" at bounding box center [119, 158] width 150 height 39
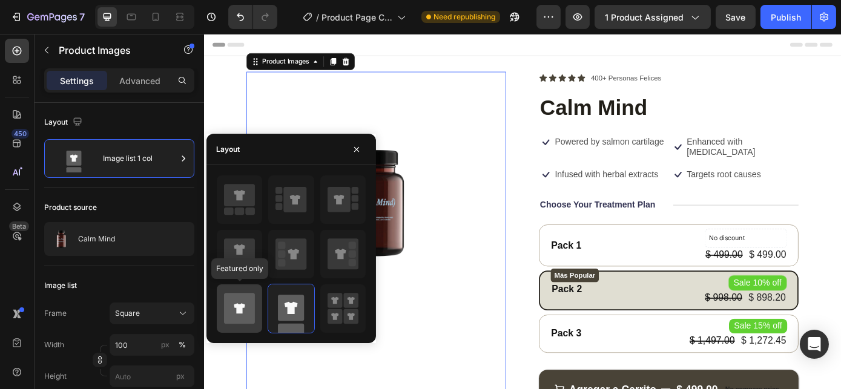
click at [237, 303] on icon at bounding box center [239, 308] width 31 height 31
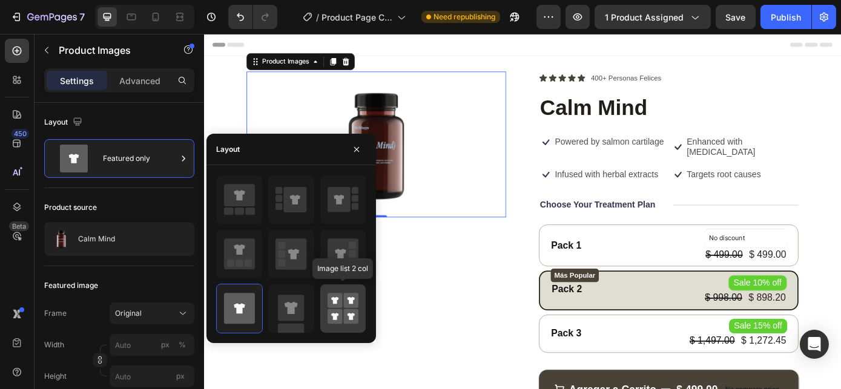
click at [339, 312] on rect at bounding box center [334, 316] width 15 height 15
type input "50"
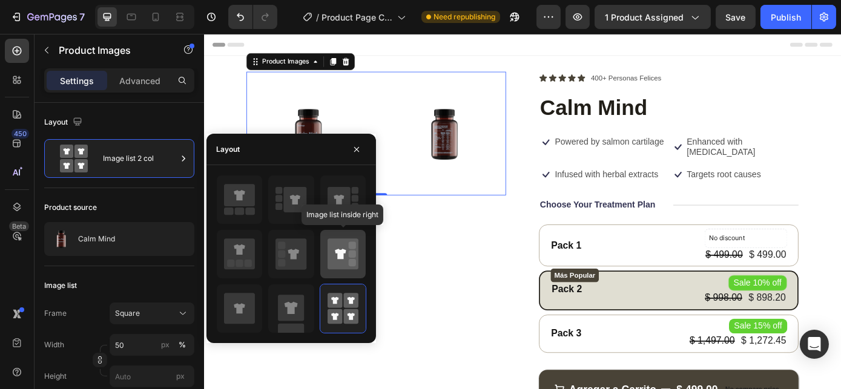
click at [337, 252] on icon at bounding box center [340, 254] width 11 height 10
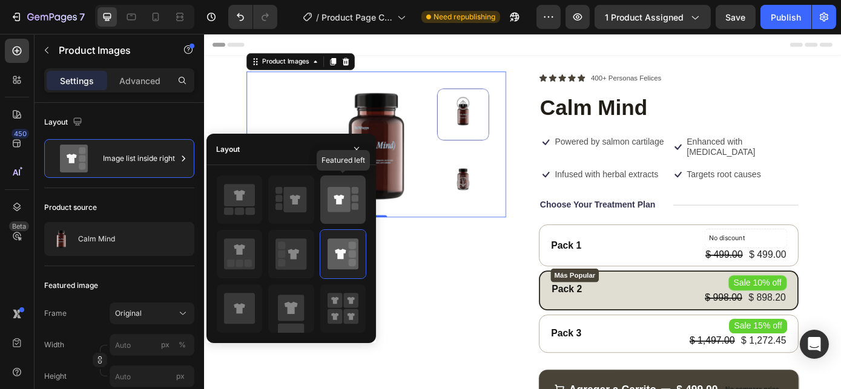
click at [339, 191] on icon at bounding box center [338, 200] width 23 height 25
type input "100"
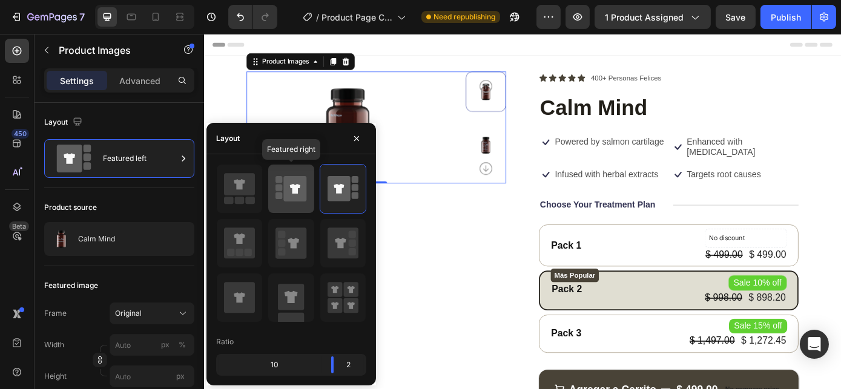
click at [298, 187] on icon at bounding box center [295, 189] width 10 height 10
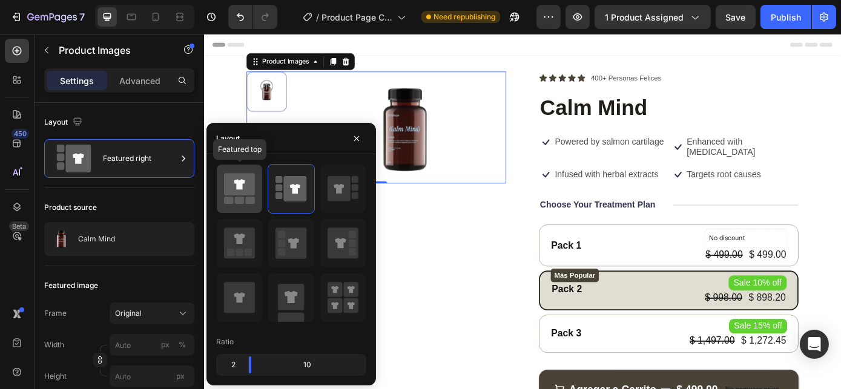
click at [241, 189] on icon at bounding box center [239, 184] width 11 height 10
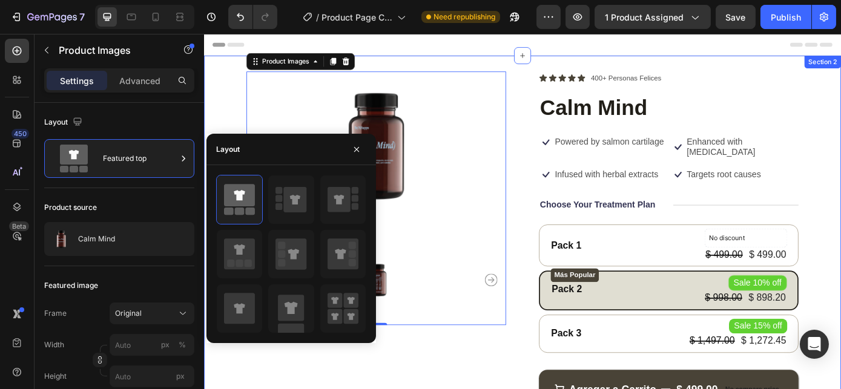
click at [238, 113] on div "Product Images 0 Icon Icon Icon Icon Icon Icon List 400+ Personas Felices Text …" at bounding box center [566, 293] width 726 height 469
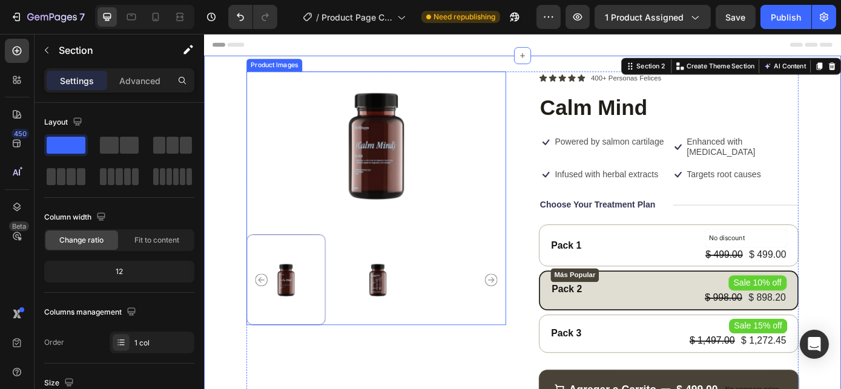
click at [281, 71] on div "Product Images" at bounding box center [283, 69] width 59 height 11
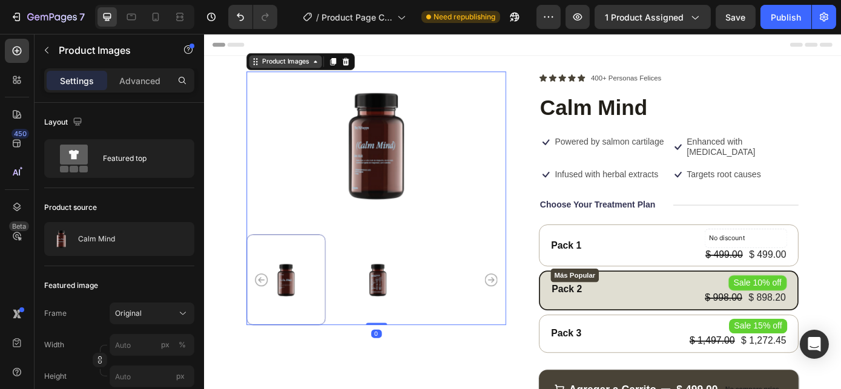
click at [309, 71] on div "Product Images" at bounding box center [296, 65] width 83 height 15
click at [422, 291] on img at bounding box center [401, 314] width 90 height 103
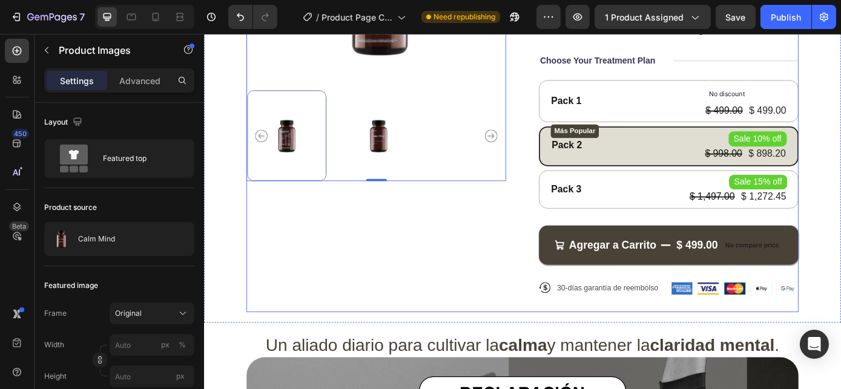
scroll to position [165, 0]
click at [489, 247] on div "Product Images 0" at bounding box center [400, 131] width 296 height 439
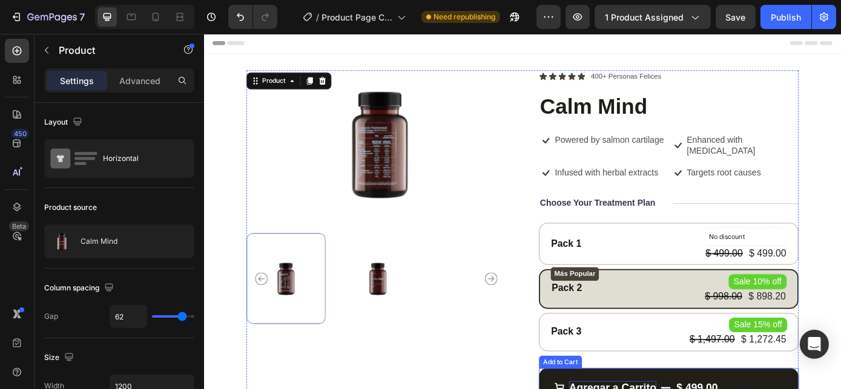
scroll to position [0, 0]
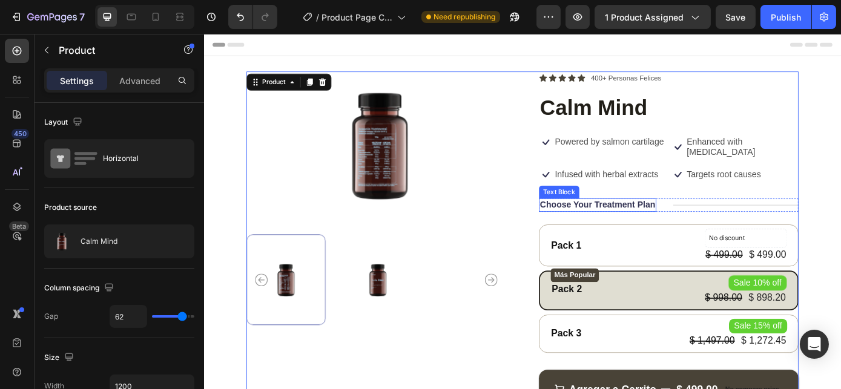
click at [657, 229] on p "Choose Your Treatment Plan" at bounding box center [651, 229] width 131 height 13
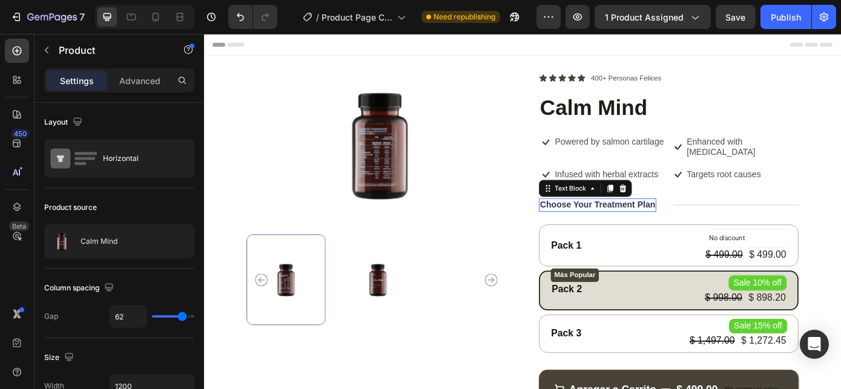
click at [657, 229] on p "Choose Your Treatment Plan" at bounding box center [651, 229] width 131 height 13
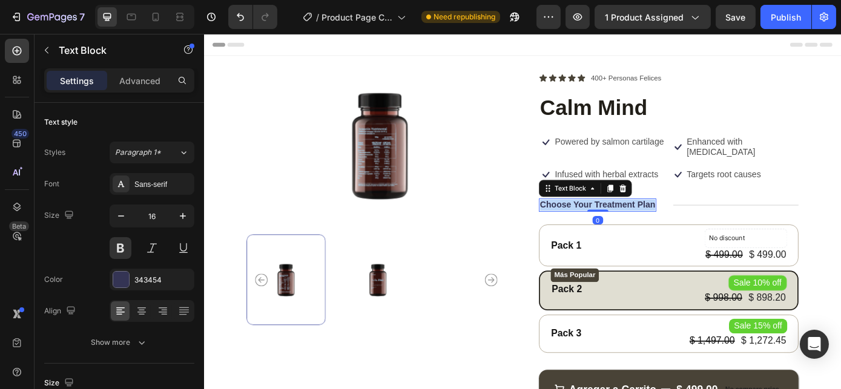
click at [657, 229] on p "Choose Your Treatment Plan" at bounding box center [651, 229] width 131 height 13
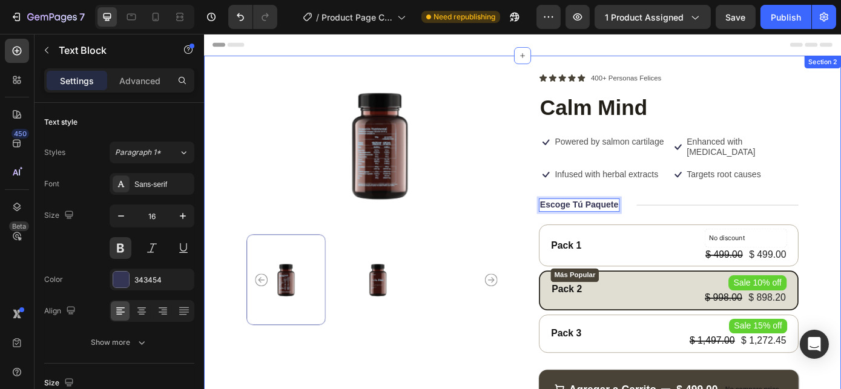
click at [840, 199] on div "Product Images Icon Icon Icon Icon Icon Icon List 400+ Personas Felices Text Bl…" at bounding box center [566, 286] width 726 height 455
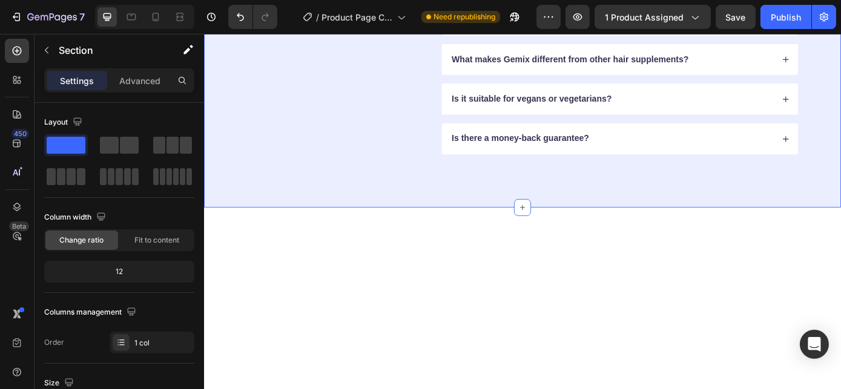
scroll to position [4029, 0]
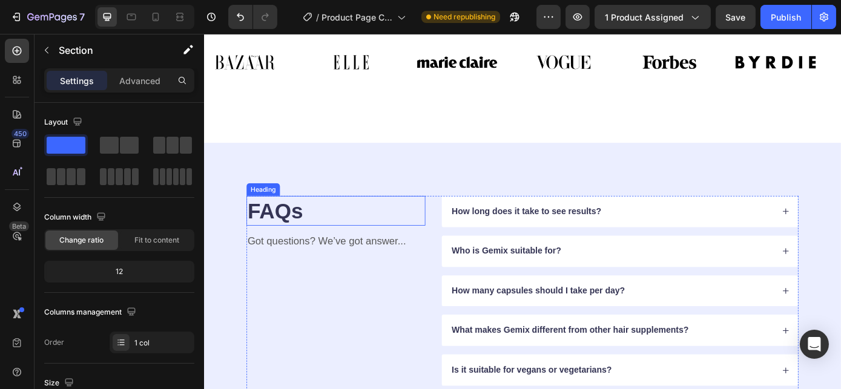
click at [372, 171] on div "FAQs Heading Got questions? We’ve got answer... Text Block How long does it tak…" at bounding box center [566, 349] width 726 height 383
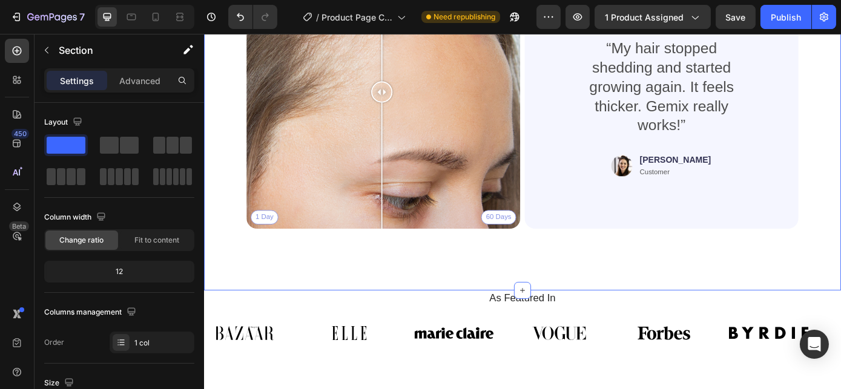
scroll to position [3809, 0]
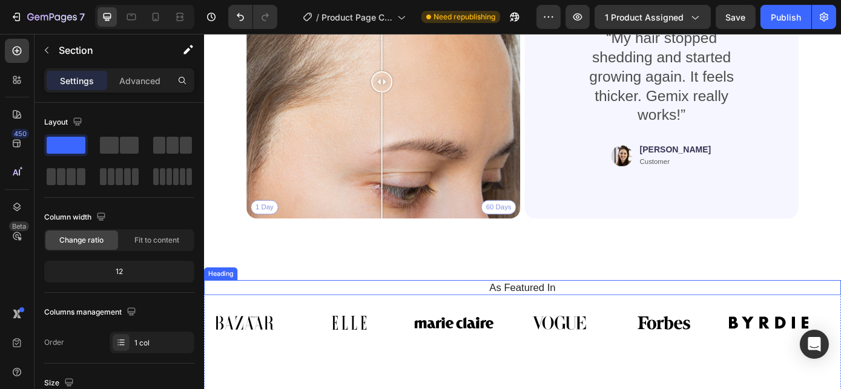
click at [321, 318] on h2 "As Featured In" at bounding box center [566, 324] width 708 height 18
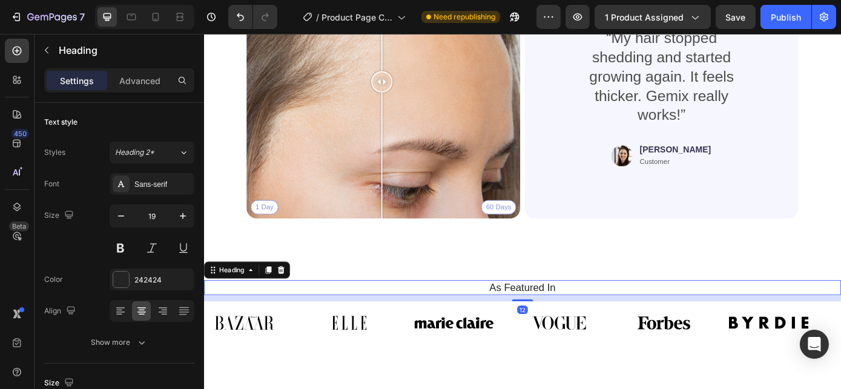
click at [442, 327] on h2 "As Featured In" at bounding box center [566, 324] width 708 height 18
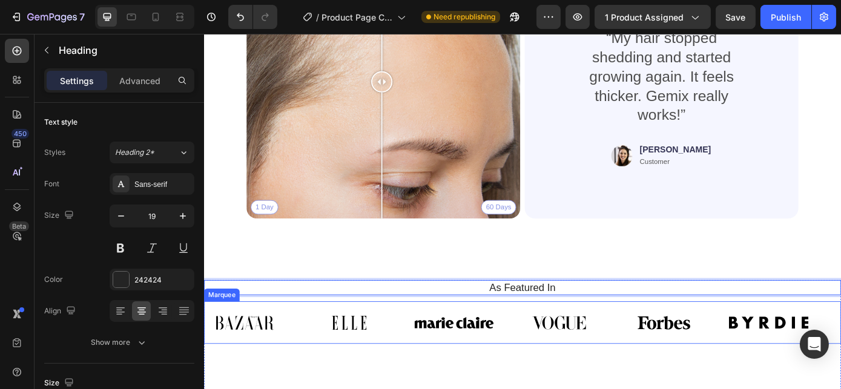
click at [441, 339] on div "Image Image Image Image Image Image Image Image Image Image Image Image Marquee" at bounding box center [566, 363] width 726 height 48
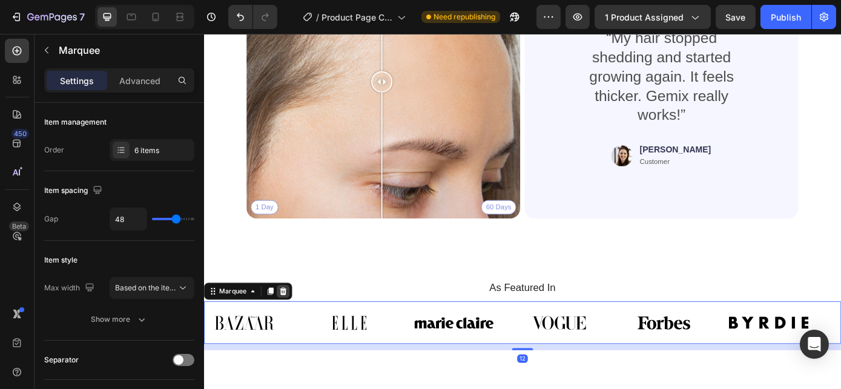
click at [293, 323] on icon at bounding box center [294, 327] width 8 height 8
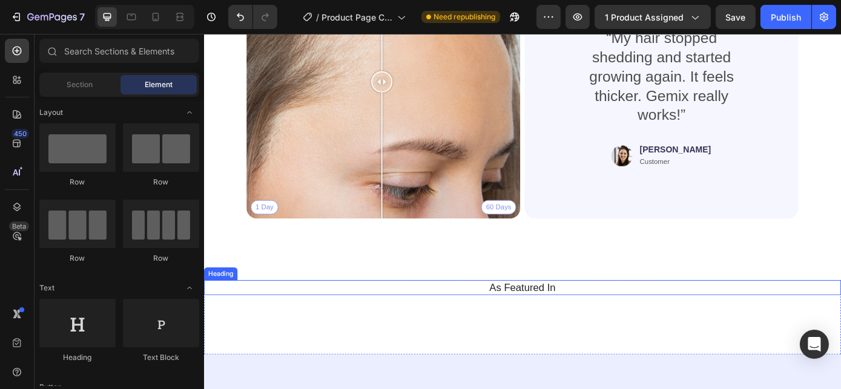
click at [212, 305] on div "Heading" at bounding box center [222, 307] width 33 height 11
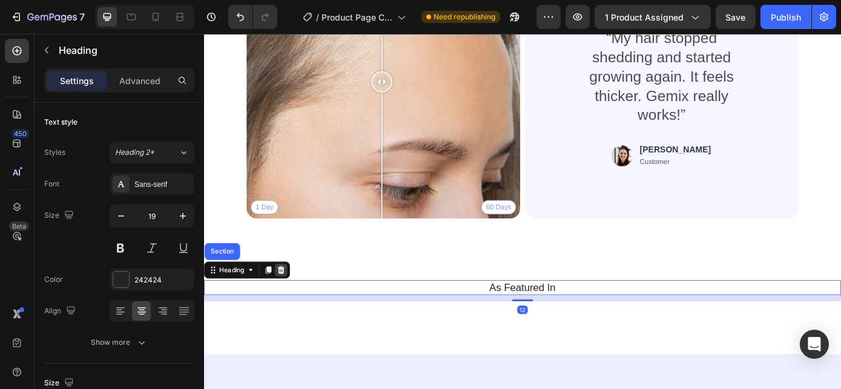
click at [291, 300] on icon at bounding box center [291, 303] width 8 height 8
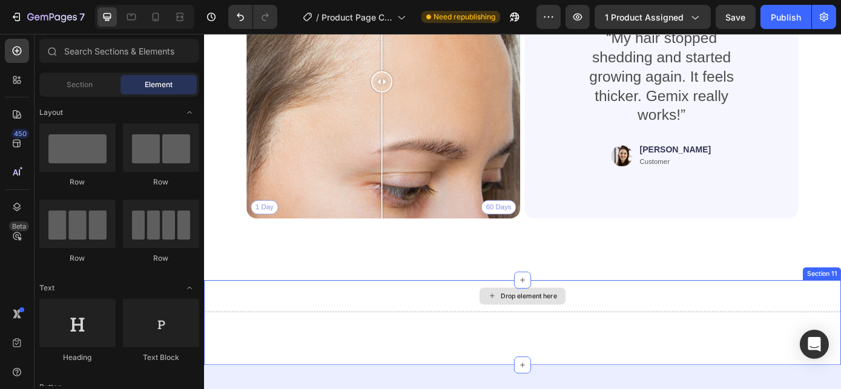
click at [338, 364] on div "Drop element here Section 11" at bounding box center [566, 363] width 726 height 97
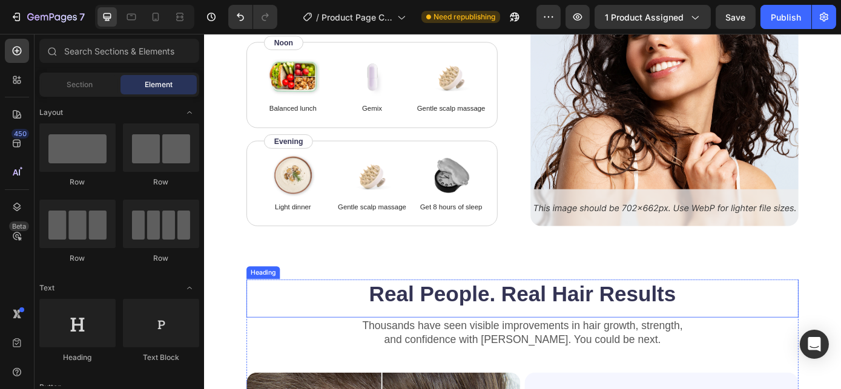
scroll to position [3314, 0]
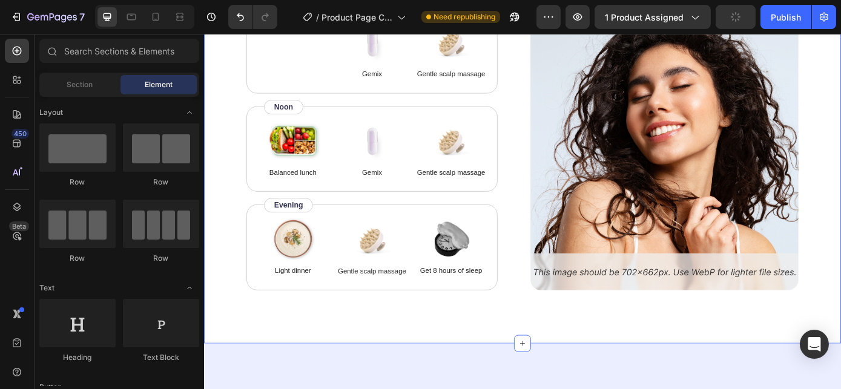
click at [840, 220] on div "How to use Heading While Gemix supports healthy hair from within, don’t forget …" at bounding box center [566, 135] width 726 height 504
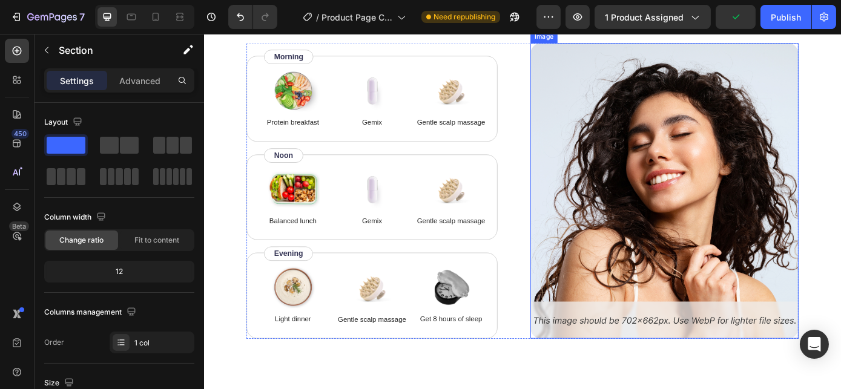
scroll to position [3039, 0]
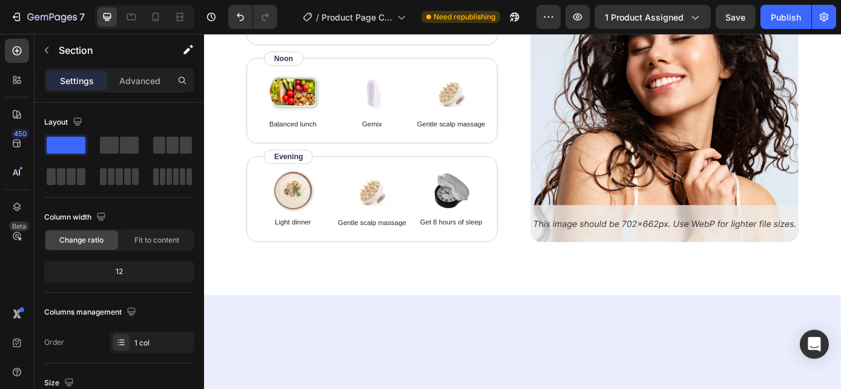
click at [840, 160] on div "How to use Heading While Gemix supports healthy hair from within, don’t forget …" at bounding box center [566, 80] width 726 height 504
click at [241, 100] on div "How to use Heading While Gemix supports healthy hair from within, don’t forget …" at bounding box center [566, 80] width 726 height 504
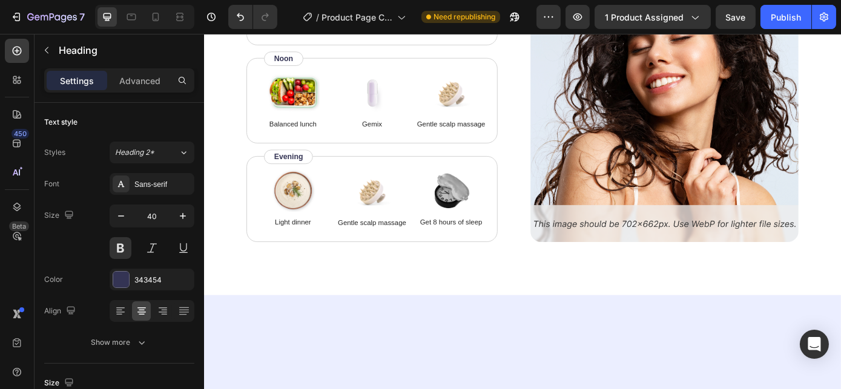
click at [215, 135] on div "How to use Heading 0 While Gemix supports healthy hair from within, don’t forge…" at bounding box center [566, 80] width 726 height 504
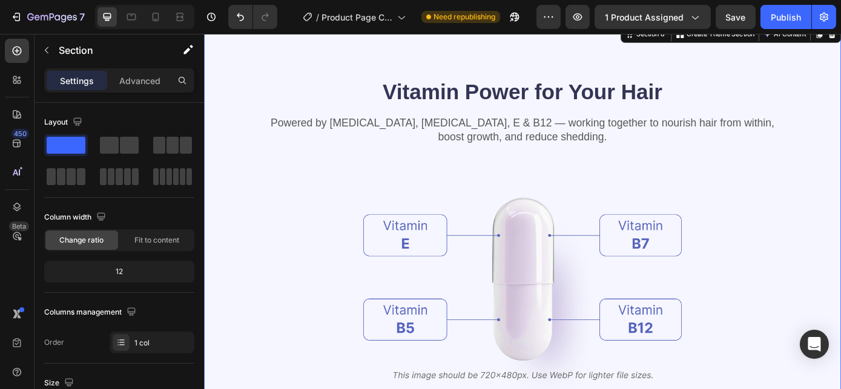
scroll to position [2324, 0]
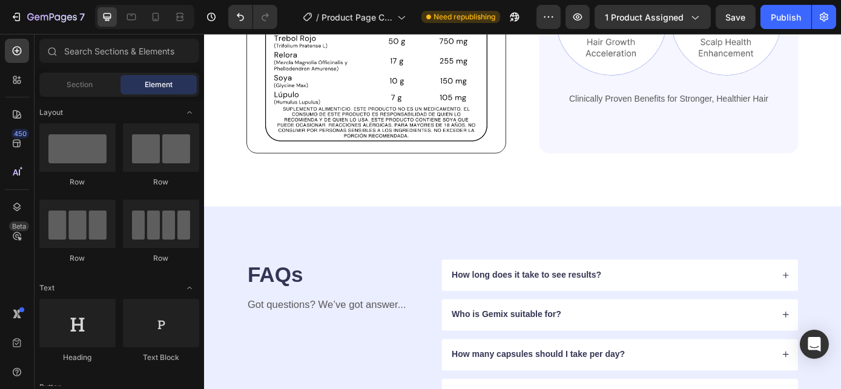
scroll to position [1994, 0]
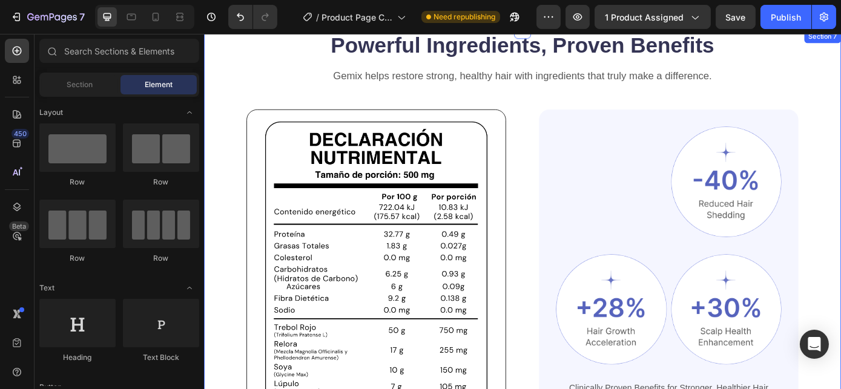
click at [840, 126] on div "Powerful Ingredients, Proven Benefits Heading Gemix helps restore strong, healt…" at bounding box center [566, 295] width 726 height 531
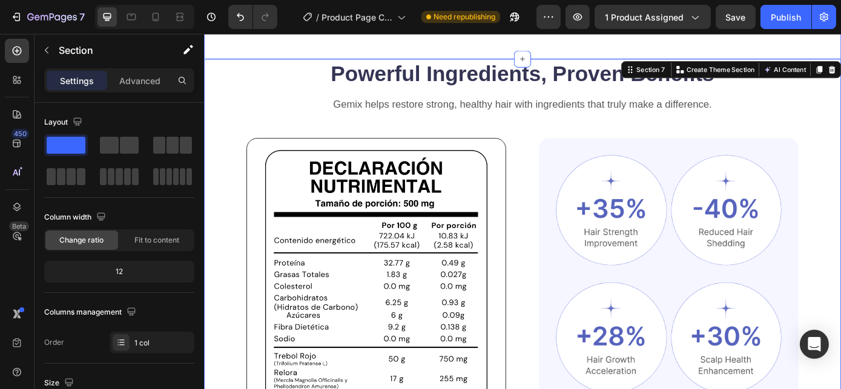
scroll to position [1939, 0]
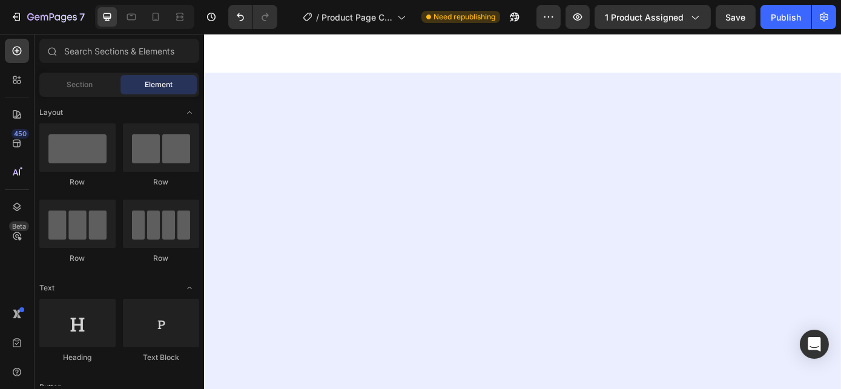
click at [297, 346] on div at bounding box center [566, 269] width 629 height 260
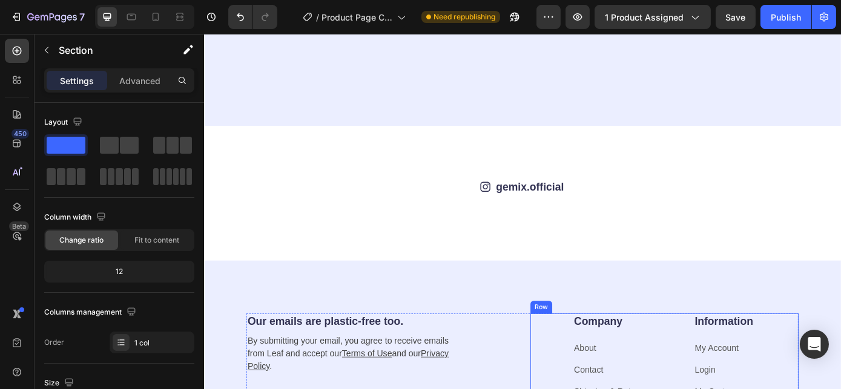
scroll to position [2264, 0]
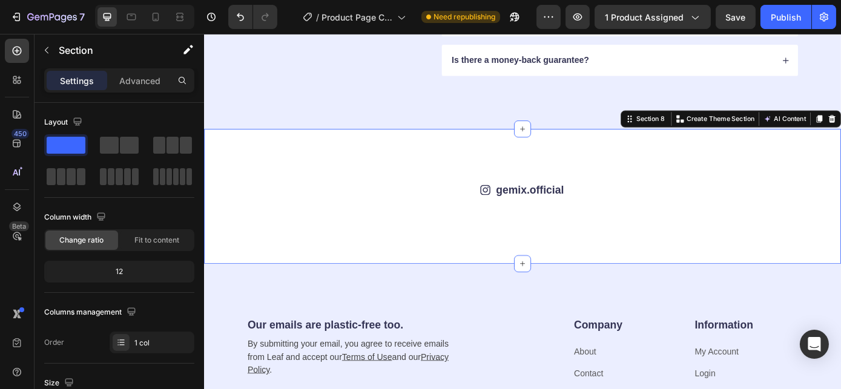
click at [467, 161] on div "Icon gemix.official Text Block Row Image Image Image Image Image Image Image Im…" at bounding box center [566, 219] width 726 height 154
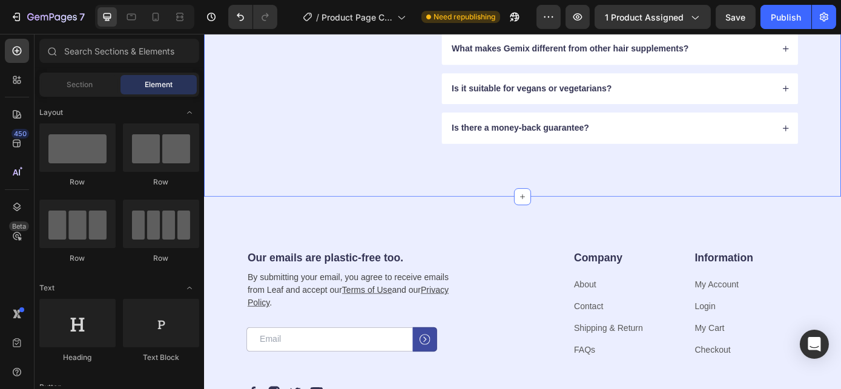
scroll to position [2154, 0]
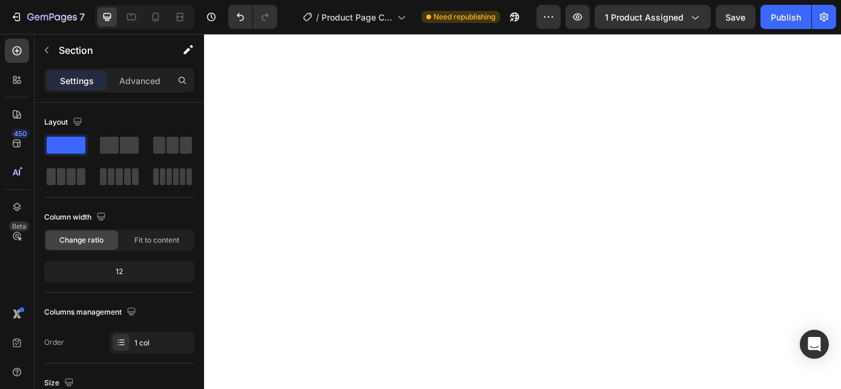
scroll to position [0, 0]
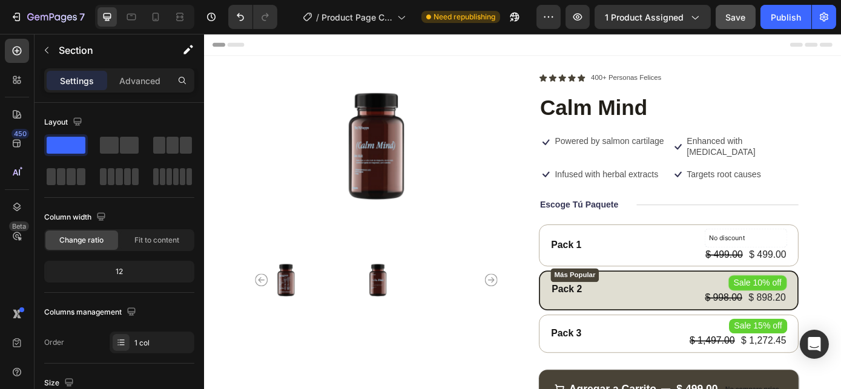
click at [731, 12] on span "Save" at bounding box center [736, 17] width 20 height 10
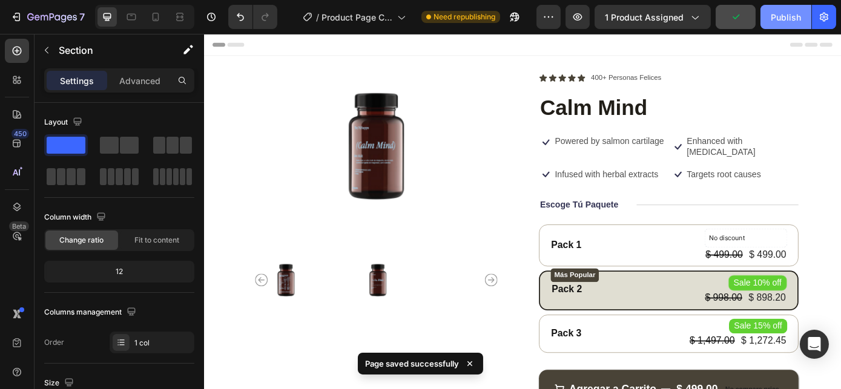
click at [782, 19] on div "Publish" at bounding box center [785, 17] width 30 height 13
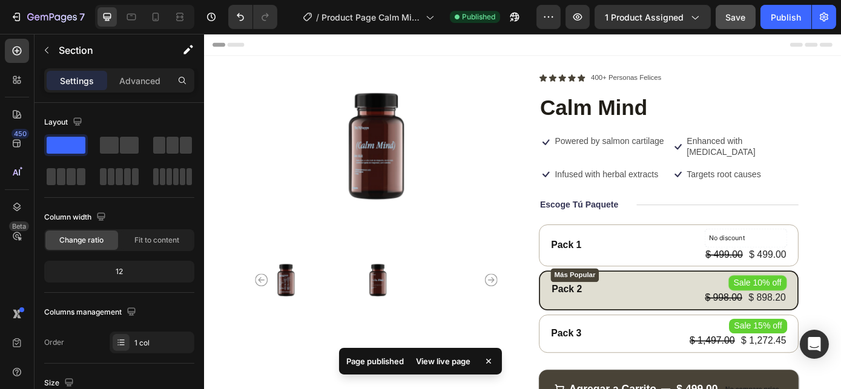
click at [442, 362] on div "View live page" at bounding box center [442, 361] width 69 height 17
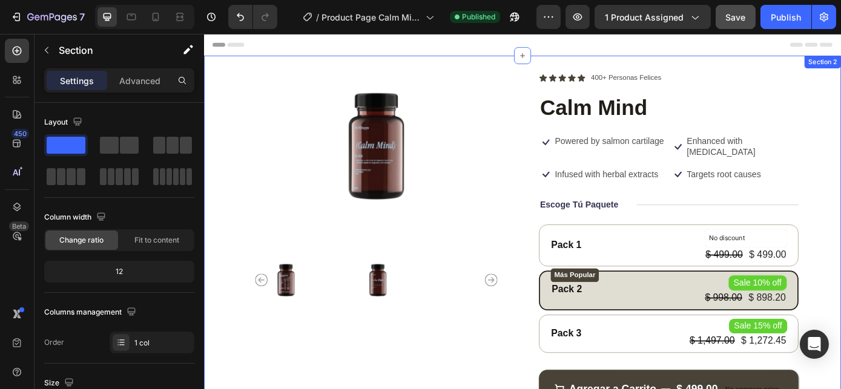
click at [324, 75] on div "Product Images Icon Icon Icon Icon Icon Icon List 400+ Personas Felices Text Bl…" at bounding box center [566, 293] width 726 height 469
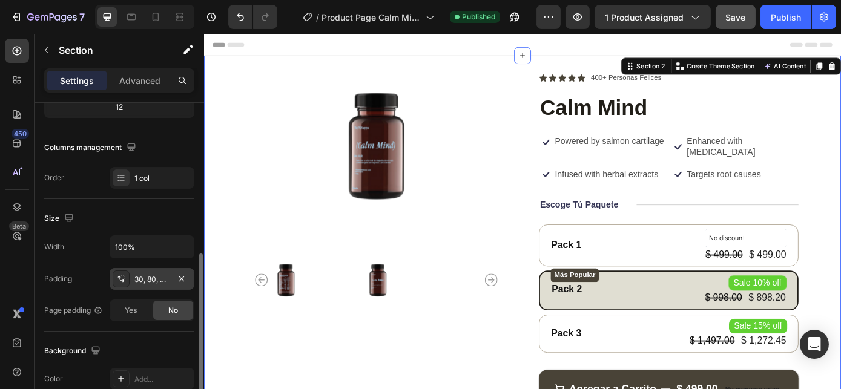
scroll to position [220, 0]
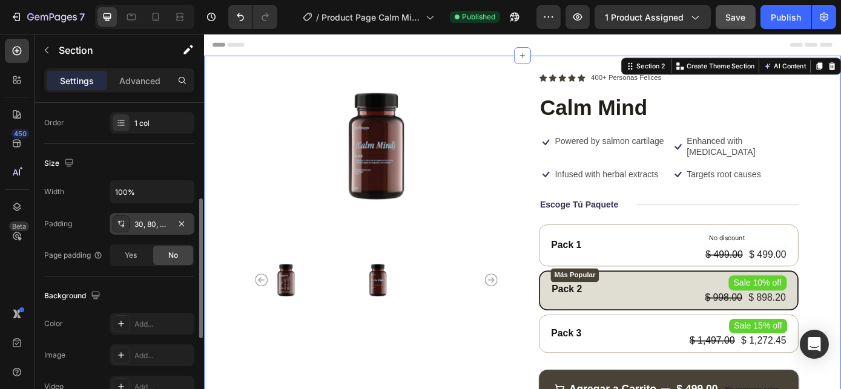
click at [145, 221] on div "30, 80, 20, 80" at bounding box center [151, 224] width 35 height 11
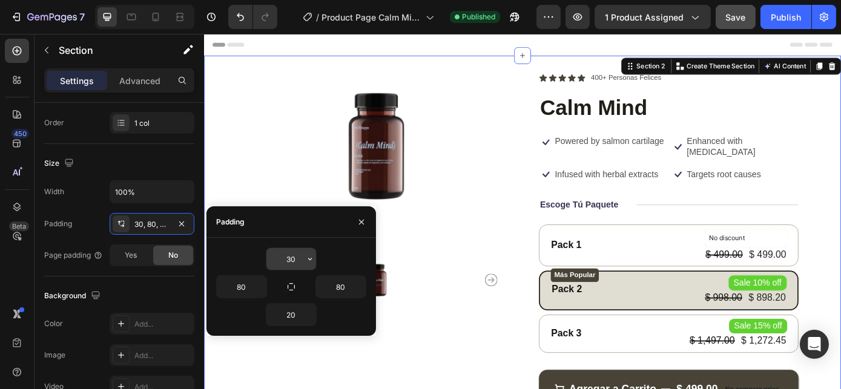
click at [284, 255] on input "30" at bounding box center [291, 259] width 50 height 22
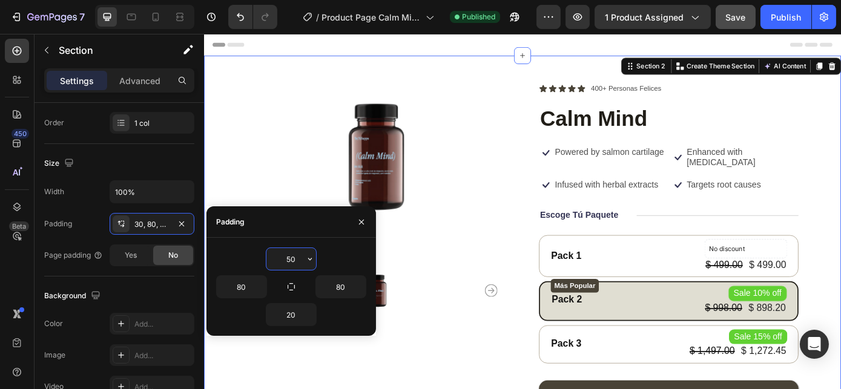
type input "5"
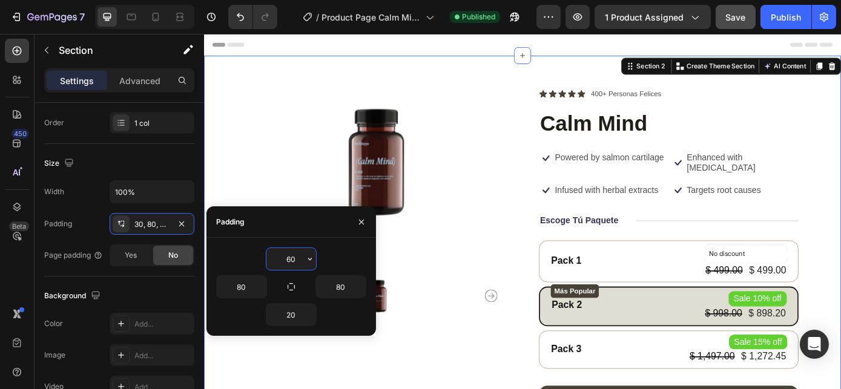
type input "60"
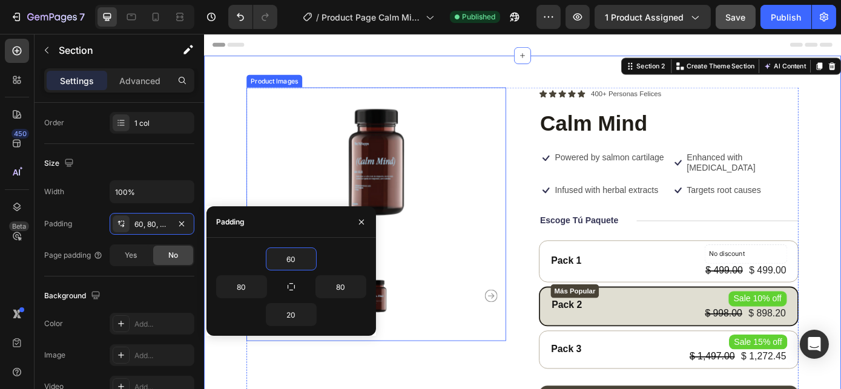
click at [510, 120] on img at bounding box center [400, 178] width 296 height 166
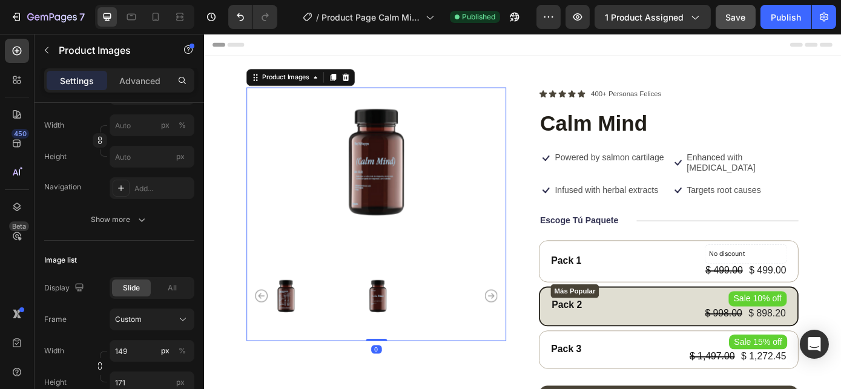
scroll to position [0, 0]
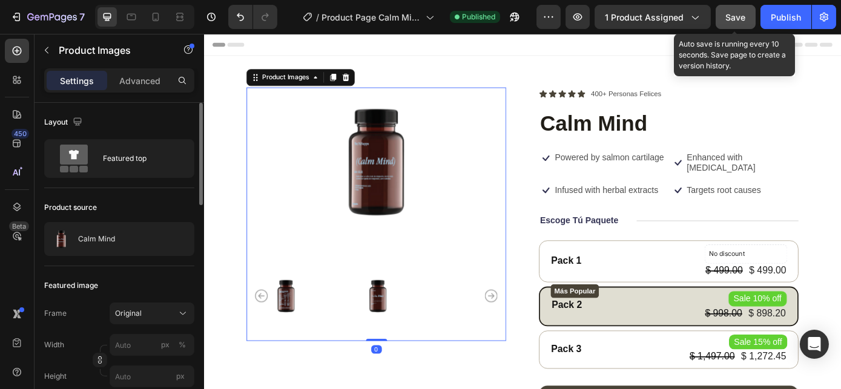
click at [746, 22] on span "Save" at bounding box center [736, 17] width 20 height 10
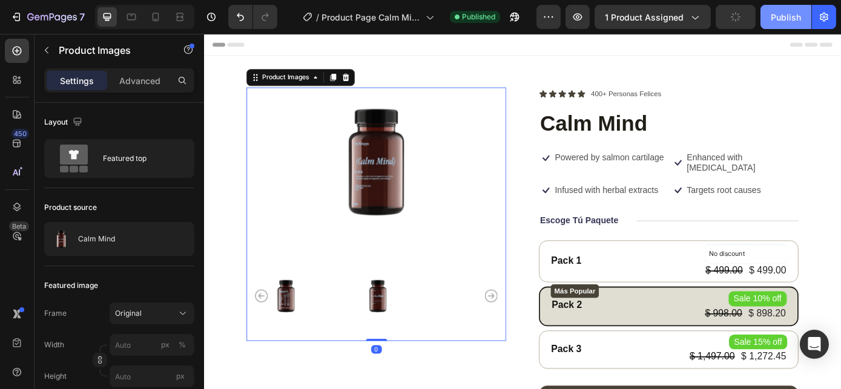
click at [773, 22] on div "Publish" at bounding box center [785, 17] width 30 height 13
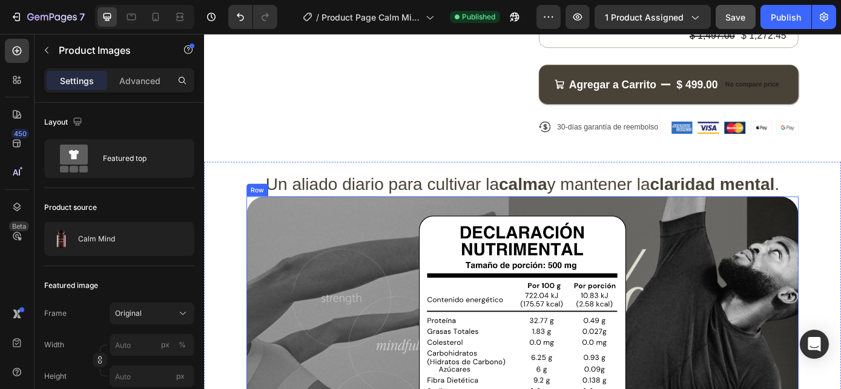
scroll to position [385, 0]
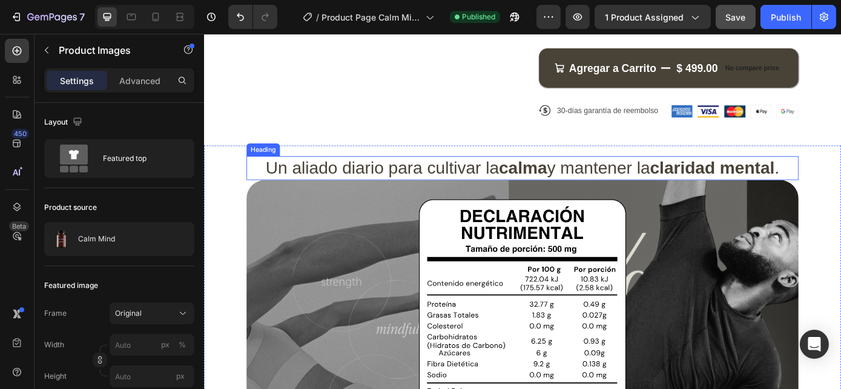
click at [686, 181] on h2 "Un aliado diario para cultivar la calma y mantener la claridad mental ." at bounding box center [566, 187] width 629 height 28
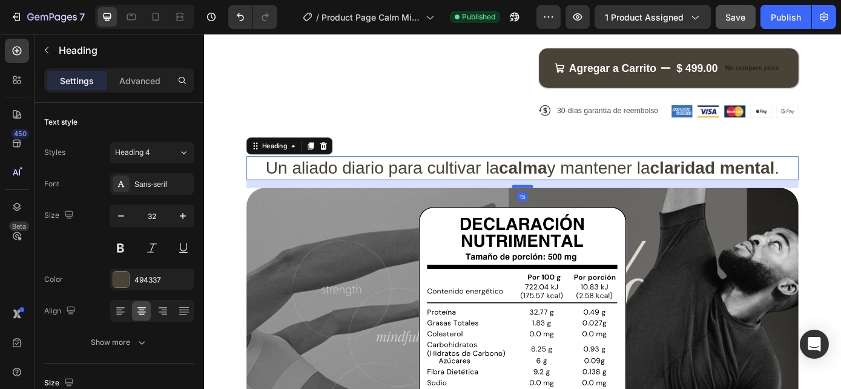
drag, startPoint x: 560, startPoint y: 197, endPoint x: 560, endPoint y: 206, distance: 9.1
click at [560, 206] on div at bounding box center [566, 208] width 24 height 4
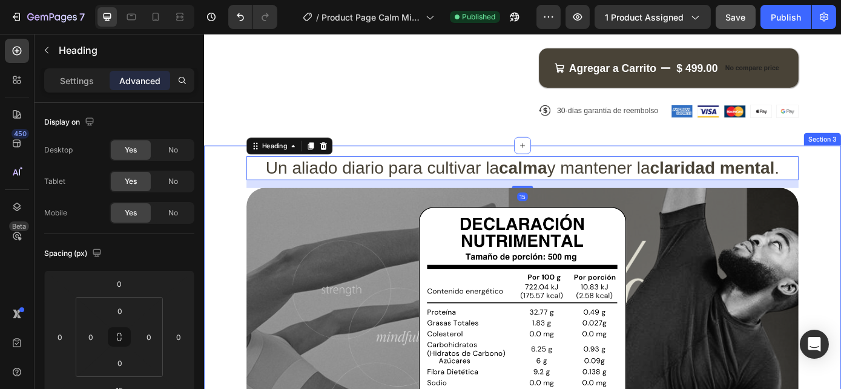
click at [840, 214] on div "Un aliado diario para cultivar la calma y mantener la claridad mental . Heading…" at bounding box center [566, 377] width 726 height 433
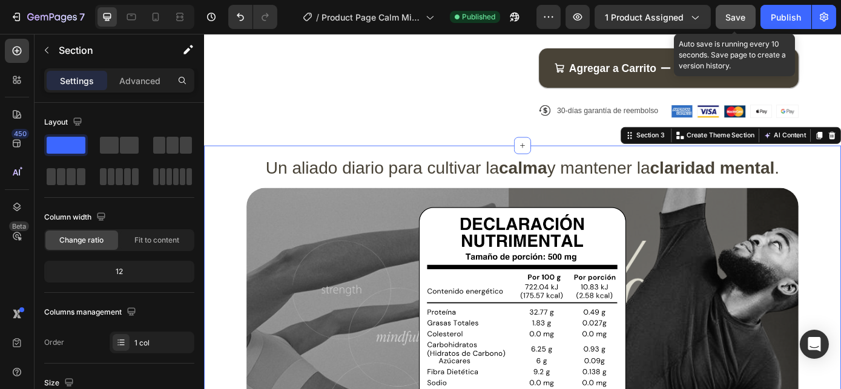
click at [744, 13] on span "Save" at bounding box center [736, 17] width 20 height 10
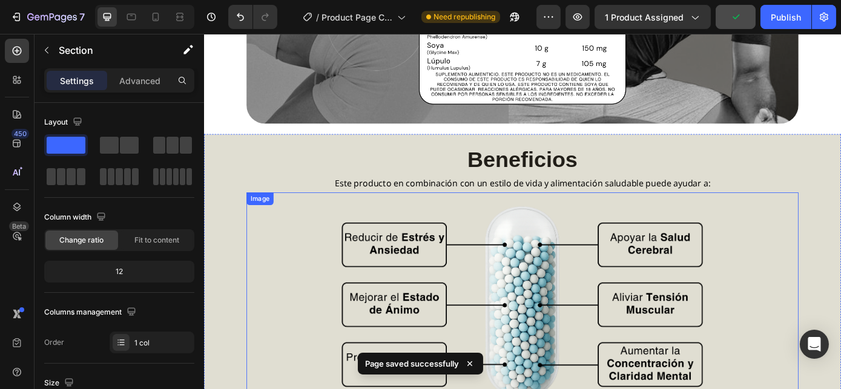
scroll to position [825, 0]
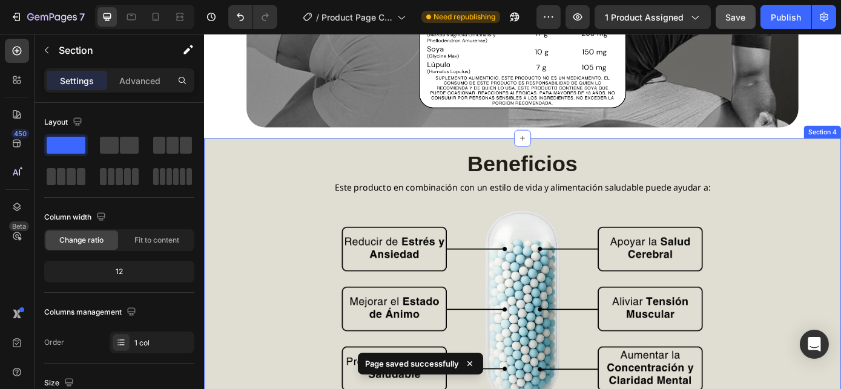
click at [539, 156] on div "Beneficios Heading Este producto en combinación con un estilo de vida y aliment…" at bounding box center [566, 337] width 726 height 370
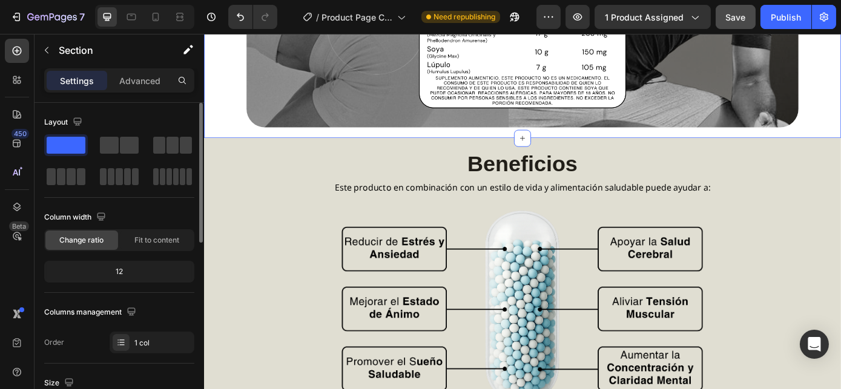
scroll to position [330, 0]
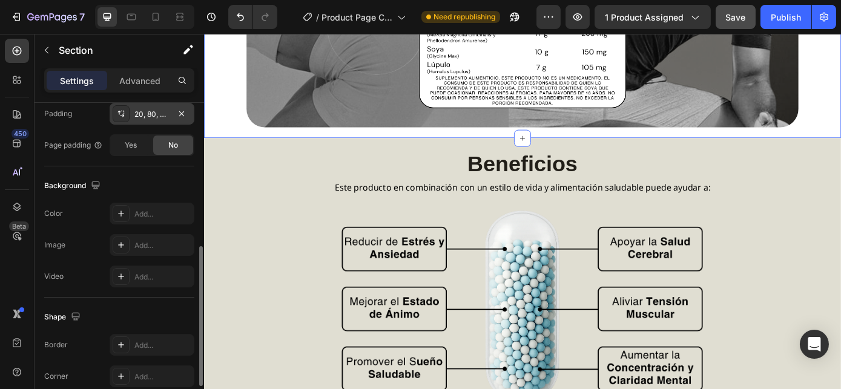
click at [159, 117] on div "20, 80, 20, 80" at bounding box center [151, 114] width 35 height 11
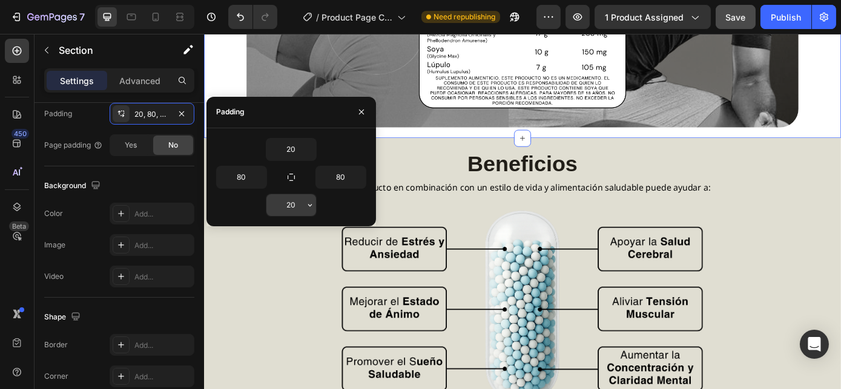
click at [292, 205] on input "20" at bounding box center [291, 205] width 50 height 22
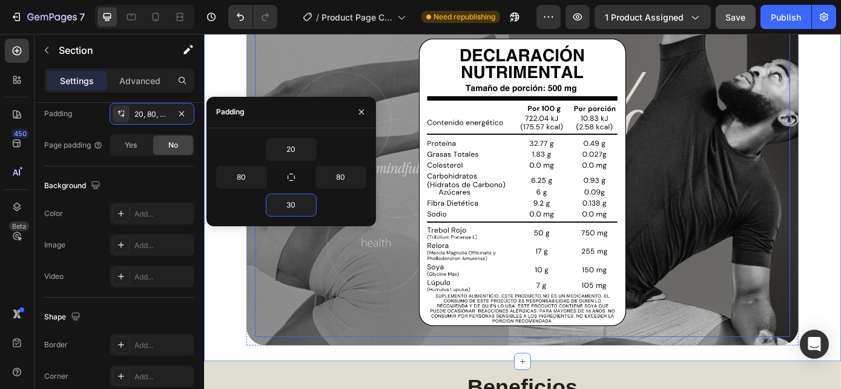
scroll to position [715, 0]
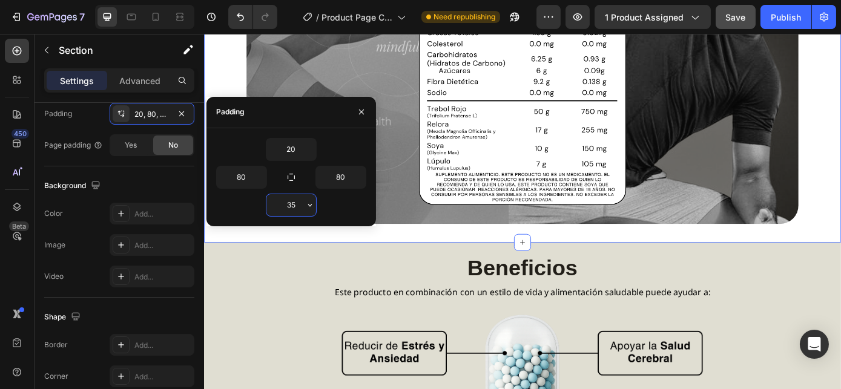
type input "3"
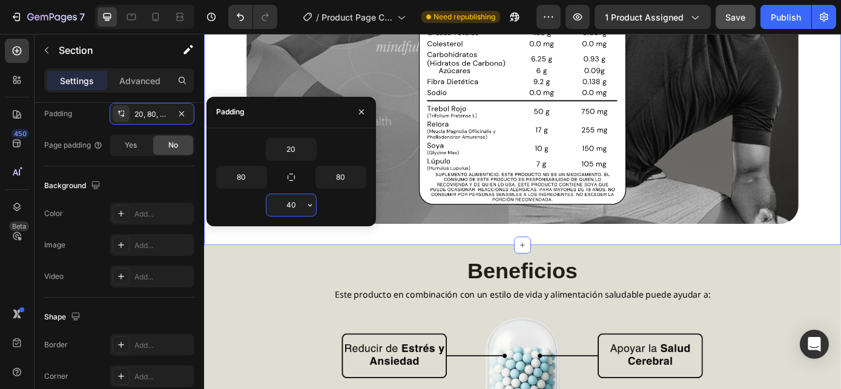
type input "40"
click at [838, 307] on h2 "Beneficios" at bounding box center [566, 304] width 629 height 34
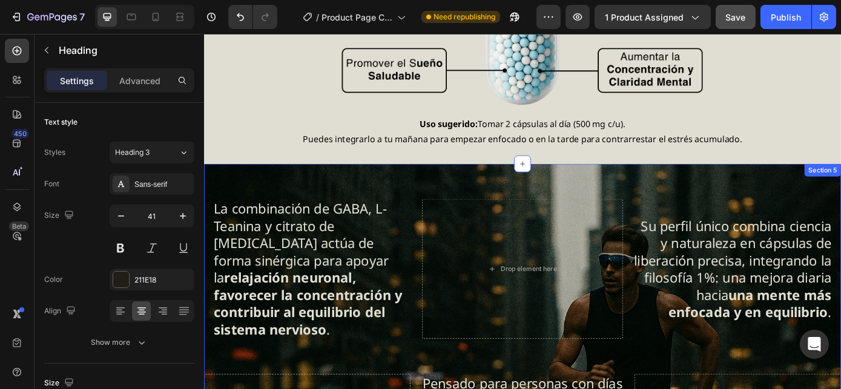
scroll to position [1155, 0]
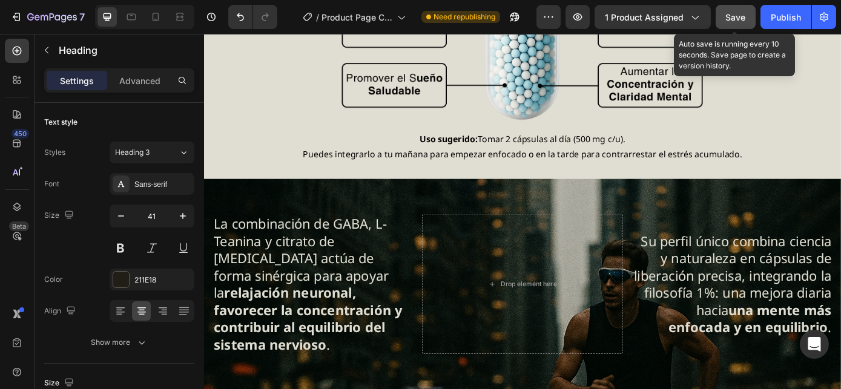
click at [729, 21] on span "Save" at bounding box center [736, 17] width 20 height 10
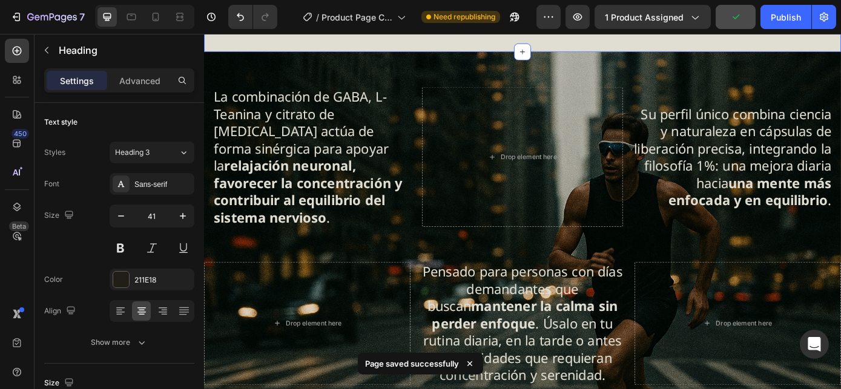
scroll to position [1320, 0]
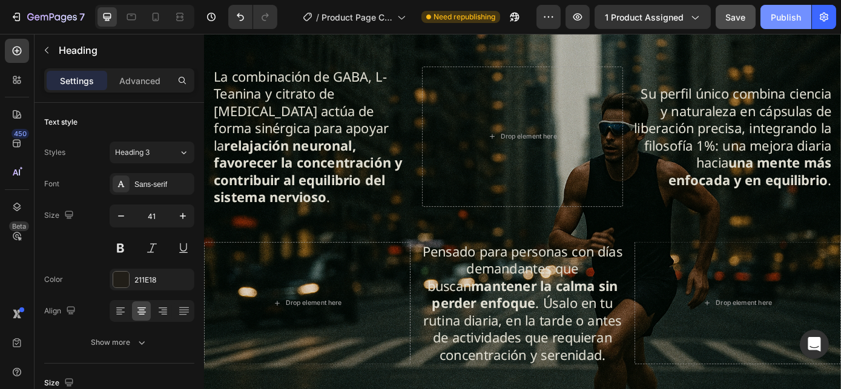
click at [777, 20] on div "Publish" at bounding box center [785, 17] width 30 height 13
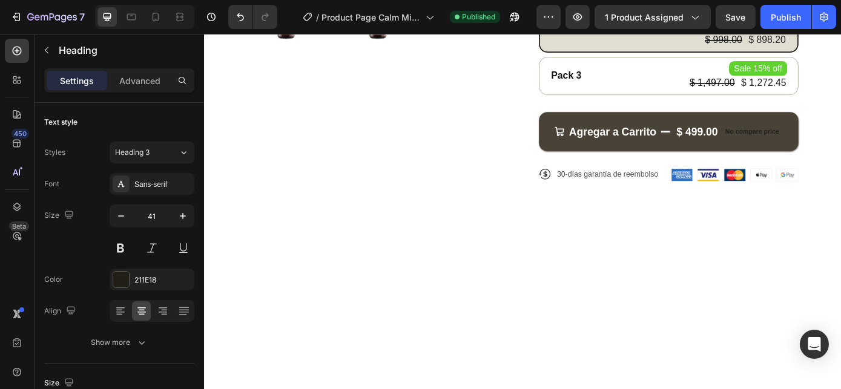
scroll to position [0, 0]
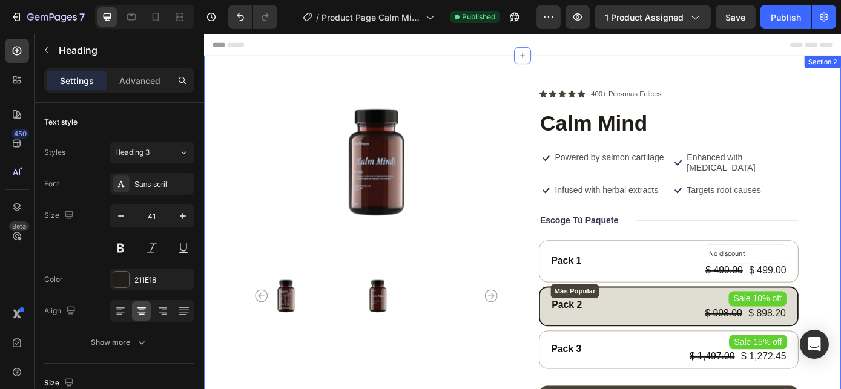
click at [575, 72] on div "Product Images Icon Icon Icon Icon Icon Icon List 400+ Personas Felices Text Bl…" at bounding box center [566, 302] width 726 height 487
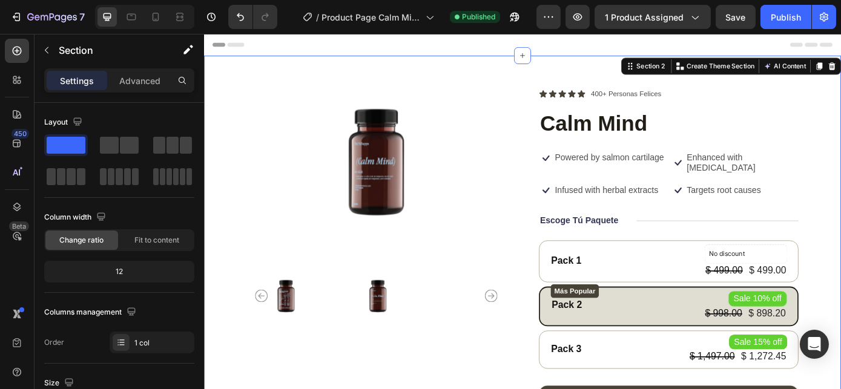
click at [612, 50] on div "Header" at bounding box center [566, 46] width 707 height 24
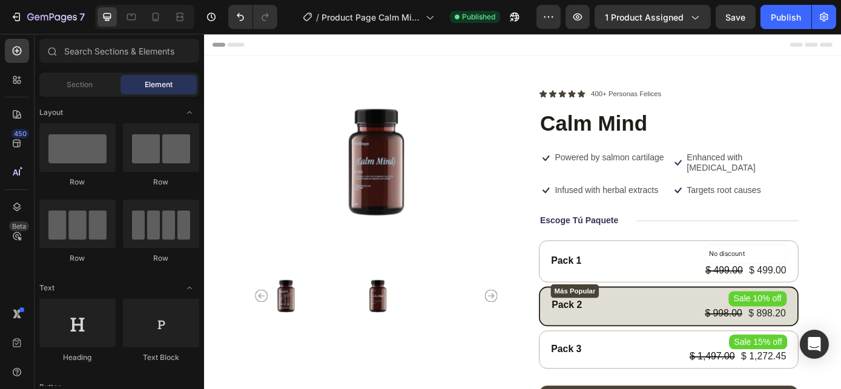
click at [252, 50] on button "Header" at bounding box center [233, 46] width 50 height 15
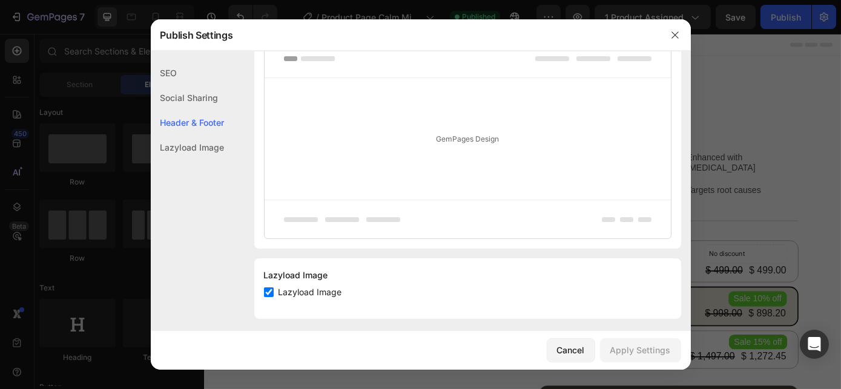
scroll to position [288, 0]
click at [203, 110] on div "Social Sharing" at bounding box center [188, 122] width 74 height 25
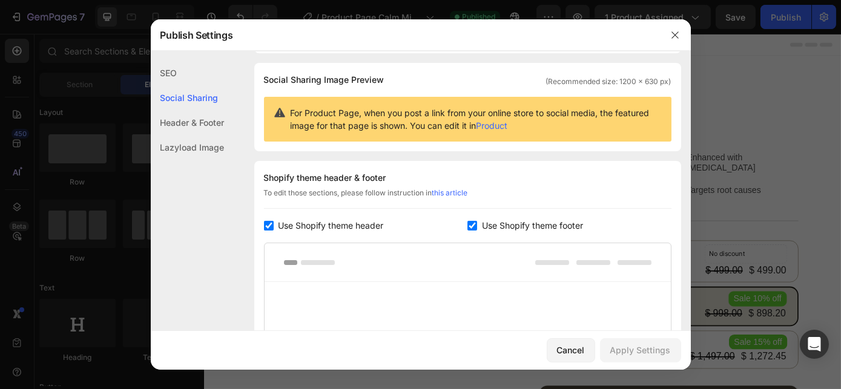
click at [207, 135] on div "Header & Footer" at bounding box center [188, 147] width 74 height 25
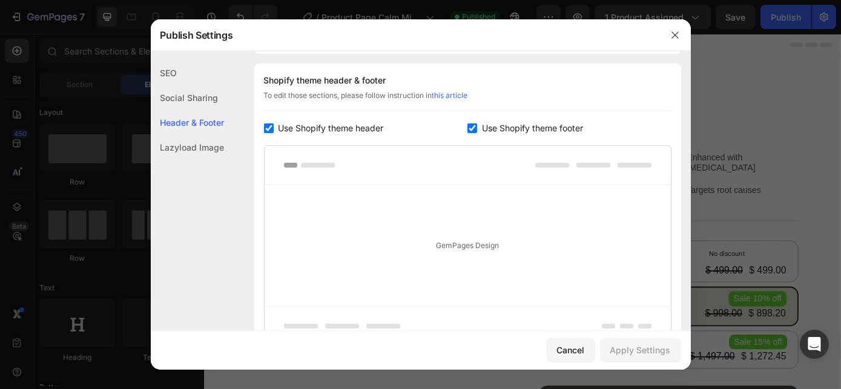
click at [197, 154] on div "Lazyload Image" at bounding box center [188, 147] width 74 height 25
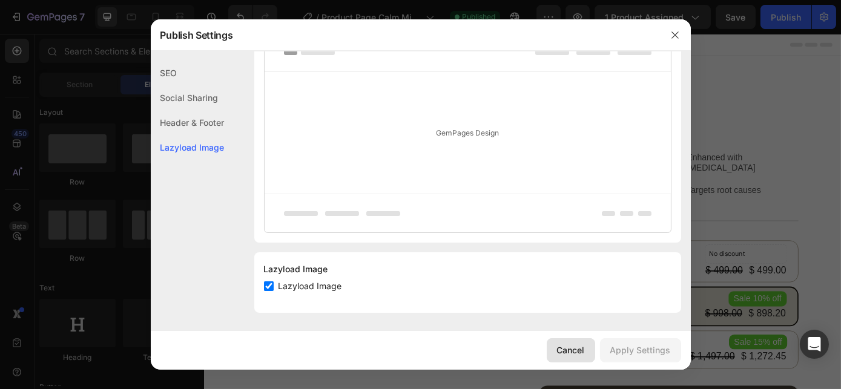
click at [572, 355] on div "Cancel" at bounding box center [571, 350] width 28 height 13
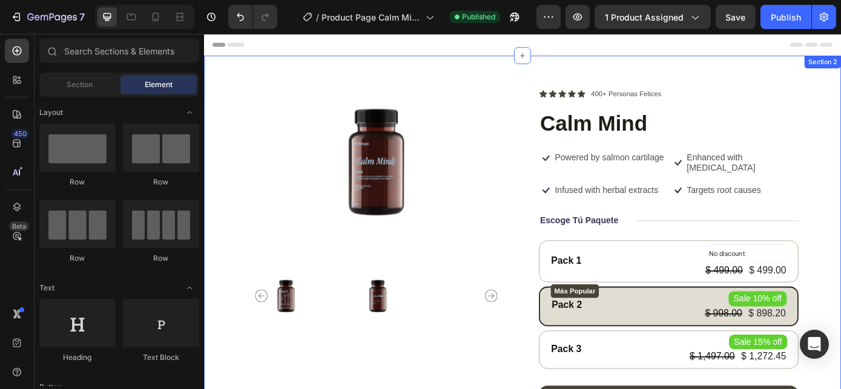
click at [460, 79] on div "Product Images Icon Icon Icon Icon Icon Icon List 400+ Personas Felices Text Bl…" at bounding box center [566, 302] width 726 height 487
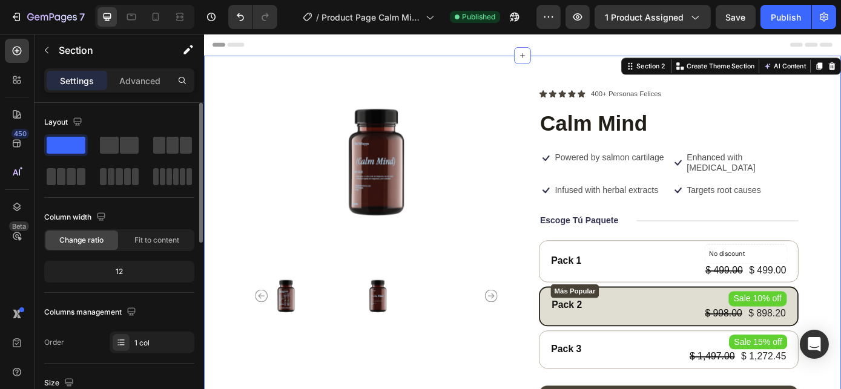
scroll to position [110, 0]
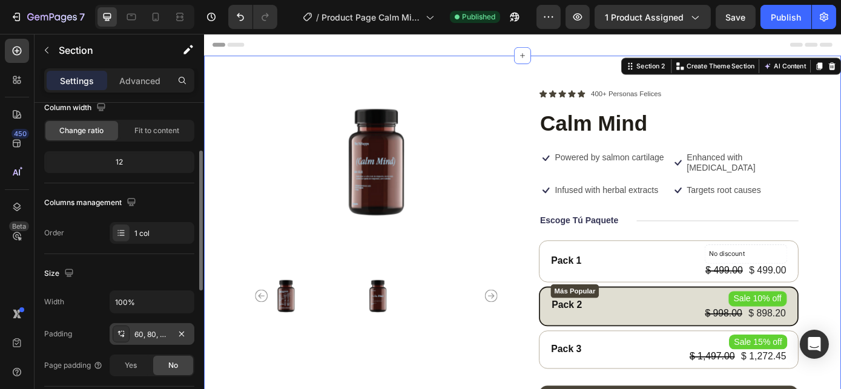
click at [146, 338] on div "60, 80, 20, 80" at bounding box center [152, 334] width 85 height 22
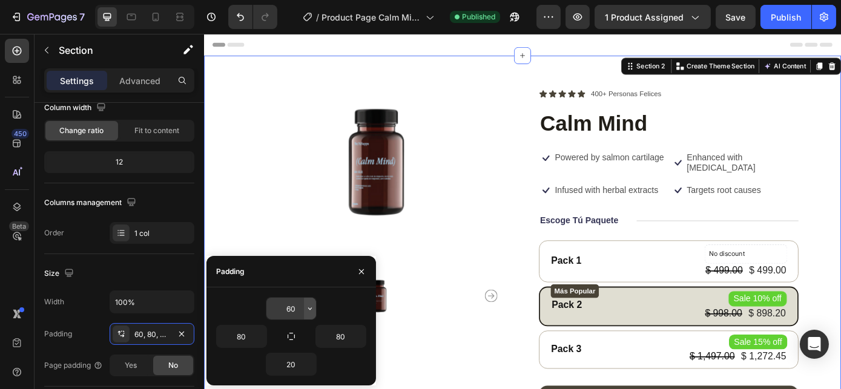
click at [305, 305] on icon "button" at bounding box center [310, 309] width 10 height 10
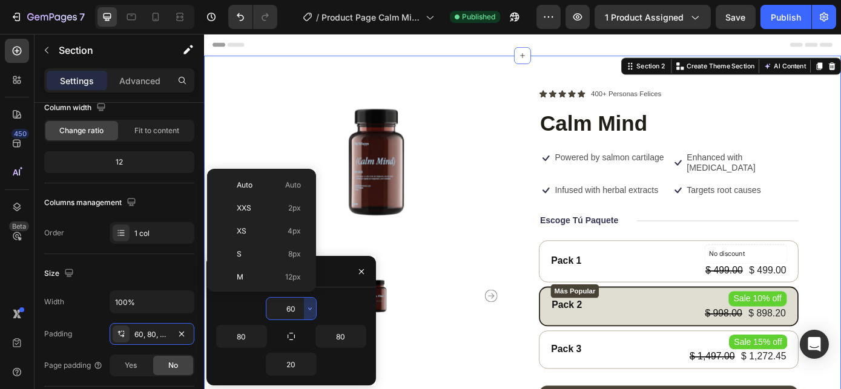
click at [290, 306] on input "60" at bounding box center [291, 309] width 50 height 22
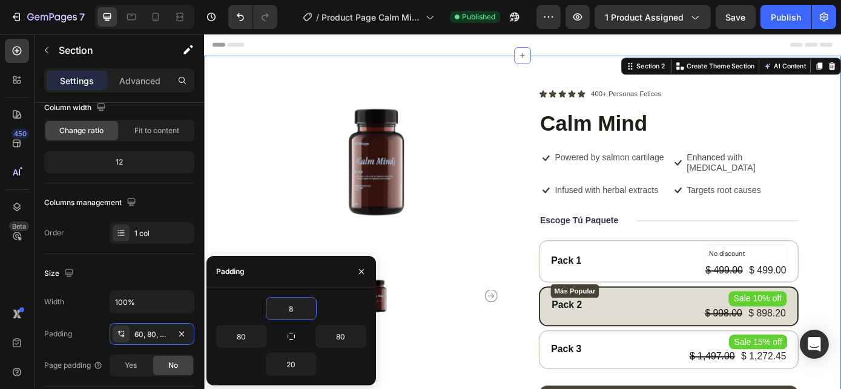
type input "80"
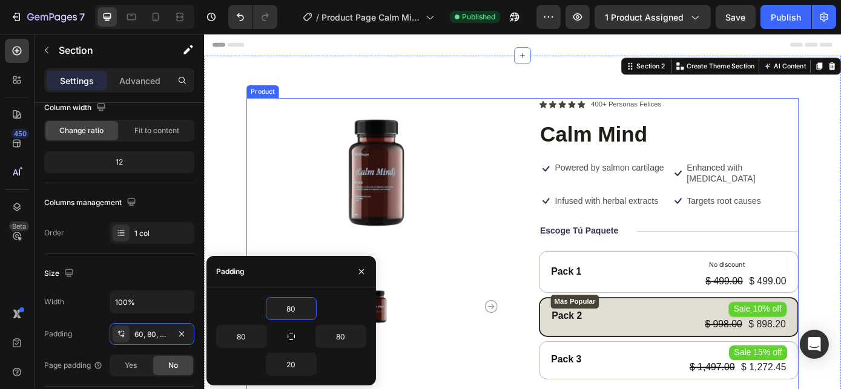
click at [556, 234] on div "Product Images Icon Icon Icon Icon Icon Icon List 400+ Personas Felices Text Bl…" at bounding box center [566, 326] width 629 height 439
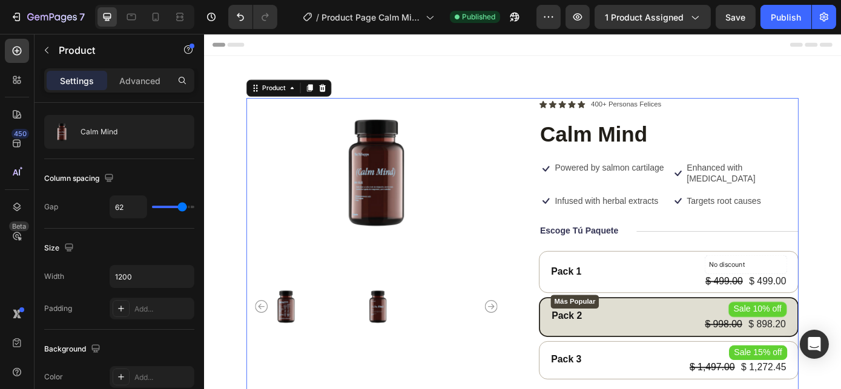
scroll to position [0, 0]
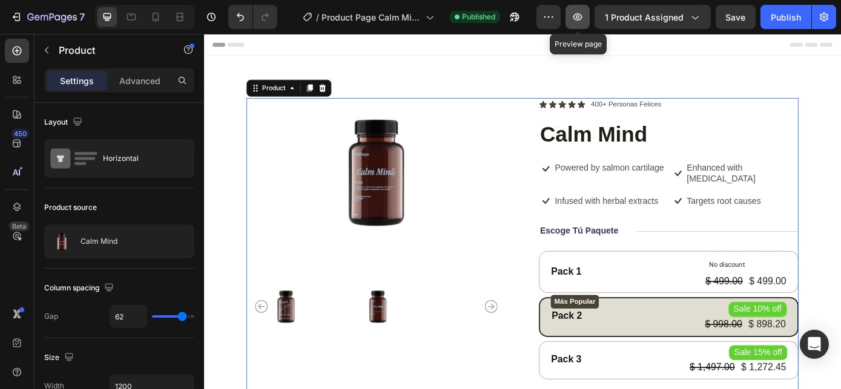
click at [582, 15] on icon "button" at bounding box center [577, 16] width 9 height 7
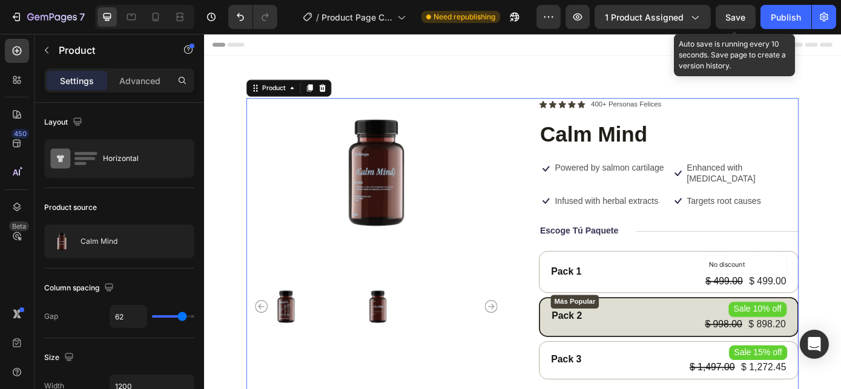
click at [741, 19] on span "Save" at bounding box center [736, 17] width 20 height 10
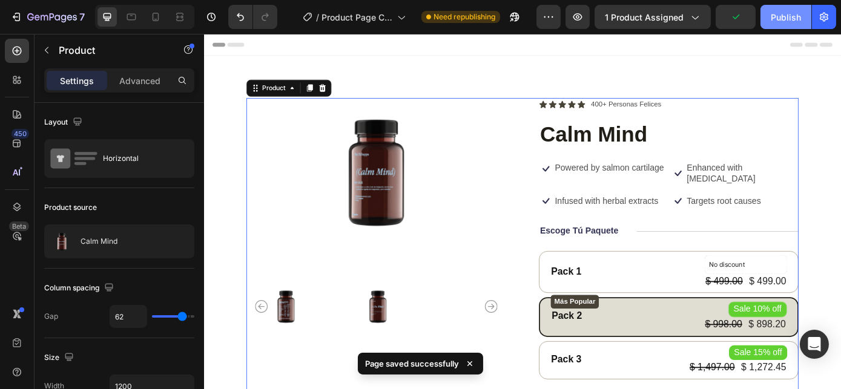
click at [776, 15] on div "Publish" at bounding box center [785, 17] width 30 height 13
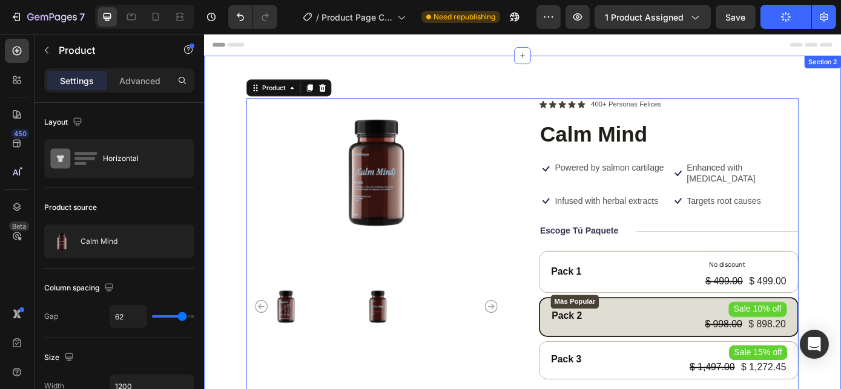
click at [417, 80] on div "Product Images Icon Icon Icon Icon Icon Icon List 400+ Personas Felices Text Bl…" at bounding box center [566, 308] width 726 height 499
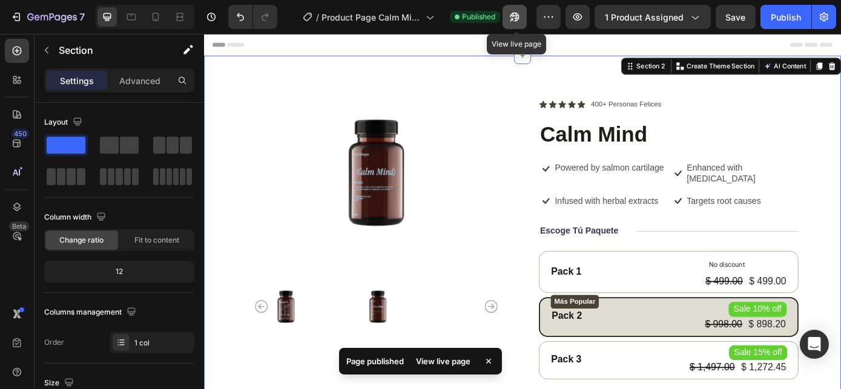
click at [513, 18] on icon "button" at bounding box center [511, 19] width 3 height 3
